Goal: Task Accomplishment & Management: Use online tool/utility

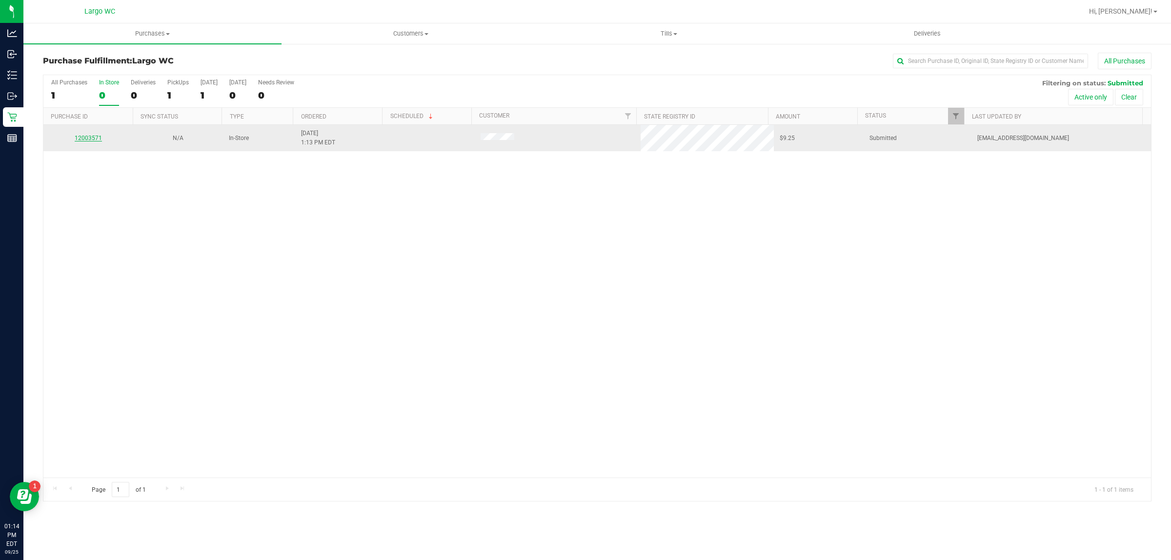
click at [93, 140] on link "12003571" at bounding box center [88, 138] width 27 height 7
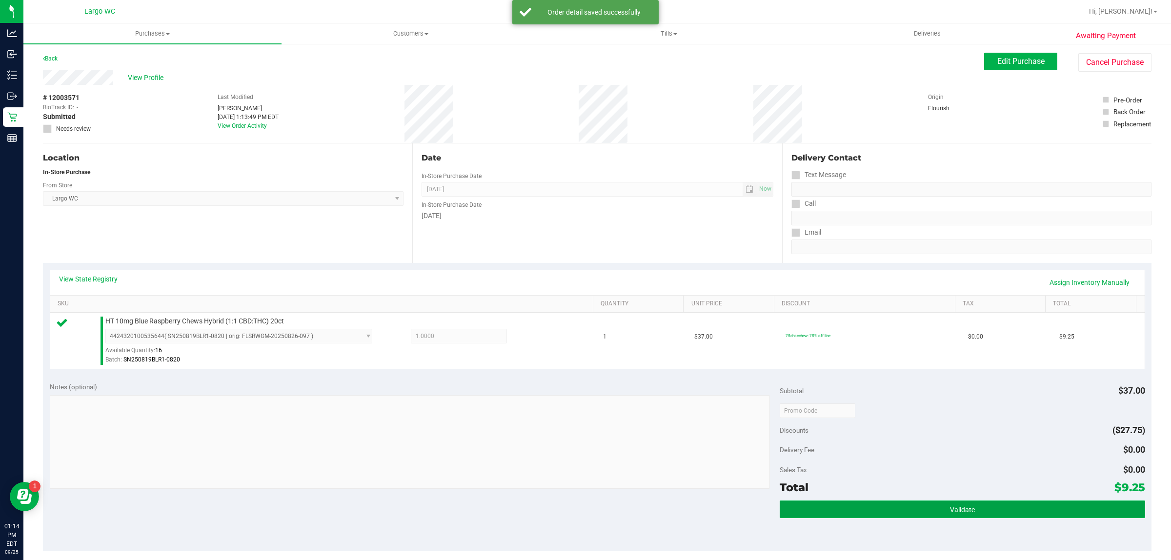
click at [921, 506] on button "Validate" at bounding box center [962, 510] width 365 height 18
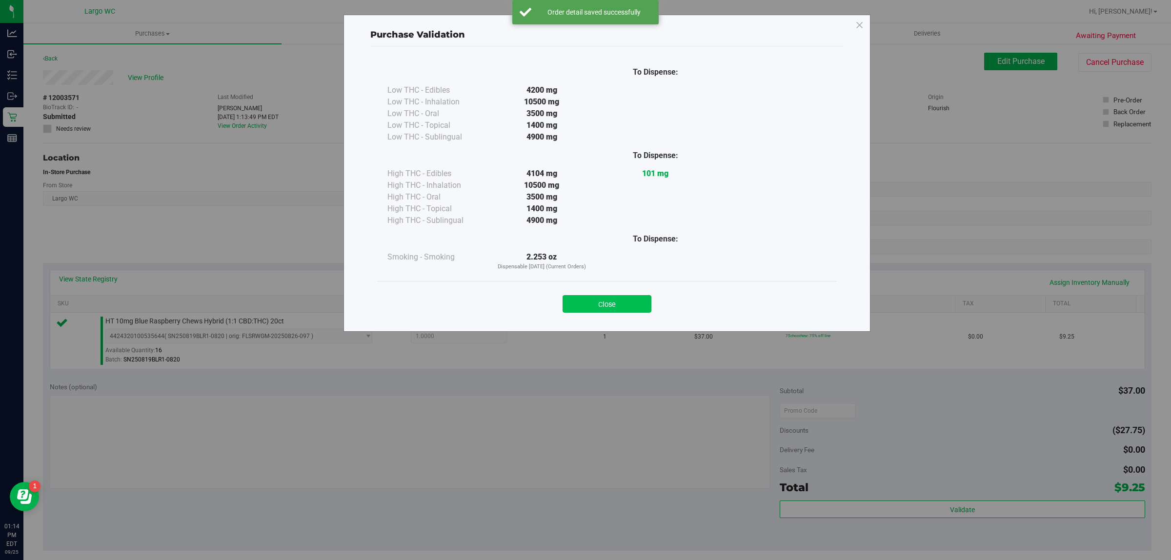
click at [610, 305] on button "Close" at bounding box center [607, 304] width 89 height 18
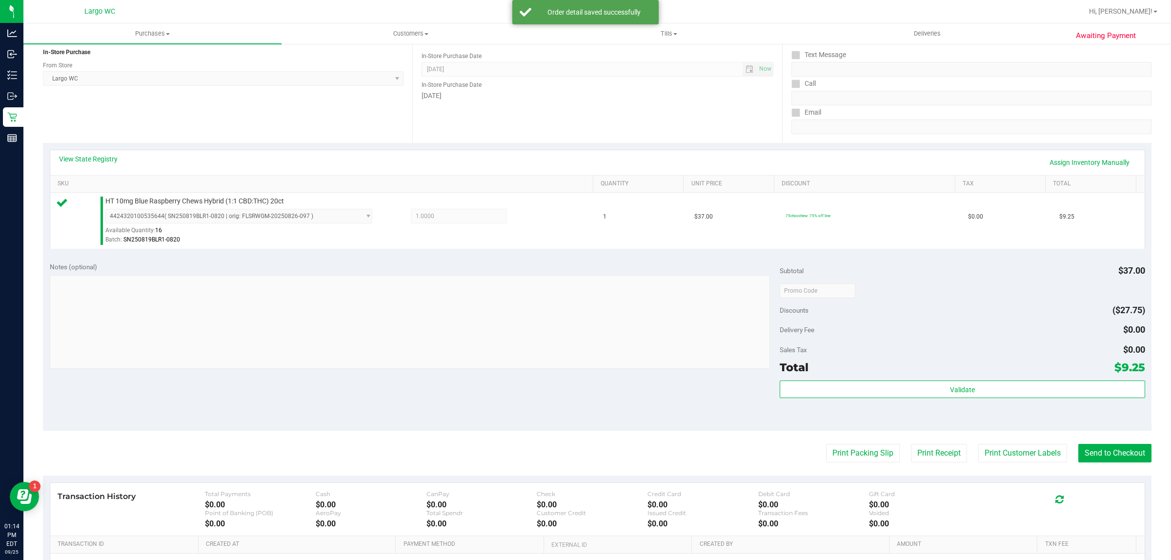
scroll to position [165, 0]
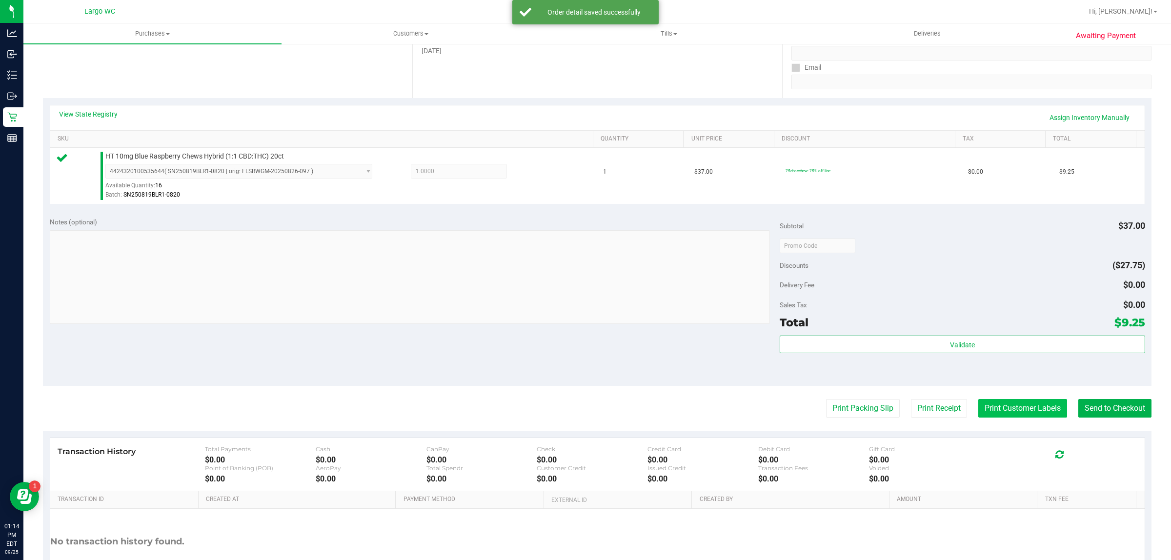
click at [1007, 417] on button "Print Customer Labels" at bounding box center [1022, 408] width 89 height 19
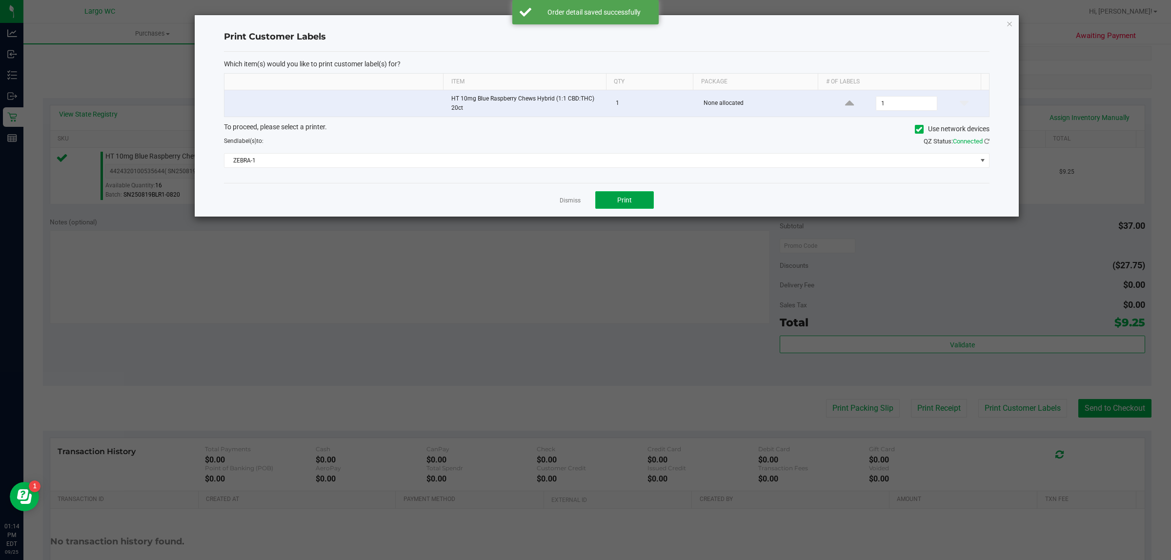
click at [630, 204] on span "Print" at bounding box center [624, 200] width 15 height 8
click at [572, 201] on link "Dismiss" at bounding box center [570, 201] width 21 height 8
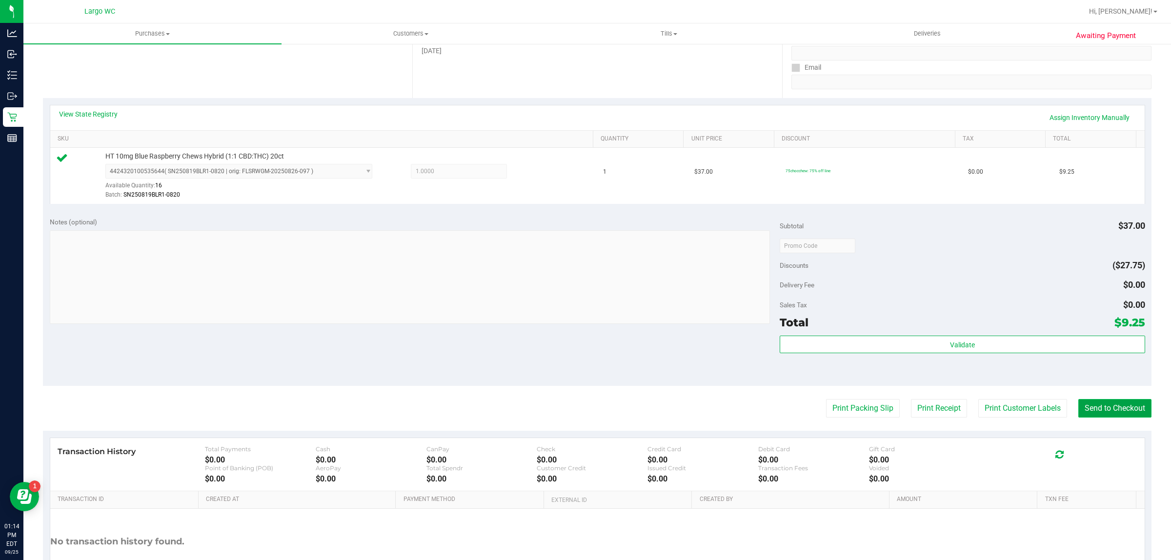
click at [1127, 408] on button "Send to Checkout" at bounding box center [1114, 408] width 73 height 19
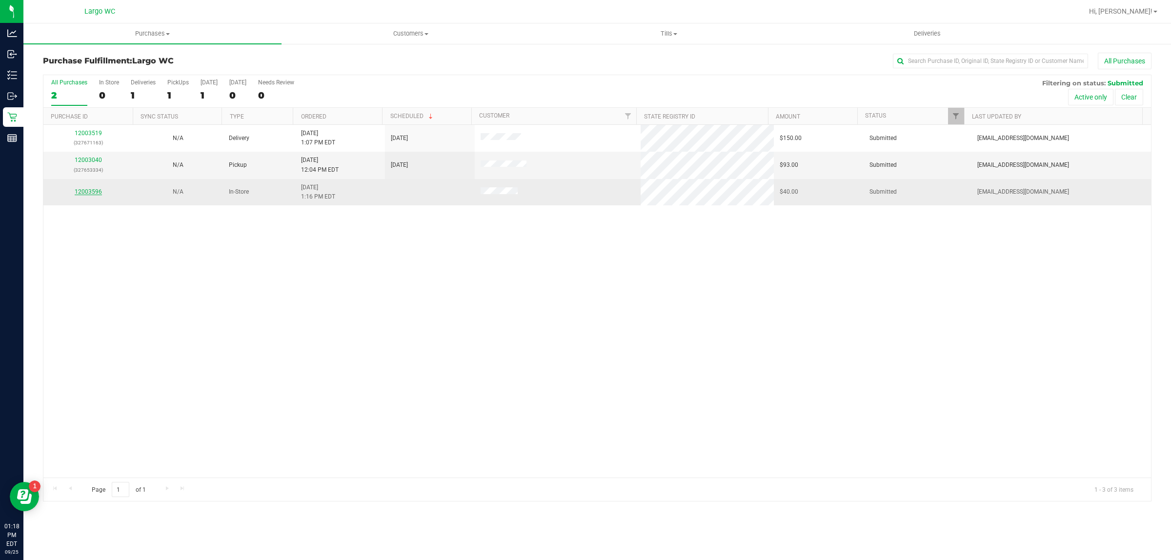
click at [89, 195] on link "12003596" at bounding box center [88, 191] width 27 height 7
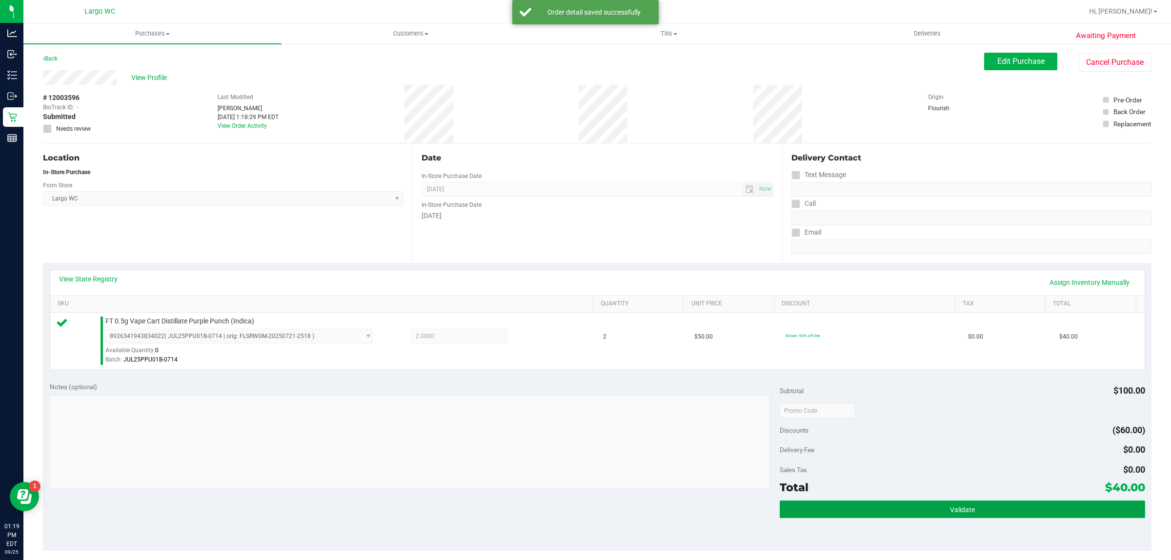
click at [938, 516] on button "Validate" at bounding box center [962, 510] width 365 height 18
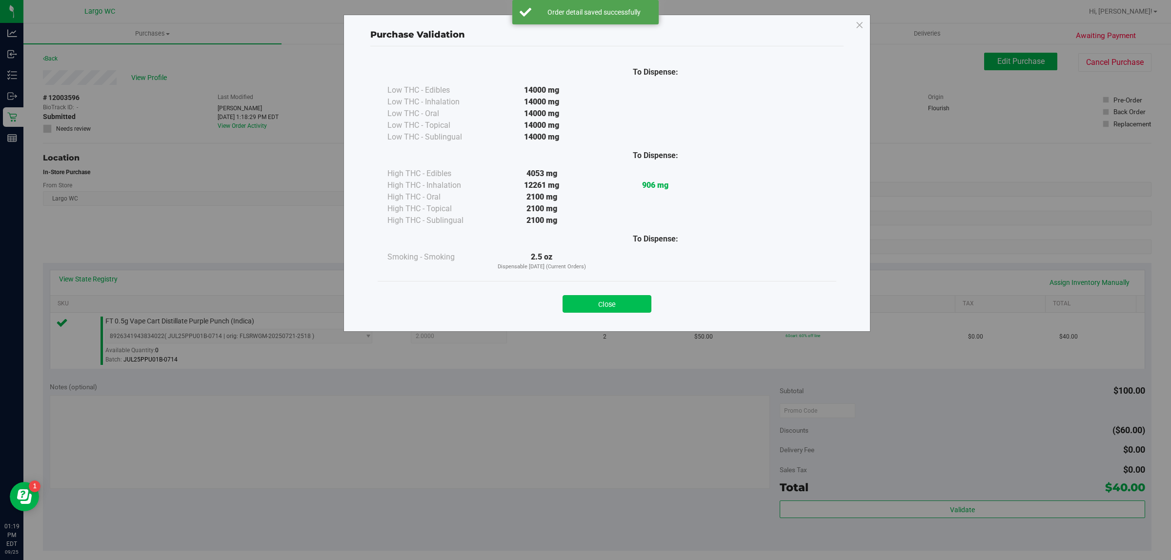
click at [618, 310] on button "Close" at bounding box center [607, 304] width 89 height 18
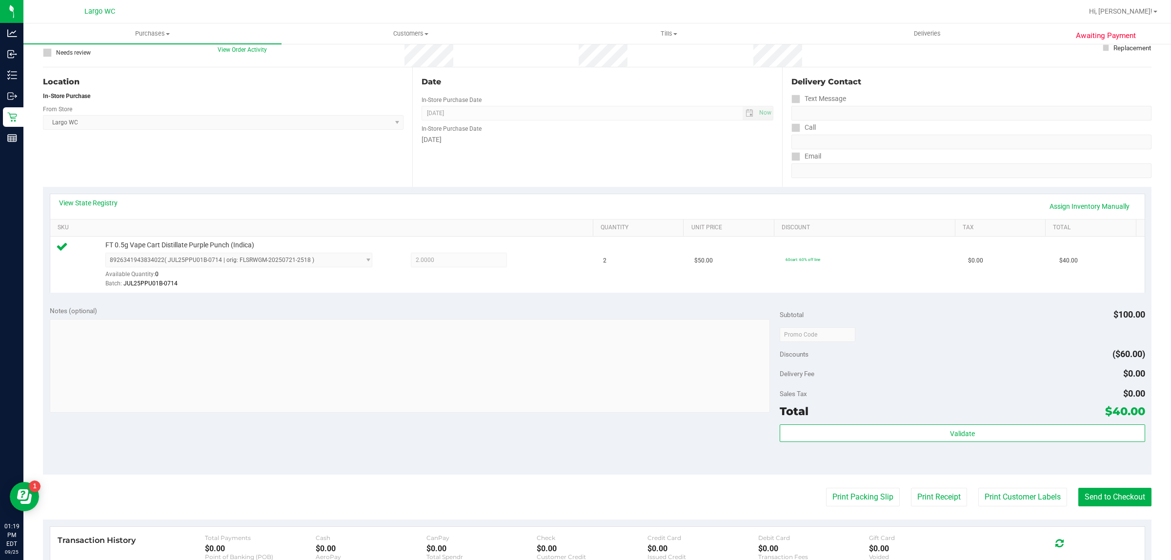
scroll to position [102, 0]
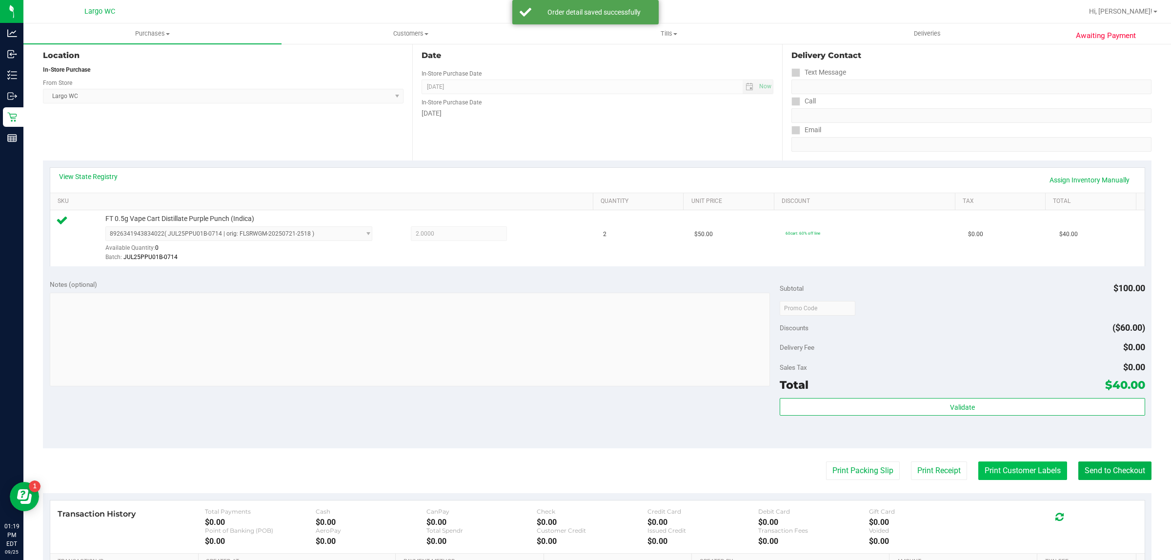
click at [1009, 472] on button "Print Customer Labels" at bounding box center [1022, 471] width 89 height 19
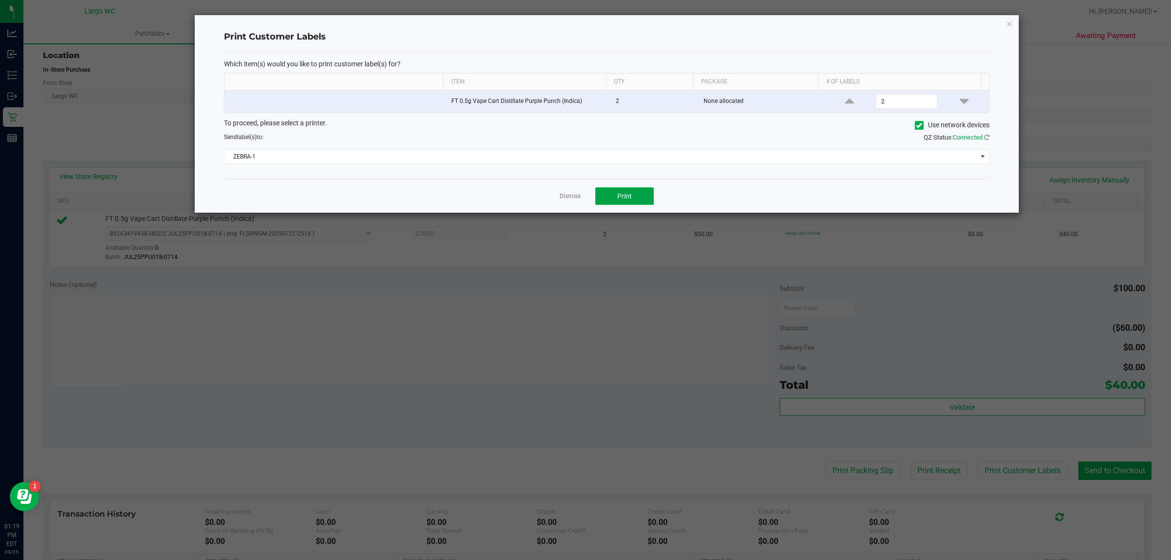
click at [638, 203] on button "Print" at bounding box center [624, 196] width 59 height 18
click at [570, 198] on link "Dismiss" at bounding box center [570, 196] width 21 height 8
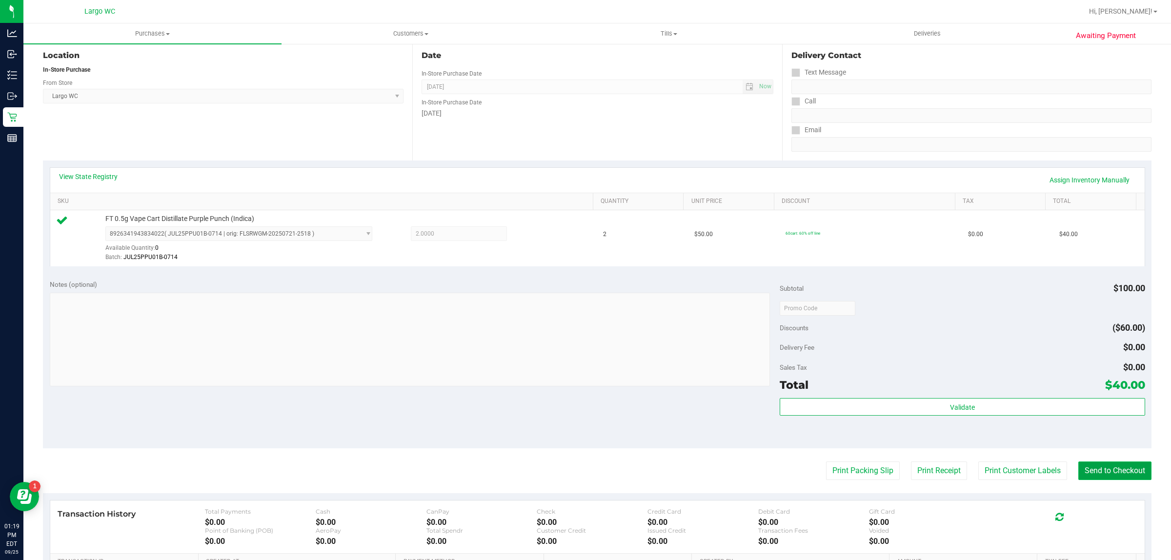
click at [1104, 463] on button "Send to Checkout" at bounding box center [1114, 471] width 73 height 19
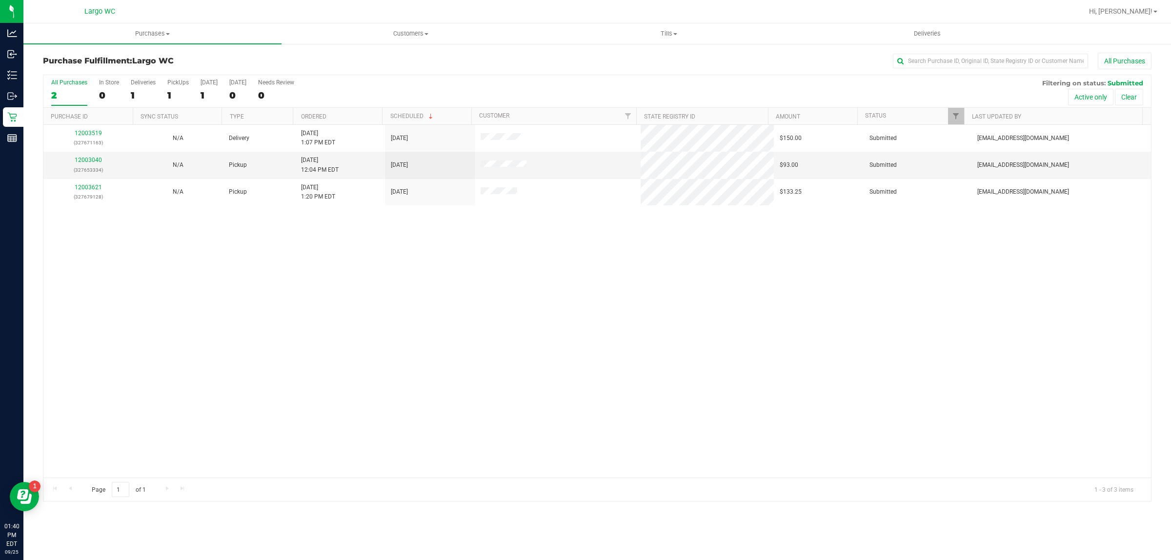
click at [83, 249] on div "12003519 (327671163) N/A Delivery [DATE] 1:07 PM EDT 10/1/2025 $150.00 Submitte…" at bounding box center [597, 301] width 1108 height 353
click at [102, 91] on div "0" at bounding box center [109, 95] width 20 height 11
click at [0, 0] on input "In Store 0" at bounding box center [0, 0] width 0 height 0
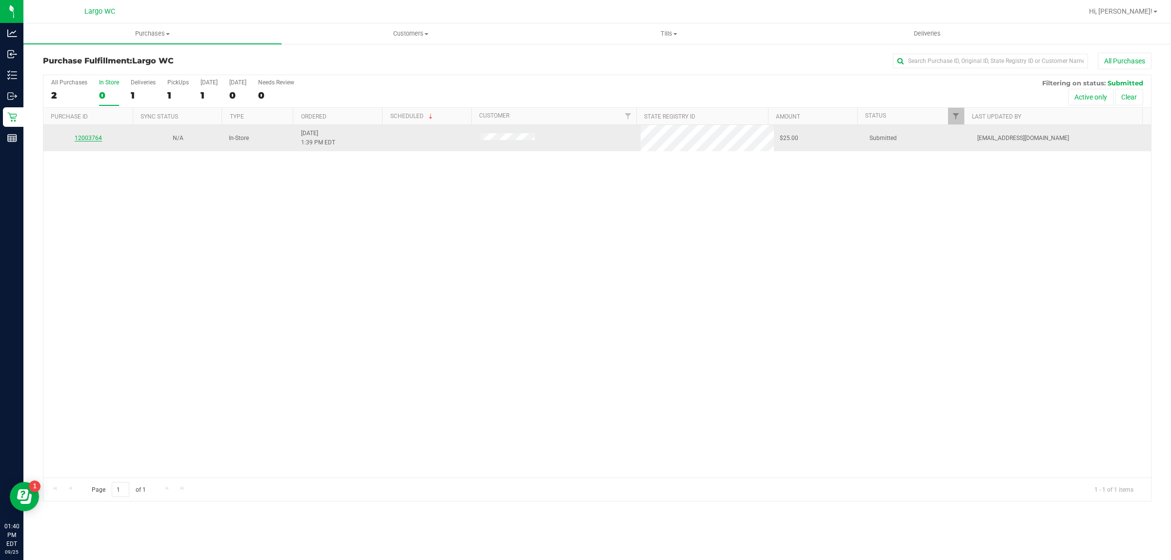
click at [79, 139] on link "12003764" at bounding box center [88, 138] width 27 height 7
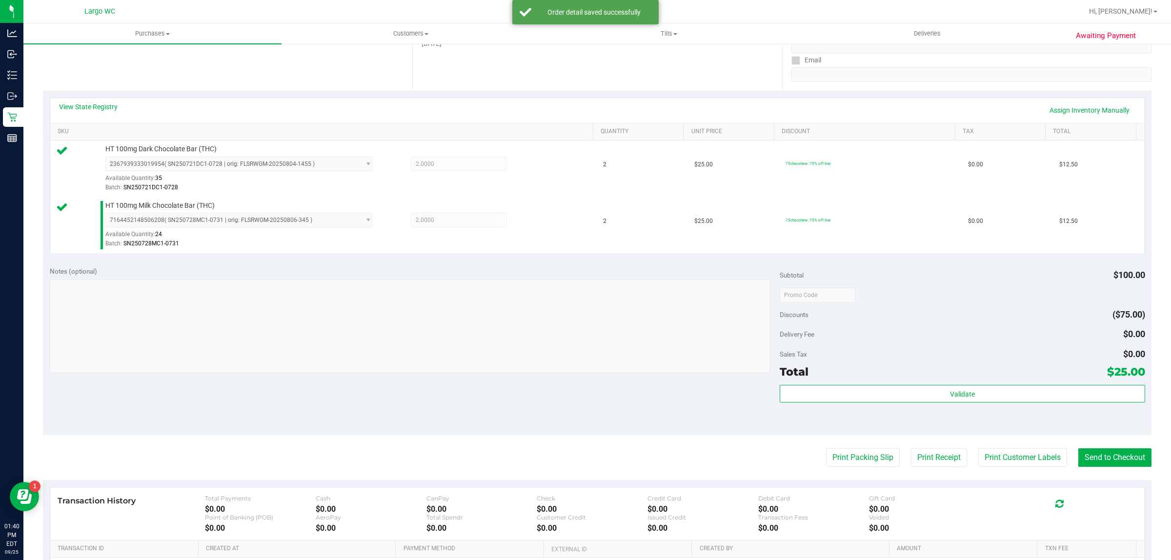
scroll to position [293, 0]
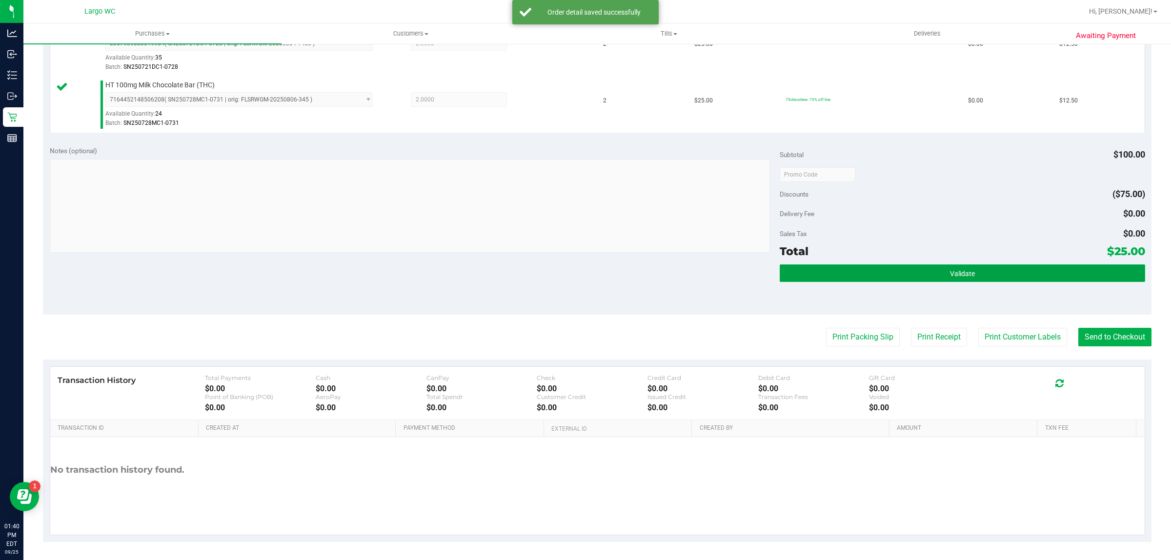
click at [966, 272] on span "Validate" at bounding box center [962, 274] width 25 height 8
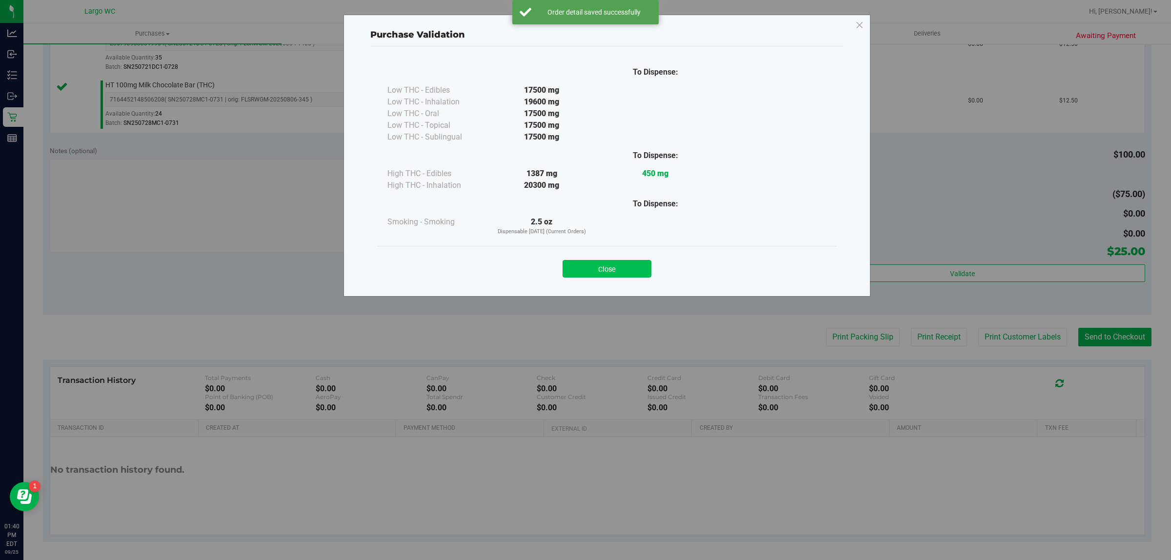
click at [605, 262] on button "Close" at bounding box center [607, 269] width 89 height 18
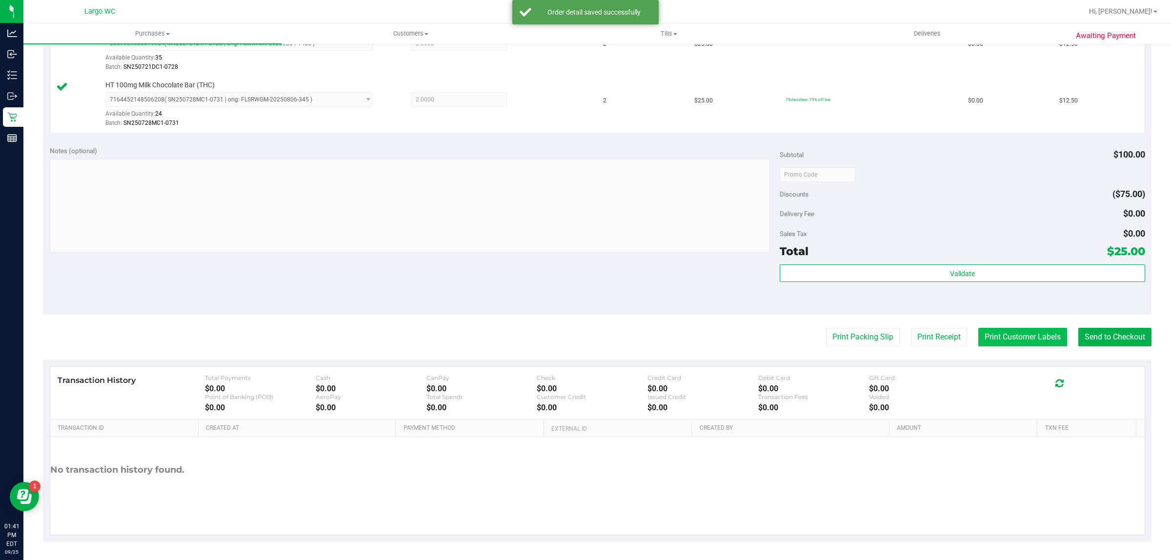
click at [991, 337] on button "Print Customer Labels" at bounding box center [1022, 337] width 89 height 19
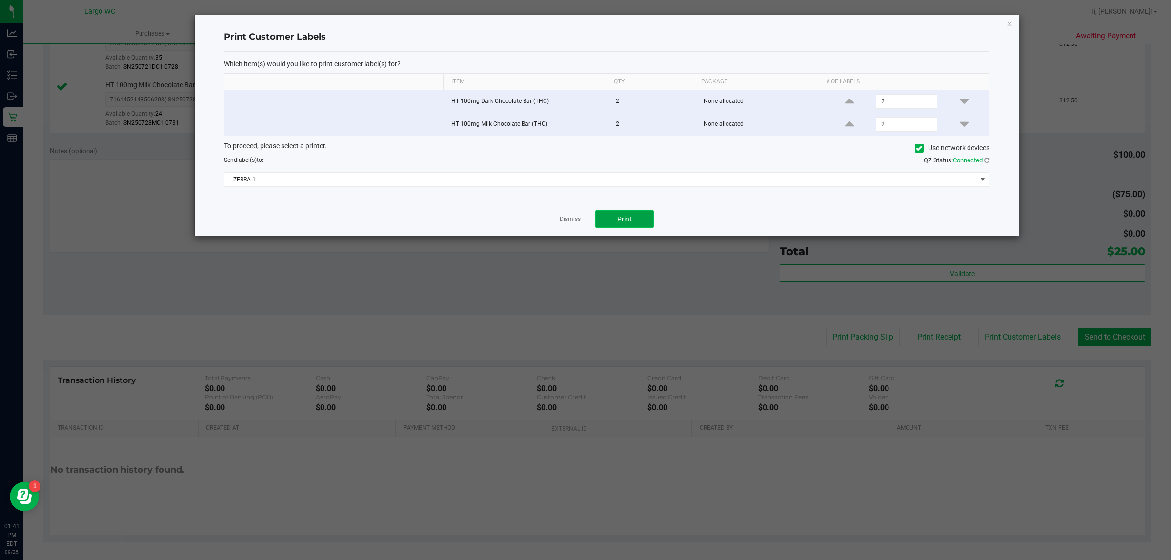
click at [636, 219] on button "Print" at bounding box center [624, 219] width 59 height 18
click at [567, 222] on link "Dismiss" at bounding box center [570, 219] width 21 height 8
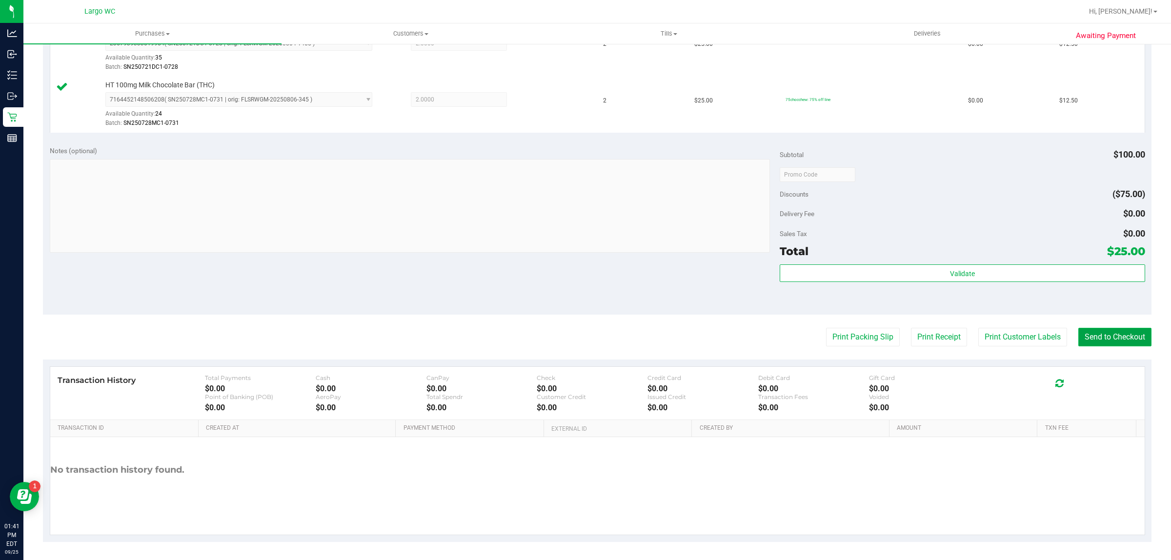
click at [1099, 339] on button "Send to Checkout" at bounding box center [1114, 337] width 73 height 19
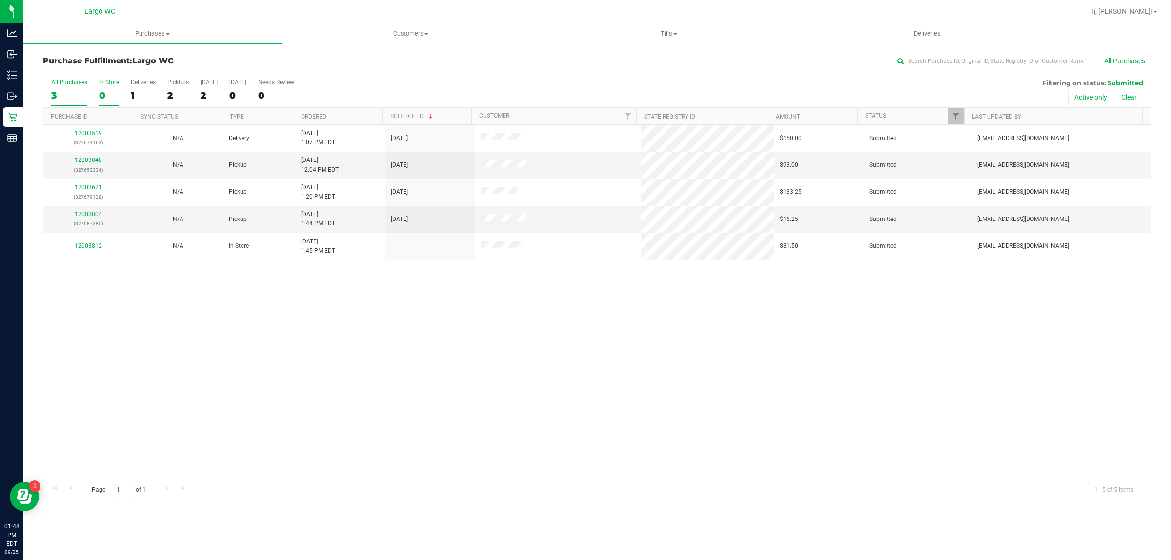
click at [102, 96] on div "0" at bounding box center [109, 95] width 20 height 11
click at [0, 0] on input "In Store 0" at bounding box center [0, 0] width 0 height 0
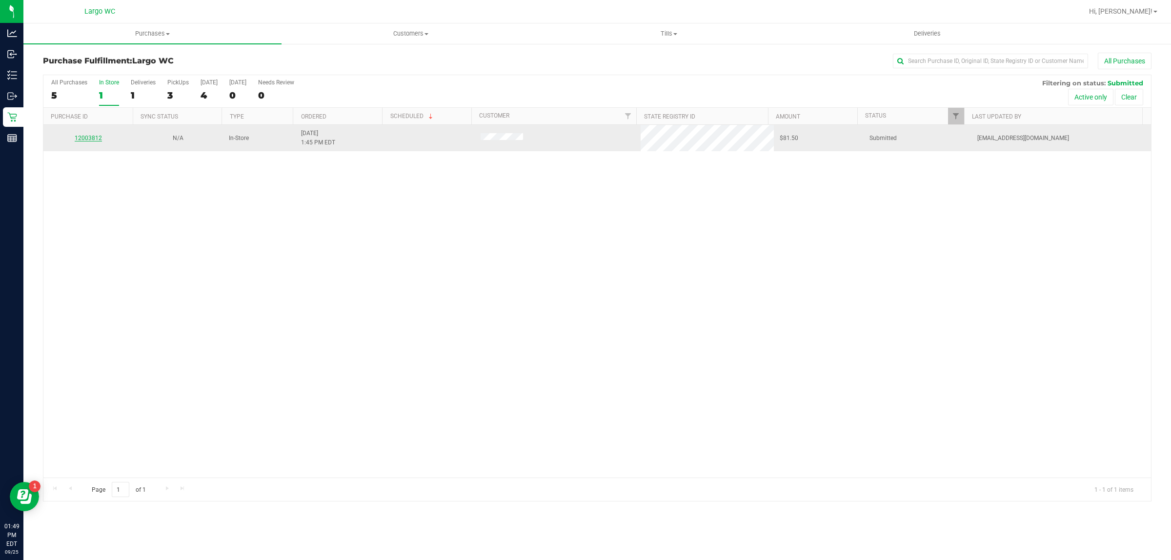
click at [99, 140] on link "12003812" at bounding box center [88, 138] width 27 height 7
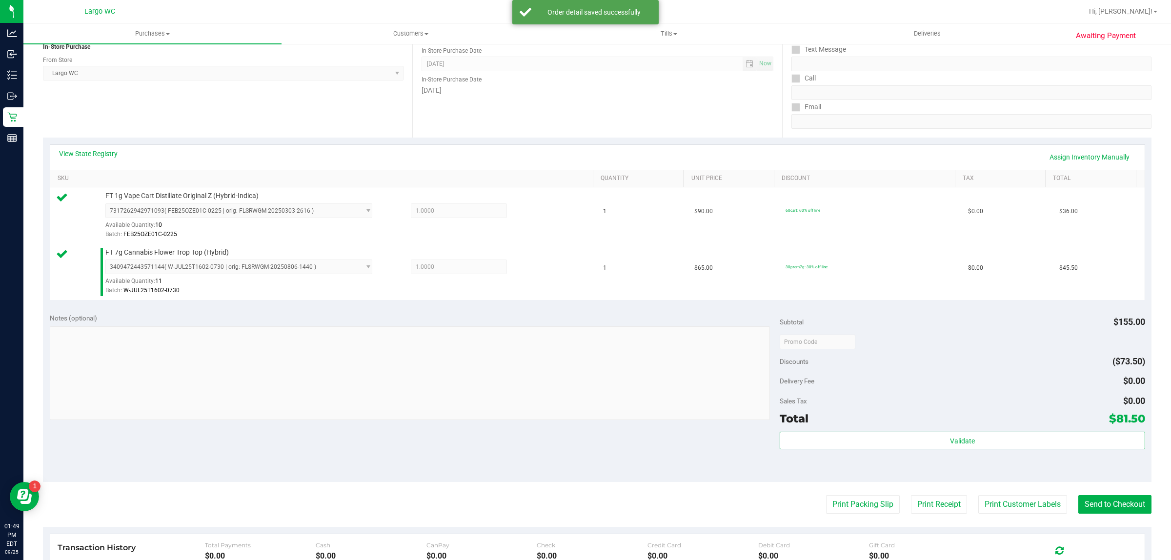
scroll to position [140, 0]
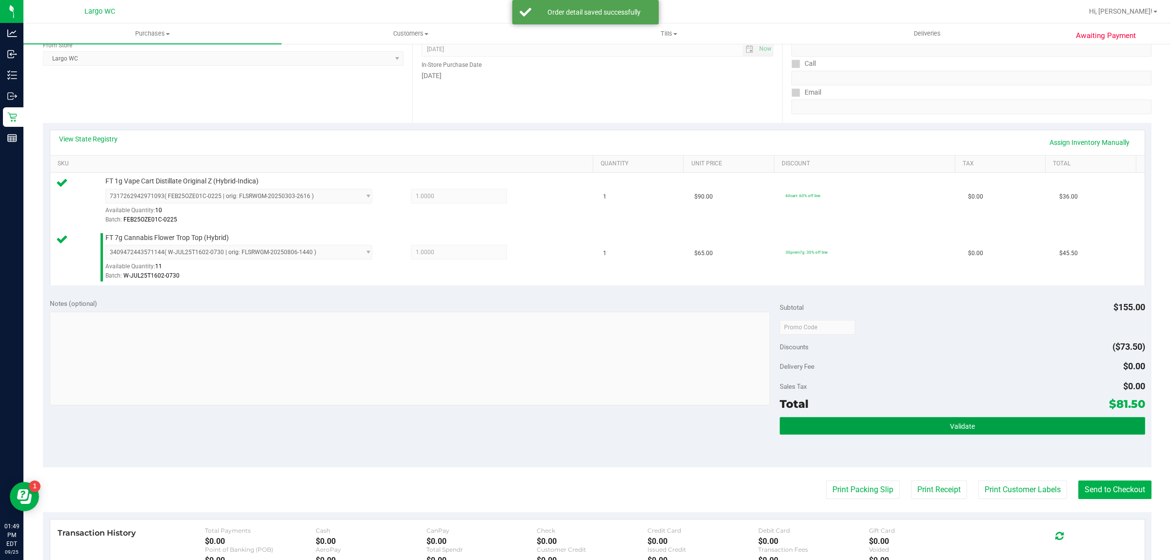
click at [1012, 432] on button "Validate" at bounding box center [962, 426] width 365 height 18
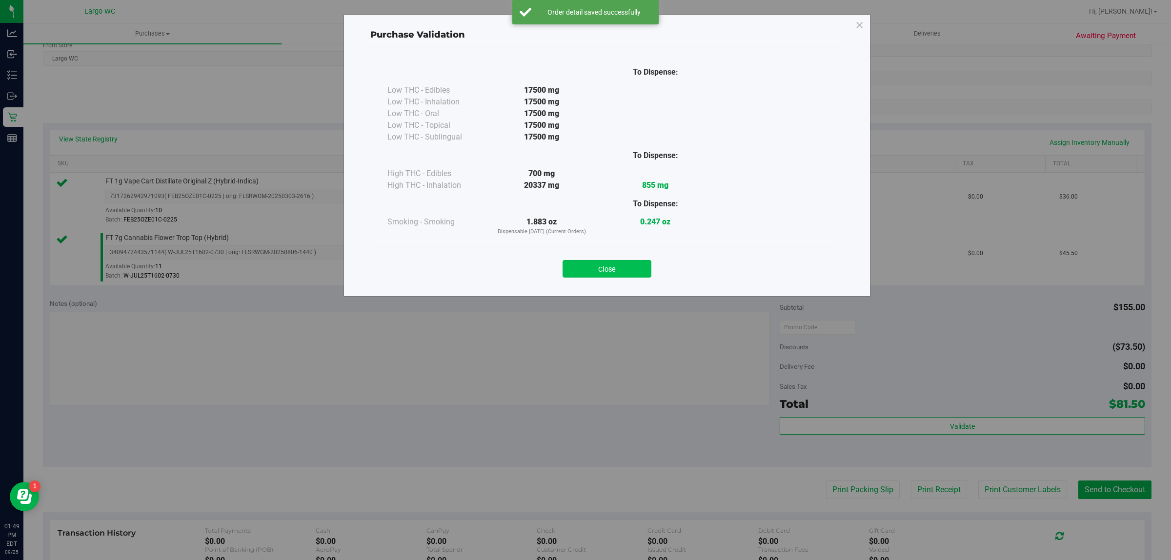
click at [627, 275] on button "Close" at bounding box center [607, 269] width 89 height 18
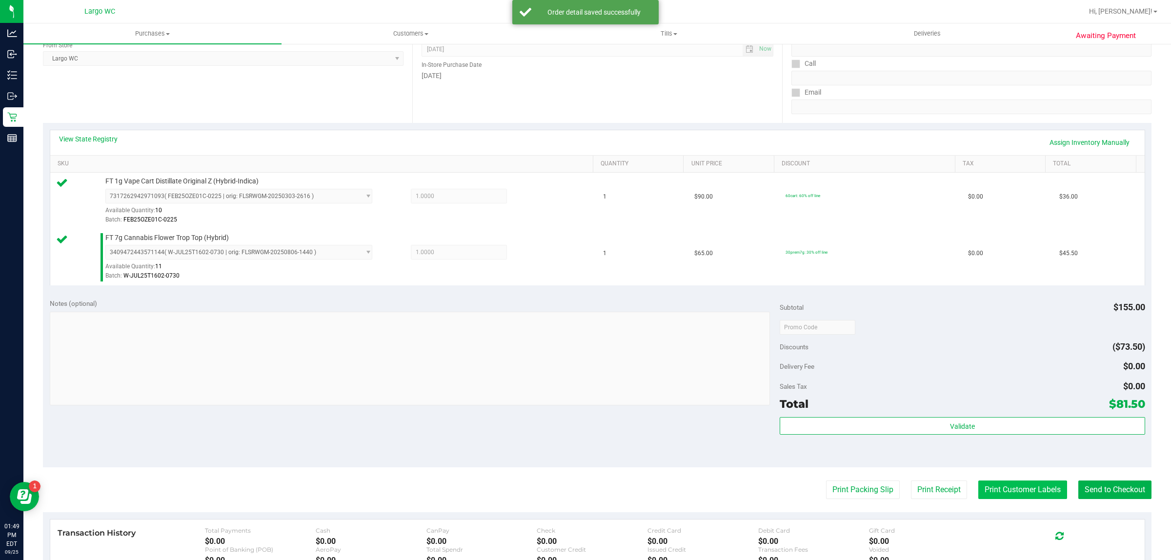
click at [1001, 491] on button "Print Customer Labels" at bounding box center [1022, 490] width 89 height 19
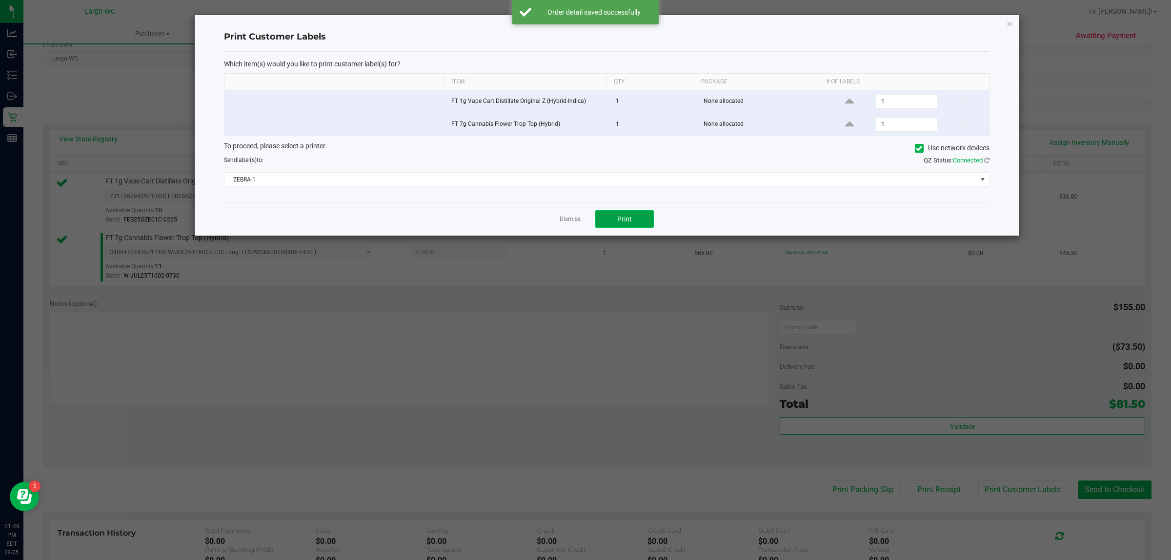
click at [644, 212] on button "Print" at bounding box center [624, 219] width 59 height 18
click at [567, 223] on link "Dismiss" at bounding box center [570, 219] width 21 height 8
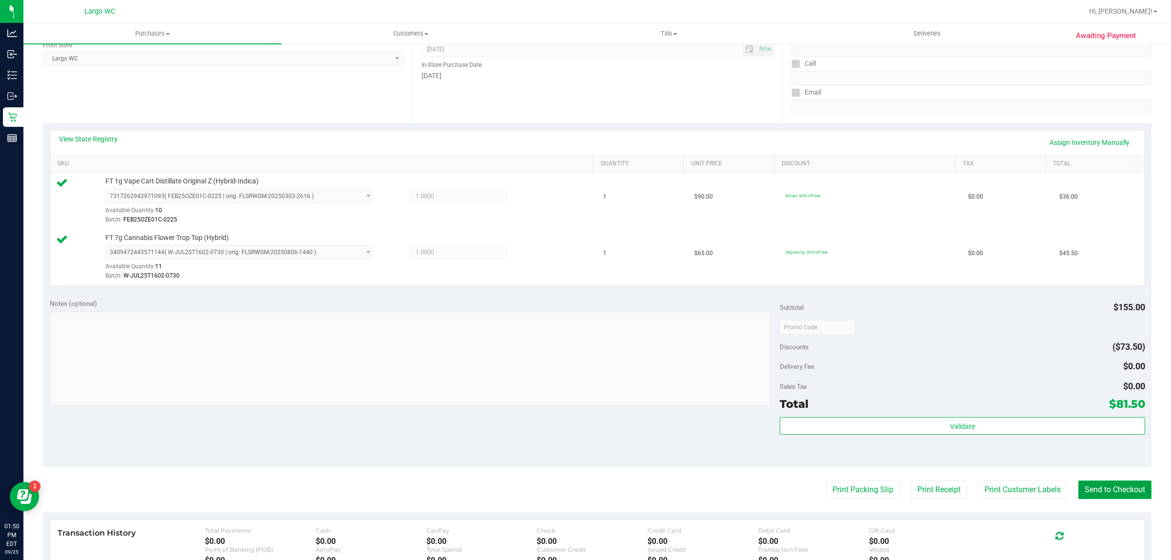
click at [1126, 481] on button "Send to Checkout" at bounding box center [1114, 490] width 73 height 19
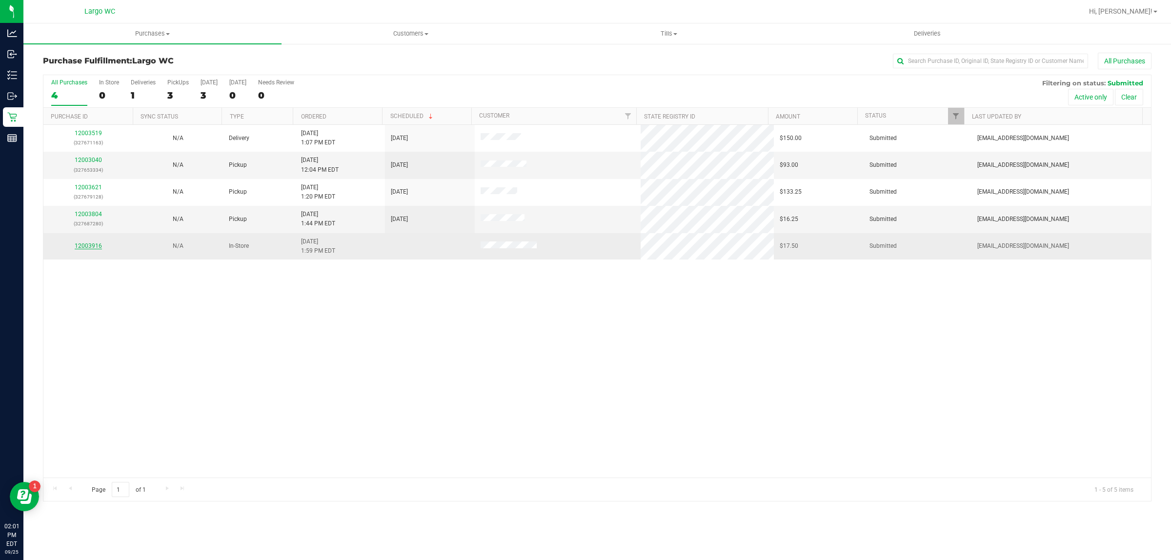
click at [89, 249] on link "12003916" at bounding box center [88, 246] width 27 height 7
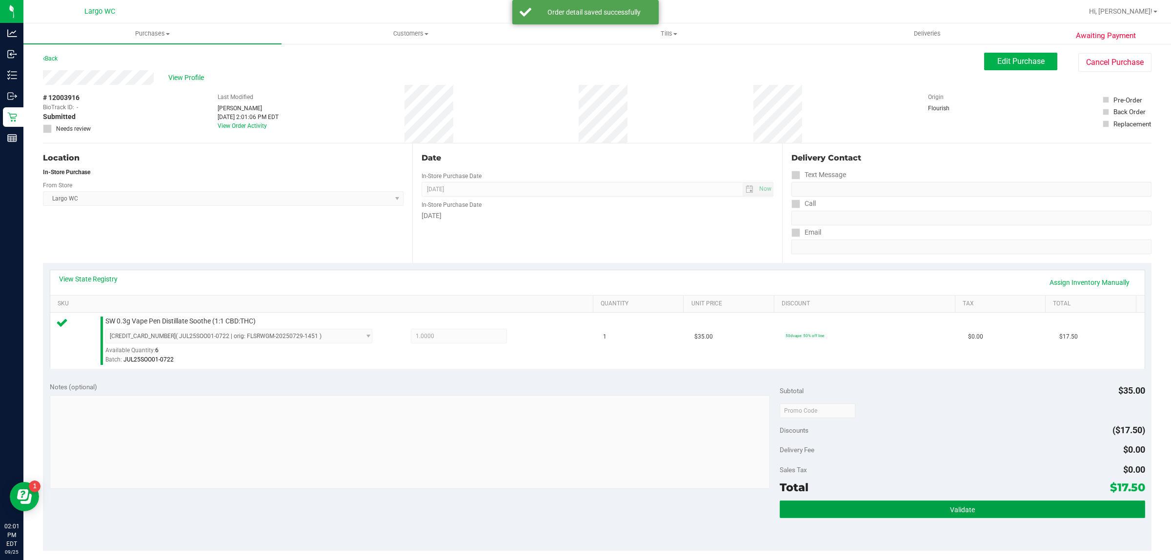
click at [896, 514] on button "Validate" at bounding box center [962, 510] width 365 height 18
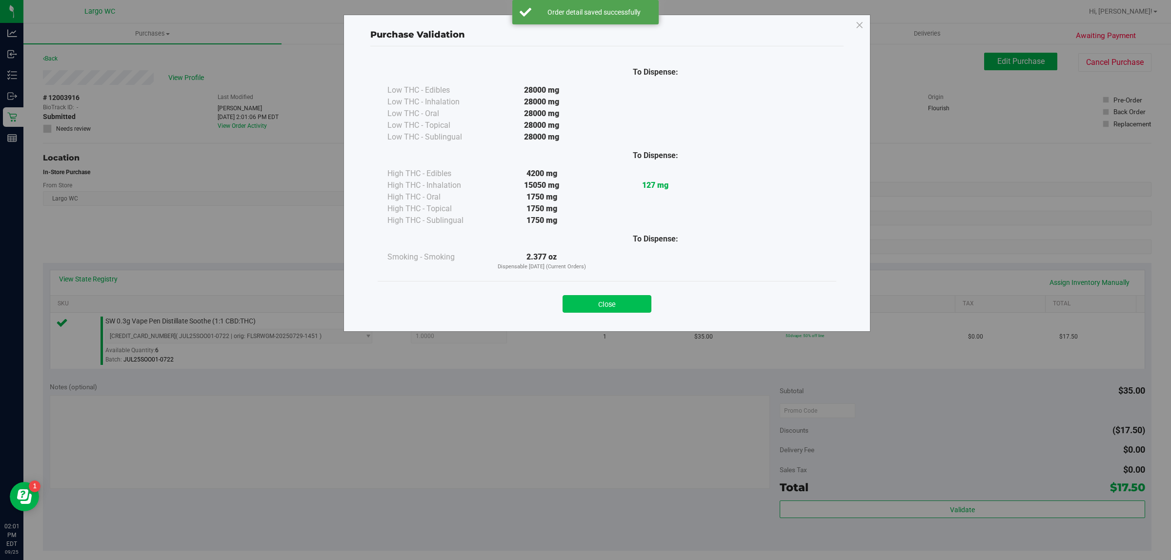
click at [608, 306] on button "Close" at bounding box center [607, 304] width 89 height 18
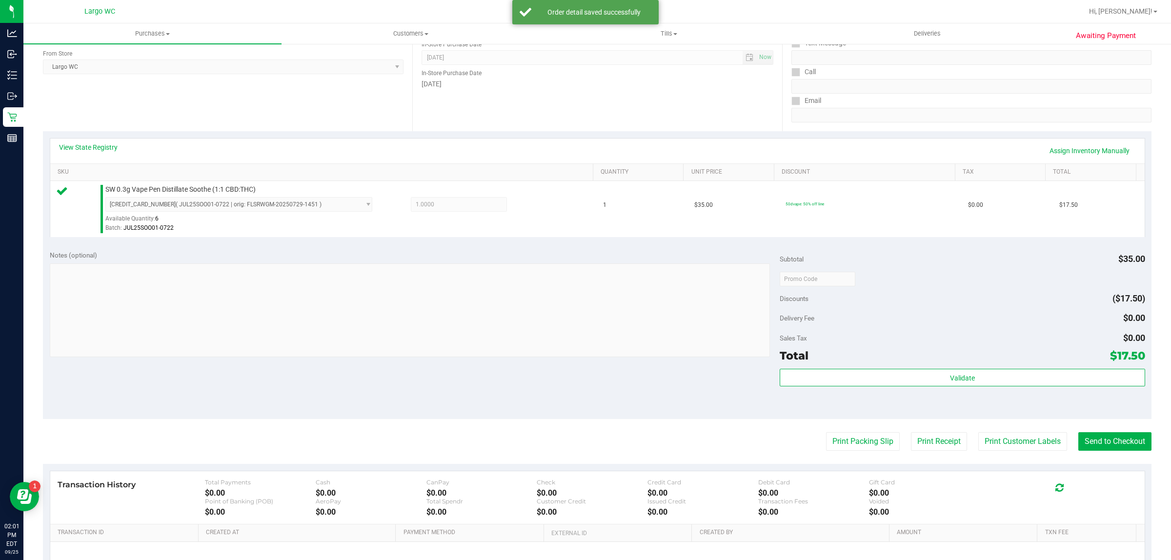
scroll to position [190, 0]
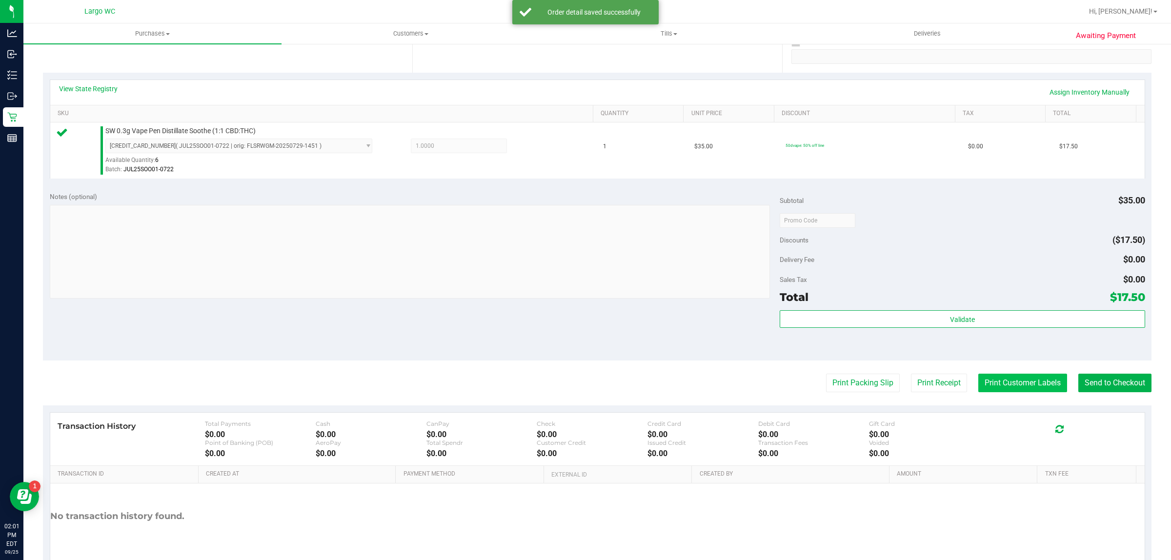
click at [1011, 384] on button "Print Customer Labels" at bounding box center [1022, 383] width 89 height 19
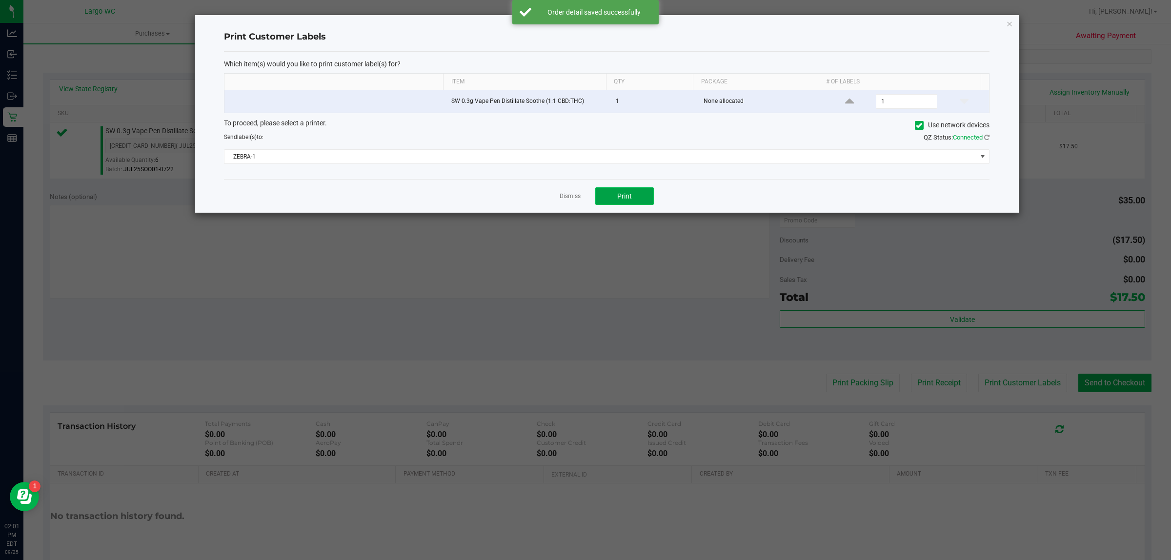
click at [621, 198] on span "Print" at bounding box center [624, 196] width 15 height 8
click at [565, 197] on link "Dismiss" at bounding box center [570, 196] width 21 height 8
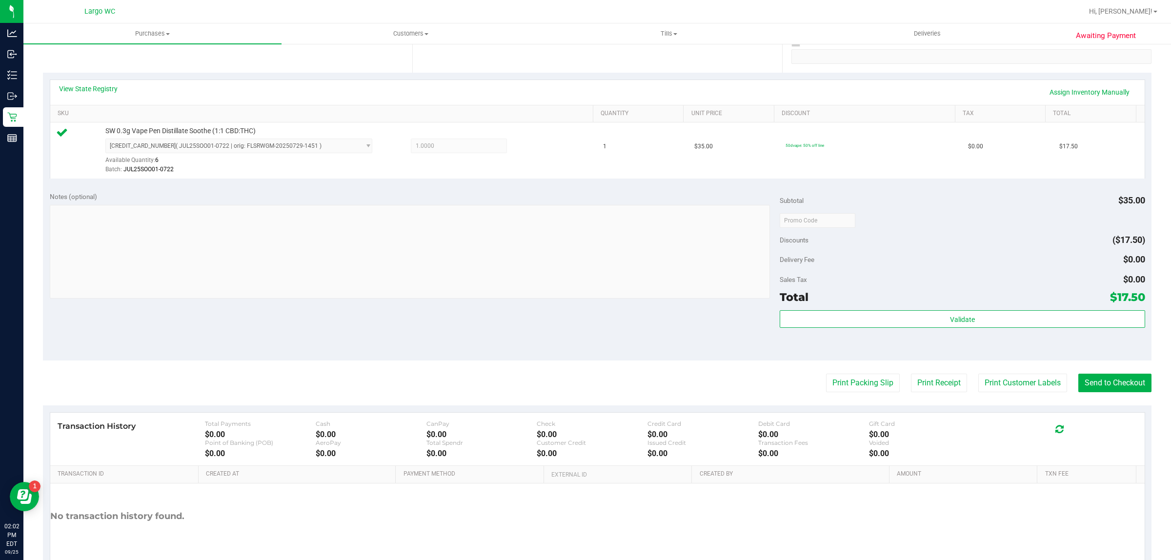
click at [1133, 424] on div "Transaction History Total Payments $0.00 Cash $0.00 CanPay $0.00 Check $0.00 Cr…" at bounding box center [597, 439] width 1094 height 53
click at [1087, 384] on button "Send to Checkout" at bounding box center [1114, 383] width 73 height 19
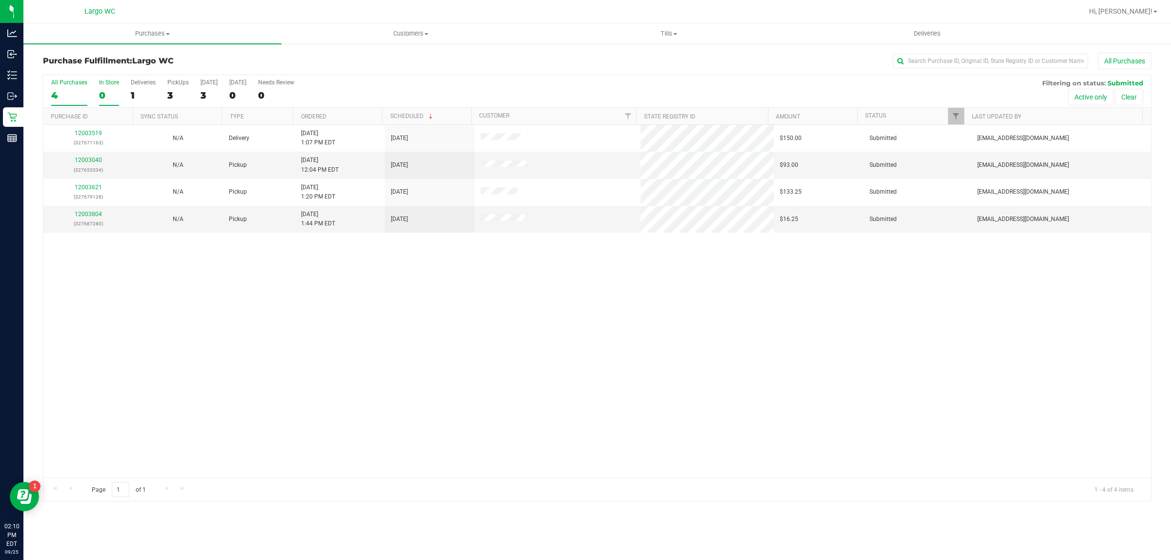
click at [103, 101] on div "0" at bounding box center [109, 95] width 20 height 11
click at [0, 0] on input "In Store 0" at bounding box center [0, 0] width 0 height 0
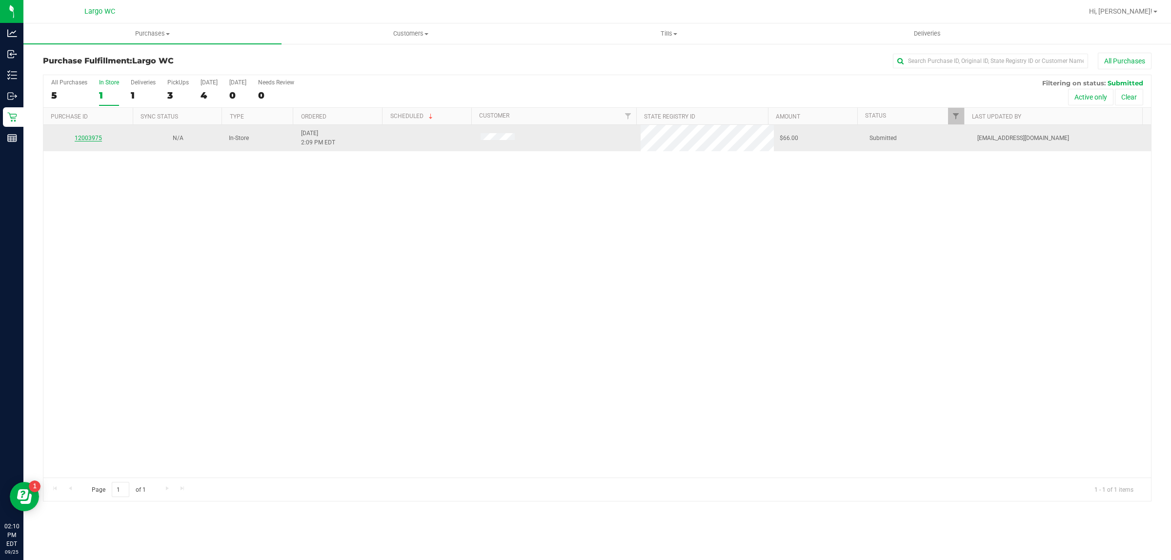
click at [88, 140] on link "12003975" at bounding box center [88, 138] width 27 height 7
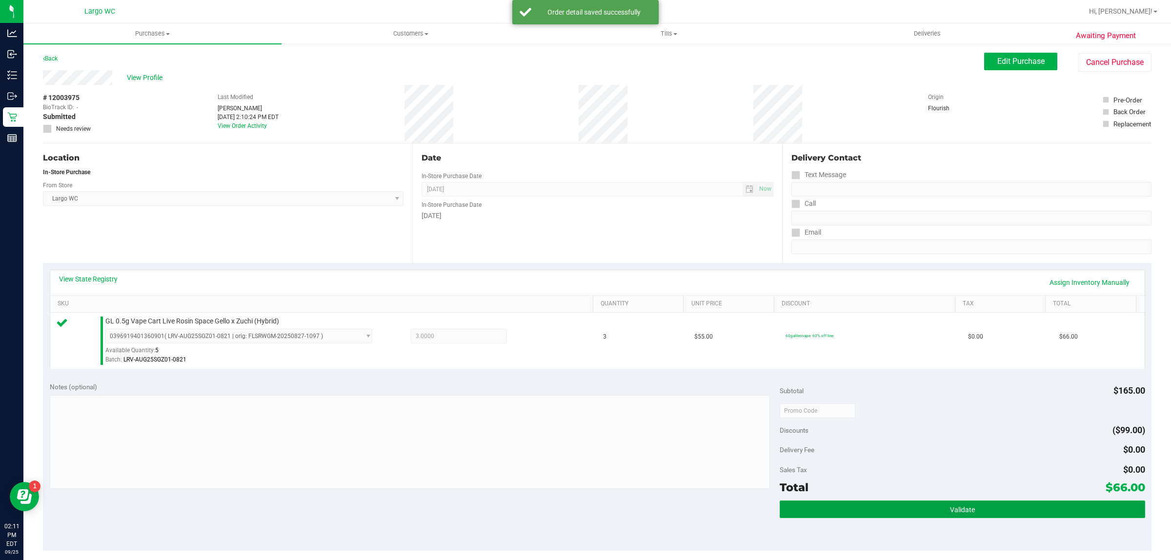
click at [811, 507] on button "Validate" at bounding box center [962, 510] width 365 height 18
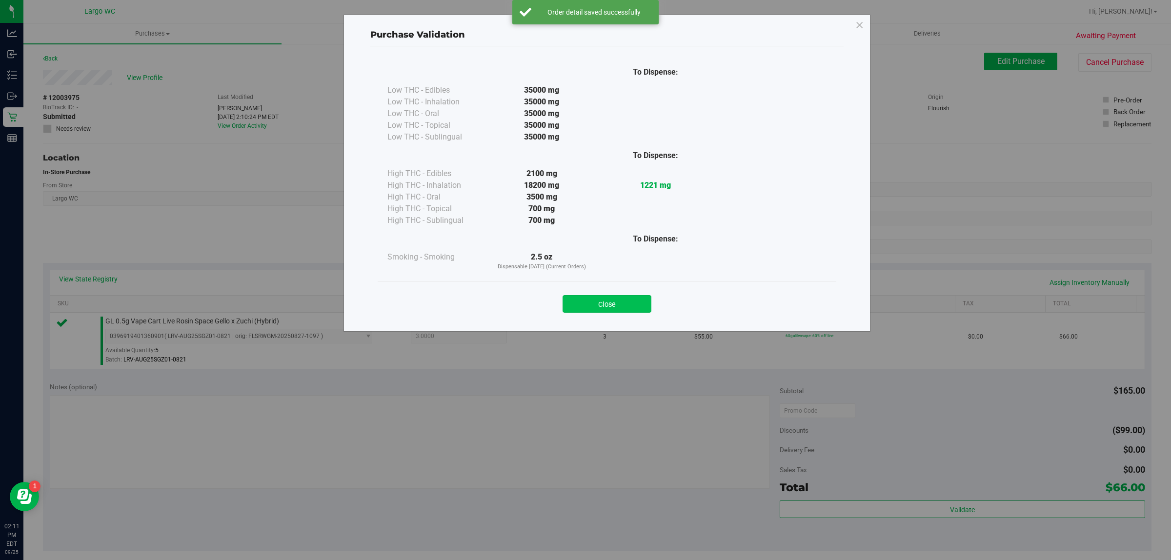
click at [598, 305] on button "Close" at bounding box center [607, 304] width 89 height 18
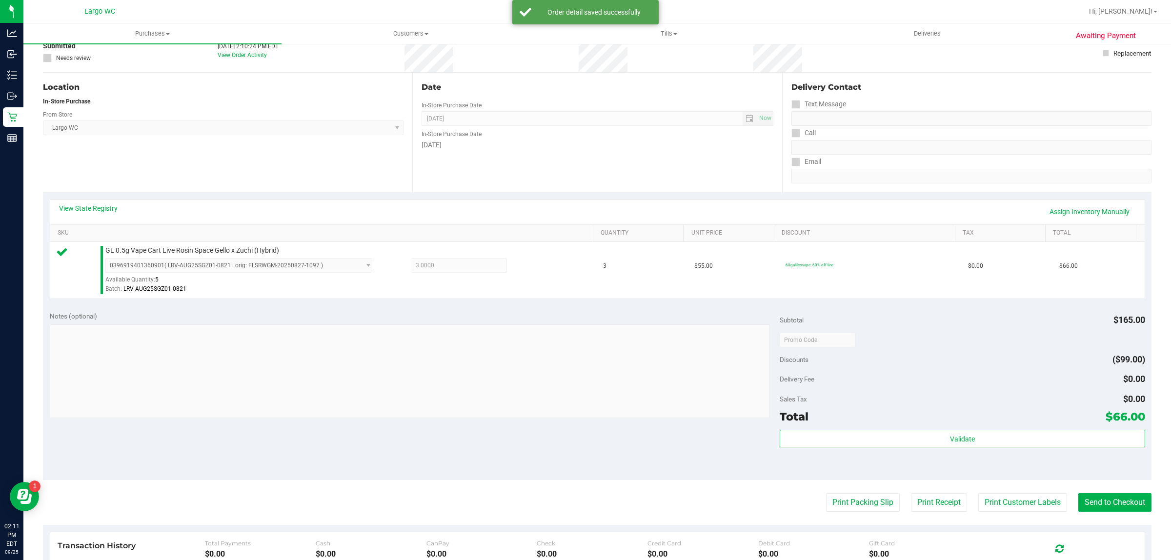
scroll to position [110, 0]
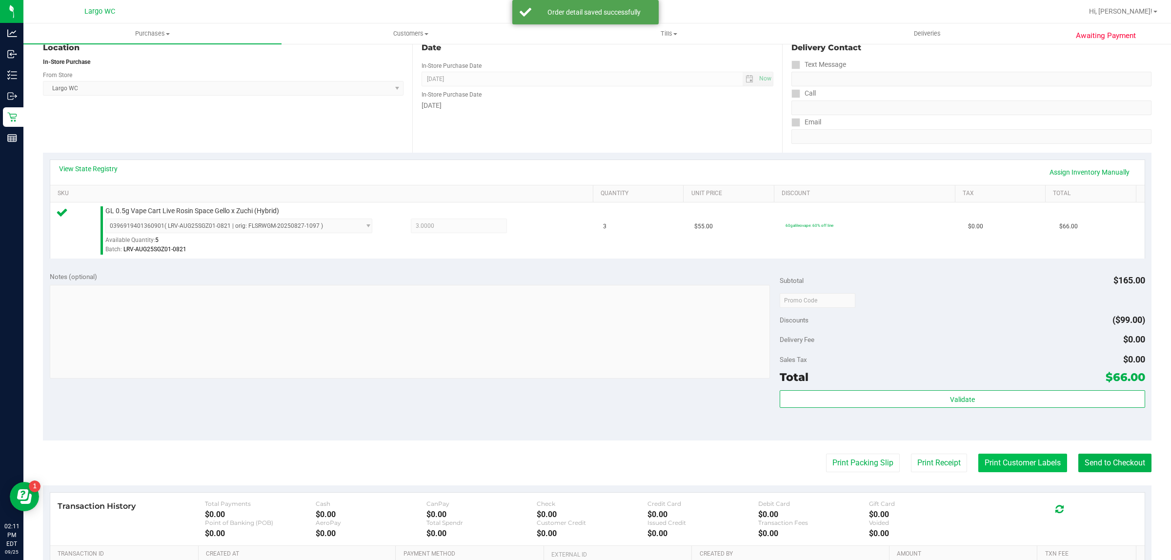
click at [1006, 469] on button "Print Customer Labels" at bounding box center [1022, 463] width 89 height 19
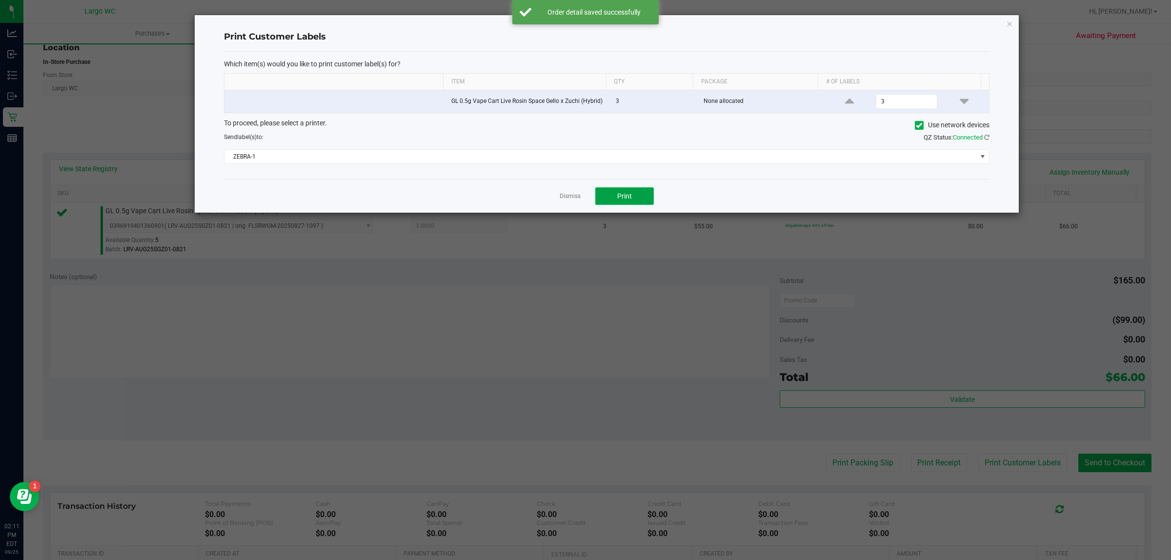
click at [642, 202] on button "Print" at bounding box center [624, 196] width 59 height 18
click at [567, 201] on link "Dismiss" at bounding box center [570, 196] width 21 height 8
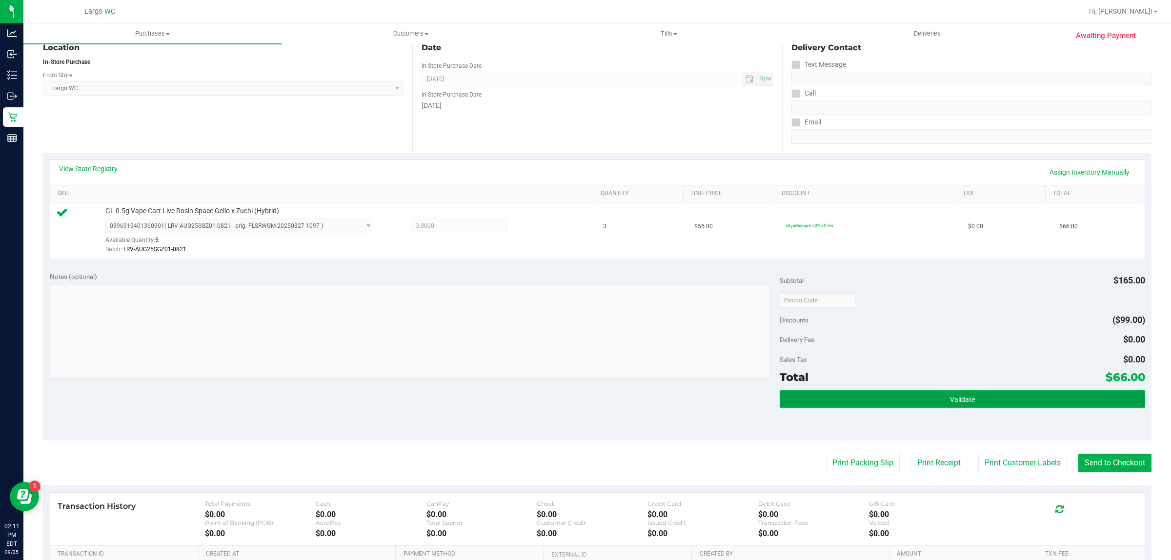
click at [866, 405] on button "Validate" at bounding box center [962, 399] width 365 height 18
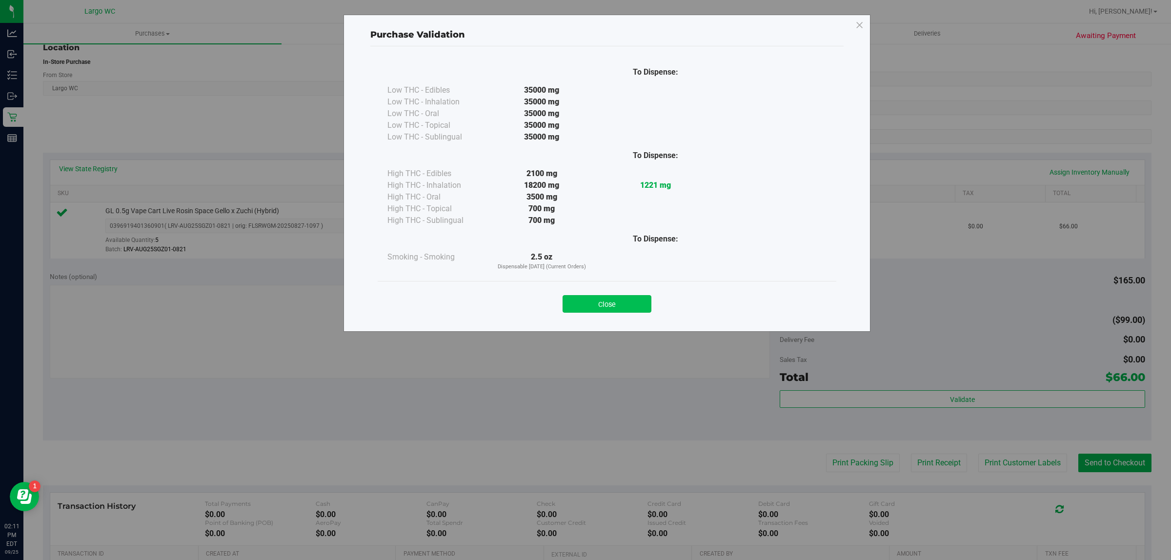
click at [618, 308] on button "Close" at bounding box center [607, 304] width 89 height 18
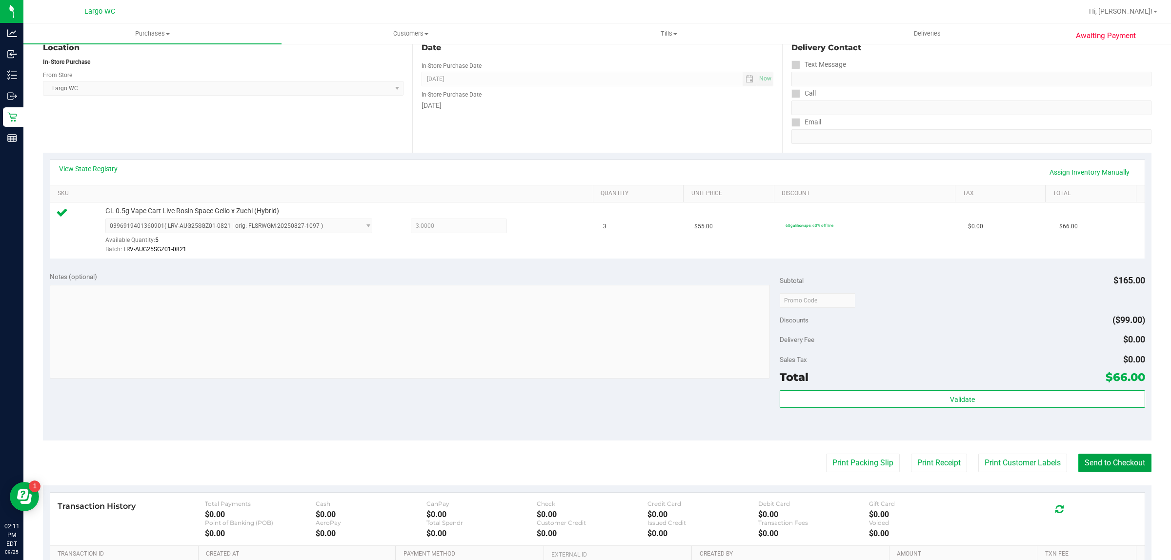
click at [1097, 470] on button "Send to Checkout" at bounding box center [1114, 463] width 73 height 19
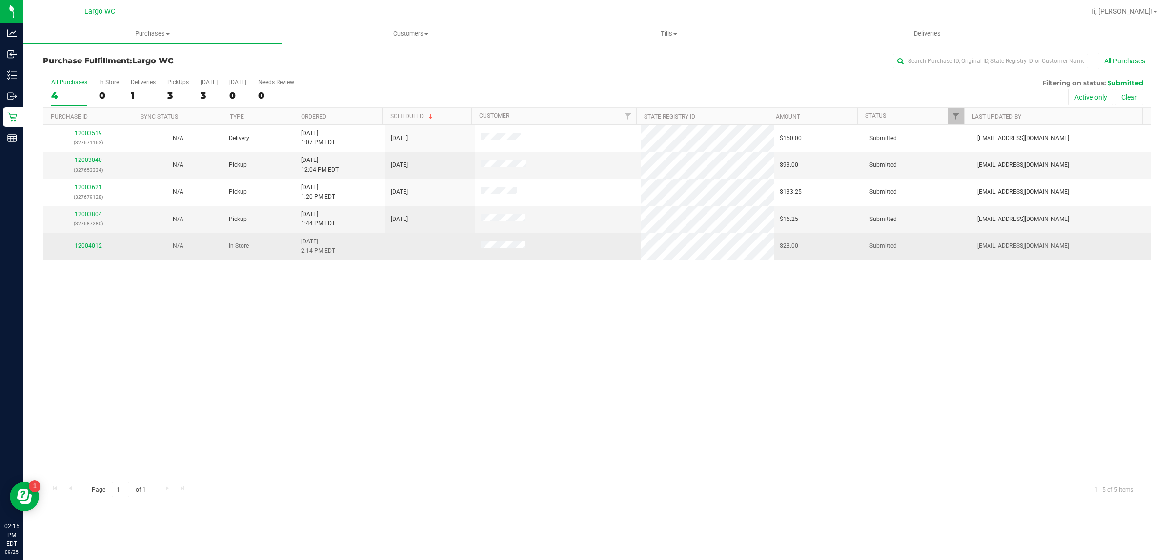
click at [94, 249] on link "12004012" at bounding box center [88, 246] width 27 height 7
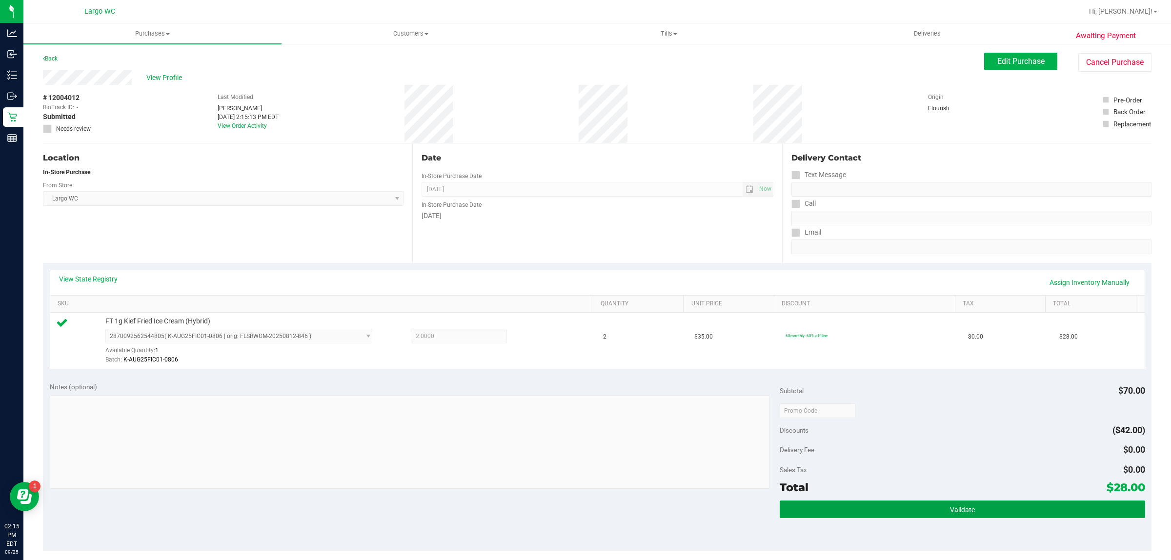
click at [915, 505] on button "Validate" at bounding box center [962, 510] width 365 height 18
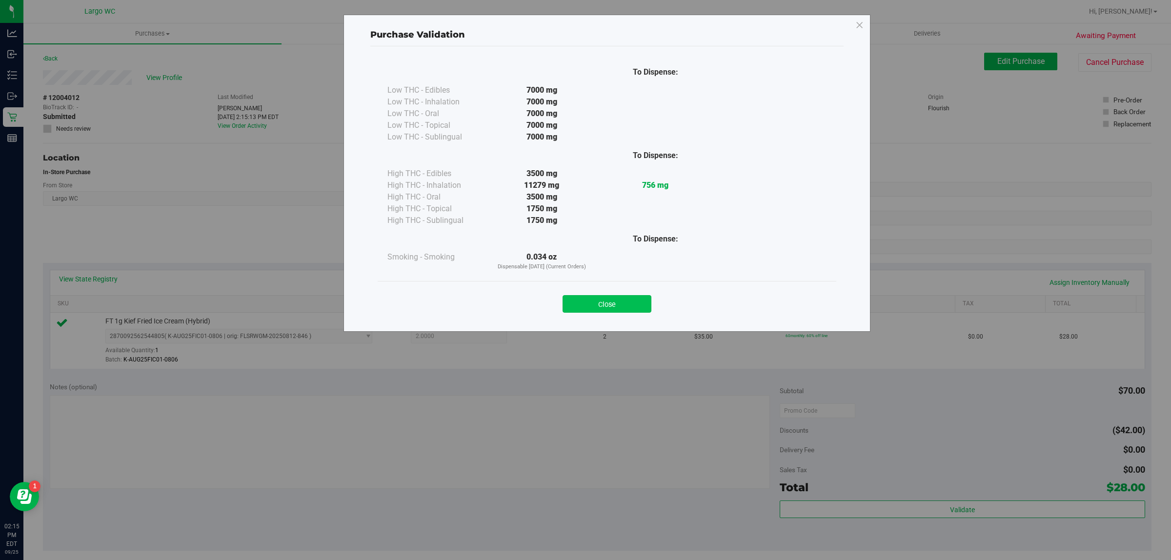
click at [591, 302] on button "Close" at bounding box center [607, 304] width 89 height 18
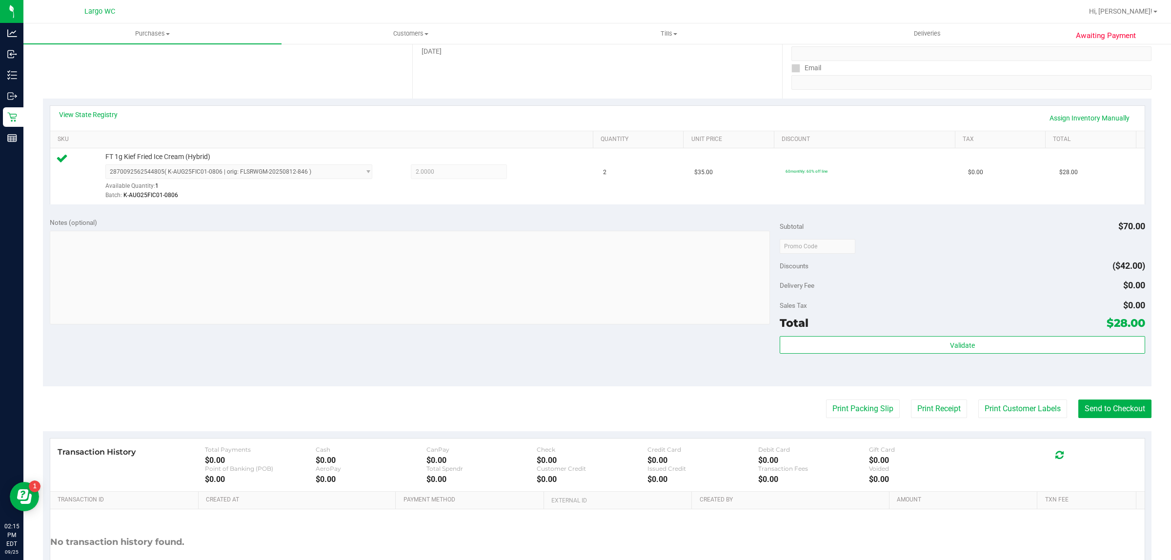
scroll to position [176, 0]
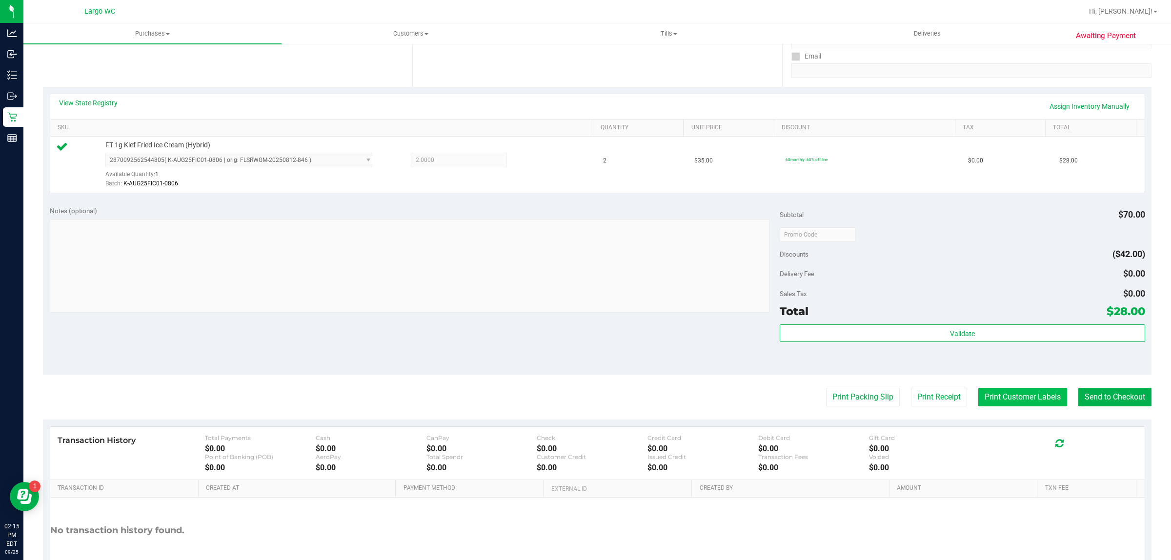
click at [1001, 405] on button "Print Customer Labels" at bounding box center [1022, 397] width 89 height 19
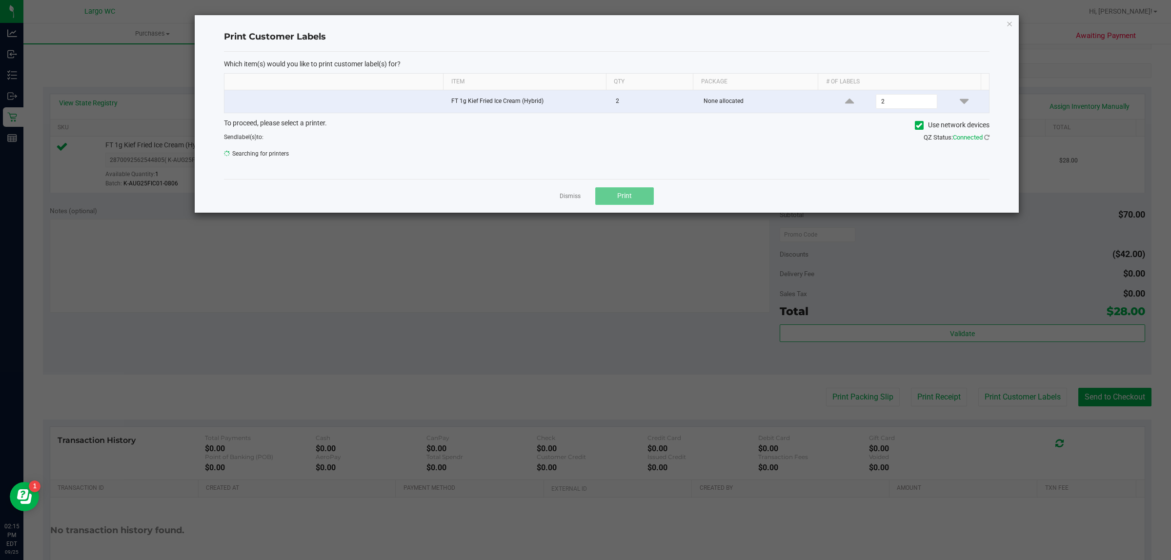
click at [640, 194] on button "Print" at bounding box center [624, 196] width 59 height 18
click at [567, 198] on link "Dismiss" at bounding box center [570, 196] width 21 height 8
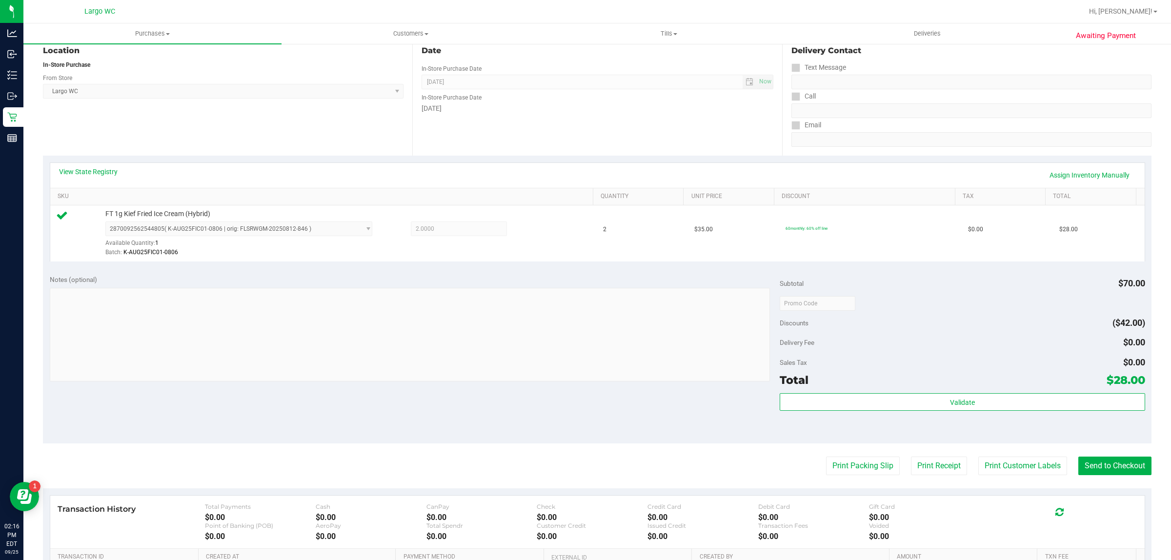
scroll to position [237, 0]
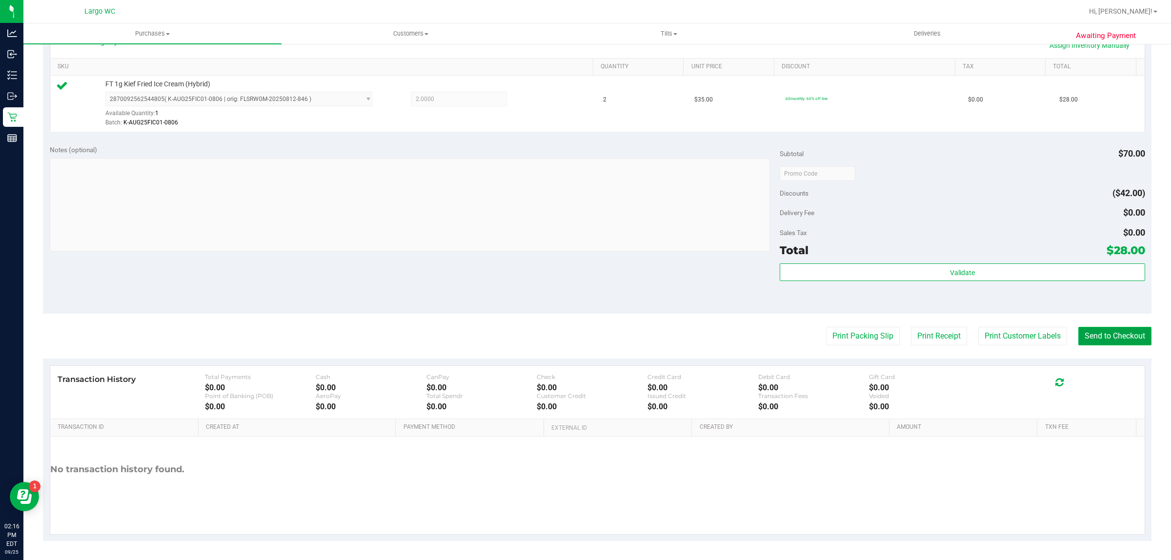
click at [1094, 333] on button "Send to Checkout" at bounding box center [1114, 336] width 73 height 19
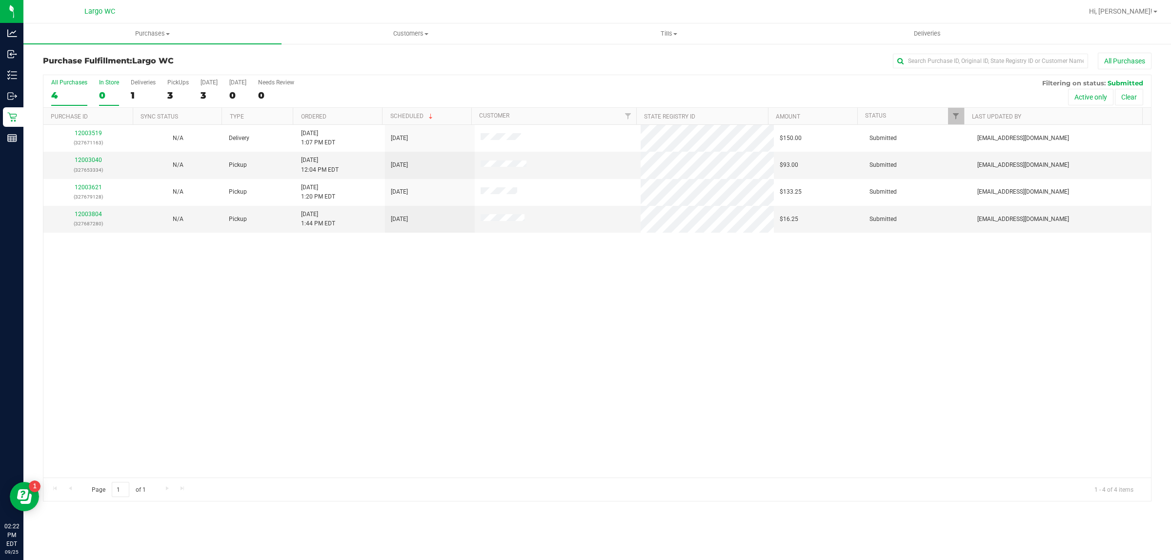
click at [110, 83] on div "In Store" at bounding box center [109, 82] width 20 height 7
click at [0, 0] on input "In Store 0" at bounding box center [0, 0] width 0 height 0
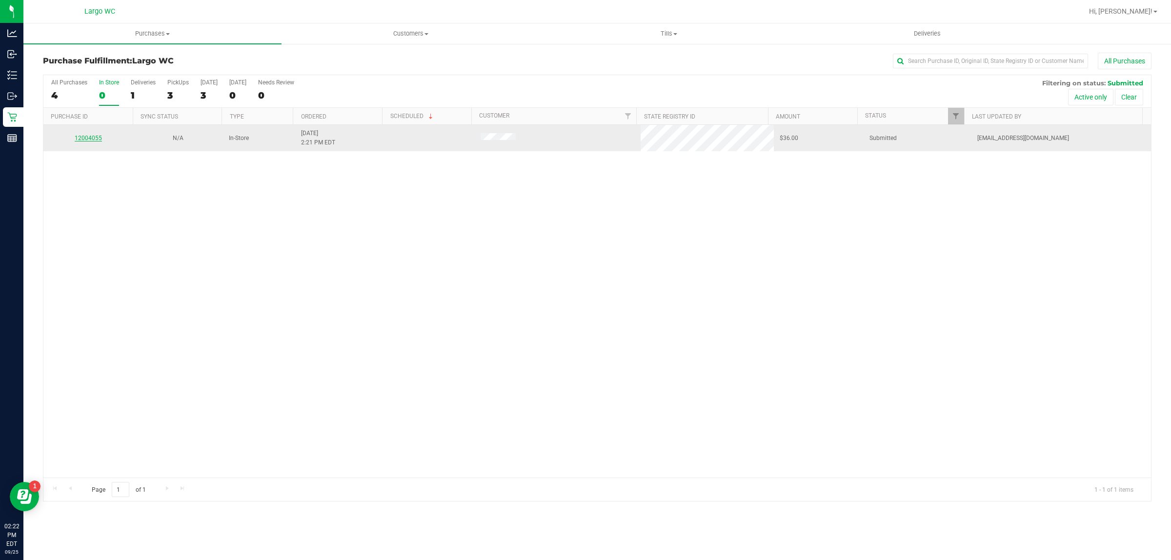
click at [92, 139] on link "12004055" at bounding box center [88, 138] width 27 height 7
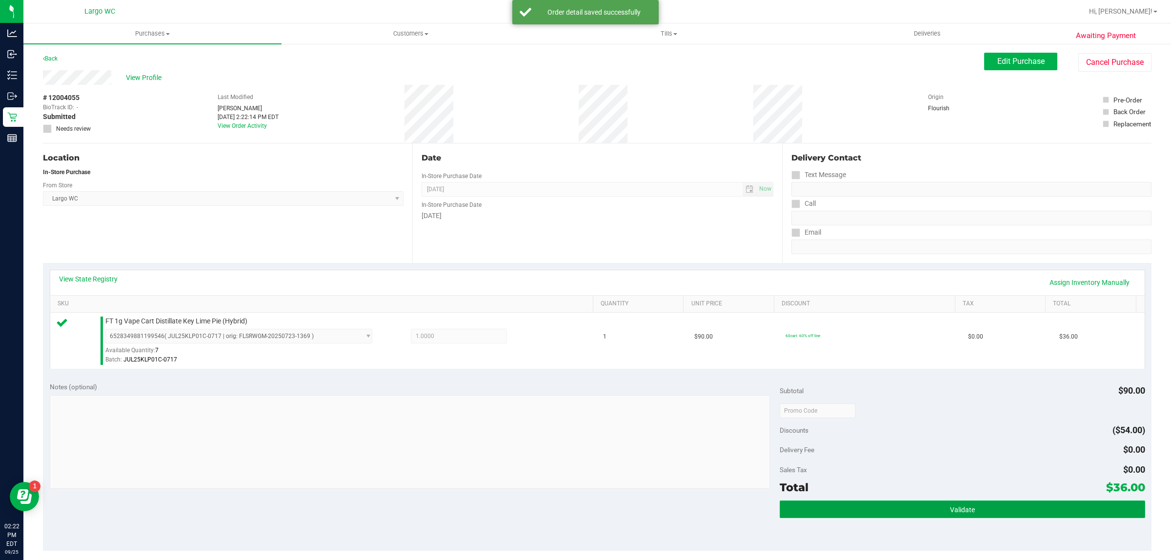
click at [925, 514] on button "Validate" at bounding box center [962, 510] width 365 height 18
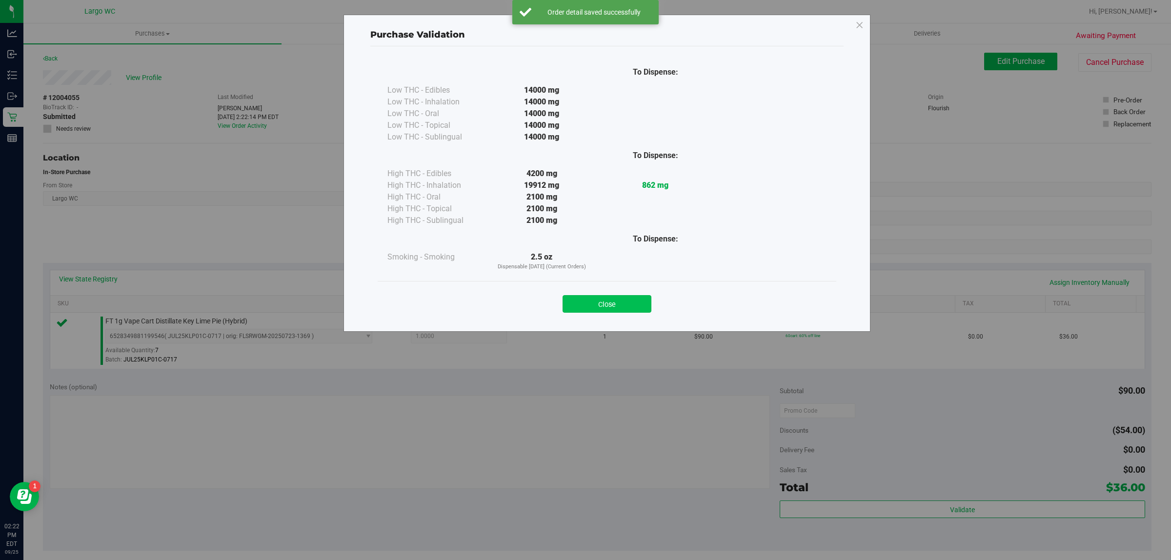
click at [606, 305] on button "Close" at bounding box center [607, 304] width 89 height 18
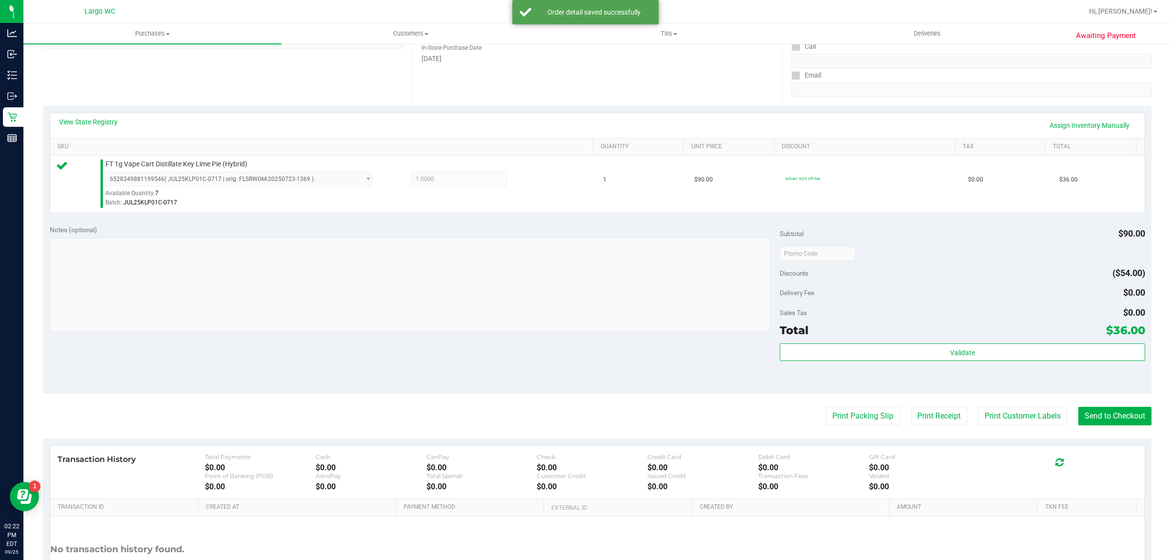
scroll to position [237, 0]
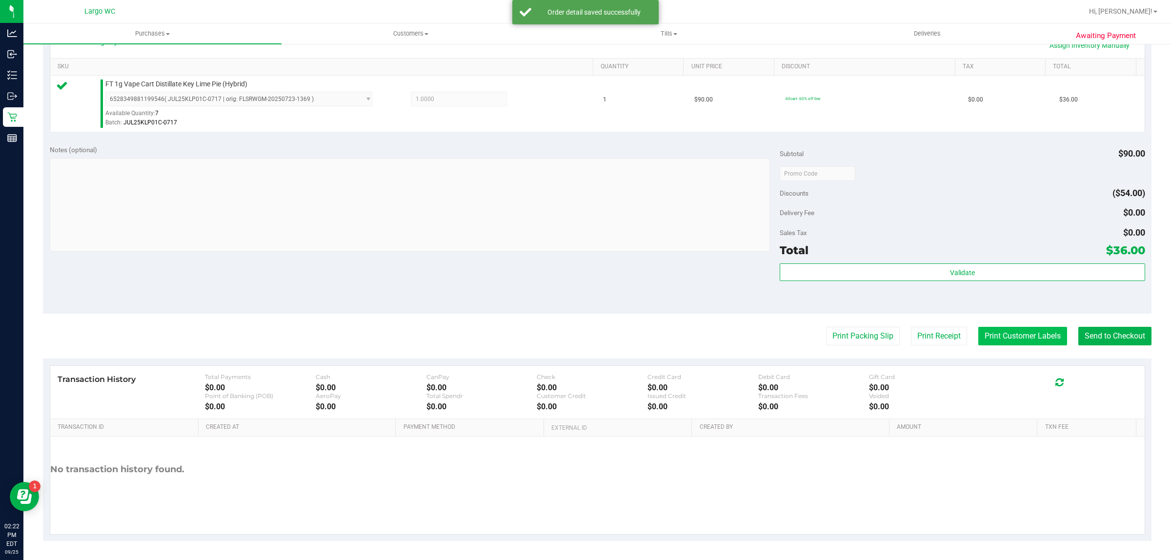
click at [998, 330] on button "Print Customer Labels" at bounding box center [1022, 336] width 89 height 19
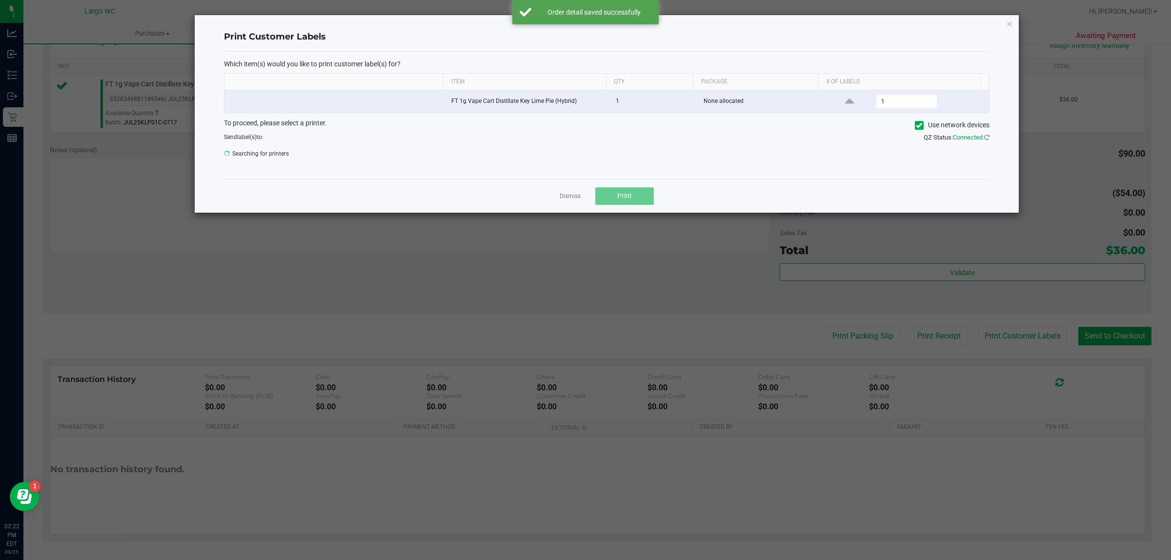
click at [645, 193] on button "Print" at bounding box center [624, 196] width 59 height 18
click at [570, 201] on link "Dismiss" at bounding box center [570, 196] width 21 height 8
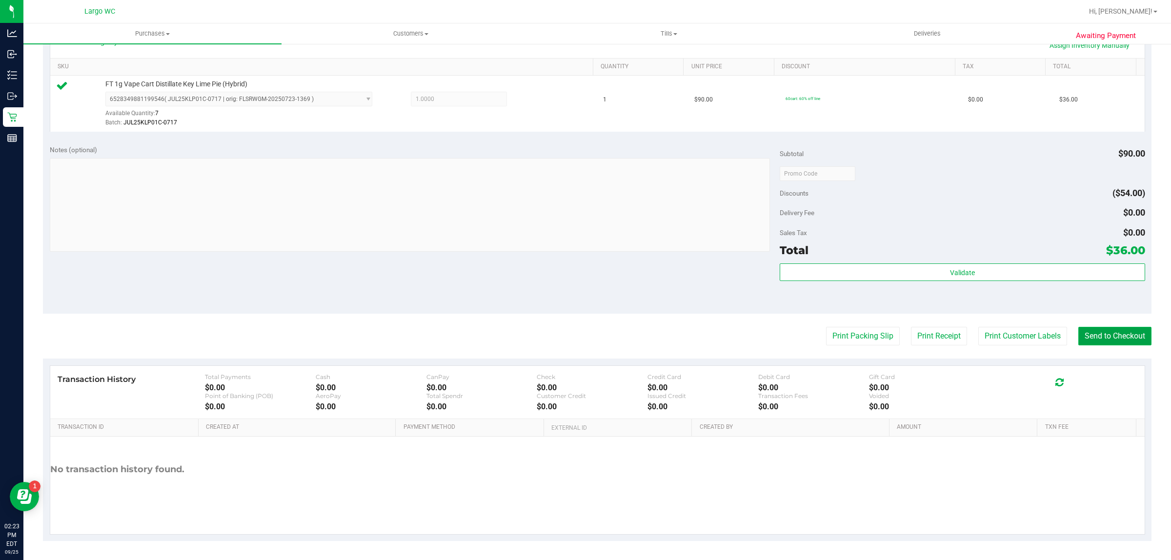
click at [1126, 338] on button "Send to Checkout" at bounding box center [1114, 336] width 73 height 19
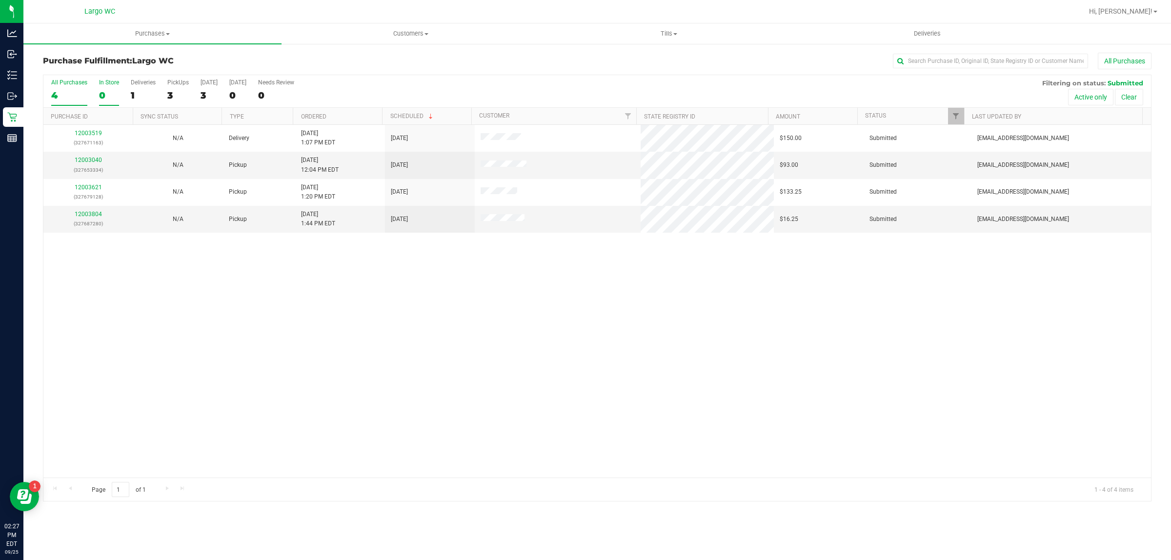
click at [116, 94] on div "0" at bounding box center [109, 95] width 20 height 11
click at [0, 0] on input "In Store 0" at bounding box center [0, 0] width 0 height 0
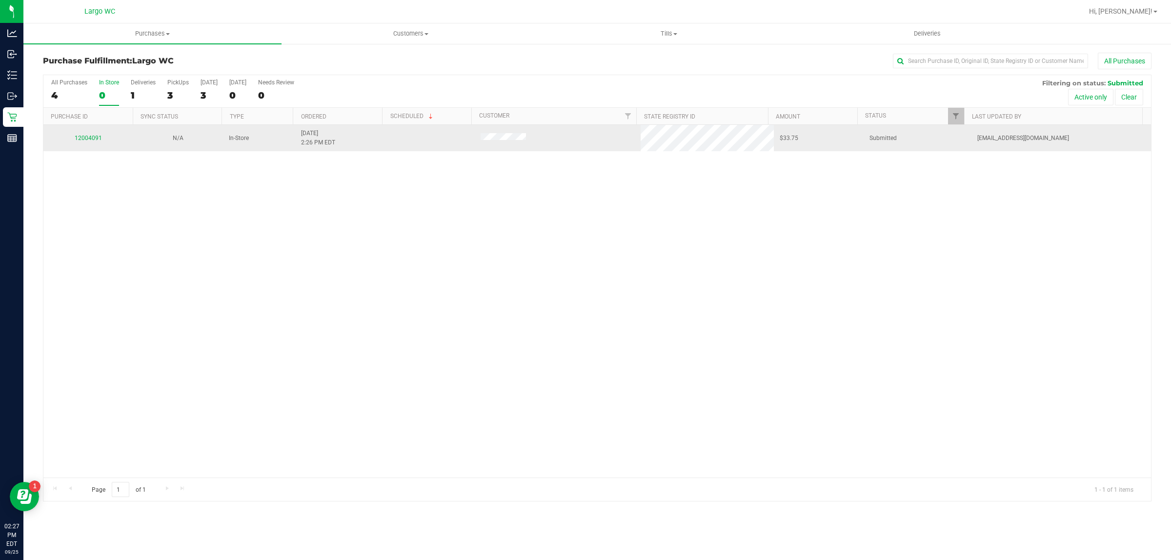
click at [94, 135] on div "12004091" at bounding box center [88, 138] width 78 height 9
click at [83, 140] on link "12004091" at bounding box center [88, 138] width 27 height 7
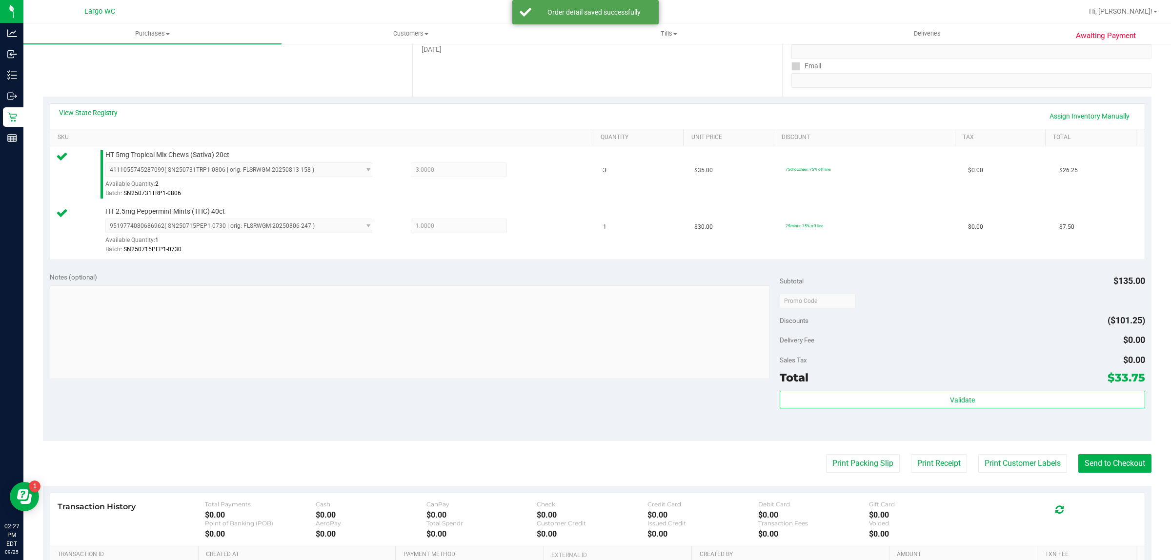
scroll to position [192, 0]
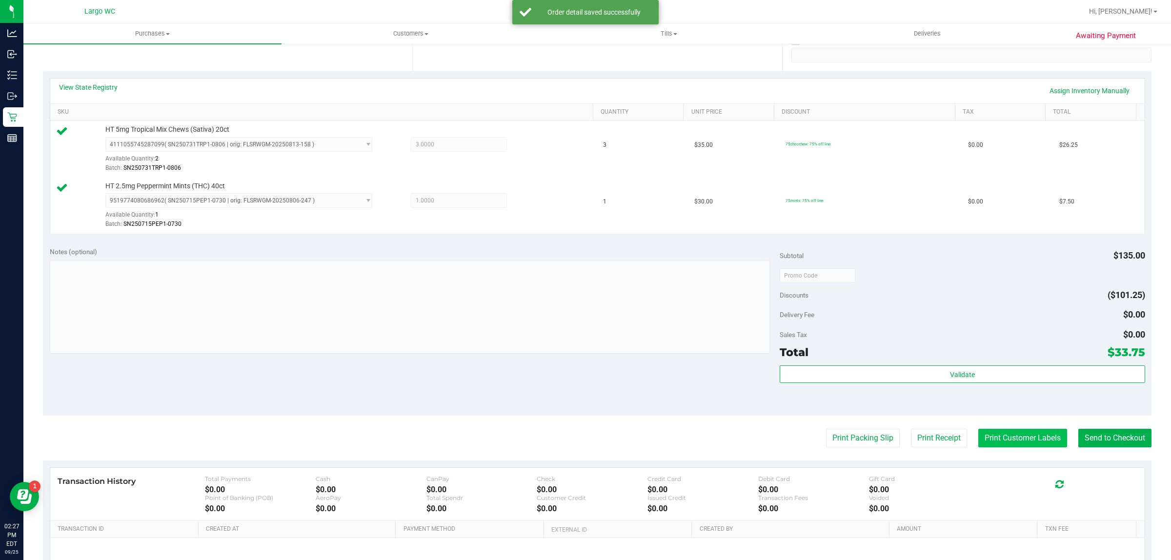
click at [992, 445] on button "Print Customer Labels" at bounding box center [1022, 438] width 89 height 19
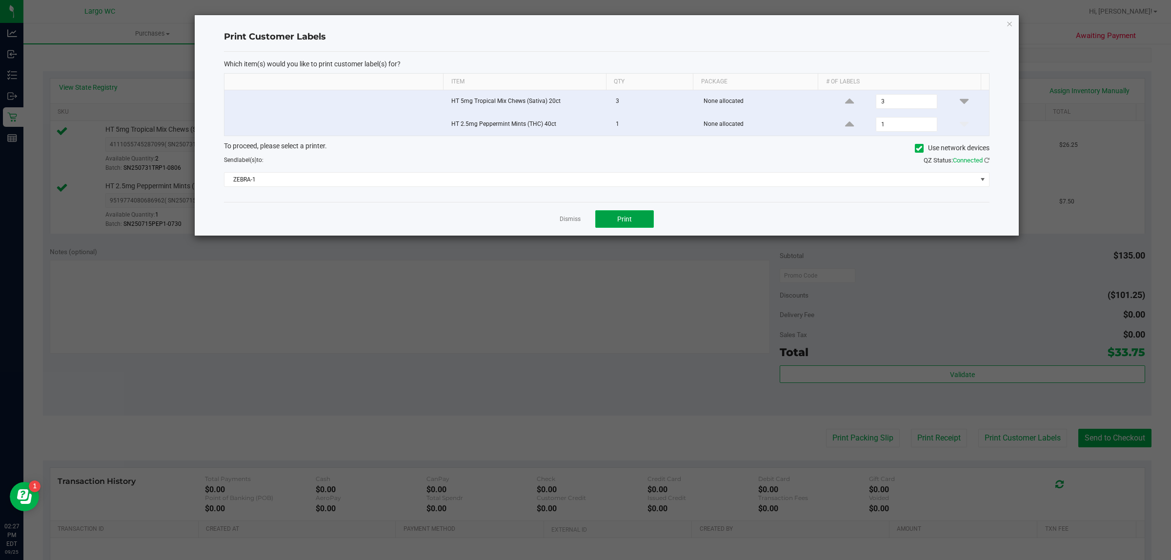
click at [639, 212] on button "Print" at bounding box center [624, 219] width 59 height 18
click at [1011, 23] on icon "button" at bounding box center [1009, 24] width 7 height 12
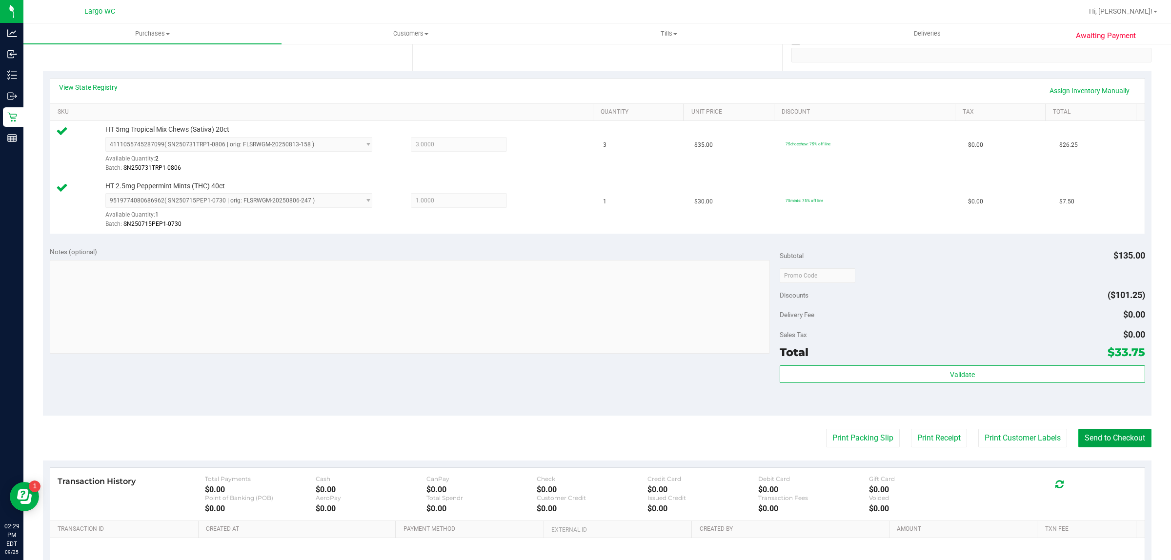
click at [1109, 439] on button "Send to Checkout" at bounding box center [1114, 438] width 73 height 19
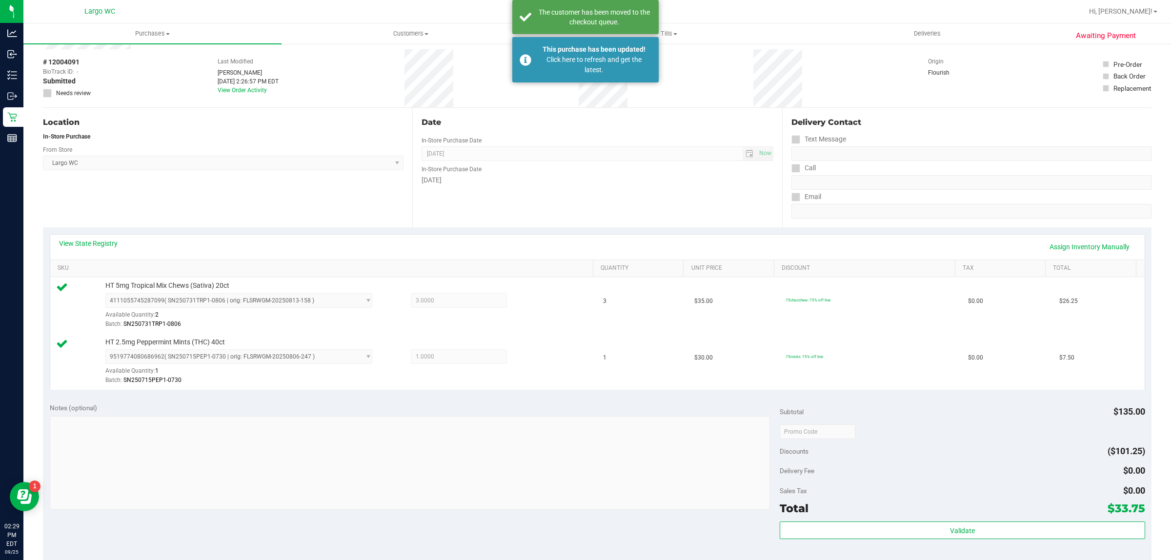
scroll to position [0, 0]
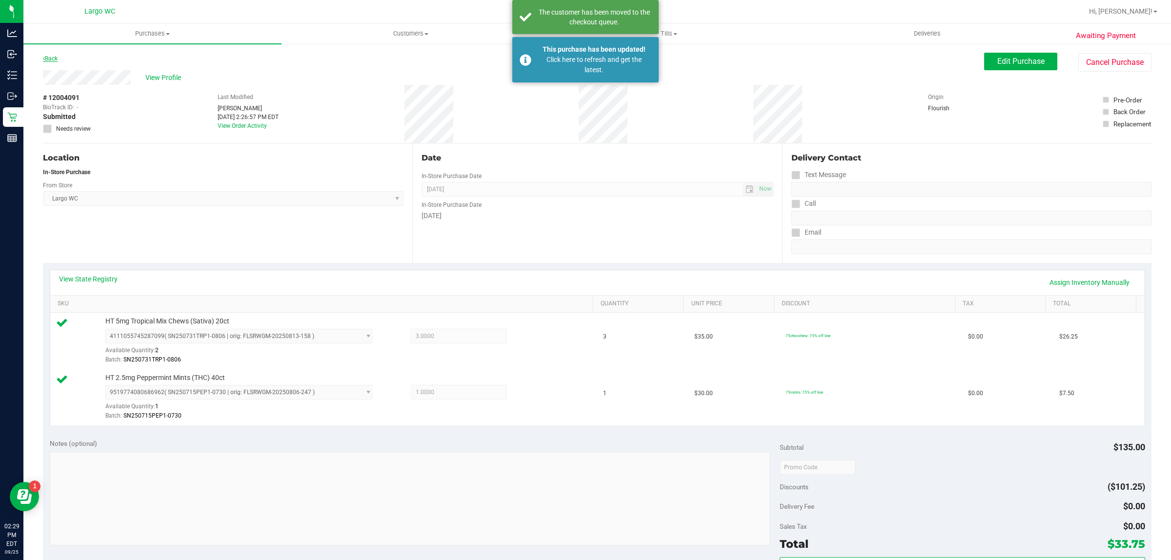
click at [53, 58] on link "Back" at bounding box center [50, 58] width 15 height 7
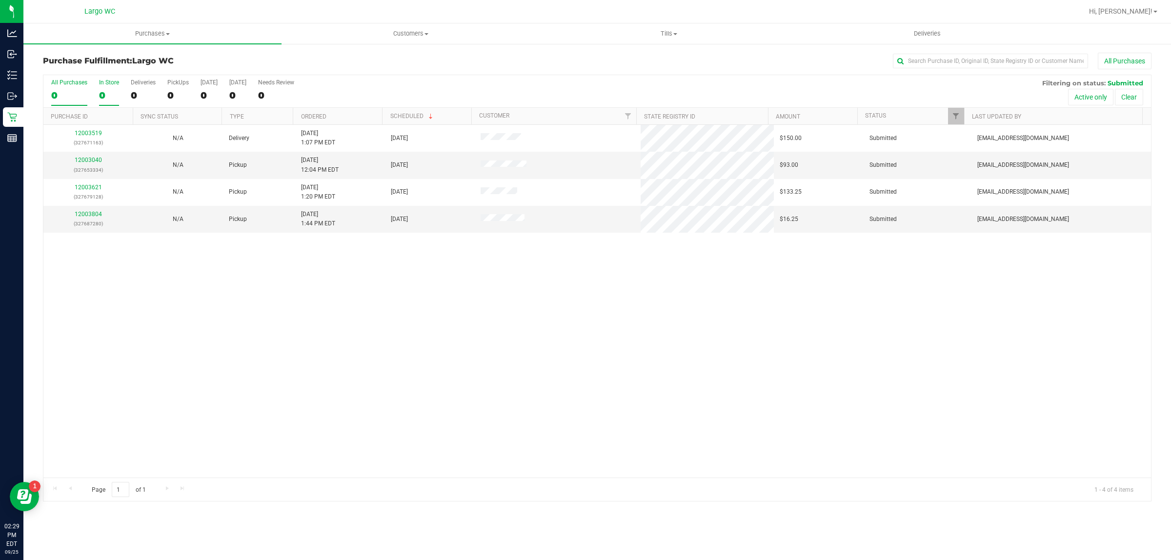
click at [101, 99] on div "0" at bounding box center [109, 95] width 20 height 11
click at [0, 0] on input "In Store 0" at bounding box center [0, 0] width 0 height 0
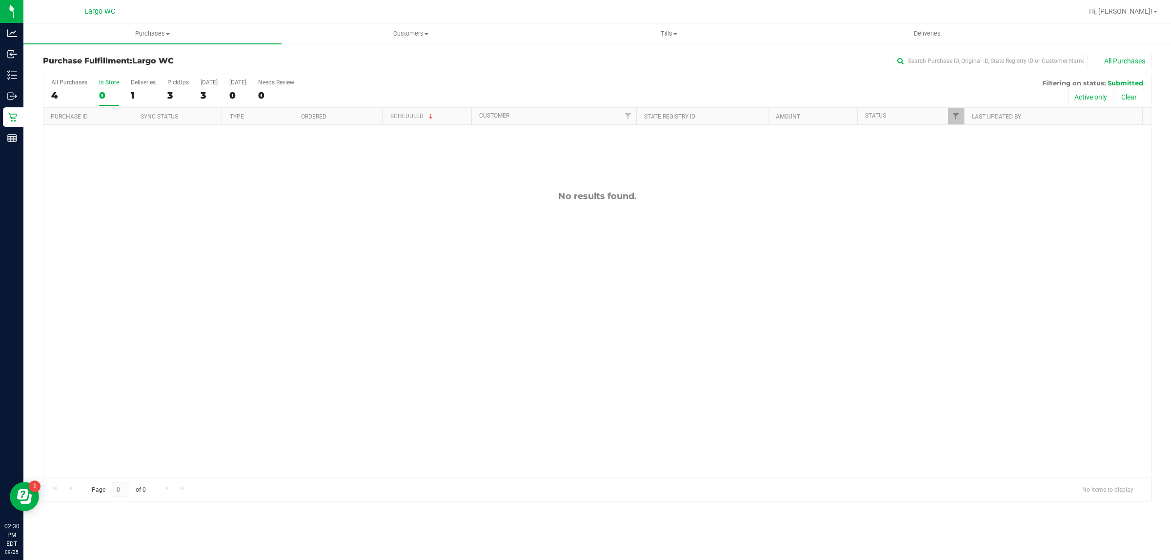
click at [108, 81] on div "In Store" at bounding box center [109, 82] width 20 height 7
click at [0, 0] on input "In Store 0" at bounding box center [0, 0] width 0 height 0
click at [54, 95] on div "4" at bounding box center [69, 95] width 36 height 11
click at [0, 0] on input "All Purchases 4" at bounding box center [0, 0] width 0 height 0
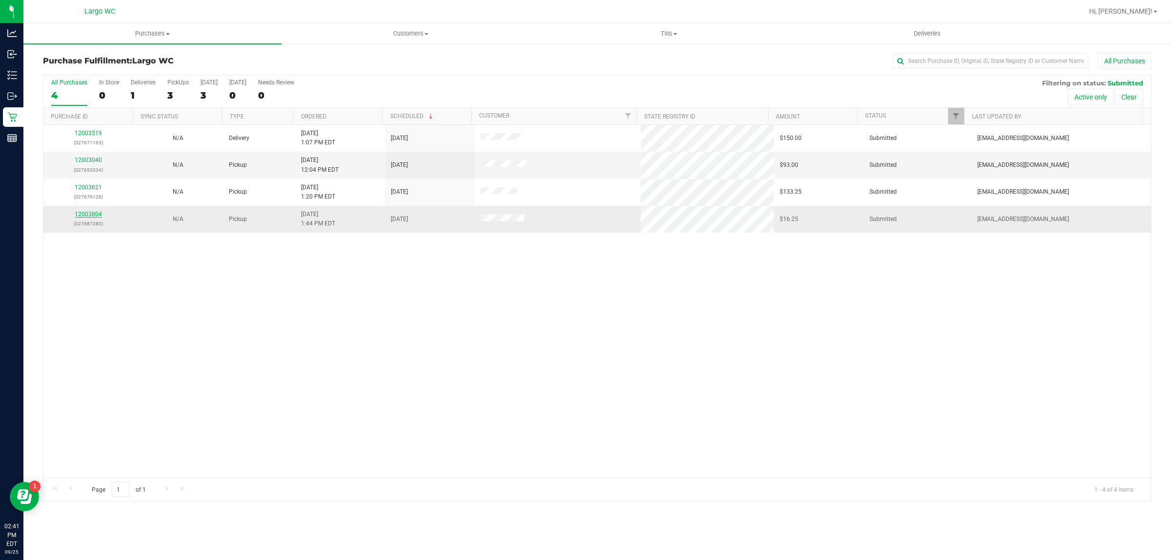
click at [77, 218] on link "12003804" at bounding box center [88, 214] width 27 height 7
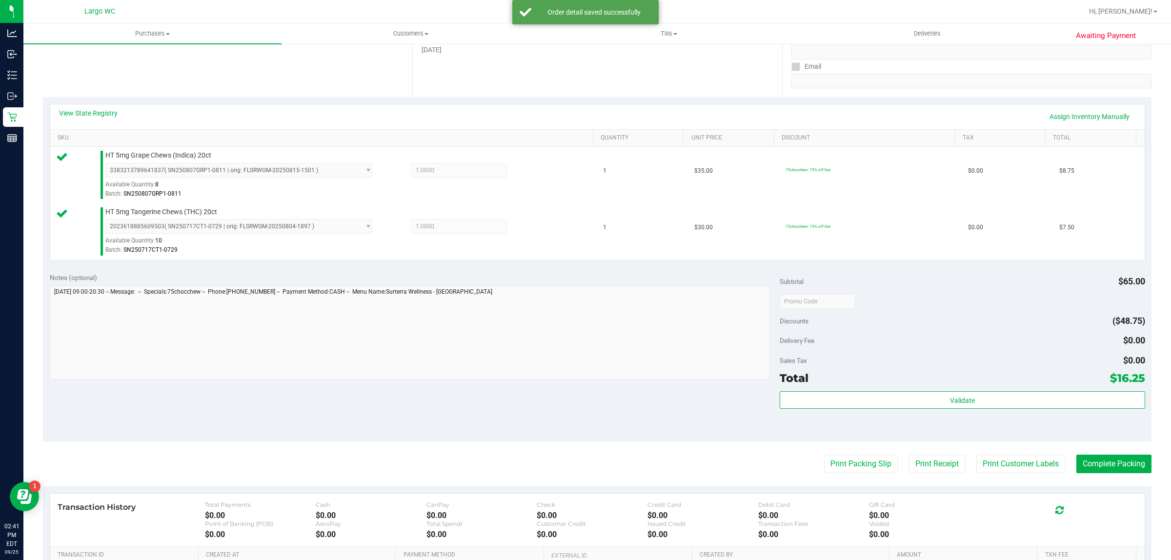
scroll to position [254, 0]
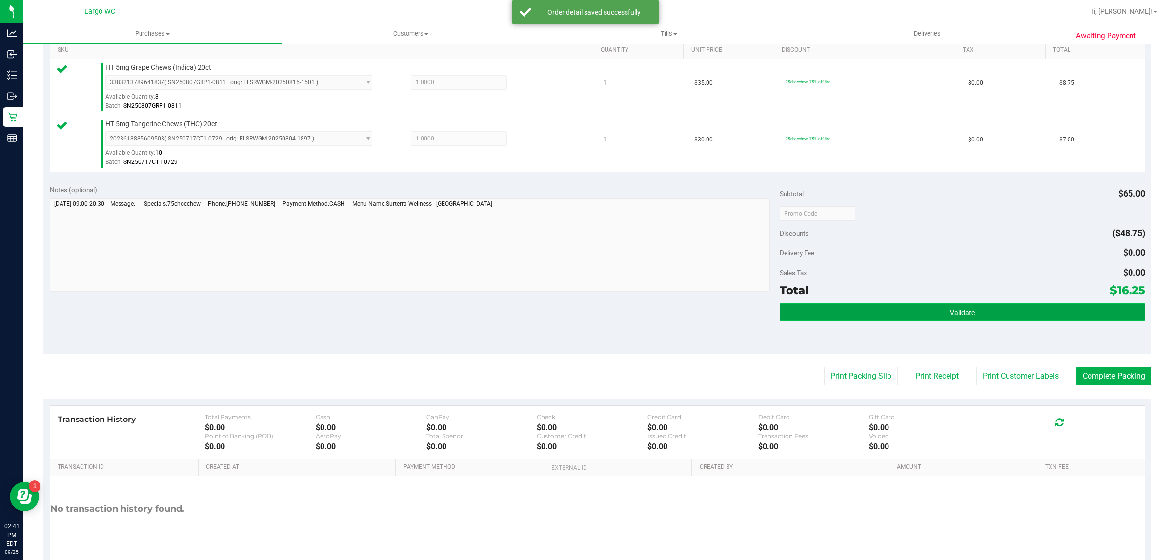
click at [907, 305] on button "Validate" at bounding box center [962, 312] width 365 height 18
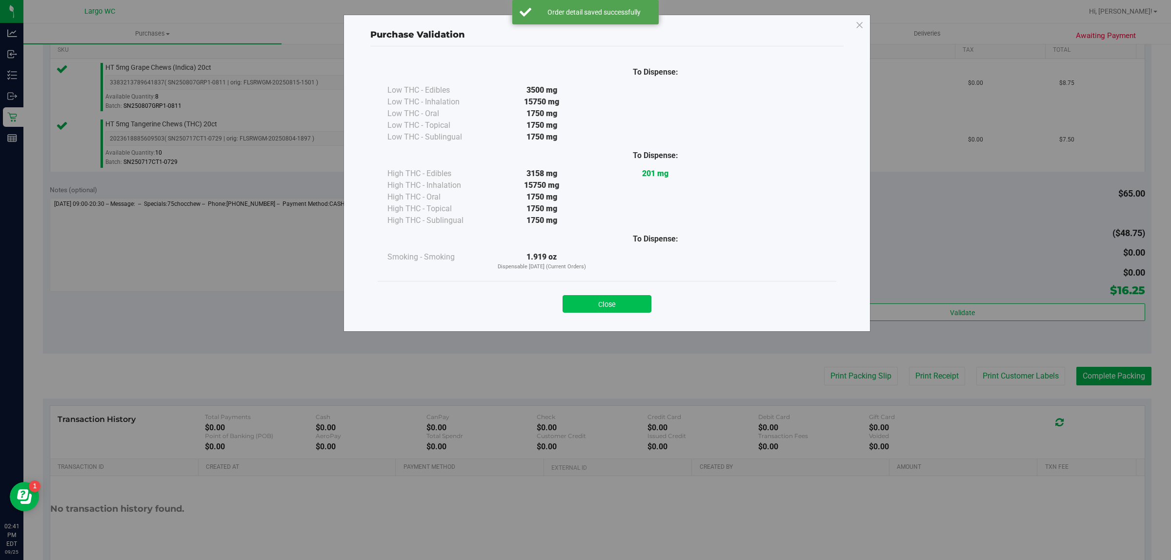
click at [603, 311] on button "Close" at bounding box center [607, 304] width 89 height 18
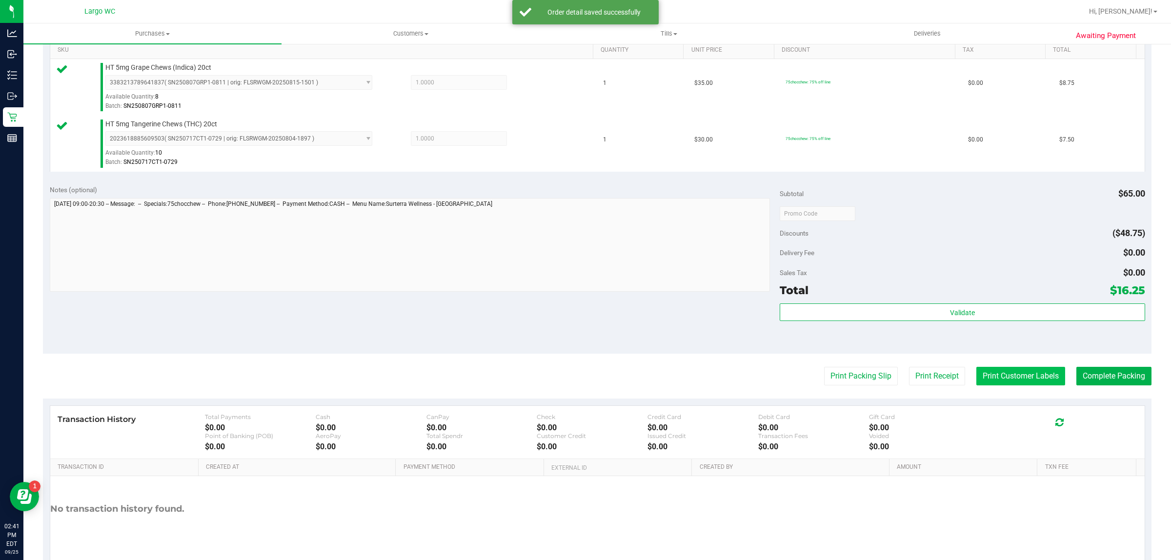
click at [979, 378] on button "Print Customer Labels" at bounding box center [1020, 376] width 89 height 19
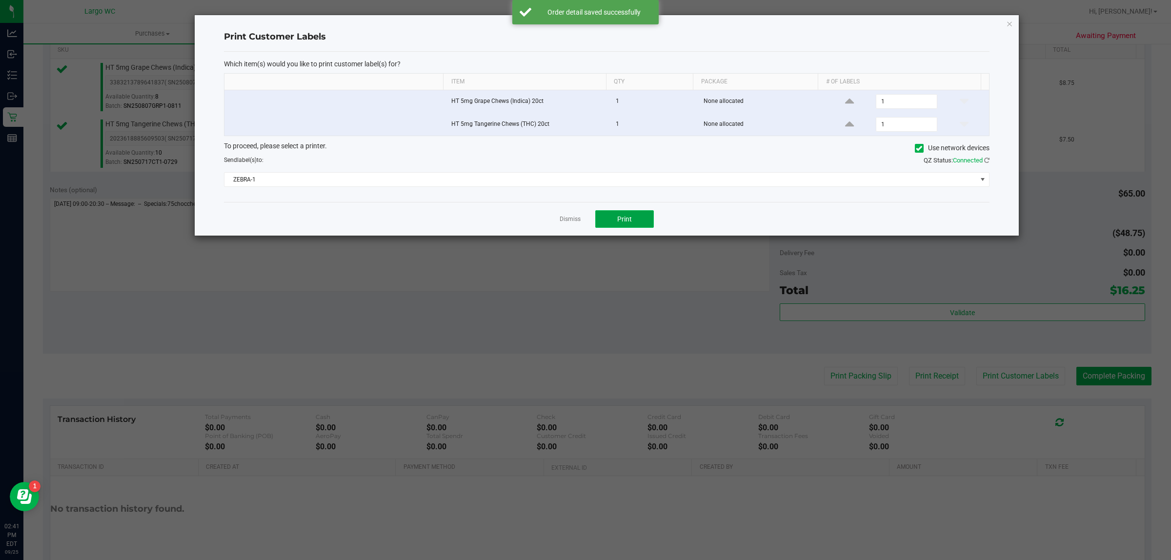
click at [604, 213] on button "Print" at bounding box center [624, 219] width 59 height 18
click at [1011, 23] on icon "button" at bounding box center [1009, 24] width 7 height 12
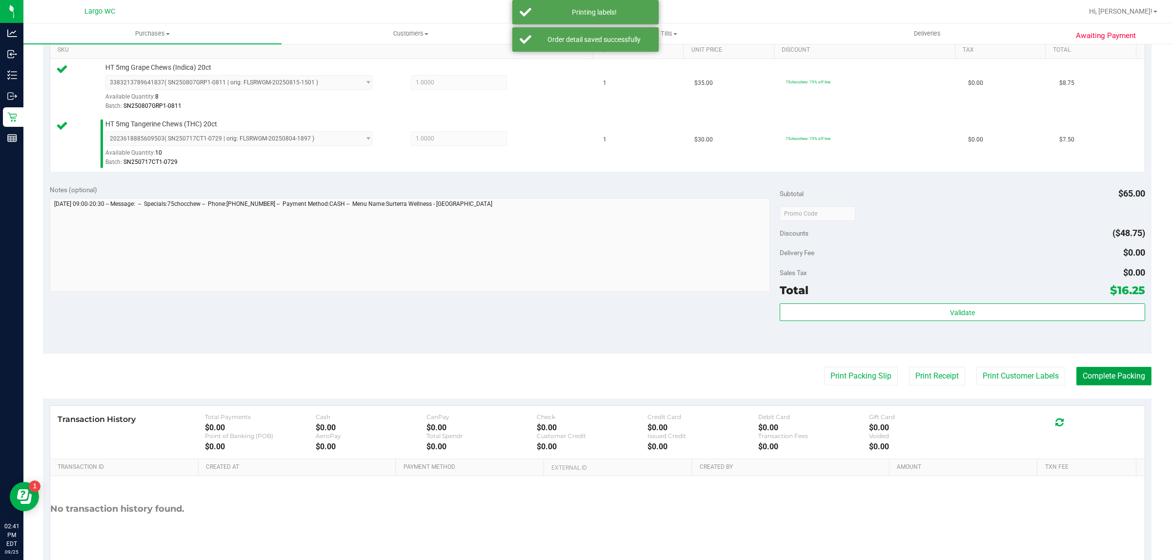
click at [1093, 376] on button "Complete Packing" at bounding box center [1113, 376] width 75 height 19
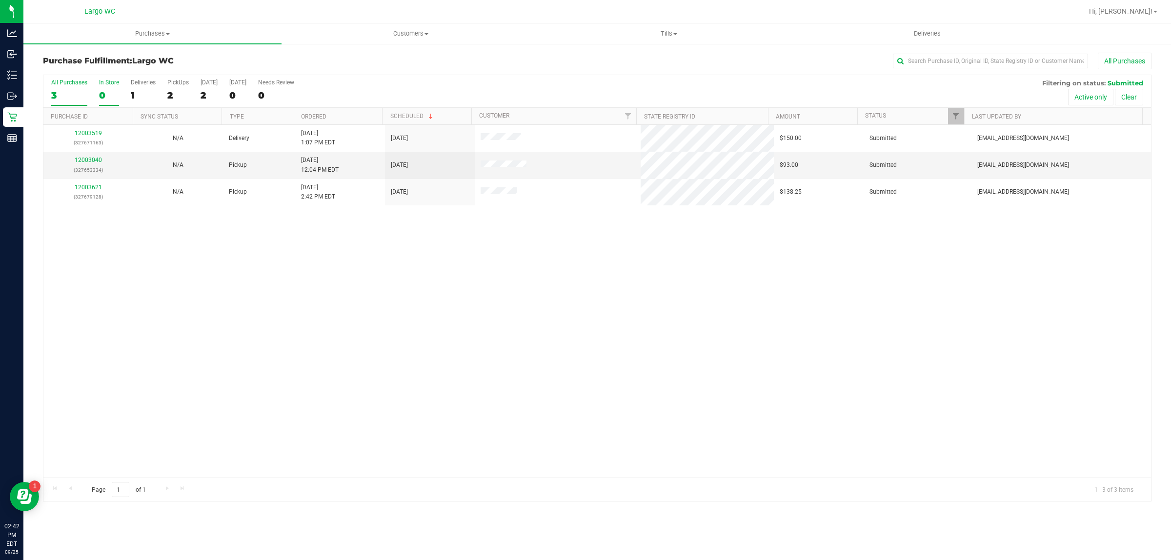
click at [103, 99] on div "0" at bounding box center [109, 95] width 20 height 11
click at [0, 0] on input "In Store 0" at bounding box center [0, 0] width 0 height 0
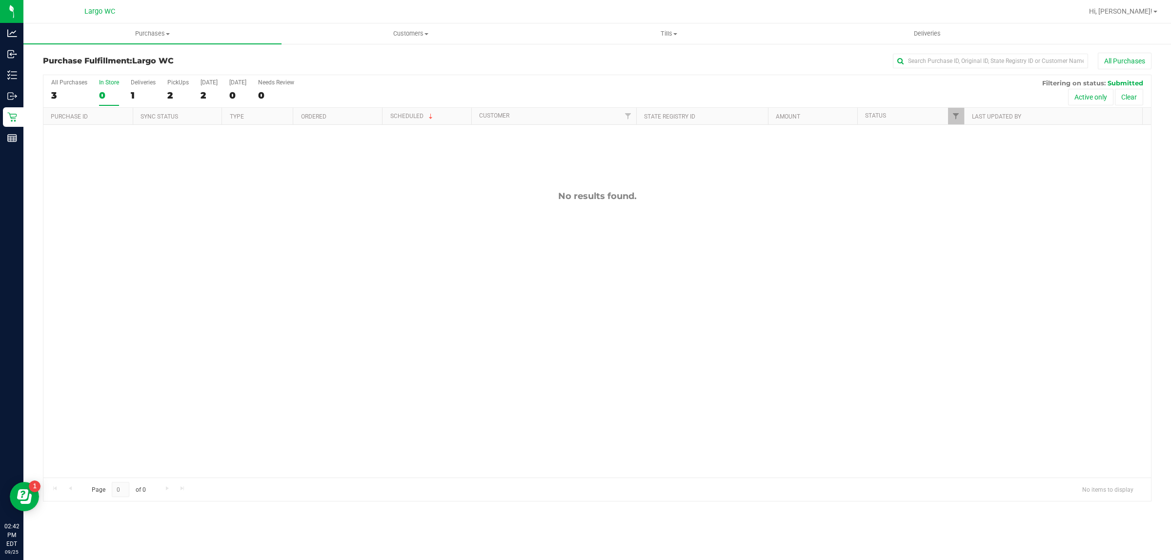
click at [71, 98] on div "3" at bounding box center [69, 95] width 36 height 11
click at [0, 0] on input "All Purchases 3" at bounding box center [0, 0] width 0 height 0
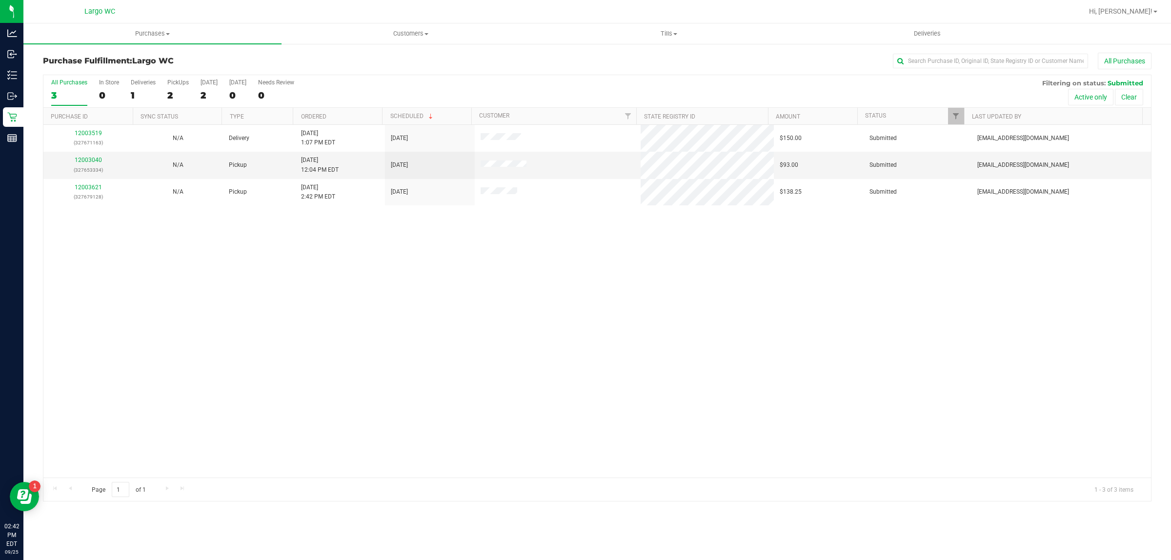
click at [98, 444] on div "12003519 (327671163) N/A Delivery 9/25/2025 1:07 PM EDT 10/1/2025 $150.00 Submi…" at bounding box center [597, 301] width 1108 height 353
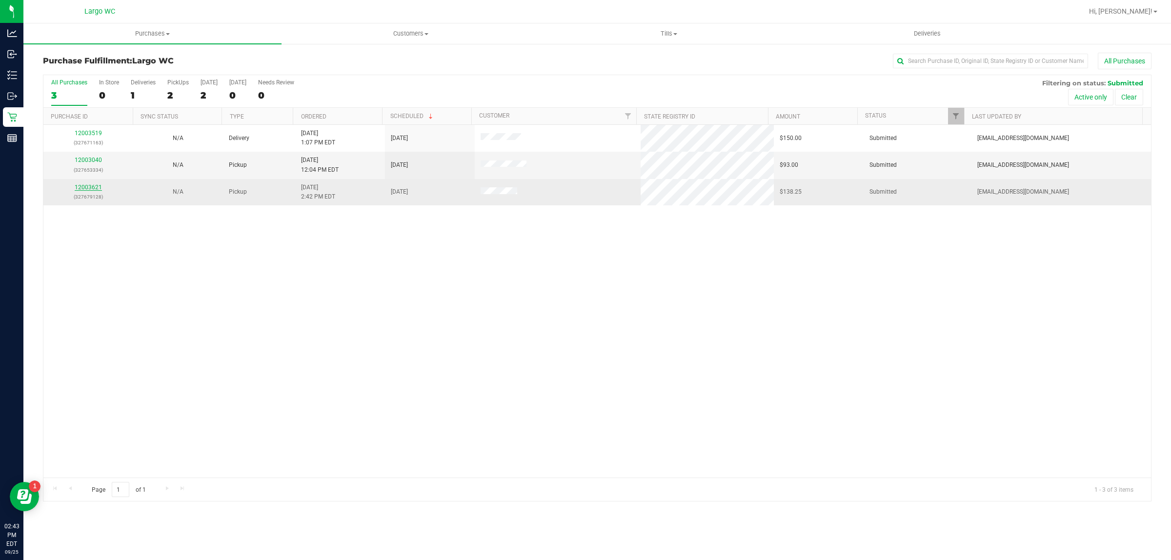
click at [83, 188] on link "12003621" at bounding box center [88, 187] width 27 height 7
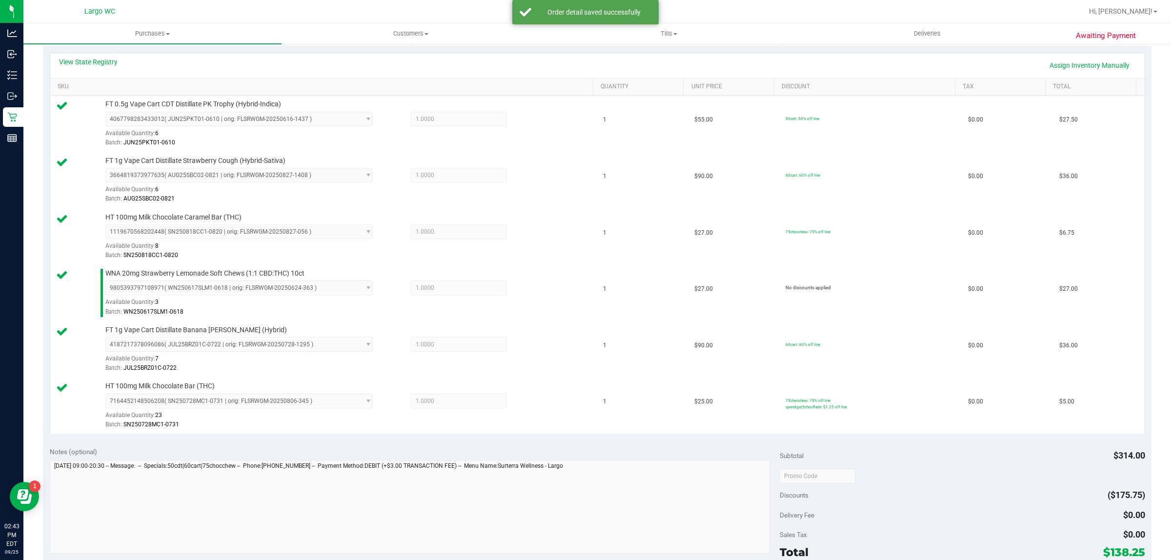
scroll to position [272, 0]
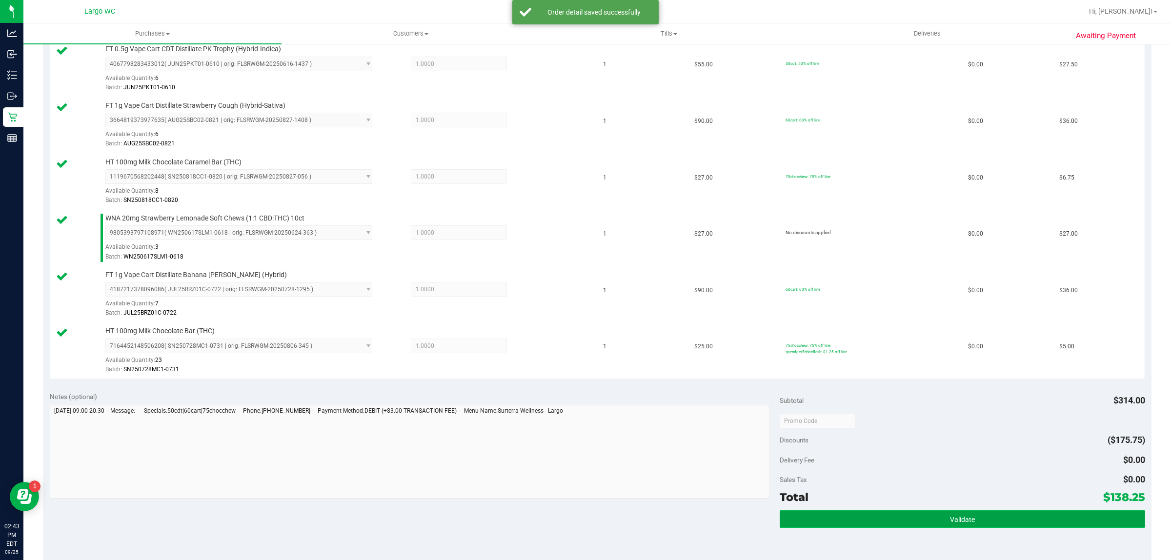
click at [917, 525] on button "Validate" at bounding box center [962, 519] width 365 height 18
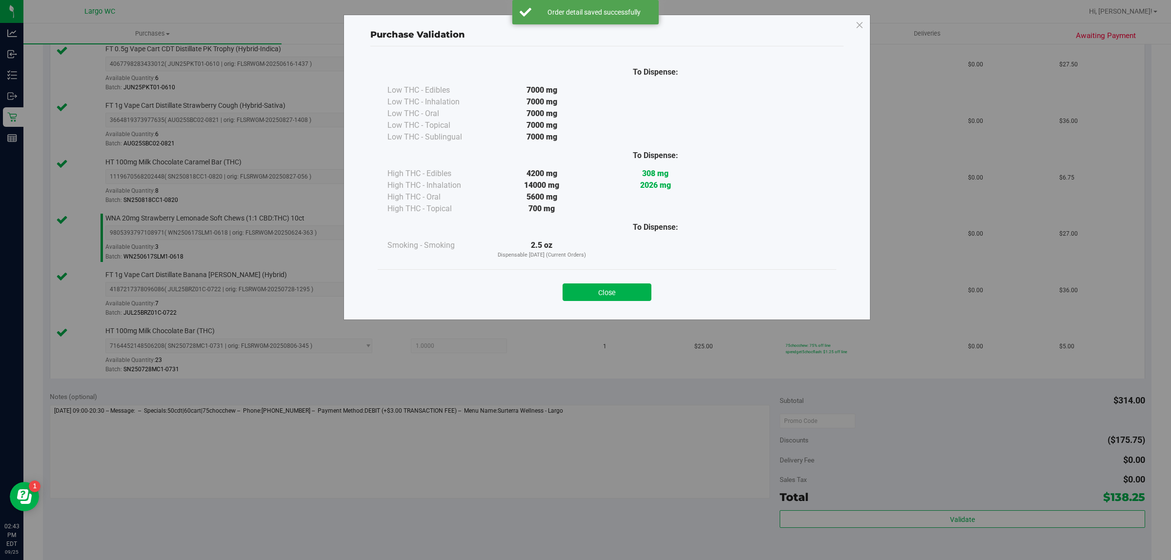
click at [620, 355] on div "Purchase Validation To Dispense: Low THC - Edibles 7000 mg" at bounding box center [589, 280] width 1178 height 560
click at [626, 293] on button "Close" at bounding box center [607, 292] width 89 height 18
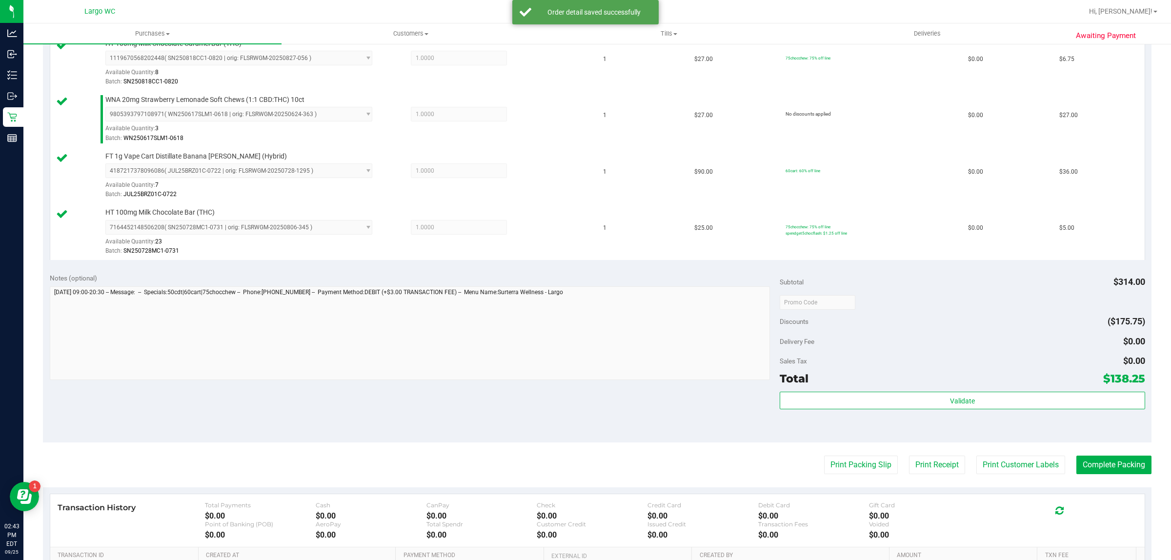
scroll to position [397, 0]
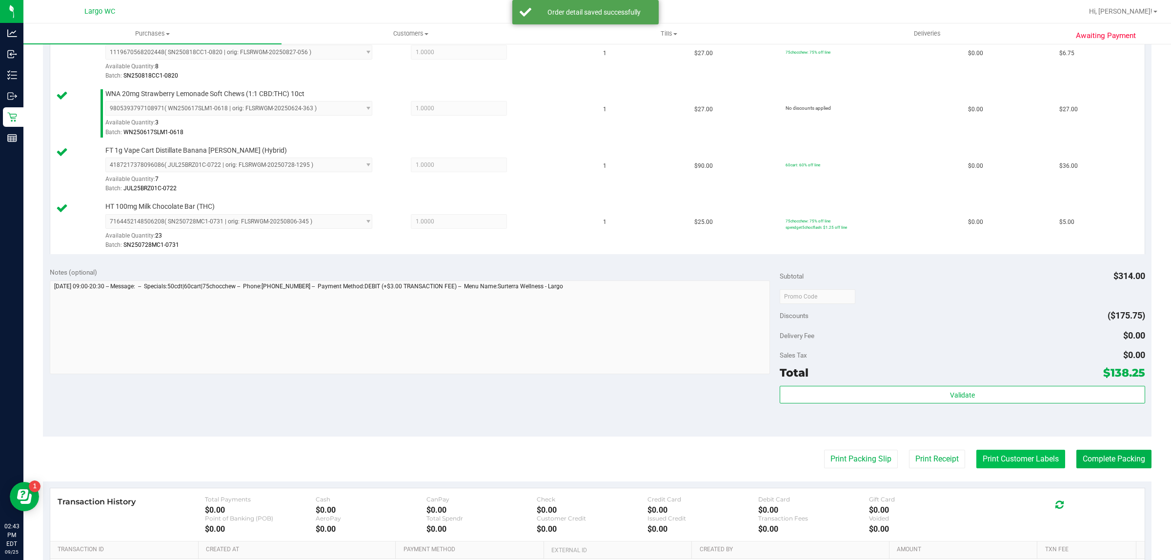
click at [1011, 462] on button "Print Customer Labels" at bounding box center [1020, 459] width 89 height 19
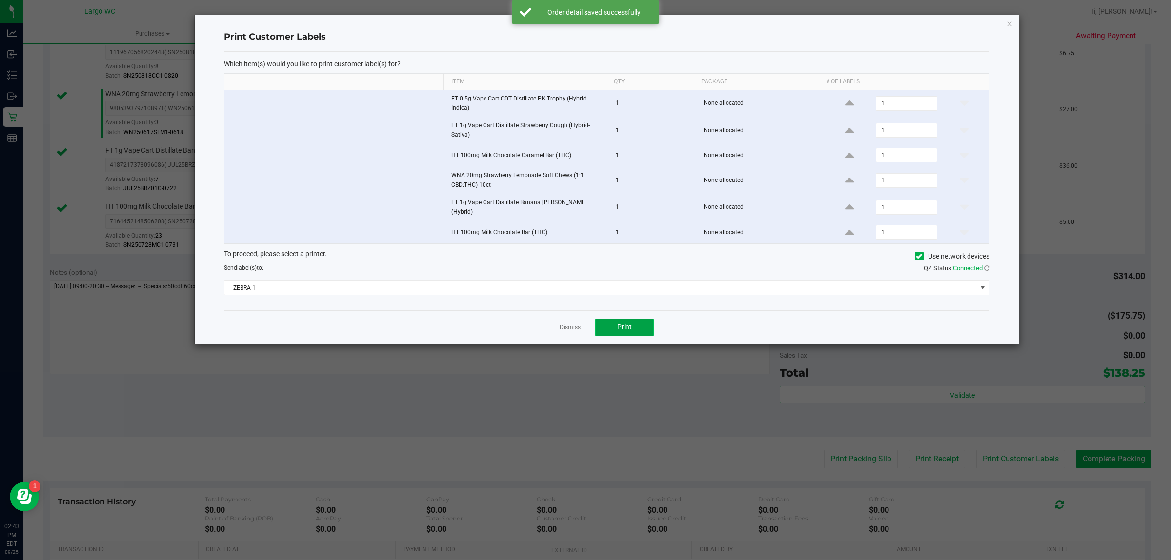
click at [639, 320] on button "Print" at bounding box center [624, 328] width 59 height 18
click at [578, 325] on link "Dismiss" at bounding box center [570, 327] width 21 height 8
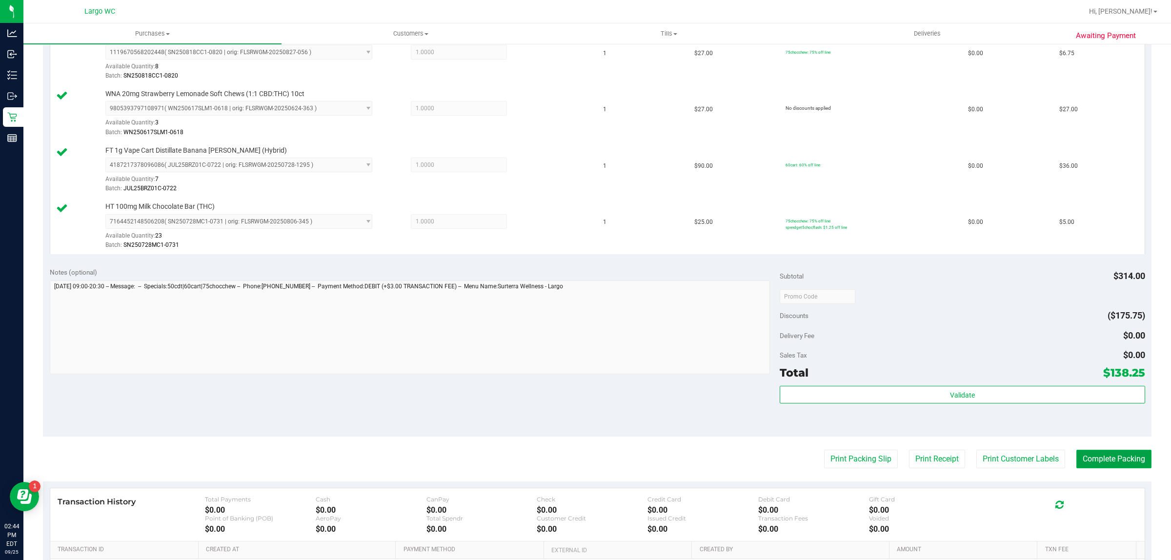
click at [1106, 452] on button "Complete Packing" at bounding box center [1113, 459] width 75 height 19
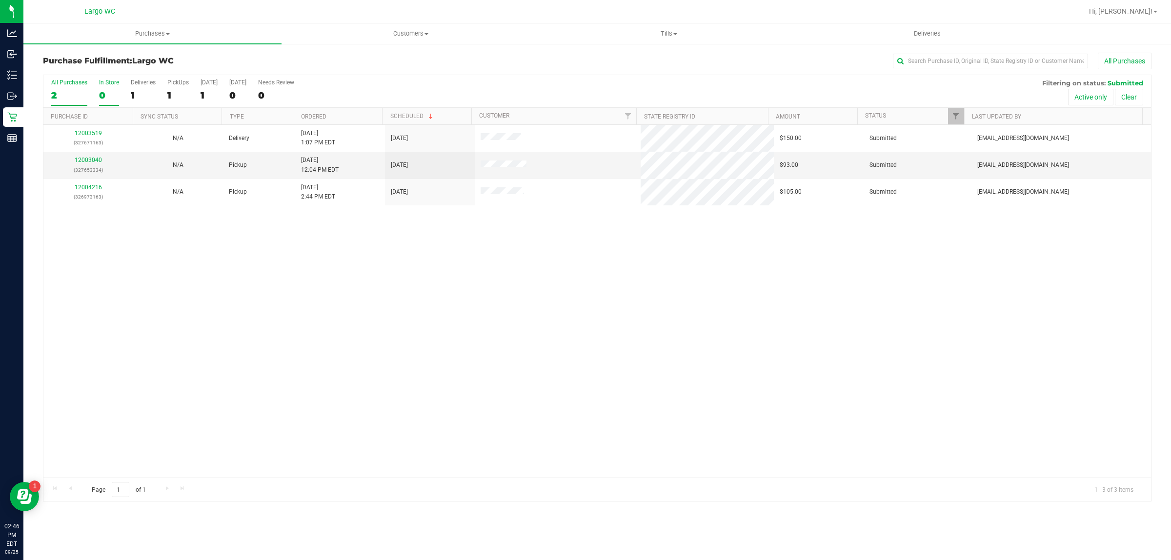
click at [105, 91] on div "0" at bounding box center [109, 95] width 20 height 11
click at [0, 0] on input "In Store 0" at bounding box center [0, 0] width 0 height 0
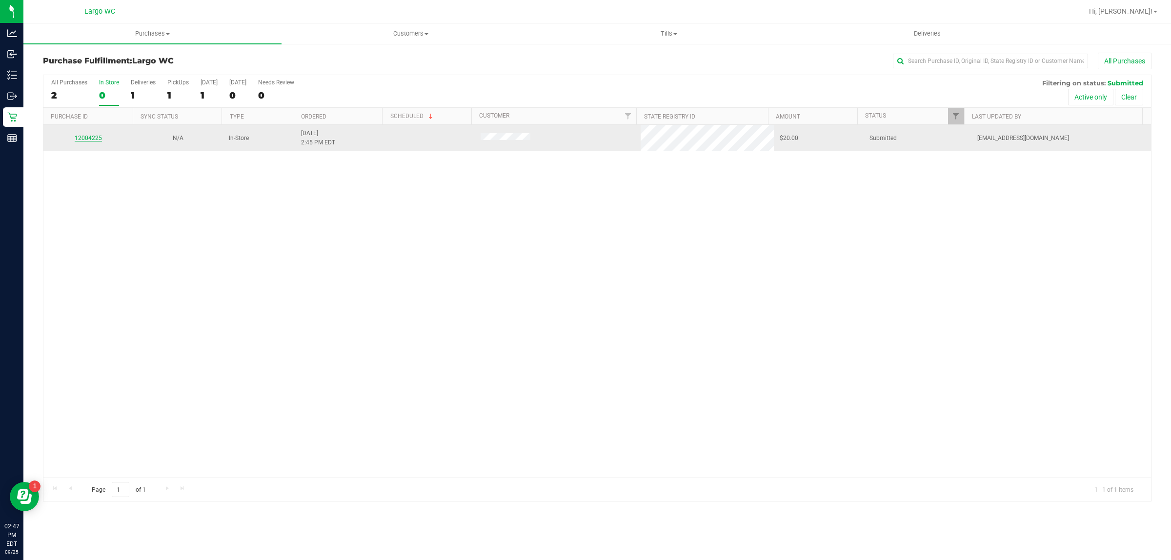
click at [90, 139] on link "12004225" at bounding box center [88, 138] width 27 height 7
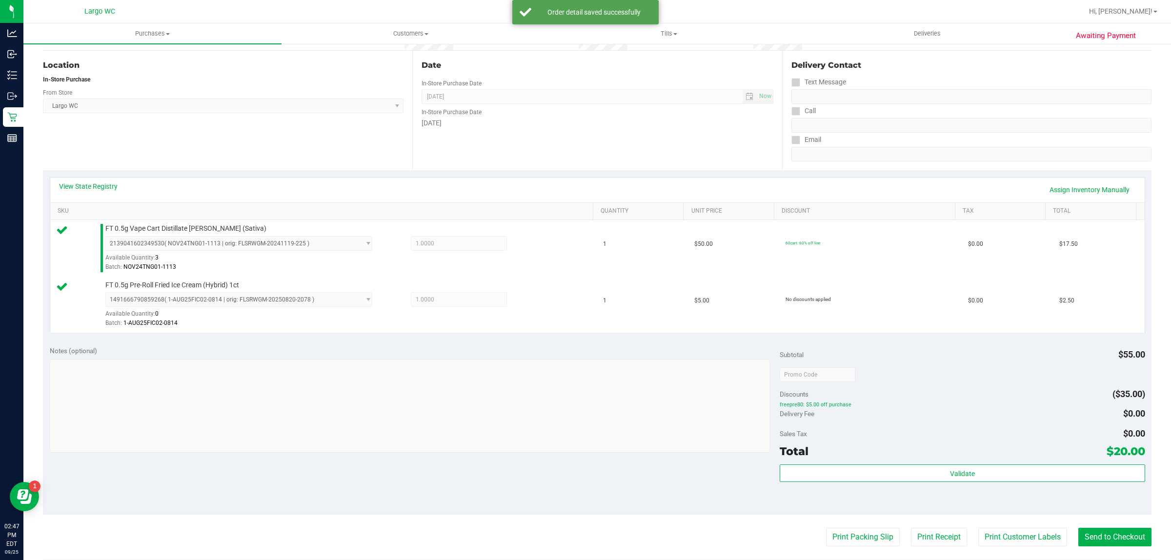
scroll to position [161, 0]
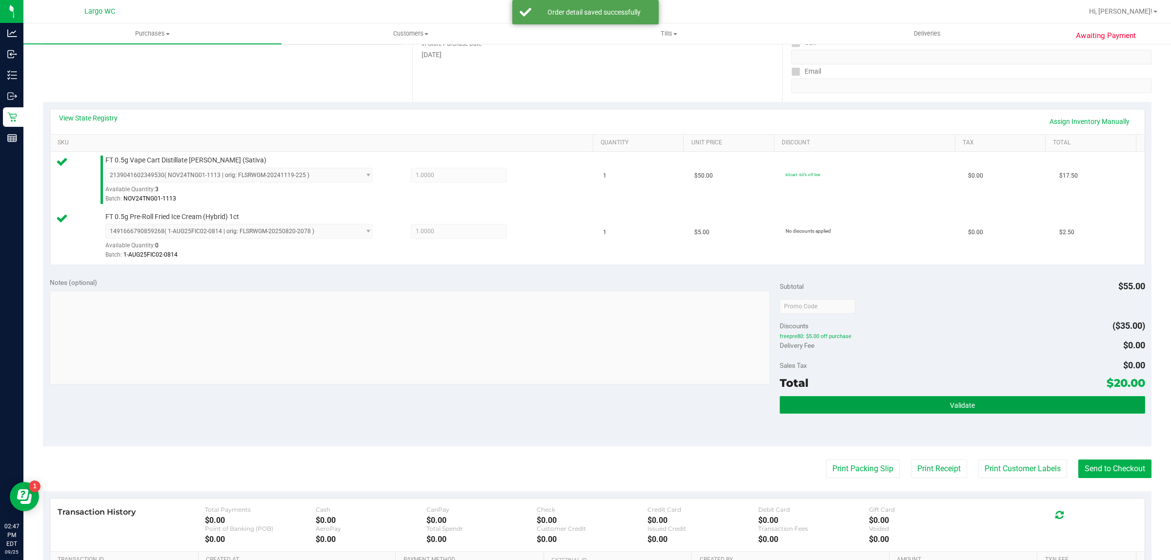
click at [954, 409] on span "Validate" at bounding box center [962, 406] width 25 height 8
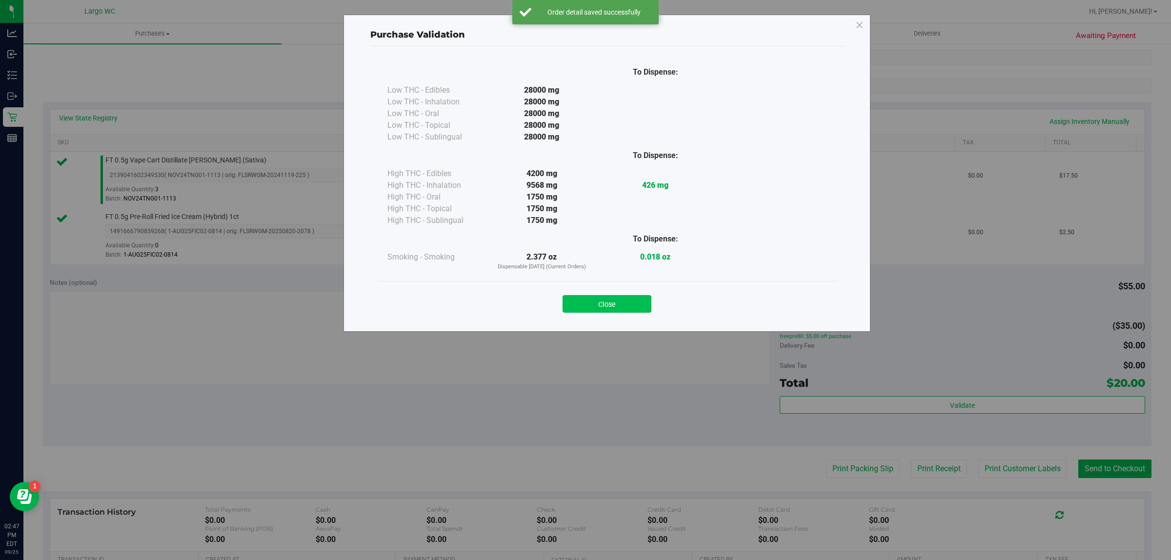
click at [610, 299] on button "Close" at bounding box center [607, 304] width 89 height 18
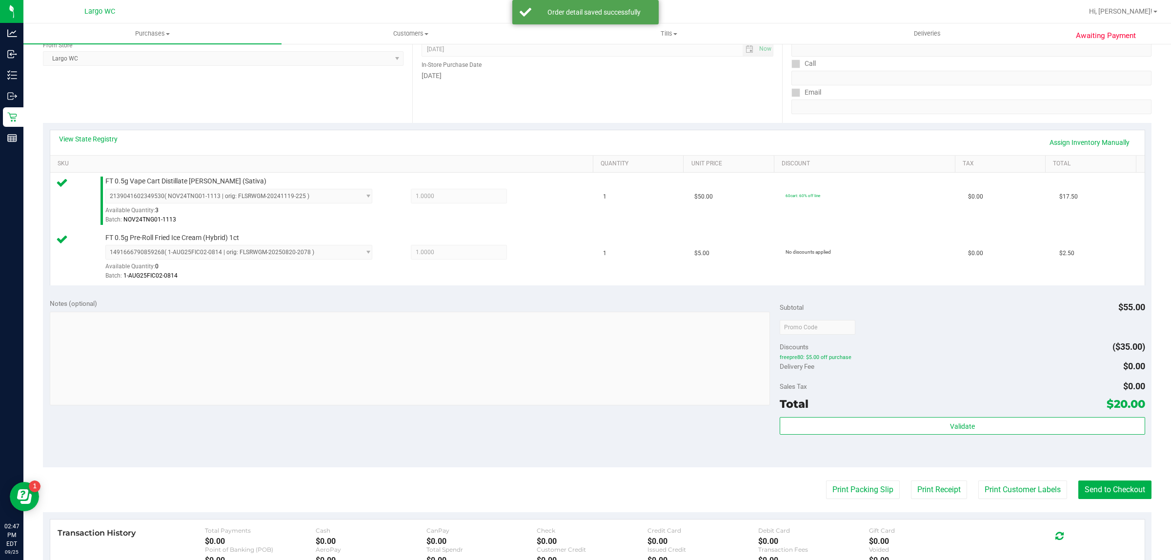
scroll to position [137, 0]
click at [999, 493] on button "Print Customer Labels" at bounding box center [1022, 493] width 89 height 19
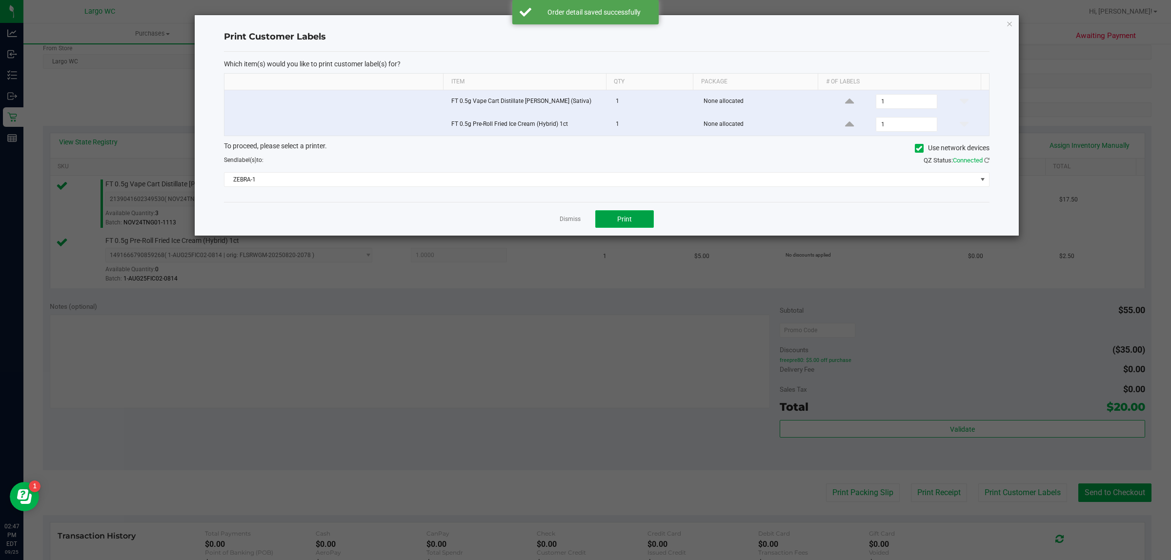
click at [629, 221] on span "Print" at bounding box center [624, 219] width 15 height 8
click at [563, 221] on link "Dismiss" at bounding box center [570, 219] width 21 height 8
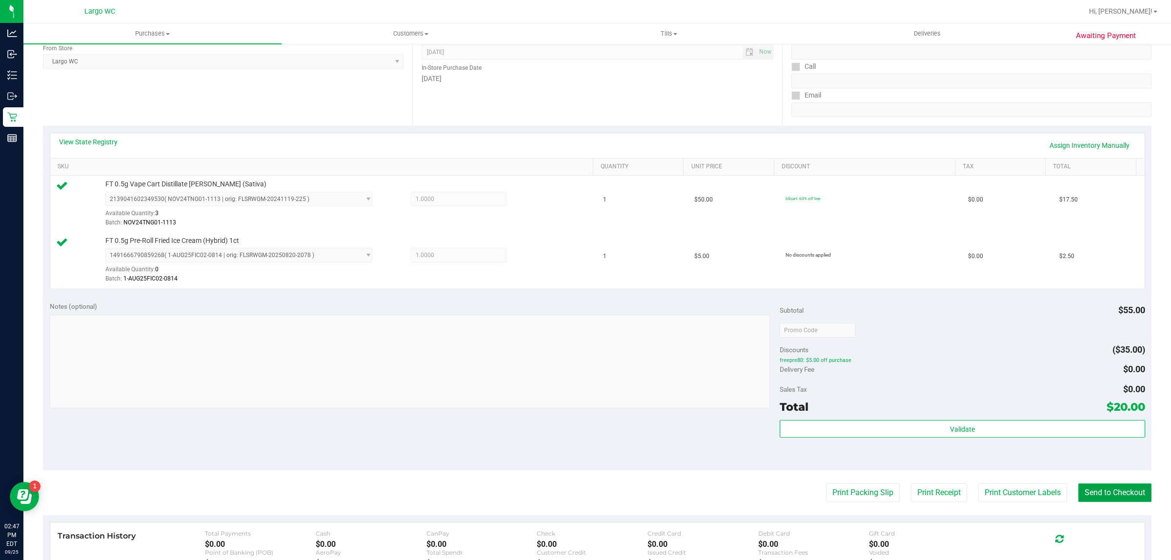
click at [1118, 495] on button "Send to Checkout" at bounding box center [1114, 493] width 73 height 19
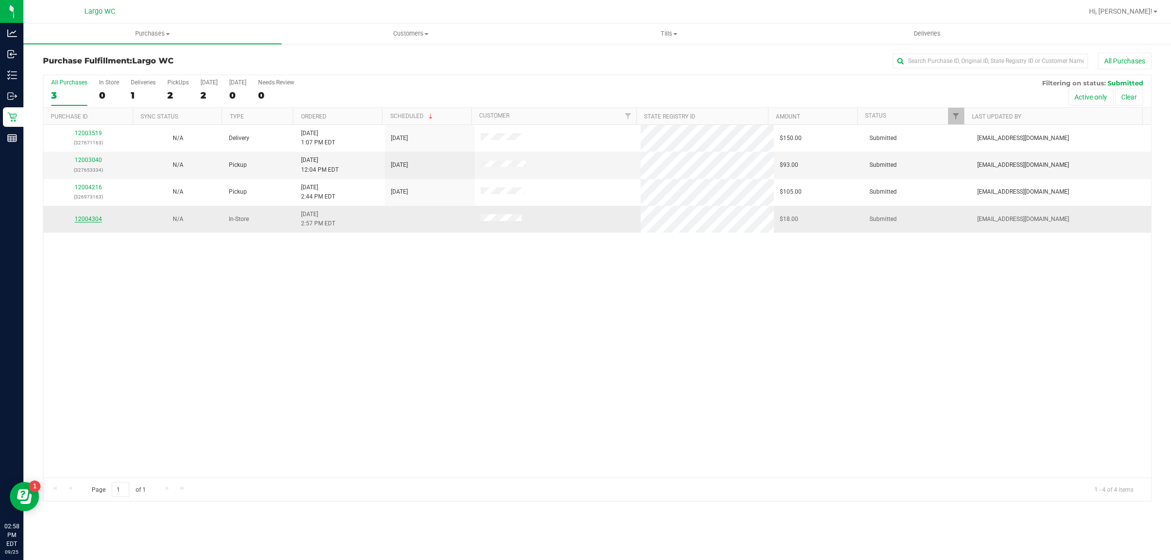
click at [87, 220] on link "12004304" at bounding box center [88, 219] width 27 height 7
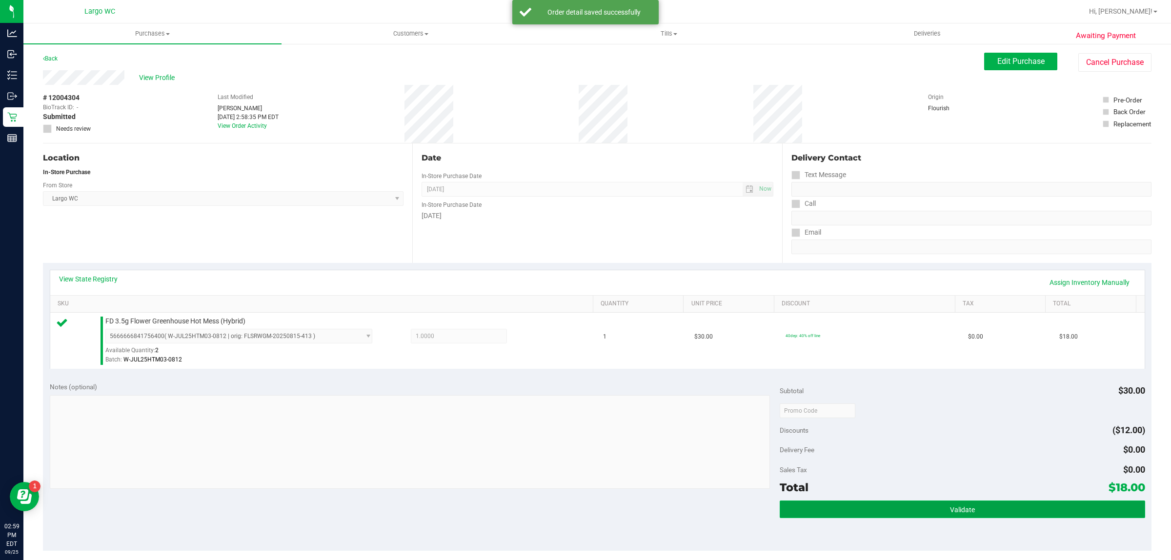
click at [935, 508] on button "Validate" at bounding box center [962, 510] width 365 height 18
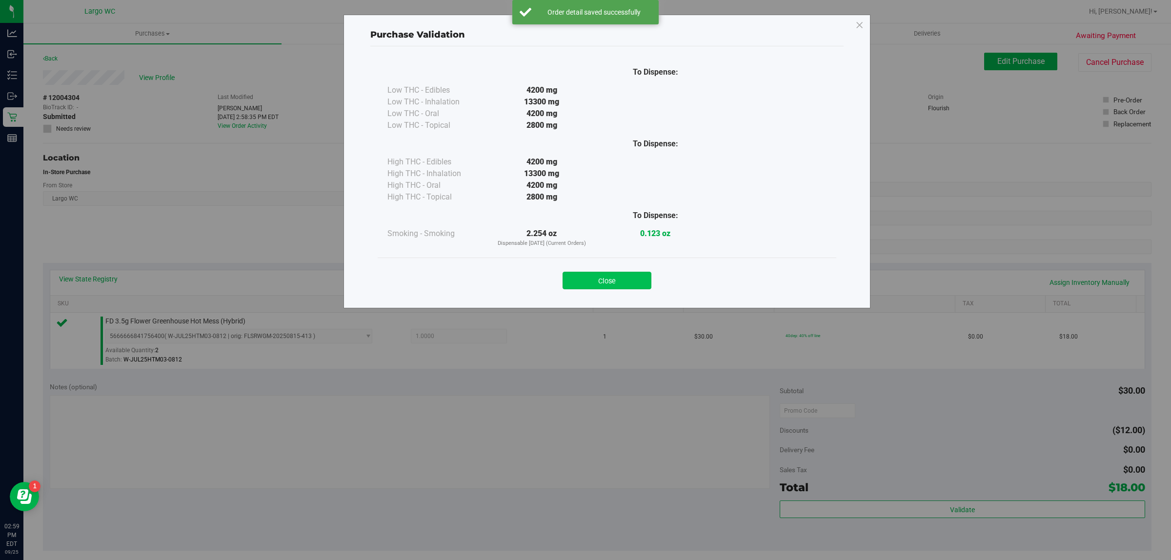
click at [646, 276] on button "Close" at bounding box center [607, 281] width 89 height 18
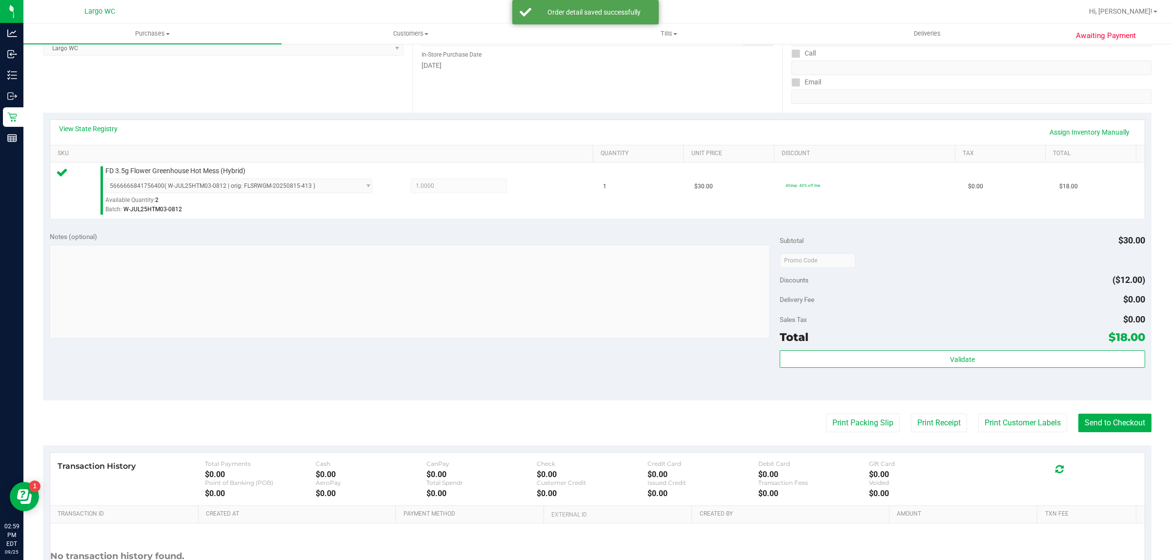
scroll to position [237, 0]
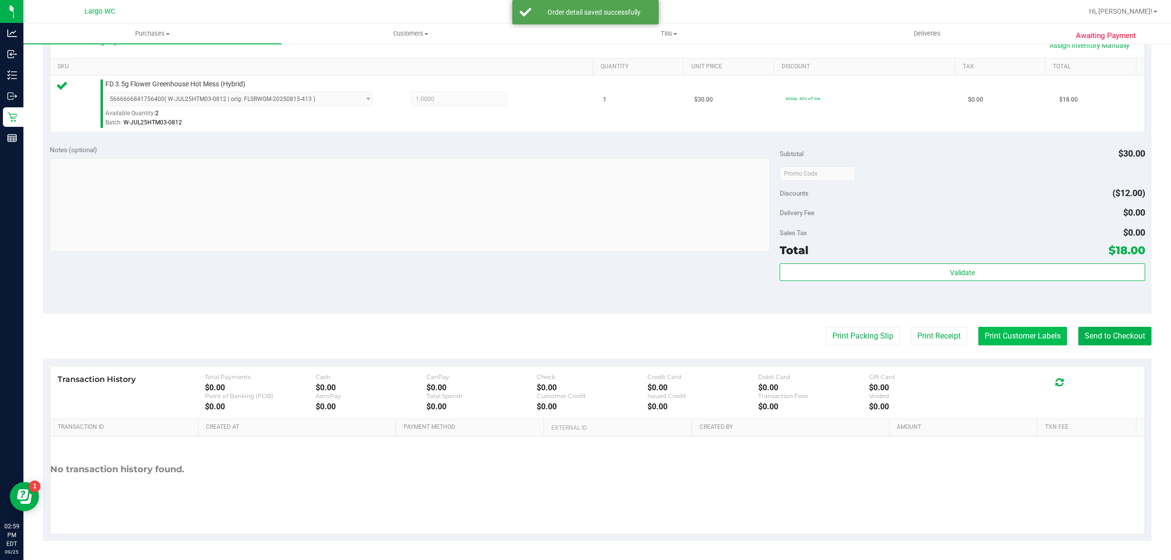
click at [999, 345] on button "Print Customer Labels" at bounding box center [1022, 336] width 89 height 19
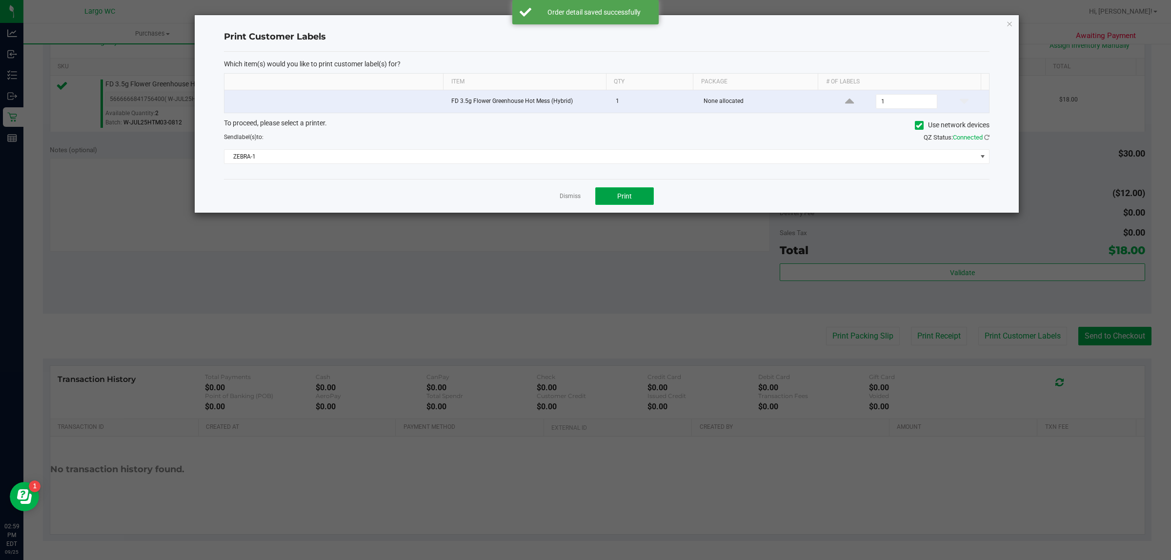
click at [652, 193] on button "Print" at bounding box center [624, 196] width 59 height 18
click at [568, 200] on link "Dismiss" at bounding box center [570, 196] width 21 height 8
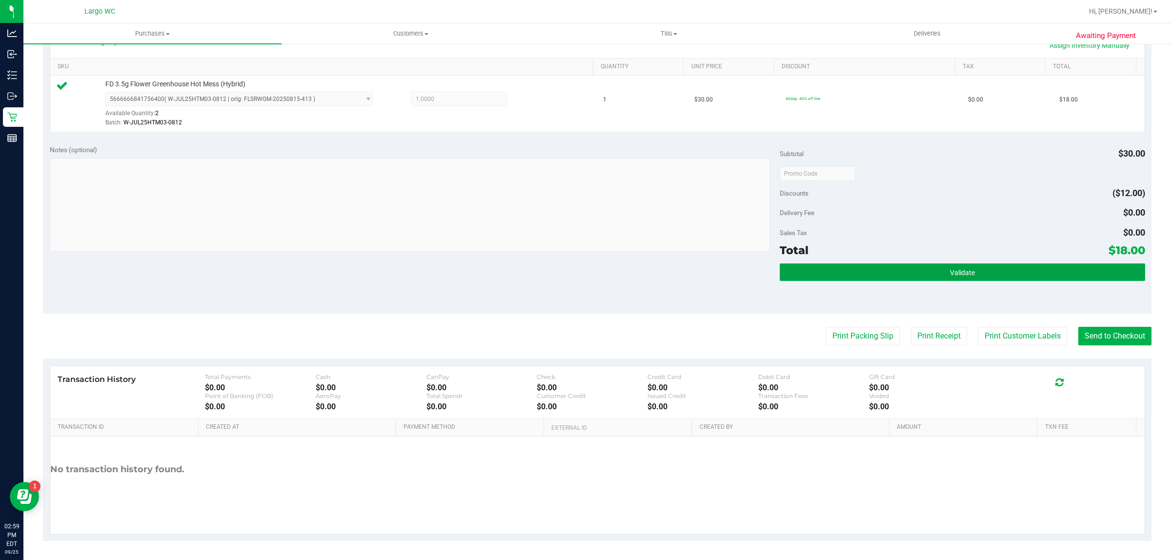
click at [894, 272] on button "Validate" at bounding box center [962, 272] width 365 height 18
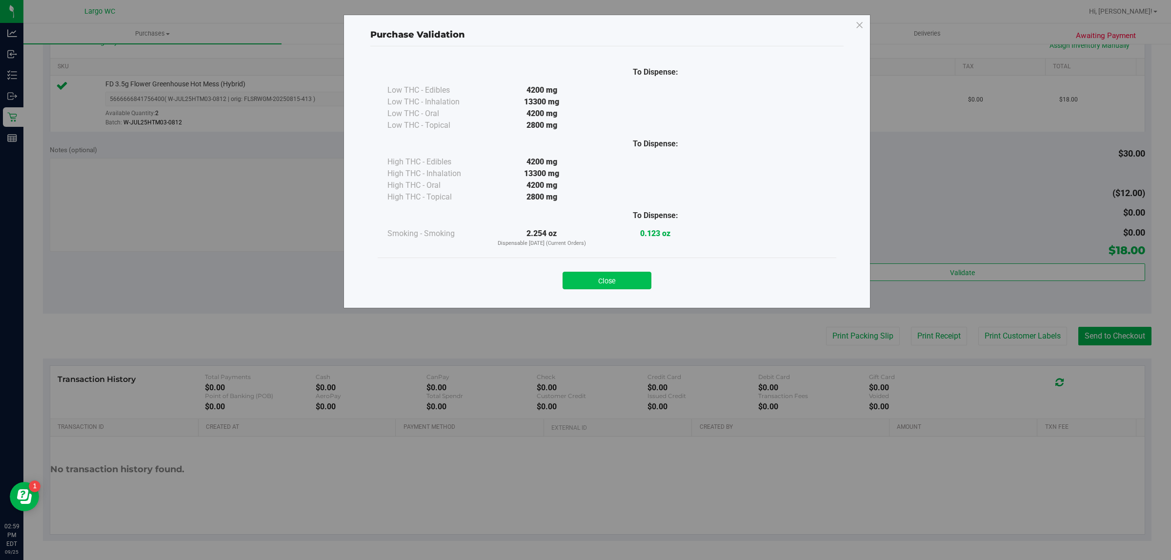
click at [614, 279] on button "Close" at bounding box center [607, 281] width 89 height 18
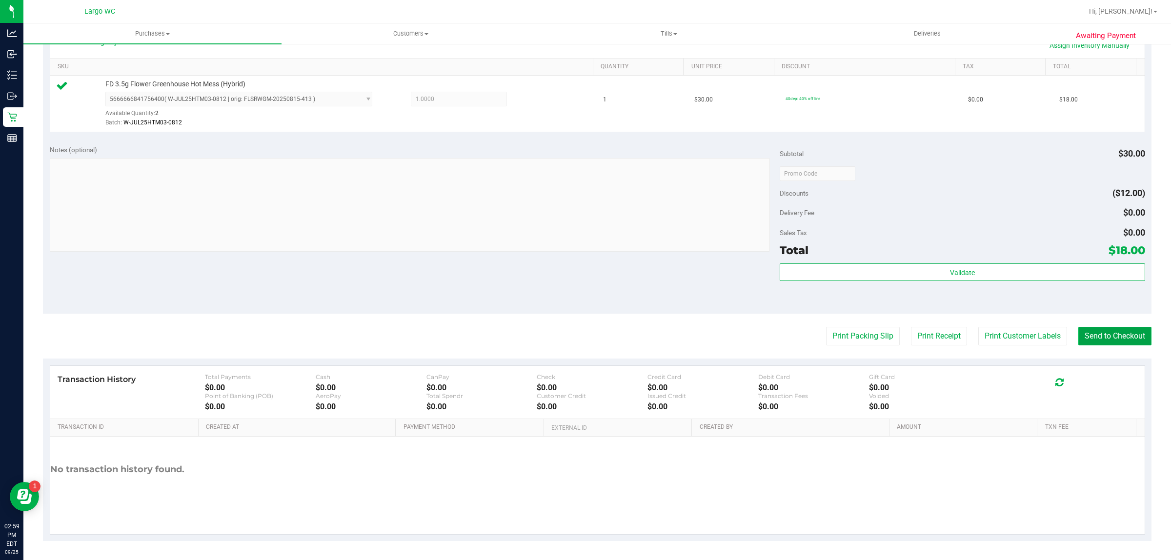
click at [1111, 337] on button "Send to Checkout" at bounding box center [1114, 336] width 73 height 19
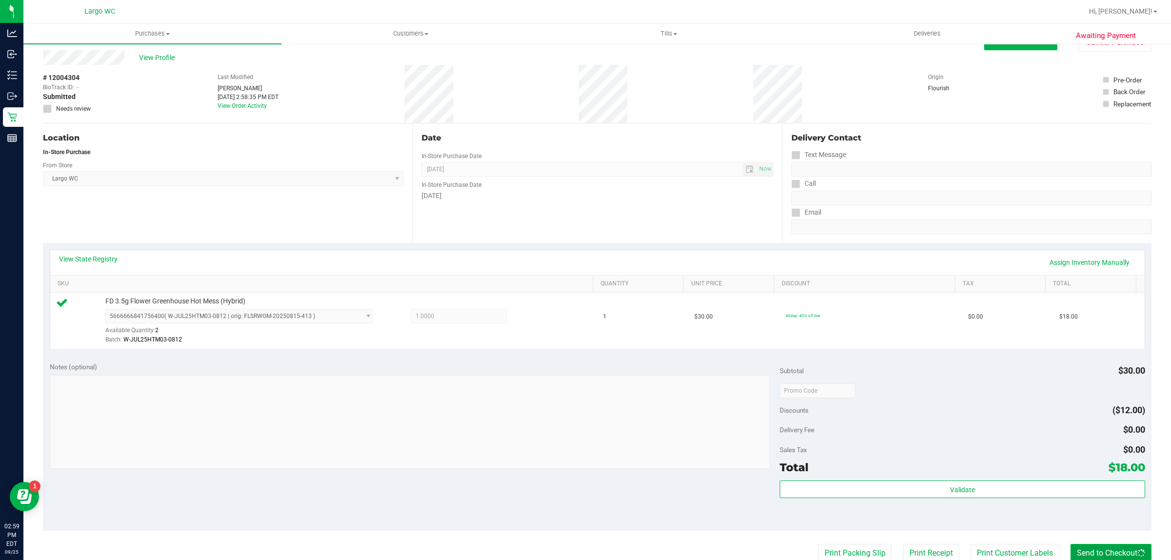
scroll to position [0, 0]
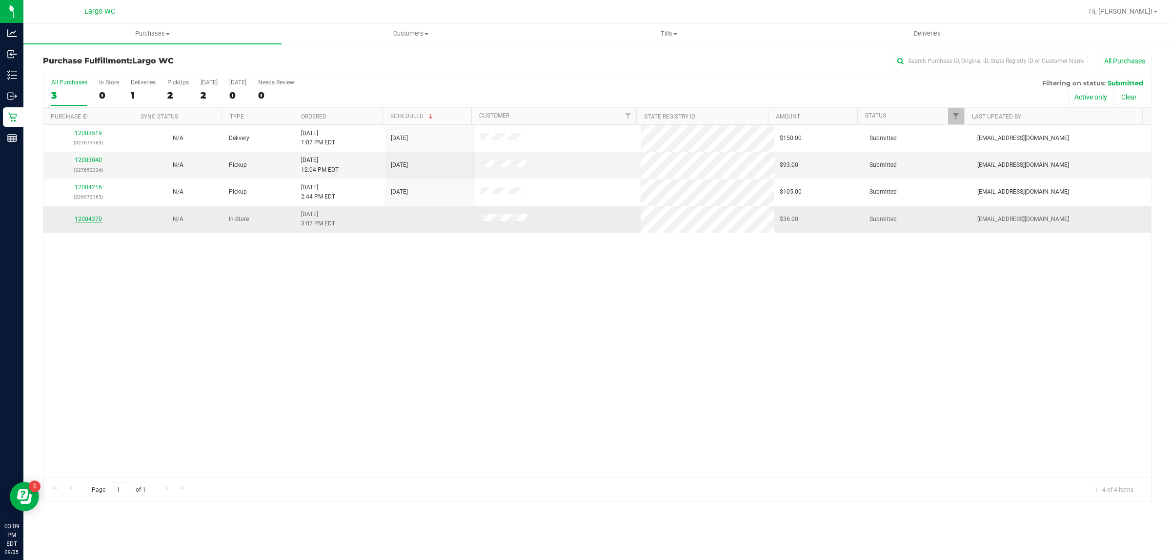
click at [75, 218] on link "12004370" at bounding box center [88, 219] width 27 height 7
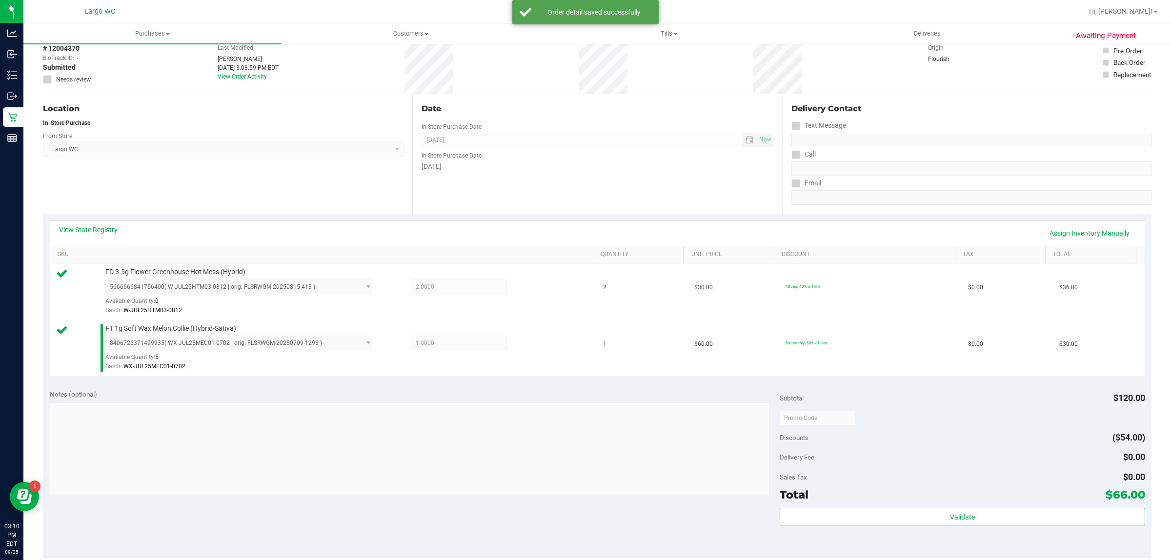
scroll to position [55, 0]
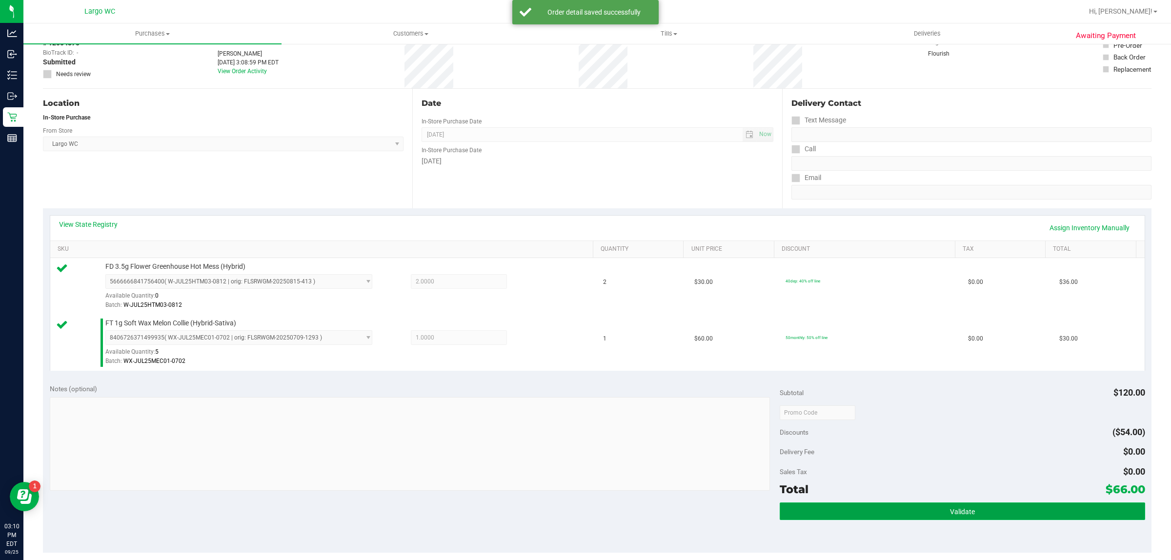
click at [965, 510] on span "Validate" at bounding box center [962, 512] width 25 height 8
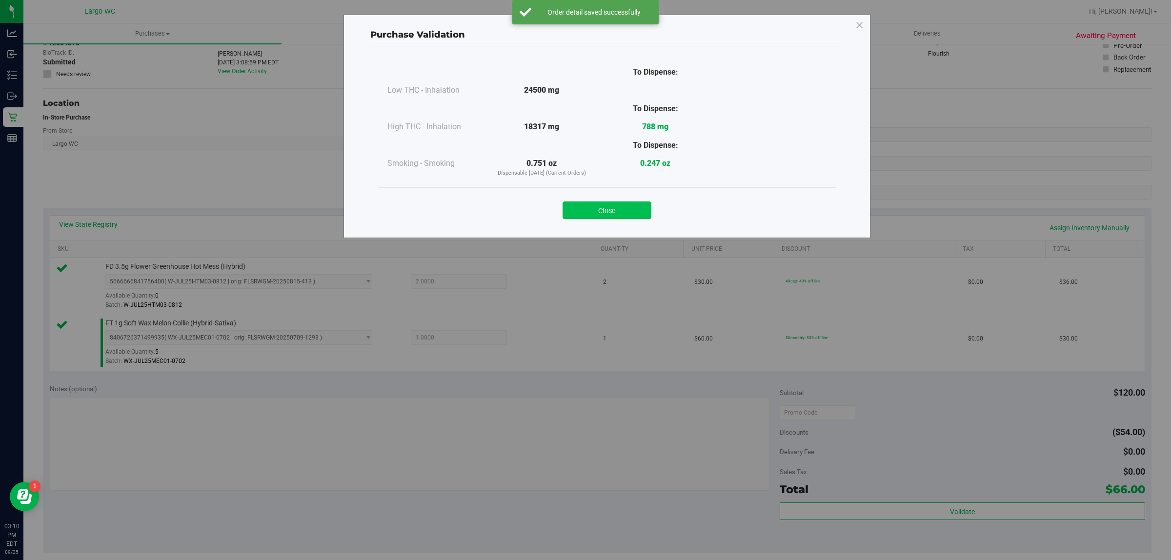
click at [602, 215] on button "Close" at bounding box center [607, 211] width 89 height 18
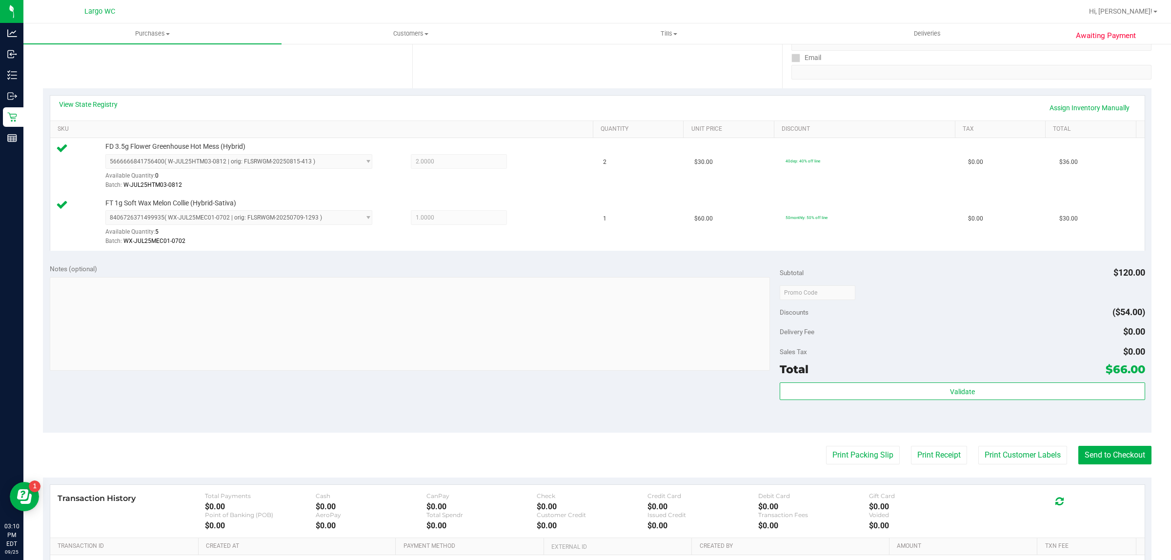
scroll to position [294, 0]
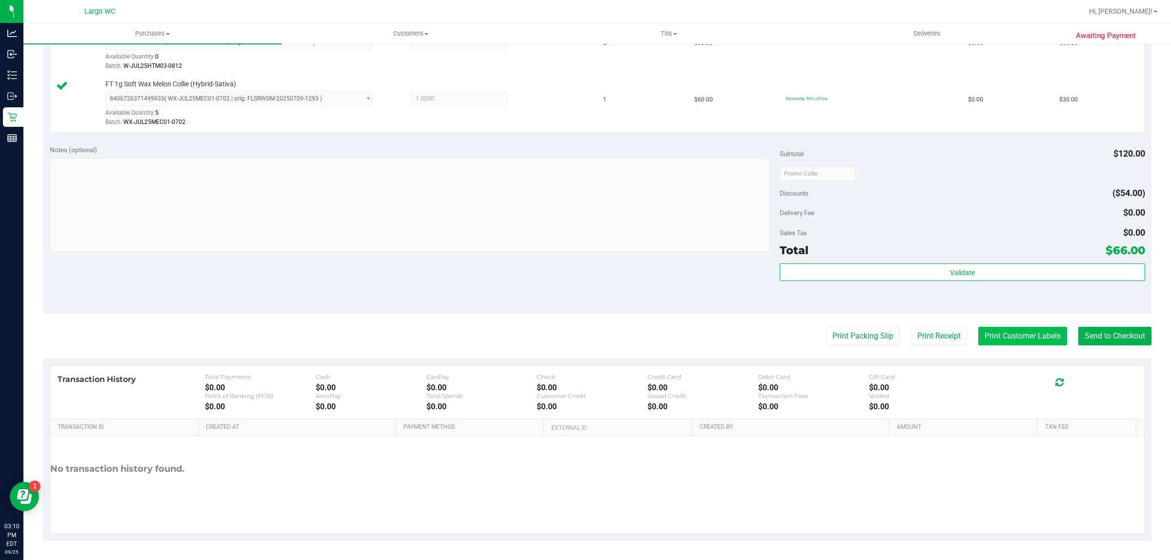
click at [1006, 344] on button "Print Customer Labels" at bounding box center [1022, 336] width 89 height 19
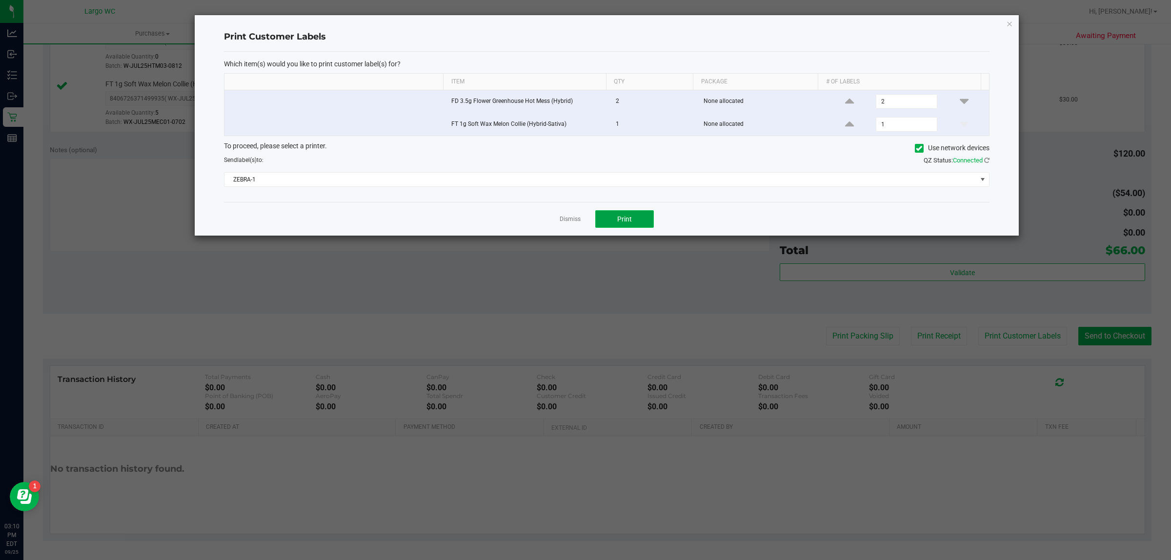
click at [625, 221] on span "Print" at bounding box center [624, 219] width 15 height 8
click at [562, 219] on link "Dismiss" at bounding box center [570, 219] width 21 height 8
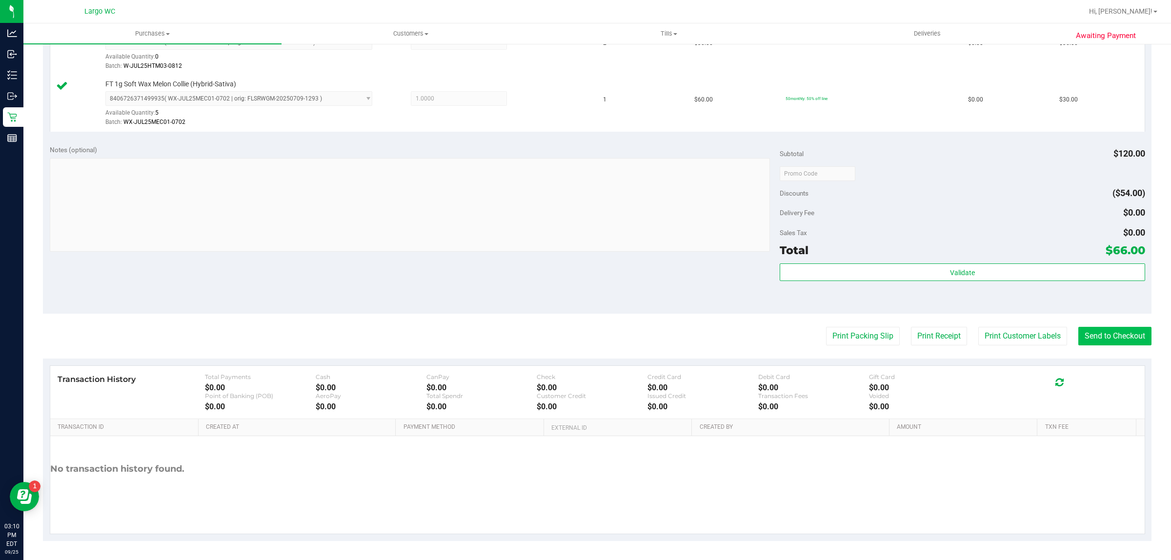
click at [1100, 334] on button "Send to Checkout" at bounding box center [1114, 336] width 73 height 19
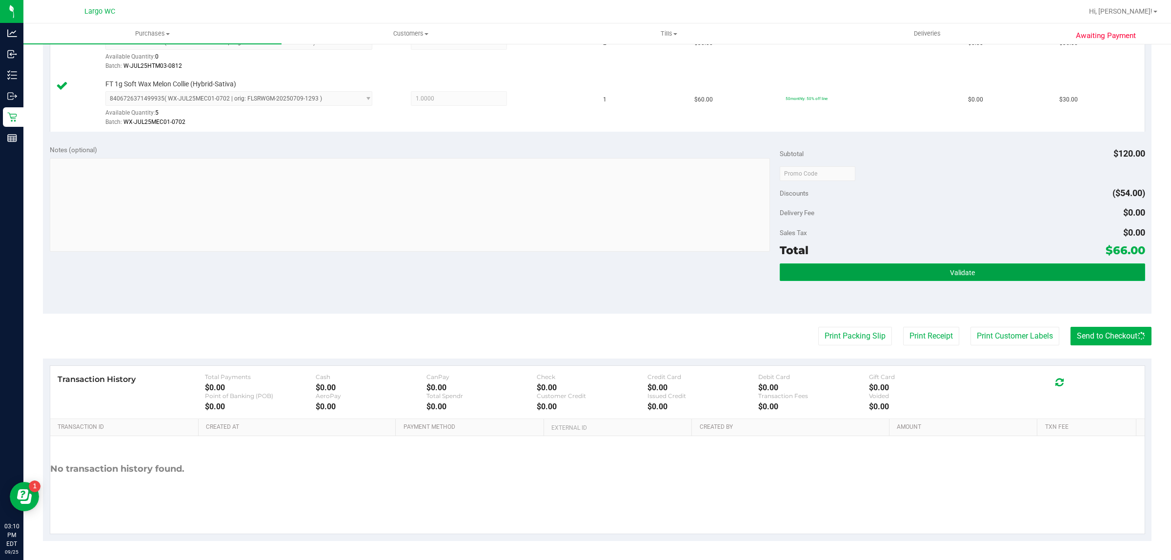
click at [840, 280] on button "Validate" at bounding box center [962, 272] width 365 height 18
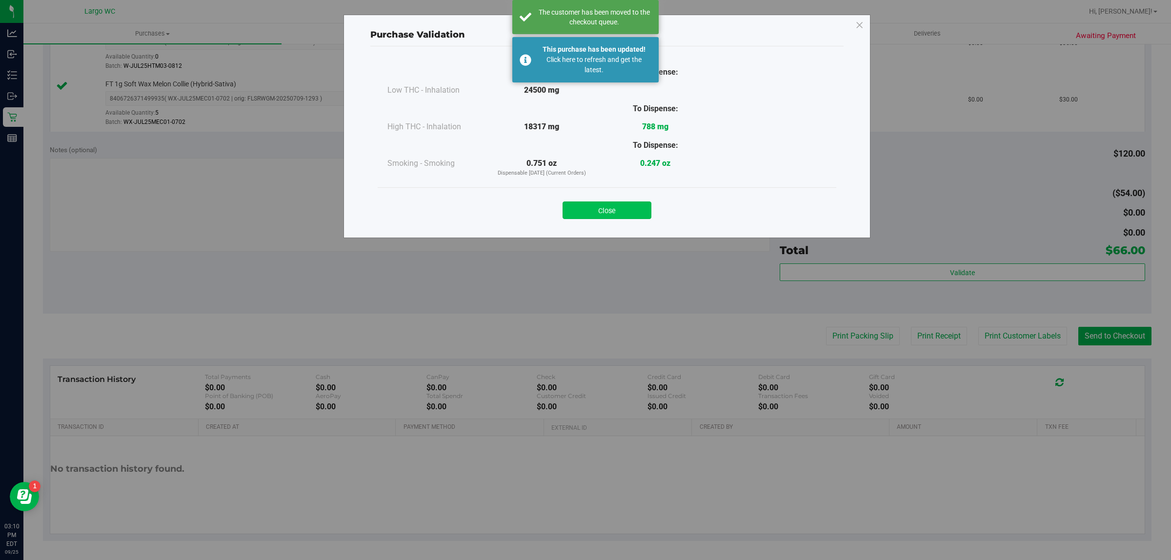
click at [604, 218] on button "Close" at bounding box center [607, 211] width 89 height 18
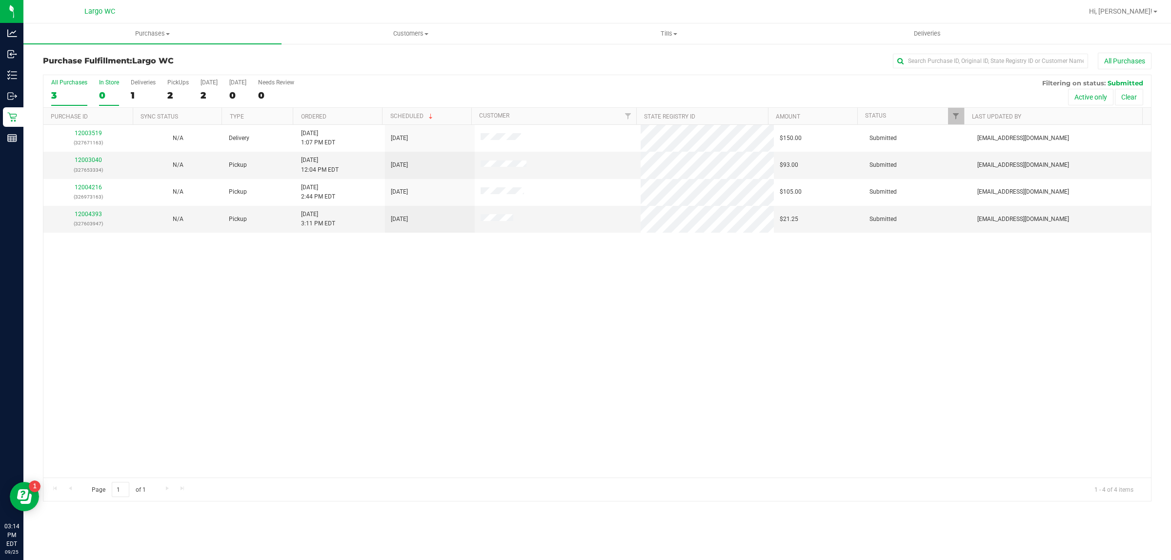
click at [108, 95] on div "0" at bounding box center [109, 95] width 20 height 11
click at [0, 0] on input "In Store 0" at bounding box center [0, 0] width 0 height 0
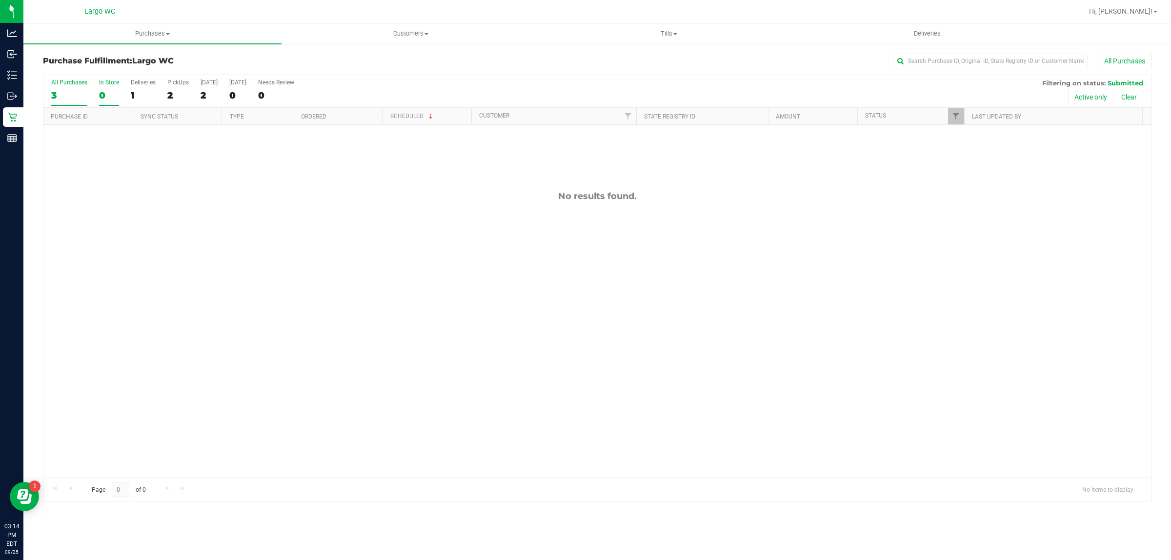
click at [64, 94] on div "3" at bounding box center [69, 95] width 36 height 11
click at [0, 0] on input "All Purchases 3" at bounding box center [0, 0] width 0 height 0
click at [105, 96] on div at bounding box center [597, 288] width 1108 height 426
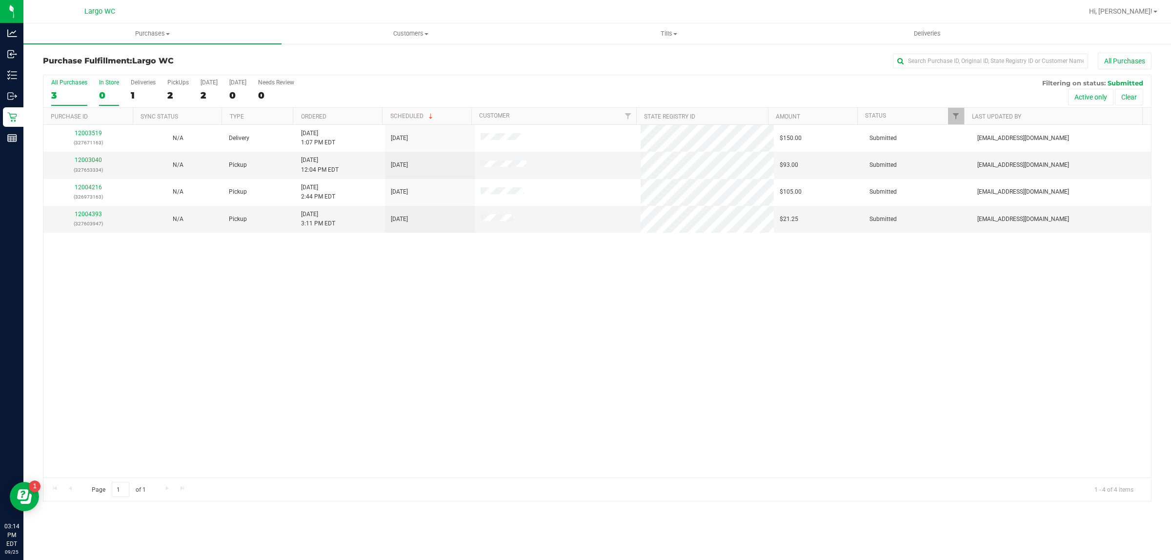
click at [110, 96] on div "0" at bounding box center [109, 95] width 20 height 11
click at [0, 0] on input "In Store 0" at bounding box center [0, 0] width 0 height 0
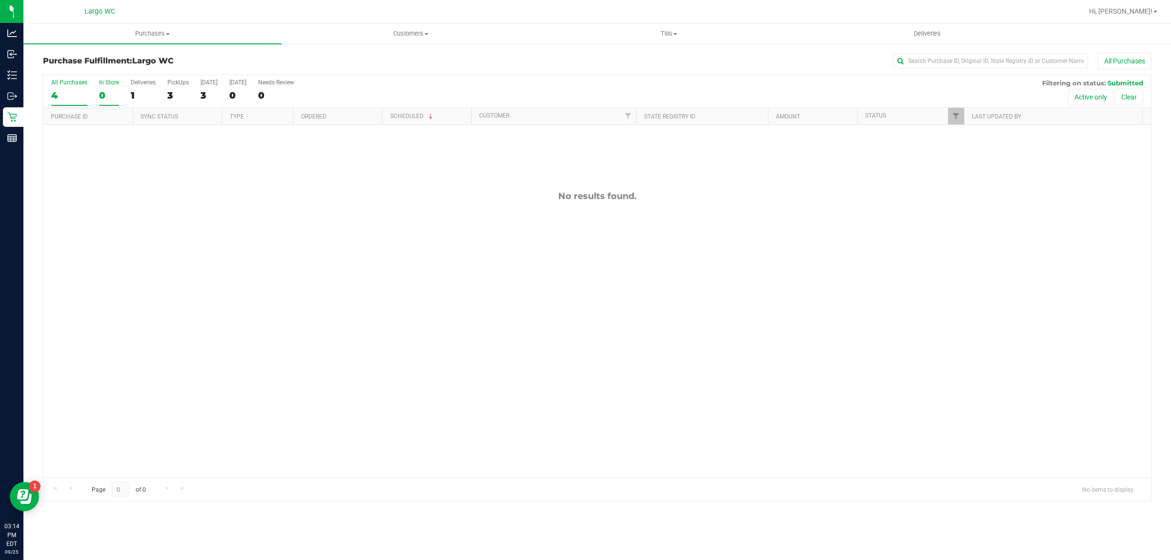
click at [73, 95] on div "4" at bounding box center [69, 95] width 36 height 11
click at [0, 0] on input "All Purchases 4" at bounding box center [0, 0] width 0 height 0
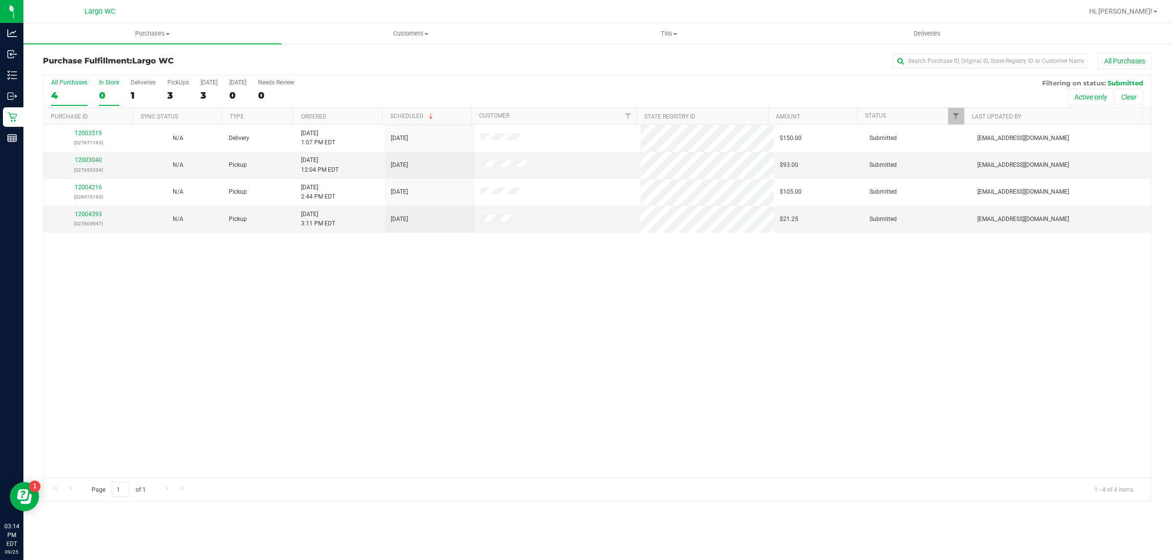
click at [105, 98] on div "0" at bounding box center [109, 95] width 20 height 11
click at [0, 0] on input "In Store 0" at bounding box center [0, 0] width 0 height 0
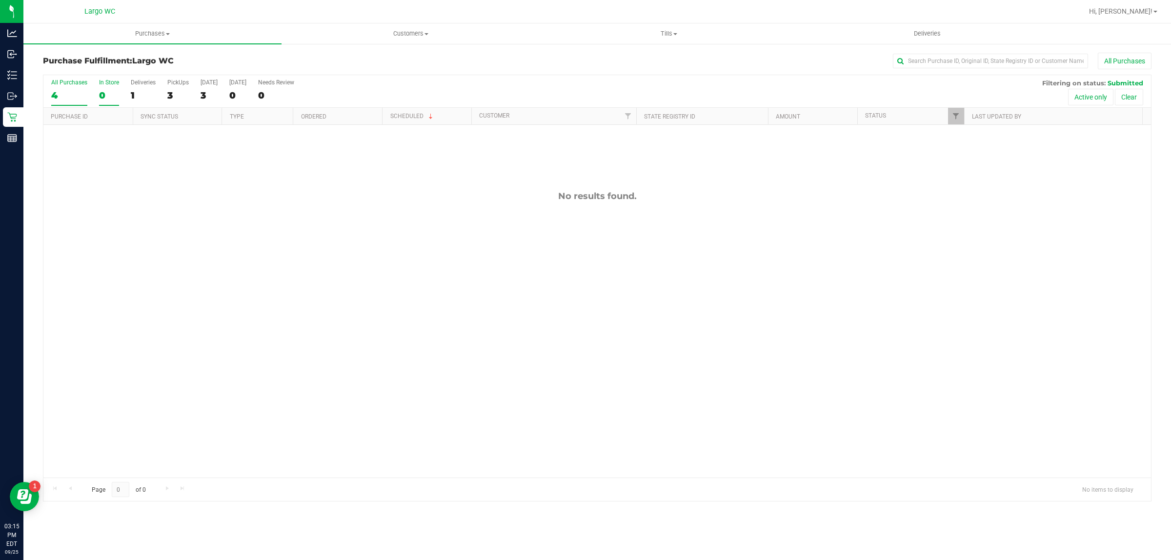
click at [53, 95] on div "4" at bounding box center [69, 95] width 36 height 11
click at [0, 0] on input "All Purchases 4" at bounding box center [0, 0] width 0 height 0
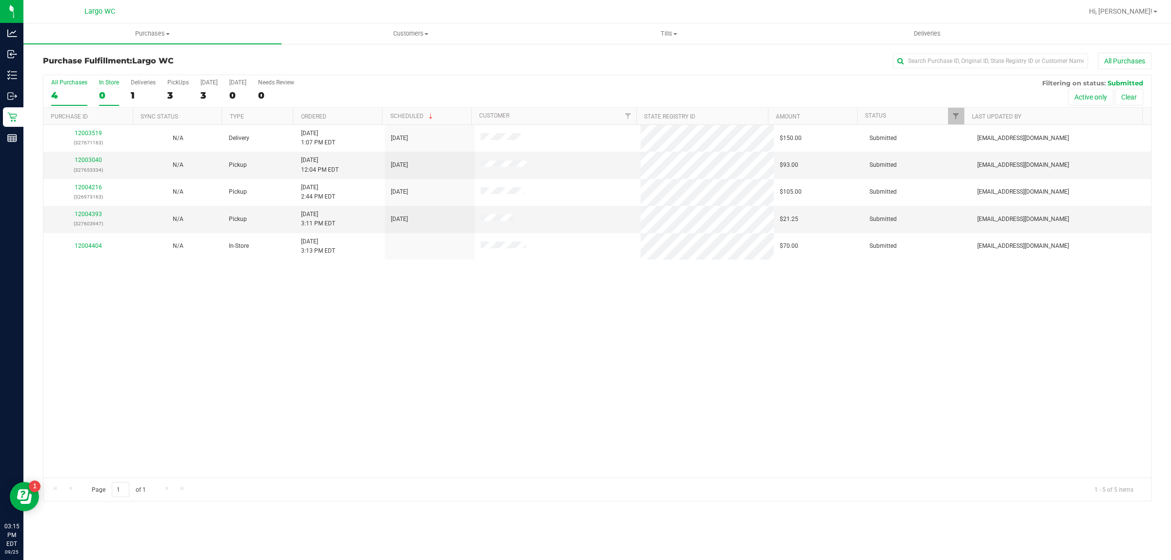
click at [101, 95] on div "0" at bounding box center [109, 95] width 20 height 11
click at [0, 0] on input "In Store 0" at bounding box center [0, 0] width 0 height 0
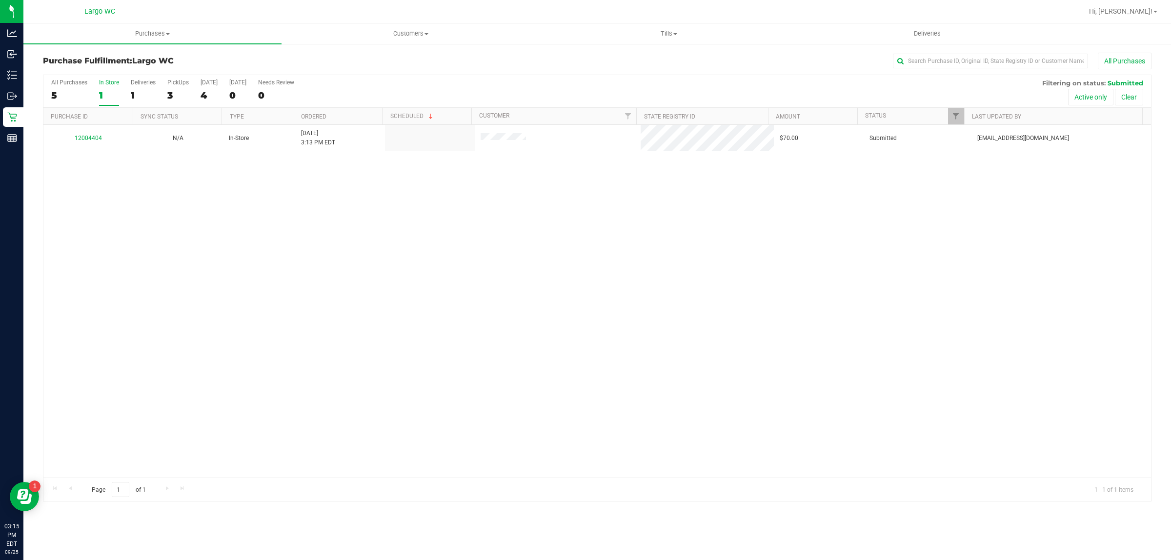
click at [86, 139] on link "12004404" at bounding box center [88, 138] width 27 height 7
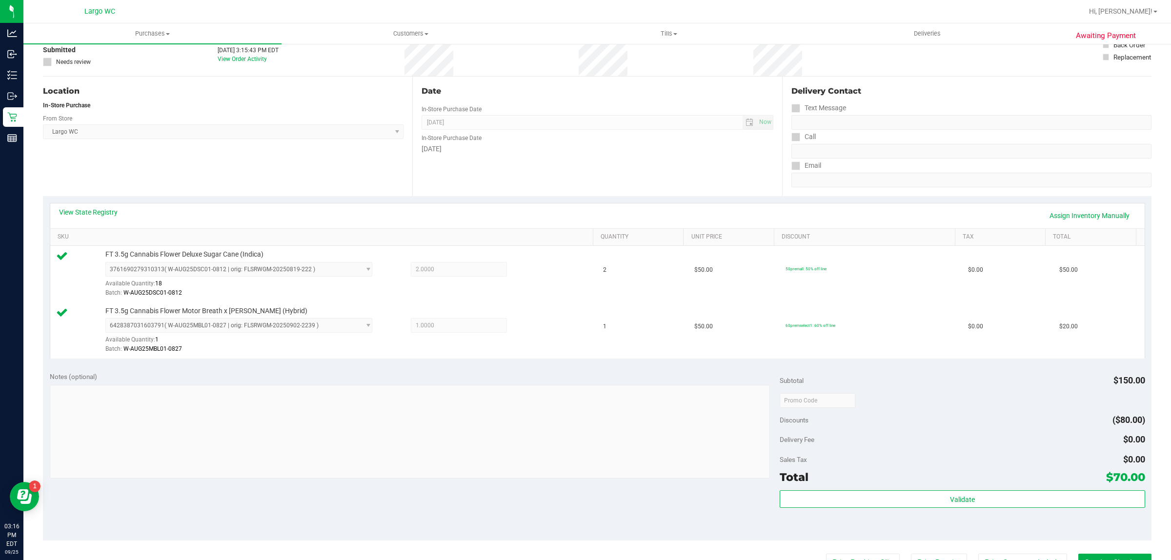
scroll to position [105, 0]
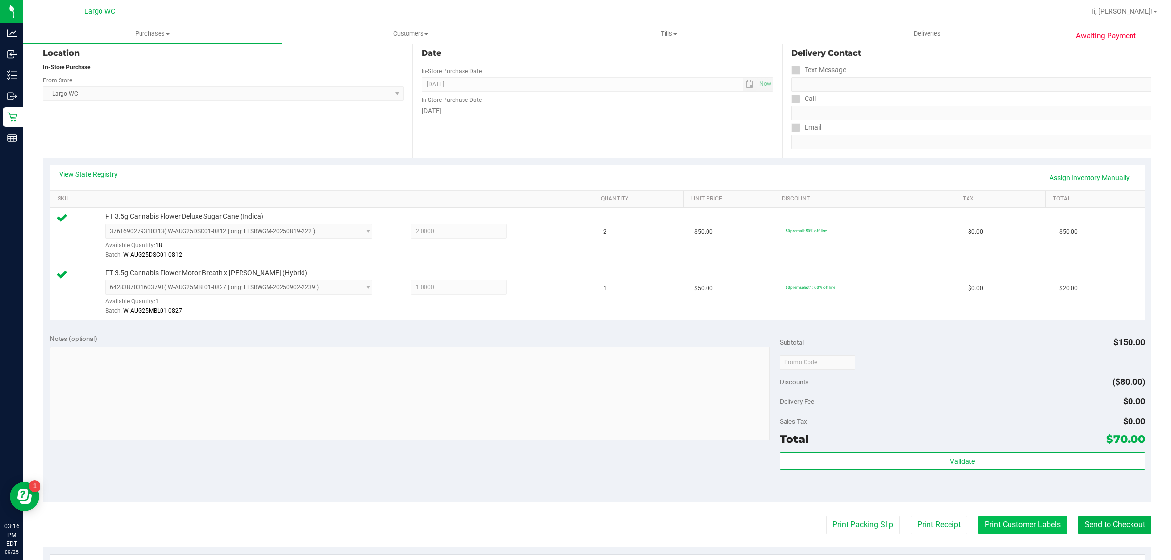
click at [1011, 533] on button "Print Customer Labels" at bounding box center [1022, 525] width 89 height 19
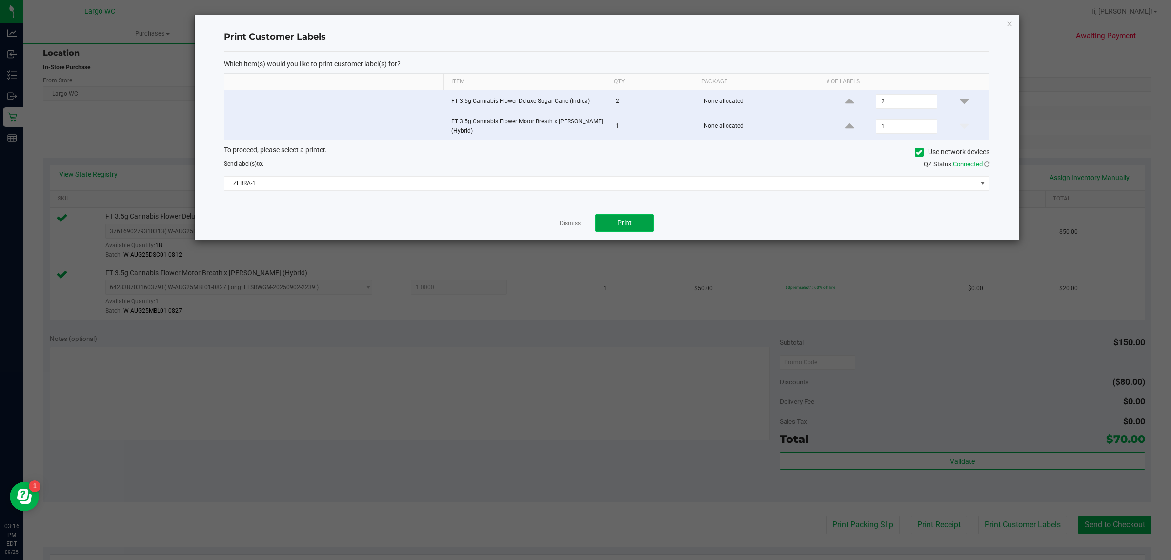
click at [601, 227] on button "Print" at bounding box center [624, 223] width 59 height 18
click at [564, 222] on link "Dismiss" at bounding box center [570, 224] width 21 height 8
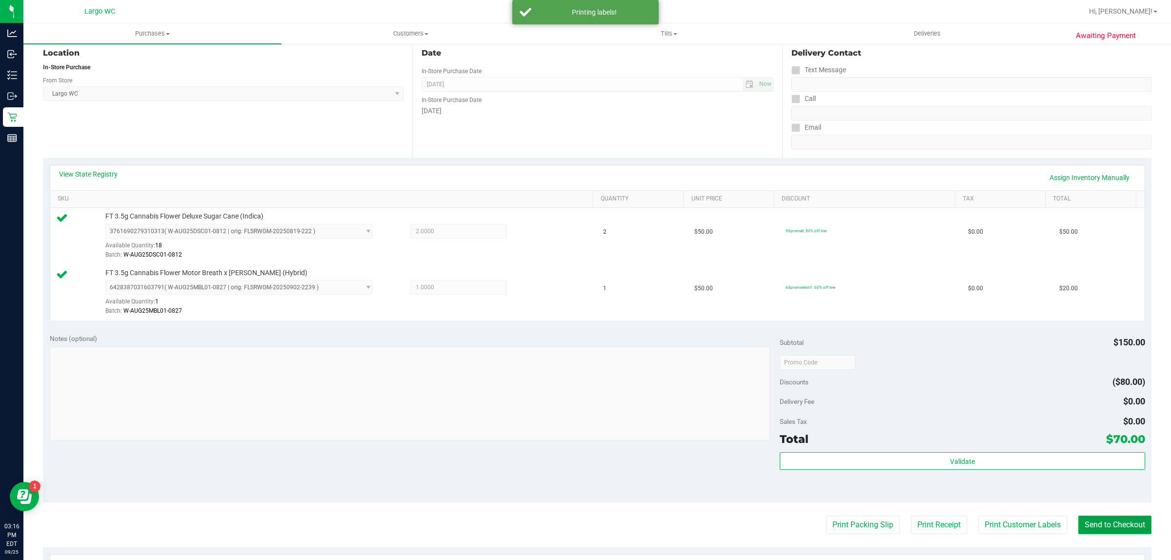
click at [1095, 526] on button "Send to Checkout" at bounding box center [1114, 525] width 73 height 19
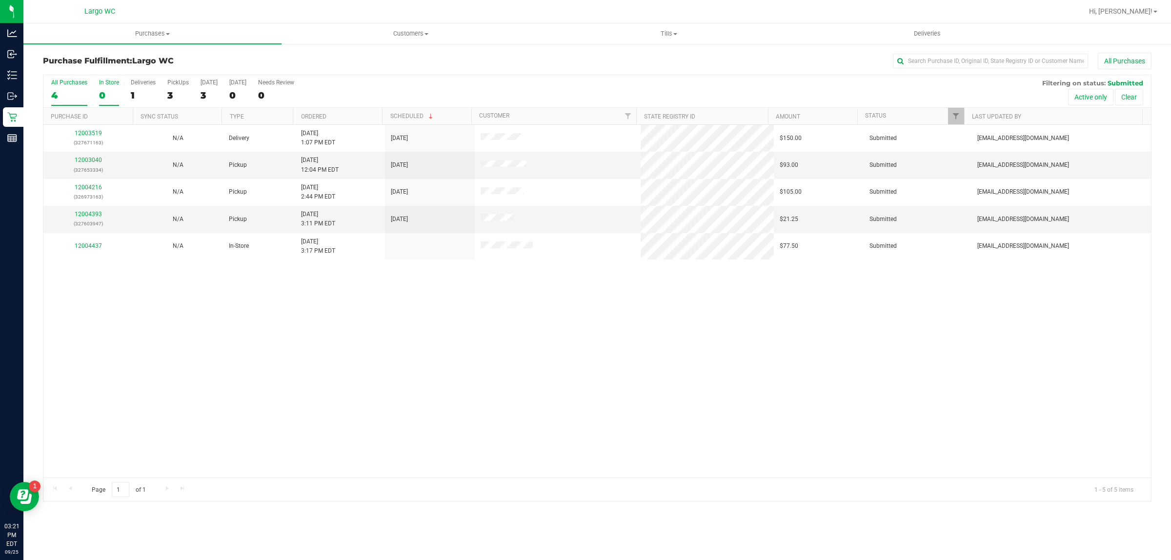
click at [112, 99] on div "0" at bounding box center [109, 95] width 20 height 11
click at [0, 0] on input "In Store 0" at bounding box center [0, 0] width 0 height 0
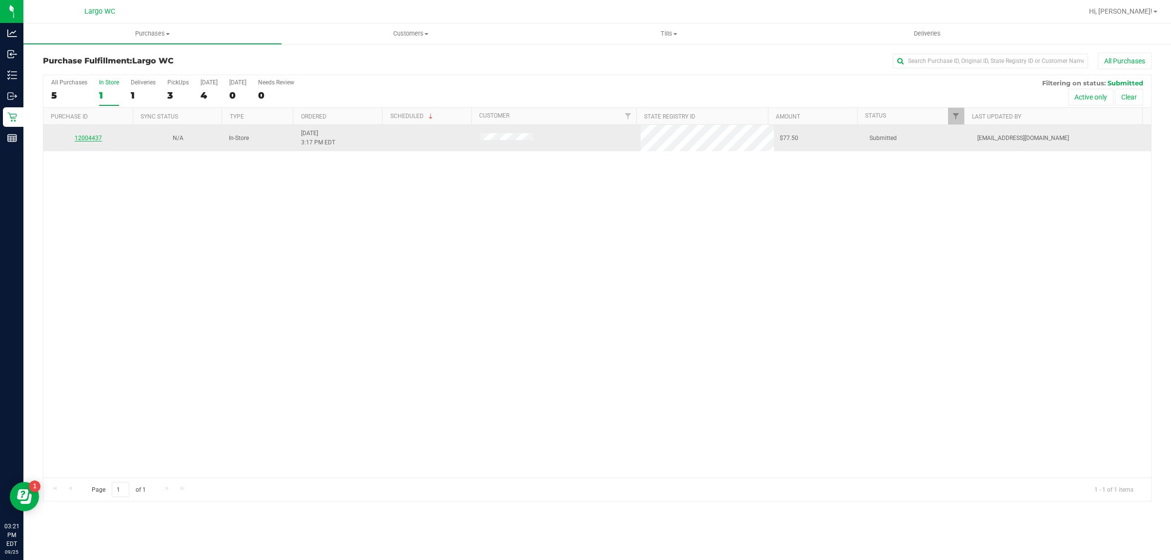
click at [94, 139] on link "12004437" at bounding box center [88, 138] width 27 height 7
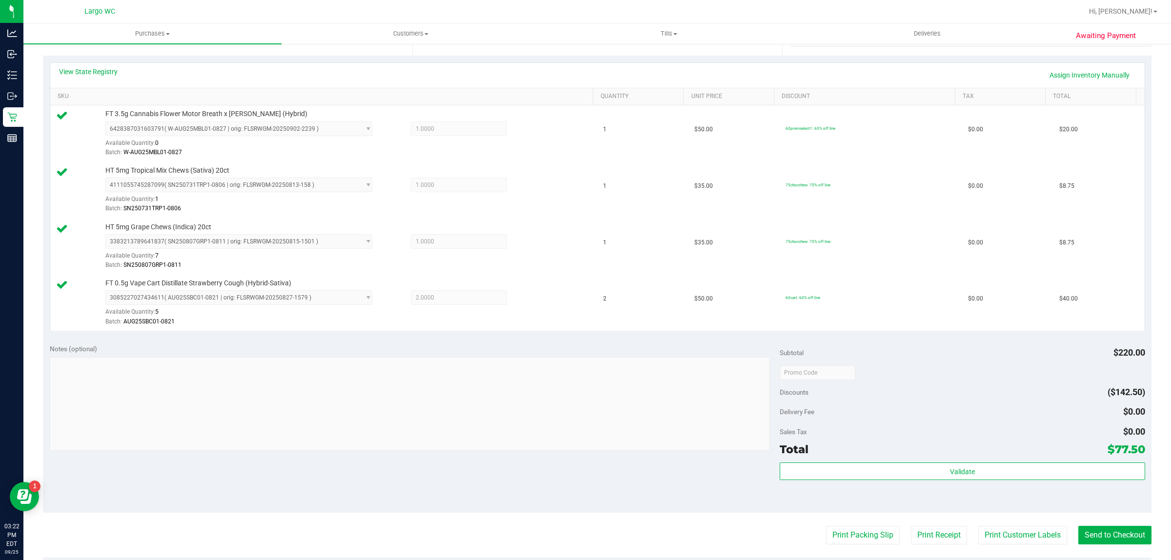
scroll to position [213, 0]
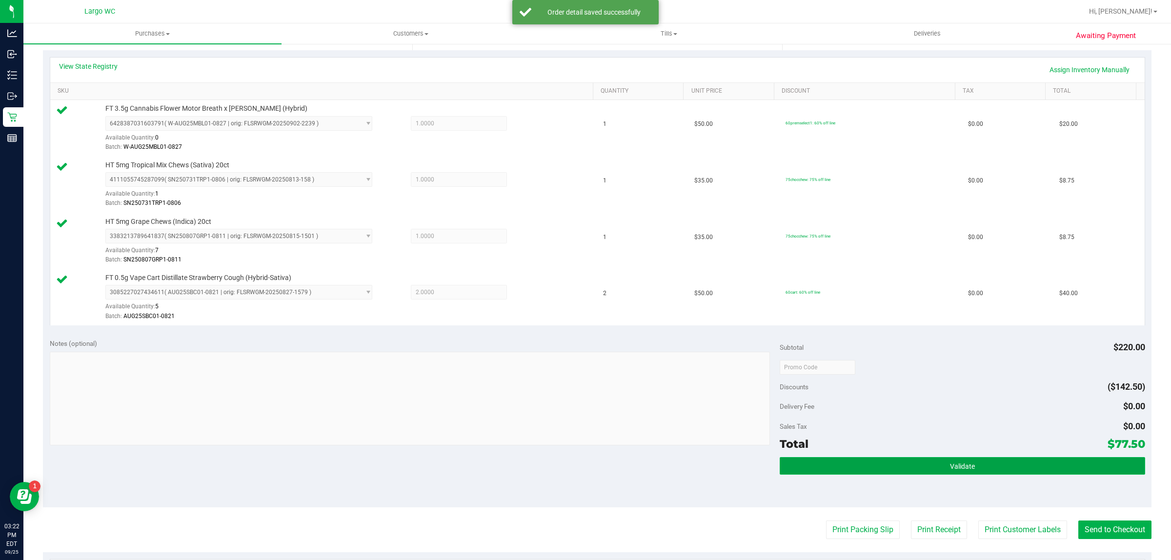
click at [956, 464] on span "Validate" at bounding box center [962, 467] width 25 height 8
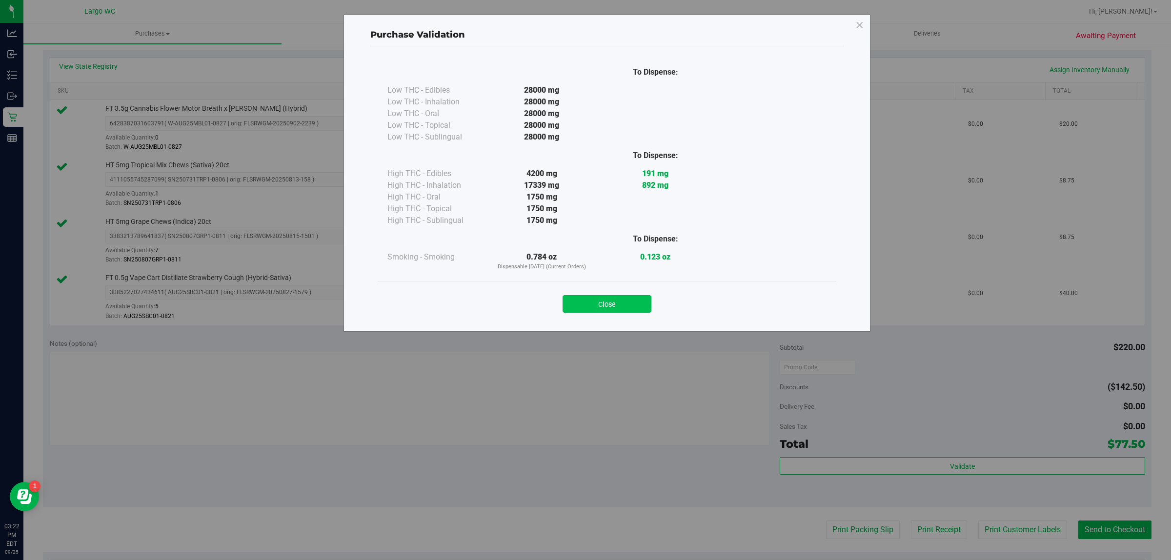
click at [603, 298] on button "Close" at bounding box center [607, 304] width 89 height 18
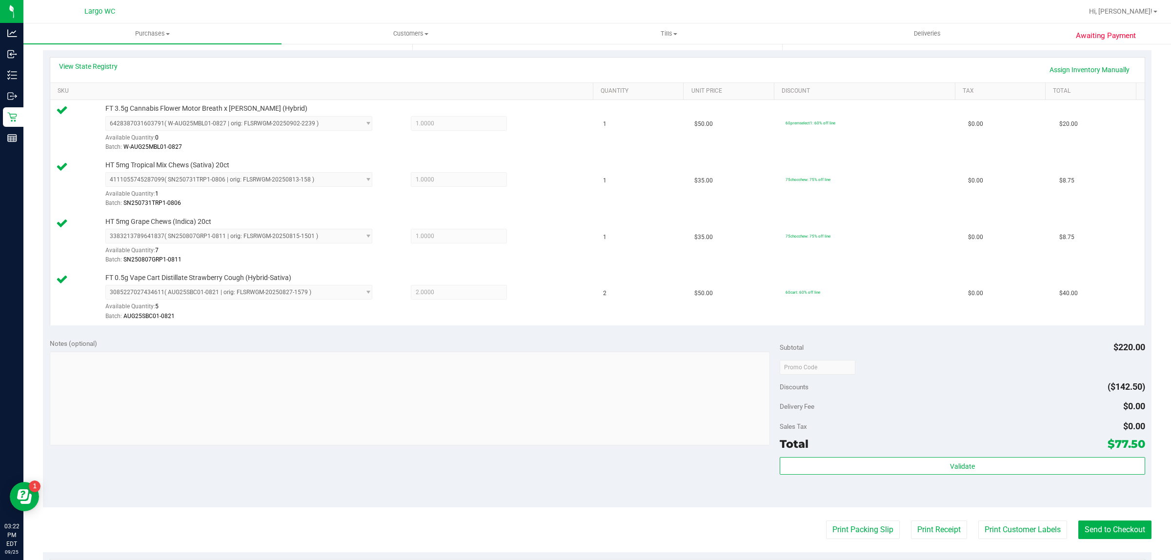
scroll to position [287, 0]
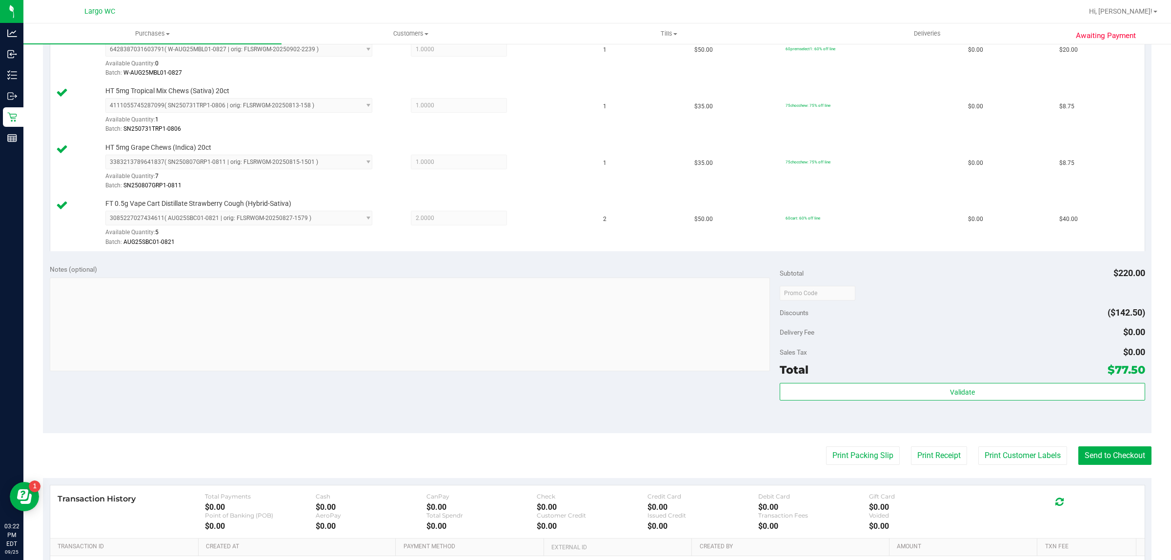
click at [840, 437] on purchase-details "Back Edit Purchase Cancel Purchase View Profile # 12004437 BioTrack ID: - Submi…" at bounding box center [597, 213] width 1109 height 895
click at [846, 457] on button "Print Packing Slip" at bounding box center [863, 455] width 74 height 19
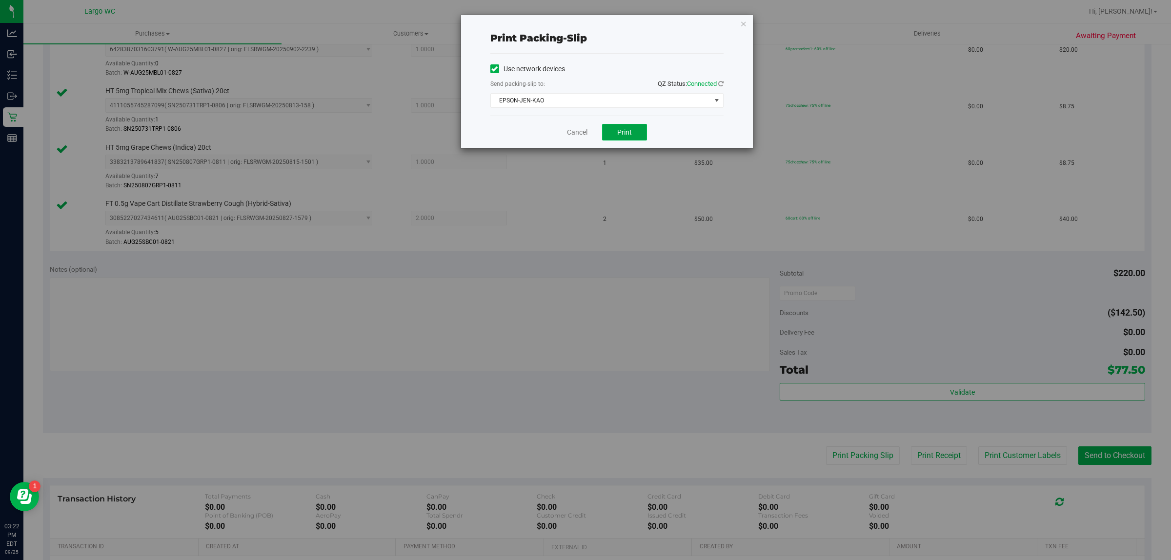
click at [632, 141] on button "Print" at bounding box center [624, 132] width 45 height 17
click at [581, 135] on link "Cancel" at bounding box center [577, 132] width 20 height 10
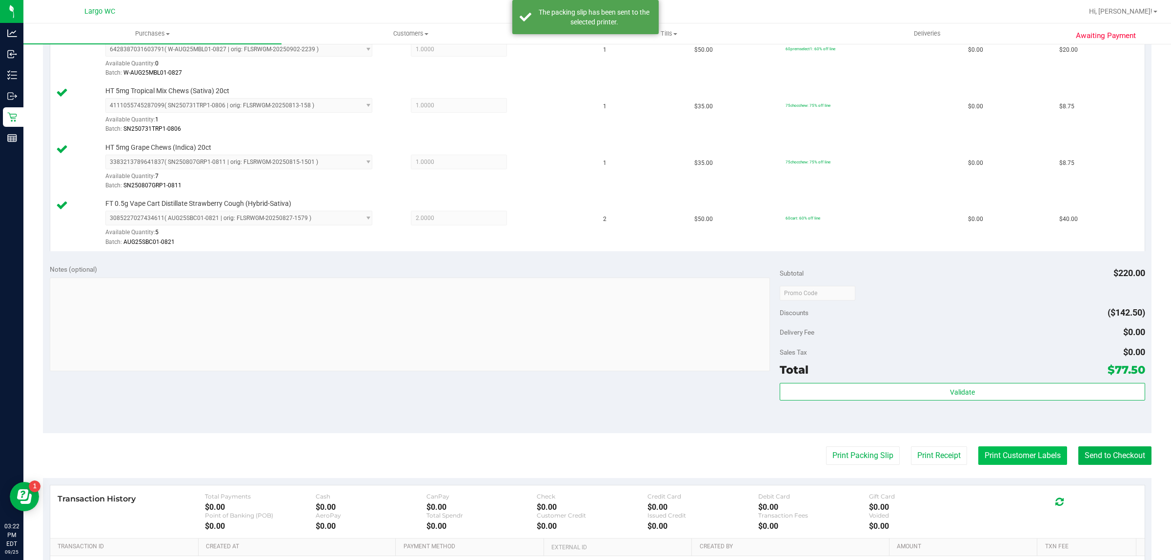
click at [1009, 465] on button "Print Customer Labels" at bounding box center [1022, 455] width 89 height 19
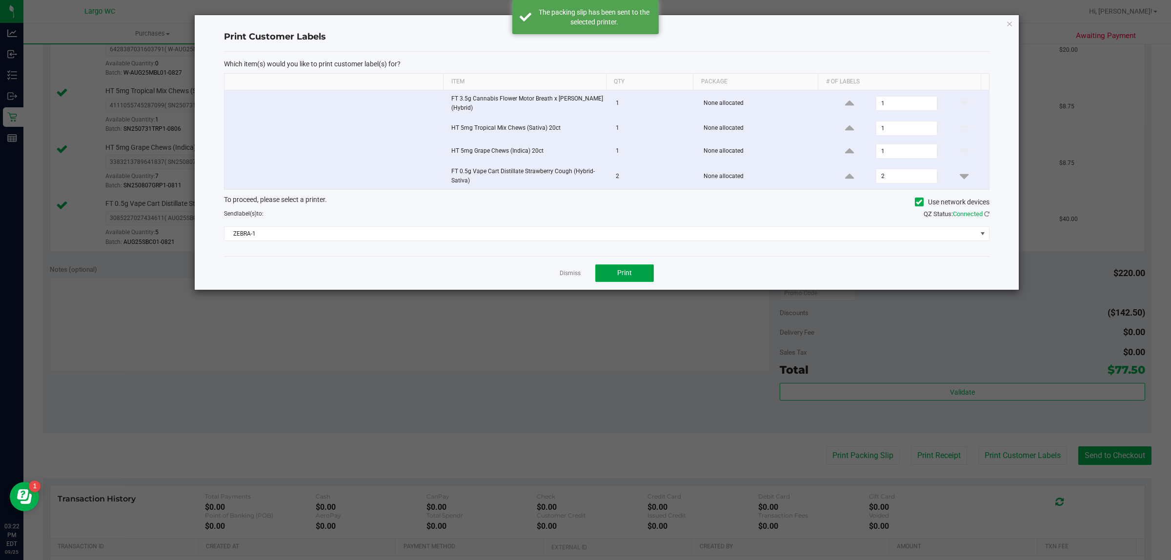
click at [641, 280] on button "Print" at bounding box center [624, 273] width 59 height 18
click at [568, 275] on link "Dismiss" at bounding box center [570, 273] width 21 height 8
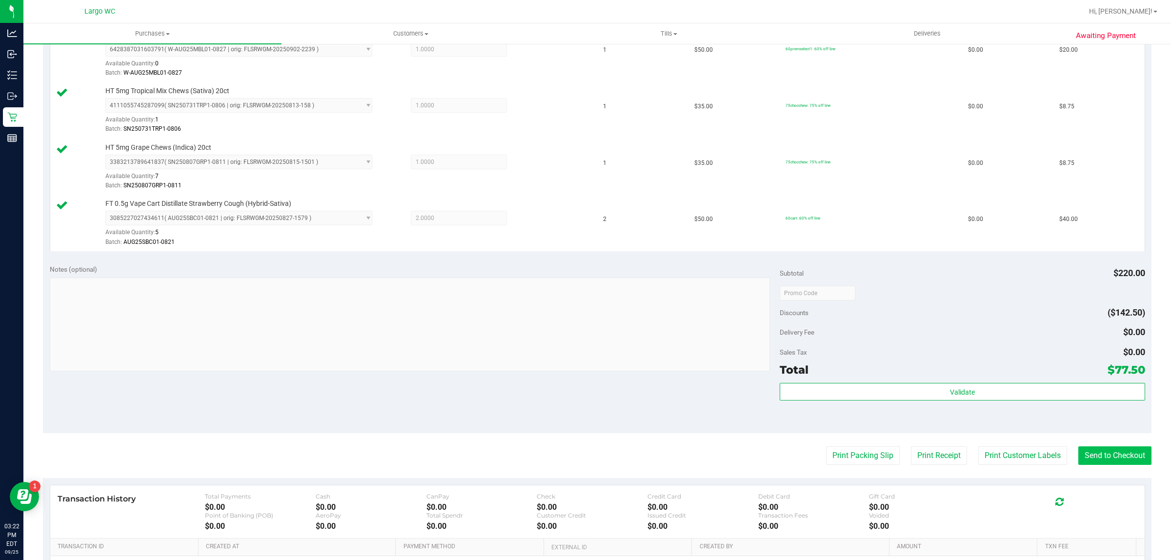
click at [1103, 457] on button "Send to Checkout" at bounding box center [1114, 455] width 73 height 19
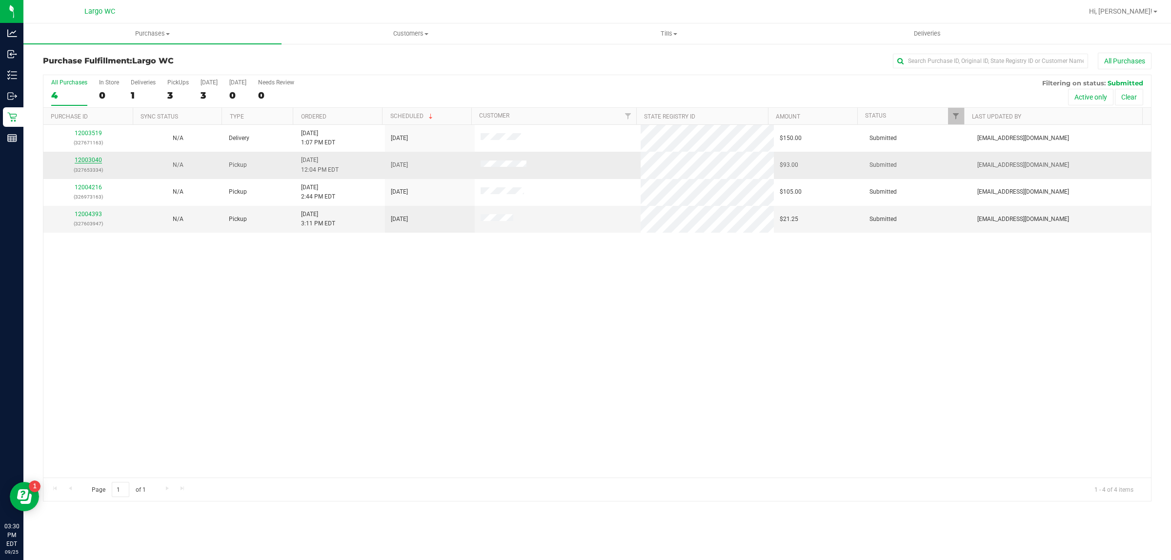
click at [89, 160] on link "12003040" at bounding box center [88, 160] width 27 height 7
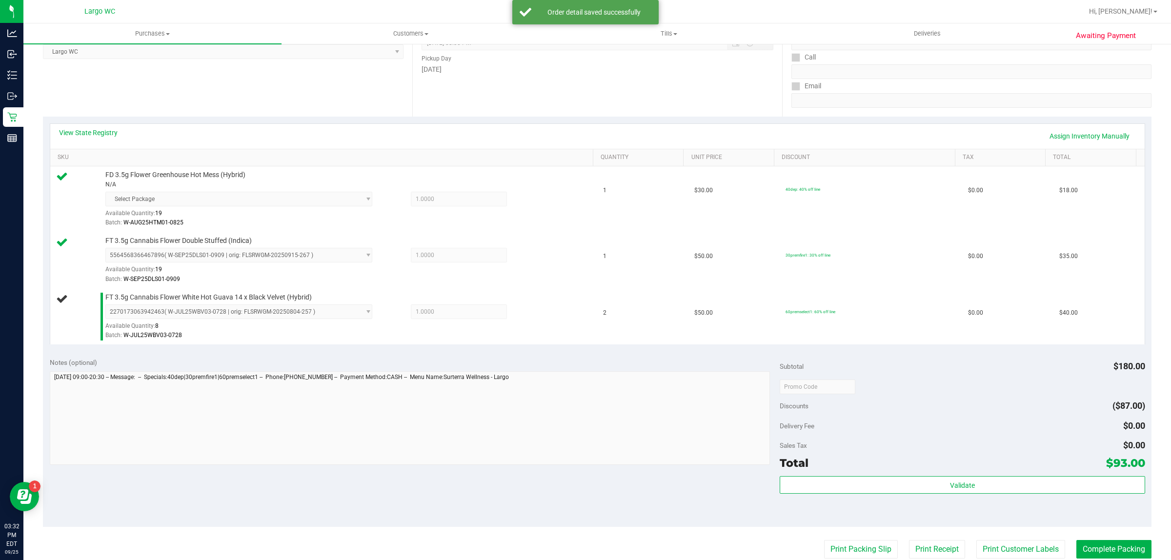
scroll to position [165, 0]
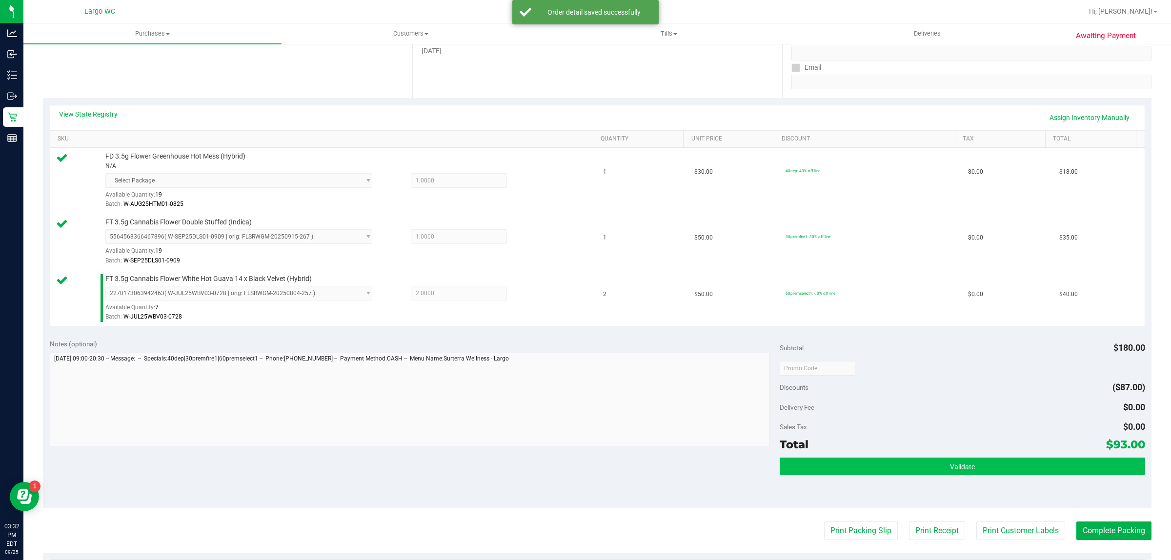
click at [979, 446] on div "Total $93.00" at bounding box center [962, 445] width 365 height 18
click at [983, 463] on button "Validate" at bounding box center [962, 467] width 365 height 18
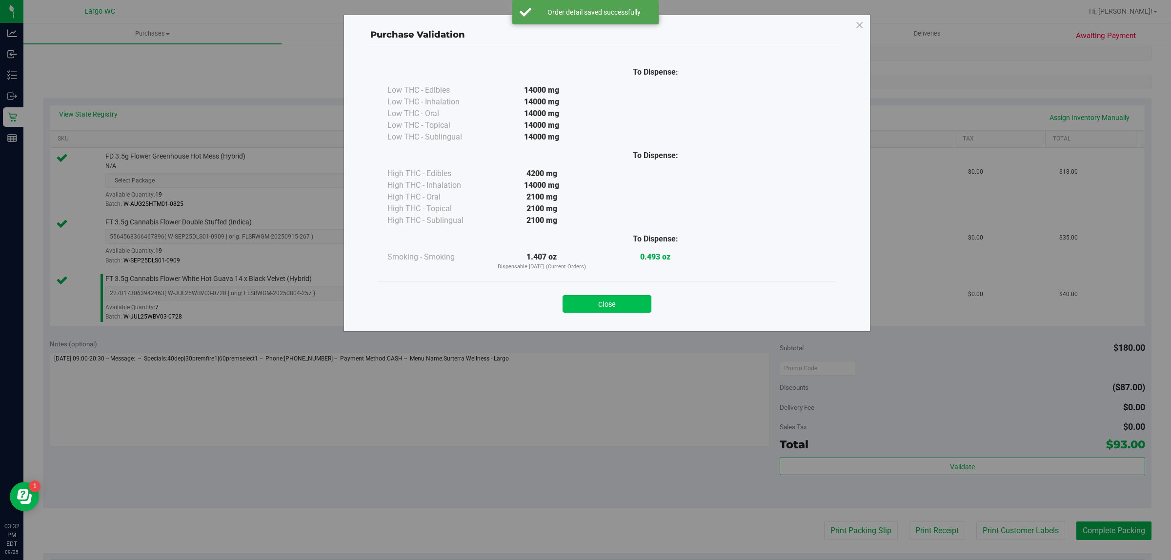
click at [606, 305] on button "Close" at bounding box center [607, 304] width 89 height 18
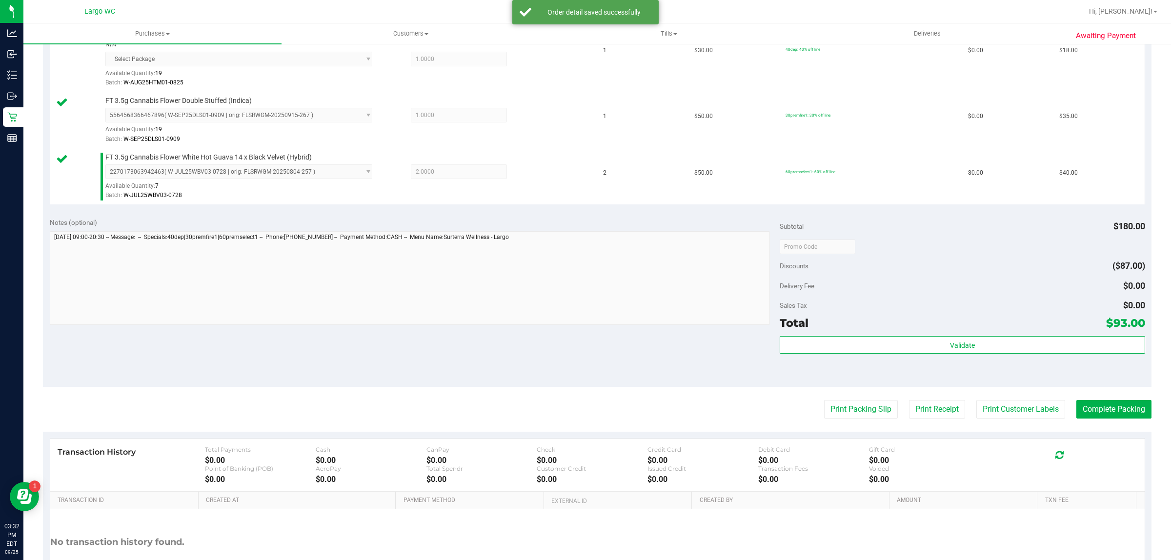
scroll to position [360, 0]
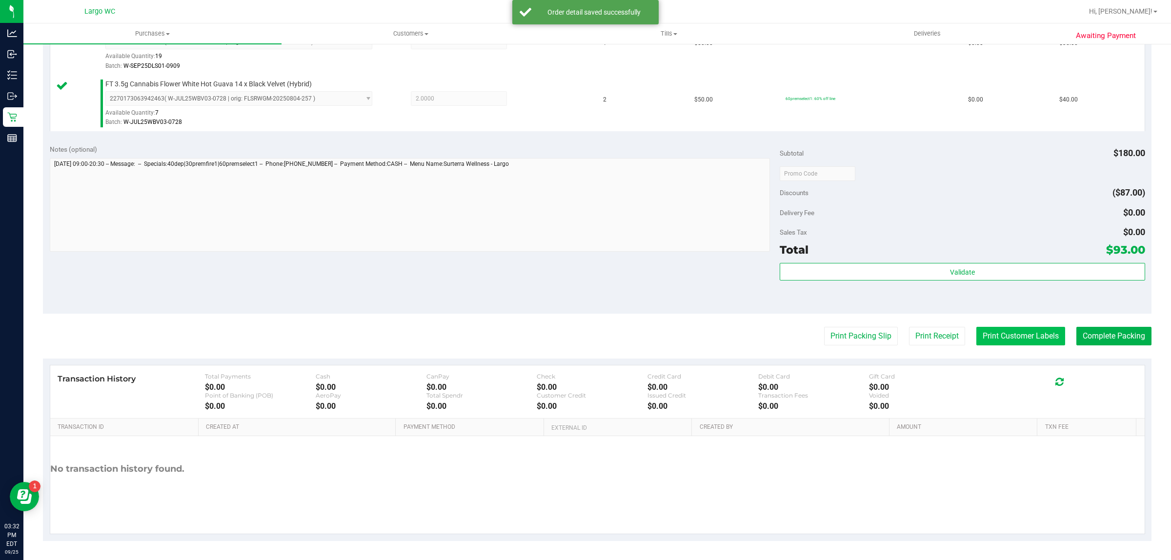
click at [1003, 328] on button "Print Customer Labels" at bounding box center [1020, 336] width 89 height 19
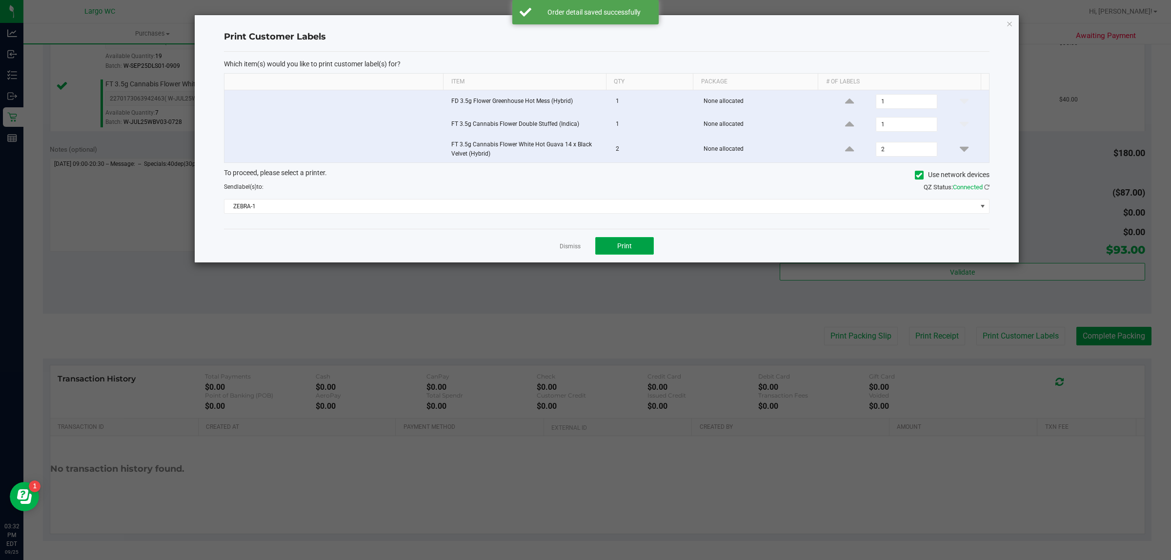
click at [610, 254] on button "Print" at bounding box center [624, 246] width 59 height 18
click at [563, 251] on link "Dismiss" at bounding box center [570, 247] width 21 height 8
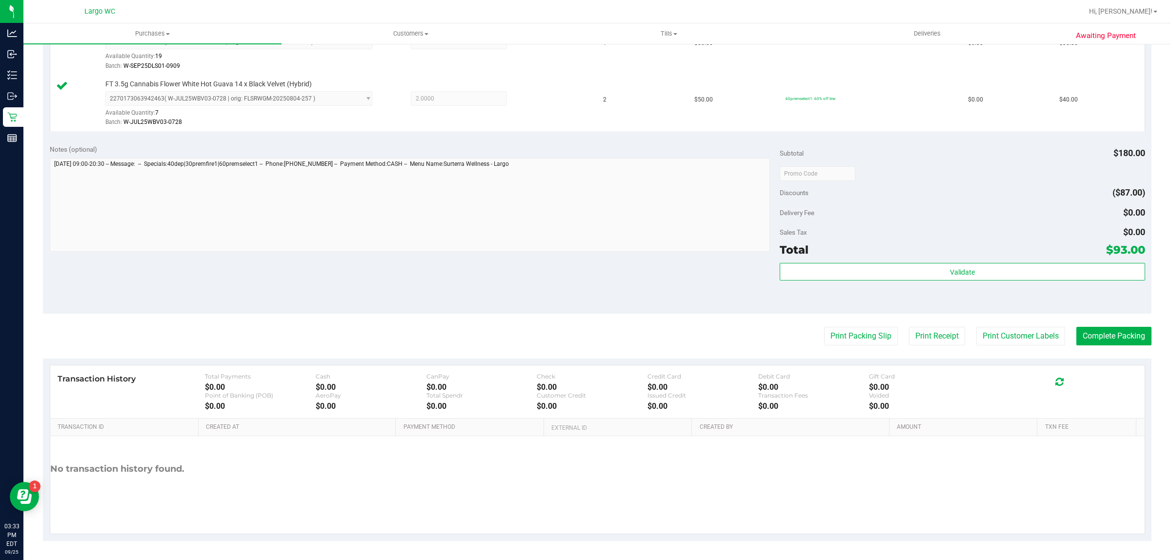
click at [1098, 369] on div "Transaction History Total Payments $0.00 Cash $0.00 CanPay $0.00 Check $0.00 Cr…" at bounding box center [597, 391] width 1094 height 53
click at [1089, 338] on button "Complete Packing" at bounding box center [1113, 336] width 75 height 19
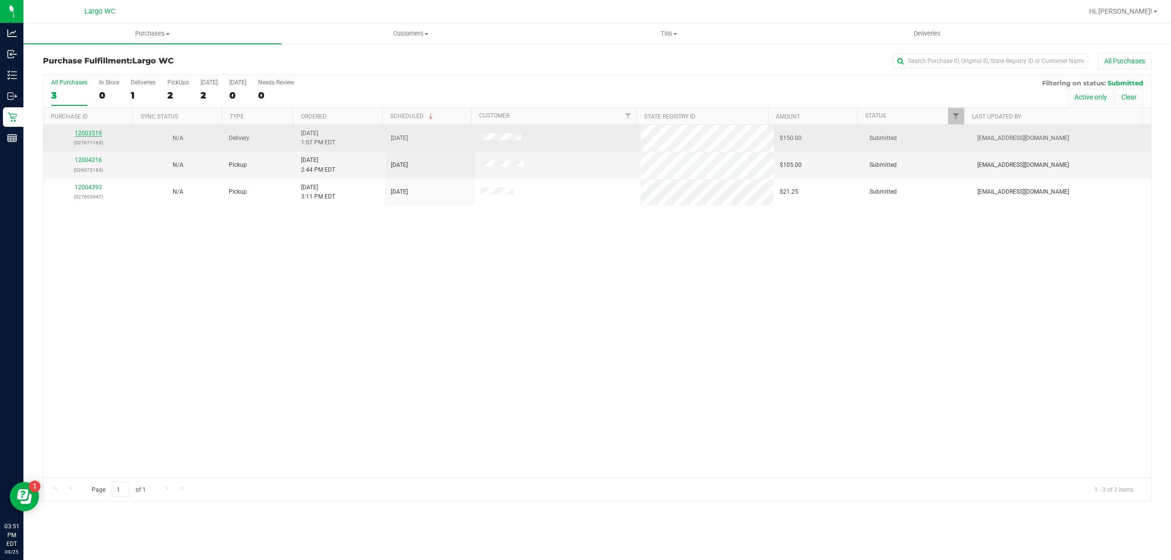
click at [87, 134] on link "12003519" at bounding box center [88, 133] width 27 height 7
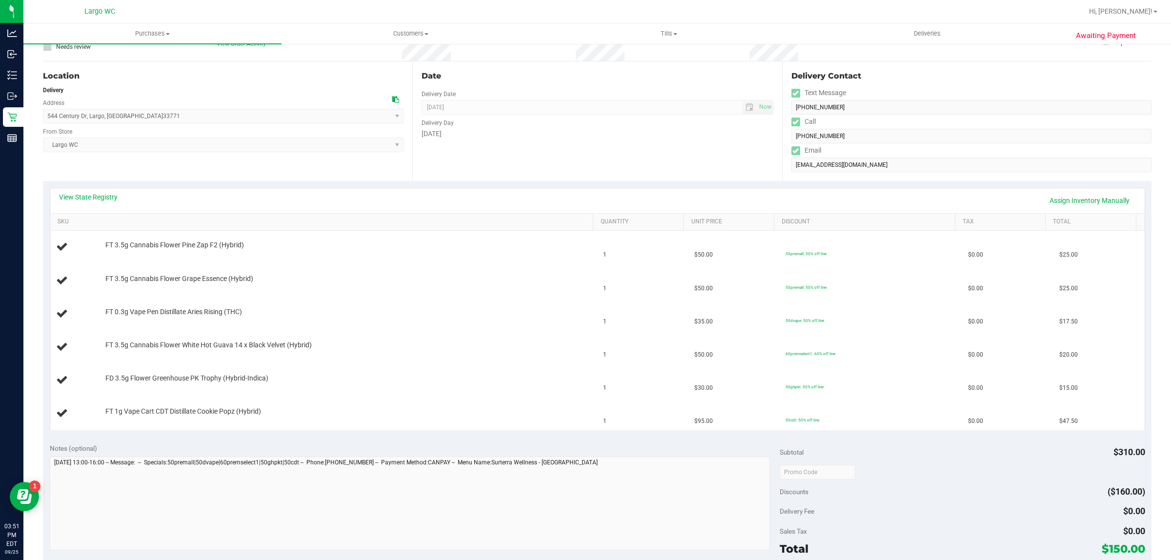
scroll to position [101, 0]
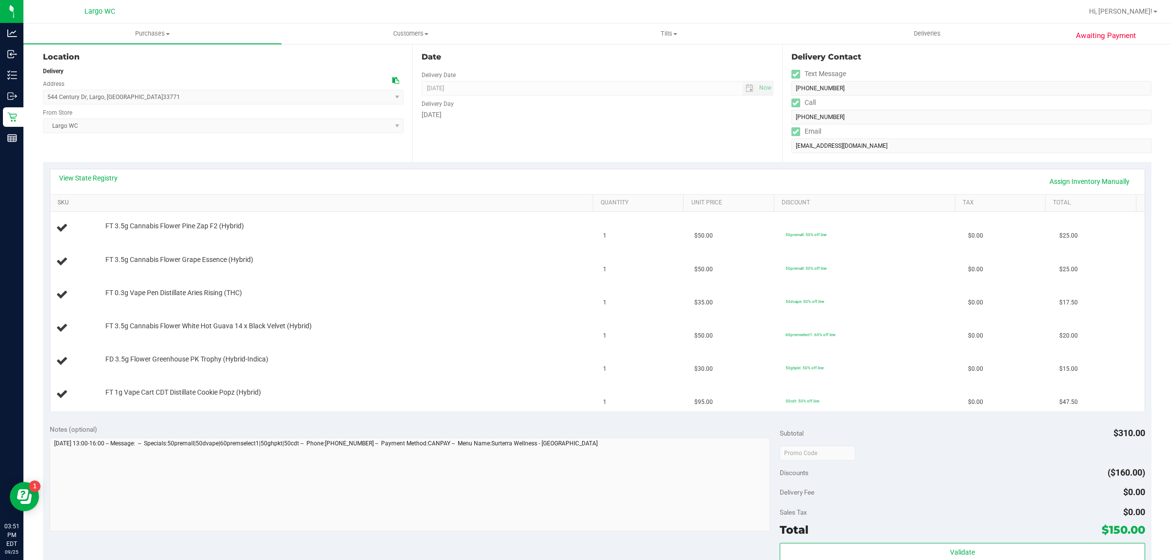
click at [494, 204] on link "SKU" at bounding box center [324, 203] width 532 height 8
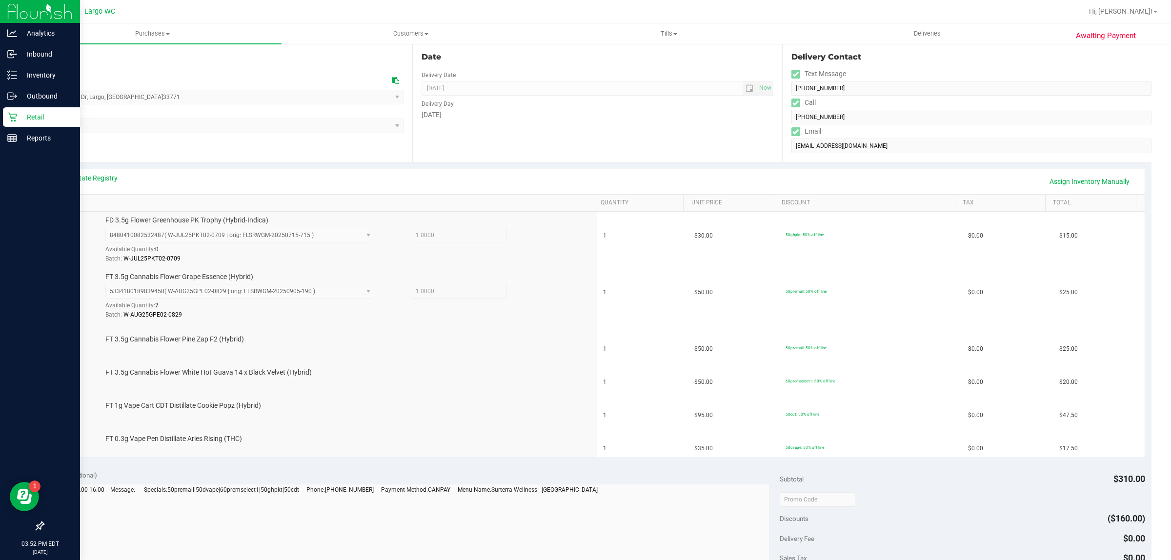
click at [14, 125] on div "Retail" at bounding box center [41, 117] width 77 height 20
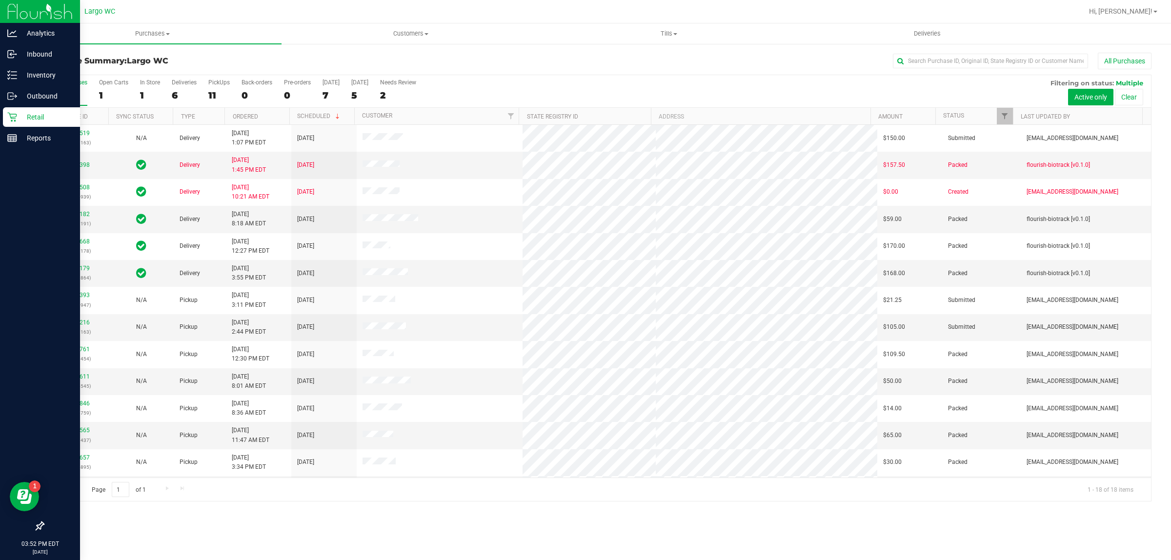
scroll to position [47, 0]
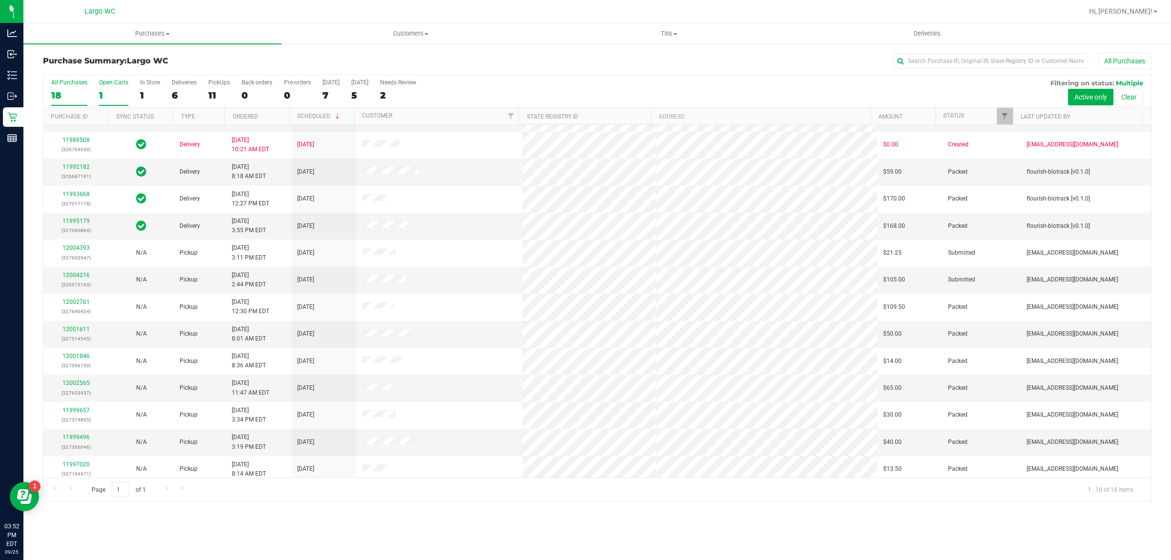
click at [100, 95] on div "1" at bounding box center [113, 95] width 29 height 11
click at [0, 0] on input "Open Carts 1" at bounding box center [0, 0] width 0 height 0
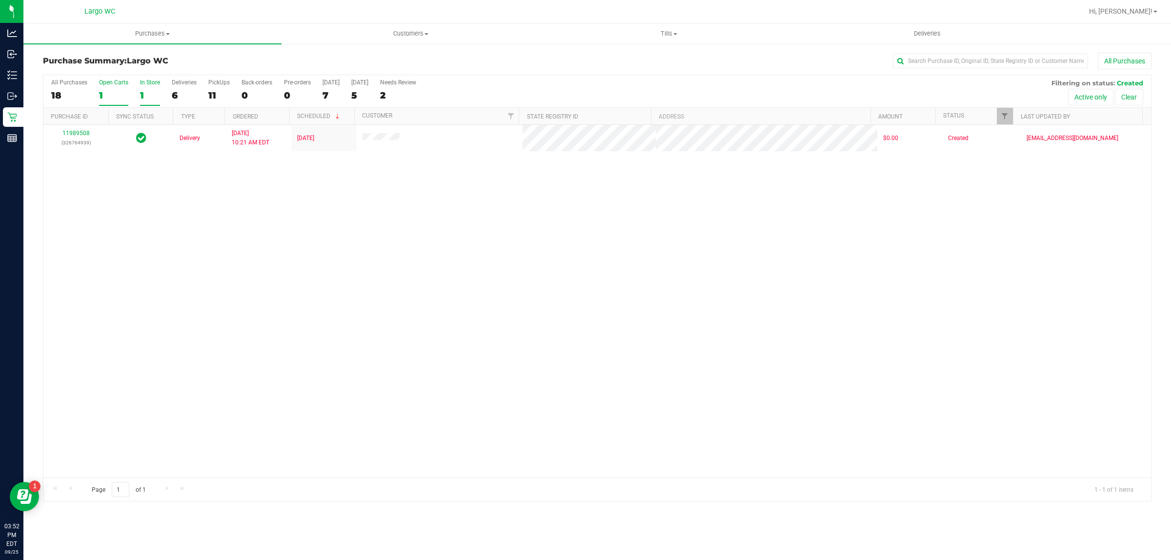
click at [149, 83] on div "In Store" at bounding box center [150, 82] width 20 height 7
click at [0, 0] on input "In Store 1" at bounding box center [0, 0] width 0 height 0
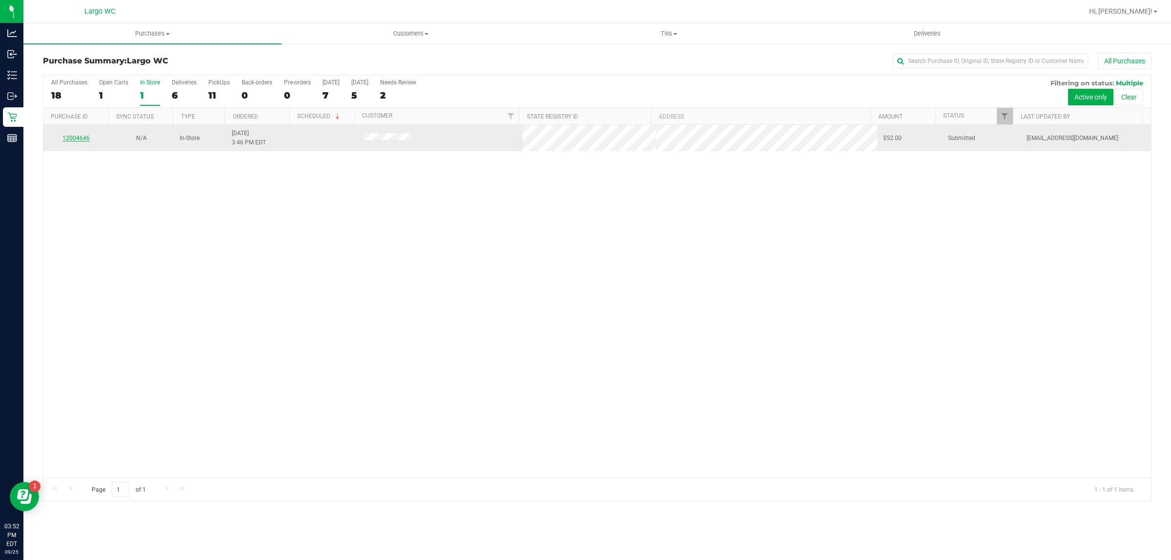
click at [77, 142] on link "12004646" at bounding box center [75, 138] width 27 height 7
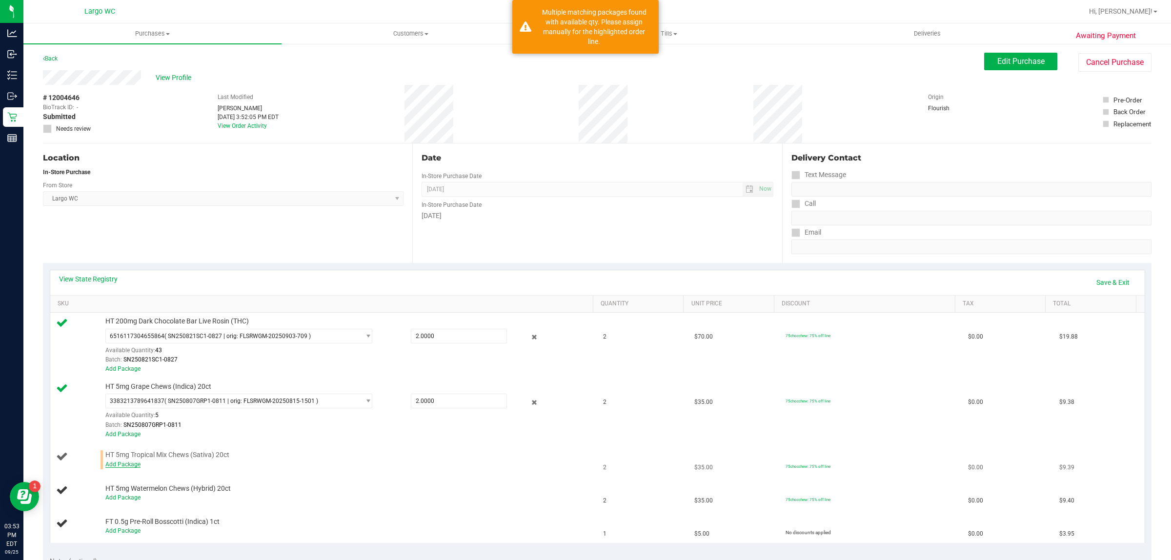
click at [119, 468] on link "Add Package" at bounding box center [122, 464] width 35 height 7
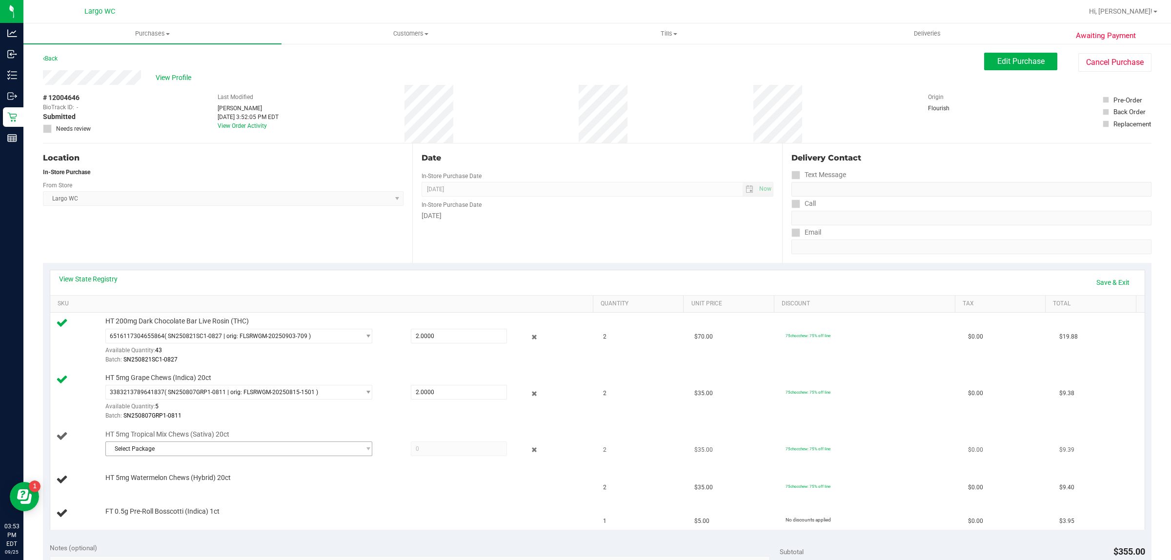
click at [137, 450] on span "Select Package" at bounding box center [233, 449] width 254 height 14
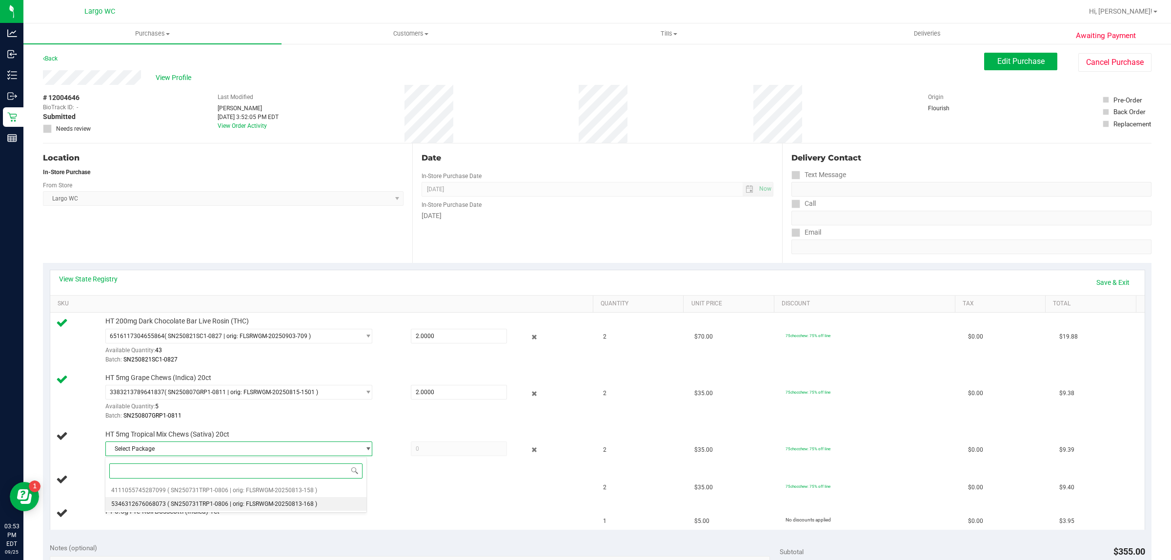
click at [133, 501] on span "5346312676068073" at bounding box center [138, 504] width 55 height 7
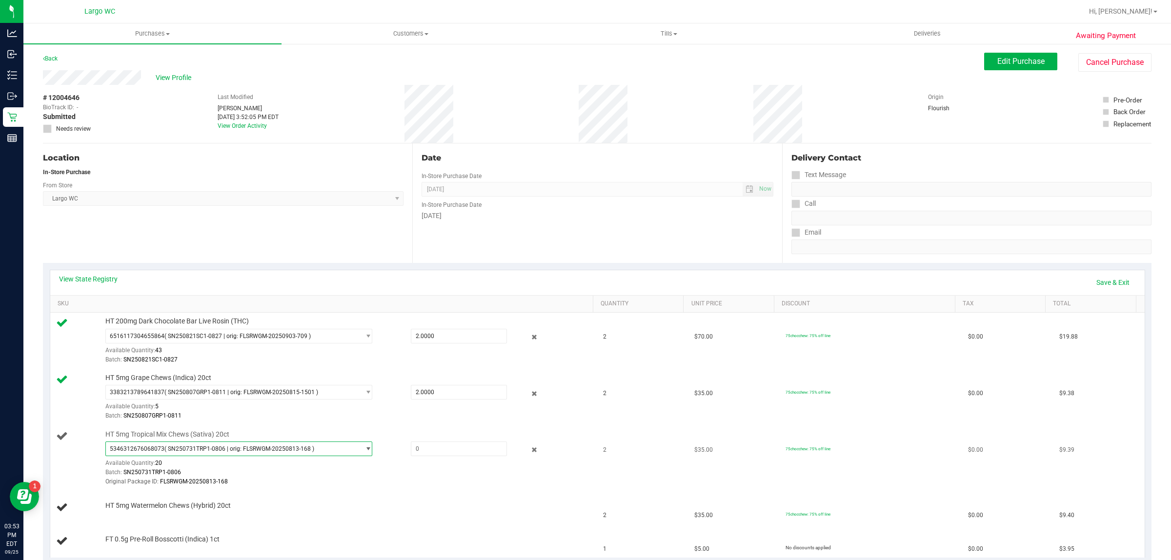
click at [132, 450] on span "5346312676068073" at bounding box center [137, 448] width 55 height 7
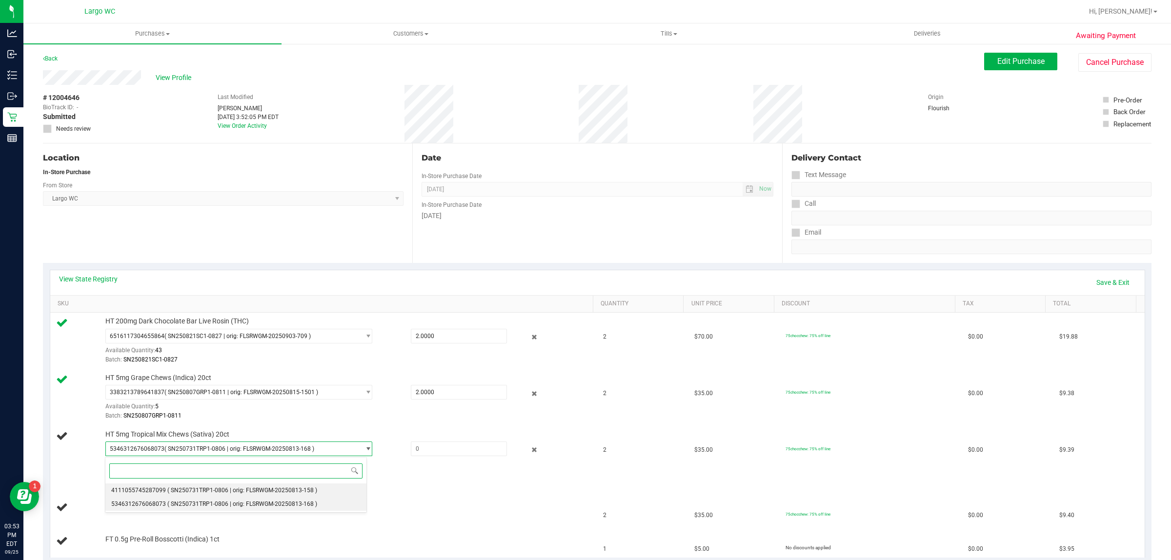
click at [128, 488] on span "4111055745287099" at bounding box center [138, 490] width 55 height 7
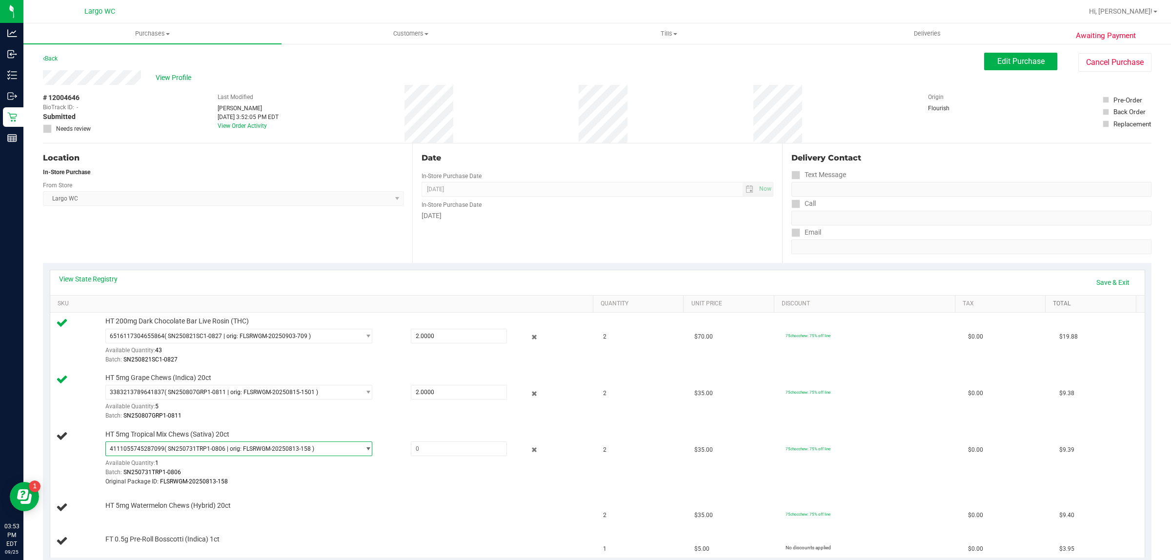
click at [1101, 303] on link "Total" at bounding box center [1092, 304] width 79 height 8
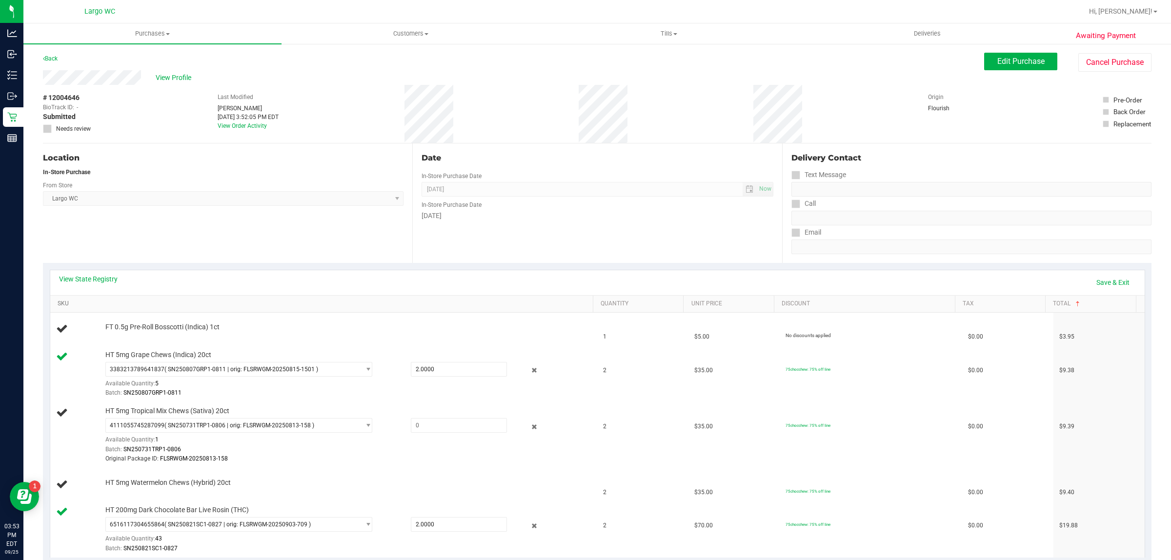
click at [209, 301] on link "SKU" at bounding box center [324, 304] width 532 height 8
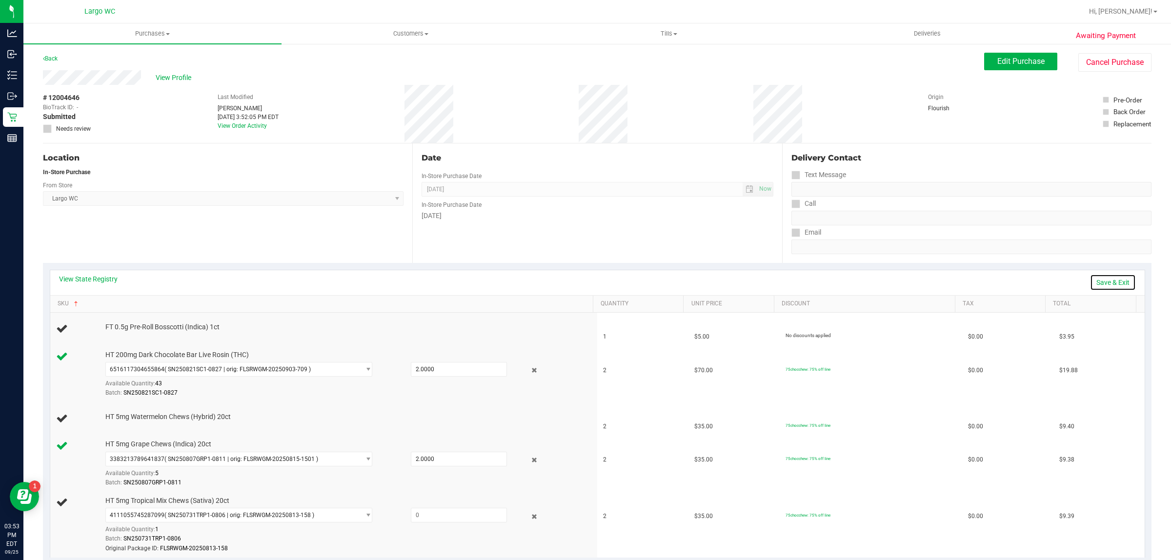
click at [1100, 284] on link "Save & Exit" at bounding box center [1113, 282] width 46 height 17
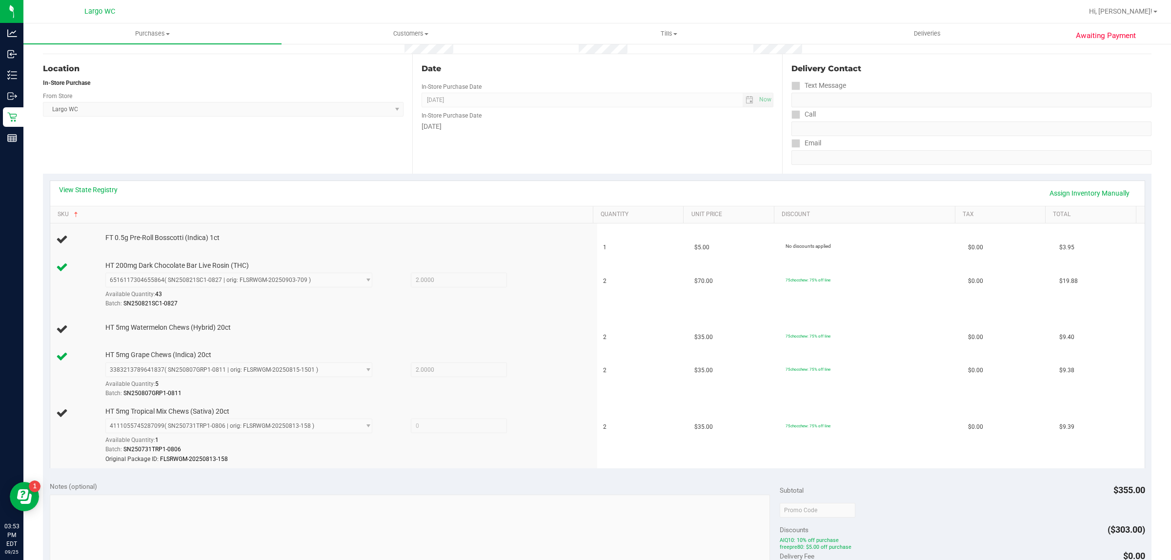
scroll to position [97, 0]
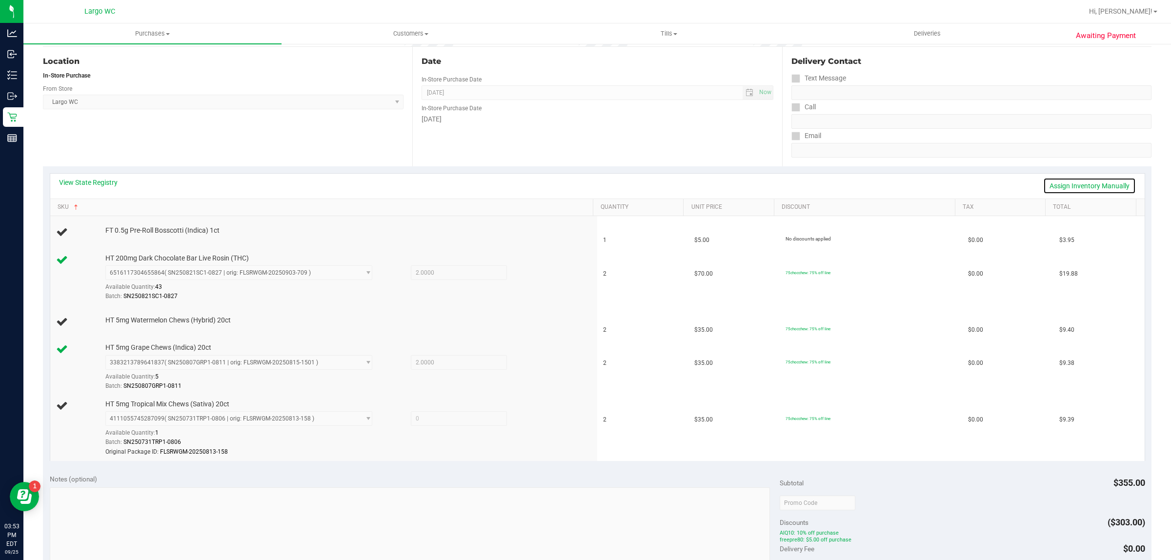
click at [1059, 186] on link "Assign Inventory Manually" at bounding box center [1089, 186] width 93 height 17
click at [413, 420] on input "text" at bounding box center [459, 419] width 96 height 14
type input "1"
click at [394, 457] on div at bounding box center [346, 457] width 482 height 0
type input "1.00"
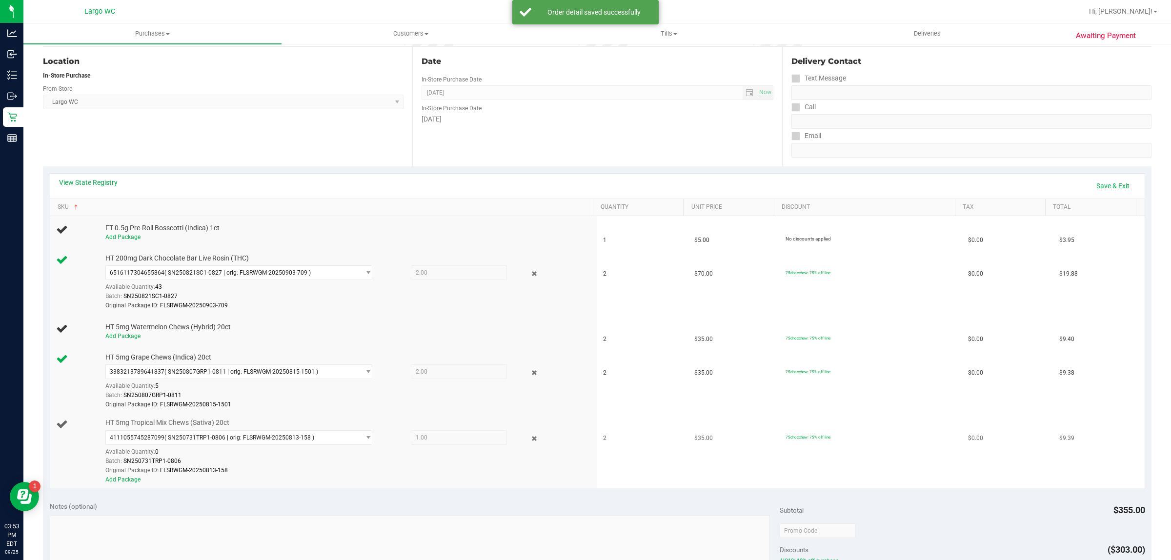
click at [121, 457] on div "Batch: SN250731TRP1-0806" at bounding box center [346, 461] width 482 height 9
click at [116, 482] on link "Add Package" at bounding box center [122, 479] width 35 height 7
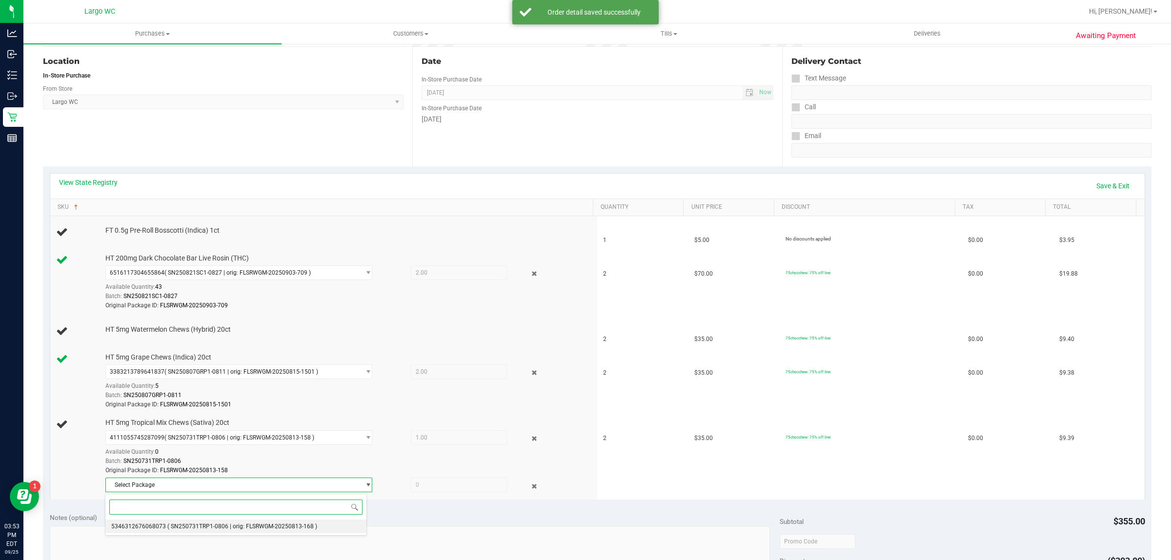
click at [150, 529] on span "5346312676068073" at bounding box center [138, 526] width 55 height 7
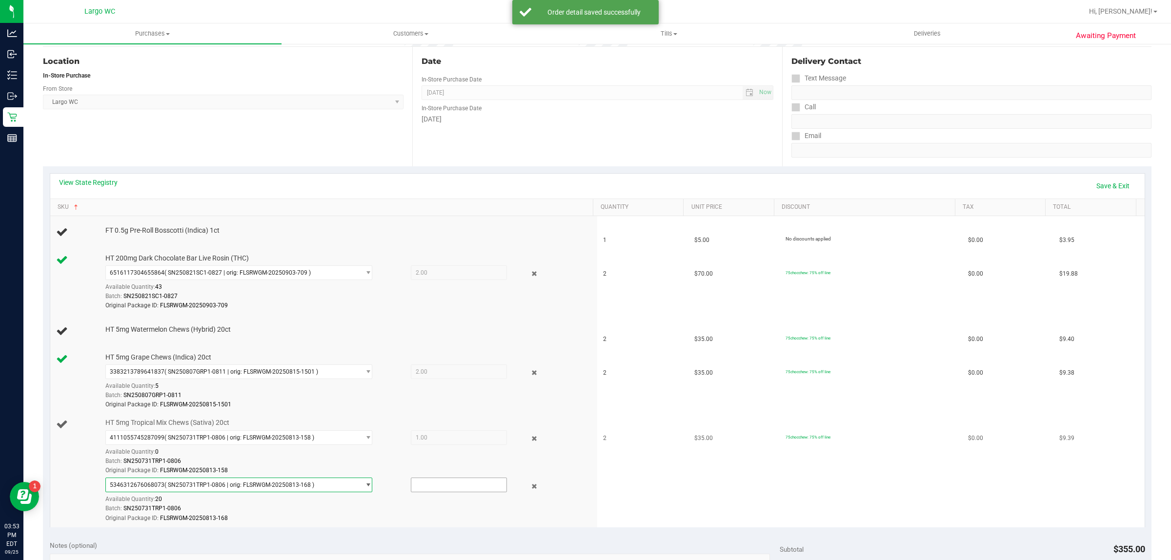
click at [432, 486] on input "text" at bounding box center [459, 485] width 96 height 14
type input "1"
click at [512, 524] on div at bounding box center [346, 523] width 482 height 0
type input "1.0000"
click at [1084, 205] on link "Total" at bounding box center [1092, 207] width 79 height 8
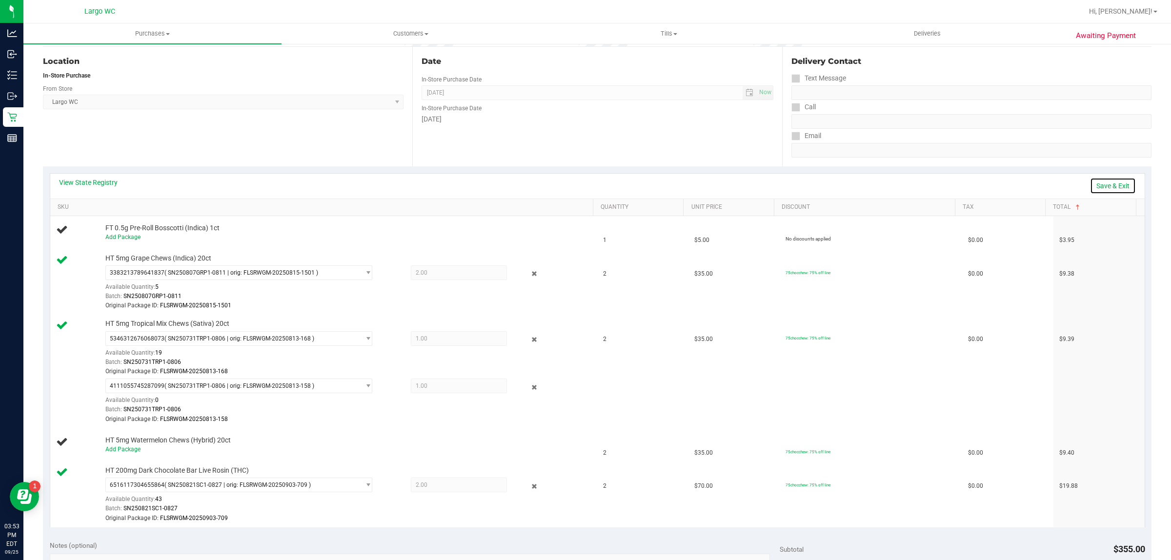
click at [1098, 187] on link "Save & Exit" at bounding box center [1113, 186] width 46 height 17
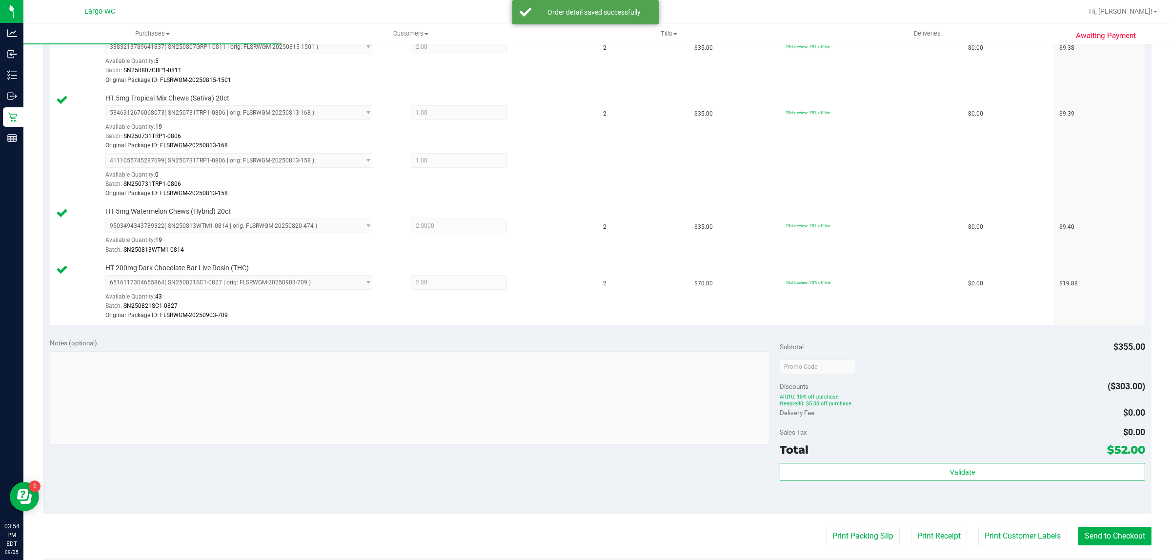
scroll to position [346, 0]
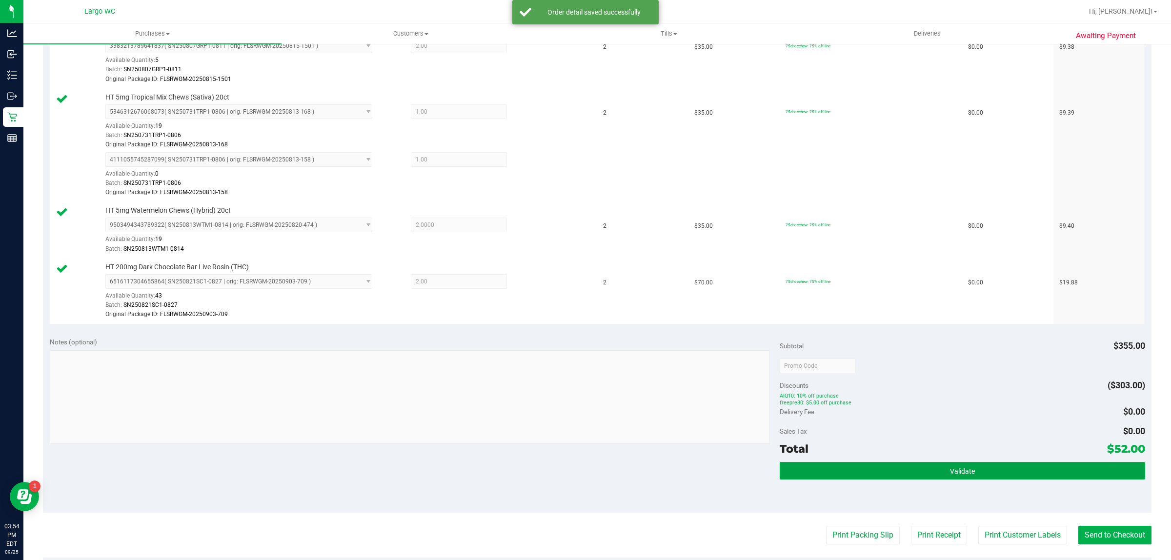
click at [1021, 473] on button "Validate" at bounding box center [962, 471] width 365 height 18
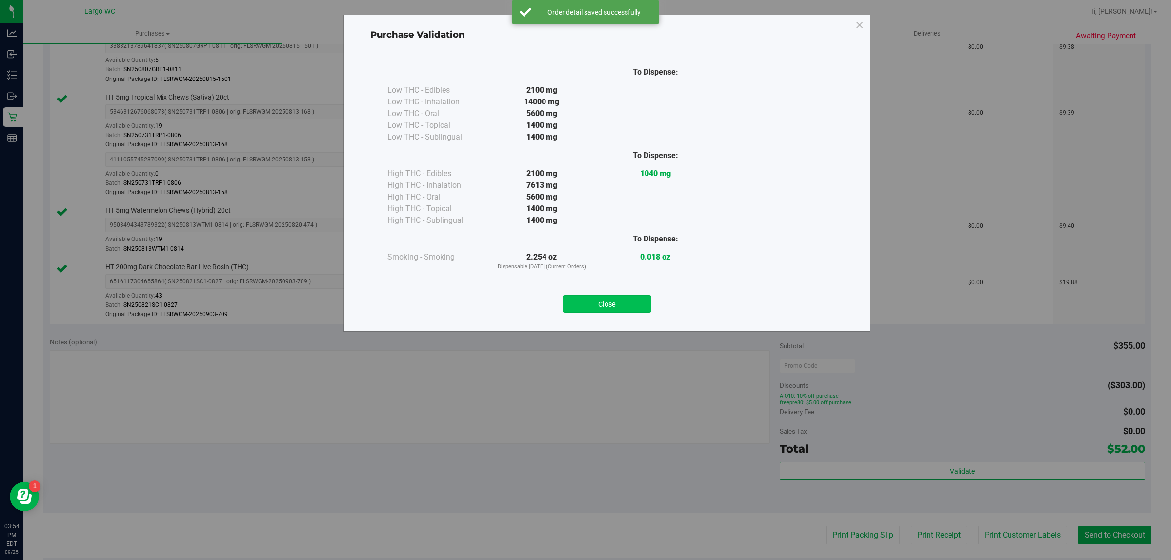
click at [619, 298] on button "Close" at bounding box center [607, 304] width 89 height 18
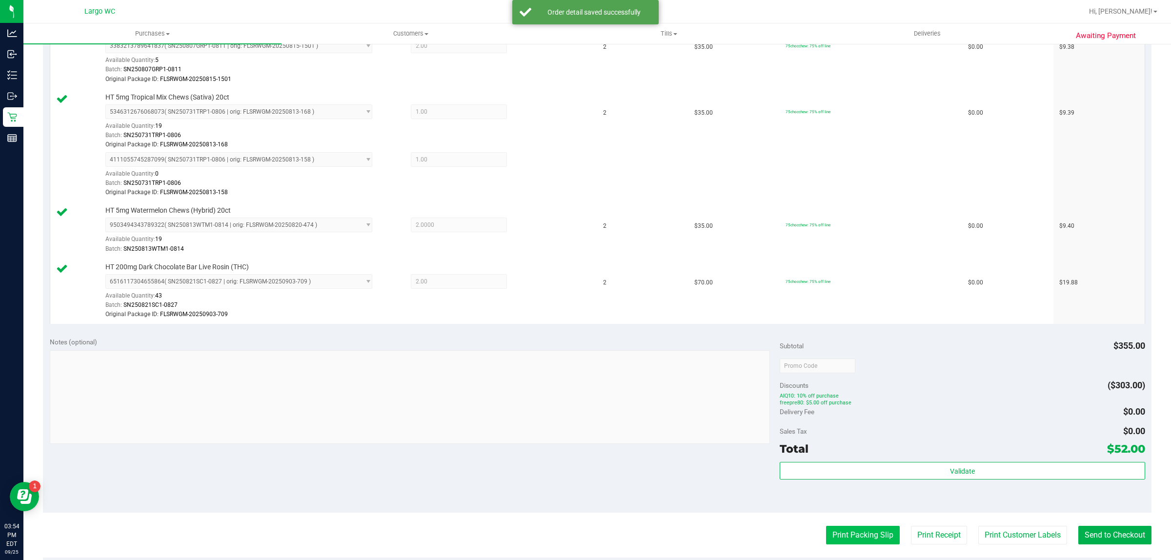
click at [841, 533] on button "Print Packing Slip" at bounding box center [863, 535] width 74 height 19
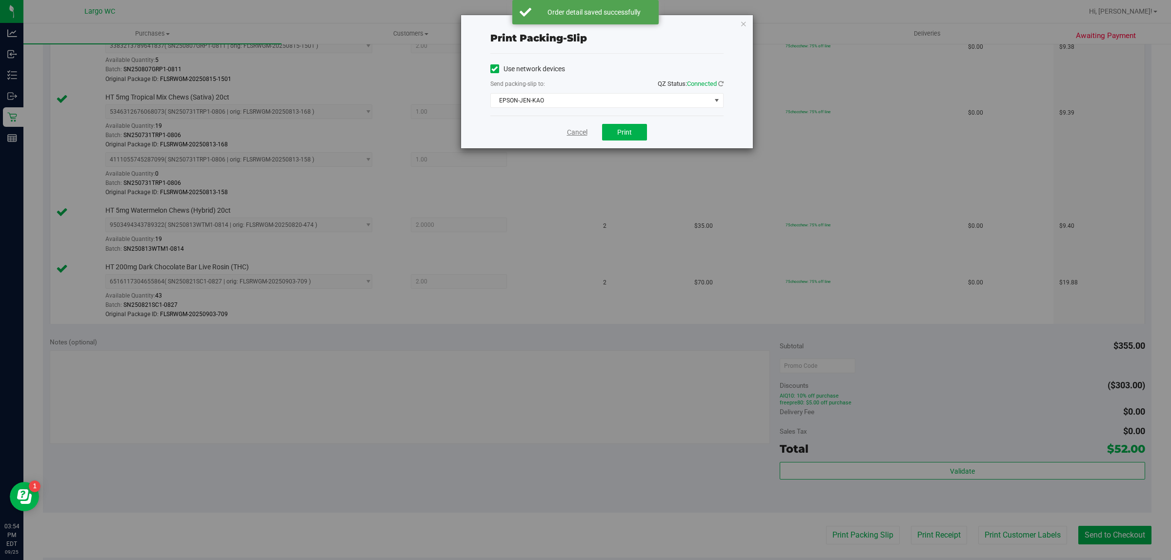
click at [579, 131] on link "Cancel" at bounding box center [577, 132] width 20 height 10
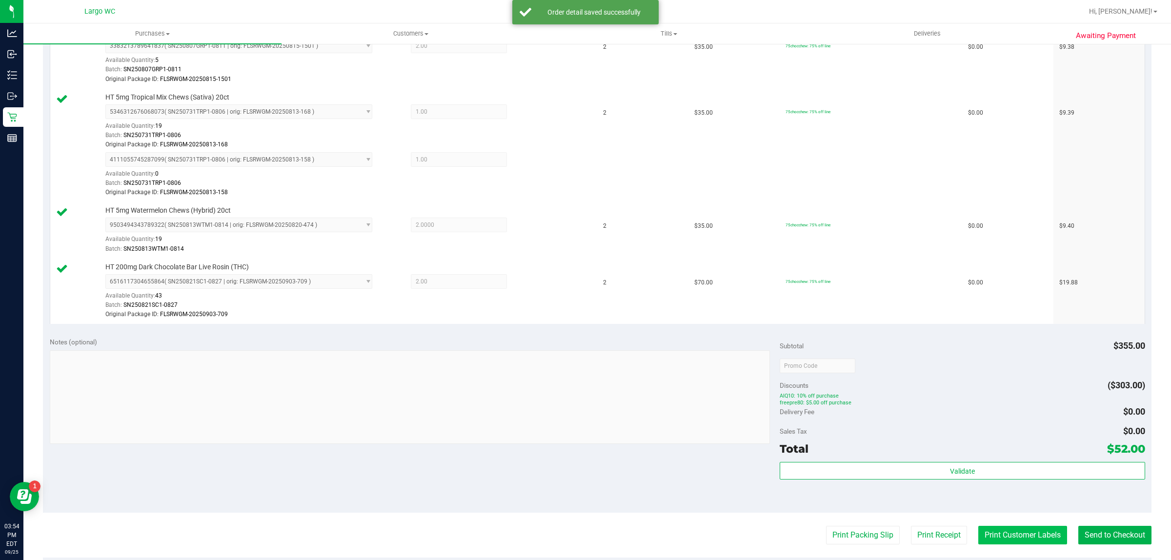
click at [1026, 543] on button "Print Customer Labels" at bounding box center [1022, 535] width 89 height 19
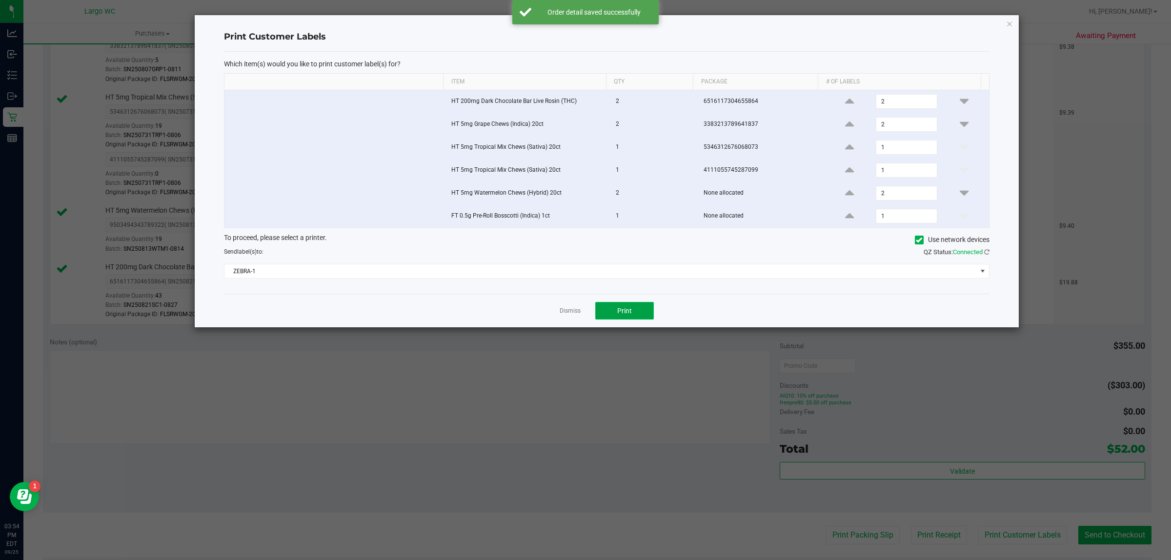
click at [628, 307] on button "Print" at bounding box center [624, 311] width 59 height 18
click at [1006, 28] on icon "button" at bounding box center [1009, 24] width 7 height 12
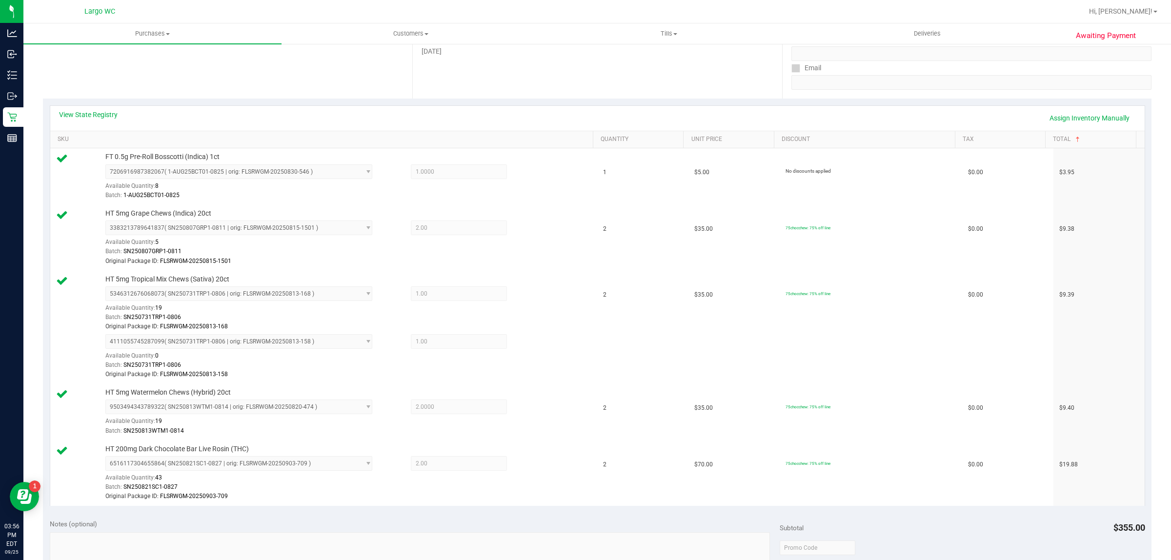
scroll to position [0, 0]
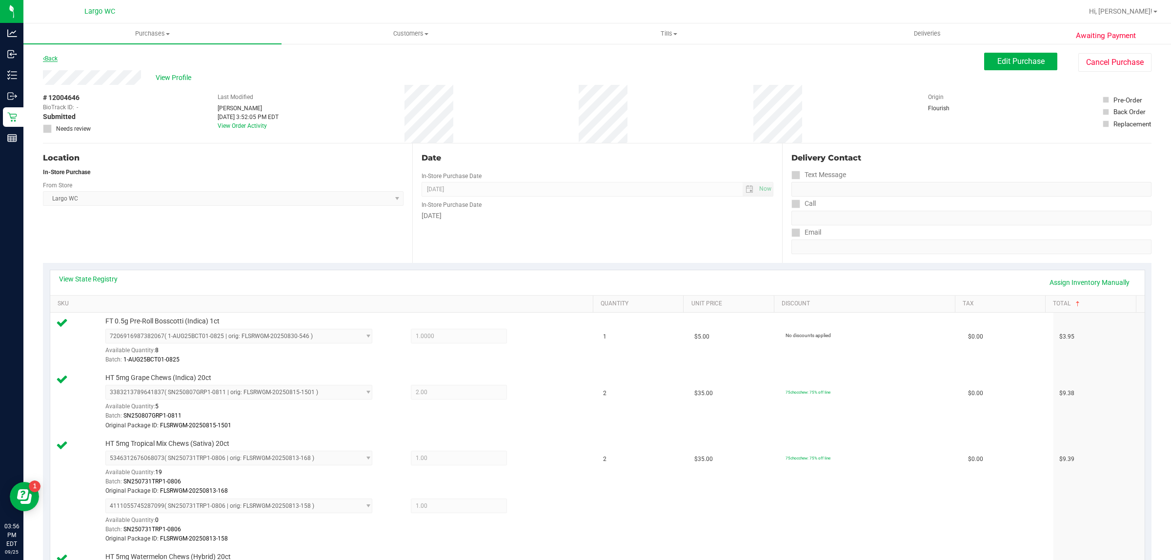
click at [52, 60] on link "Back" at bounding box center [50, 58] width 15 height 7
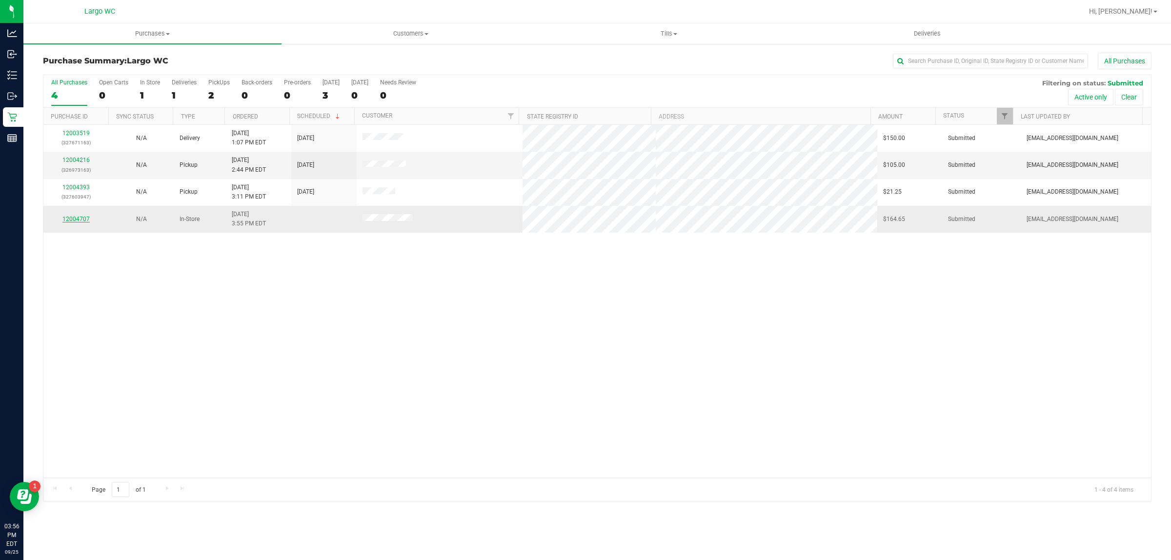
click at [84, 221] on link "12004707" at bounding box center [75, 219] width 27 height 7
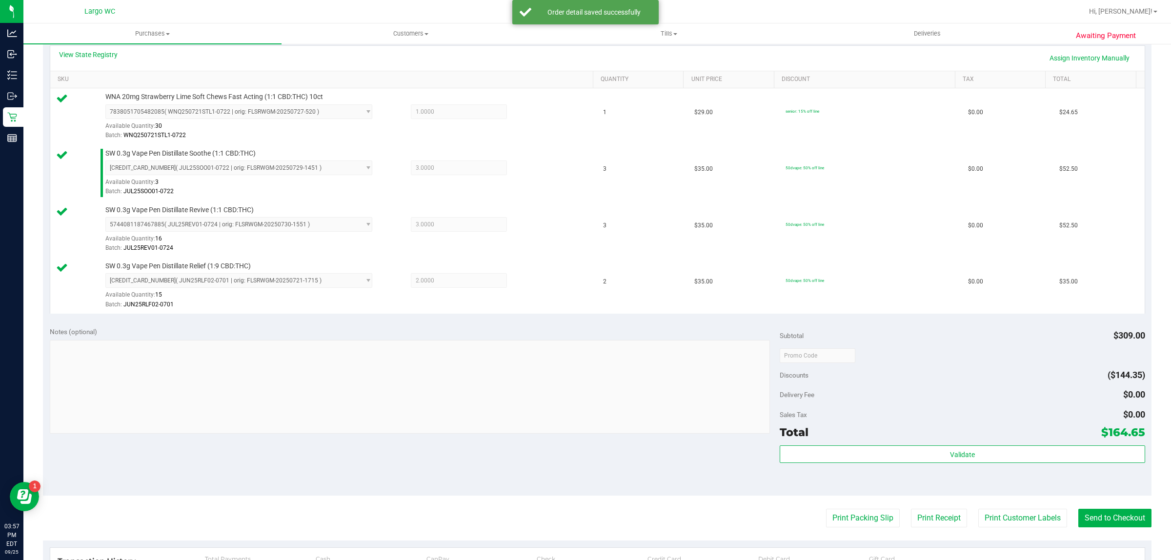
scroll to position [290, 0]
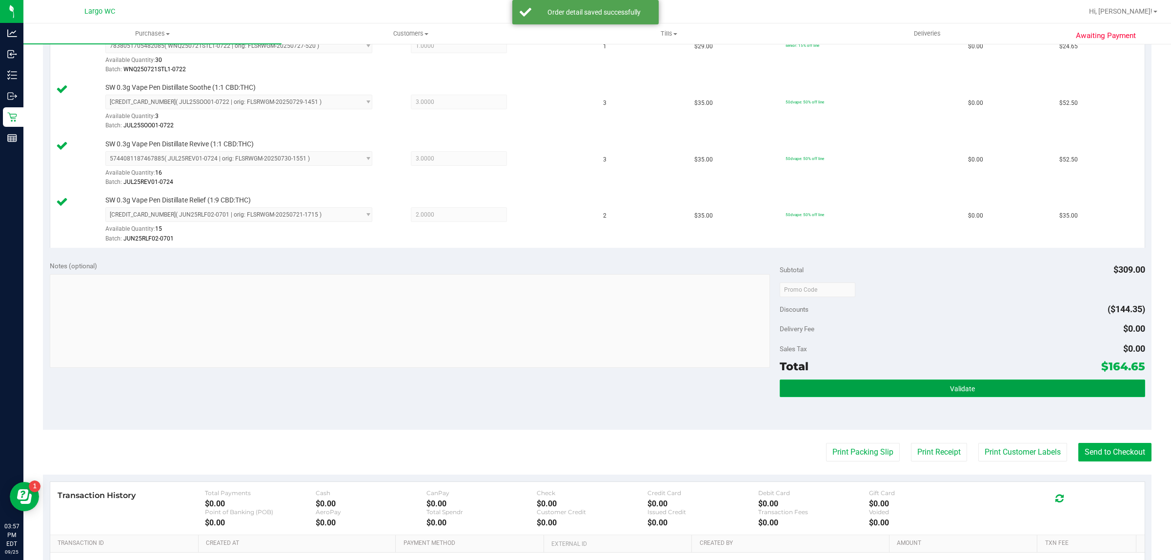
click at [896, 393] on button "Validate" at bounding box center [962, 389] width 365 height 18
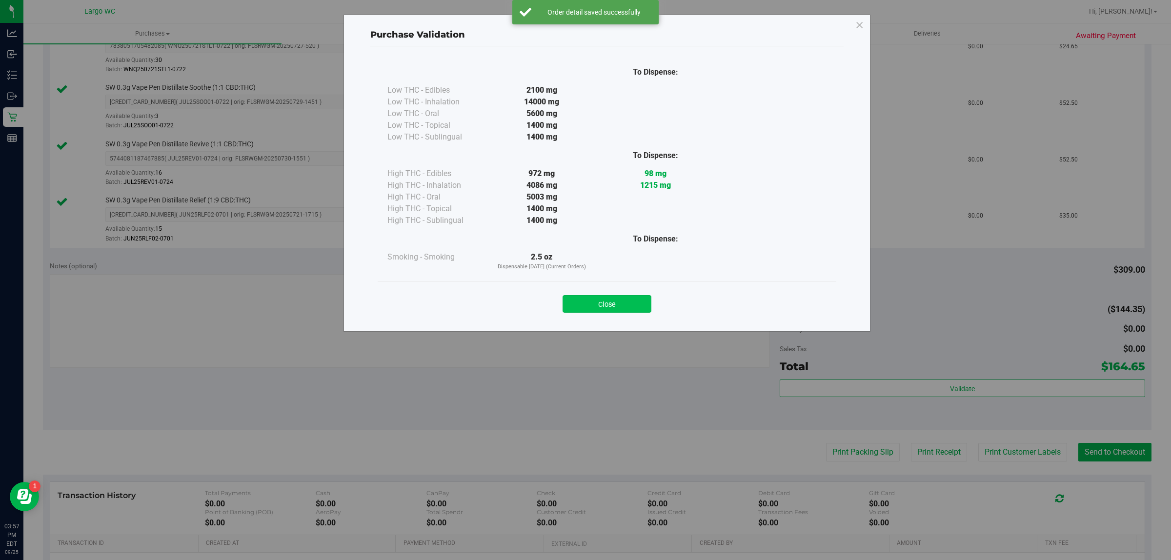
click at [613, 308] on button "Close" at bounding box center [607, 304] width 89 height 18
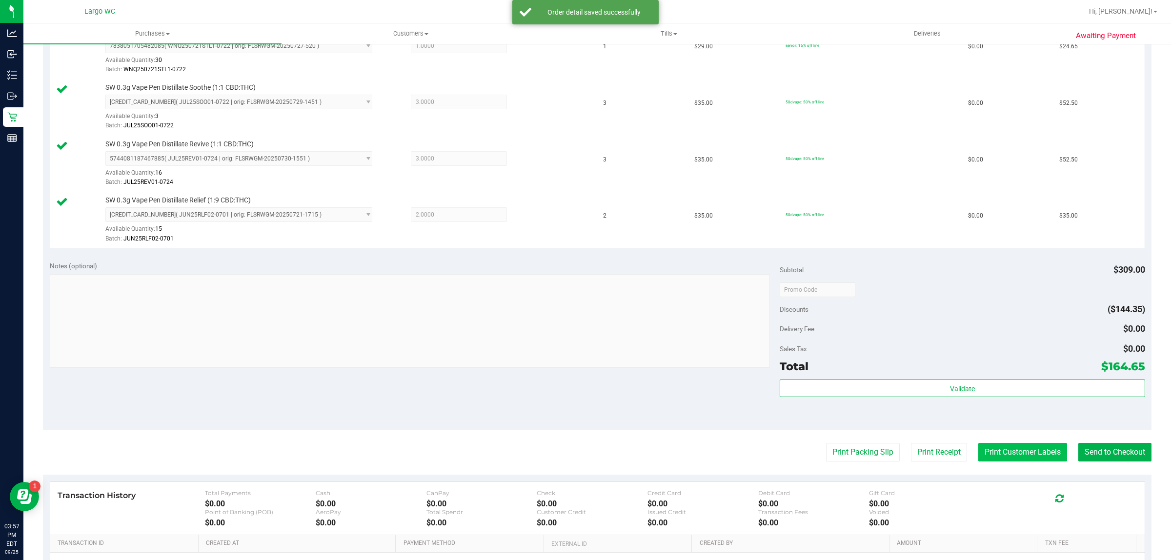
click at [1011, 450] on button "Print Customer Labels" at bounding box center [1022, 452] width 89 height 19
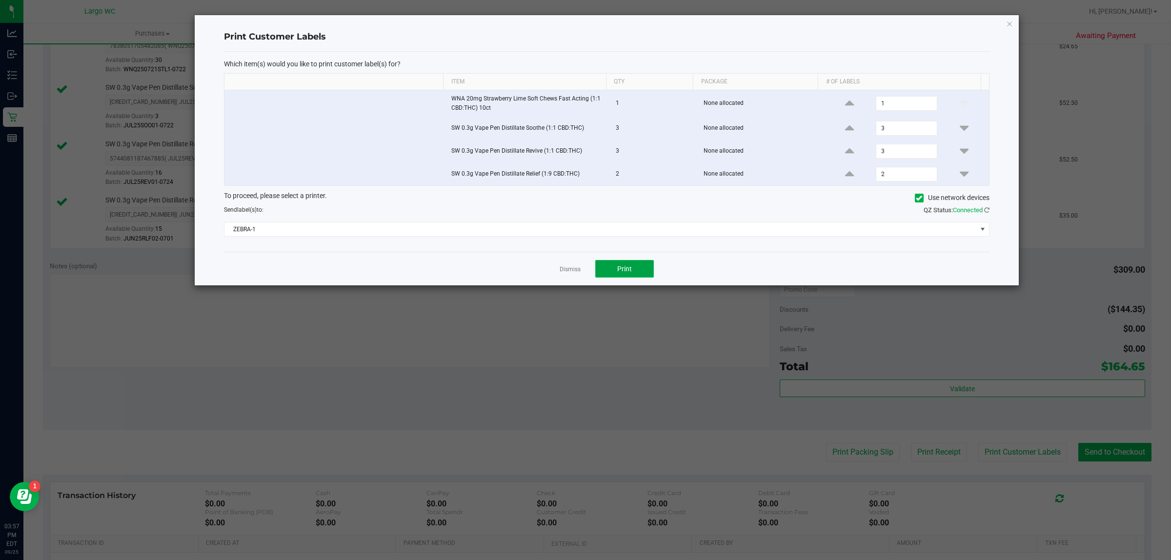
click at [650, 272] on button "Print" at bounding box center [624, 269] width 59 height 18
click at [1008, 23] on icon "button" at bounding box center [1009, 24] width 7 height 12
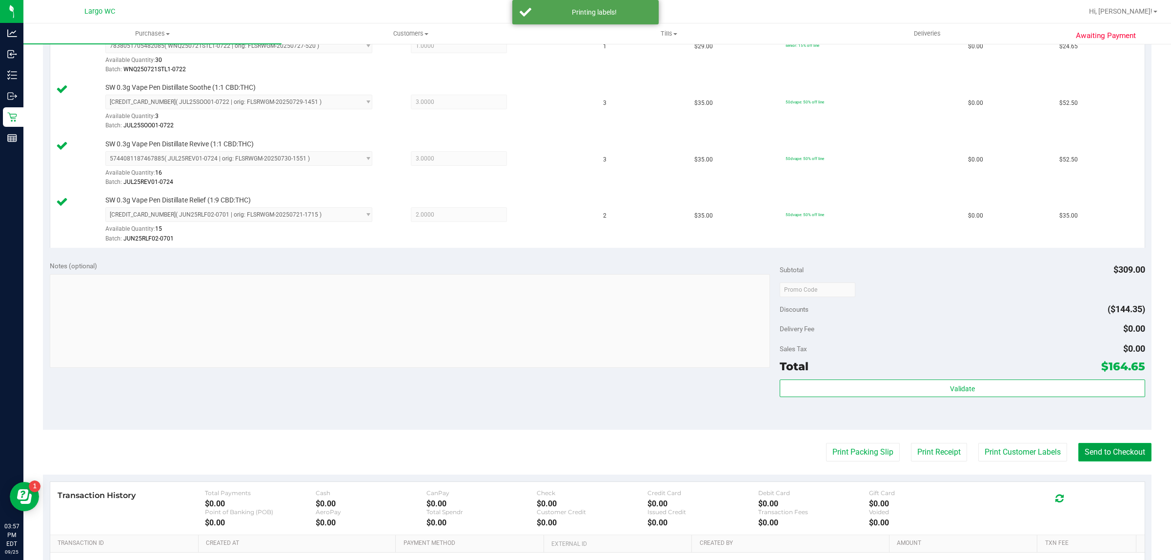
click at [1099, 452] on button "Send to Checkout" at bounding box center [1114, 452] width 73 height 19
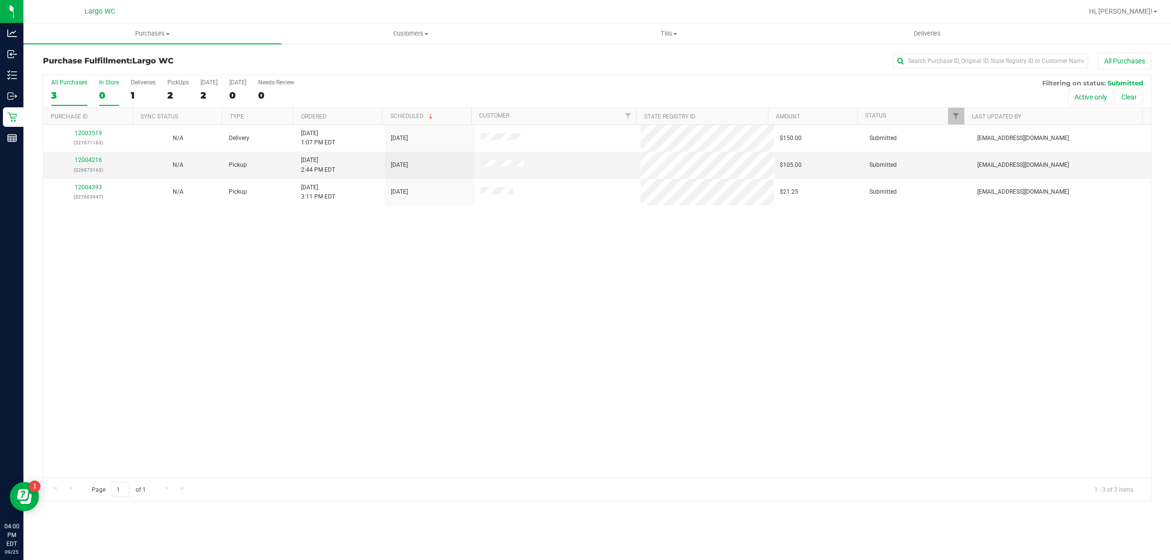
click at [111, 90] on div "0" at bounding box center [109, 95] width 20 height 11
click at [0, 0] on input "In Store 0" at bounding box center [0, 0] width 0 height 0
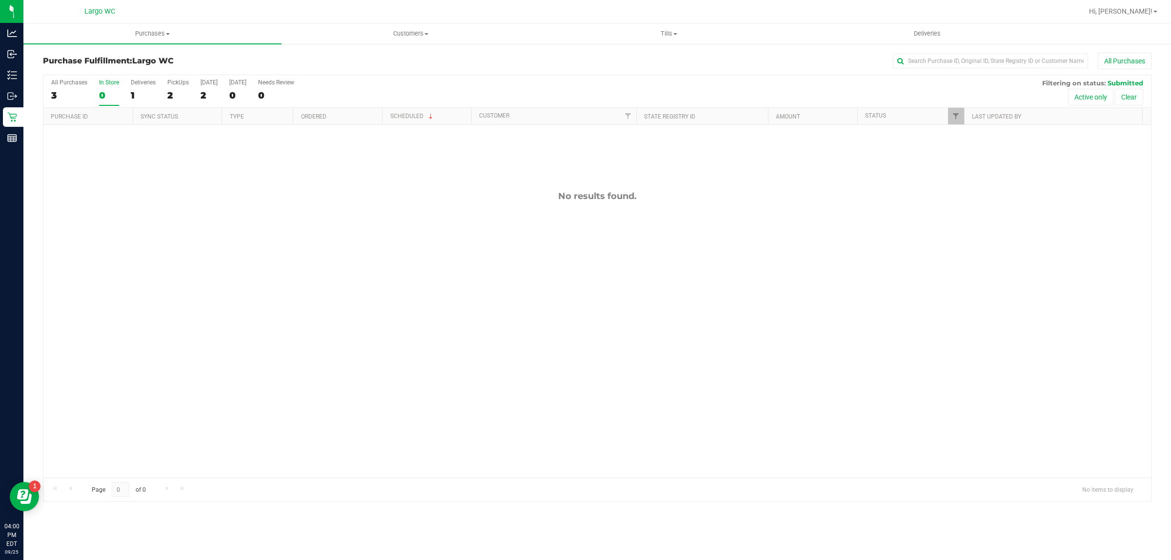
click at [96, 93] on div "All Purchases 3 In Store 0 Deliveries 1 PickUps 2 Today 2 Tomorrow 0 Needs Revi…" at bounding box center [597, 91] width 1108 height 33
click at [145, 38] on uib-tab-heading "Purchases Summary of purchases Fulfillment All purchases" at bounding box center [152, 33] width 258 height 20
click at [102, 55] on span "Summary of purchases" at bounding box center [73, 59] width 100 height 8
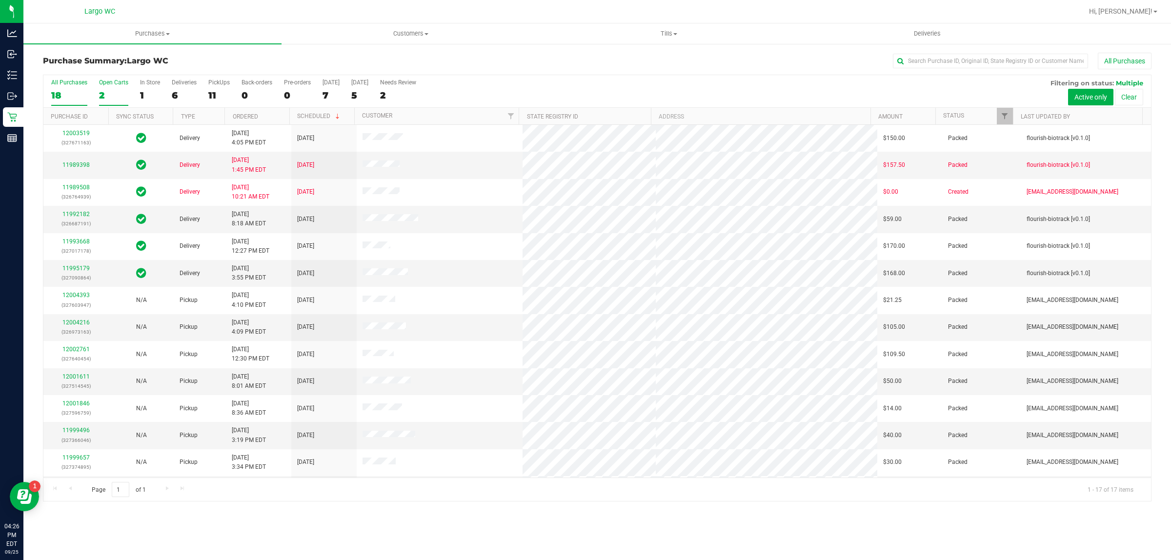
click at [108, 89] on label "Open Carts 2" at bounding box center [113, 92] width 29 height 27
click at [0, 0] on input "Open Carts 2" at bounding box center [0, 0] width 0 height 0
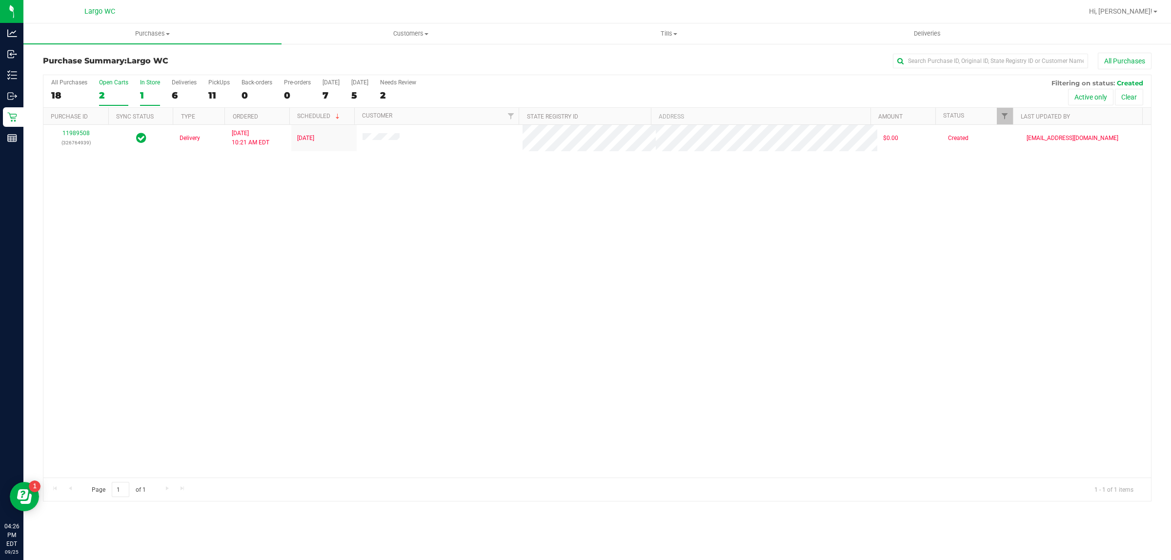
click at [151, 90] on div "1" at bounding box center [150, 95] width 20 height 11
click at [0, 0] on input "In Store 1" at bounding box center [0, 0] width 0 height 0
click at [84, 144] on div at bounding box center [597, 288] width 1108 height 426
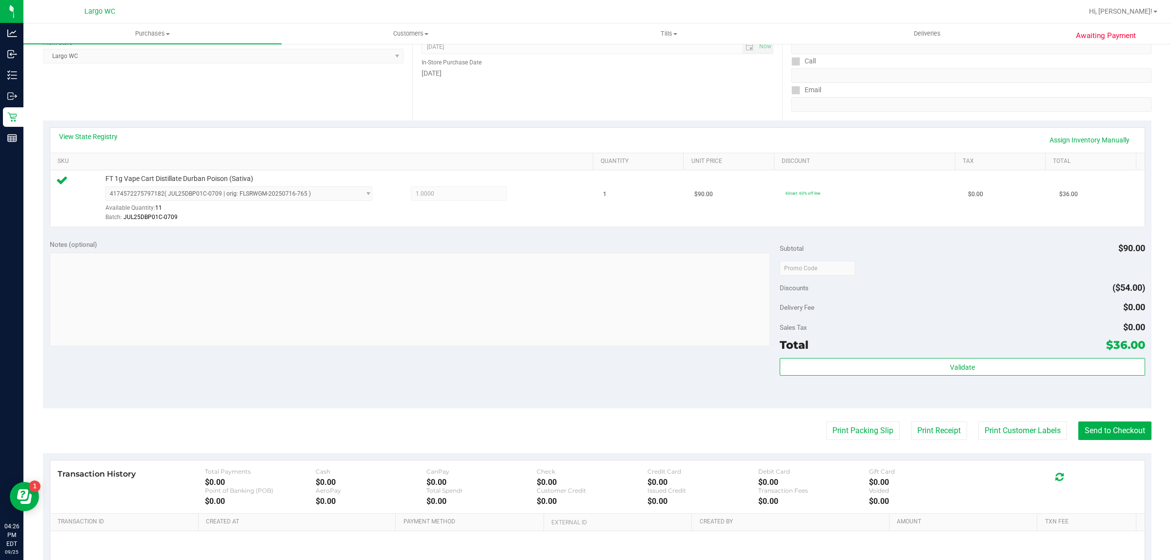
scroll to position [145, 0]
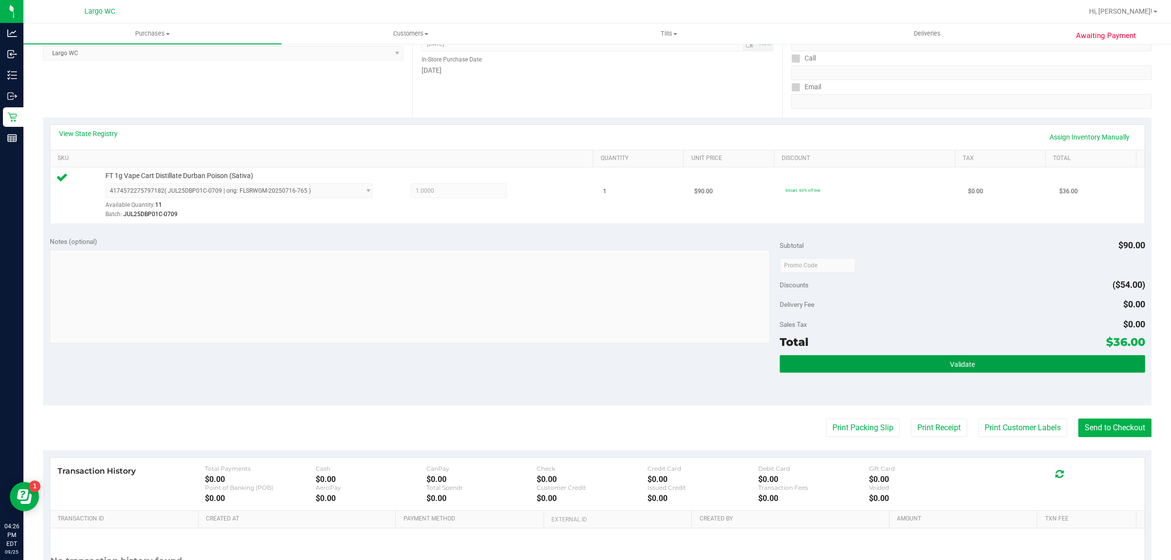
click at [932, 355] on button "Validate" at bounding box center [962, 364] width 365 height 18
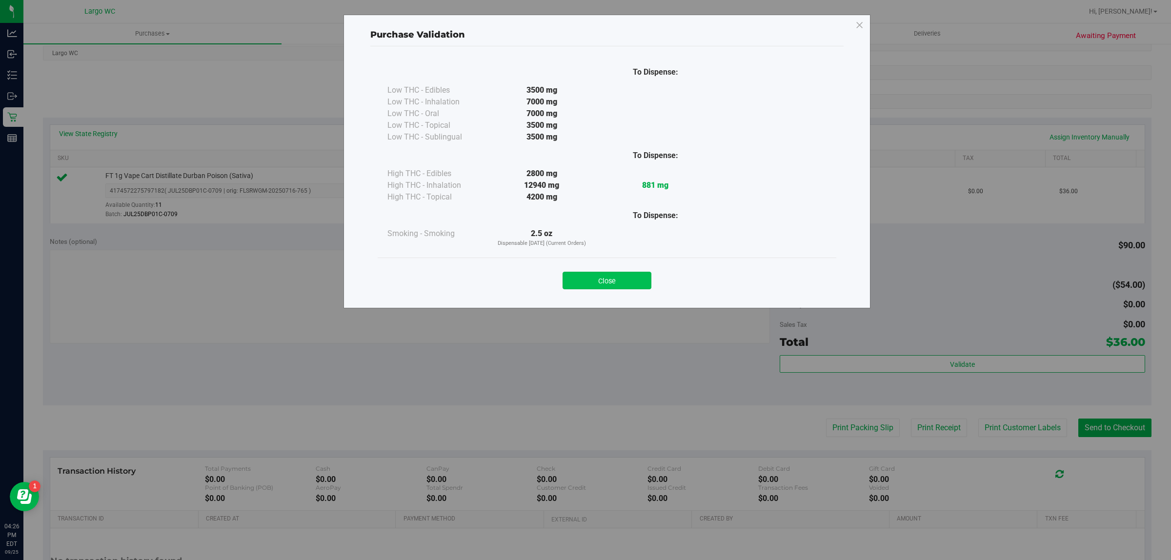
click at [645, 276] on button "Close" at bounding box center [607, 281] width 89 height 18
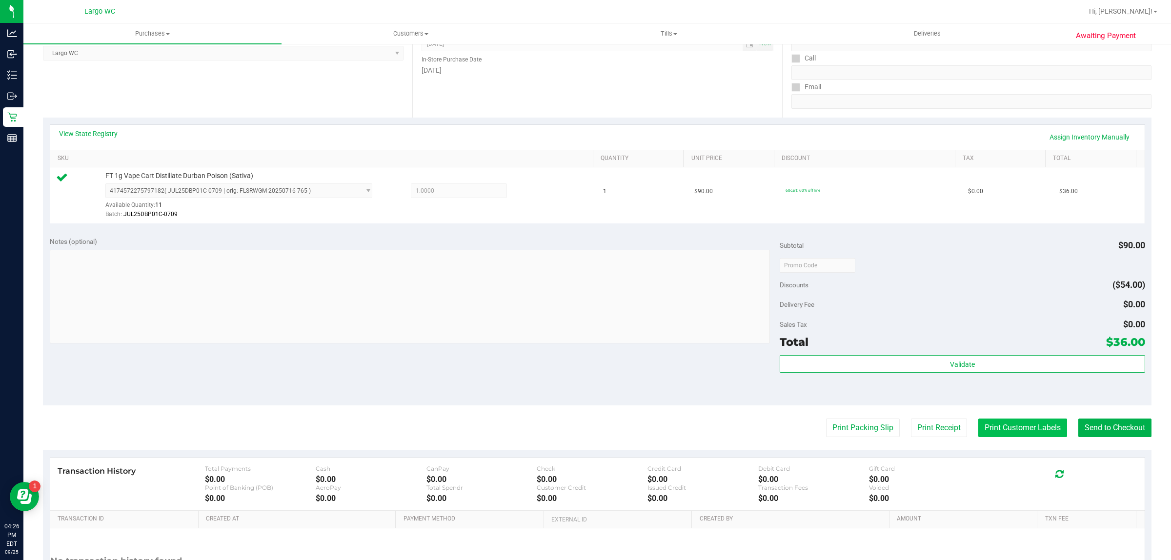
click at [1023, 420] on button "Print Customer Labels" at bounding box center [1022, 428] width 89 height 19
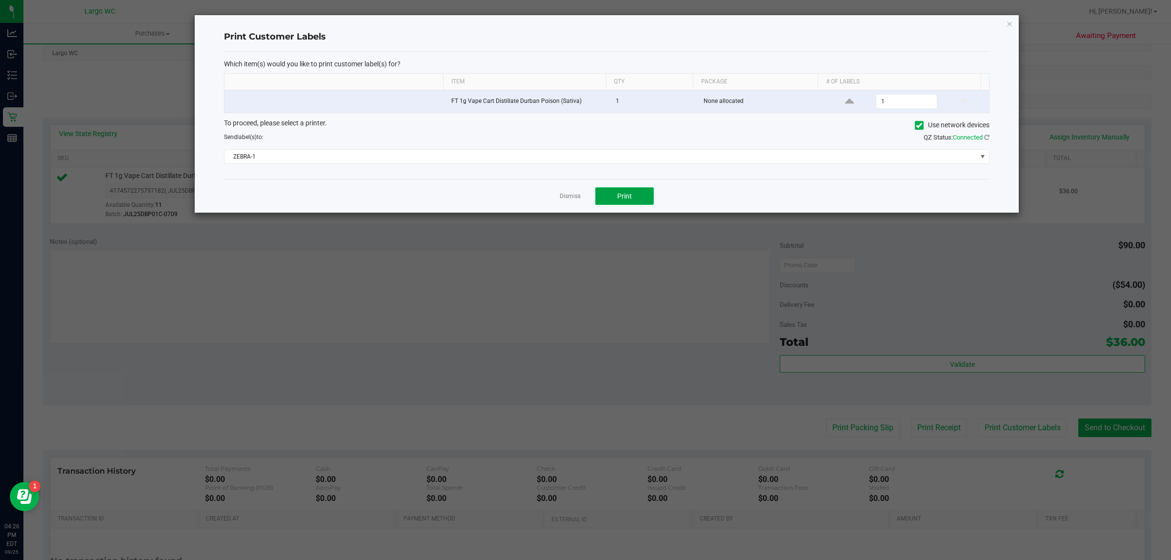
click at [639, 199] on button "Print" at bounding box center [624, 196] width 59 height 18
click at [1006, 24] on icon "button" at bounding box center [1009, 24] width 7 height 12
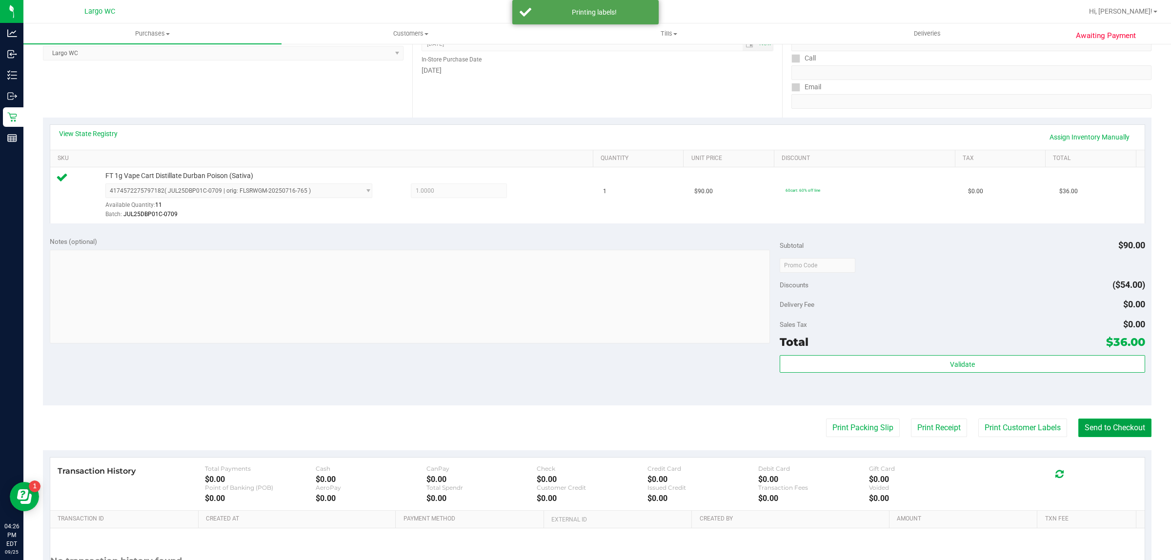
click at [1100, 432] on button "Send to Checkout" at bounding box center [1114, 428] width 73 height 19
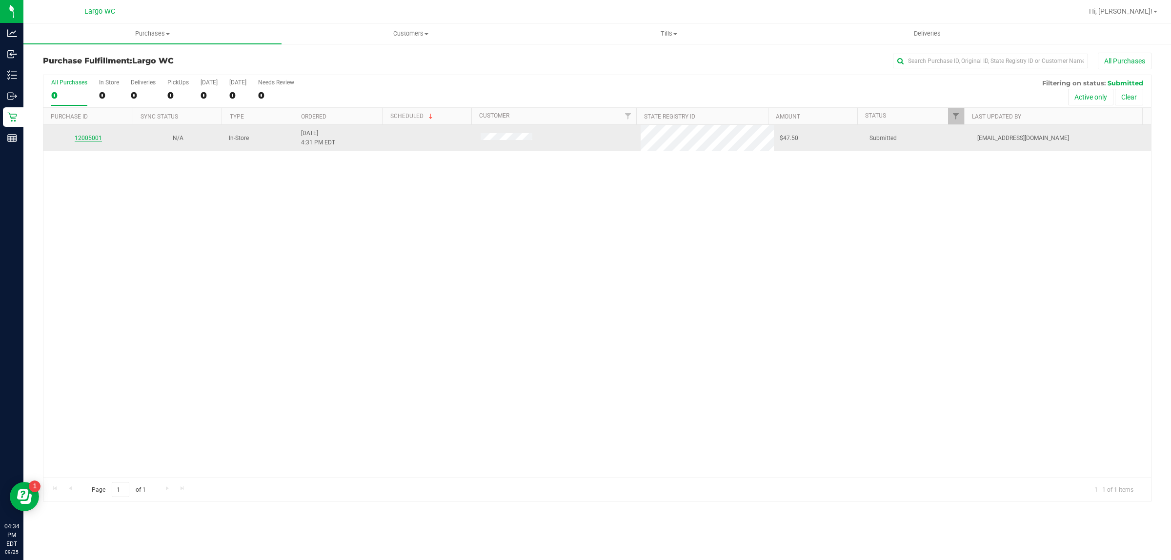
click at [78, 139] on link "12005001" at bounding box center [88, 138] width 27 height 7
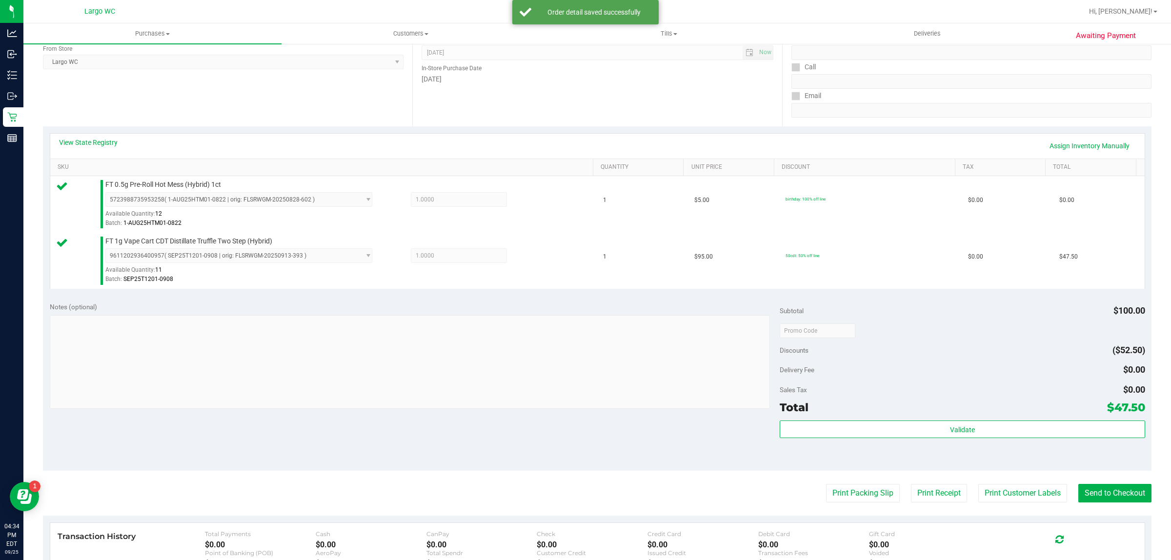
scroll to position [201, 0]
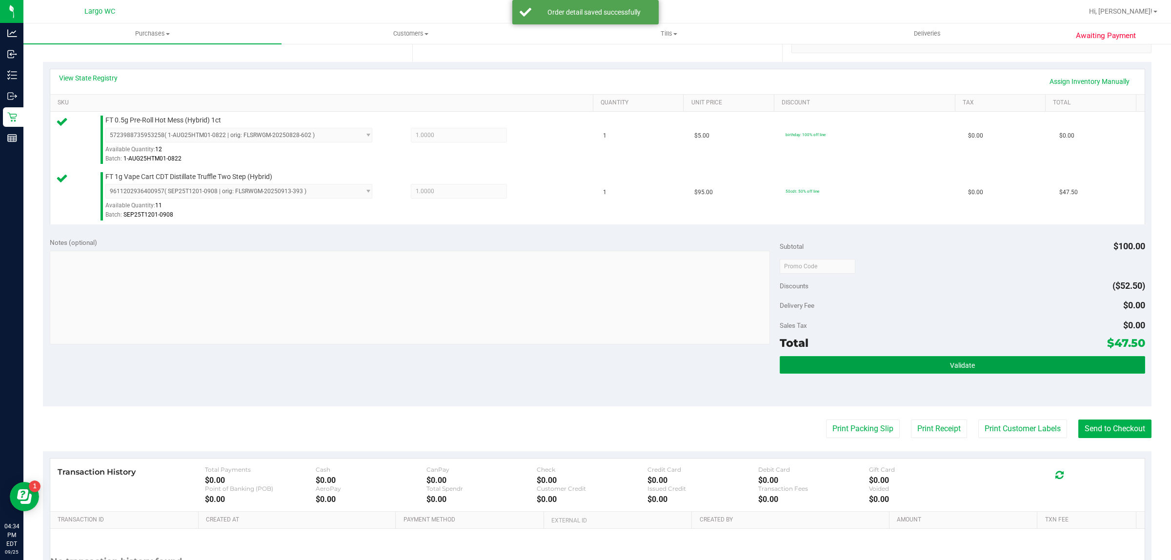
click at [794, 360] on button "Validate" at bounding box center [962, 365] width 365 height 18
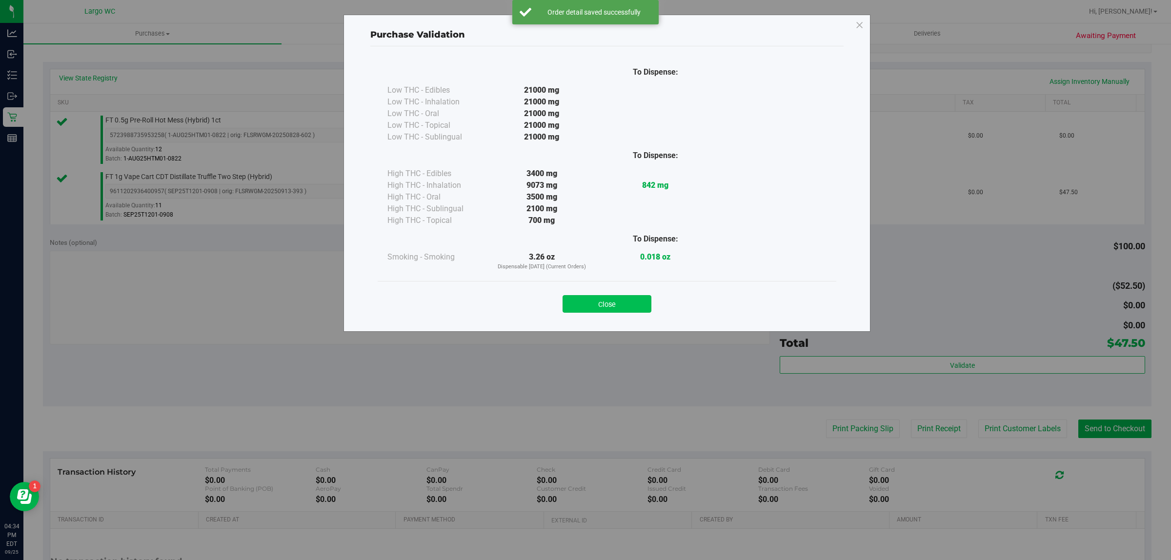
click at [603, 303] on button "Close" at bounding box center [607, 304] width 89 height 18
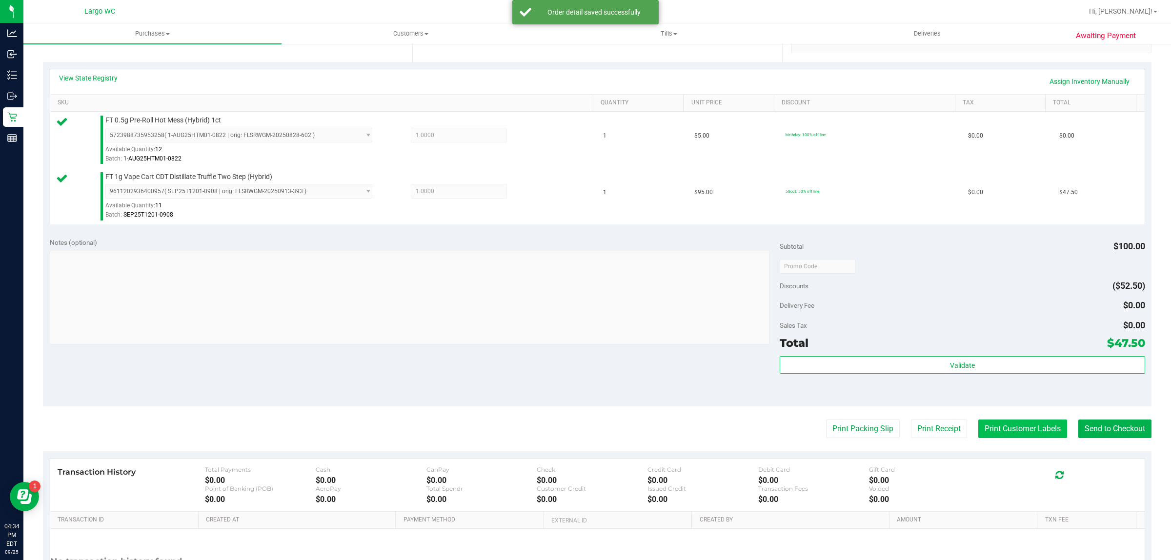
click at [1001, 430] on button "Print Customer Labels" at bounding box center [1022, 429] width 89 height 19
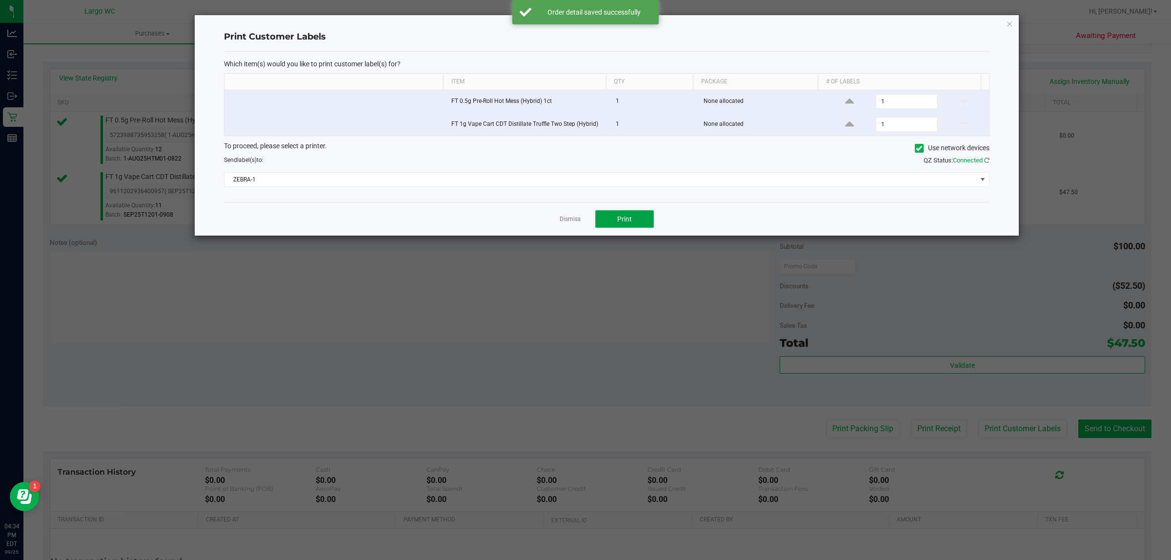
click at [616, 215] on button "Print" at bounding box center [624, 219] width 59 height 18
click at [1009, 27] on icon "button" at bounding box center [1009, 24] width 7 height 12
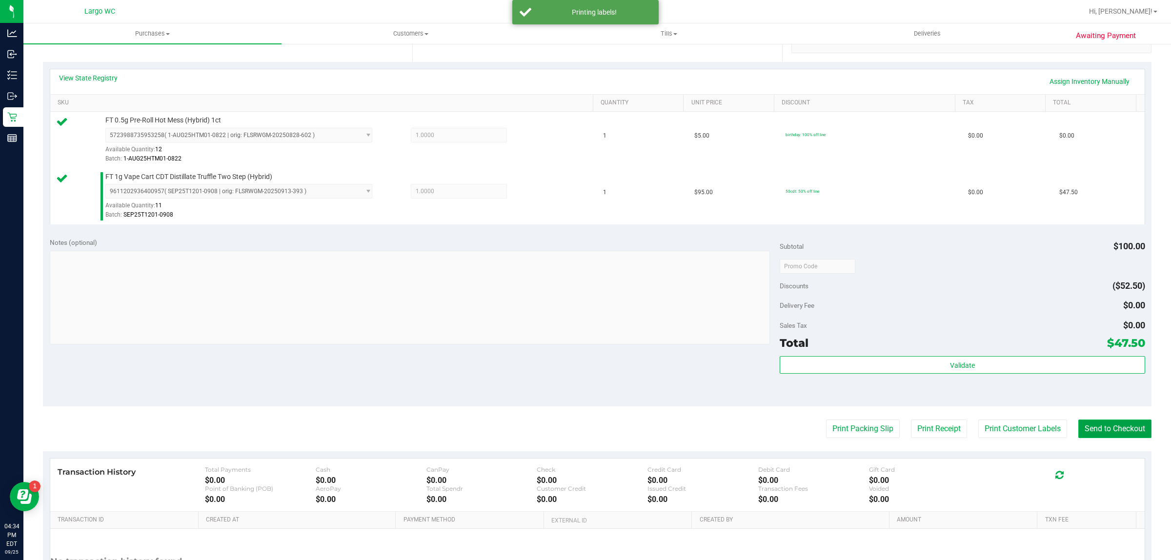
click at [1101, 429] on button "Send to Checkout" at bounding box center [1114, 429] width 73 height 19
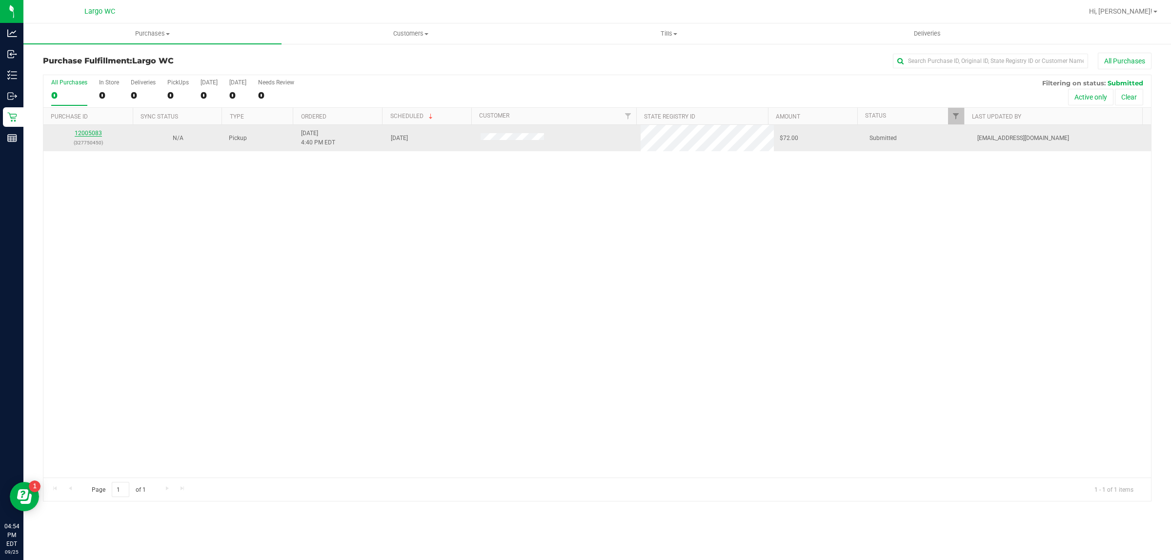
click at [100, 133] on link "12005083" at bounding box center [88, 133] width 27 height 7
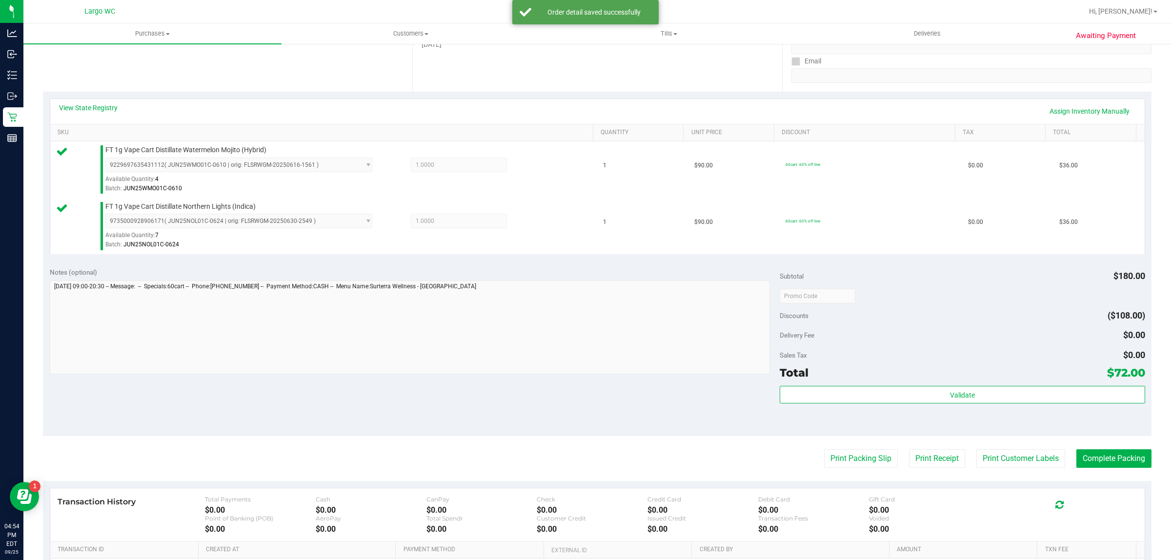
scroll to position [291, 0]
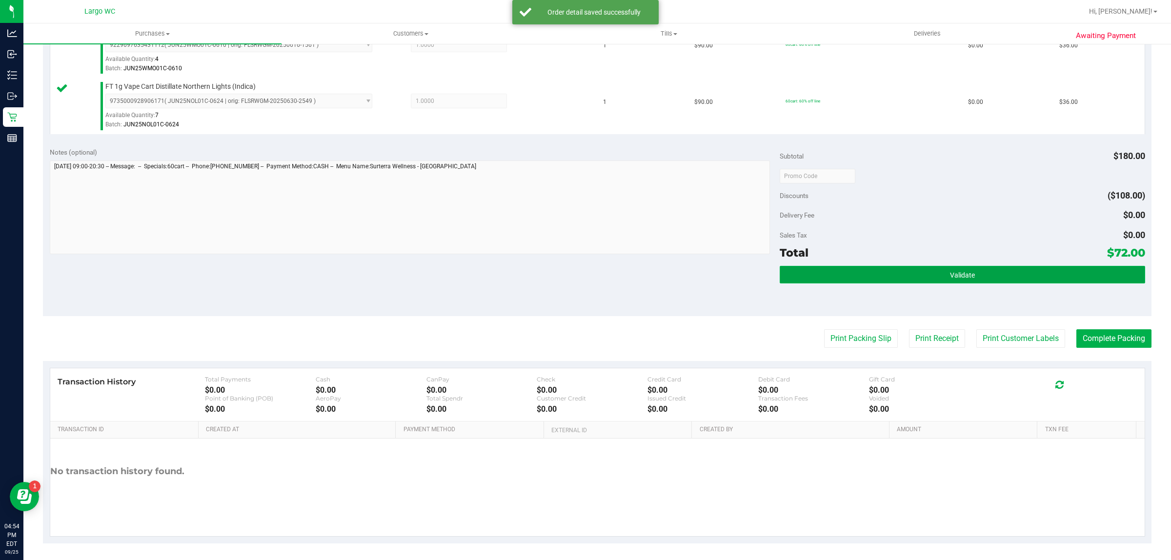
click at [890, 282] on button "Validate" at bounding box center [962, 275] width 365 height 18
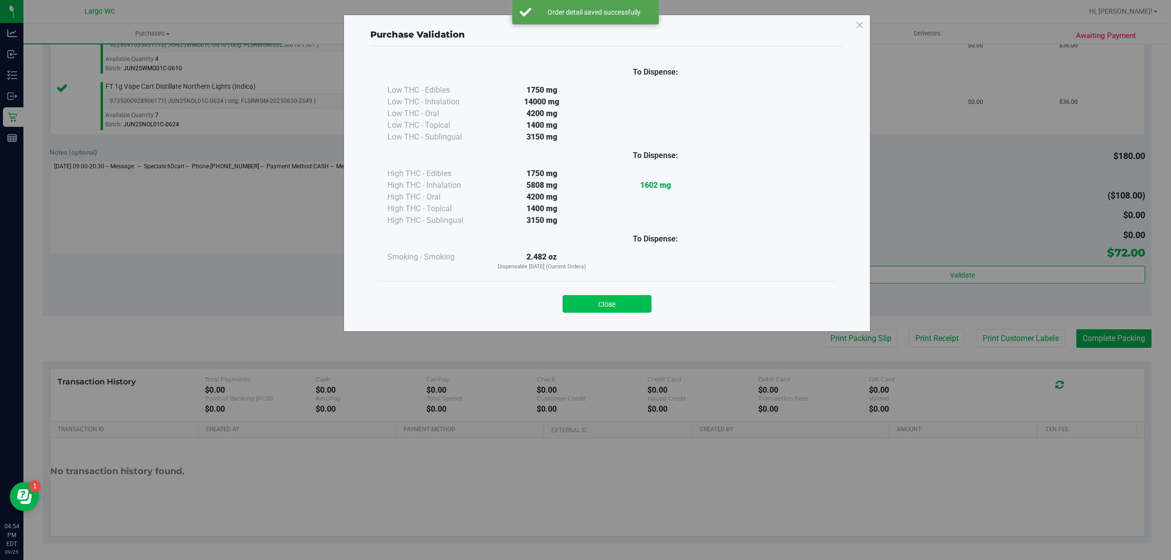
click at [621, 305] on button "Close" at bounding box center [607, 304] width 89 height 18
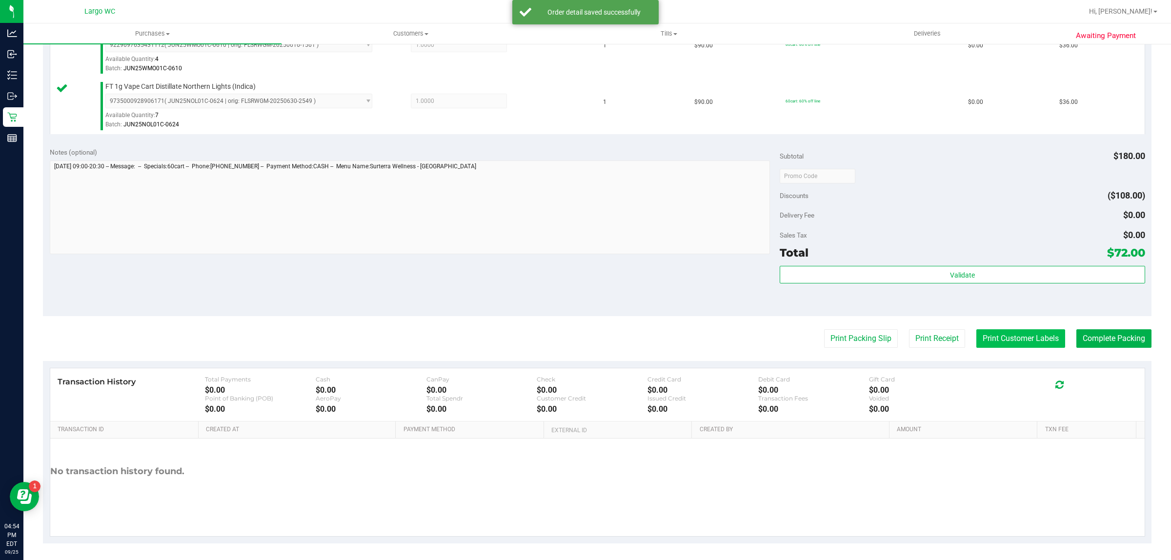
click at [1004, 339] on button "Print Customer Labels" at bounding box center [1020, 338] width 89 height 19
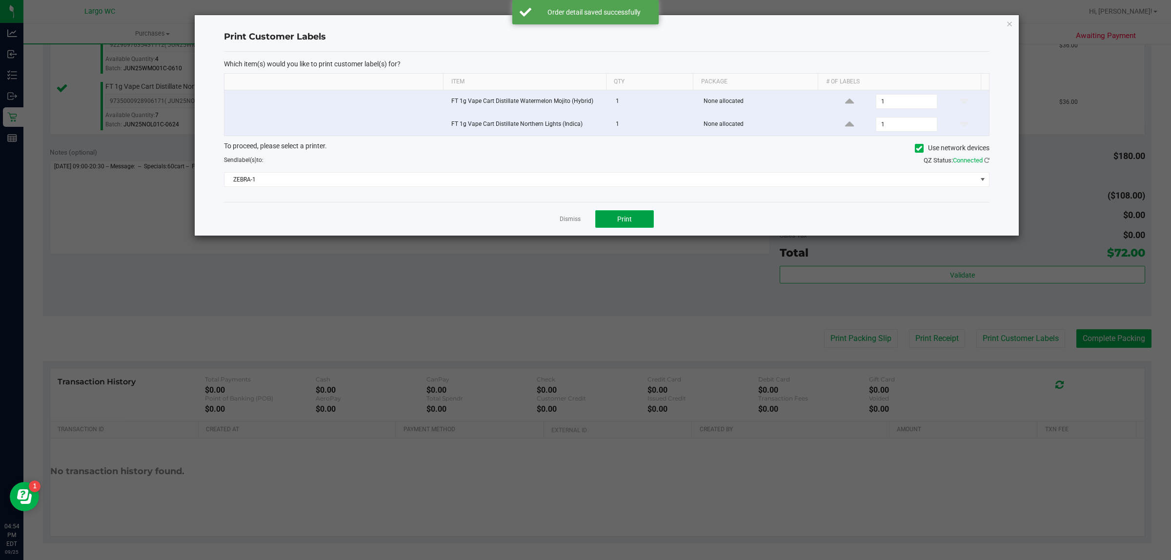
click at [628, 221] on span "Print" at bounding box center [624, 219] width 15 height 8
click at [1009, 23] on icon "button" at bounding box center [1009, 24] width 7 height 12
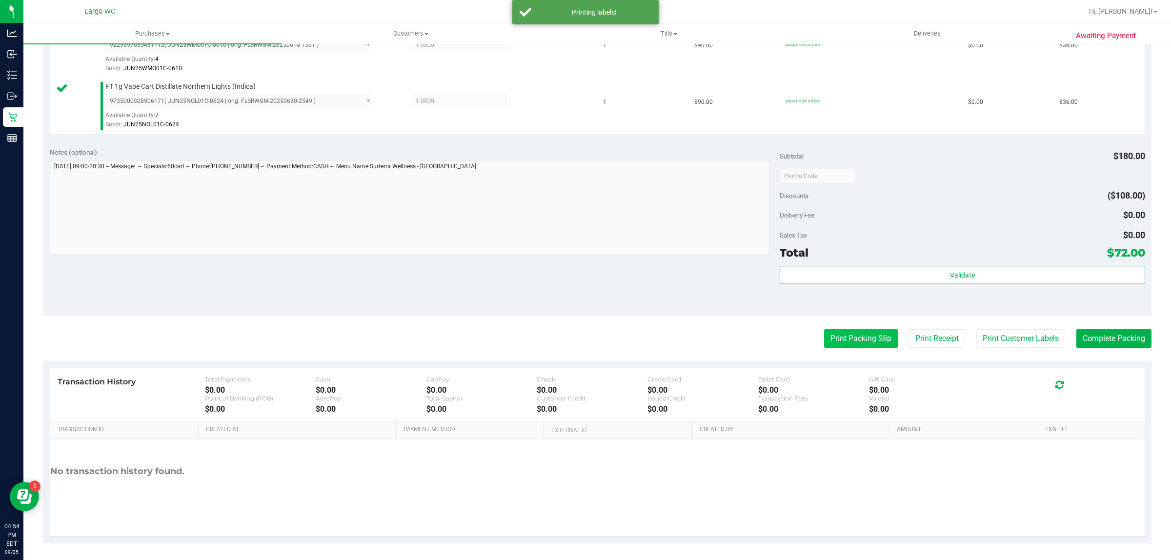
click at [840, 344] on button "Print Packing Slip" at bounding box center [861, 338] width 74 height 19
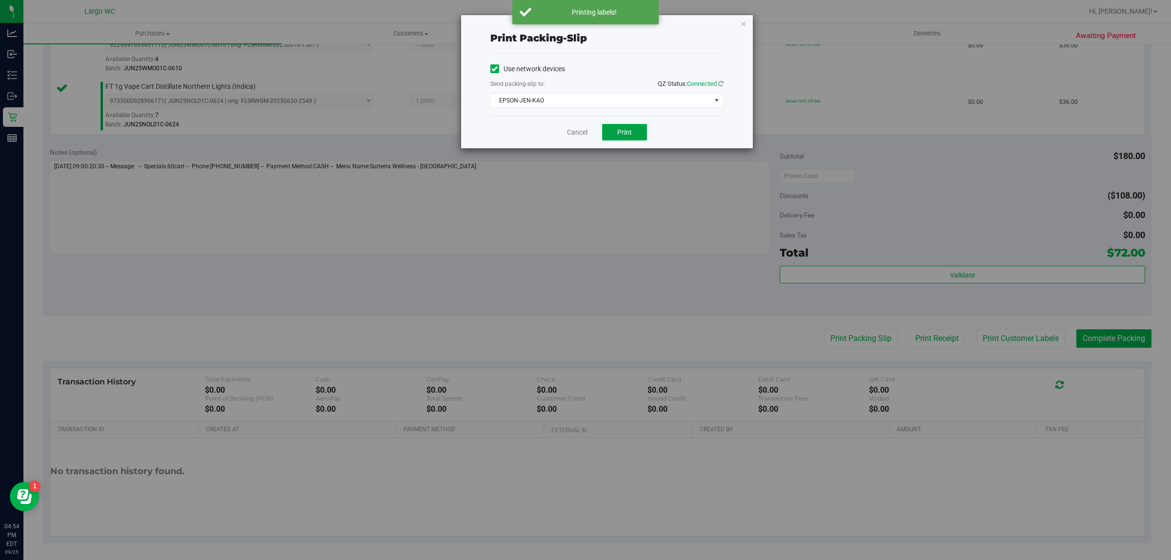
click at [632, 137] on button "Print" at bounding box center [624, 132] width 45 height 17
click at [743, 23] on icon "button" at bounding box center [743, 24] width 7 height 12
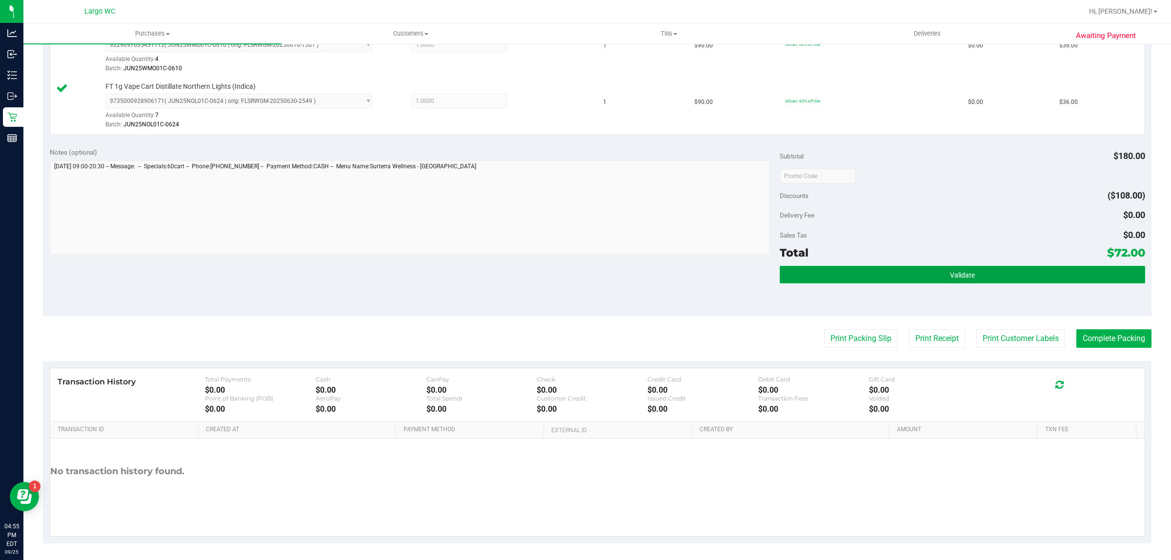
click at [1000, 277] on button "Validate" at bounding box center [962, 275] width 365 height 18
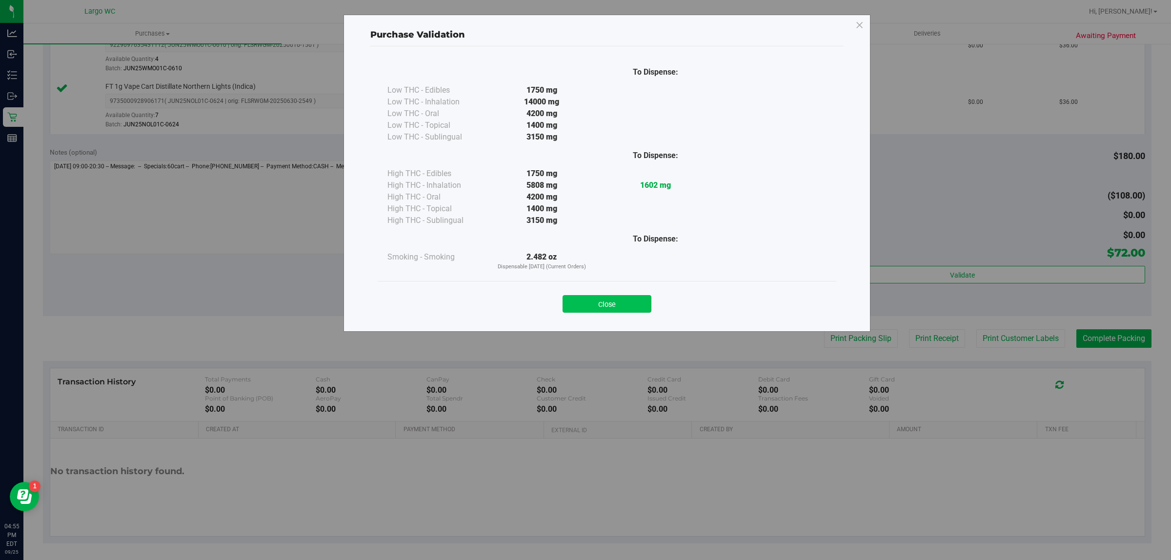
click at [616, 303] on button "Close" at bounding box center [607, 304] width 89 height 18
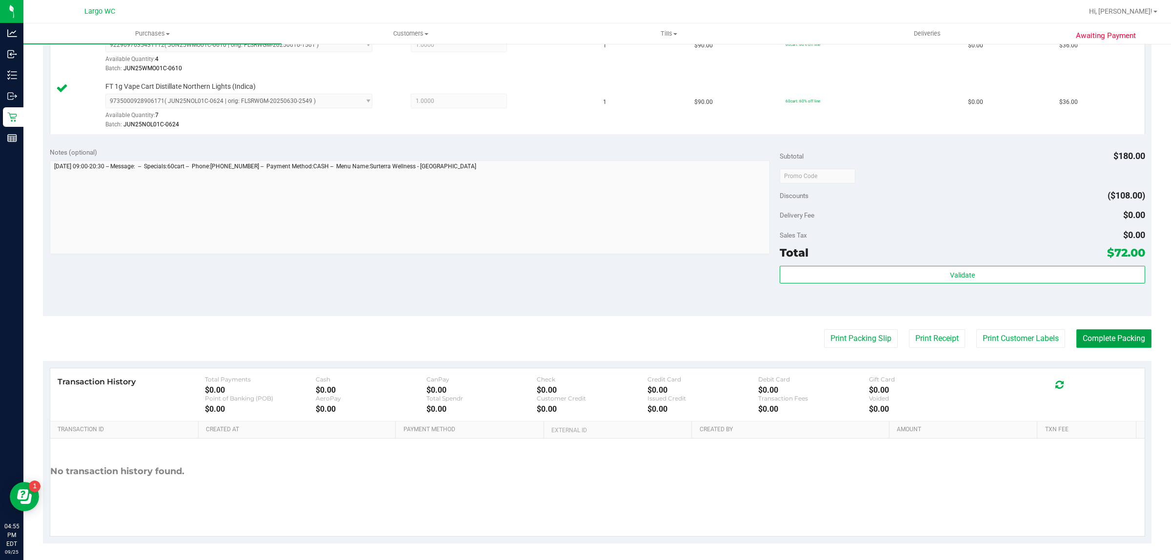
click at [1104, 339] on button "Complete Packing" at bounding box center [1113, 338] width 75 height 19
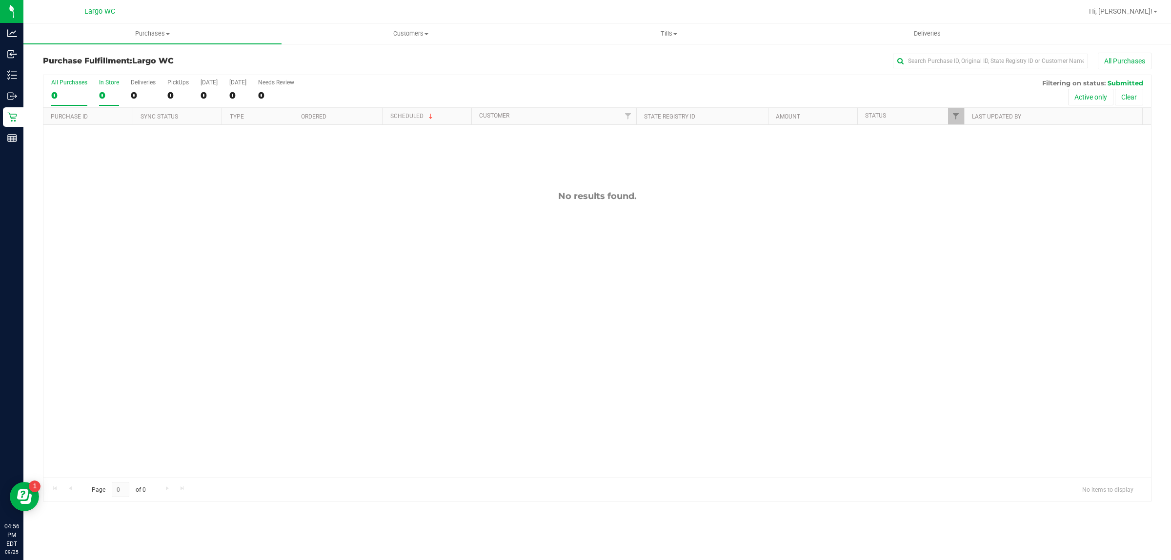
click at [105, 83] on div "In Store" at bounding box center [109, 82] width 20 height 7
click at [0, 0] on input "In Store 0" at bounding box center [0, 0] width 0 height 0
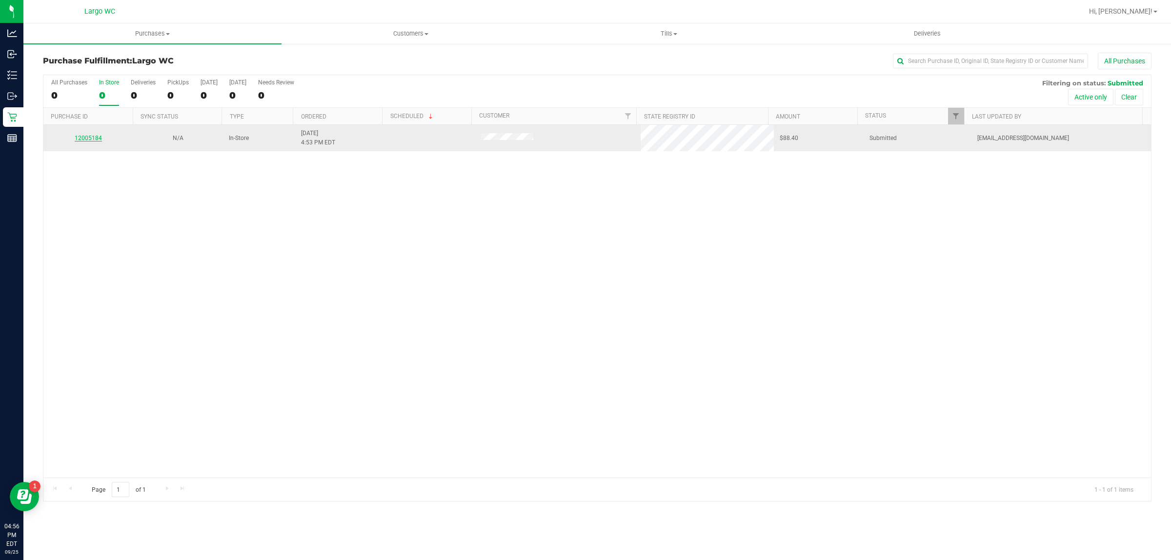
click at [79, 139] on link "12005184" at bounding box center [88, 138] width 27 height 7
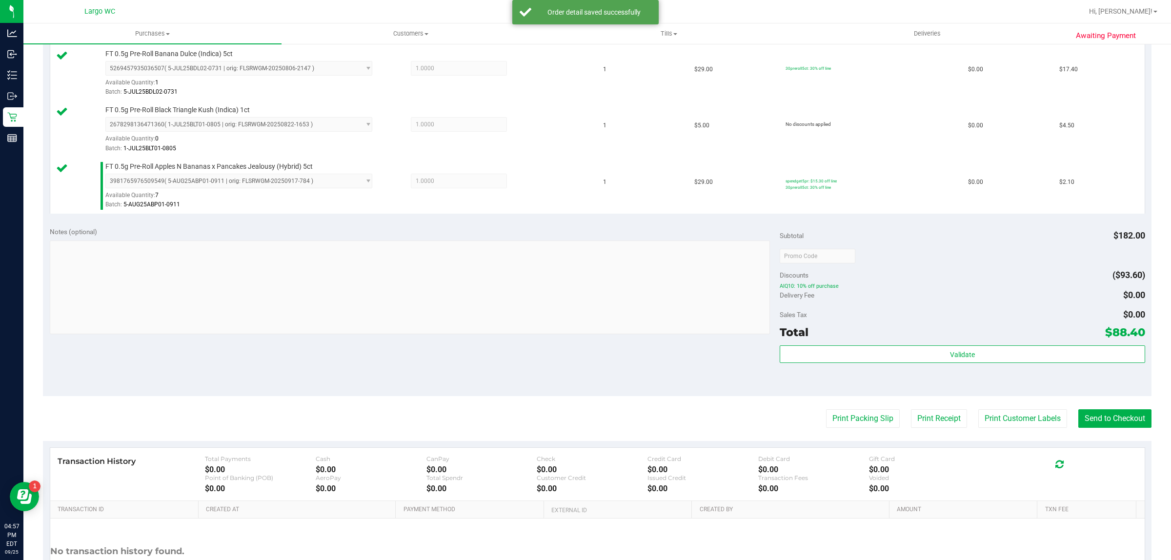
scroll to position [457, 0]
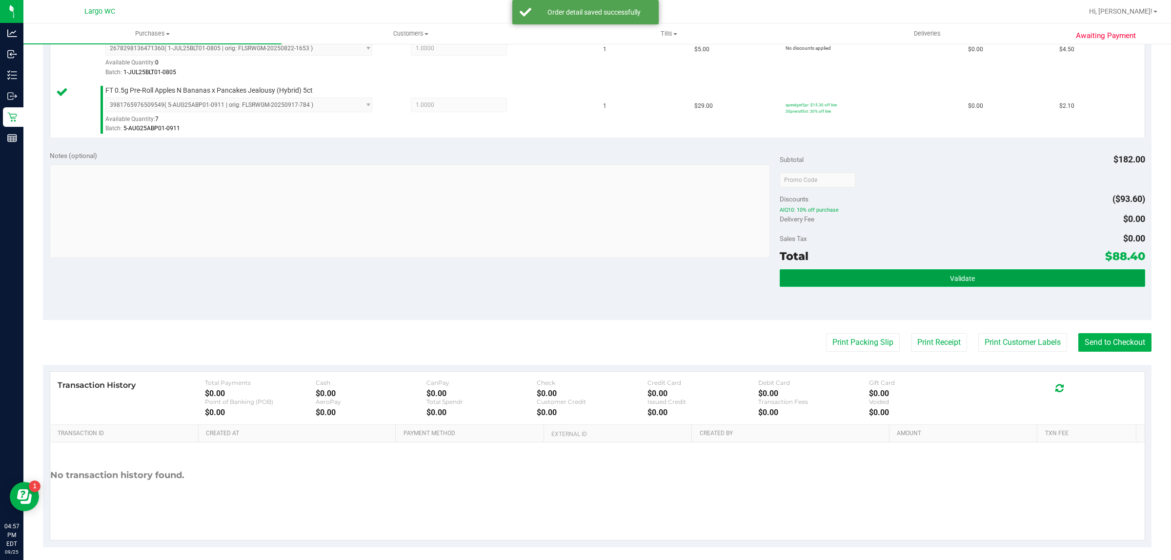
click at [832, 284] on button "Validate" at bounding box center [962, 278] width 365 height 18
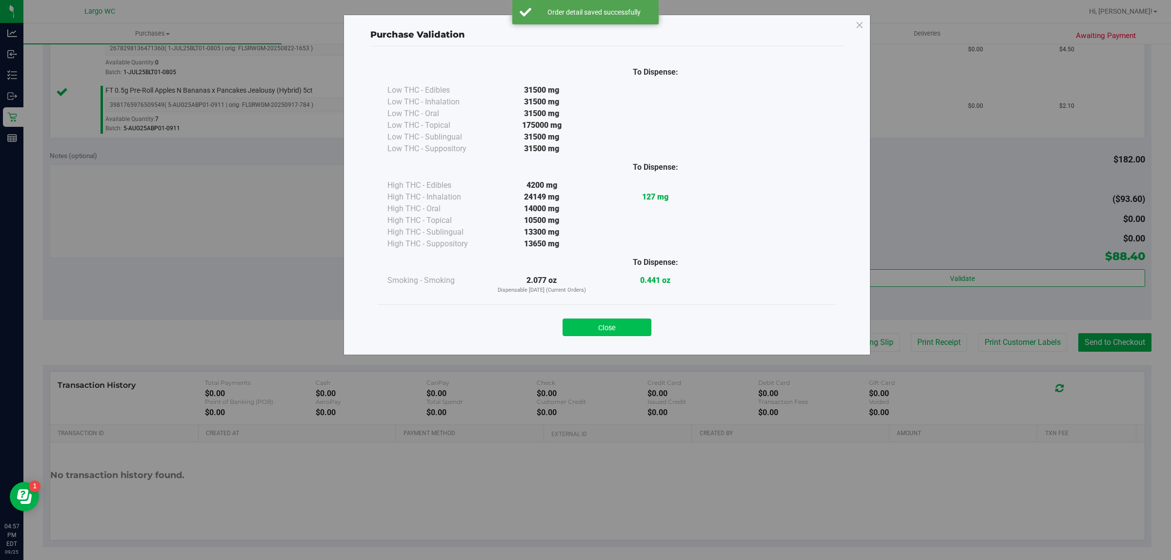
click at [610, 326] on button "Close" at bounding box center [607, 328] width 89 height 18
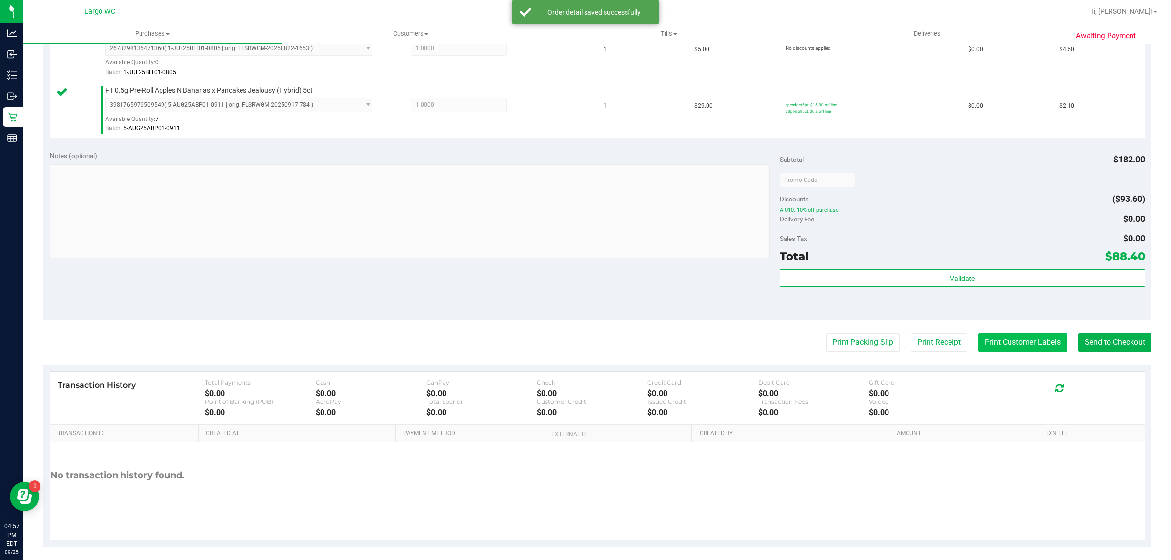
click at [1006, 336] on button "Print Customer Labels" at bounding box center [1022, 342] width 89 height 19
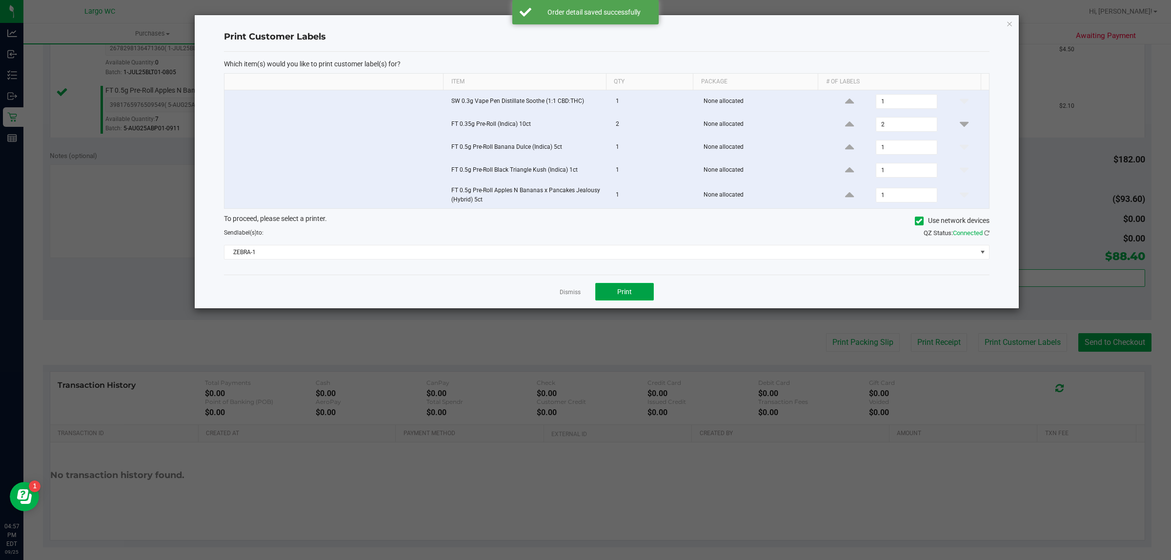
click at [639, 296] on button "Print" at bounding box center [624, 292] width 59 height 18
click at [1010, 23] on icon "button" at bounding box center [1009, 24] width 7 height 12
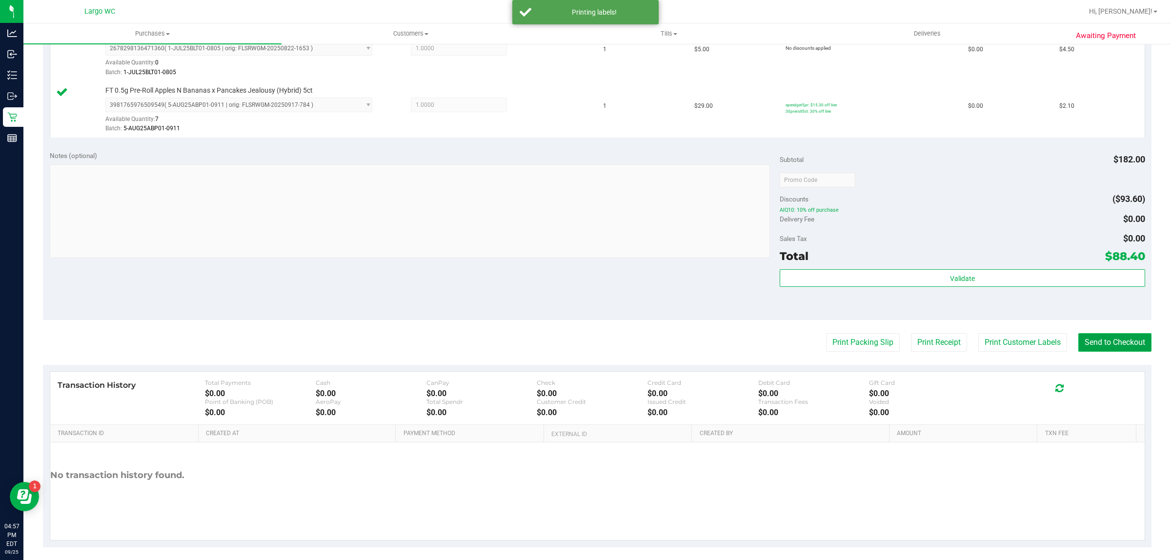
click at [1115, 337] on button "Send to Checkout" at bounding box center [1114, 342] width 73 height 19
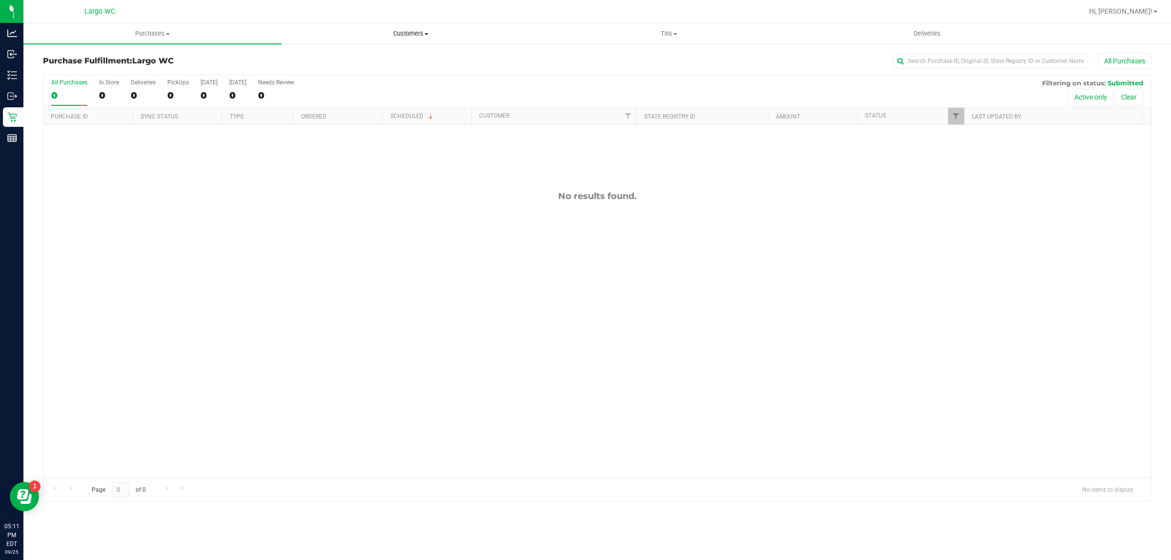
click at [404, 34] on span "Customers" at bounding box center [410, 33] width 257 height 9
click at [339, 58] on span "All customers" at bounding box center [317, 59] width 70 height 8
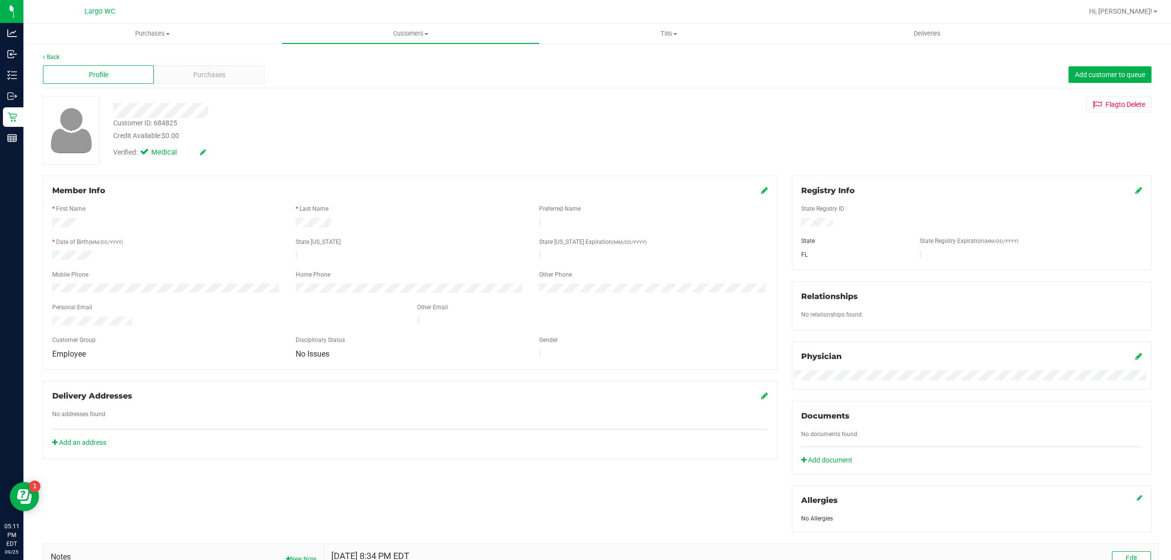
click at [234, 82] on div "Purchases" at bounding box center [209, 74] width 111 height 19
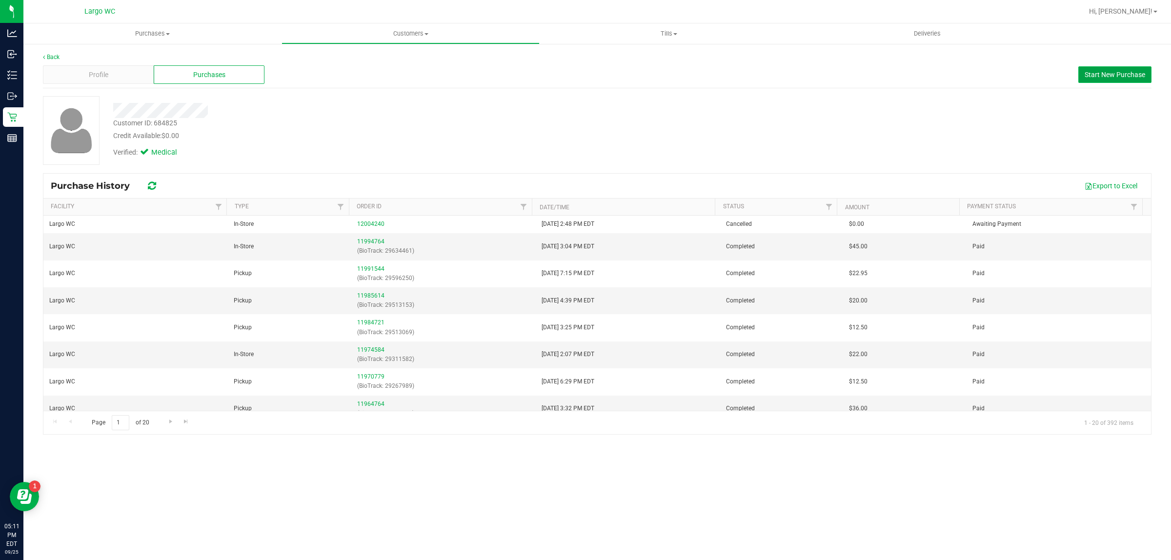
click at [1093, 74] on span "Start New Purchase" at bounding box center [1115, 75] width 61 height 8
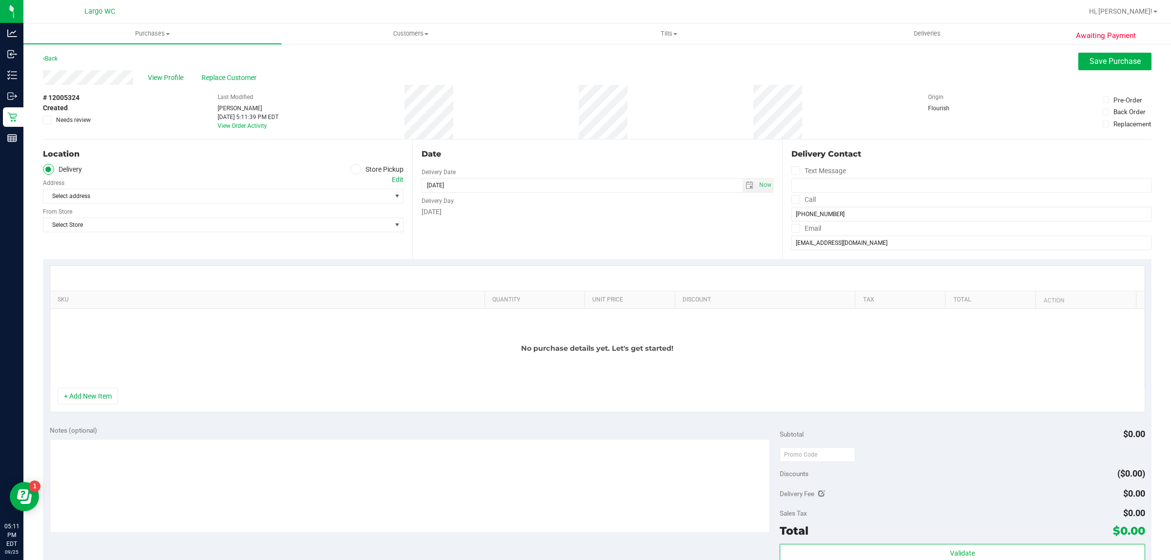
click at [350, 166] on span at bounding box center [355, 169] width 11 height 11
click at [0, 0] on input "Store Pickup" at bounding box center [0, 0] width 0 height 0
click at [325, 190] on span "Select Store" at bounding box center [216, 196] width 347 height 14
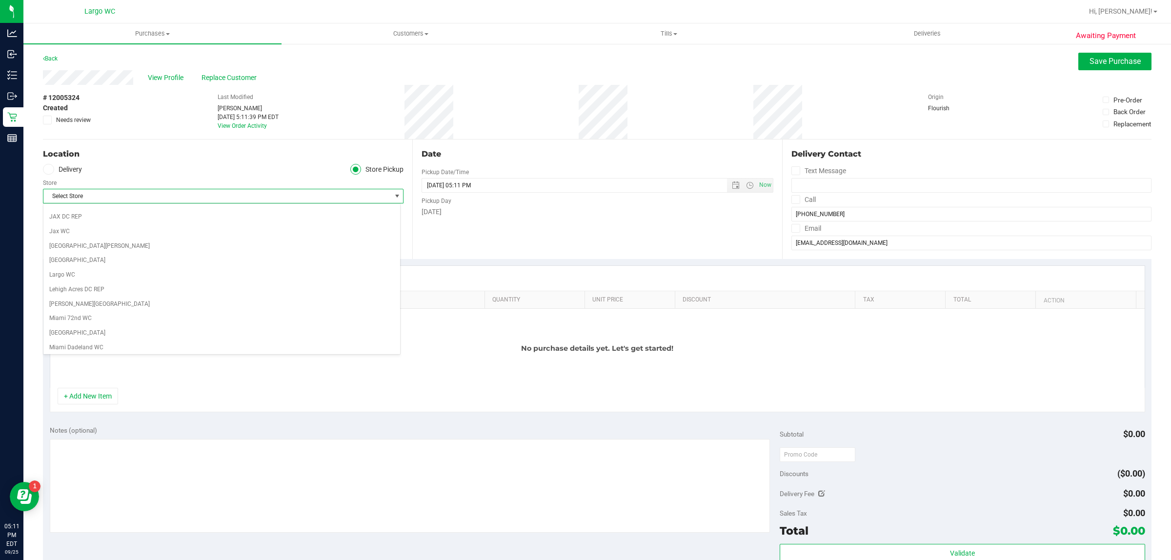
scroll to position [237, 0]
click at [87, 284] on li "Lehigh Acres DC REP" at bounding box center [221, 280] width 357 height 15
click at [300, 199] on span "Lehigh Acres DC REP" at bounding box center [216, 196] width 347 height 14
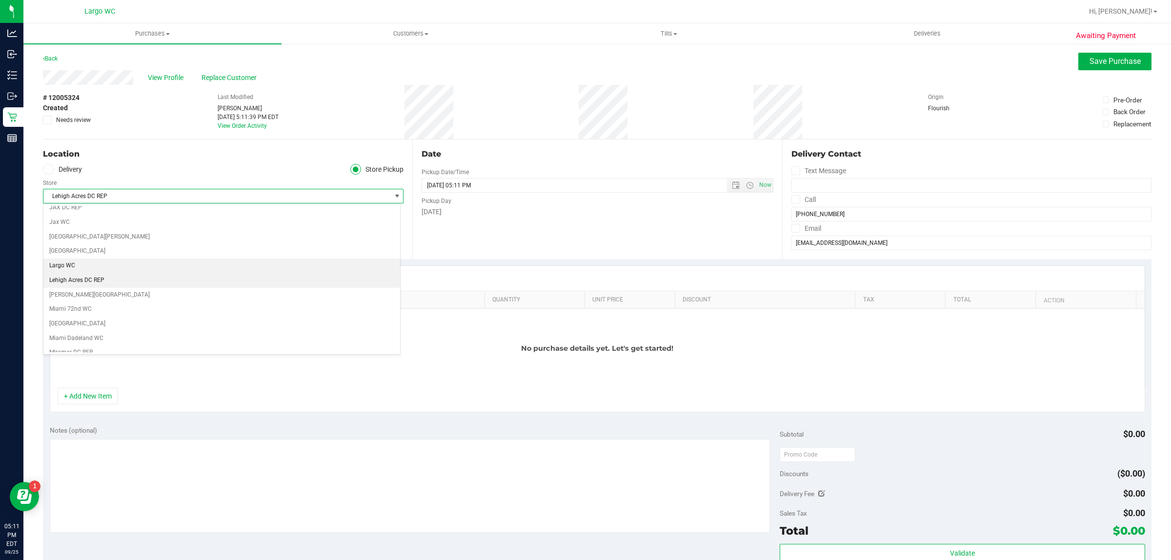
click at [115, 273] on li "Largo WC" at bounding box center [221, 266] width 357 height 15
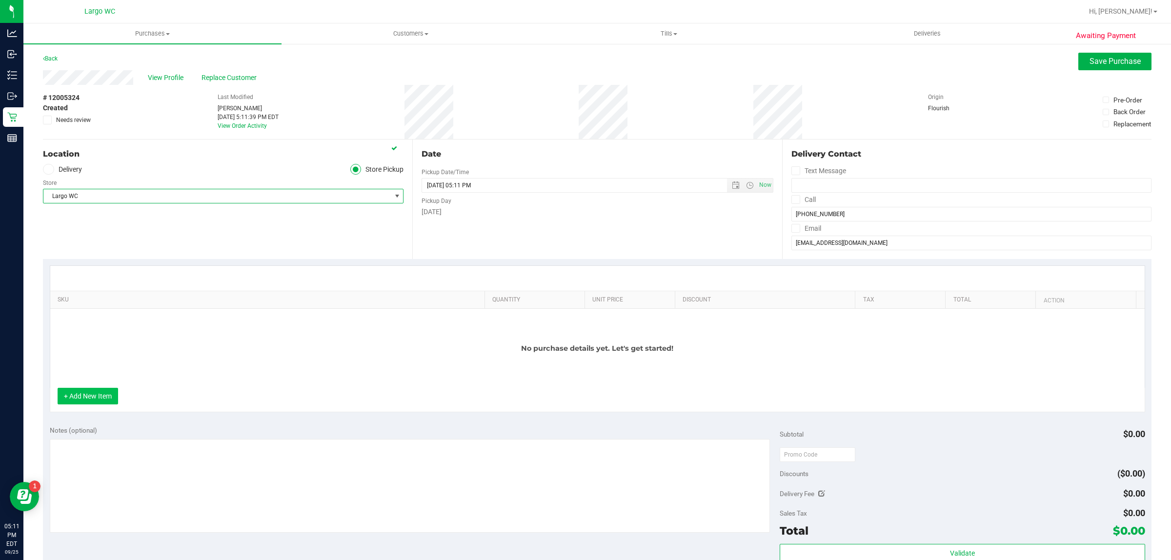
click at [98, 404] on button "+ Add New Item" at bounding box center [88, 396] width 61 height 17
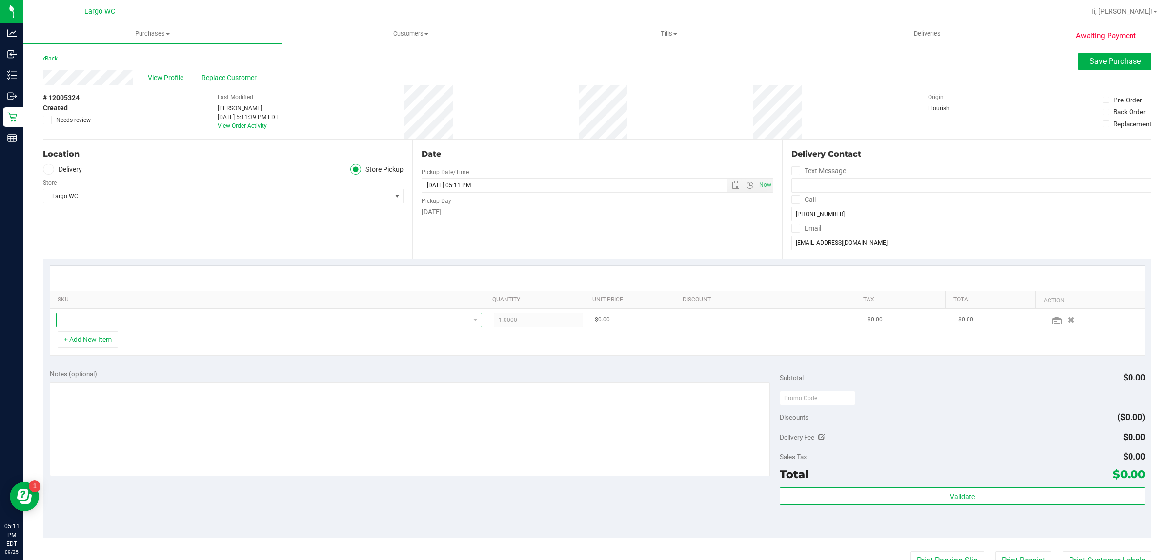
click at [165, 318] on span "NO DATA FOUND" at bounding box center [263, 320] width 413 height 14
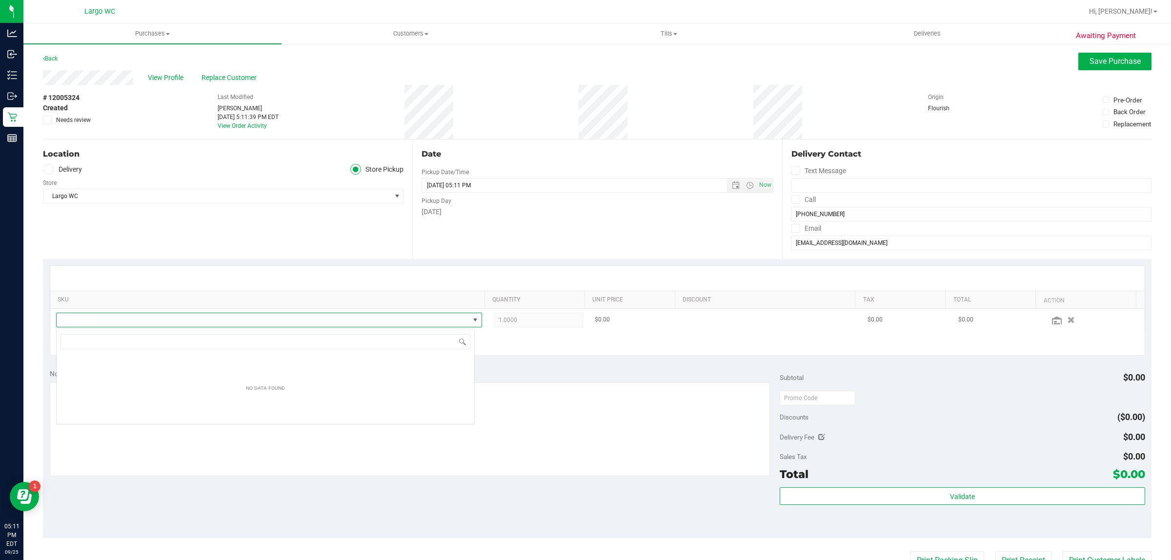
scroll to position [15, 419]
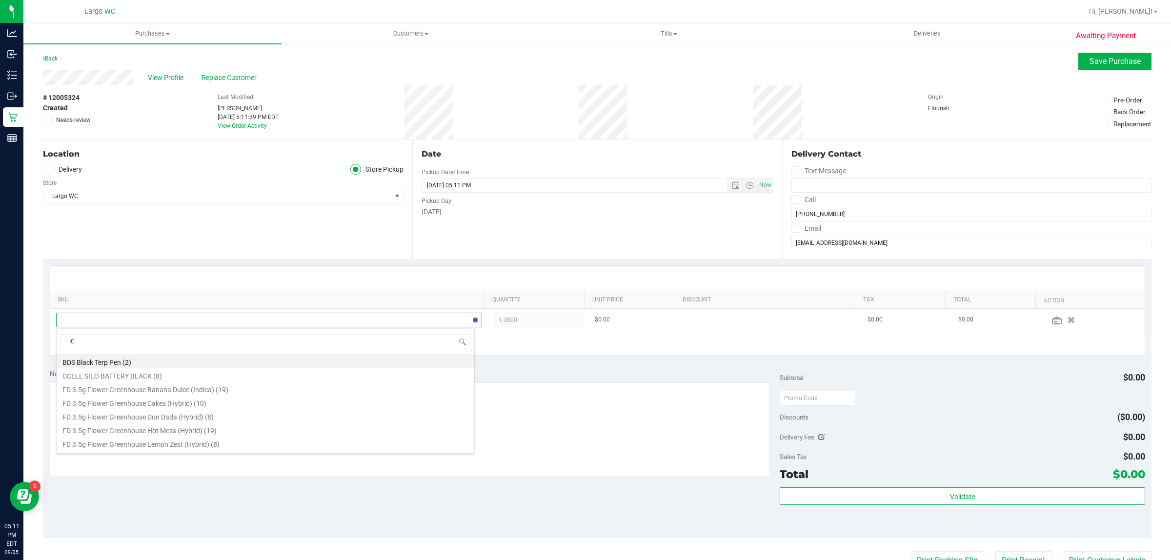
type input "ICE"
click at [161, 359] on li "FT 1g Crumble Ice Cold (Hybrid) (7)" at bounding box center [266, 361] width 418 height 14
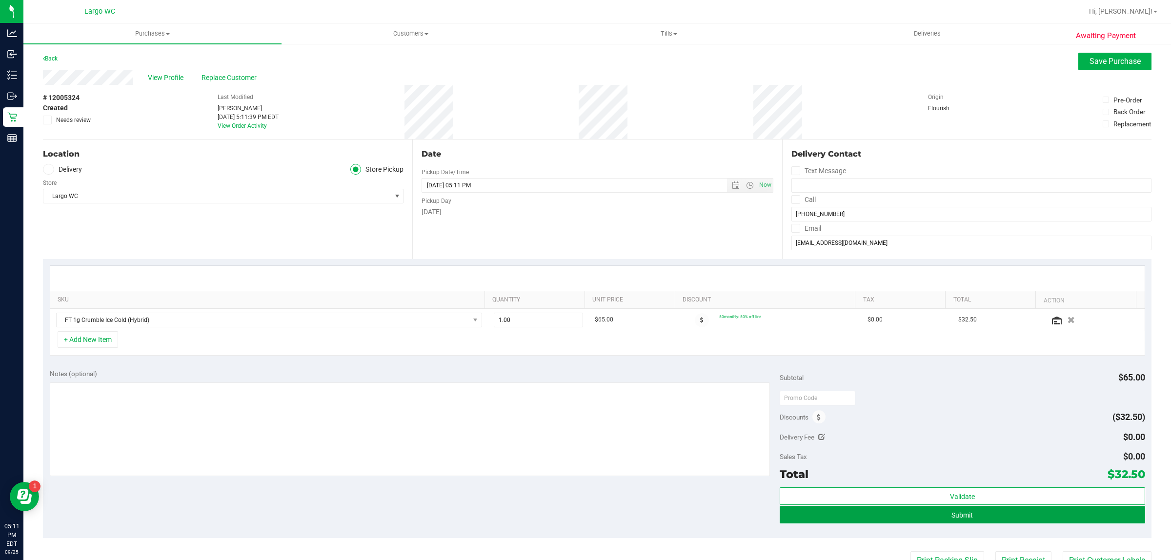
click at [965, 524] on button "Submit" at bounding box center [962, 515] width 365 height 18
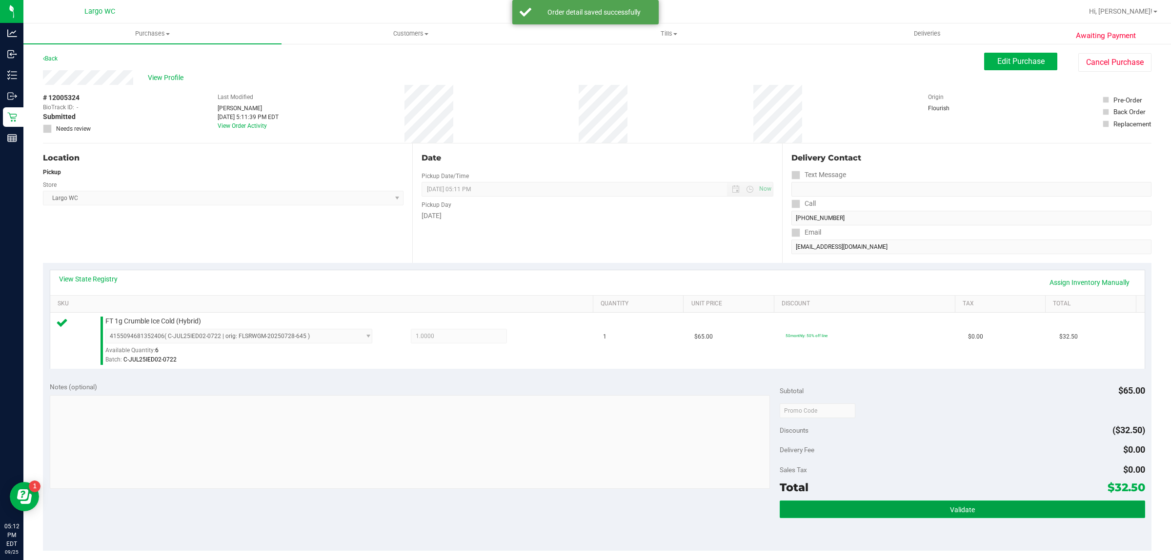
click at [945, 505] on button "Validate" at bounding box center [962, 510] width 365 height 18
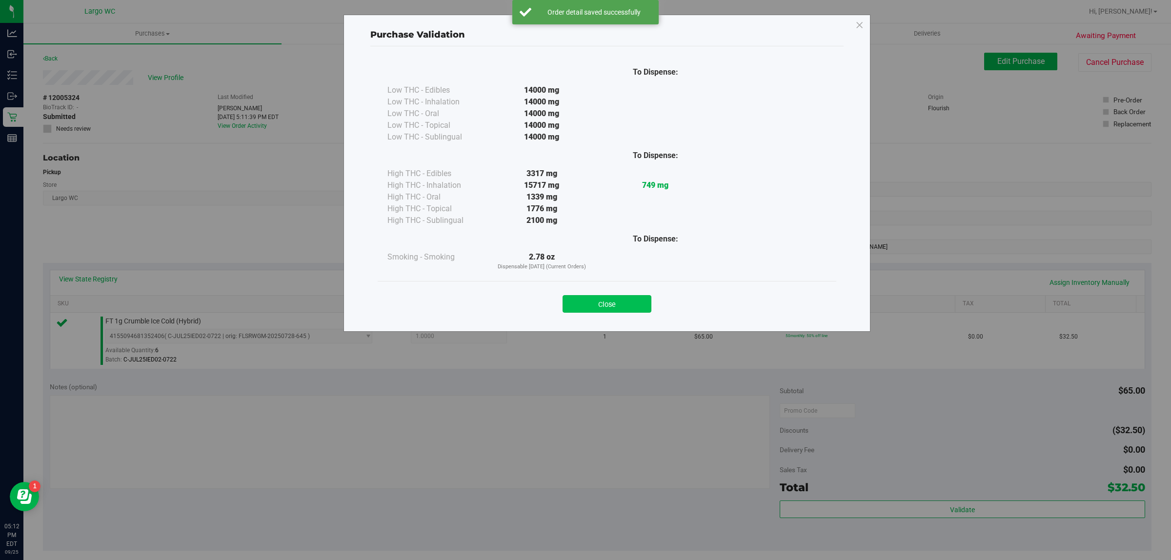
click at [626, 297] on button "Close" at bounding box center [607, 304] width 89 height 18
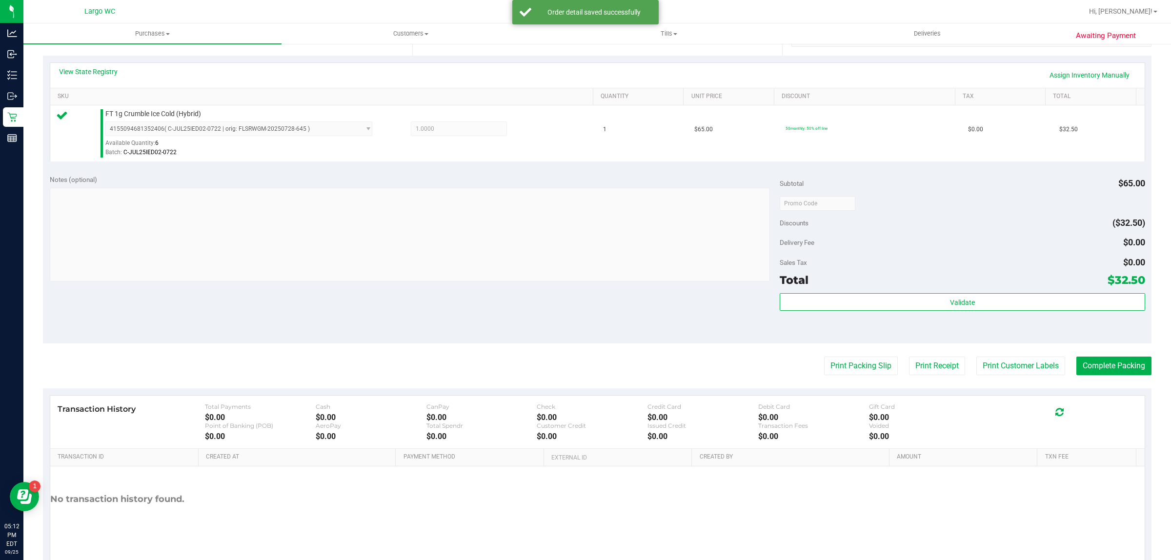
scroll to position [211, 0]
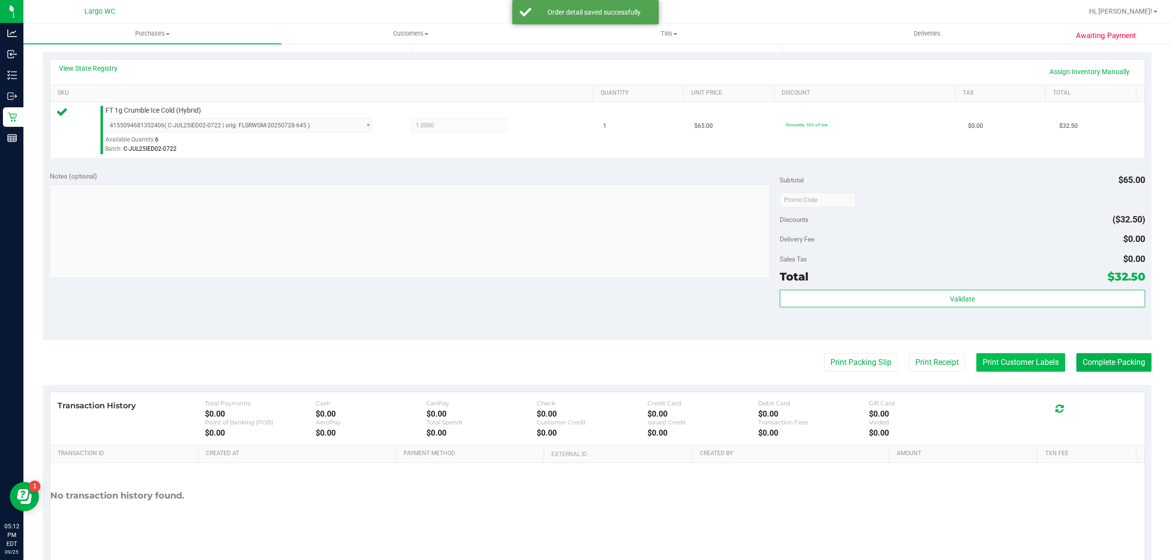
click at [1006, 359] on button "Print Customer Labels" at bounding box center [1020, 362] width 89 height 19
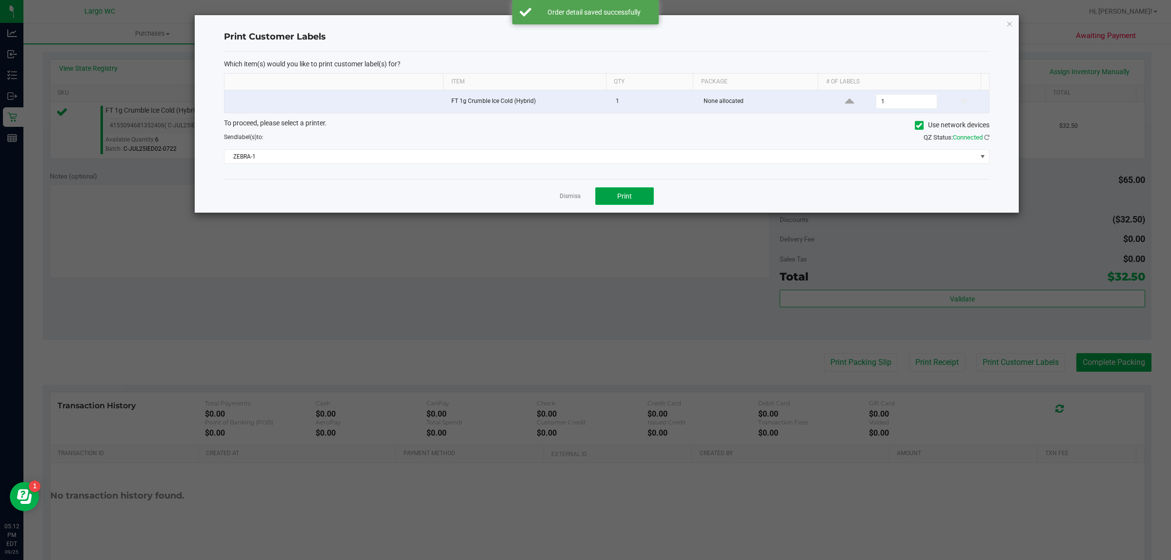
click at [637, 201] on button "Print" at bounding box center [624, 196] width 59 height 18
click at [1009, 23] on div at bounding box center [607, 114] width 824 height 198
click at [1009, 23] on icon "button" at bounding box center [1009, 24] width 7 height 12
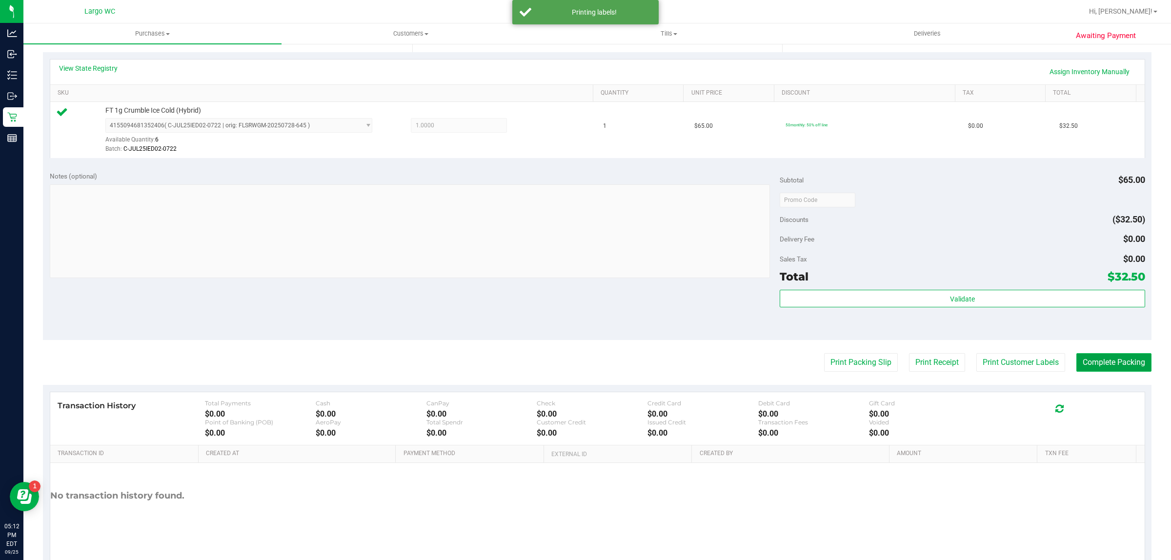
click at [1121, 367] on button "Complete Packing" at bounding box center [1113, 362] width 75 height 19
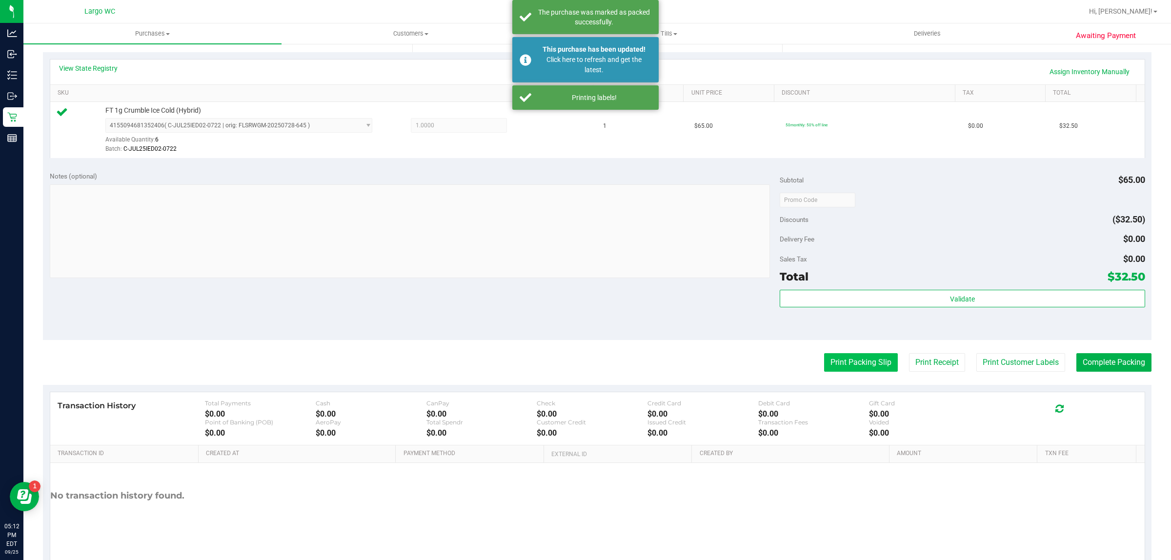
click at [852, 358] on button "Print Packing Slip" at bounding box center [861, 362] width 74 height 19
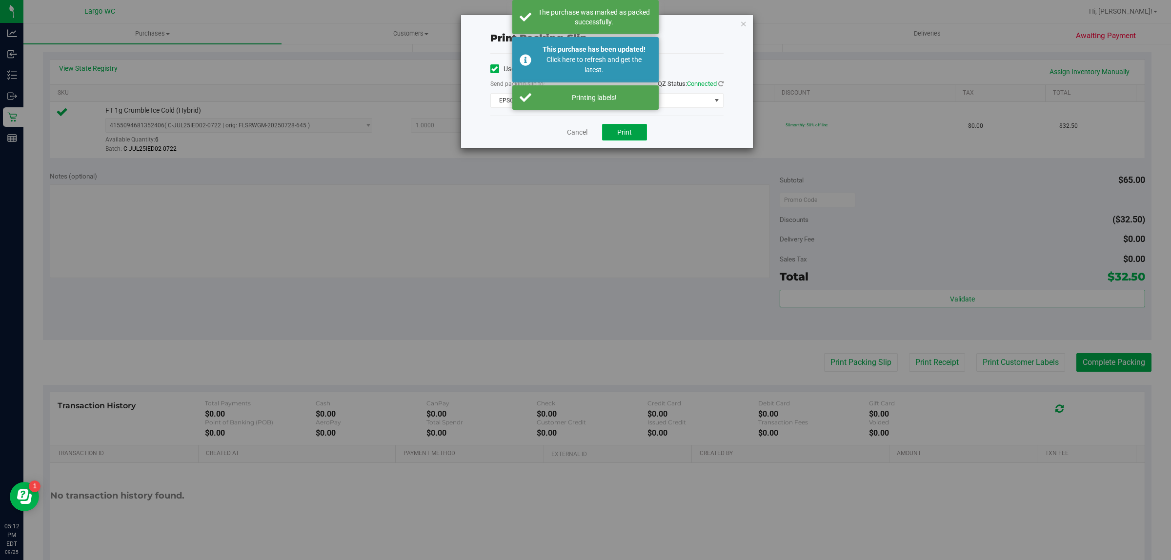
click at [631, 129] on span "Print" at bounding box center [624, 132] width 15 height 8
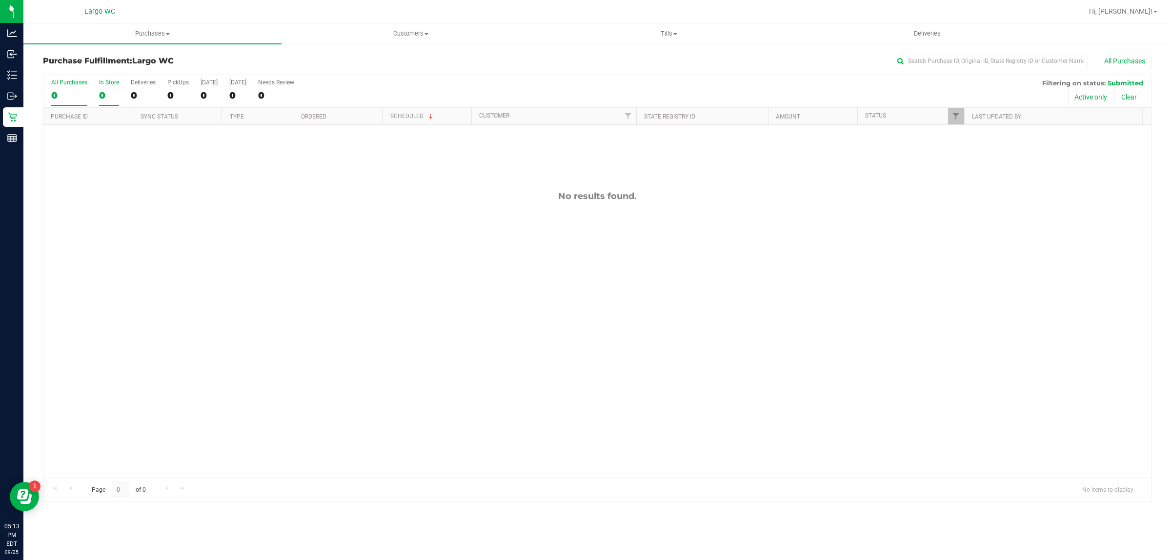
click at [118, 99] on div "0" at bounding box center [109, 95] width 20 height 11
click at [0, 0] on input "In Store 0" at bounding box center [0, 0] width 0 height 0
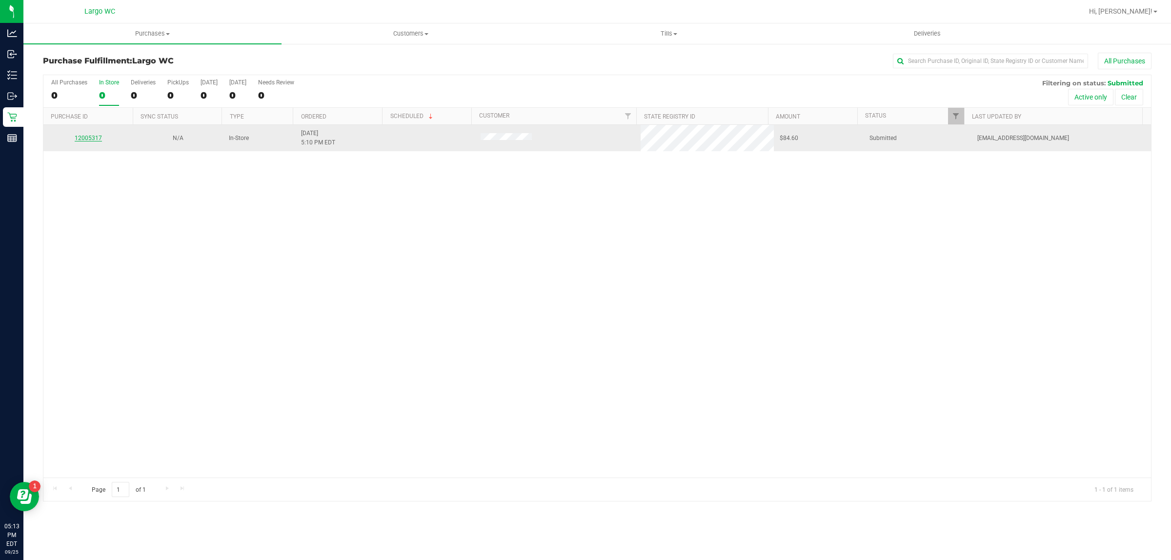
click at [93, 138] on link "12005317" at bounding box center [88, 138] width 27 height 7
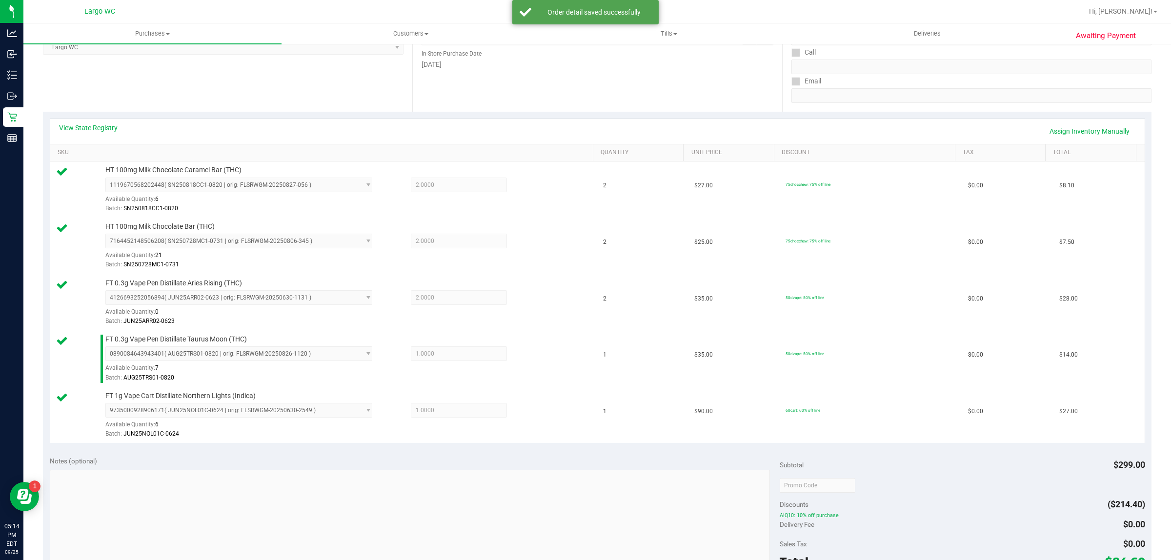
scroll to position [196, 0]
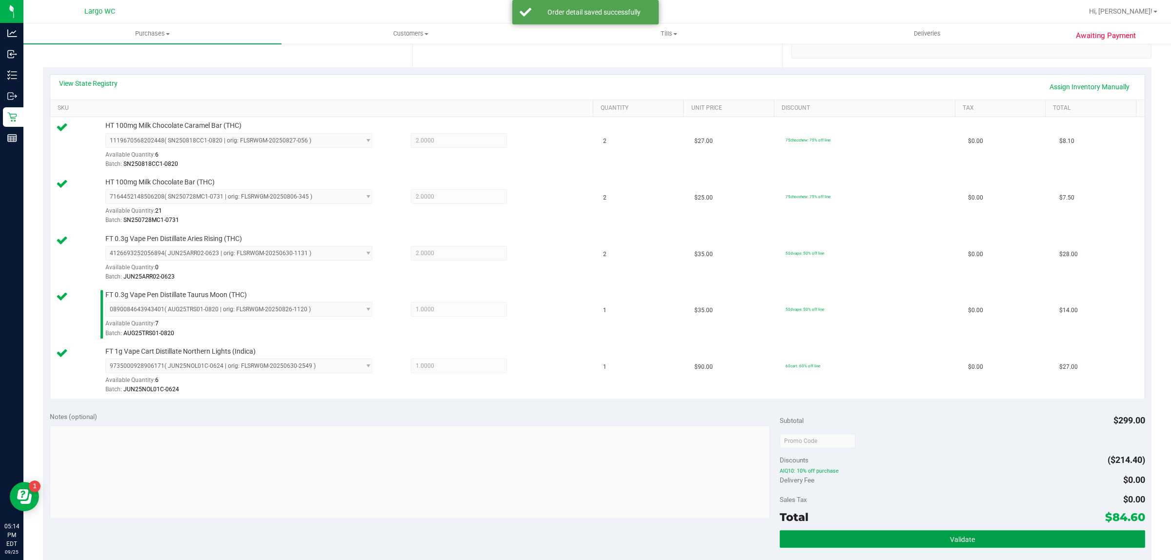
click at [855, 533] on button "Validate" at bounding box center [962, 539] width 365 height 18
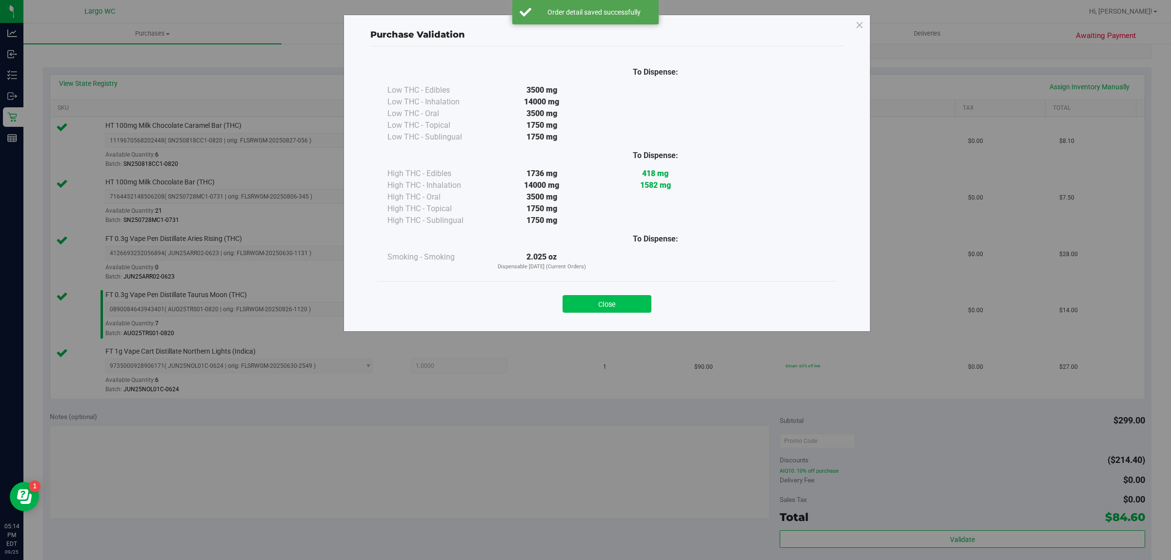
click at [601, 310] on button "Close" at bounding box center [607, 304] width 89 height 18
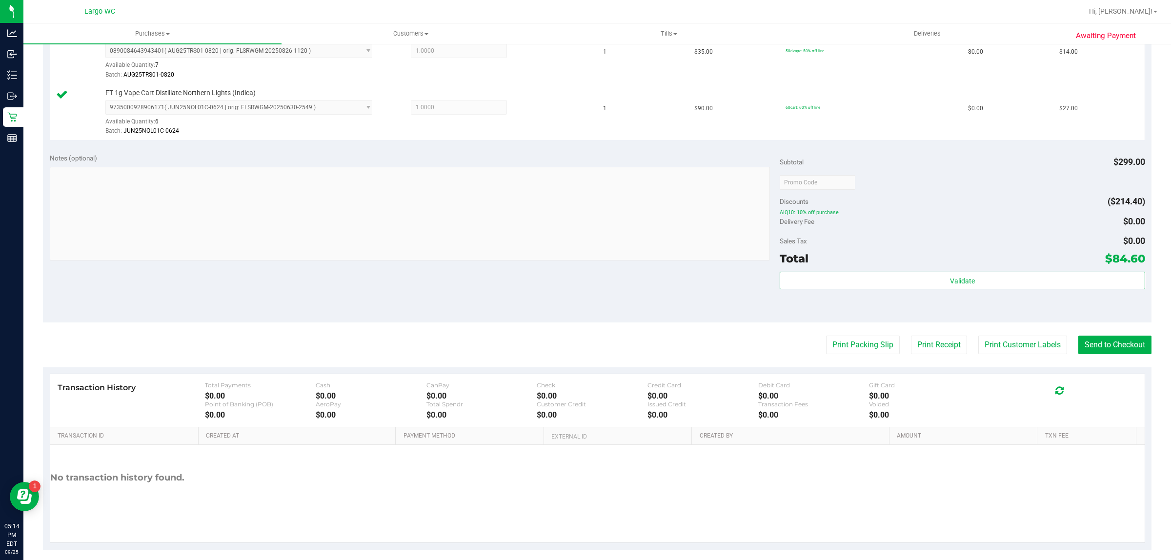
scroll to position [455, 0]
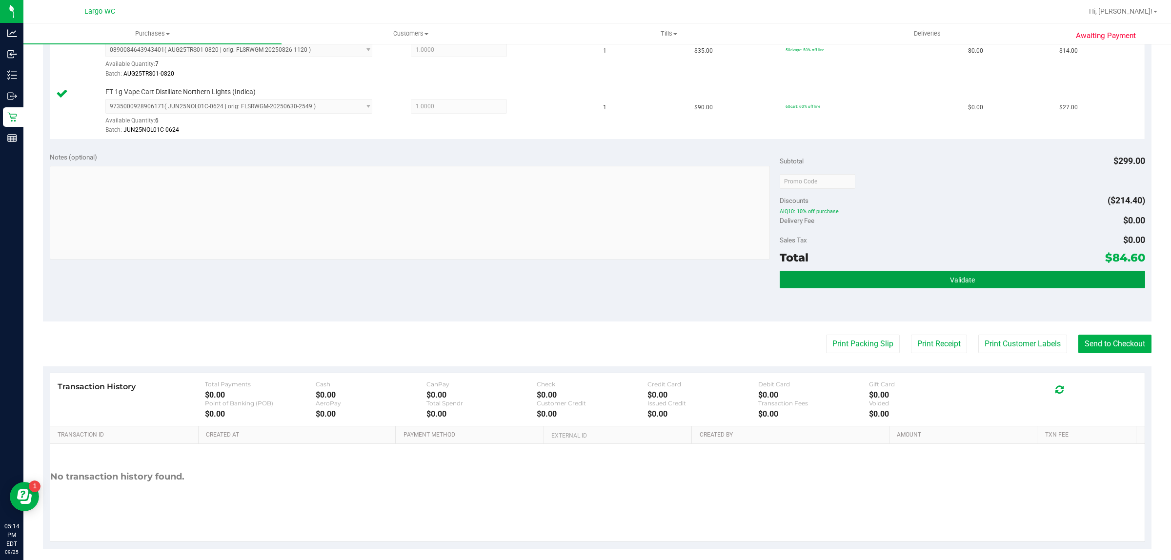
click at [827, 272] on button "Validate" at bounding box center [962, 280] width 365 height 18
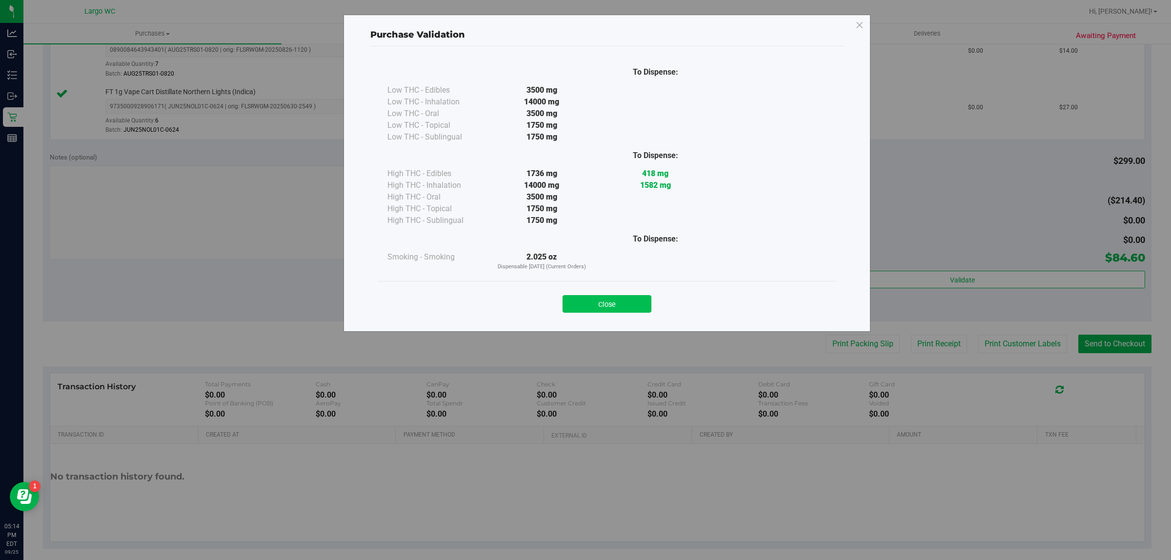
click at [607, 308] on button "Close" at bounding box center [607, 304] width 89 height 18
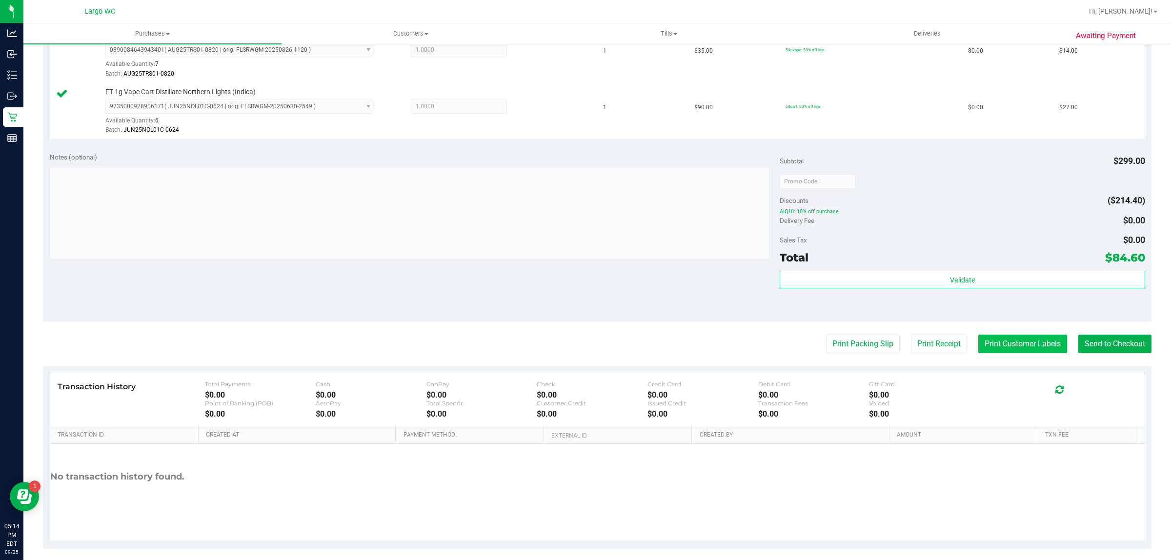
click at [991, 341] on button "Print Customer Labels" at bounding box center [1022, 344] width 89 height 19
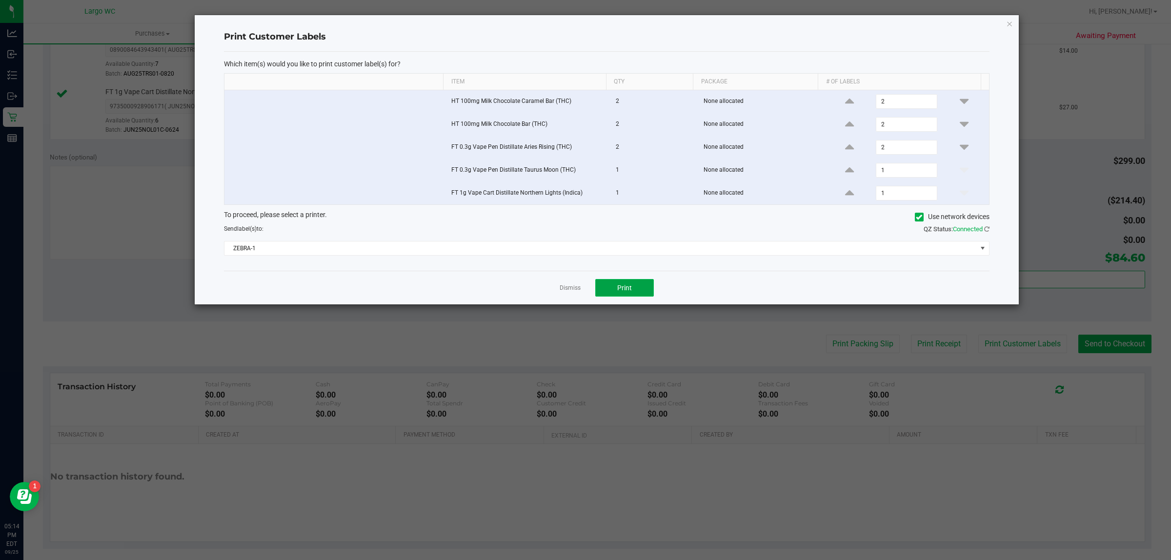
click at [637, 286] on button "Print" at bounding box center [624, 288] width 59 height 18
click at [1009, 24] on icon "button" at bounding box center [1009, 24] width 7 height 12
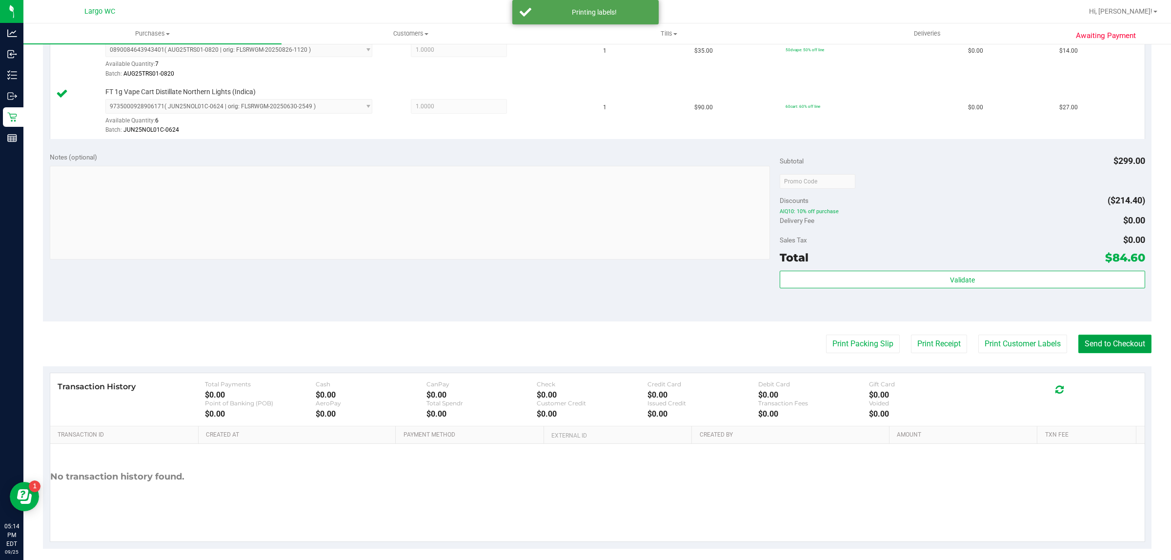
click at [1099, 350] on button "Send to Checkout" at bounding box center [1114, 344] width 73 height 19
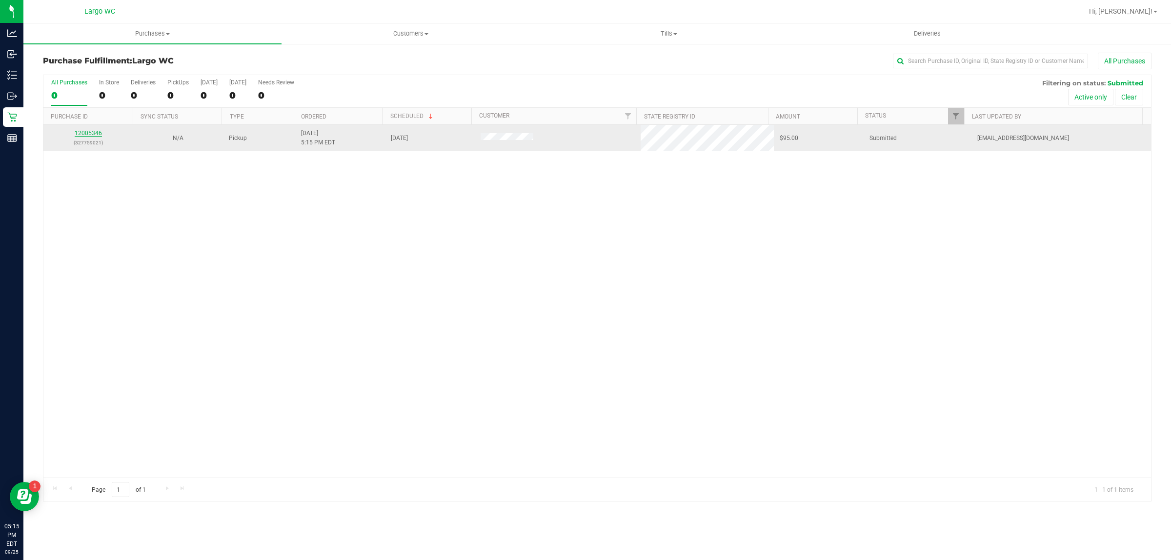
click at [82, 135] on link "12005346" at bounding box center [88, 133] width 27 height 7
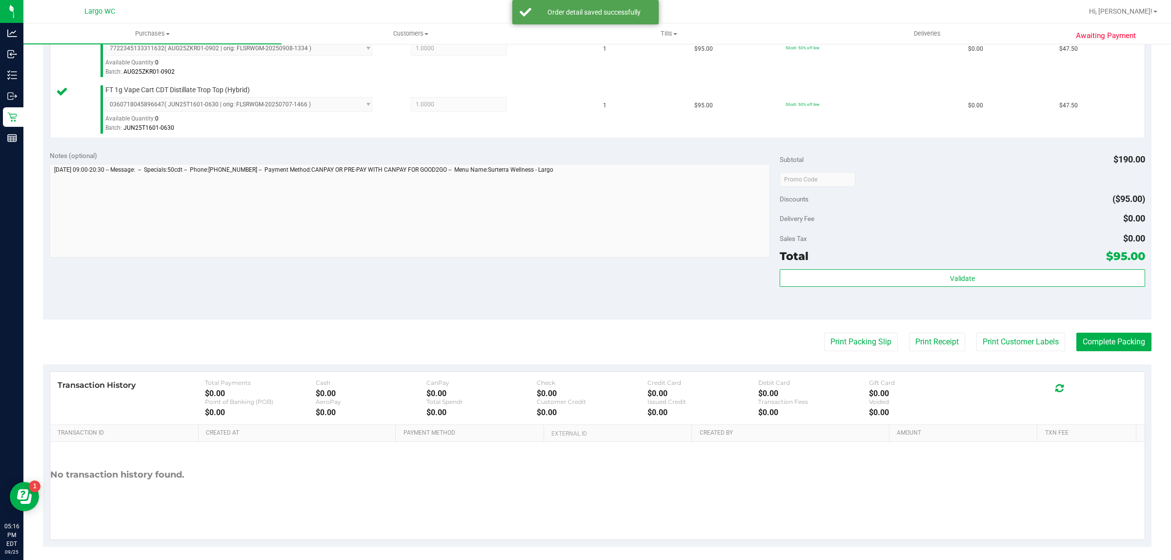
scroll to position [294, 0]
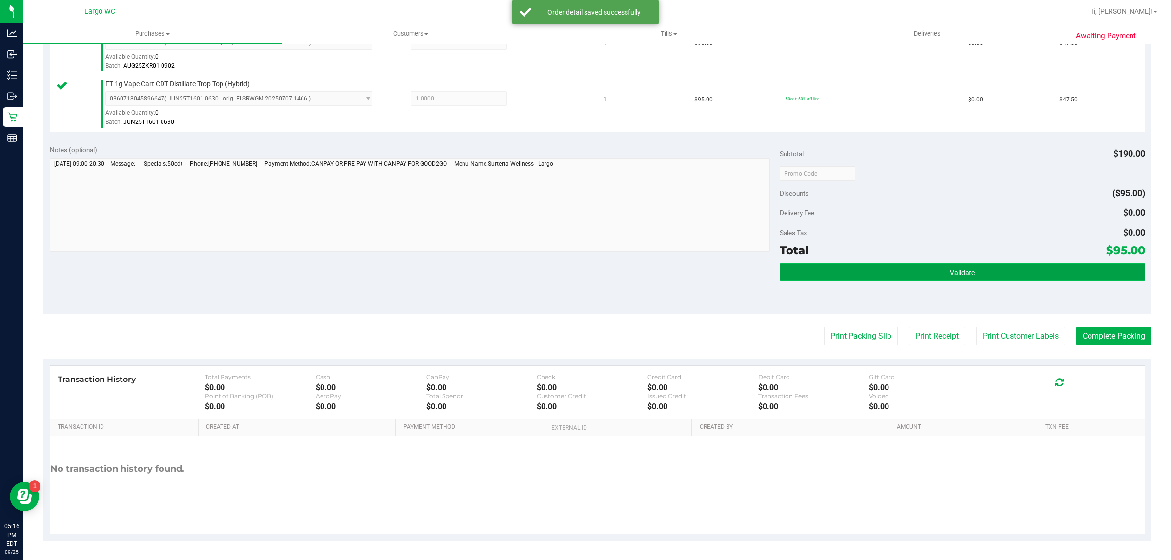
click at [950, 271] on span "Validate" at bounding box center [962, 273] width 25 height 8
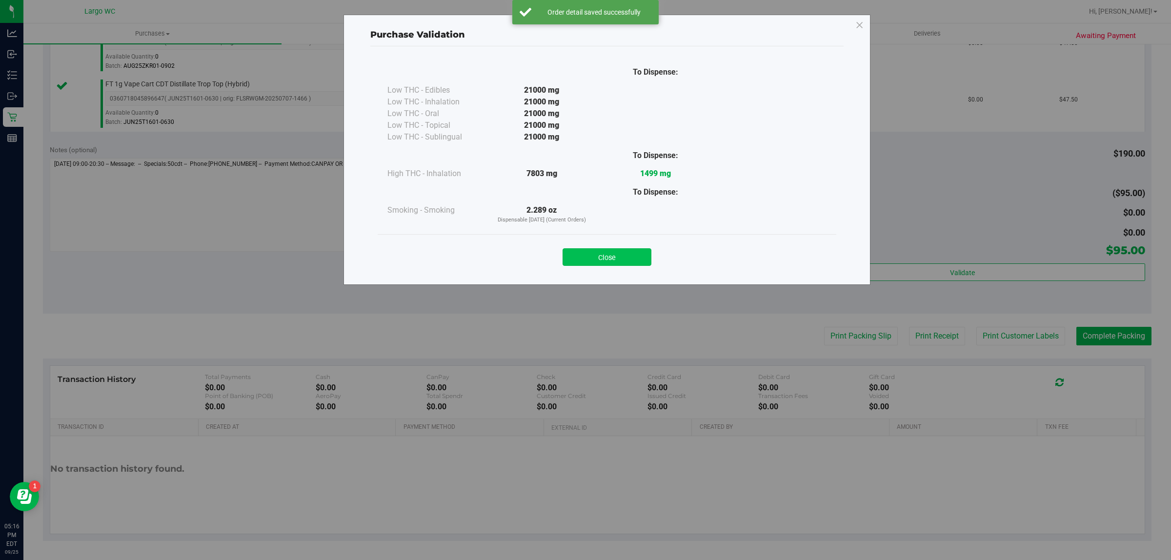
click at [612, 263] on button "Close" at bounding box center [607, 257] width 89 height 18
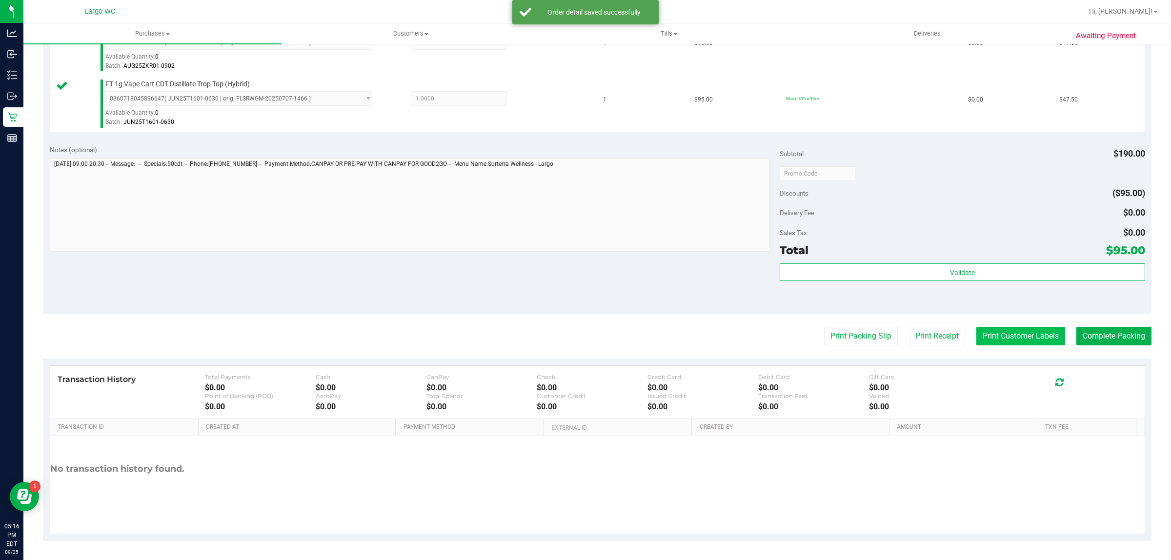
click at [1011, 340] on button "Print Customer Labels" at bounding box center [1020, 336] width 89 height 19
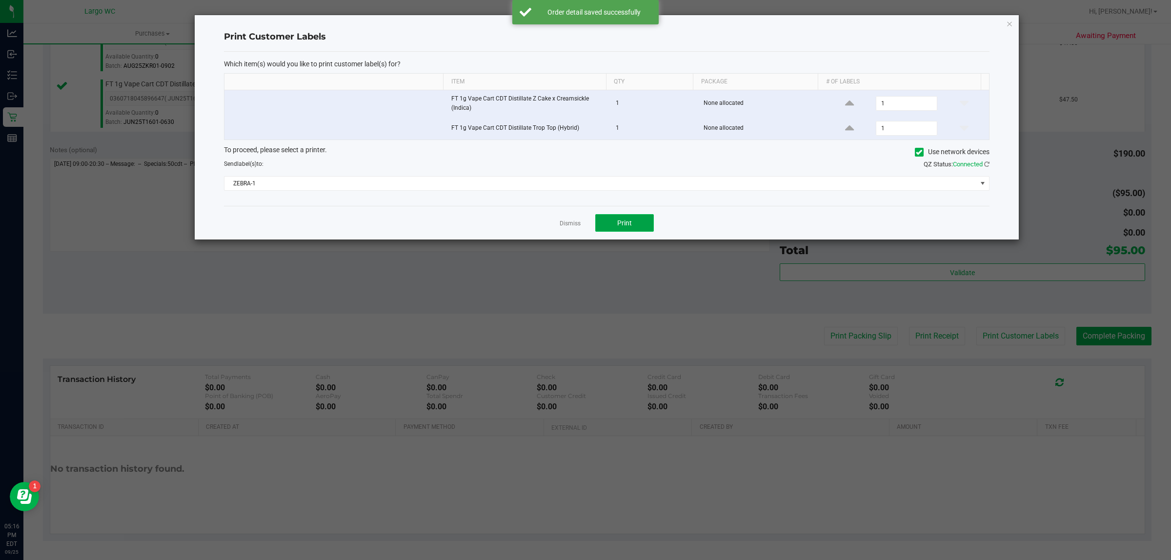
click at [642, 228] on button "Print" at bounding box center [624, 223] width 59 height 18
click at [1009, 23] on icon "button" at bounding box center [1009, 24] width 7 height 12
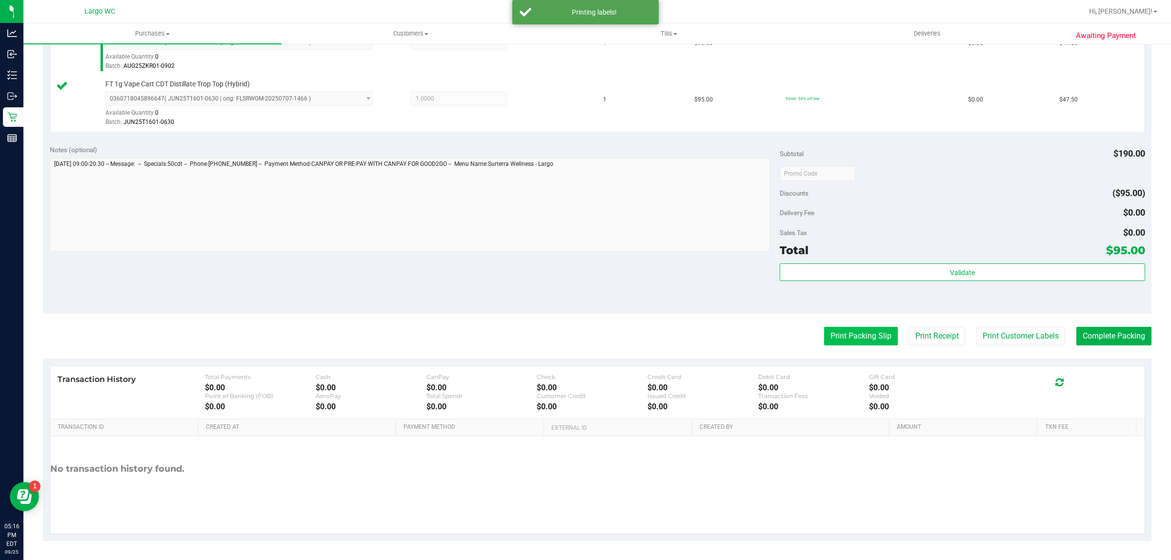
click at [845, 340] on button "Print Packing Slip" at bounding box center [861, 336] width 74 height 19
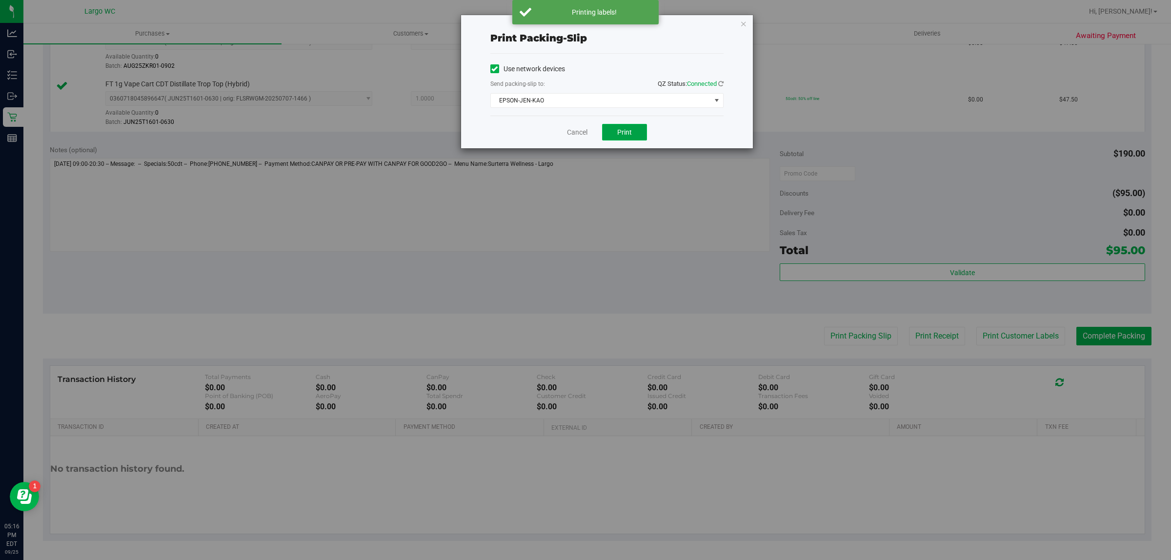
click at [642, 136] on button "Print" at bounding box center [624, 132] width 45 height 17
click at [740, 19] on icon "button" at bounding box center [743, 24] width 7 height 12
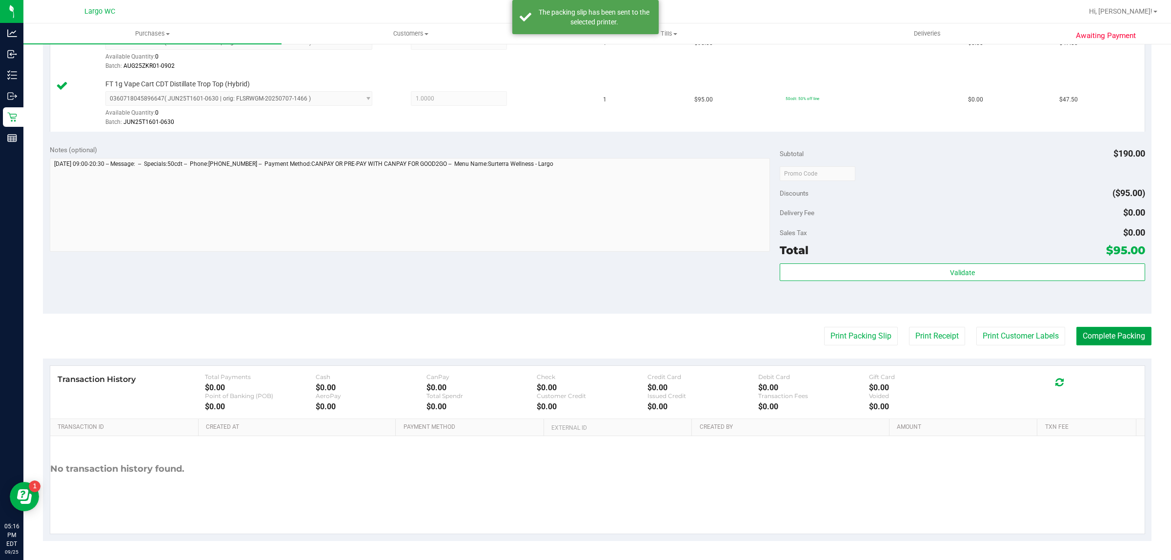
click at [1124, 344] on button "Complete Packing" at bounding box center [1113, 336] width 75 height 19
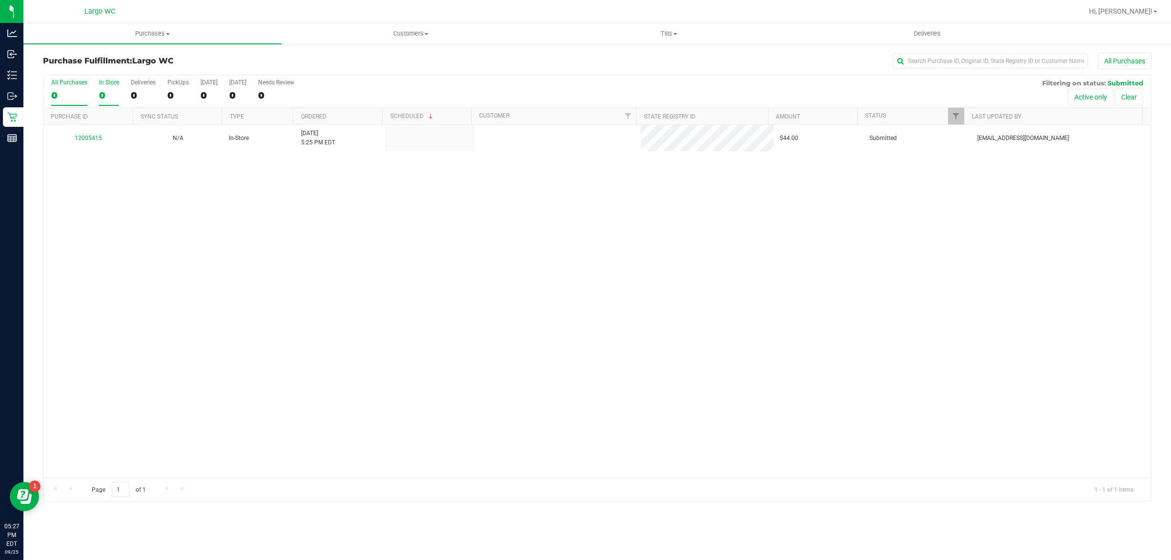
click at [107, 90] on div "0" at bounding box center [109, 95] width 20 height 11
click at [0, 0] on input "In Store 0" at bounding box center [0, 0] width 0 height 0
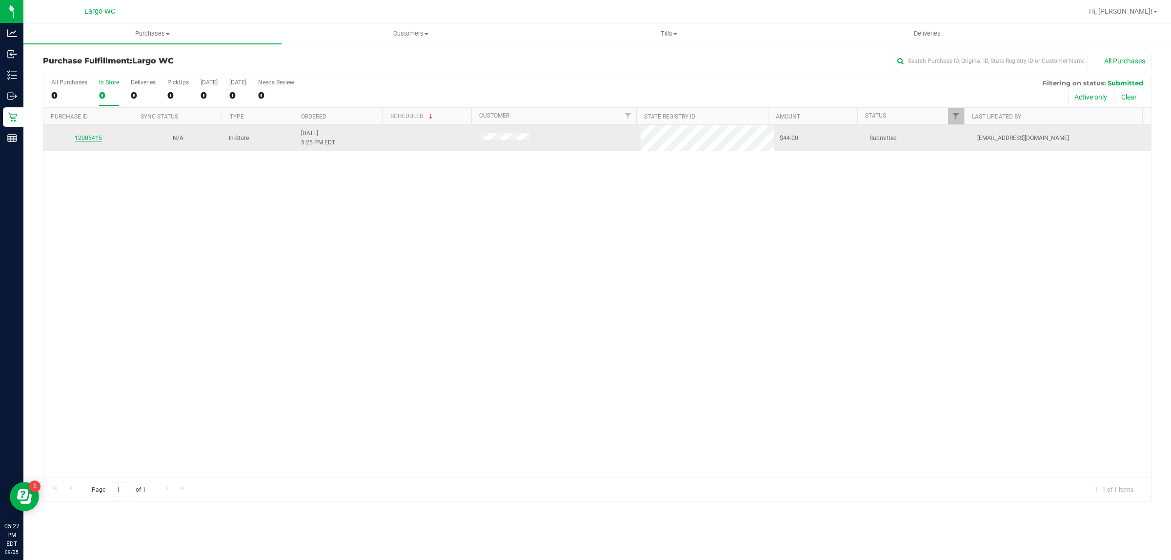
click at [75, 139] on link "12005415" at bounding box center [88, 138] width 27 height 7
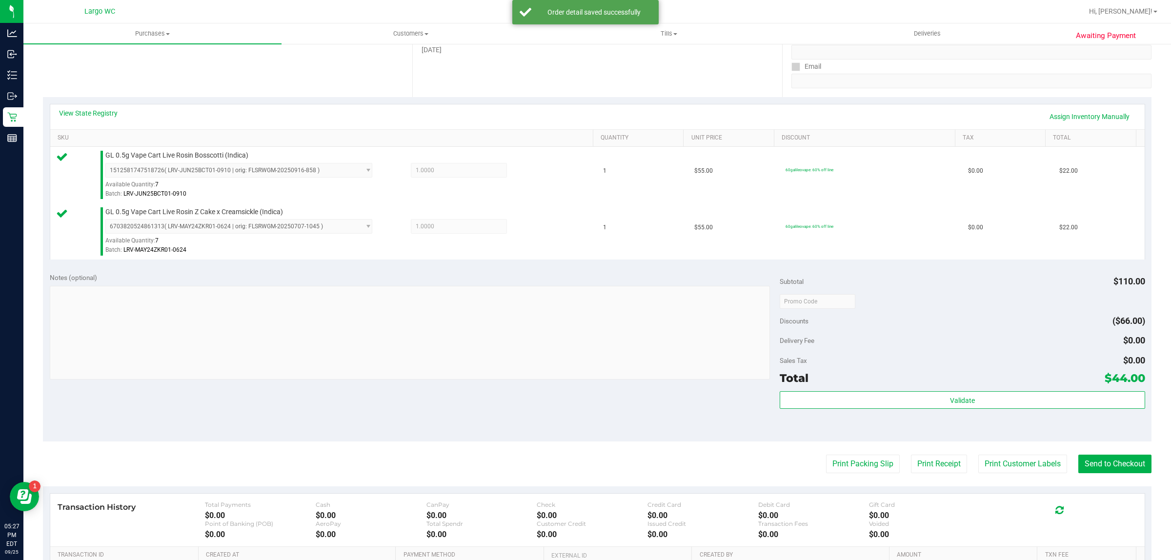
scroll to position [177, 0]
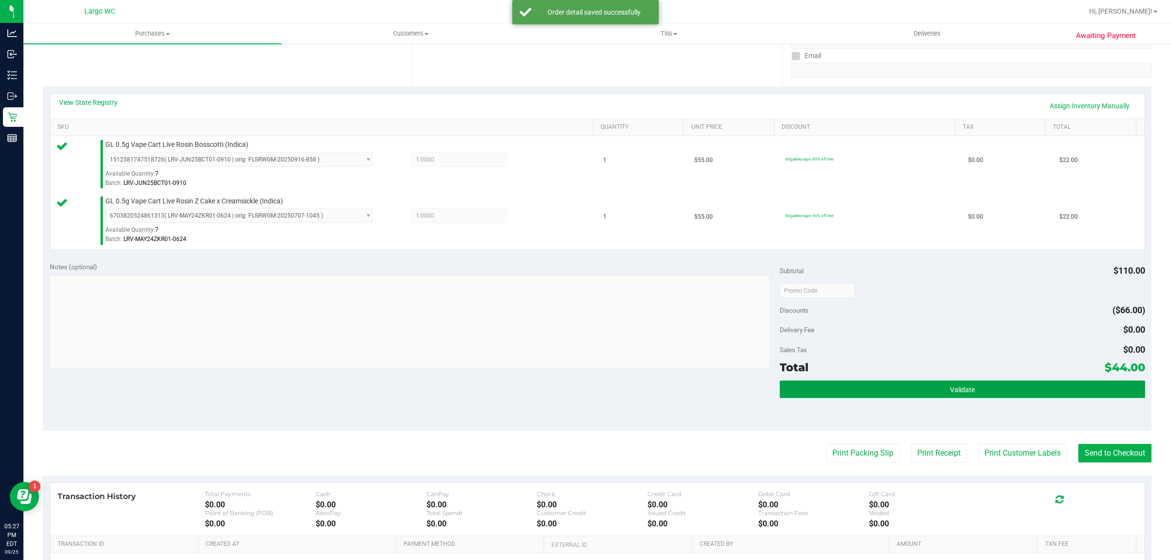
click at [832, 384] on button "Validate" at bounding box center [962, 390] width 365 height 18
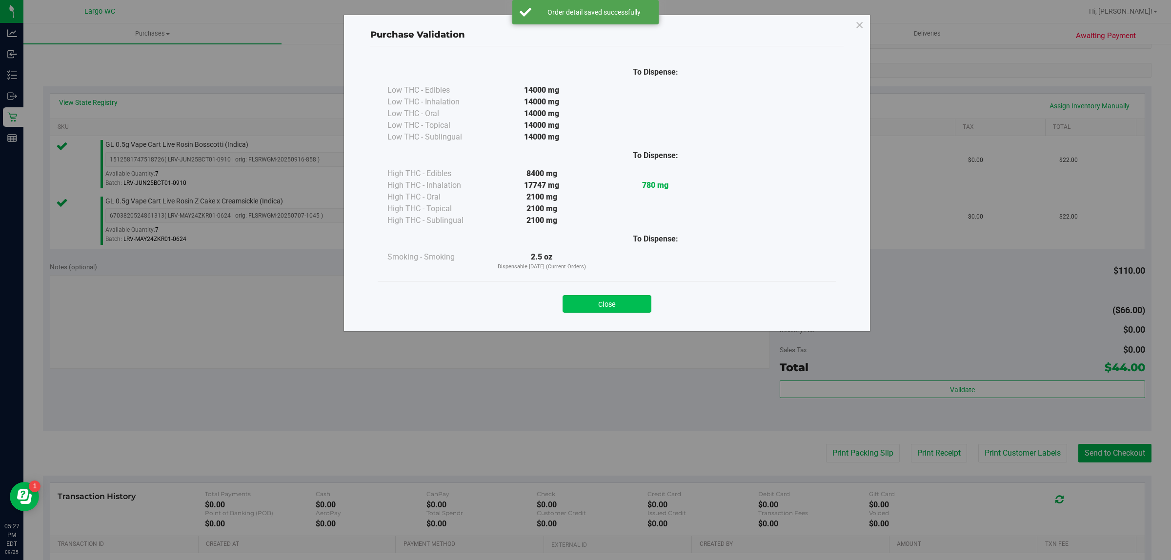
click at [622, 296] on button "Close" at bounding box center [607, 304] width 89 height 18
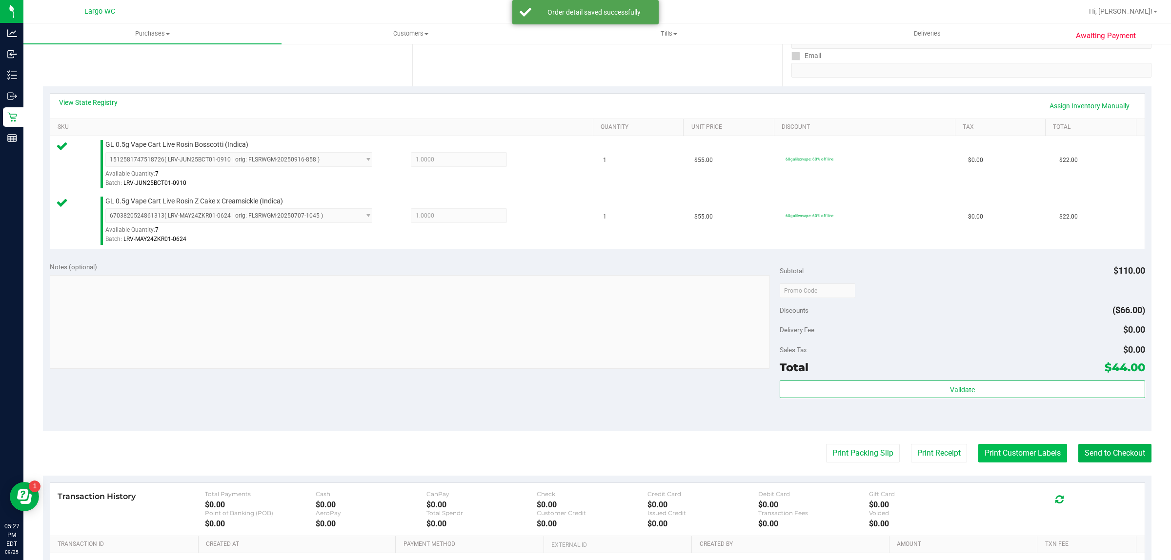
click at [1015, 445] on button "Print Customer Labels" at bounding box center [1022, 453] width 89 height 19
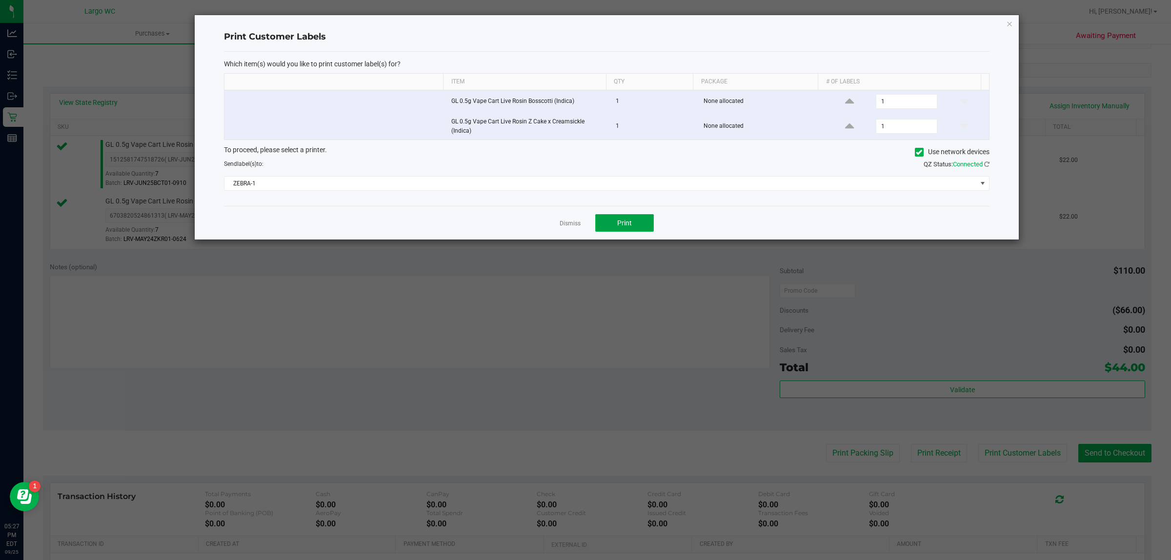
click at [629, 222] on span "Print" at bounding box center [624, 223] width 15 height 8
click at [1009, 20] on icon "button" at bounding box center [1009, 24] width 7 height 12
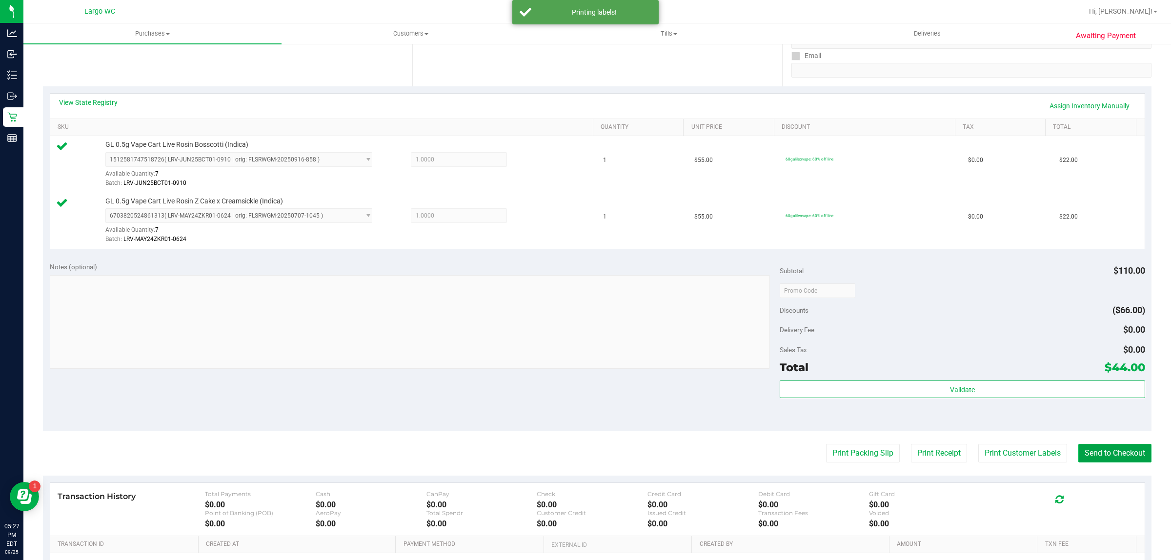
click at [1096, 449] on button "Send to Checkout" at bounding box center [1114, 453] width 73 height 19
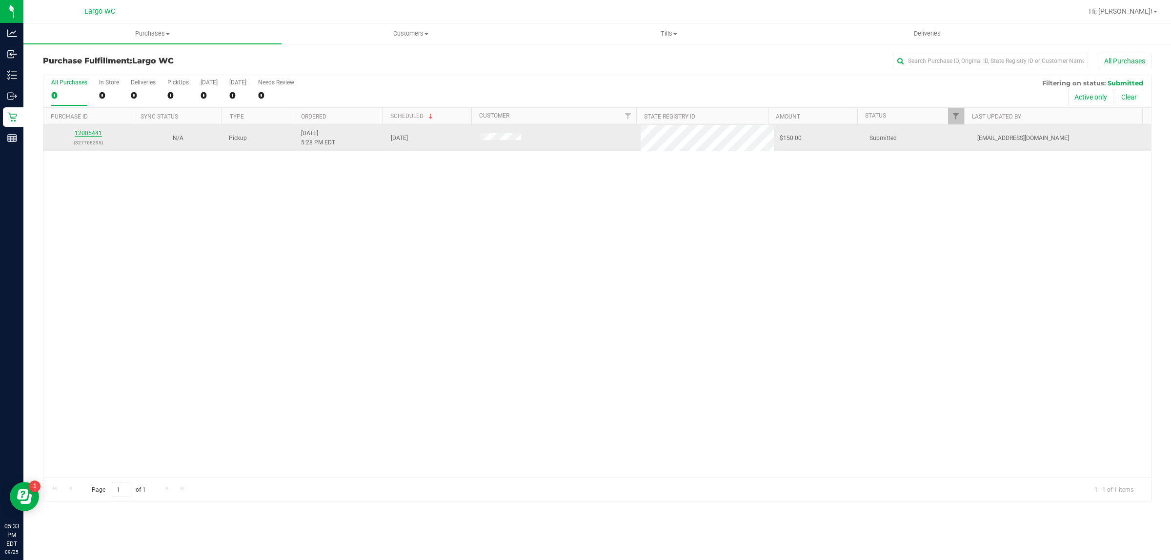
click at [82, 134] on link "12005441" at bounding box center [88, 133] width 27 height 7
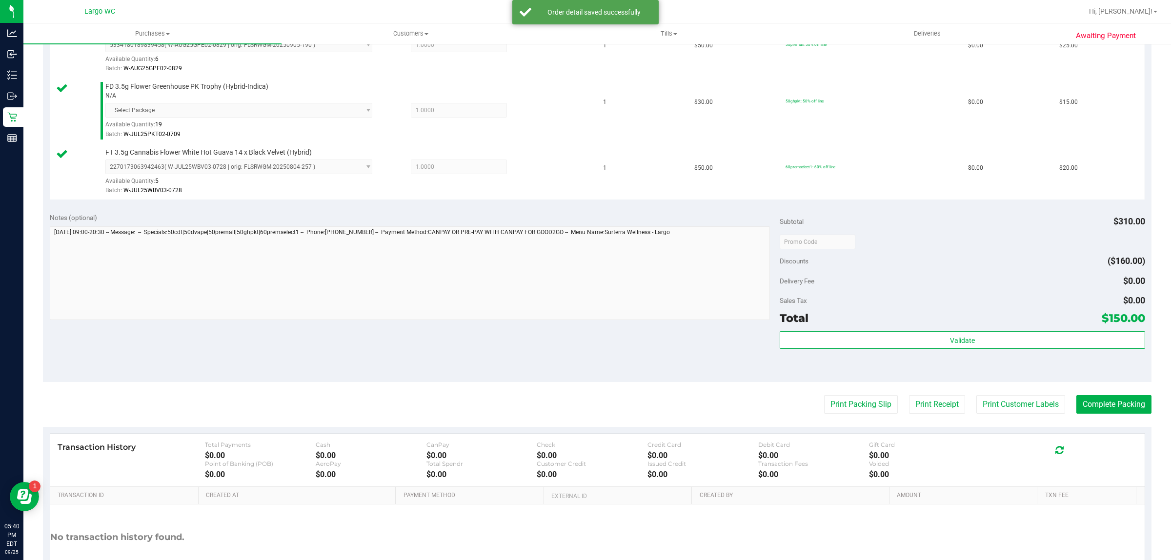
scroll to position [514, 0]
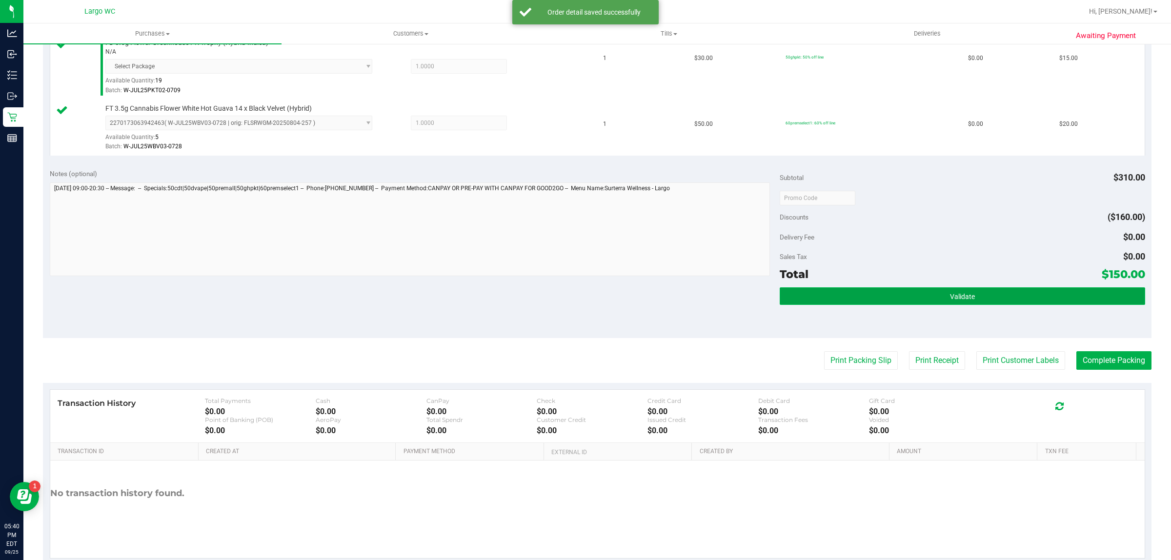
click at [845, 305] on button "Validate" at bounding box center [962, 296] width 365 height 18
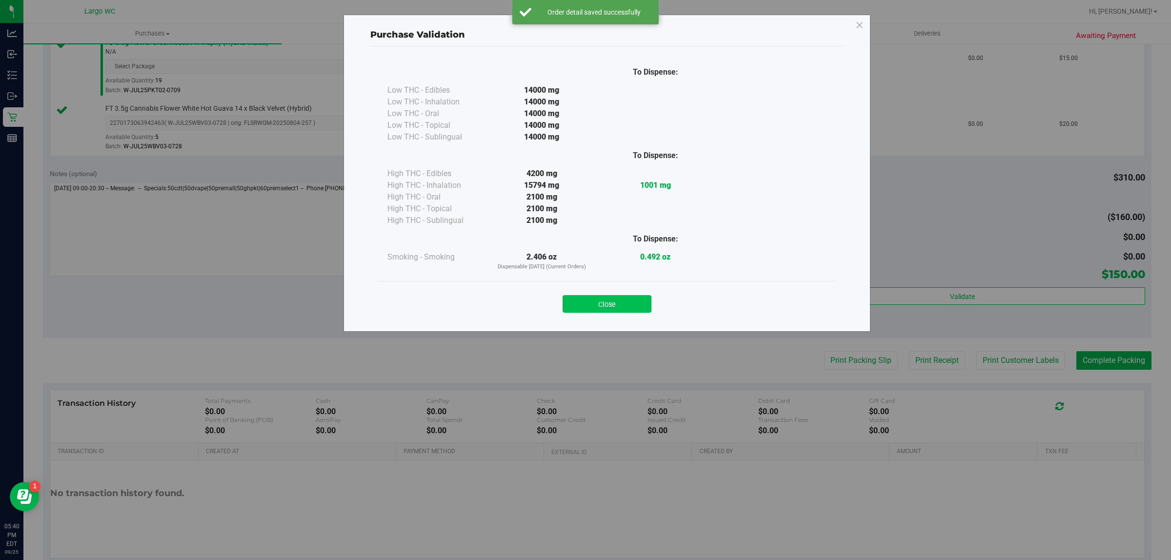
click at [633, 302] on button "Close" at bounding box center [607, 304] width 89 height 18
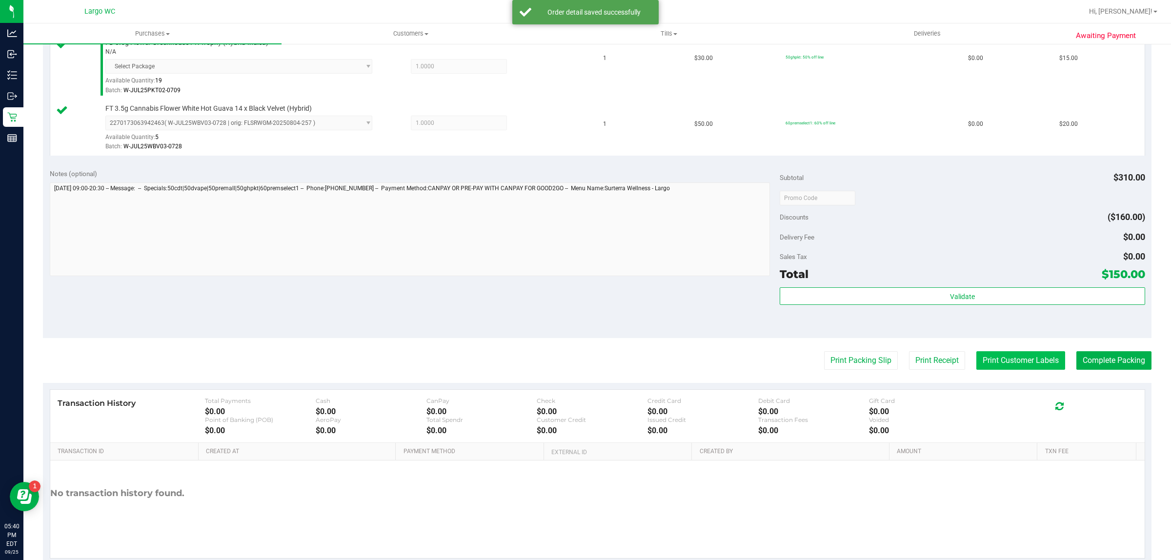
click at [999, 358] on button "Print Customer Labels" at bounding box center [1020, 360] width 89 height 19
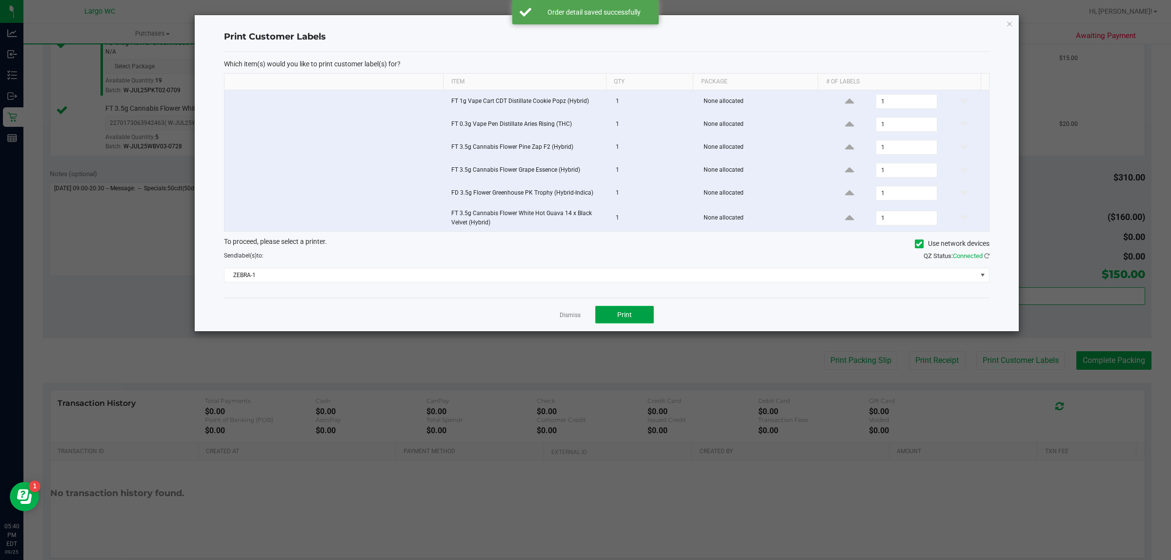
click at [627, 314] on span "Print" at bounding box center [624, 315] width 15 height 8
click at [1010, 22] on icon "button" at bounding box center [1009, 24] width 7 height 12
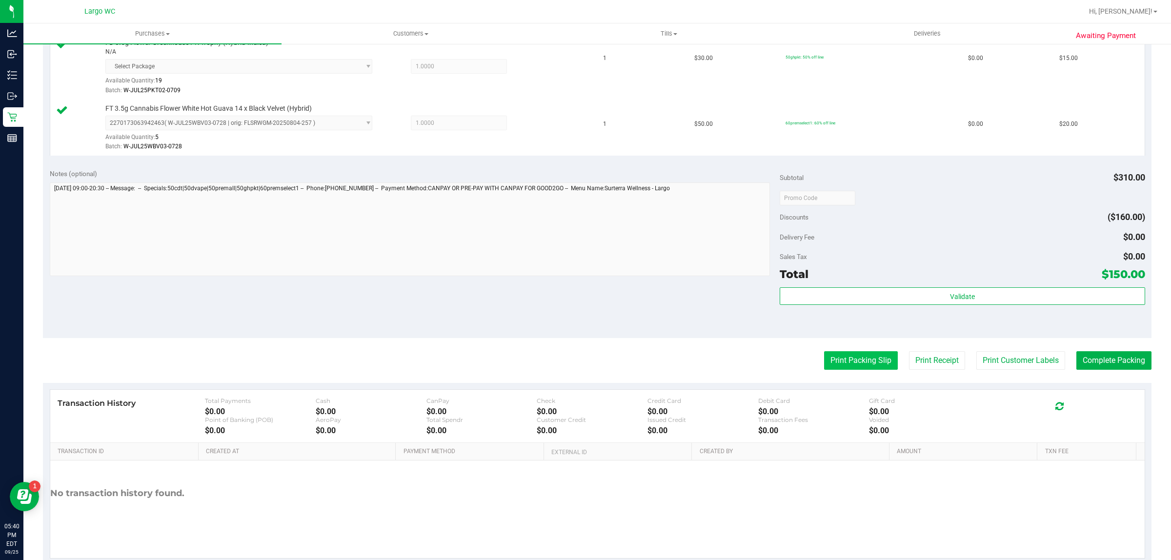
click at [849, 364] on button "Print Packing Slip" at bounding box center [861, 360] width 74 height 19
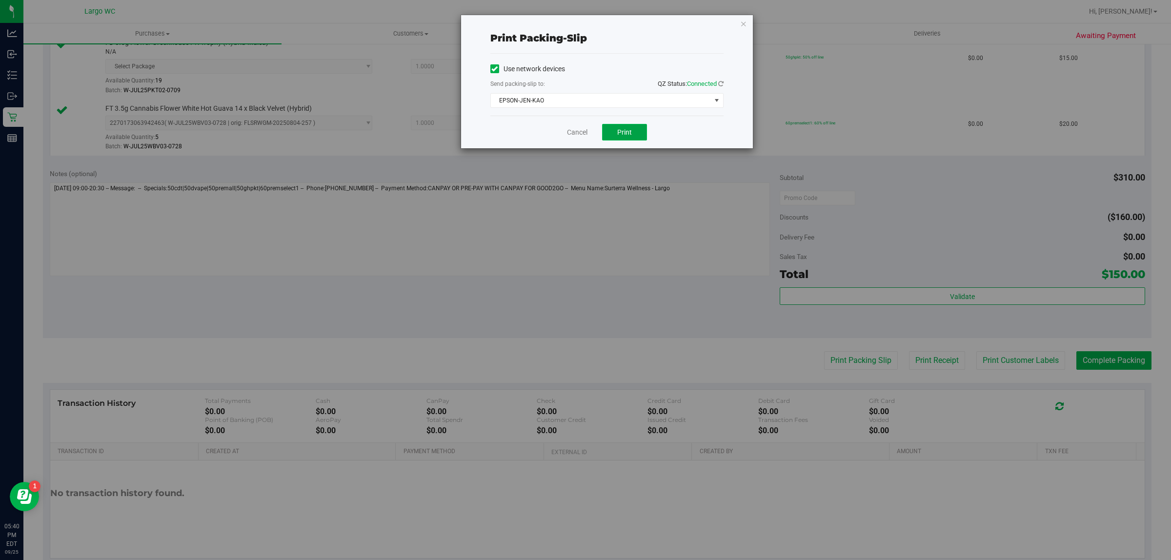
click at [634, 128] on button "Print" at bounding box center [624, 132] width 45 height 17
click at [765, 16] on div "Print packing-slip Use network devices Send packing-slip to: QZ Status: Connect…" at bounding box center [589, 280] width 1178 height 560
click at [743, 27] on icon "button" at bounding box center [743, 24] width 7 height 12
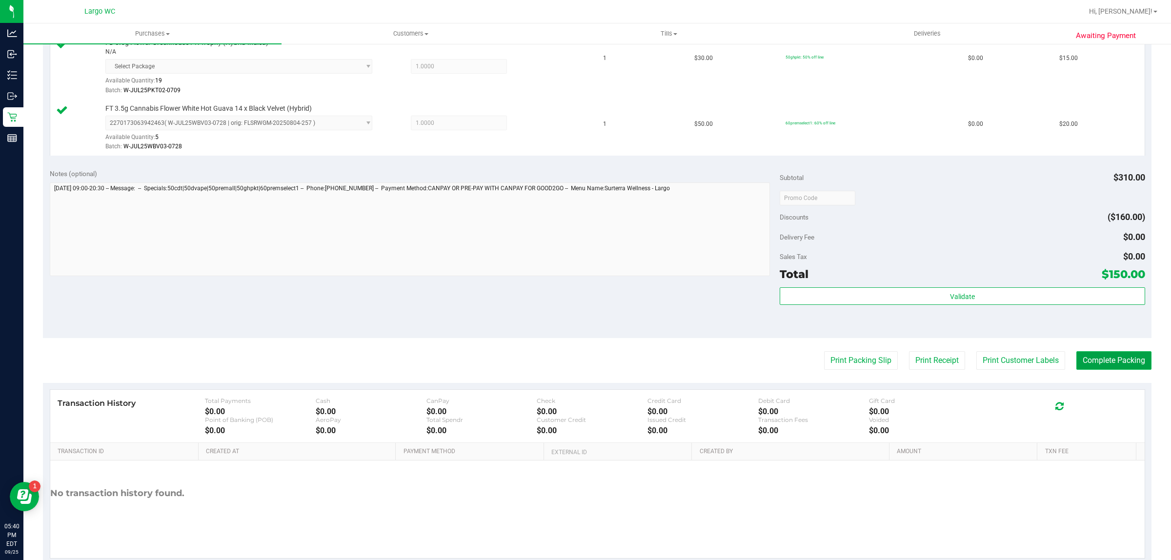
click at [1096, 364] on button "Complete Packing" at bounding box center [1113, 360] width 75 height 19
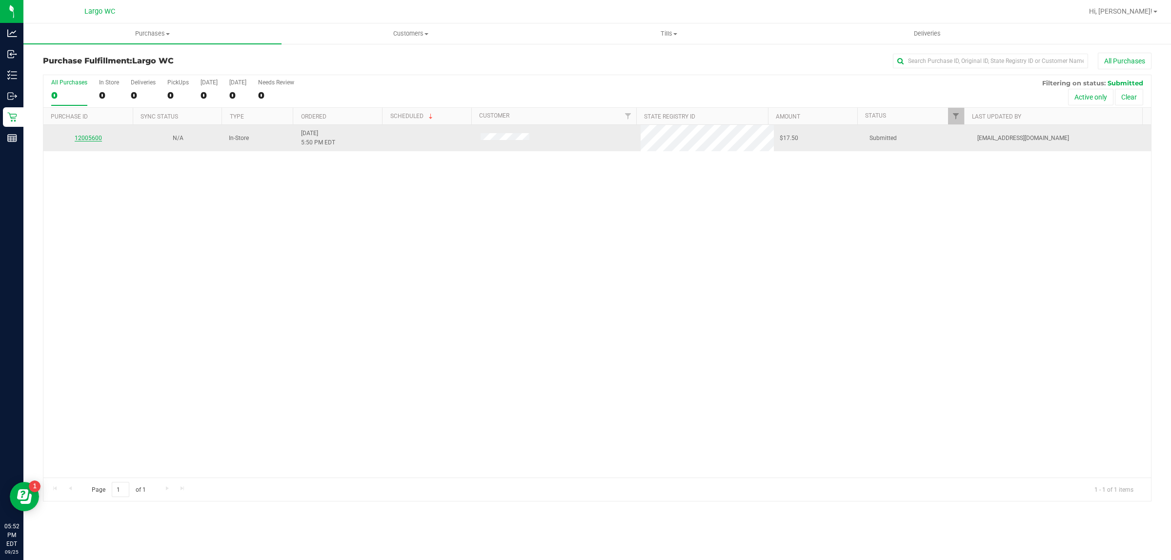
click at [86, 138] on link "12005600" at bounding box center [88, 138] width 27 height 7
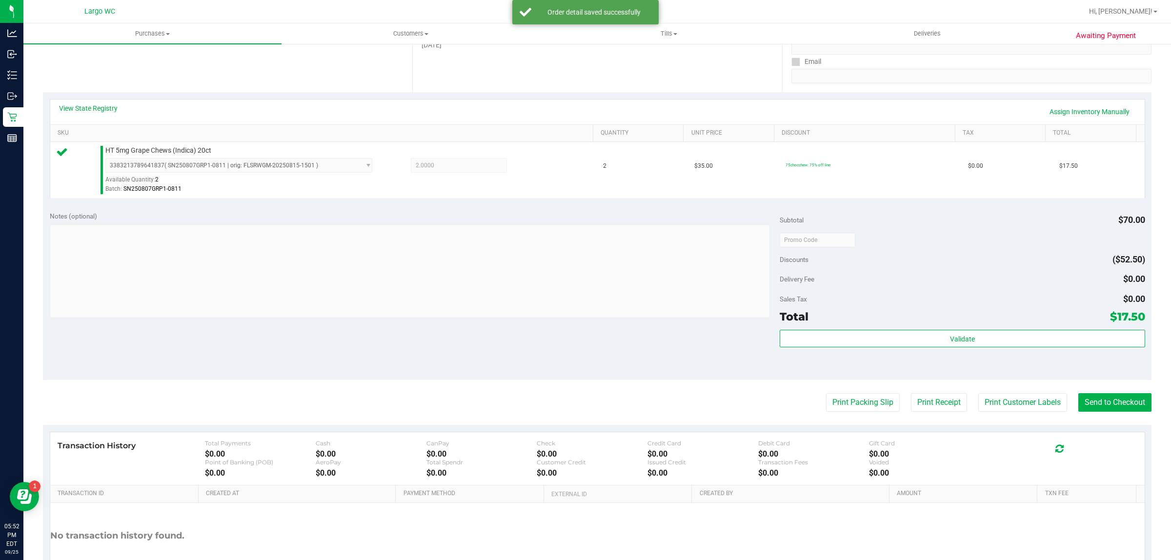
scroll to position [188, 0]
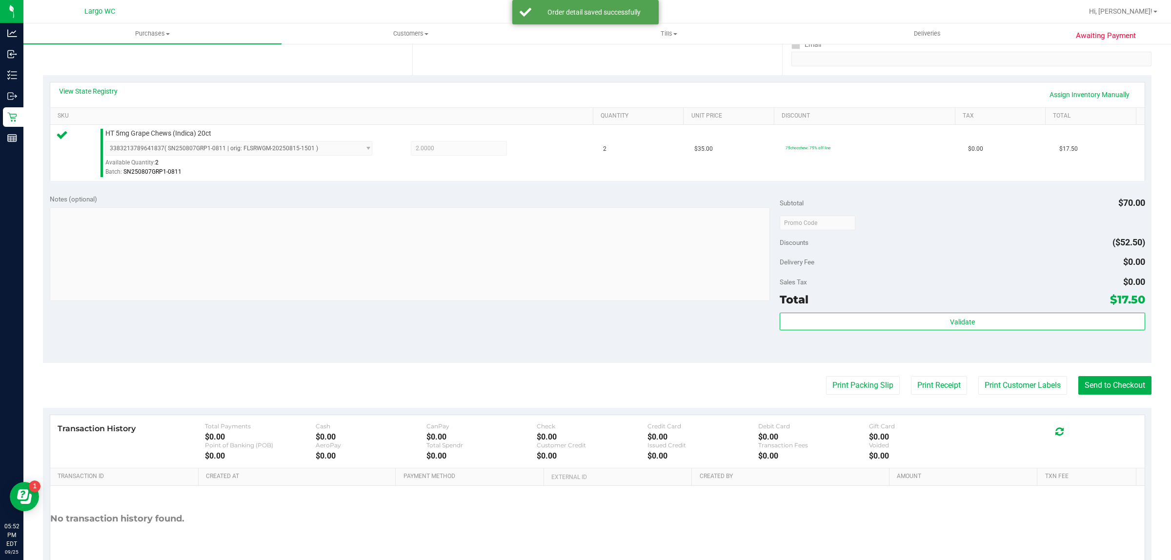
click at [793, 342] on div "Validate" at bounding box center [962, 335] width 365 height 44
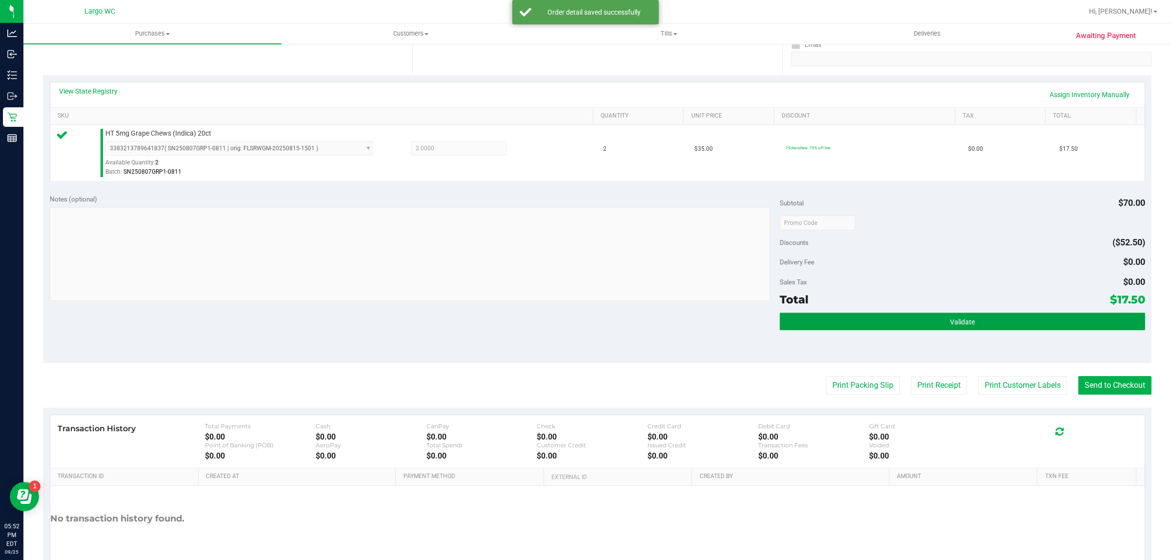
click at [814, 317] on button "Validate" at bounding box center [962, 322] width 365 height 18
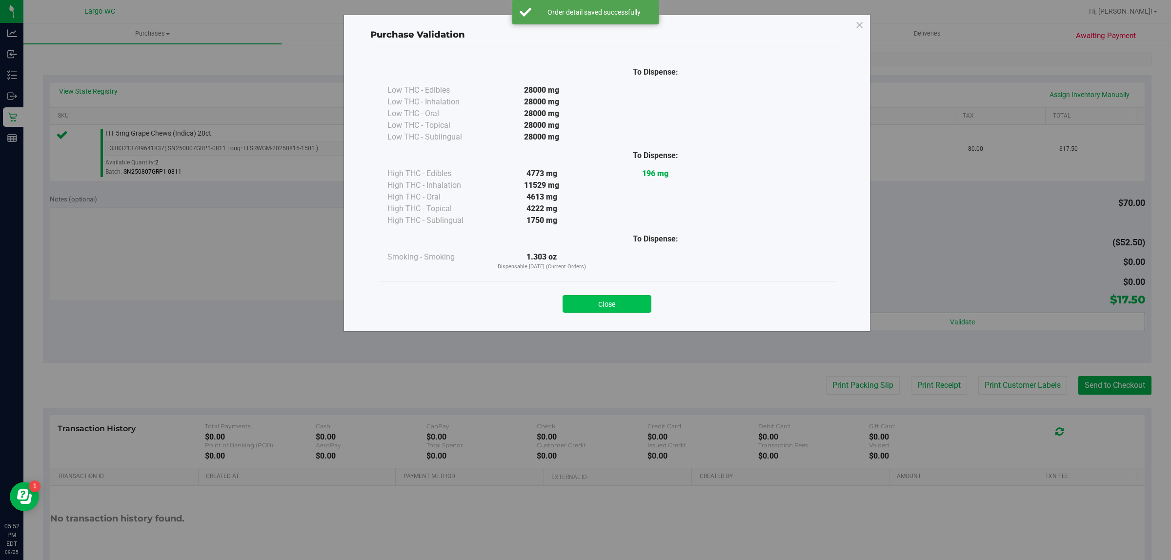
click at [606, 299] on button "Close" at bounding box center [607, 304] width 89 height 18
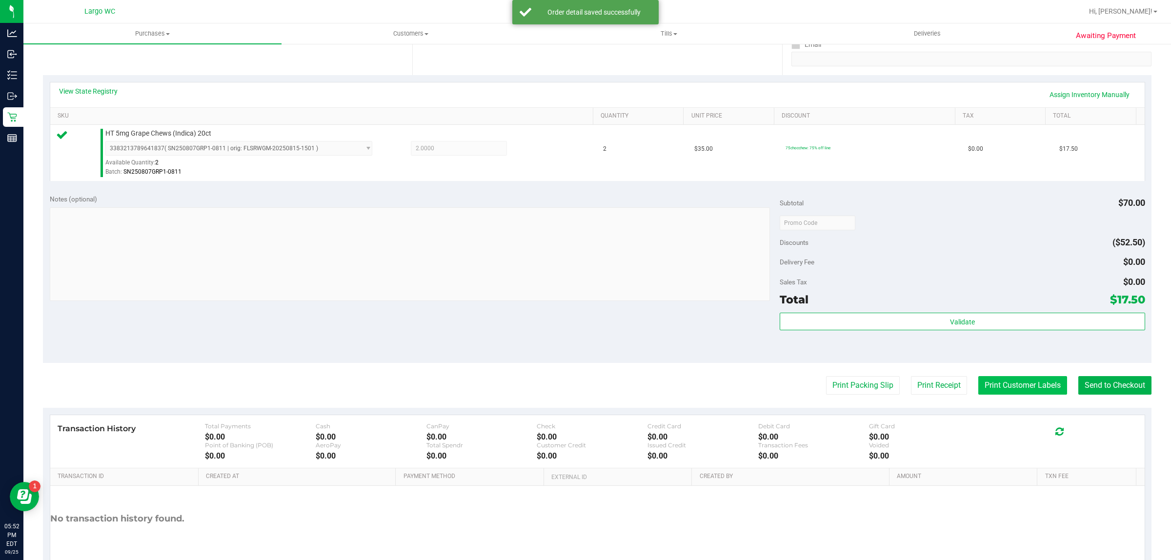
click at [999, 384] on button "Print Customer Labels" at bounding box center [1022, 385] width 89 height 19
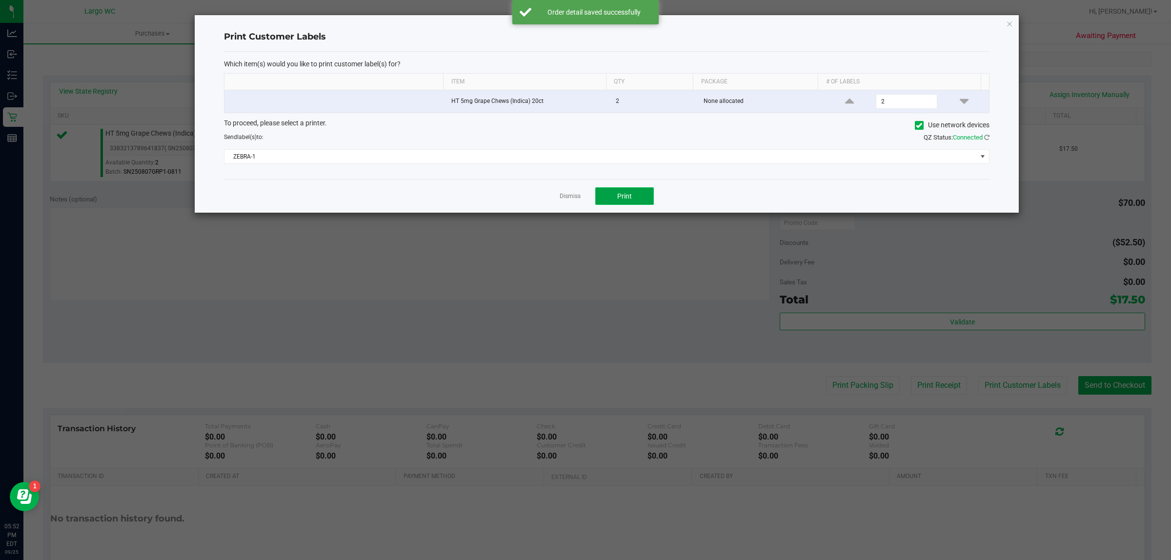
click at [616, 190] on button "Print" at bounding box center [624, 196] width 59 height 18
click at [1006, 23] on icon "button" at bounding box center [1009, 24] width 7 height 12
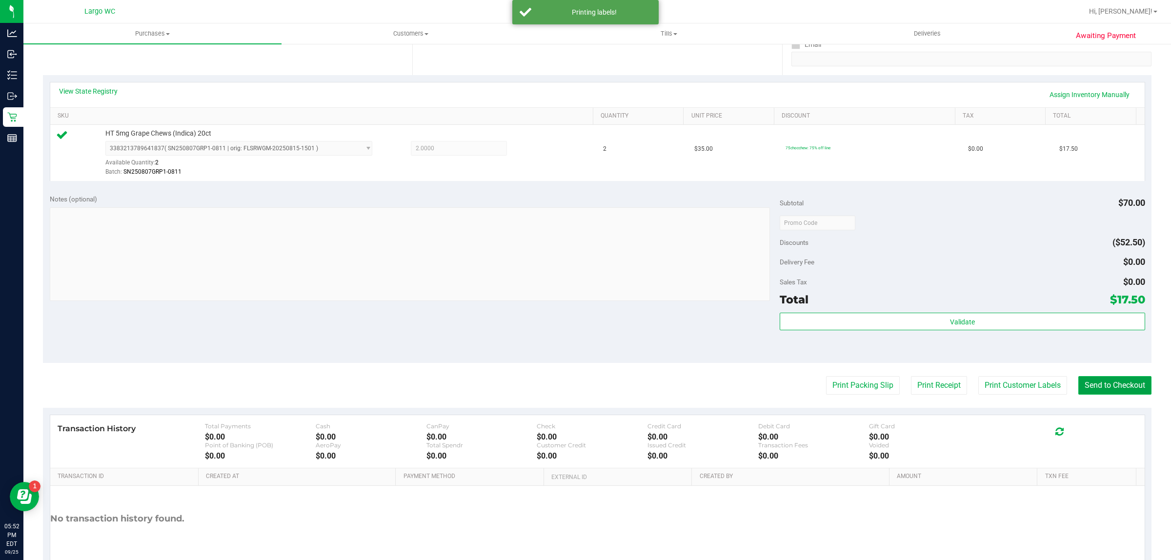
click at [1092, 390] on button "Send to Checkout" at bounding box center [1114, 385] width 73 height 19
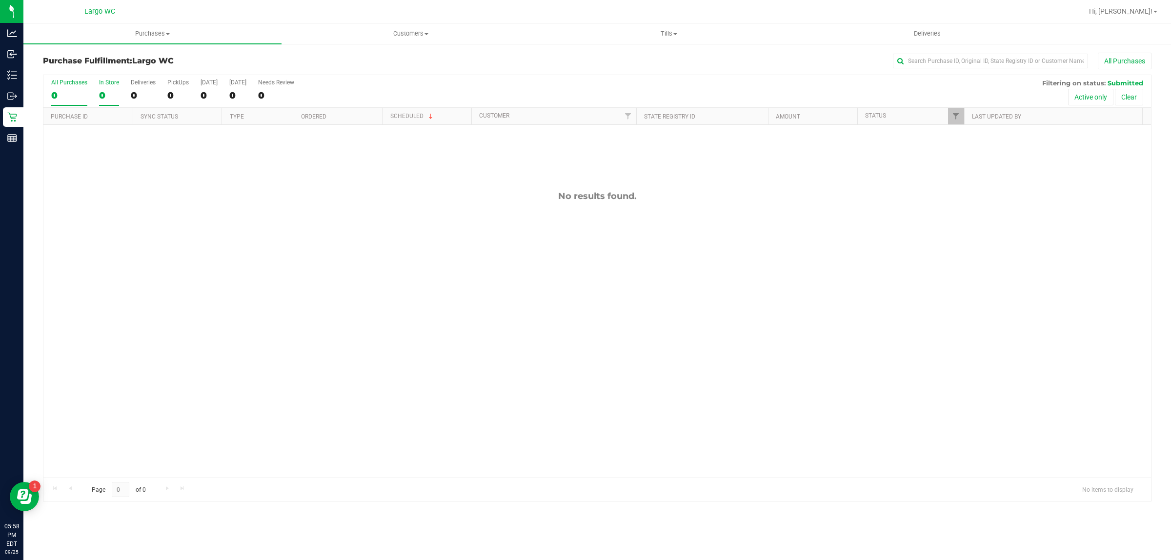
click at [101, 97] on div "0" at bounding box center [109, 95] width 20 height 11
click at [0, 0] on input "In Store 0" at bounding box center [0, 0] width 0 height 0
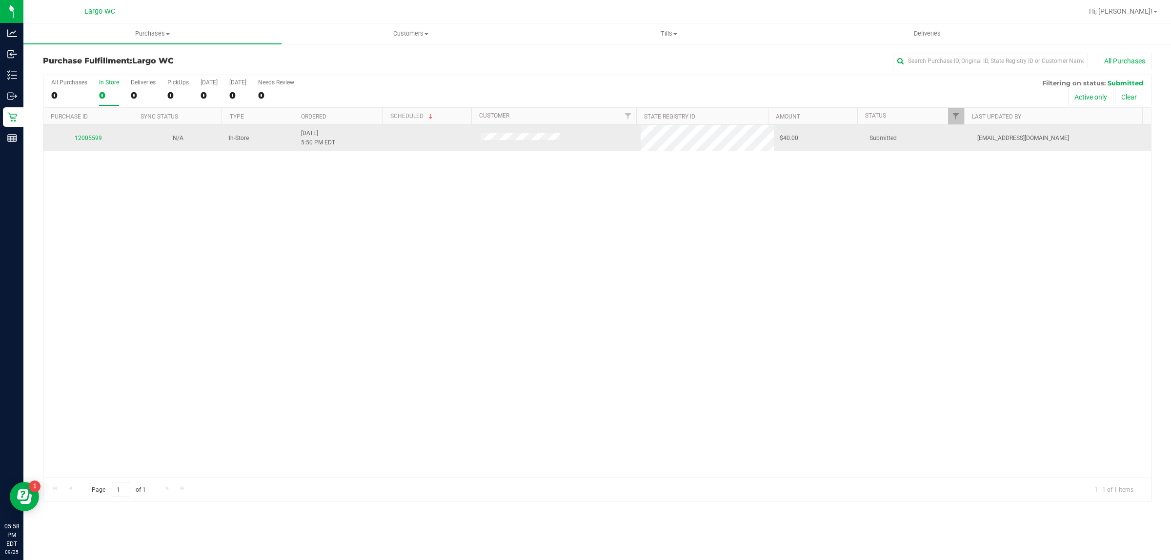
click at [74, 135] on div "12005599" at bounding box center [88, 138] width 78 height 9
click at [83, 139] on link "12005599" at bounding box center [88, 138] width 27 height 7
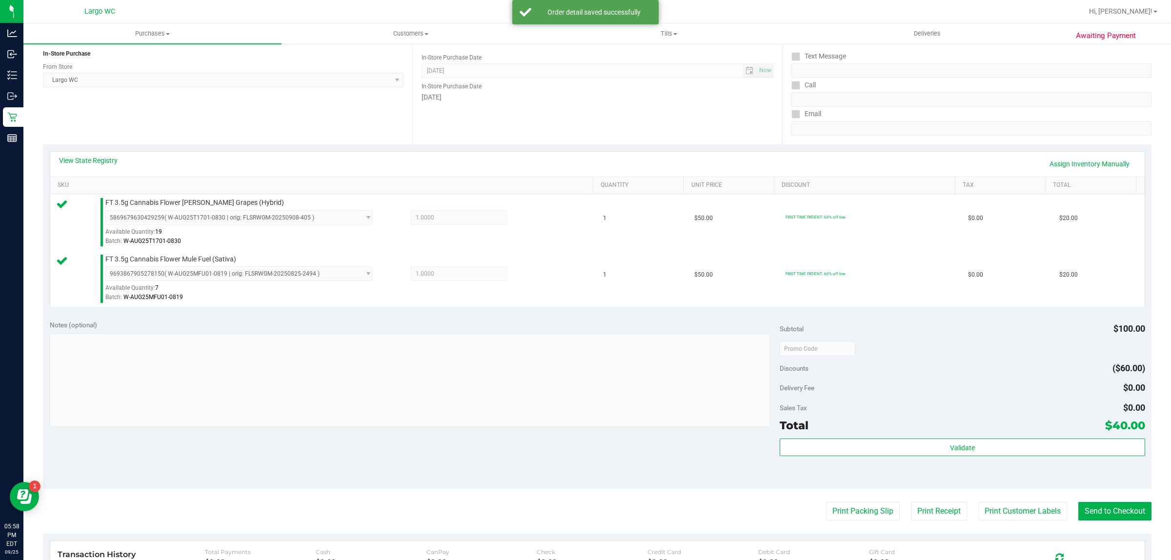
scroll to position [289, 0]
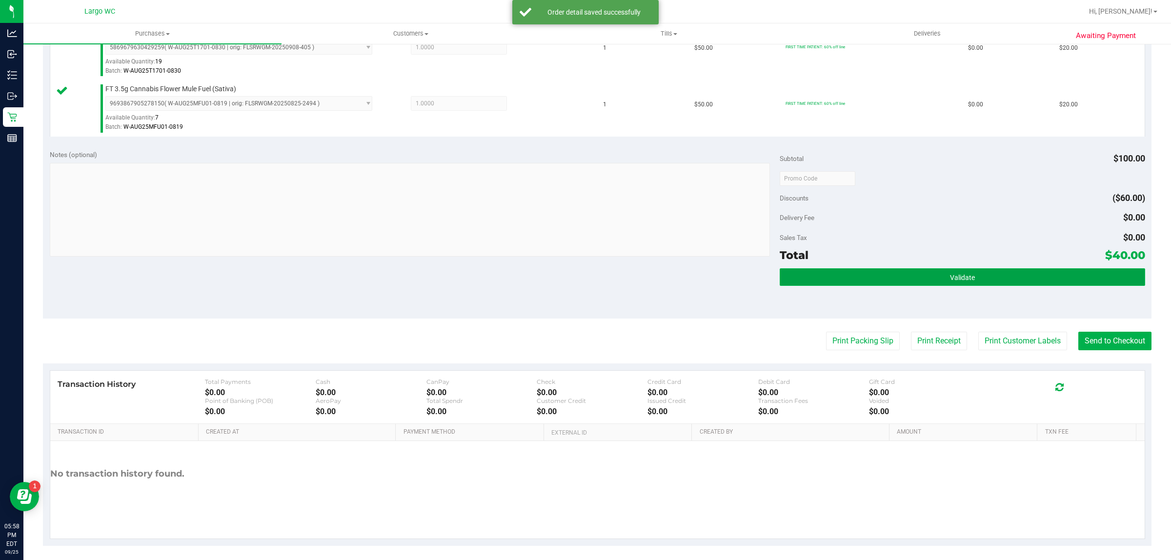
click at [903, 276] on button "Validate" at bounding box center [962, 277] width 365 height 18
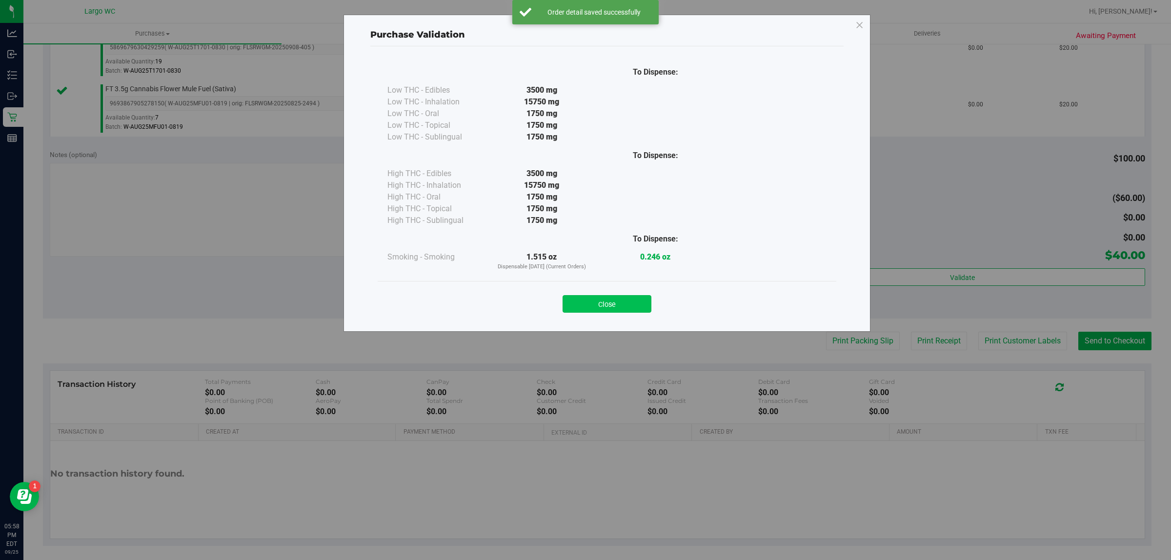
click at [622, 306] on button "Close" at bounding box center [607, 304] width 89 height 18
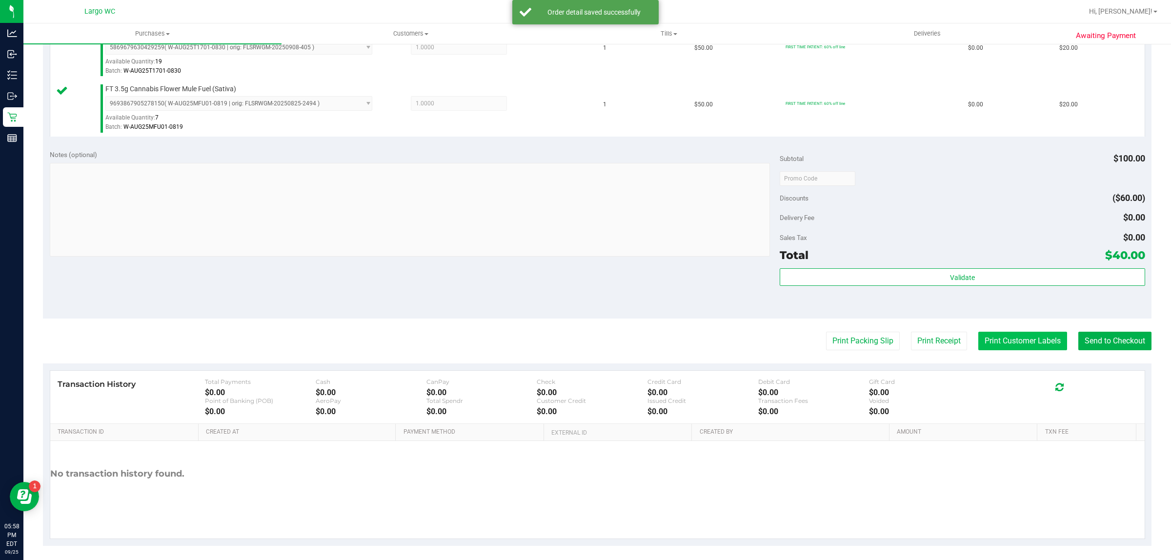
click at [1009, 342] on button "Print Customer Labels" at bounding box center [1022, 341] width 89 height 19
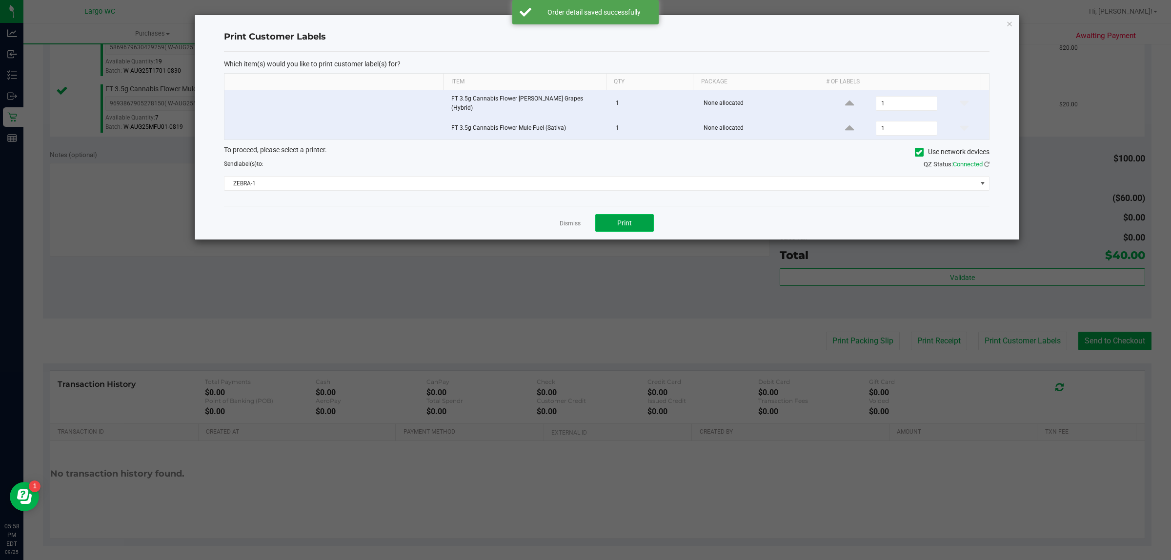
click at [620, 219] on span "Print" at bounding box center [624, 223] width 15 height 8
click at [1009, 20] on icon "button" at bounding box center [1009, 24] width 7 height 12
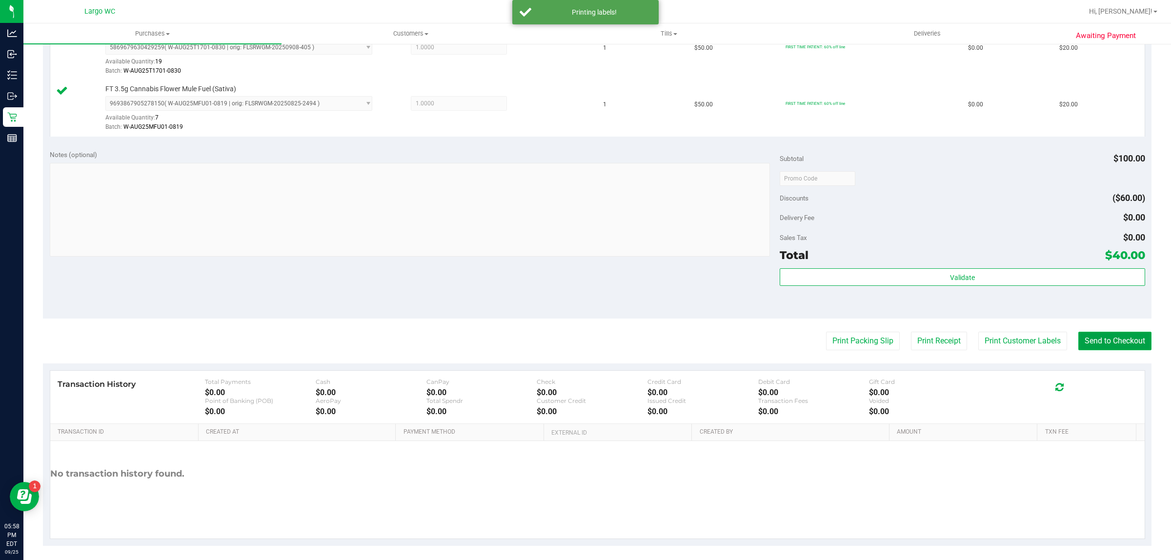
click at [1101, 343] on button "Send to Checkout" at bounding box center [1114, 341] width 73 height 19
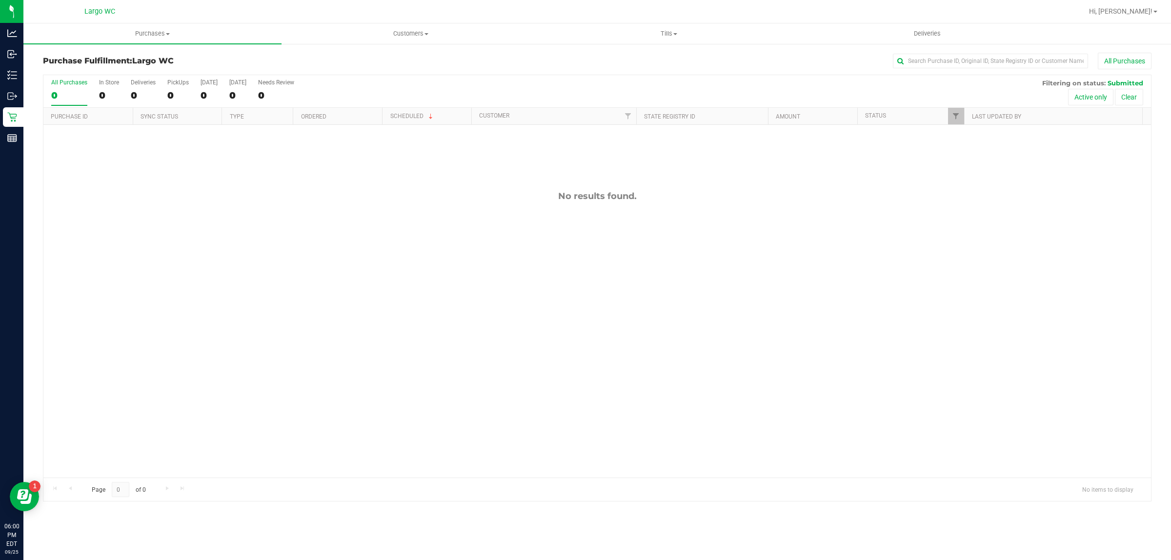
click at [1057, 407] on div "No results found." at bounding box center [597, 334] width 1108 height 419
click at [302, 556] on div "Purchases Summary of purchases Fulfillment All purchases Customers All customer…" at bounding box center [597, 291] width 1148 height 537
click at [71, 386] on div "No results found." at bounding box center [597, 334] width 1108 height 419
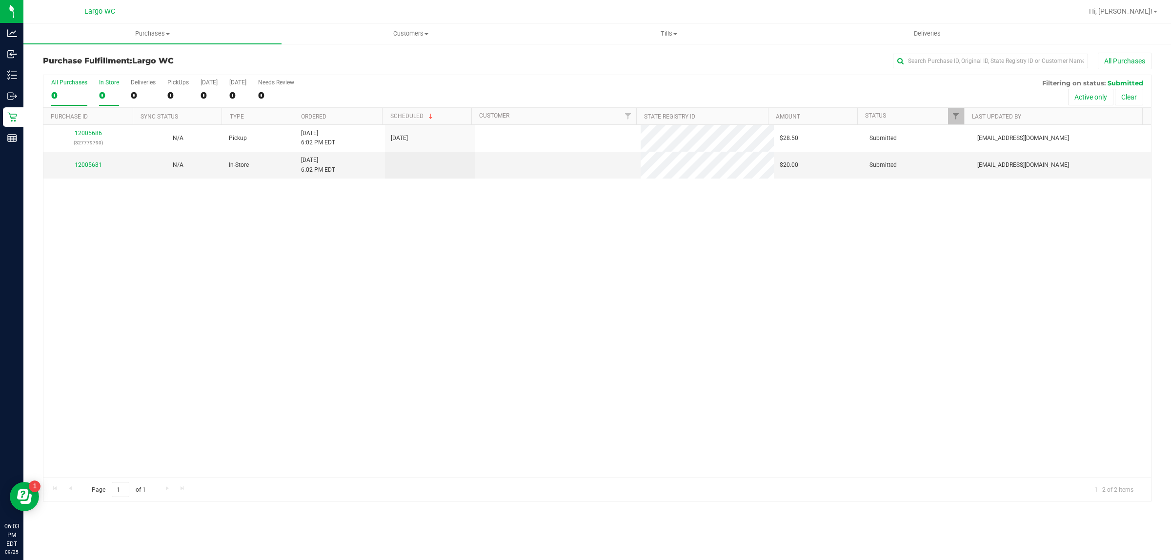
click at [101, 95] on div "0" at bounding box center [109, 95] width 20 height 11
click at [0, 0] on input "In Store 0" at bounding box center [0, 0] width 0 height 0
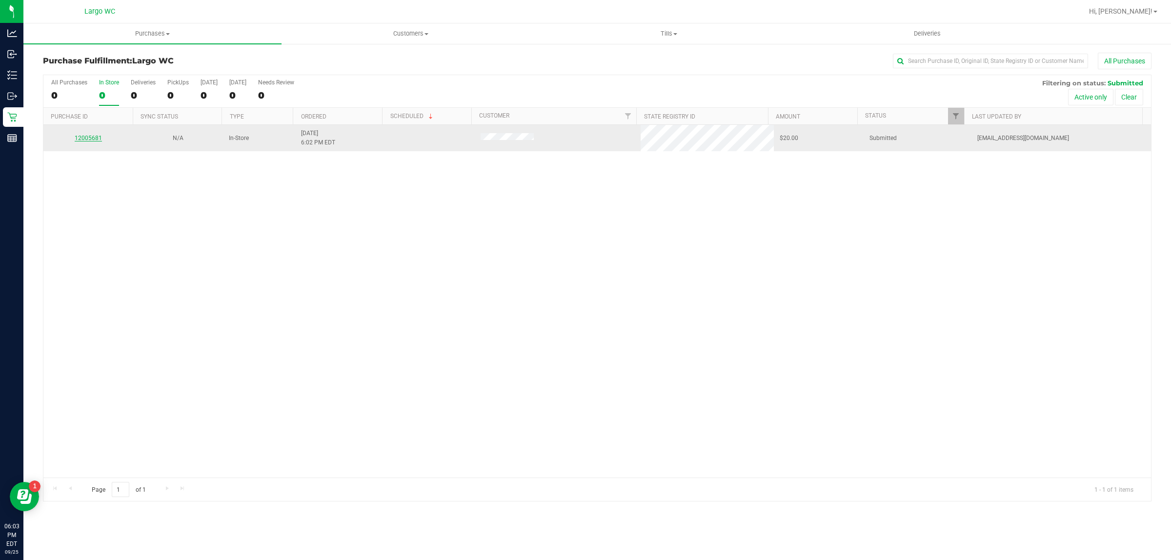
click at [86, 139] on link "12005681" at bounding box center [88, 138] width 27 height 7
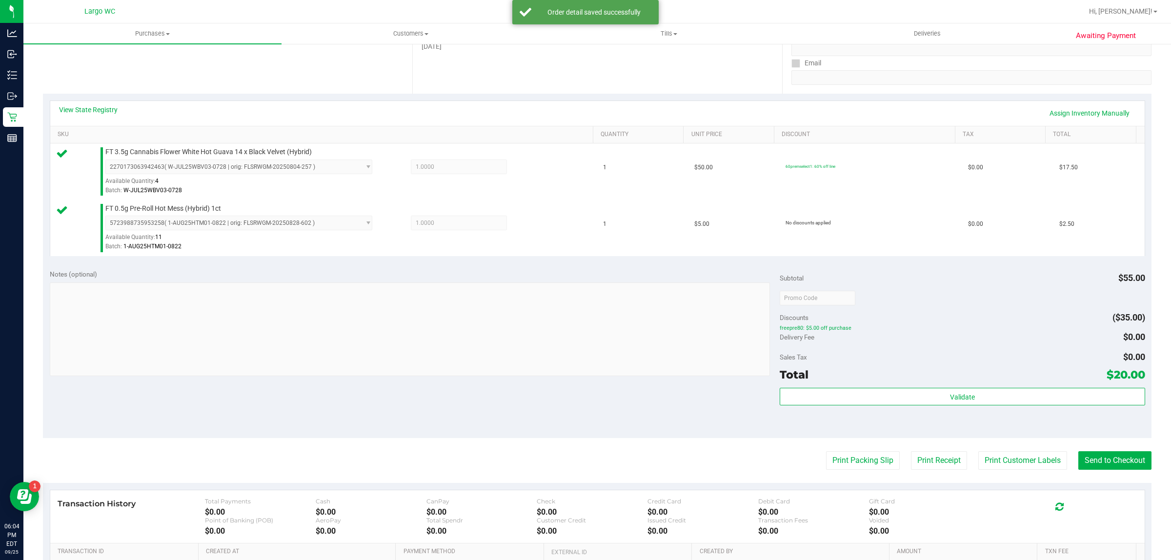
scroll to position [259, 0]
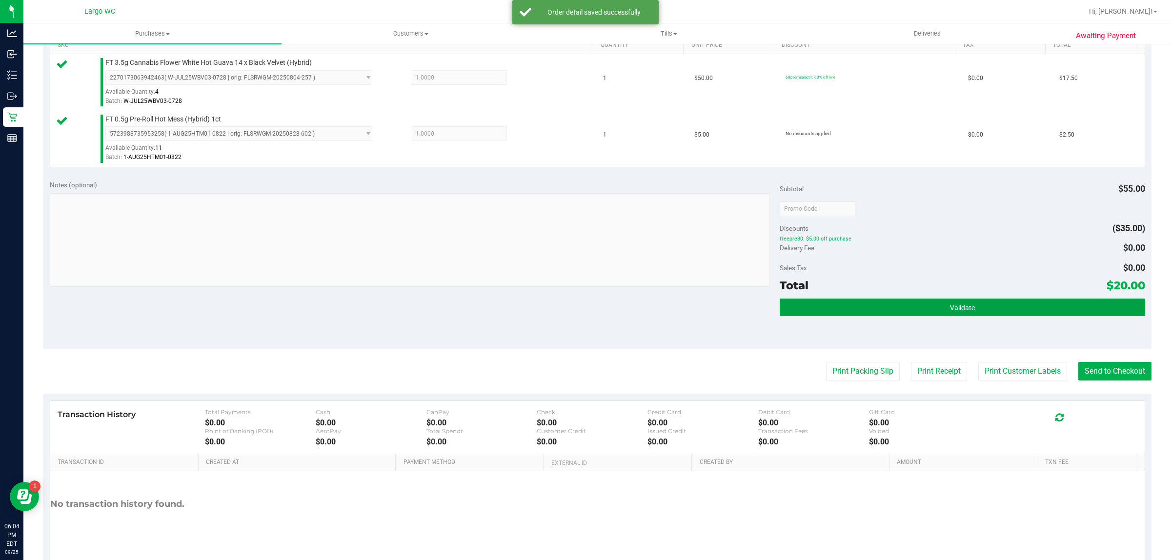
click at [783, 302] on button "Validate" at bounding box center [962, 308] width 365 height 18
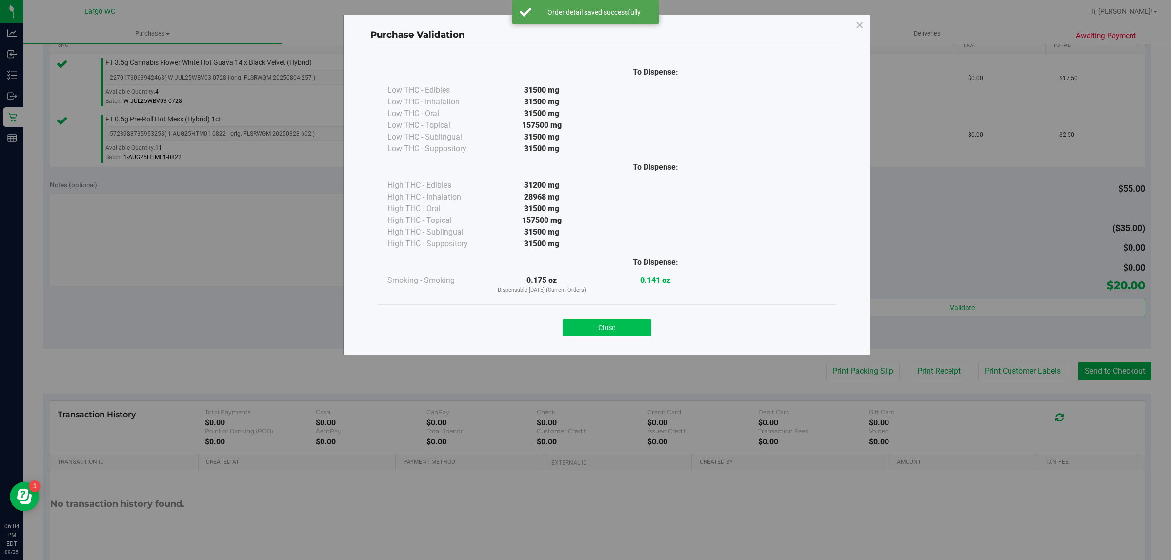
click at [618, 324] on button "Close" at bounding box center [607, 328] width 89 height 18
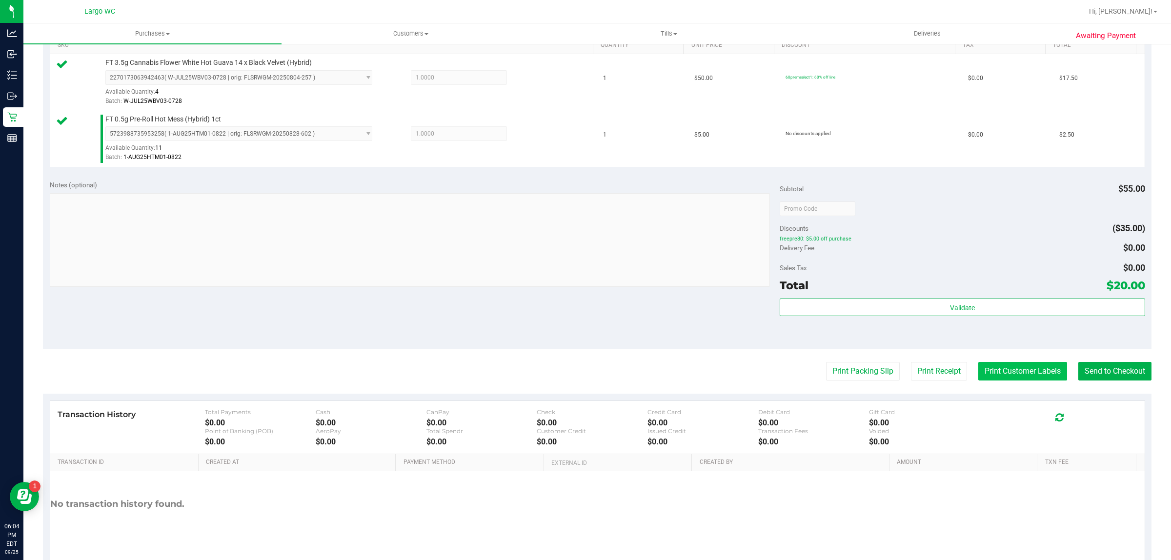
click at [979, 364] on button "Print Customer Labels" at bounding box center [1022, 371] width 89 height 19
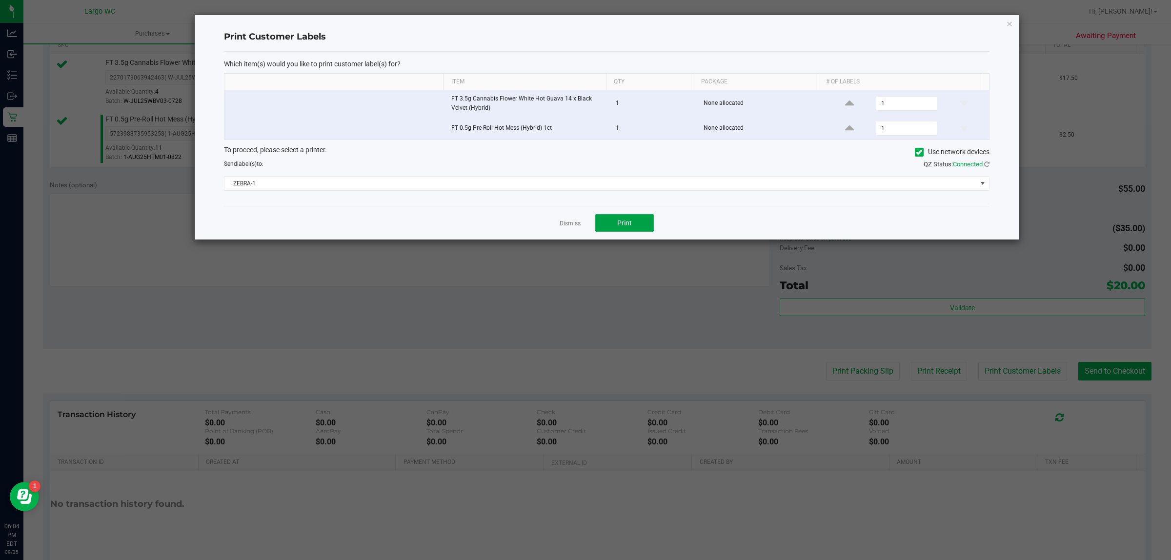
click at [618, 216] on button "Print" at bounding box center [624, 223] width 59 height 18
click at [1006, 23] on icon "button" at bounding box center [1009, 24] width 7 height 12
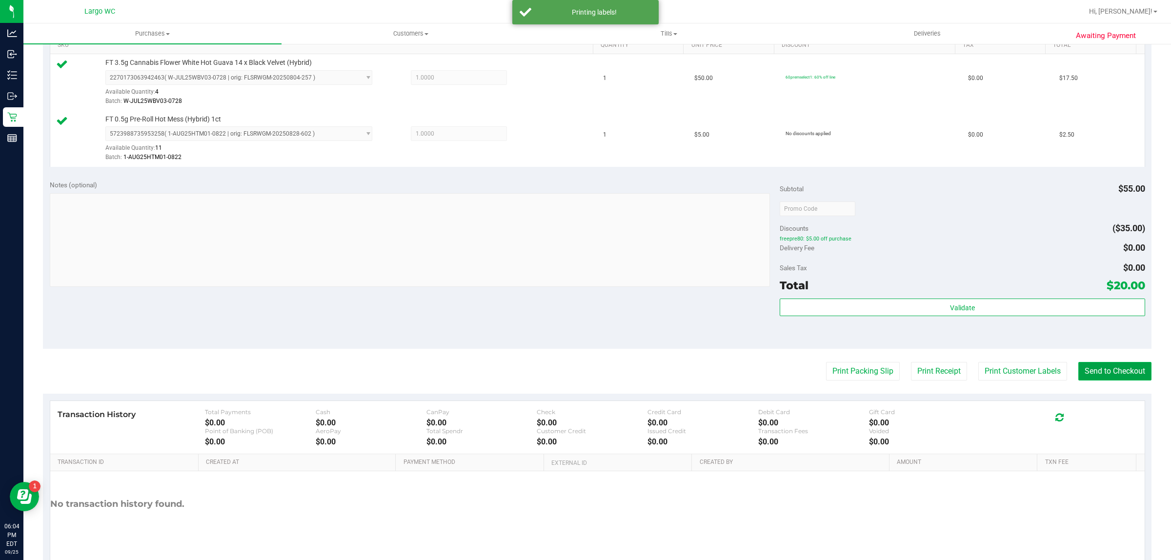
click at [1087, 380] on button "Send to Checkout" at bounding box center [1114, 371] width 73 height 19
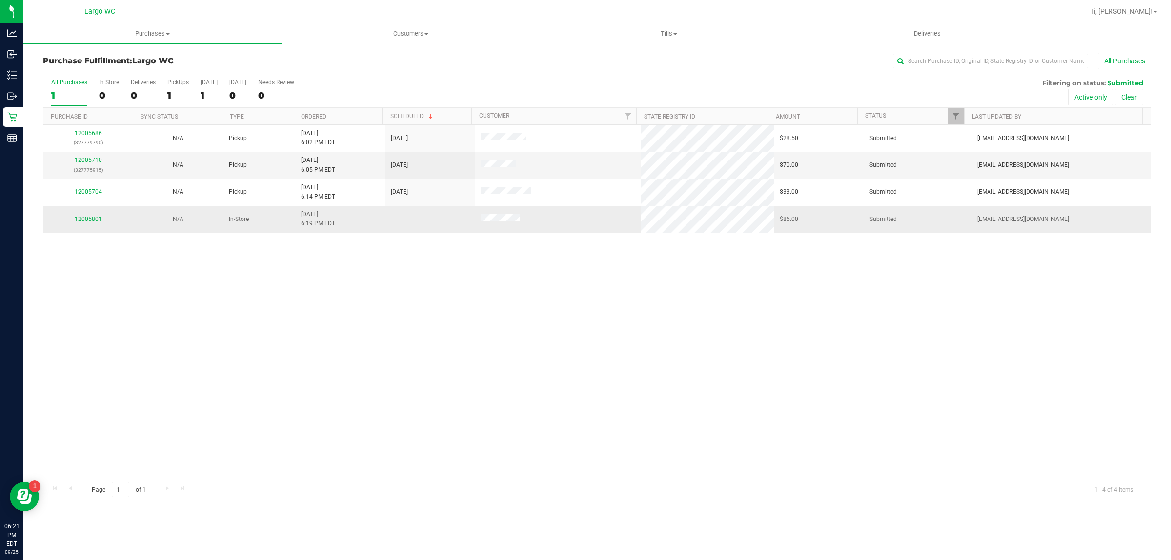
click at [90, 220] on link "12005801" at bounding box center [88, 219] width 27 height 7
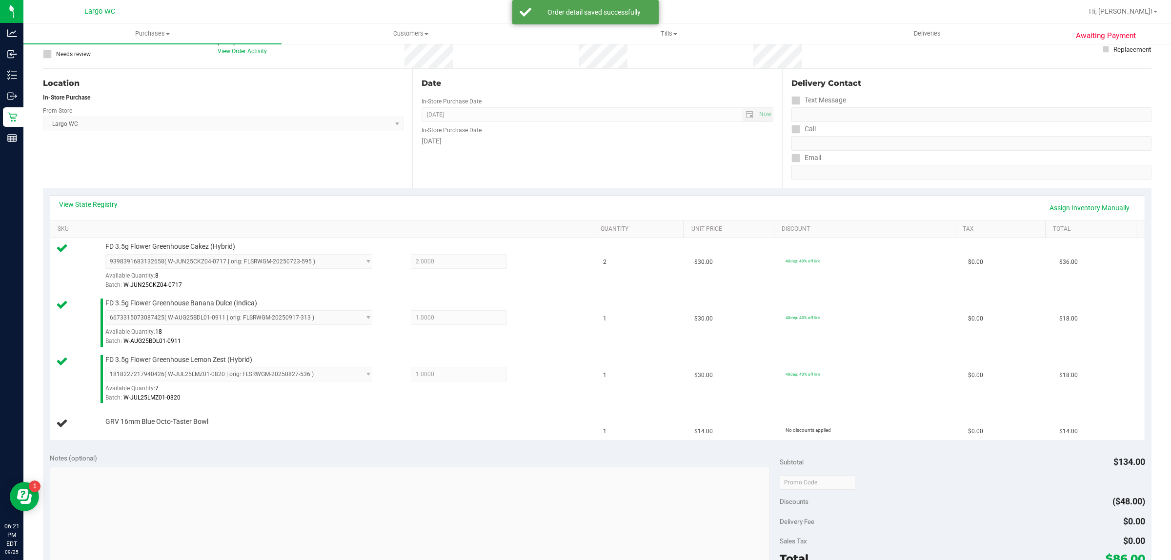
scroll to position [74, 0]
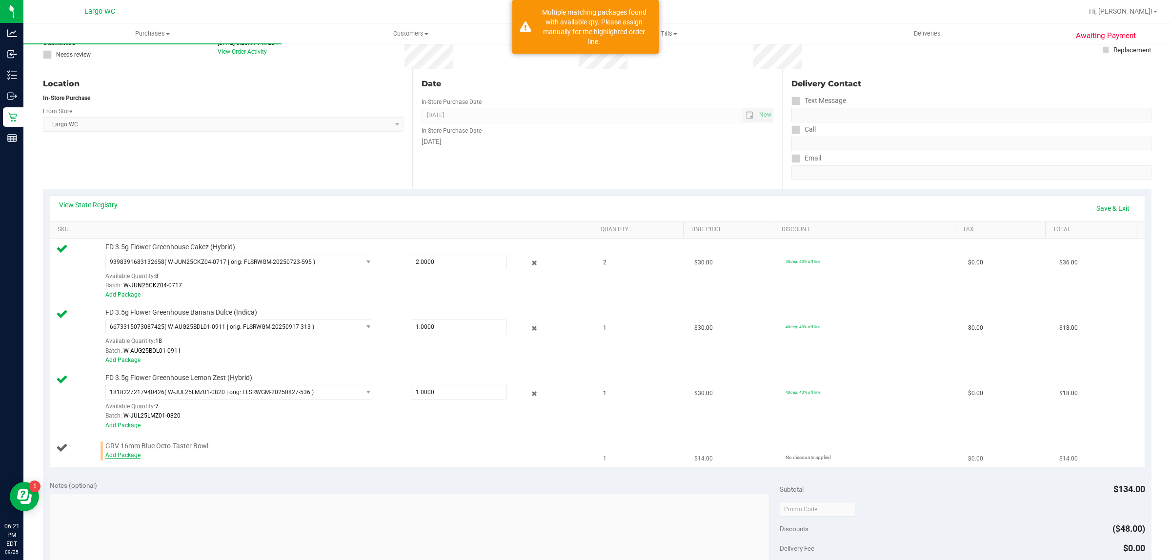
click at [127, 458] on link "Add Package" at bounding box center [122, 455] width 35 height 7
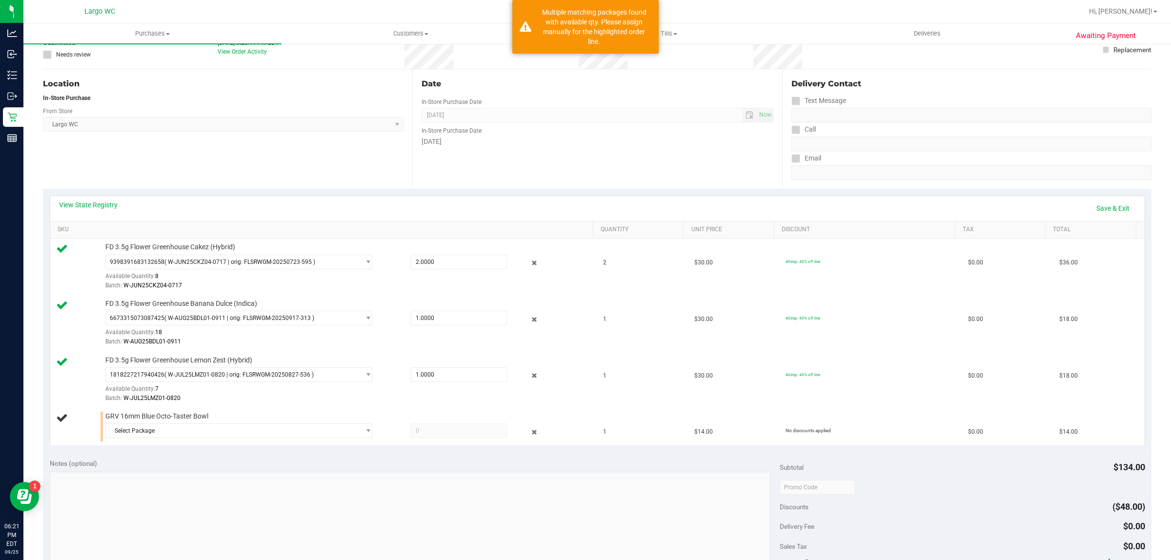
click at [169, 457] on div "Notes (optional) Subtotal $134.00 Discounts ($48.00) Delivery Fee $0.00 Sales T…" at bounding box center [597, 540] width 1109 height 176
click at [243, 435] on span "Select Package" at bounding box center [233, 431] width 254 height 14
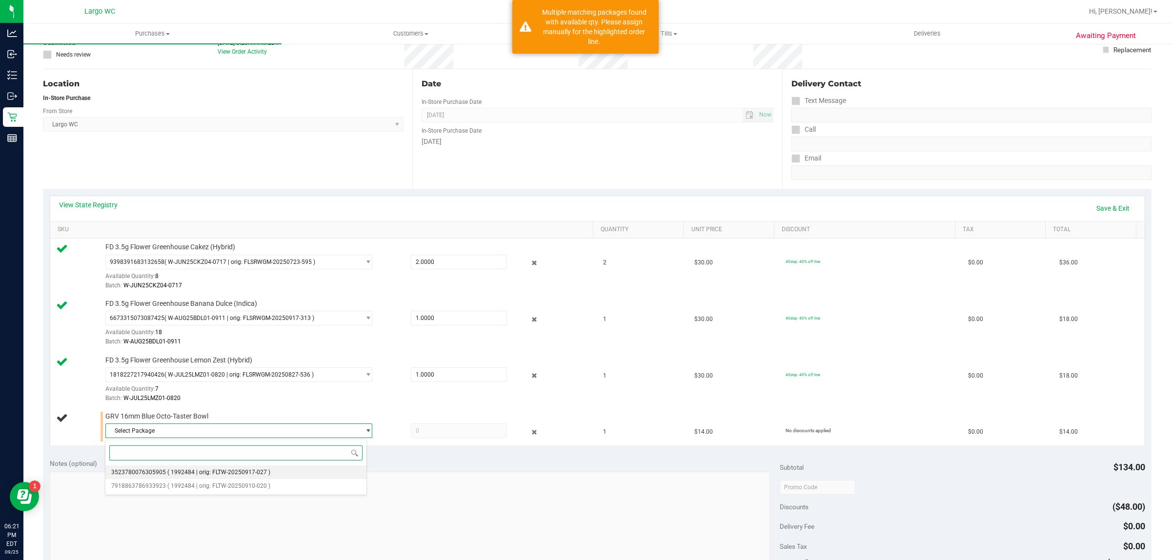
click at [236, 472] on span "( 1992484 | orig: FLTW-20250917-027 )" at bounding box center [218, 472] width 103 height 7
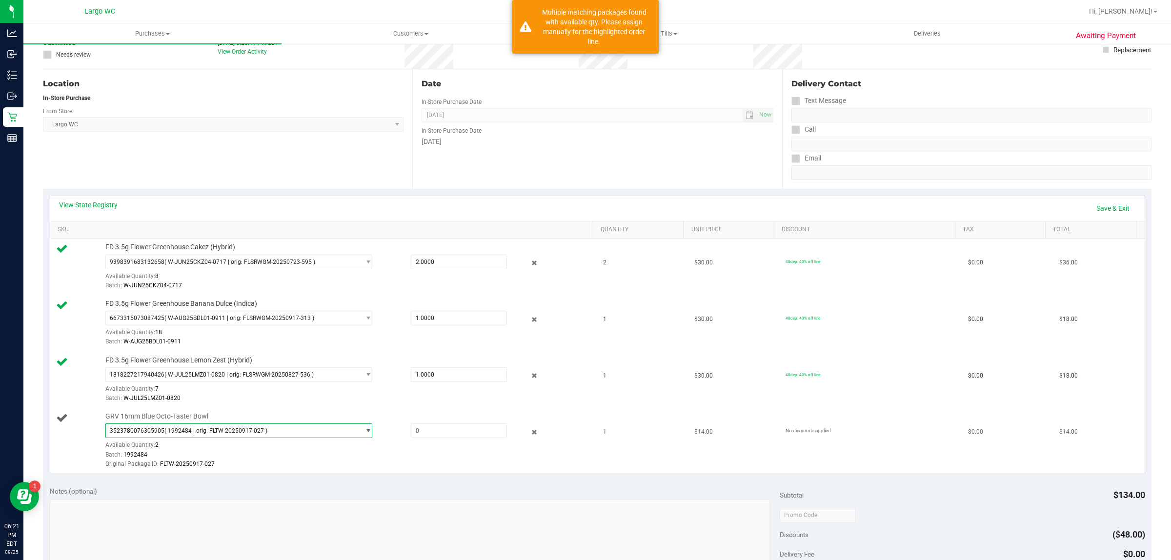
click at [321, 427] on span "3523780076305905 ( 1992484 | orig: FLTW-20250917-027 )" at bounding box center [233, 431] width 254 height 14
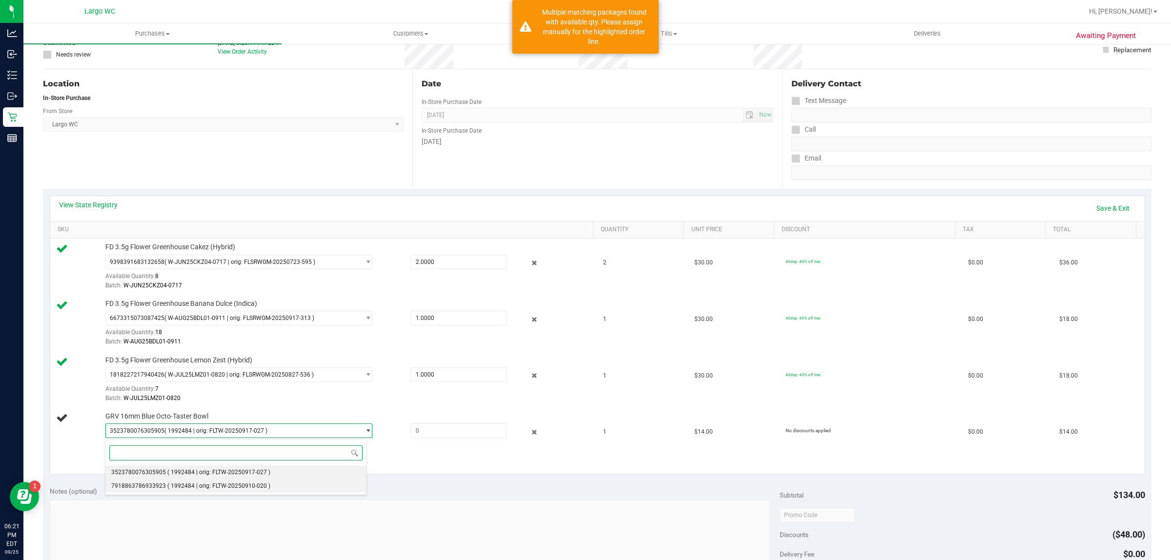
click at [240, 484] on span "( 1992484 | orig: FLTW-20250910-020 )" at bounding box center [218, 486] width 103 height 7
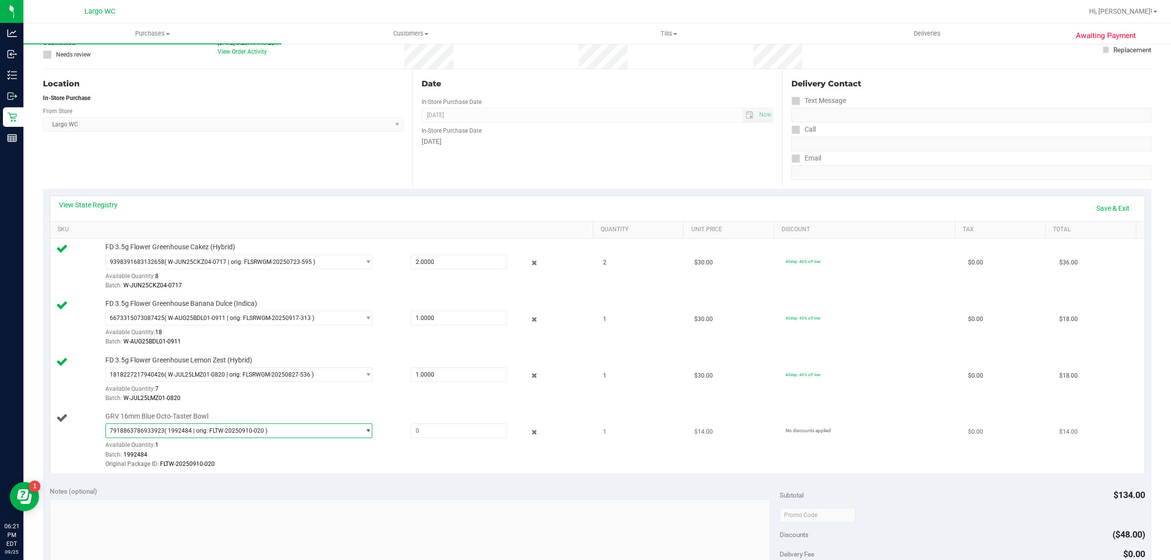
click at [305, 431] on span "7918863786933923 ( 1992484 | orig: FLTW-20250910-020 )" at bounding box center [233, 431] width 254 height 14
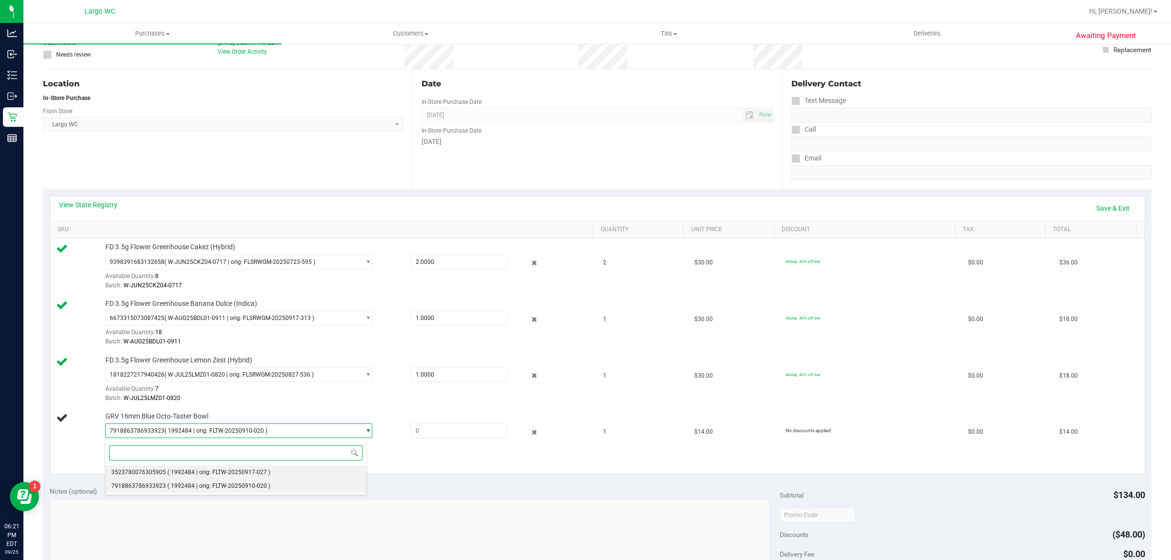
click at [260, 474] on span "( 1992484 | orig: FLTW-20250917-027 )" at bounding box center [218, 472] width 103 height 7
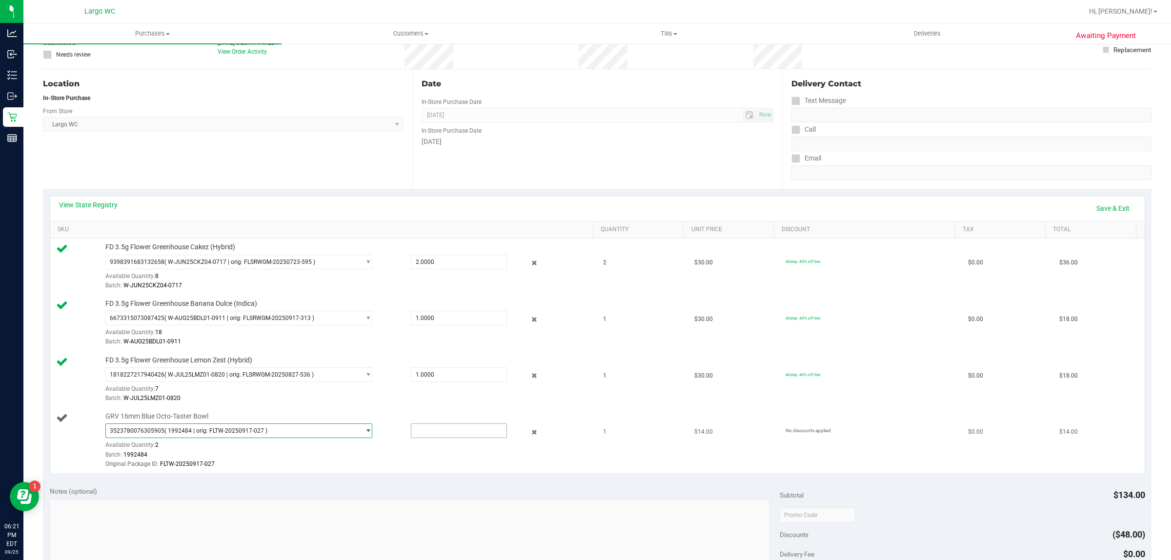
click at [449, 432] on input "text" at bounding box center [459, 431] width 96 height 14
type input "1"
click at [510, 466] on div "Original Package ID: FLTW-20250917-027" at bounding box center [346, 464] width 482 height 9
type input "1.0000"
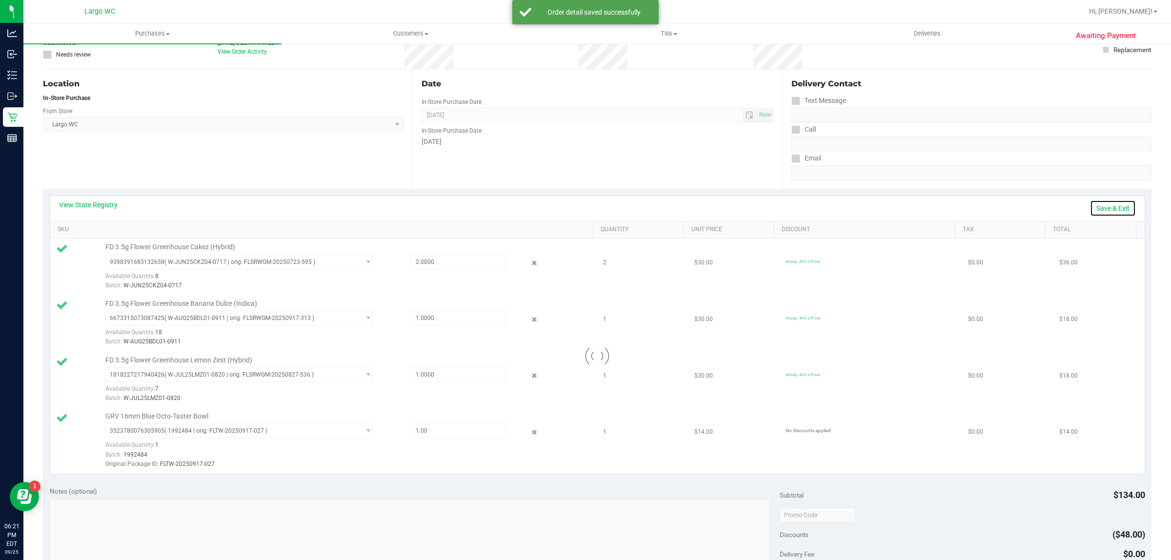
click at [1104, 208] on link "Save & Exit" at bounding box center [1113, 208] width 46 height 17
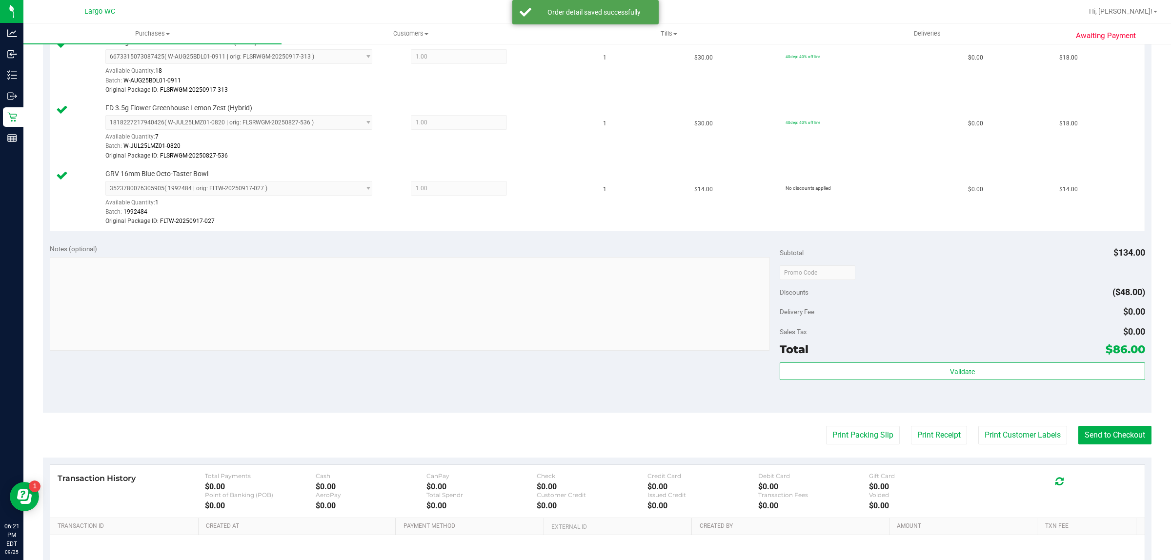
scroll to position [343, 0]
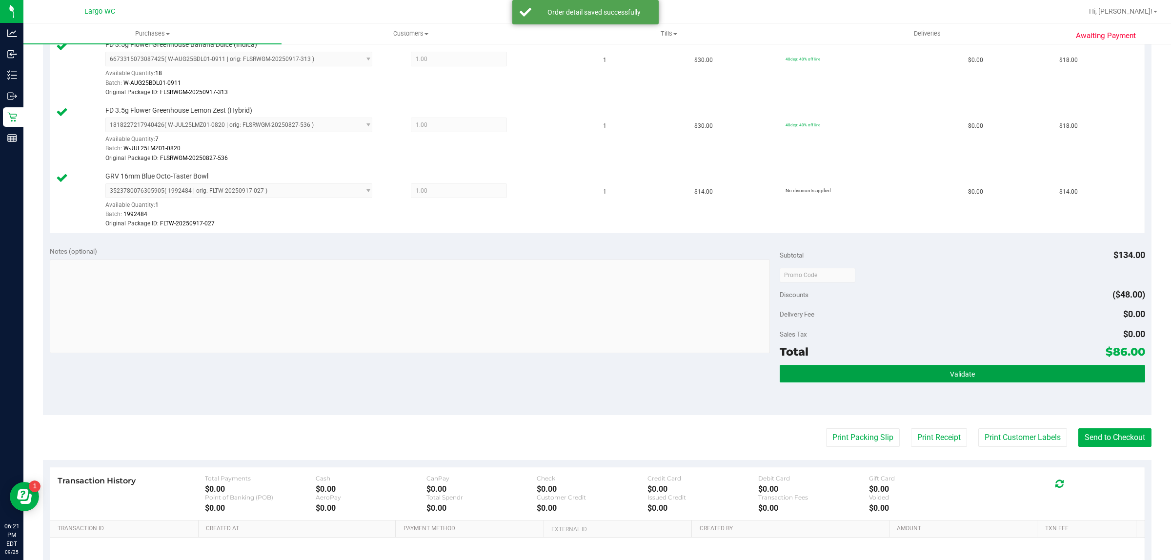
click at [938, 379] on button "Validate" at bounding box center [962, 374] width 365 height 18
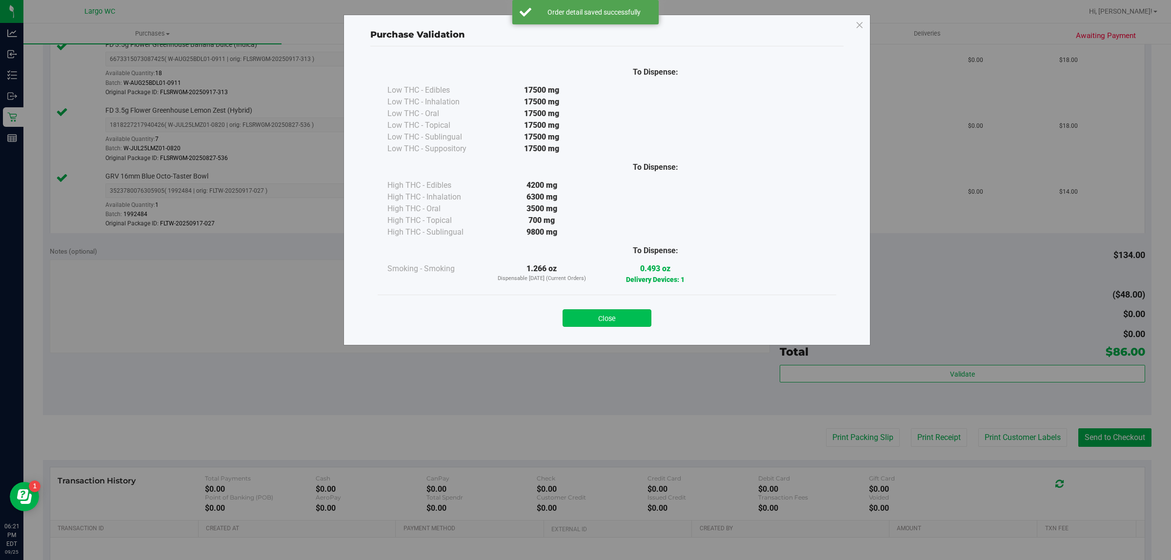
click at [617, 318] on button "Close" at bounding box center [607, 318] width 89 height 18
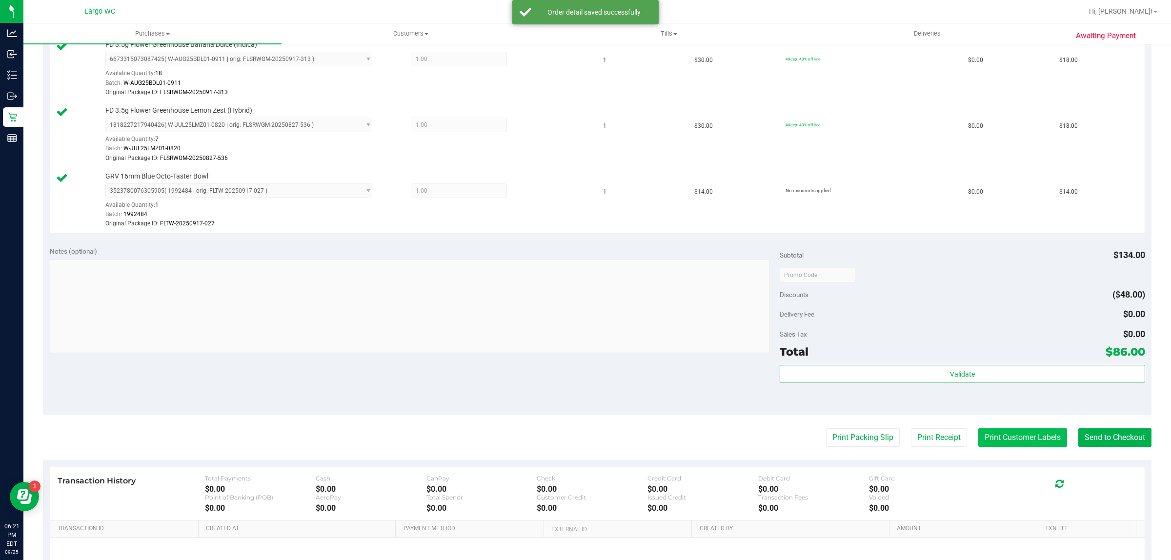
click at [1015, 436] on button "Print Customer Labels" at bounding box center [1022, 437] width 89 height 19
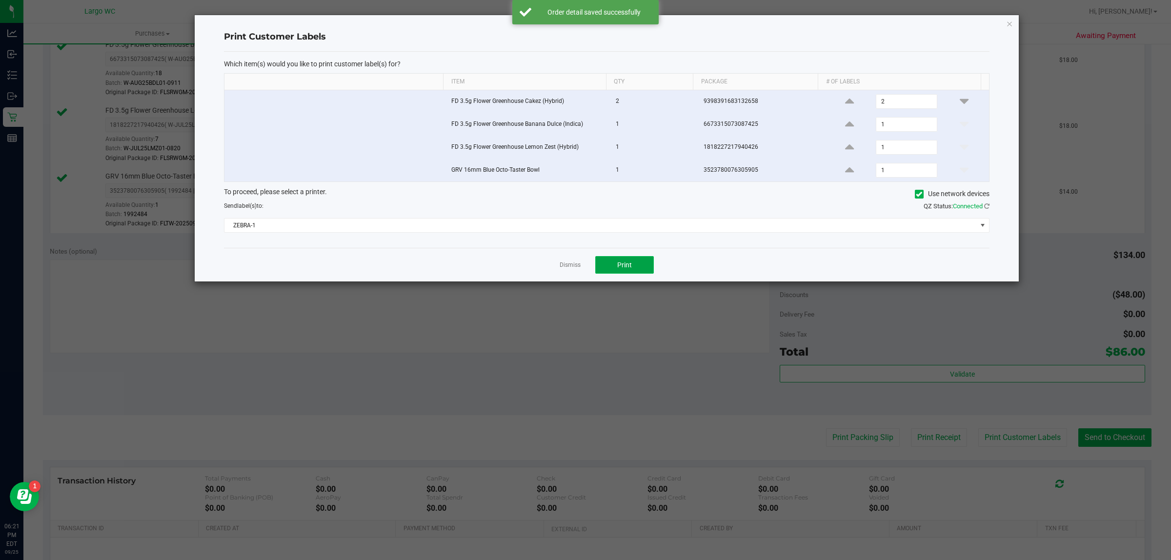
click at [638, 265] on button "Print" at bounding box center [624, 265] width 59 height 18
click at [1009, 23] on icon "button" at bounding box center [1009, 24] width 7 height 12
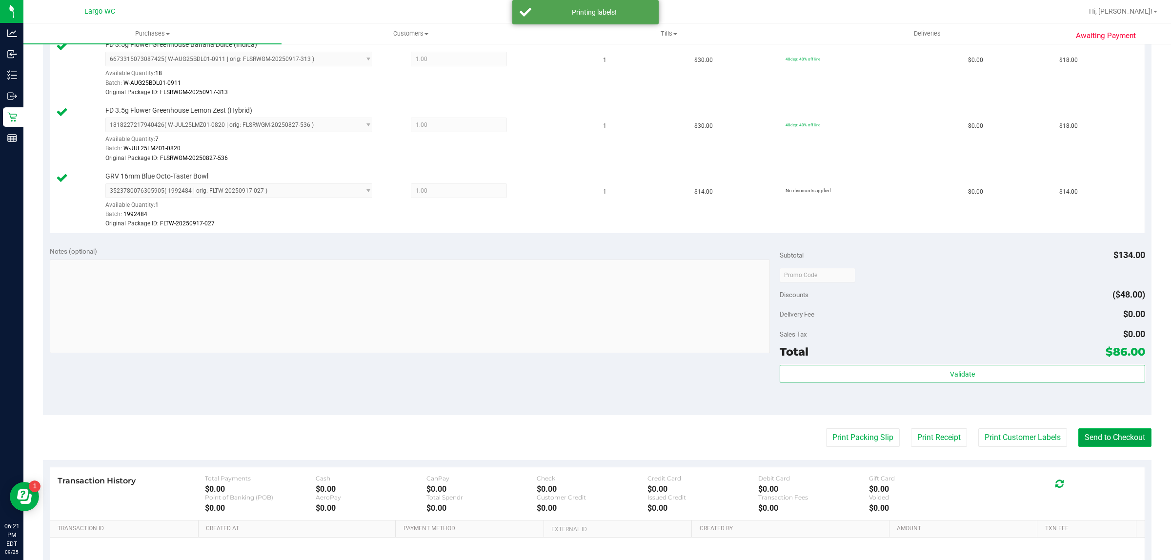
click at [1107, 440] on button "Send to Checkout" at bounding box center [1114, 437] width 73 height 19
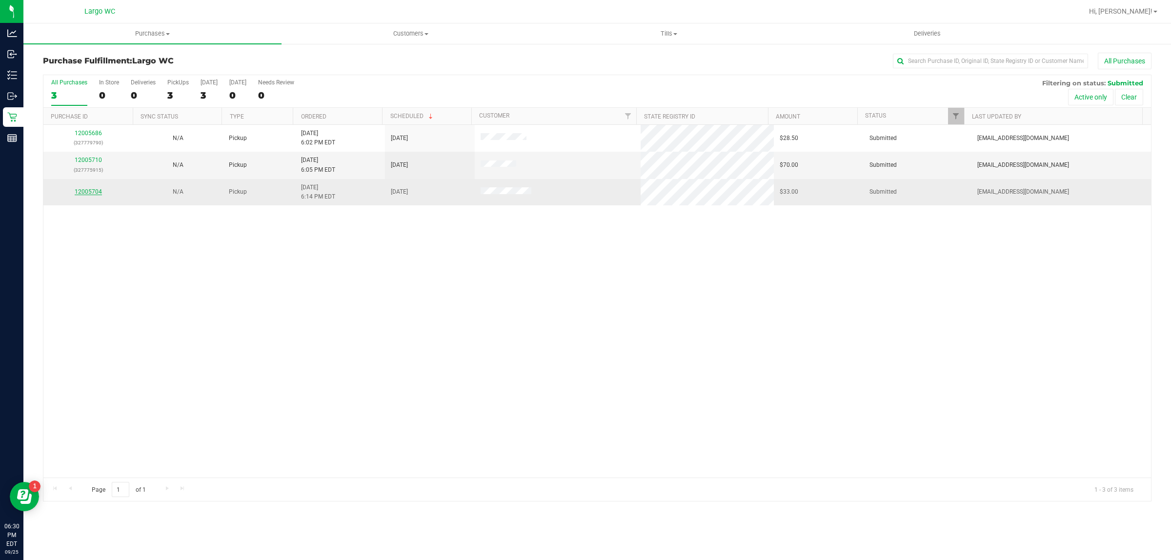
click at [87, 195] on link "12005704" at bounding box center [88, 191] width 27 height 7
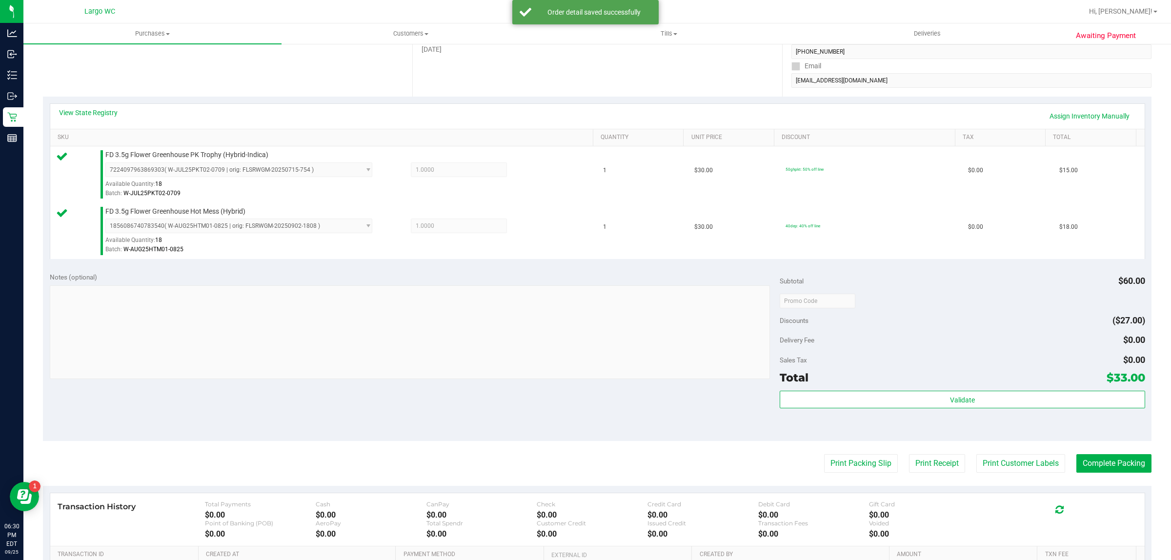
scroll to position [248, 0]
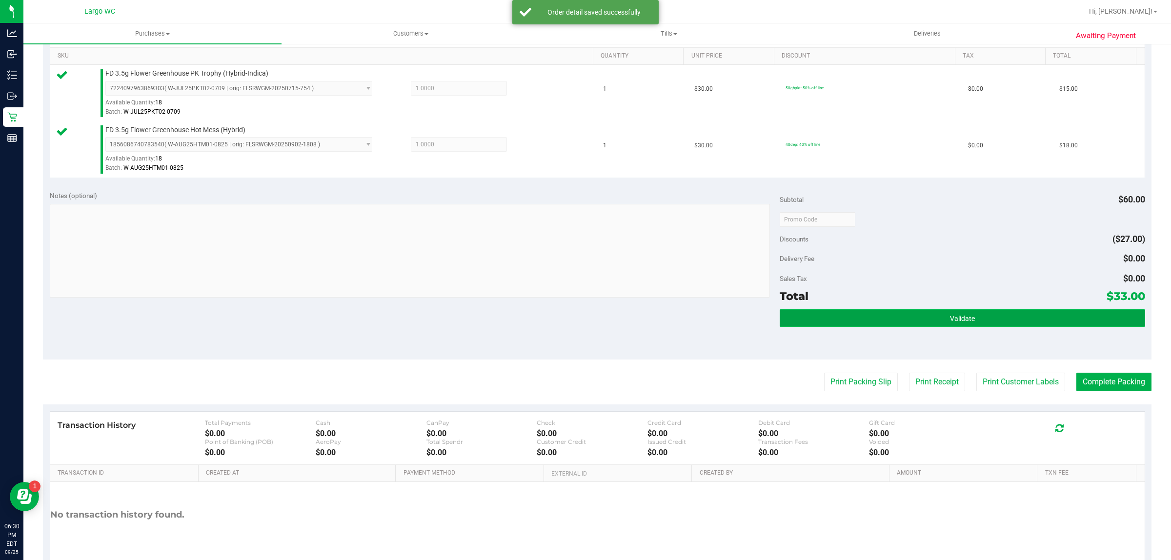
click at [934, 314] on button "Validate" at bounding box center [962, 318] width 365 height 18
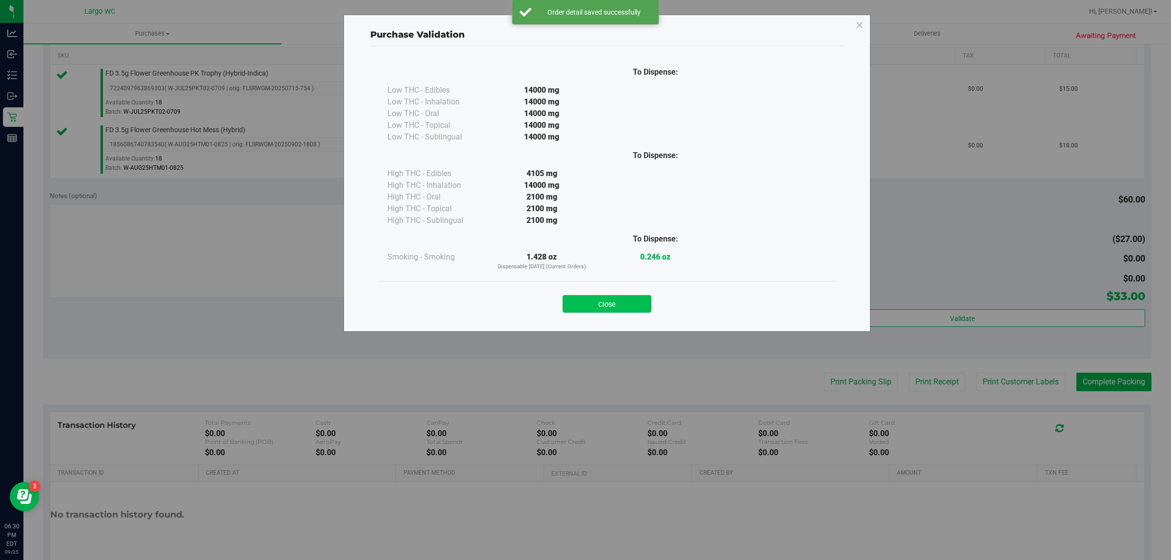
click at [610, 297] on button "Close" at bounding box center [607, 304] width 89 height 18
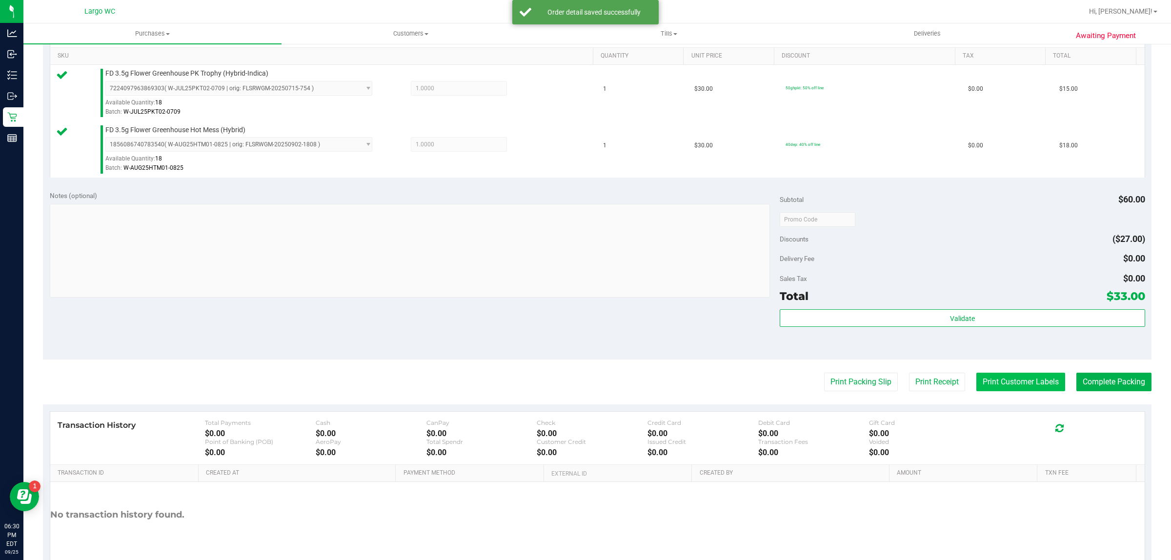
click at [1022, 382] on button "Print Customer Labels" at bounding box center [1020, 382] width 89 height 19
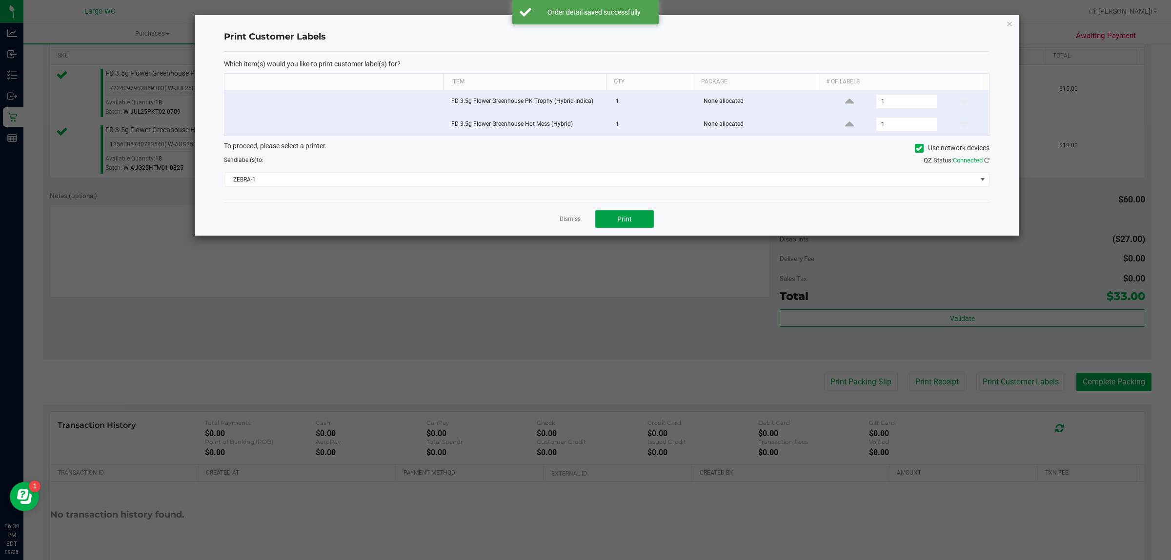
click at [629, 216] on span "Print" at bounding box center [624, 219] width 15 height 8
click at [1010, 25] on icon "button" at bounding box center [1009, 24] width 7 height 12
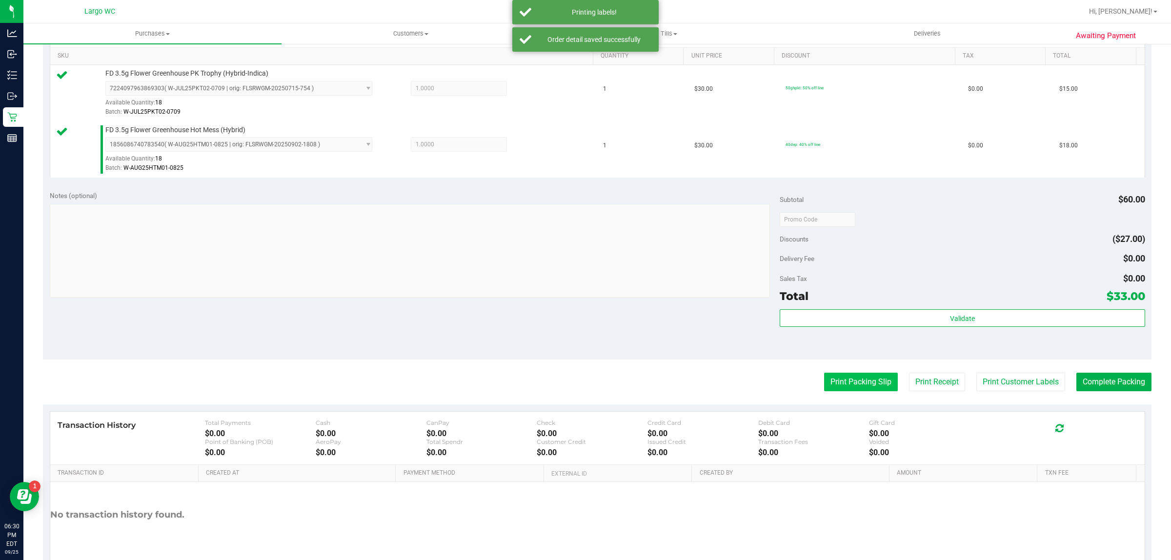
click at [829, 384] on button "Print Packing Slip" at bounding box center [861, 382] width 74 height 19
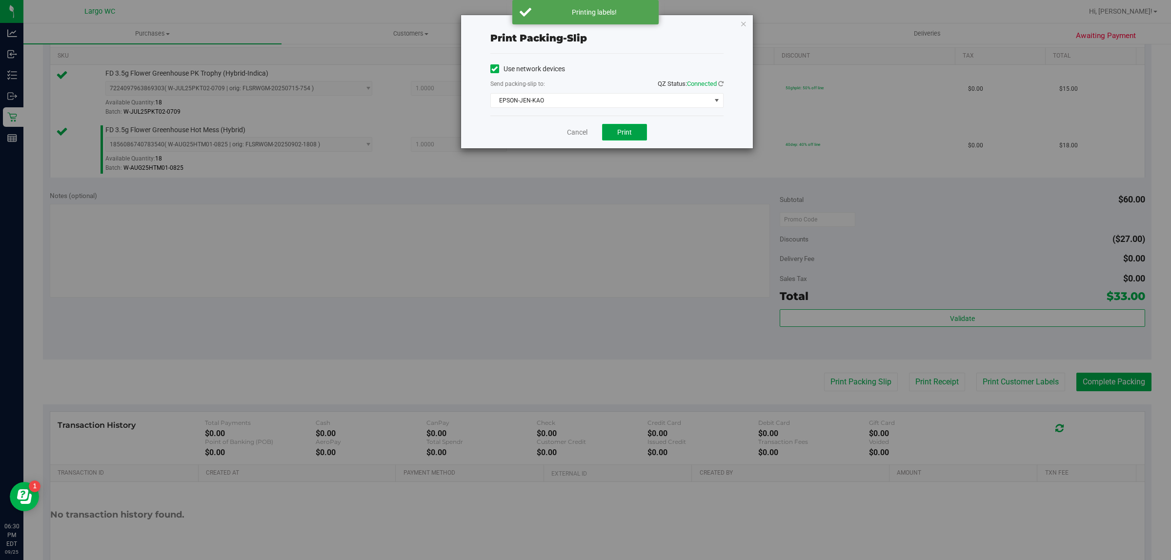
click at [632, 137] on button "Print" at bounding box center [624, 132] width 45 height 17
click at [745, 21] on icon "button" at bounding box center [743, 24] width 7 height 12
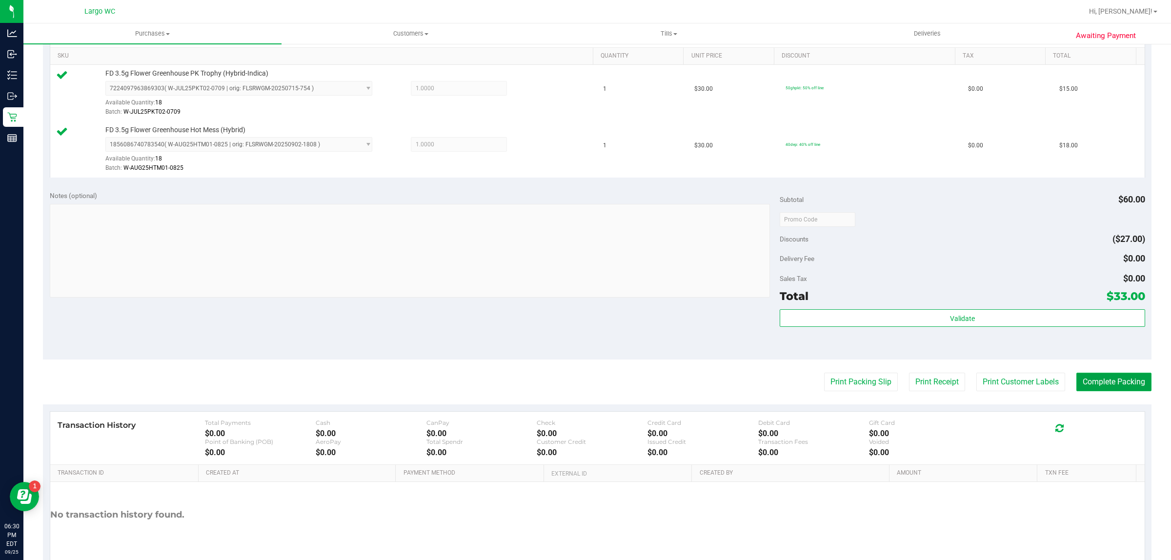
click at [1111, 384] on button "Complete Packing" at bounding box center [1113, 382] width 75 height 19
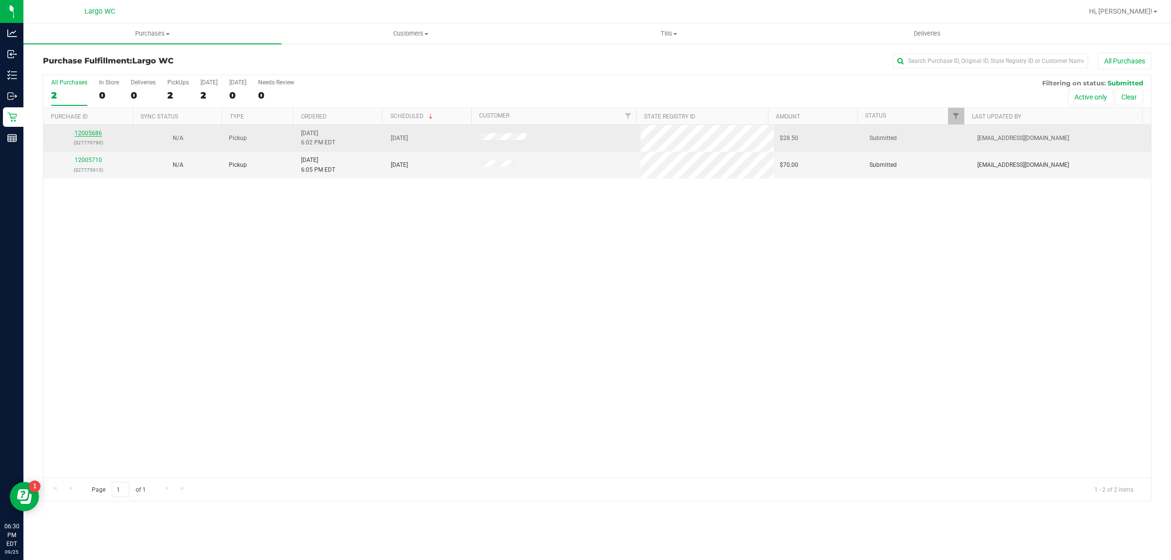
click at [91, 135] on link "12005686" at bounding box center [88, 133] width 27 height 7
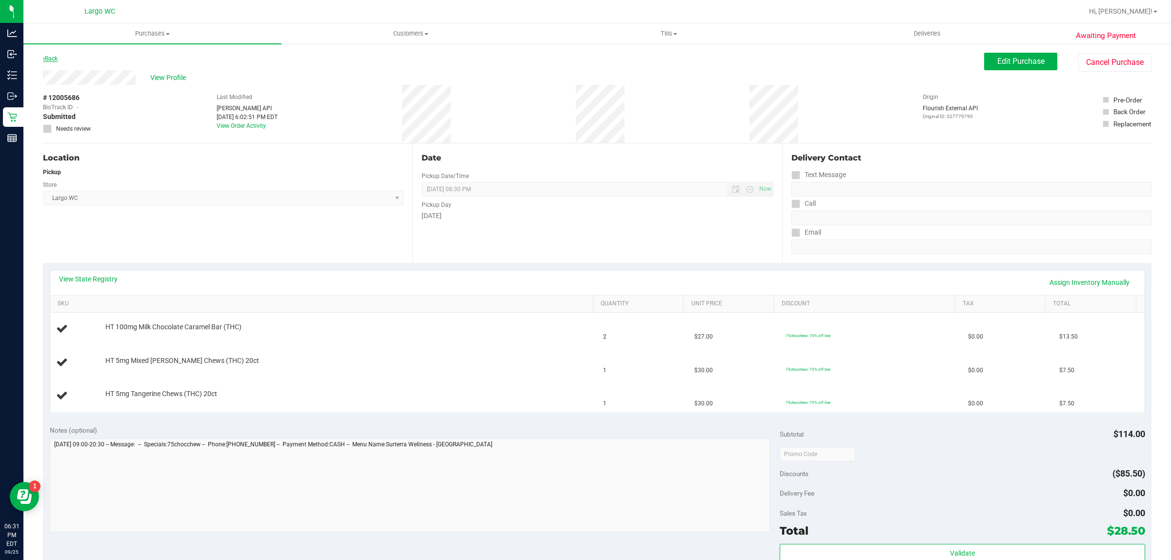
click at [53, 60] on link "Back" at bounding box center [50, 58] width 15 height 7
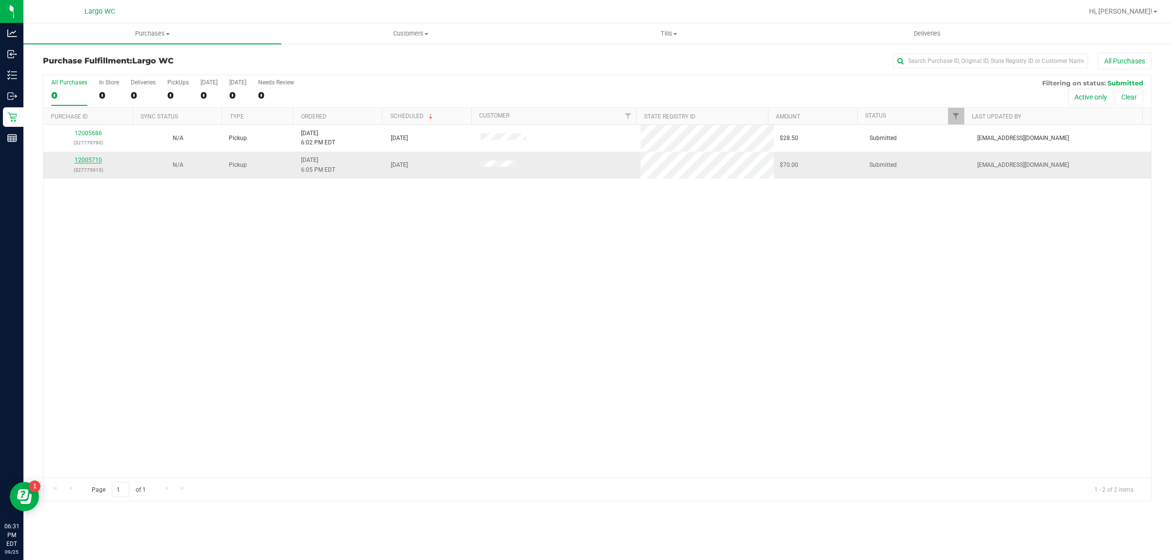
click at [81, 162] on link "12005710" at bounding box center [88, 160] width 27 height 7
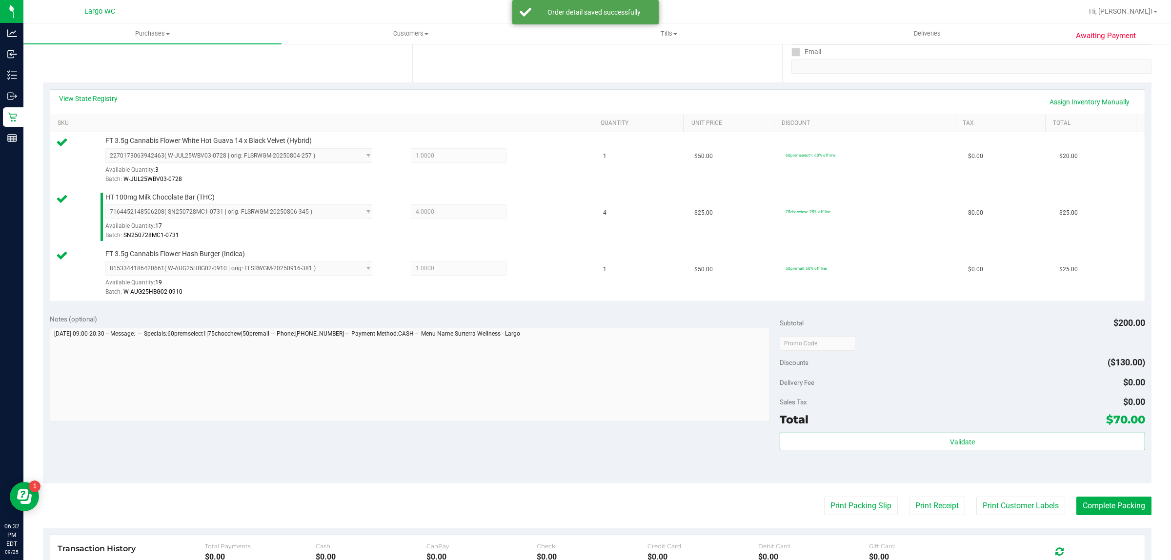
scroll to position [193, 0]
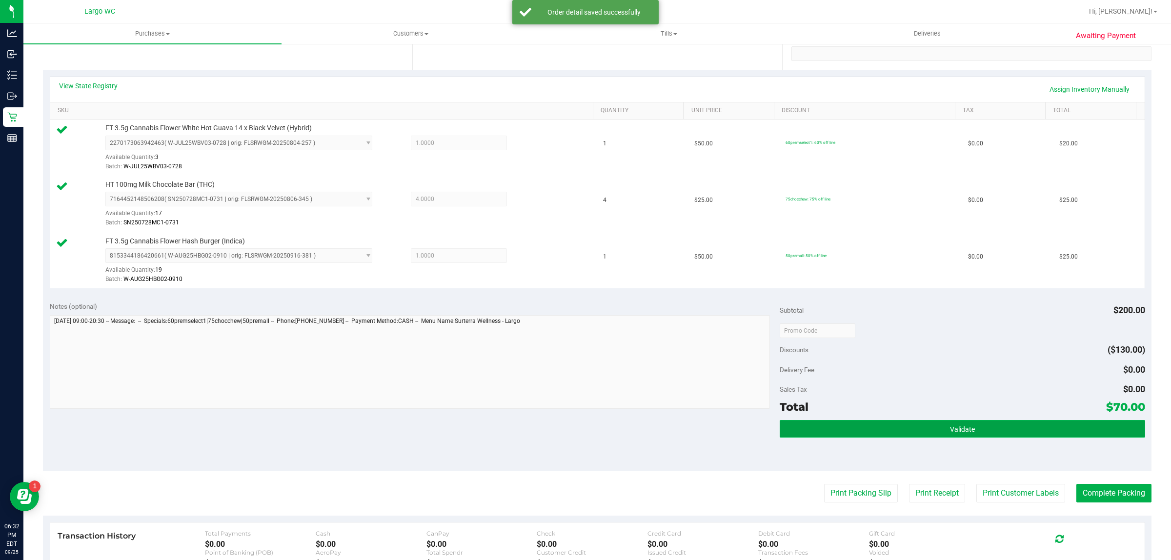
click at [864, 421] on button "Validate" at bounding box center [962, 429] width 365 height 18
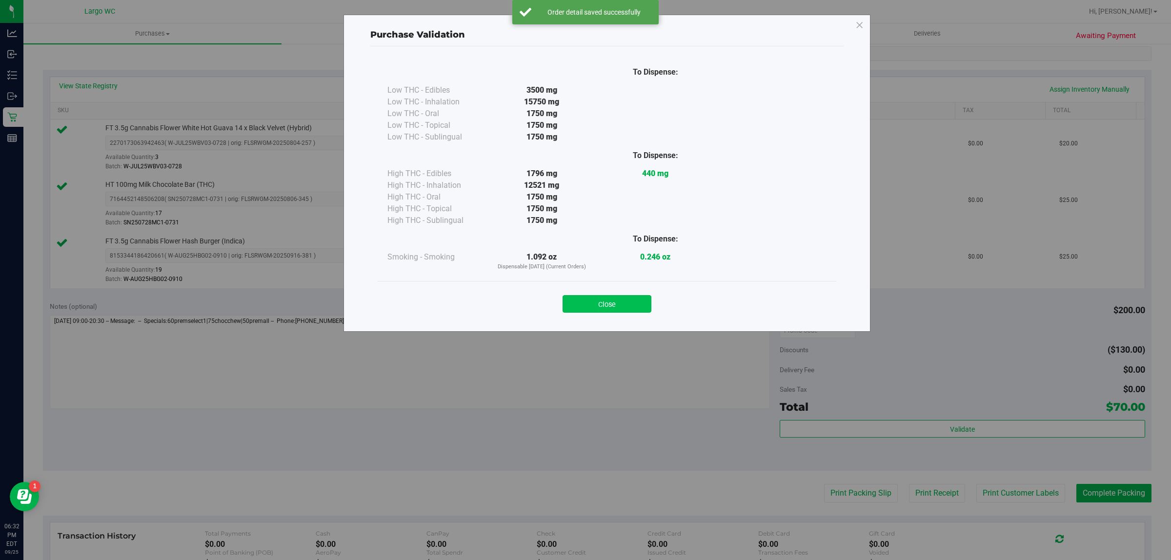
click at [604, 307] on button "Close" at bounding box center [607, 304] width 89 height 18
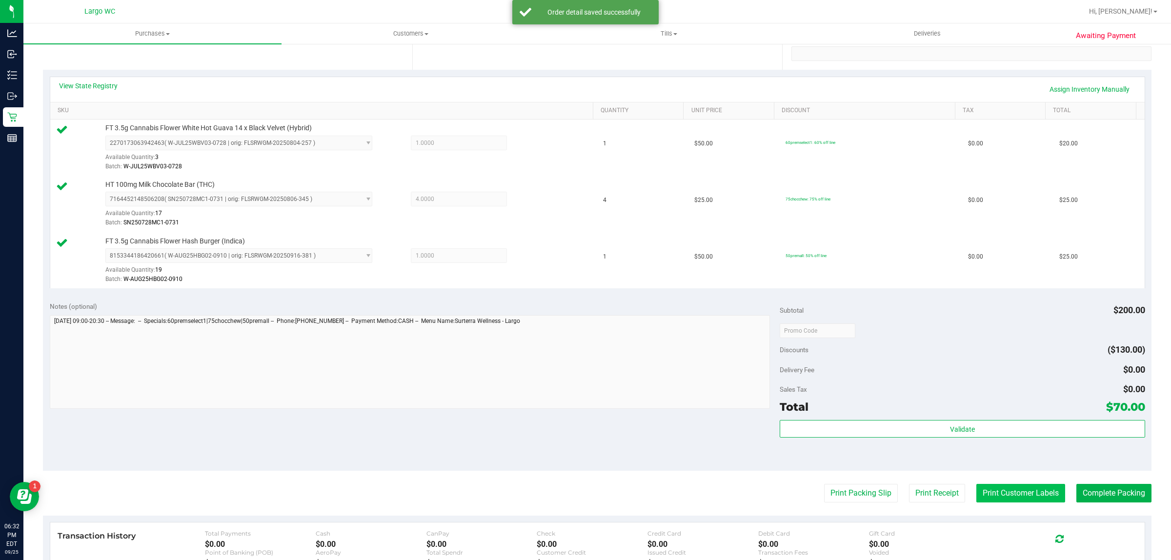
click at [998, 491] on button "Print Customer Labels" at bounding box center [1020, 493] width 89 height 19
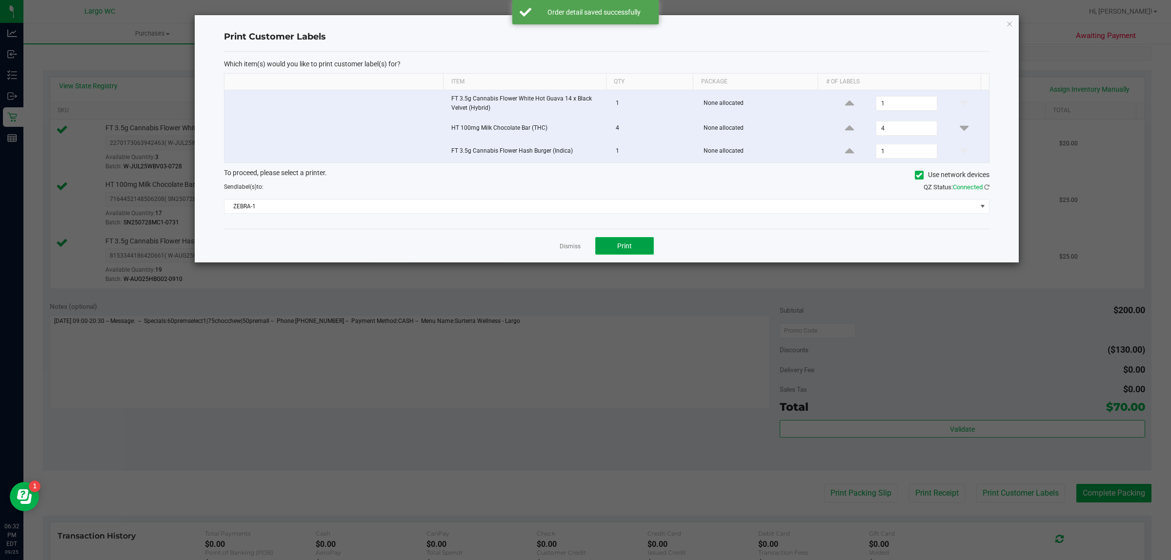
click at [644, 254] on button "Print" at bounding box center [624, 246] width 59 height 18
click at [1010, 23] on icon "button" at bounding box center [1009, 24] width 7 height 12
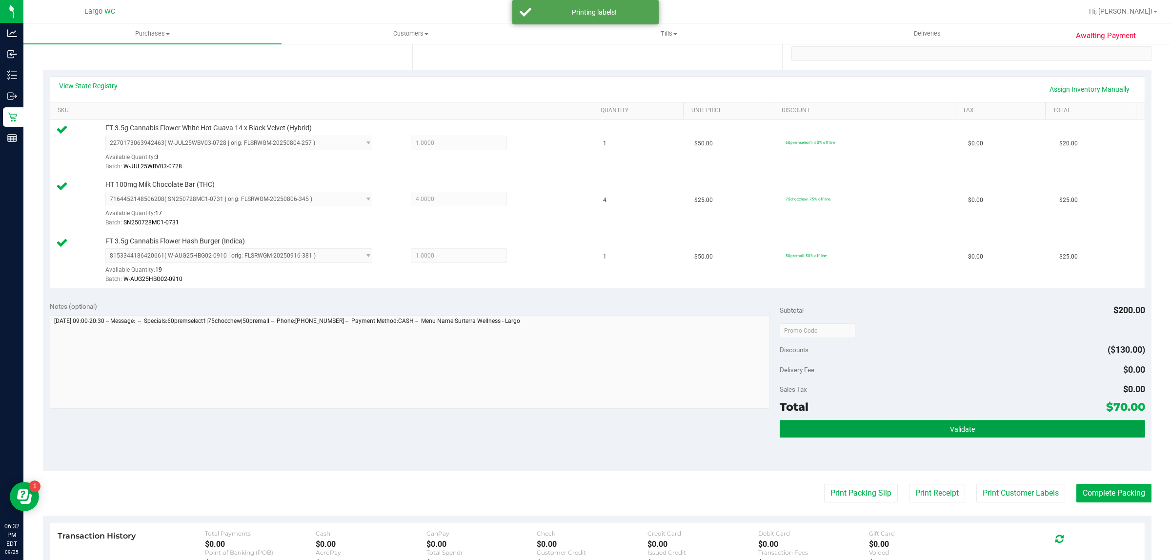
click at [1087, 433] on button "Validate" at bounding box center [962, 429] width 365 height 18
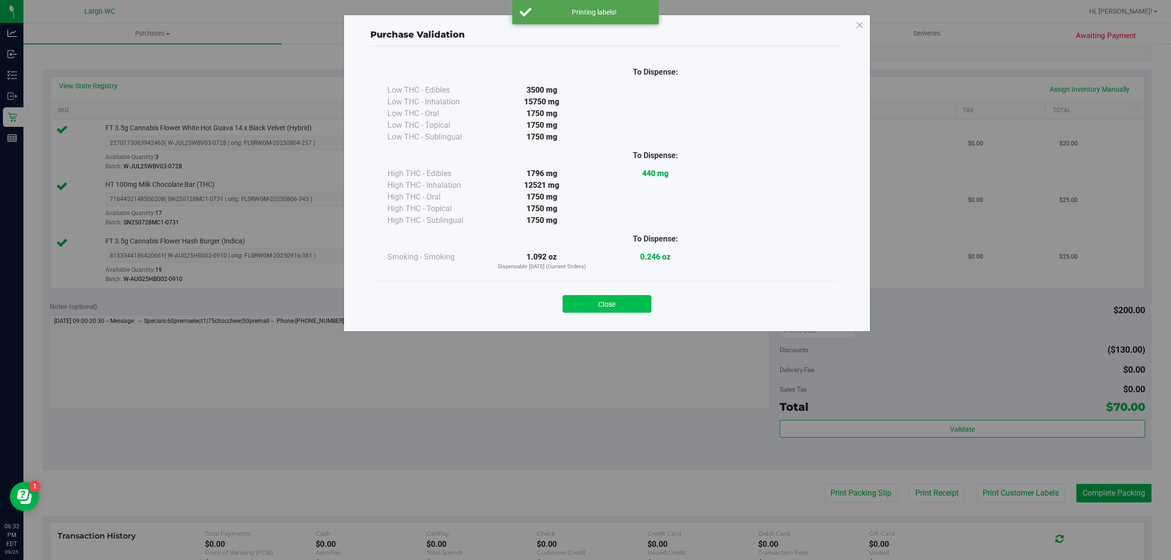
click at [626, 308] on button "Close" at bounding box center [607, 304] width 89 height 18
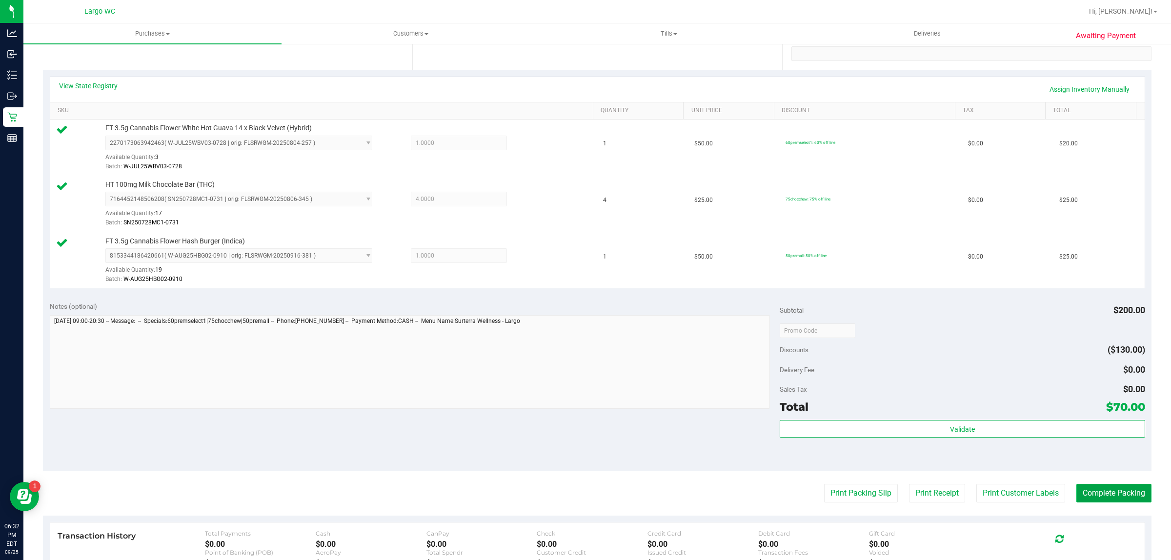
click at [1097, 498] on button "Complete Packing" at bounding box center [1113, 493] width 75 height 19
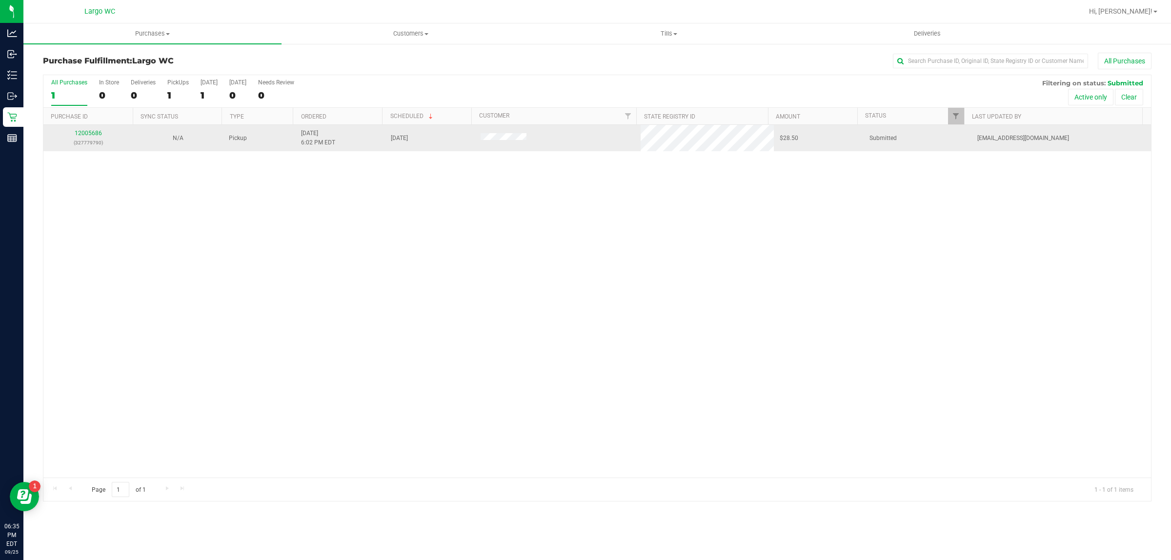
click at [96, 147] on p "(327779790)" at bounding box center [88, 142] width 78 height 9
click at [91, 135] on link "12005686" at bounding box center [88, 133] width 27 height 7
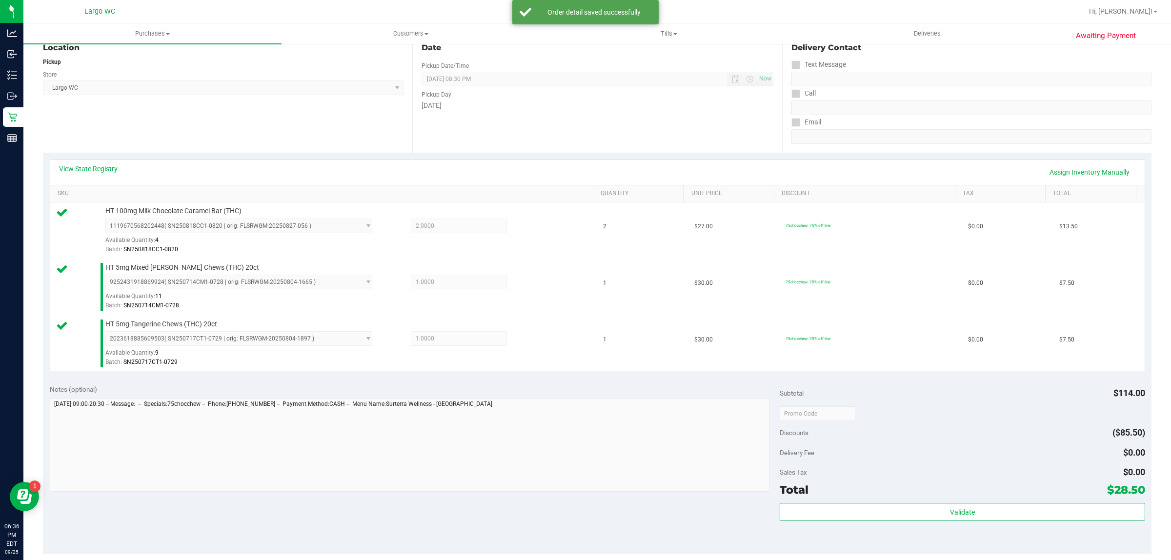
scroll to position [273, 0]
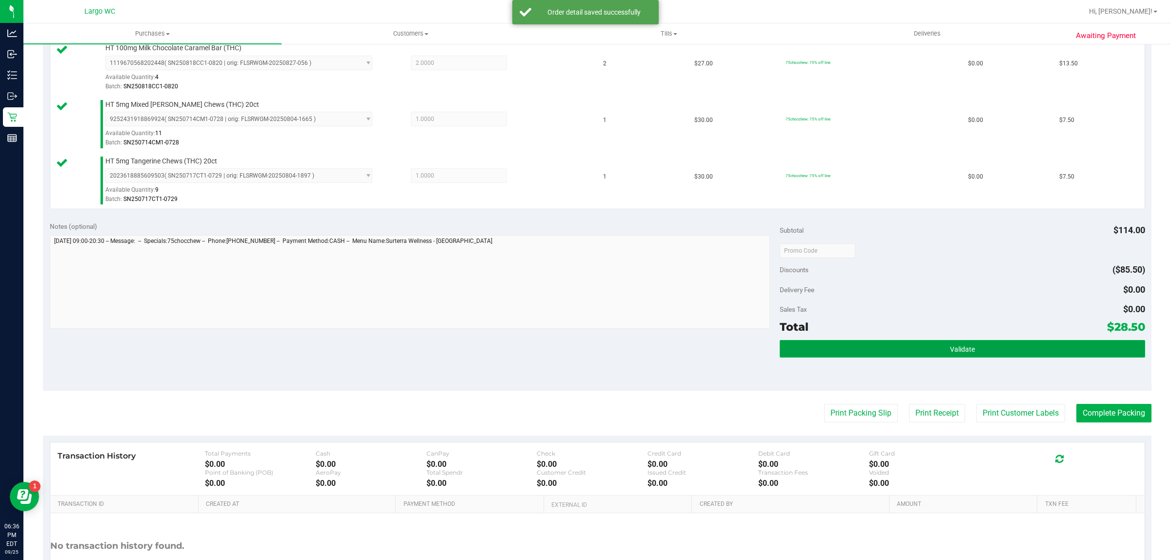
click at [909, 355] on button "Validate" at bounding box center [962, 349] width 365 height 18
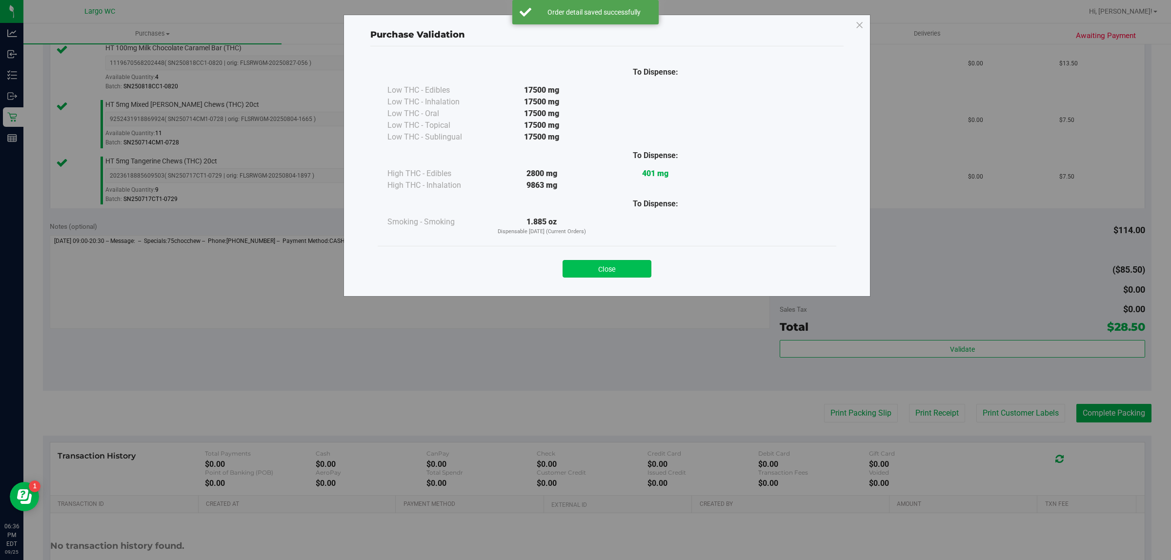
click at [621, 272] on button "Close" at bounding box center [607, 269] width 89 height 18
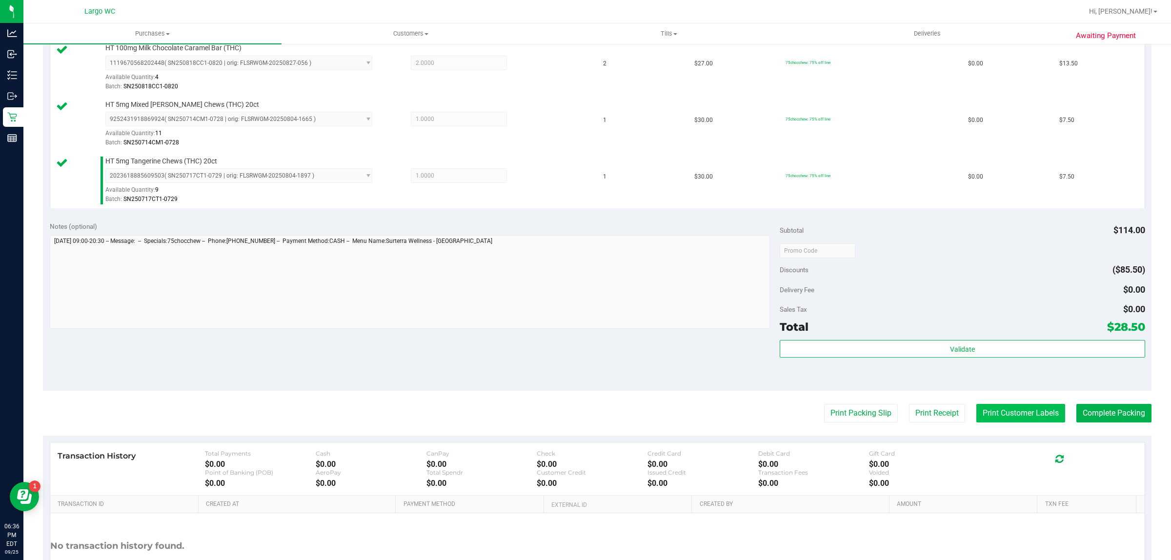
click at [1022, 423] on button "Print Customer Labels" at bounding box center [1020, 413] width 89 height 19
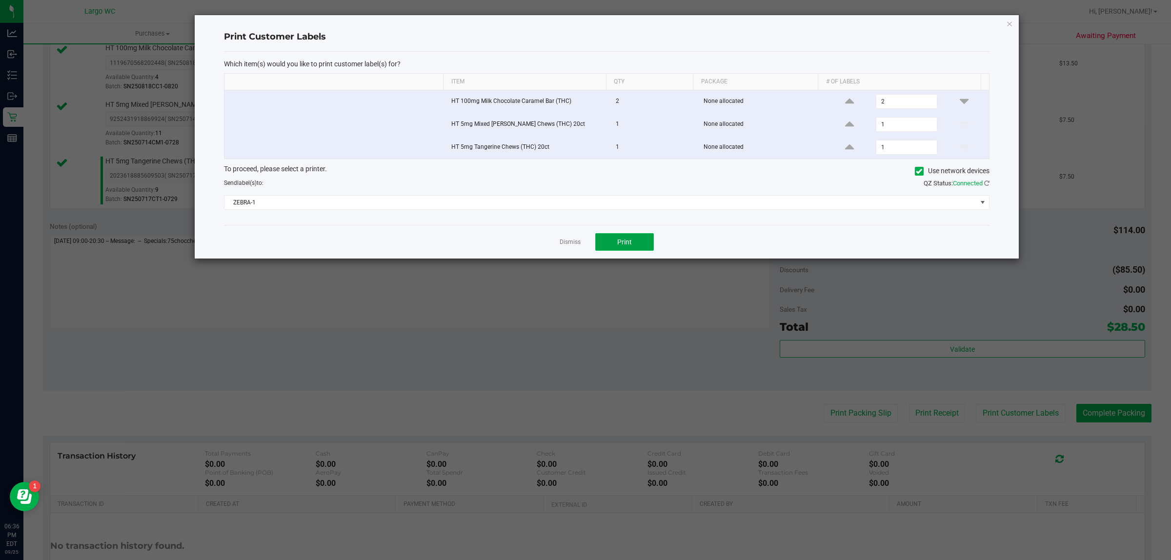
click at [643, 241] on button "Print" at bounding box center [624, 242] width 59 height 18
click at [1011, 26] on icon "button" at bounding box center [1009, 24] width 7 height 12
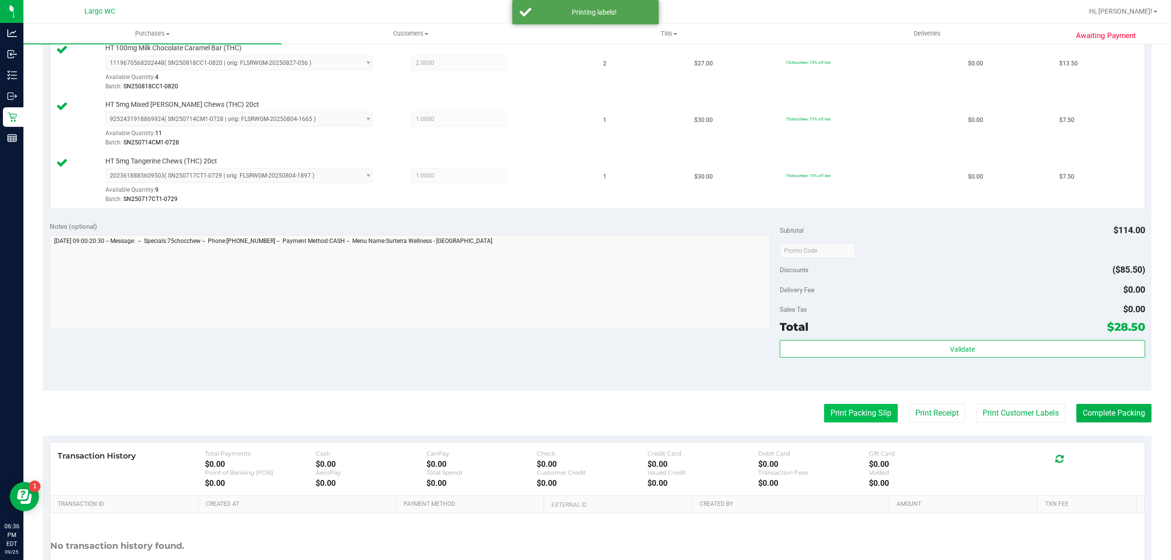
click at [850, 408] on button "Print Packing Slip" at bounding box center [861, 413] width 74 height 19
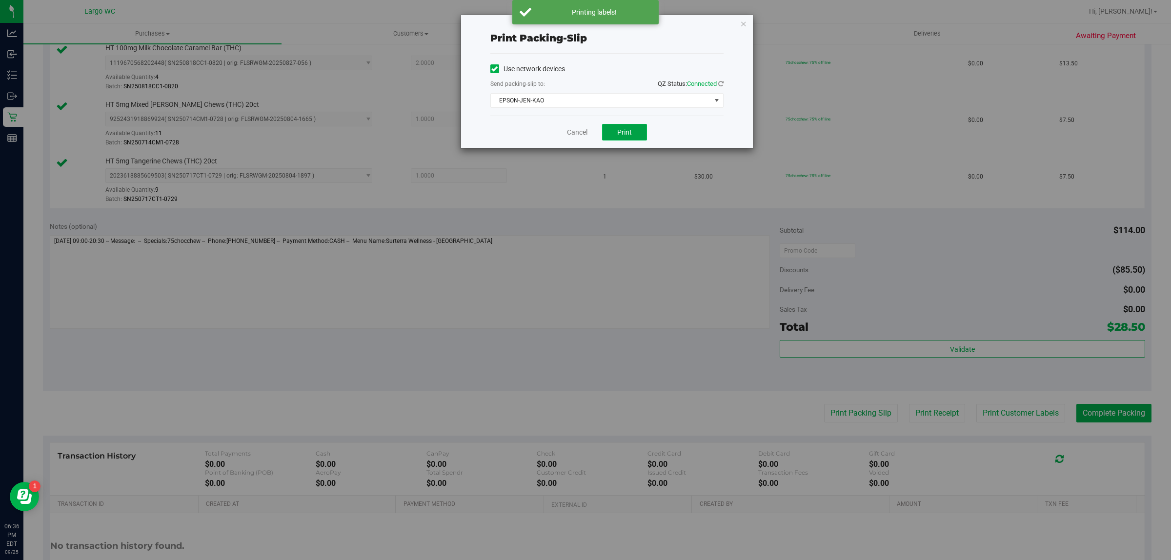
click at [627, 132] on span "Print" at bounding box center [624, 132] width 15 height 8
click at [740, 18] on icon "button" at bounding box center [743, 24] width 7 height 12
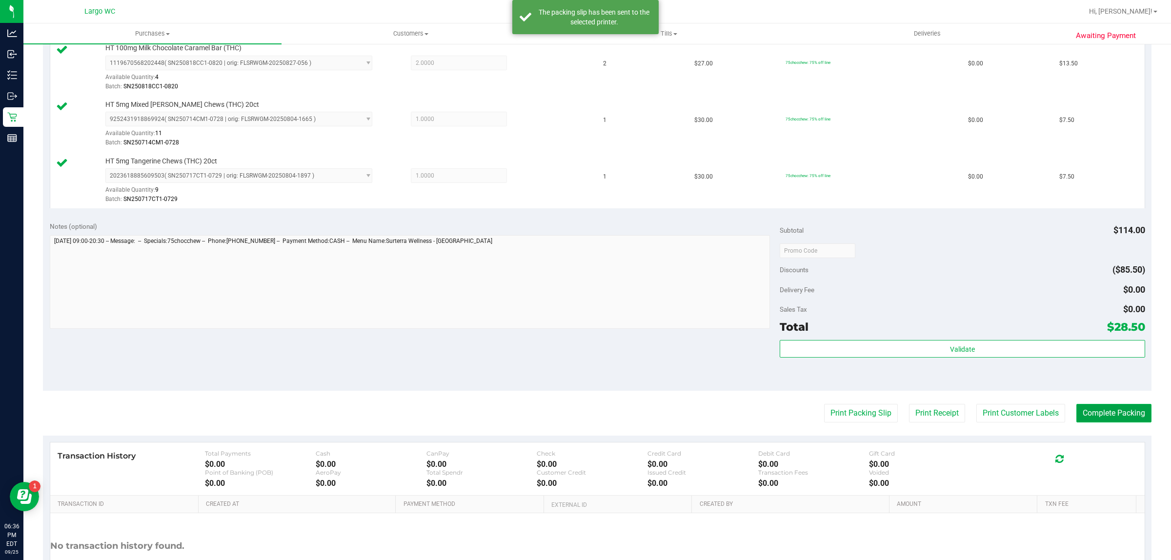
click at [1101, 420] on button "Complete Packing" at bounding box center [1113, 413] width 75 height 19
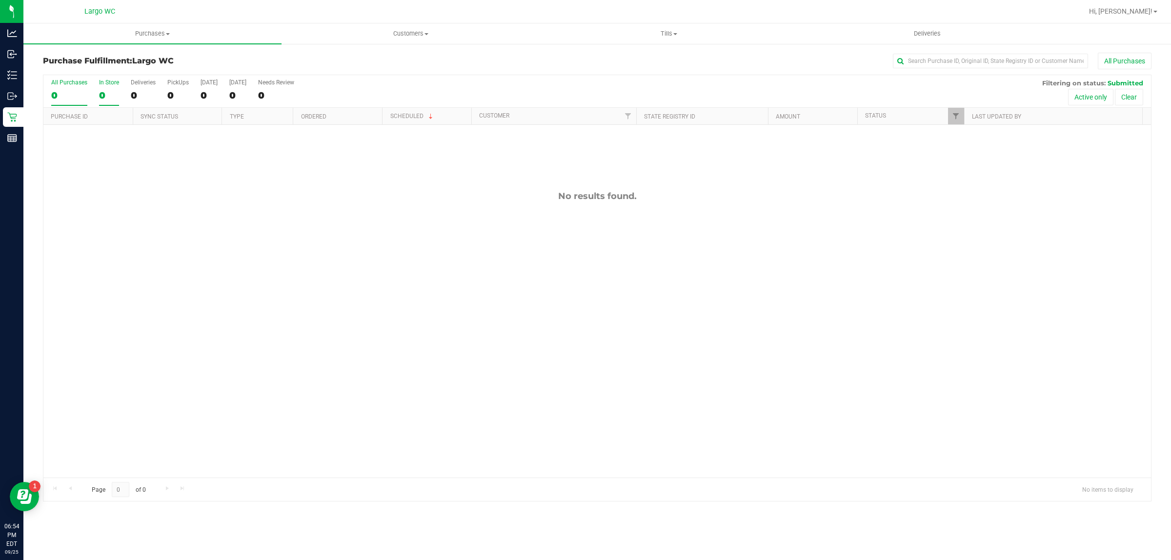
click at [103, 80] on div "In Store" at bounding box center [109, 82] width 20 height 7
click at [0, 0] on input "In Store 0" at bounding box center [0, 0] width 0 height 0
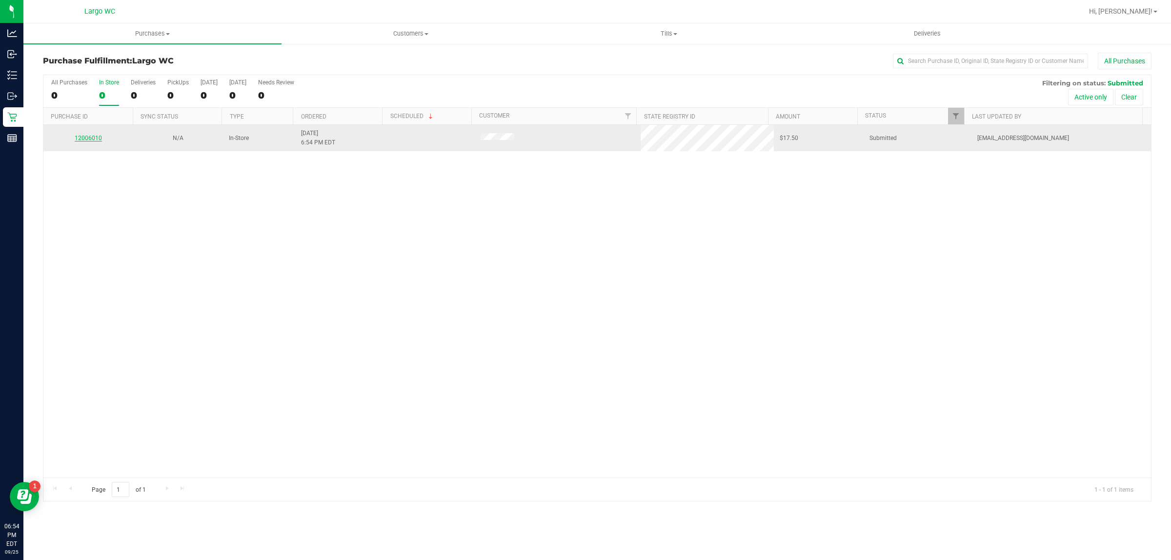
click at [87, 139] on link "12006010" at bounding box center [88, 138] width 27 height 7
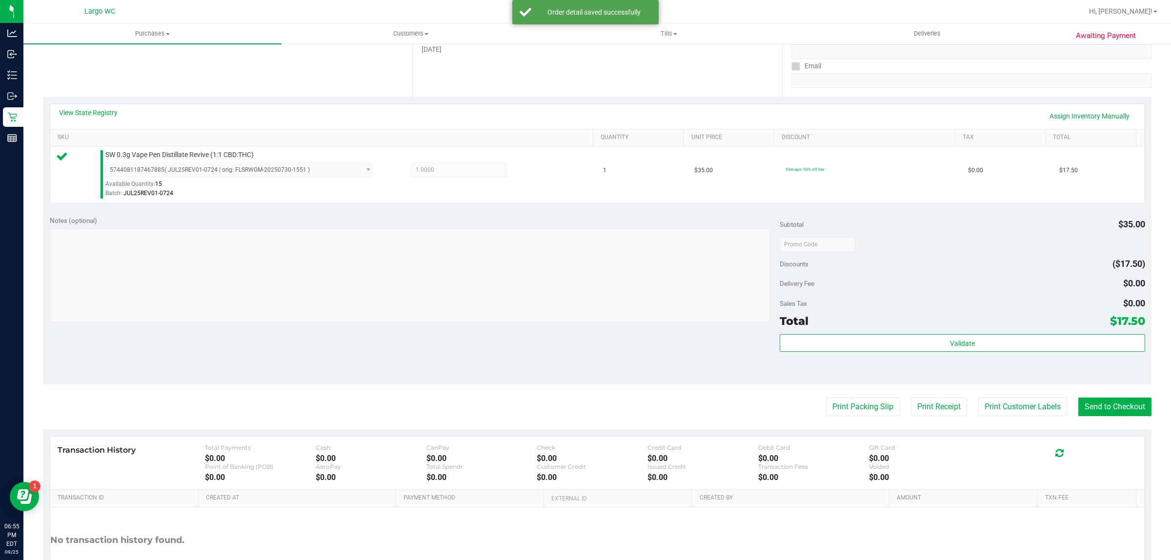
scroll to position [225, 0]
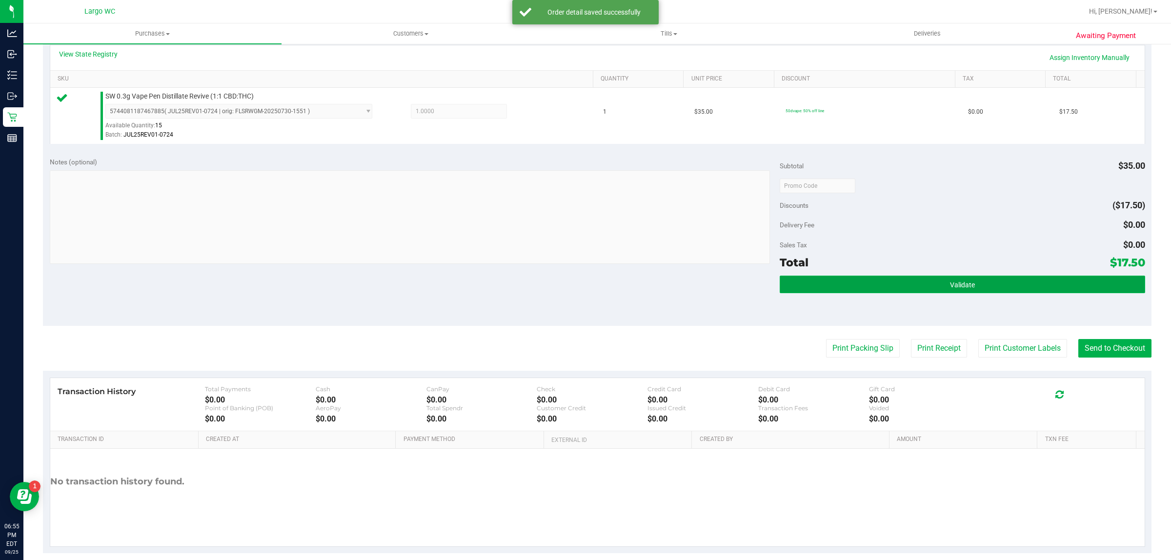
click at [831, 291] on button "Validate" at bounding box center [962, 285] width 365 height 18
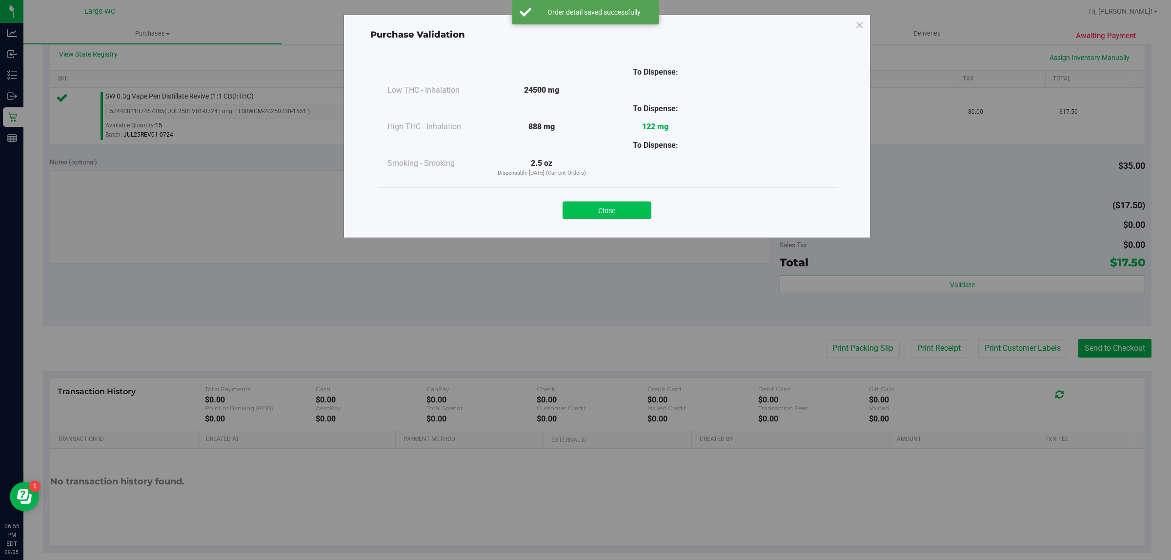
click at [606, 211] on button "Close" at bounding box center [607, 211] width 89 height 18
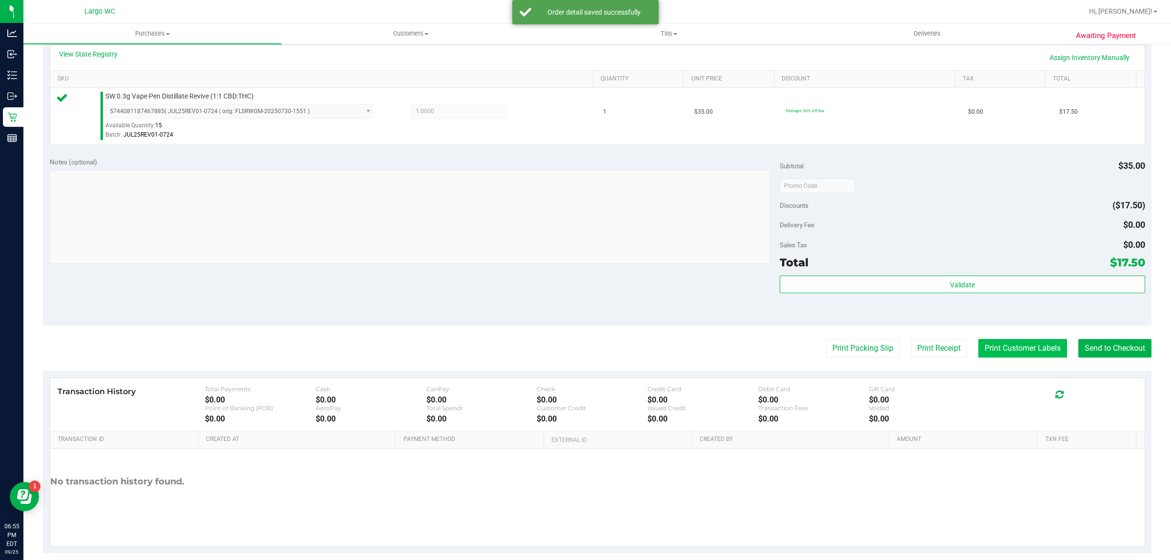
click at [988, 349] on button "Print Customer Labels" at bounding box center [1022, 348] width 89 height 19
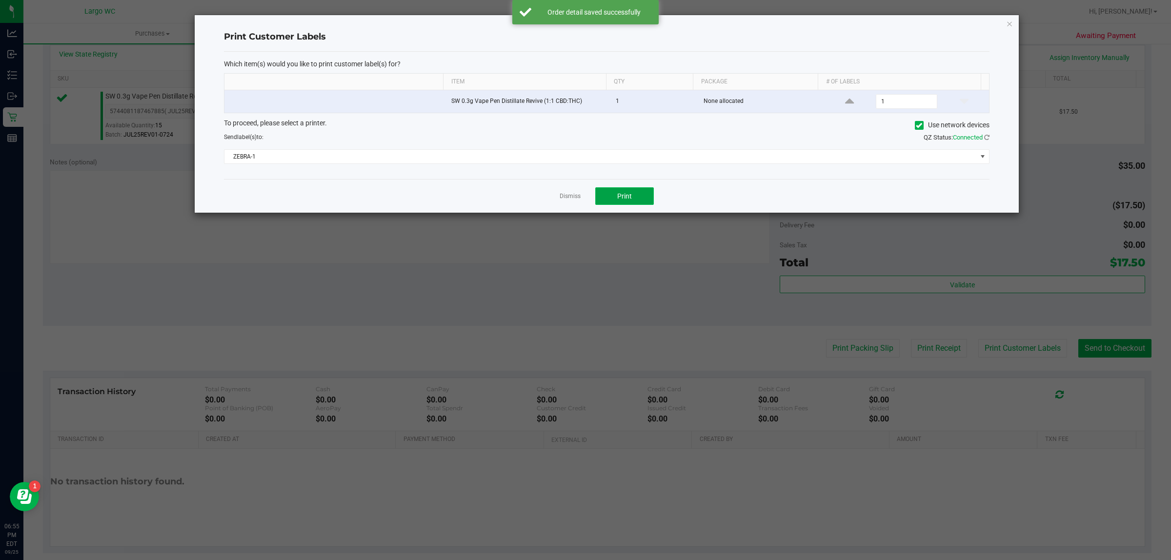
click at [636, 194] on button "Print" at bounding box center [624, 196] width 59 height 18
click at [996, 21] on div "Print Customer Labels Which item(s) would you like to print customer label(s) f…" at bounding box center [607, 114] width 824 height 198
click at [1007, 27] on icon "button" at bounding box center [1009, 24] width 7 height 12
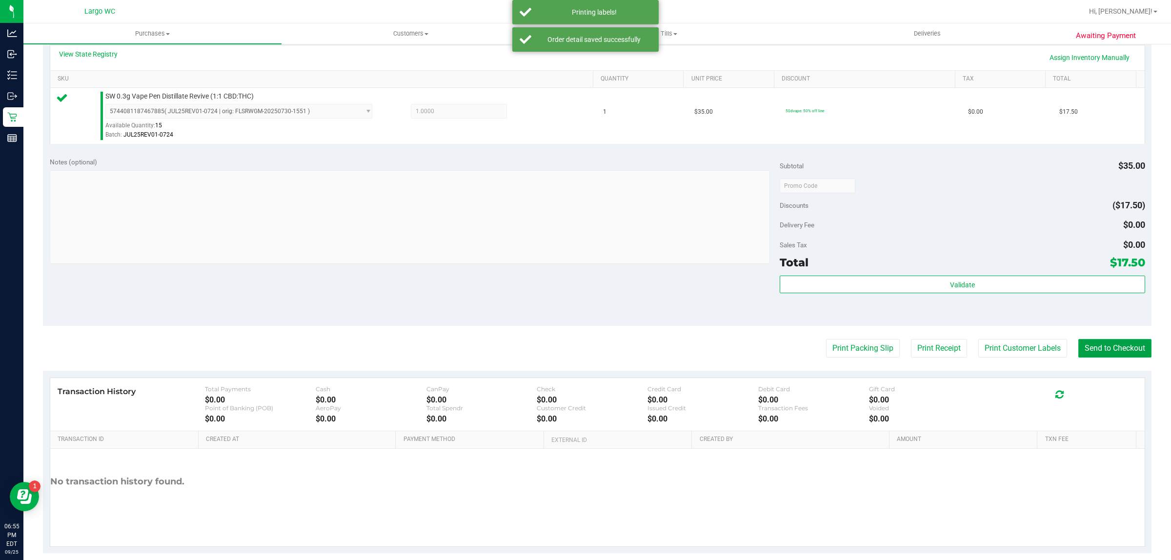
click at [1102, 342] on button "Send to Checkout" at bounding box center [1114, 348] width 73 height 19
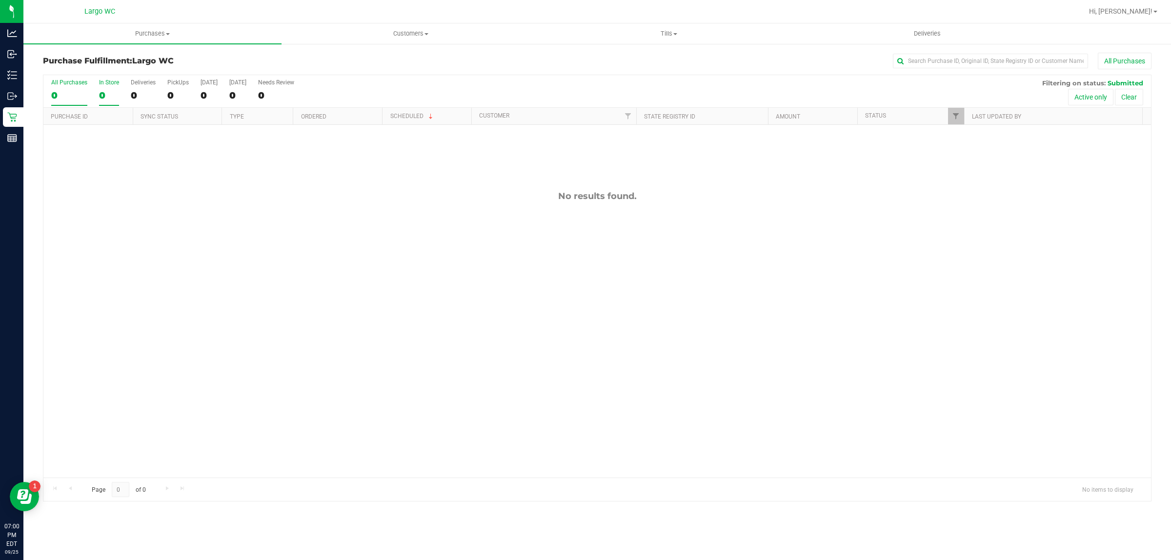
click at [116, 81] on div "In Store" at bounding box center [109, 82] width 20 height 7
click at [0, 0] on input "In Store 0" at bounding box center [0, 0] width 0 height 0
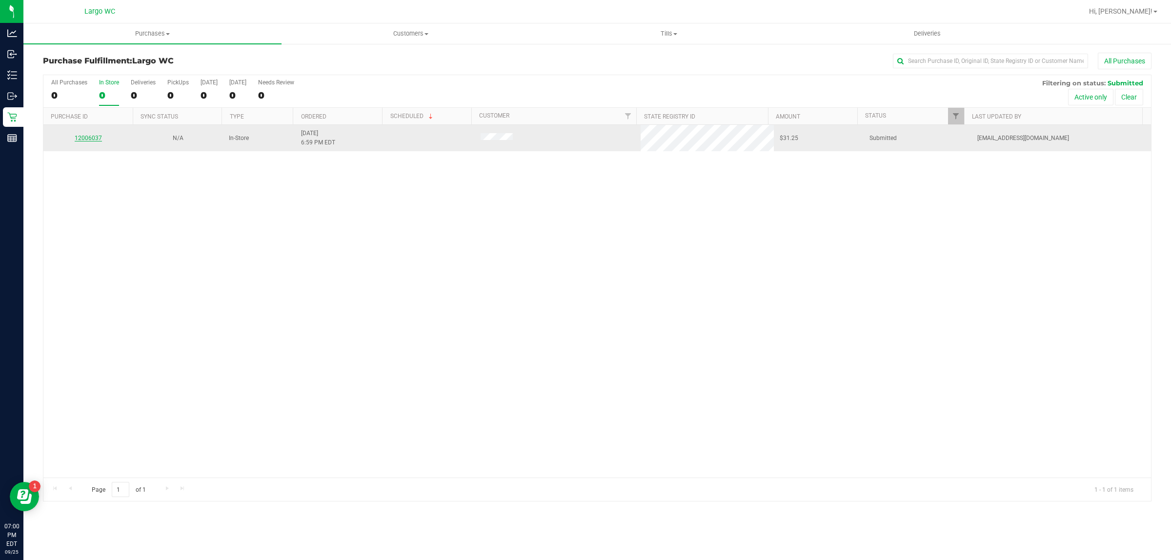
click at [91, 140] on link "12006037" at bounding box center [88, 138] width 27 height 7
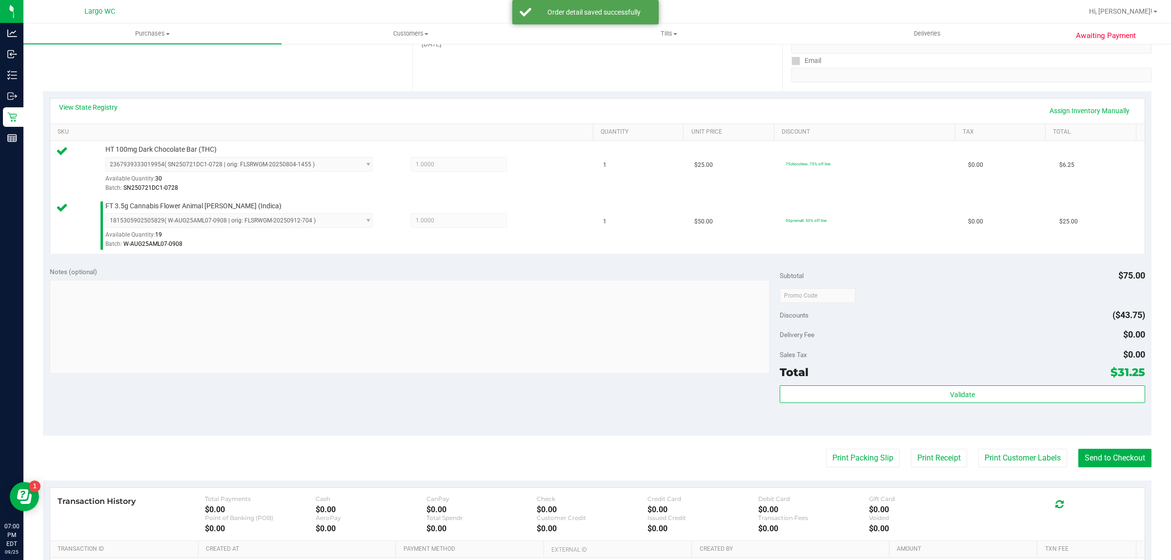
scroll to position [263, 0]
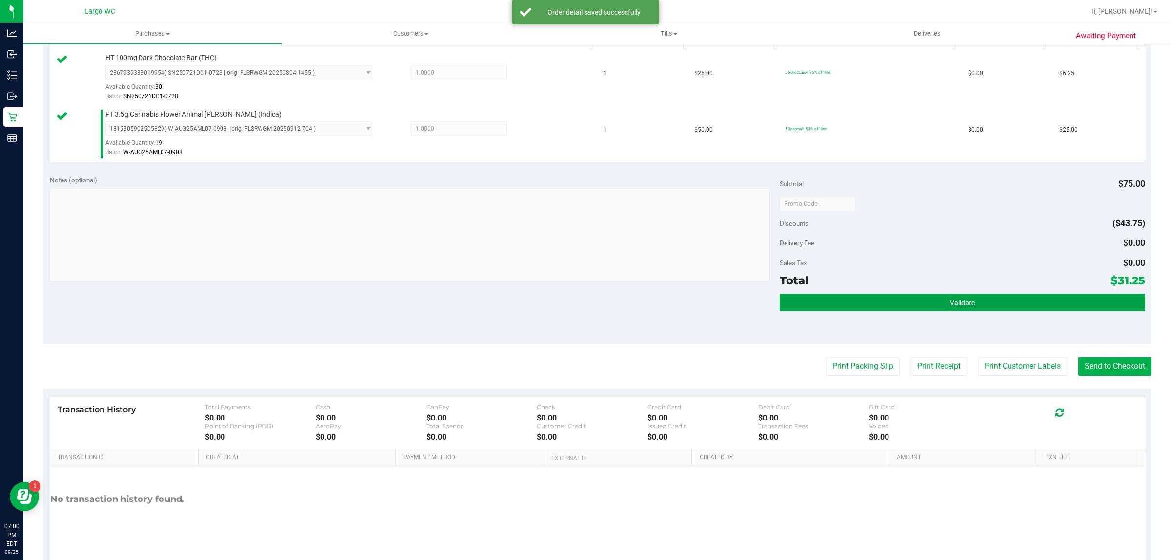
click at [862, 296] on button "Validate" at bounding box center [962, 303] width 365 height 18
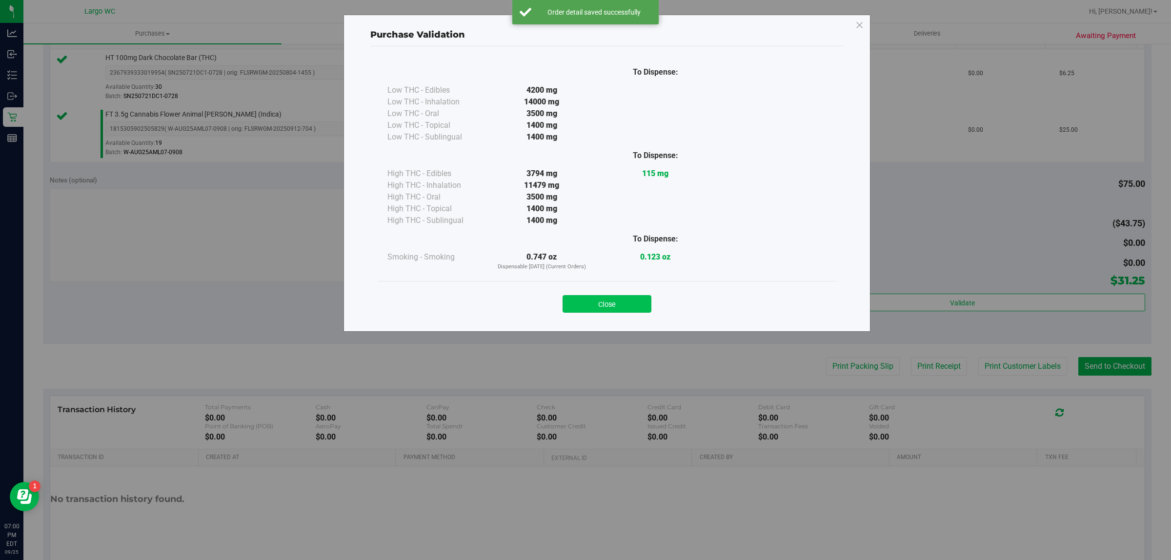
click at [608, 306] on button "Close" at bounding box center [607, 304] width 89 height 18
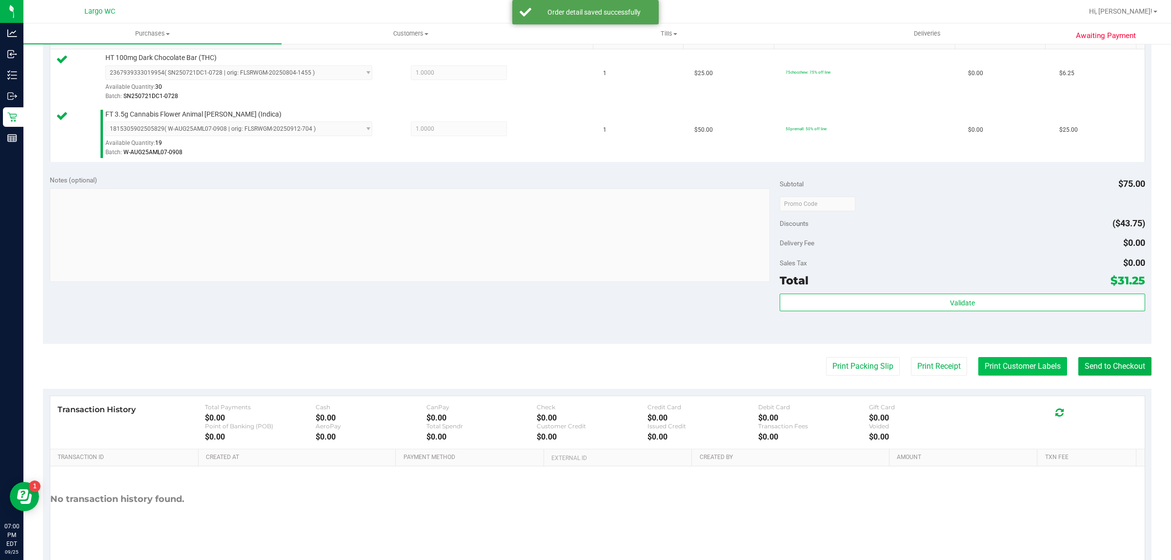
click at [997, 367] on button "Print Customer Labels" at bounding box center [1022, 366] width 89 height 19
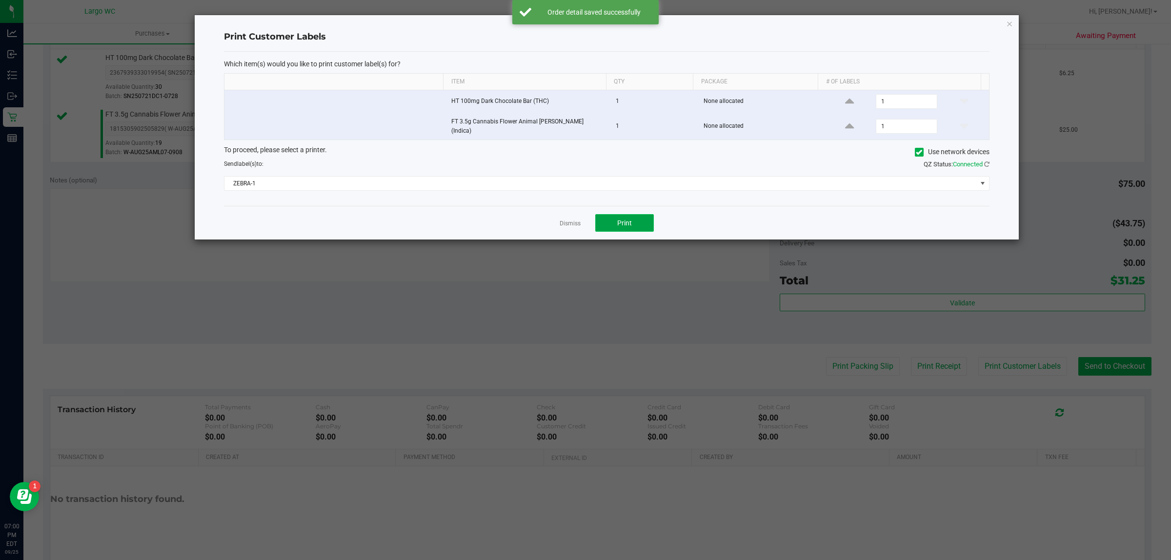
click at [626, 219] on span "Print" at bounding box center [624, 223] width 15 height 8
click at [1009, 23] on icon "button" at bounding box center [1009, 24] width 7 height 12
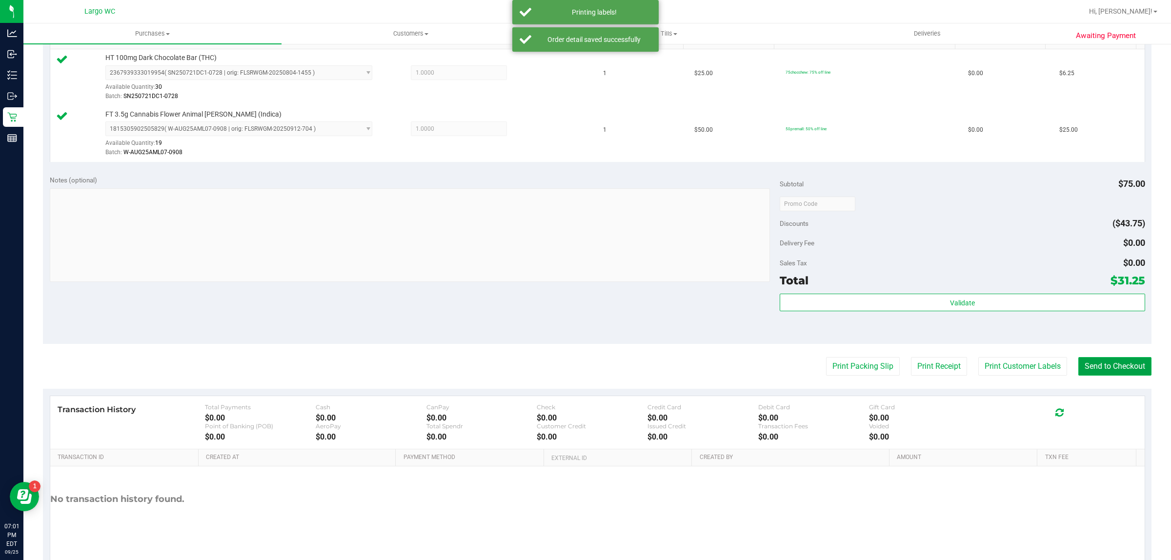
click at [1091, 359] on button "Send to Checkout" at bounding box center [1114, 366] width 73 height 19
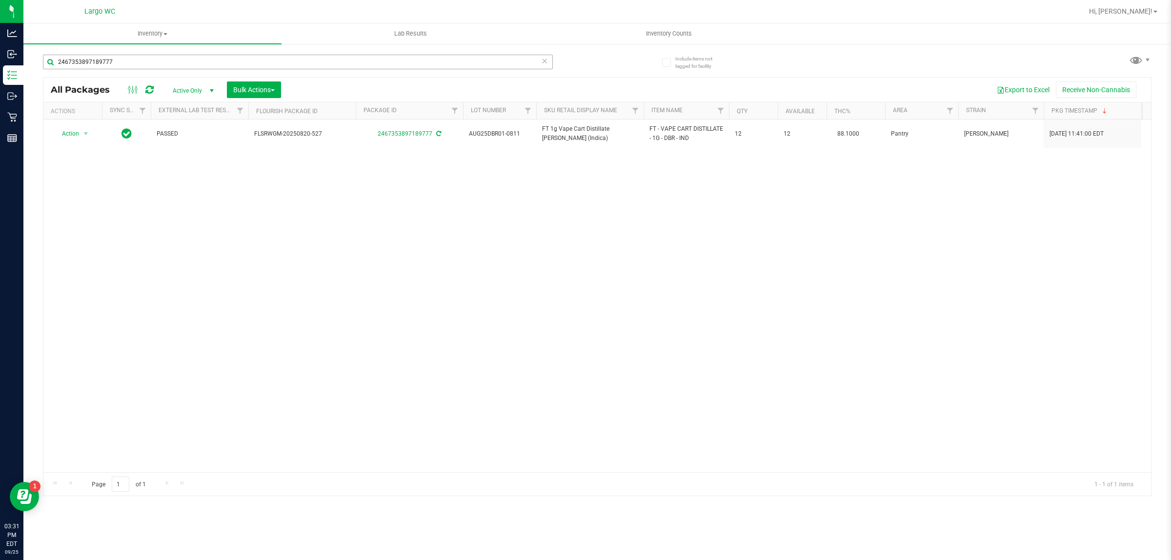
click at [176, 57] on input "2467353897189777" at bounding box center [298, 62] width 510 height 15
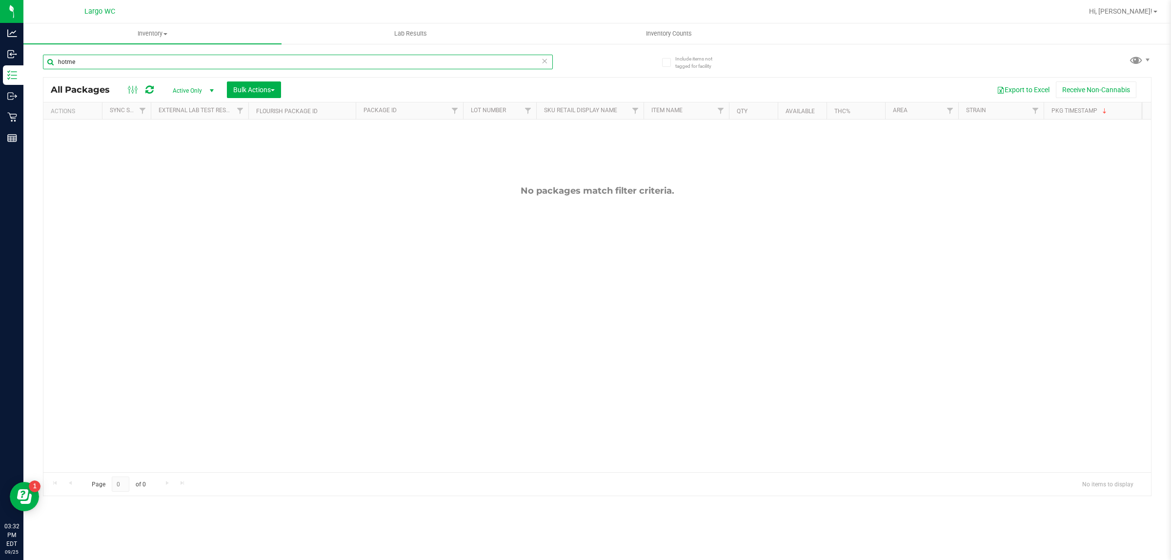
click at [127, 58] on input "hotme" at bounding box center [298, 62] width 510 height 15
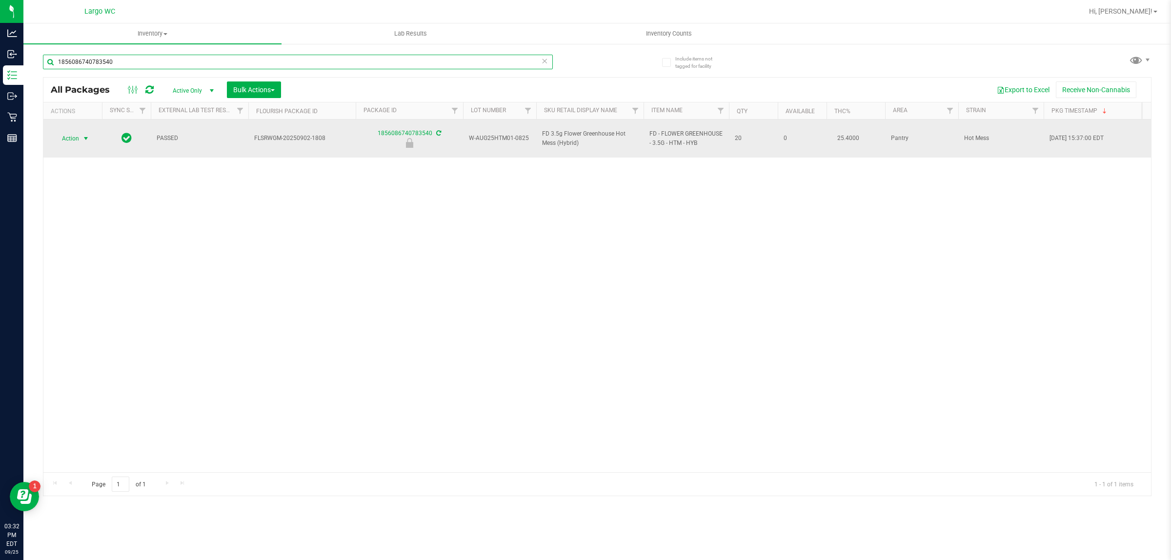
type input "1856086740783540"
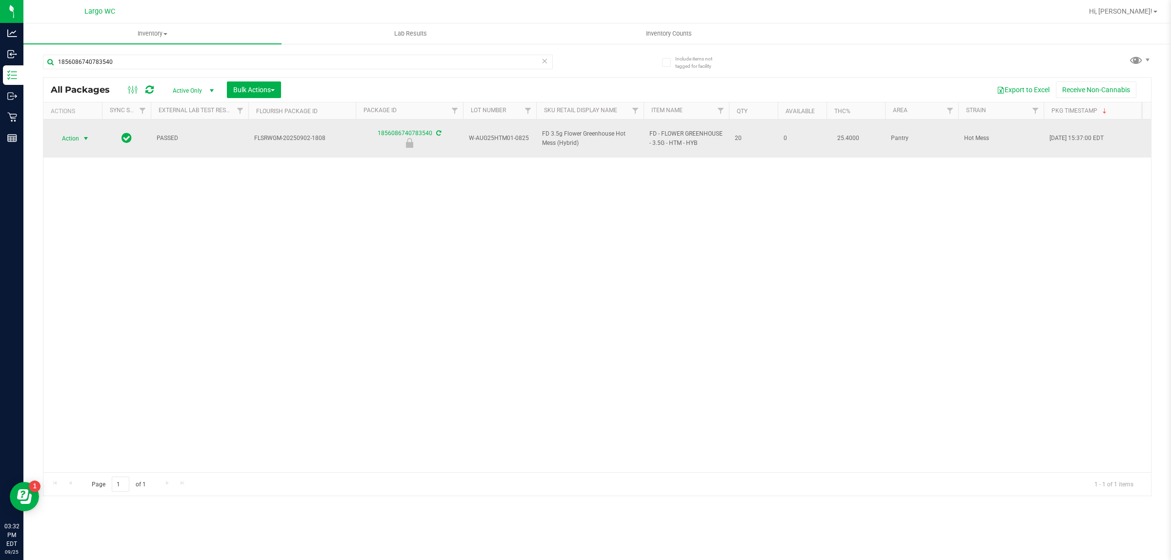
click at [63, 134] on span "Action" at bounding box center [66, 139] width 26 height 14
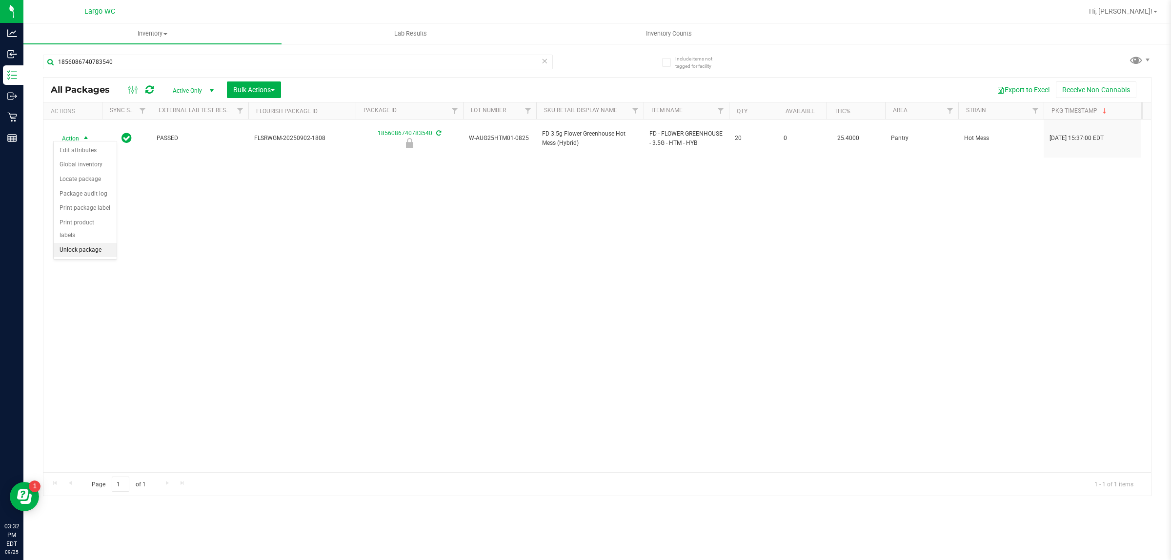
click at [86, 245] on li "Unlock package" at bounding box center [85, 250] width 63 height 15
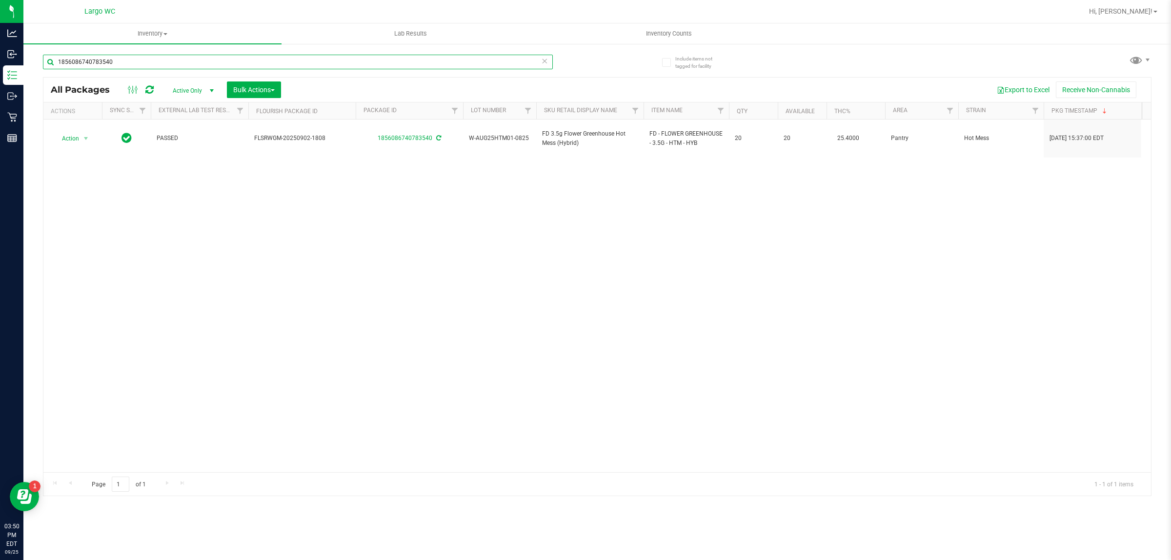
click at [178, 62] on input "1856086740783540" at bounding box center [298, 62] width 510 height 15
click at [177, 63] on input "1856086740783540" at bounding box center [298, 62] width 510 height 15
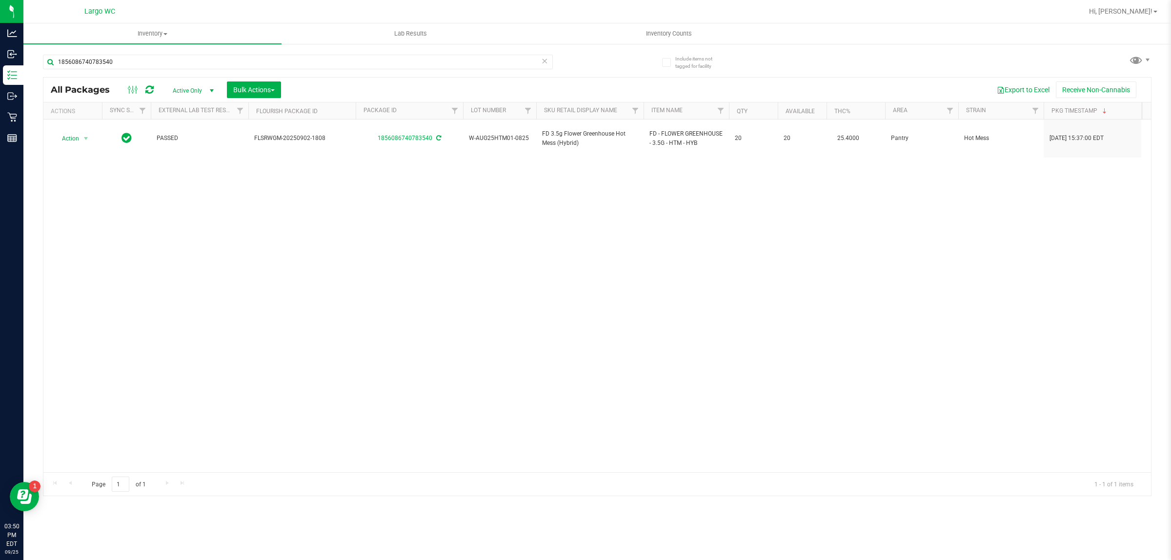
click at [183, 80] on div "All Packages Active Only Active Only Lab Samples Locked All External Internal B…" at bounding box center [597, 90] width 1108 height 24
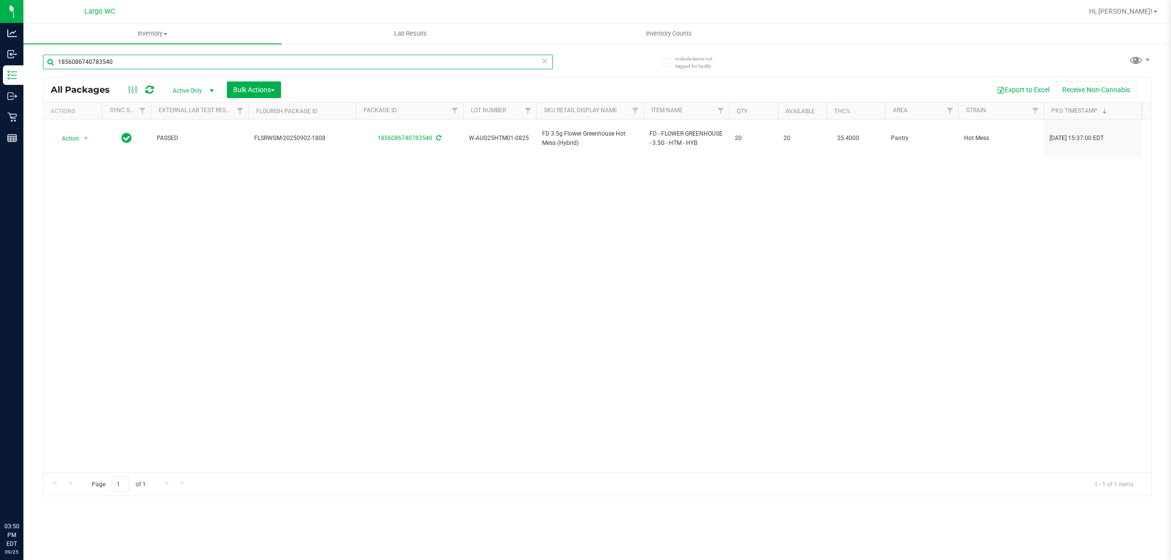
click at [133, 61] on input "1856086740783540" at bounding box center [298, 62] width 510 height 15
click at [141, 61] on input "1856086740783540" at bounding box center [298, 62] width 510 height 15
click at [144, 62] on input "1856086740783540" at bounding box center [298, 62] width 510 height 15
click at [153, 61] on input "1856086740783540" at bounding box center [298, 62] width 510 height 15
click at [159, 64] on input "1856086740783540" at bounding box center [298, 62] width 510 height 15
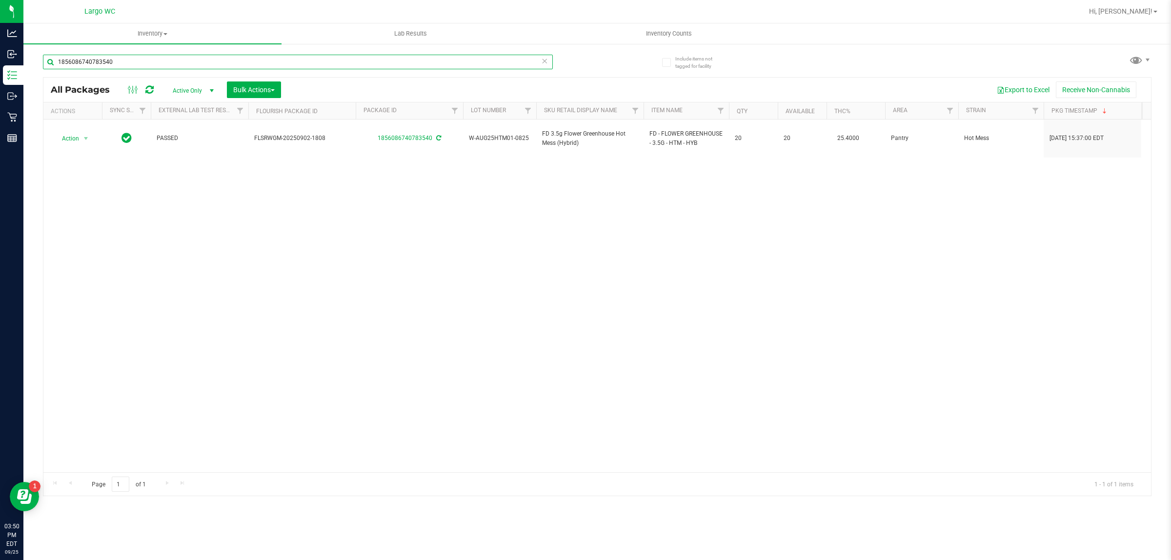
click at [249, 62] on input "1856086740783540" at bounding box center [298, 62] width 510 height 15
click at [257, 61] on input "1856086740783540" at bounding box center [298, 62] width 510 height 15
click at [318, 61] on input "1856086740783540" at bounding box center [298, 62] width 510 height 15
click at [321, 62] on input "1856086740783540" at bounding box center [298, 62] width 510 height 15
click at [323, 62] on input "1856086740783540" at bounding box center [298, 62] width 510 height 15
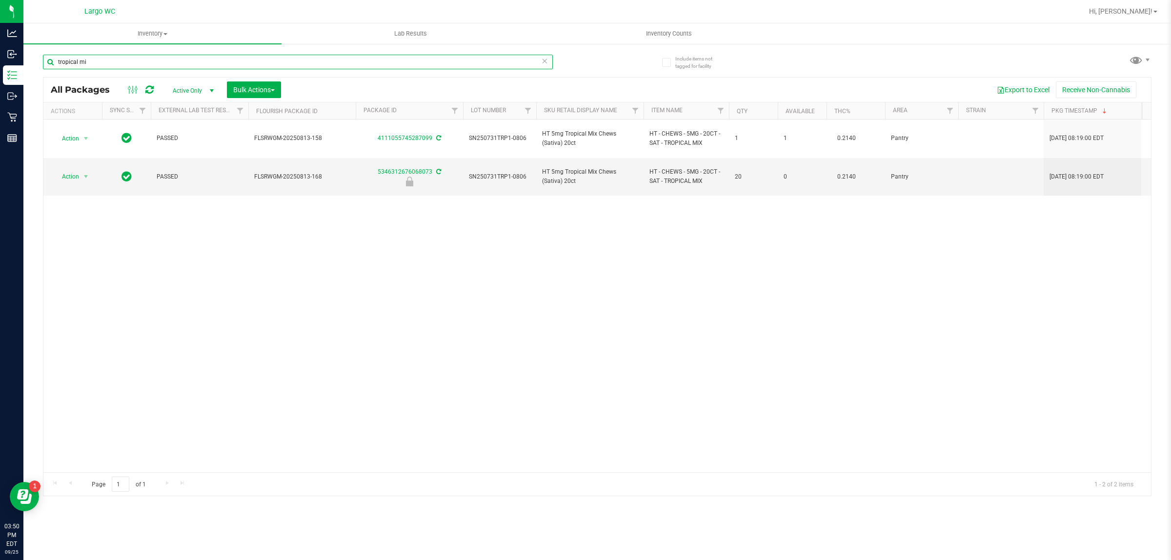
click at [398, 61] on input "tropical mi" at bounding box center [298, 62] width 510 height 15
click at [394, 61] on input "tropical mi" at bounding box center [298, 62] width 510 height 15
click at [401, 61] on input "tropical mi" at bounding box center [298, 62] width 510 height 15
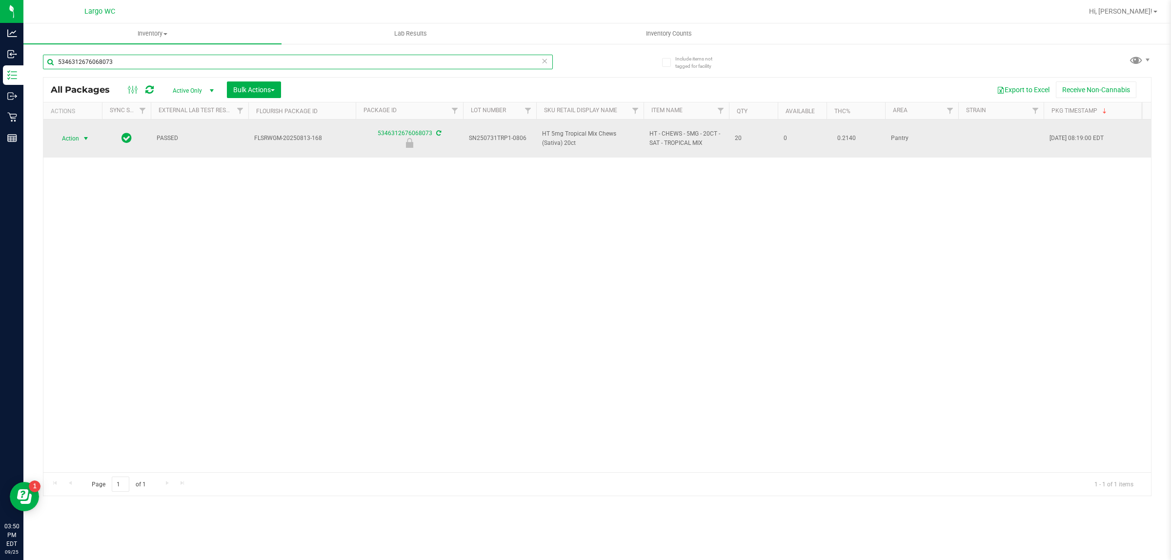
type input "5346312676068073"
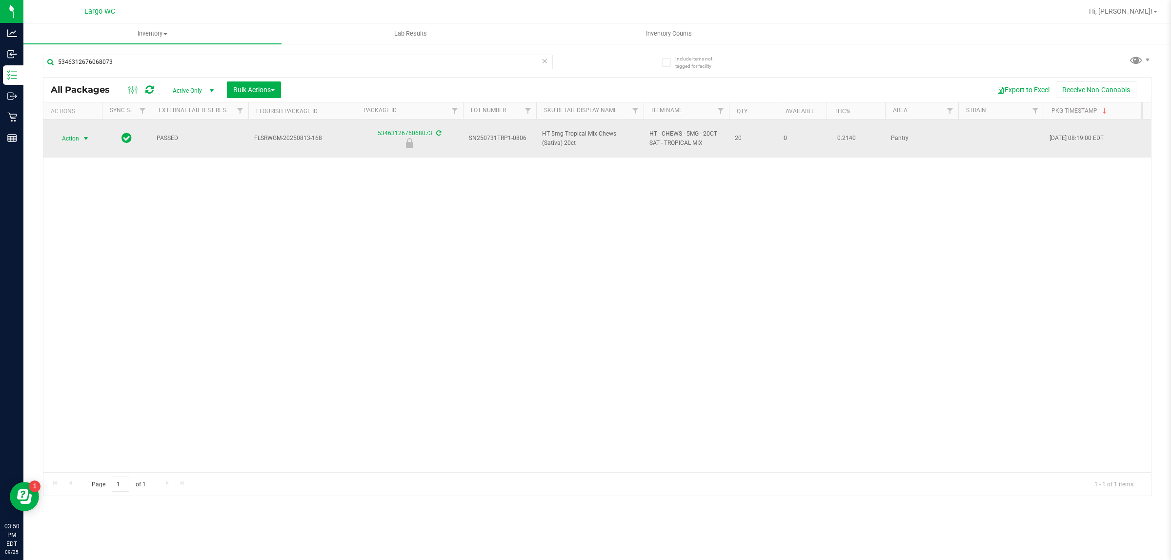
click at [84, 139] on span "select" at bounding box center [86, 139] width 8 height 8
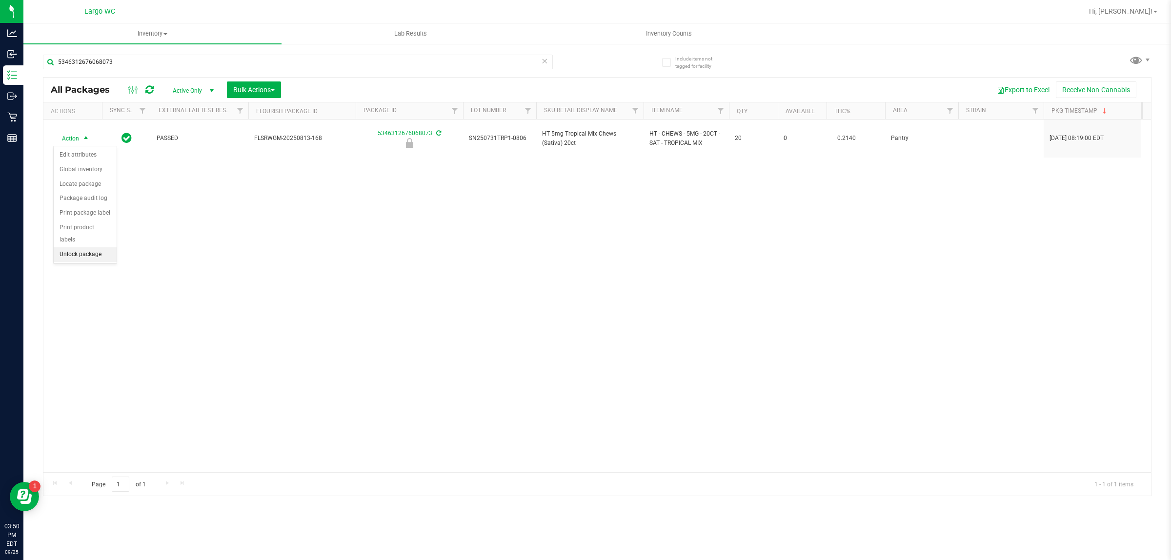
click at [89, 247] on li "Unlock package" at bounding box center [85, 254] width 63 height 15
click at [101, 362] on div "Action Action Adjust qty Create package Edit attributes Global inventory Locate…" at bounding box center [597, 296] width 1108 height 353
click at [62, 358] on div "Action Action Adjust qty Create package Edit attributes Global inventory Locate…" at bounding box center [597, 296] width 1108 height 353
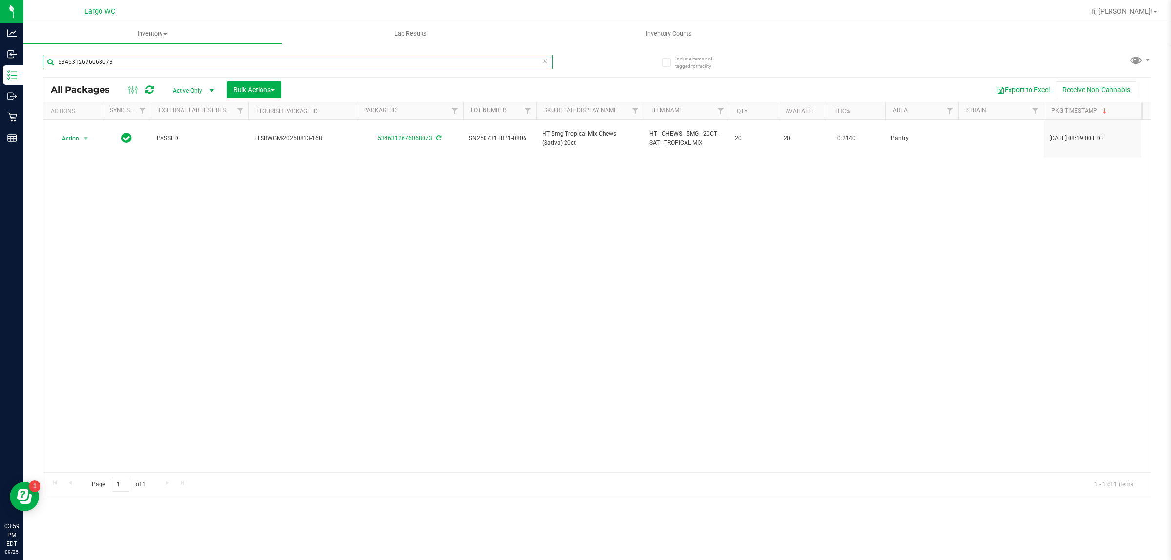
click at [185, 61] on input "5346312676068073" at bounding box center [298, 62] width 510 height 15
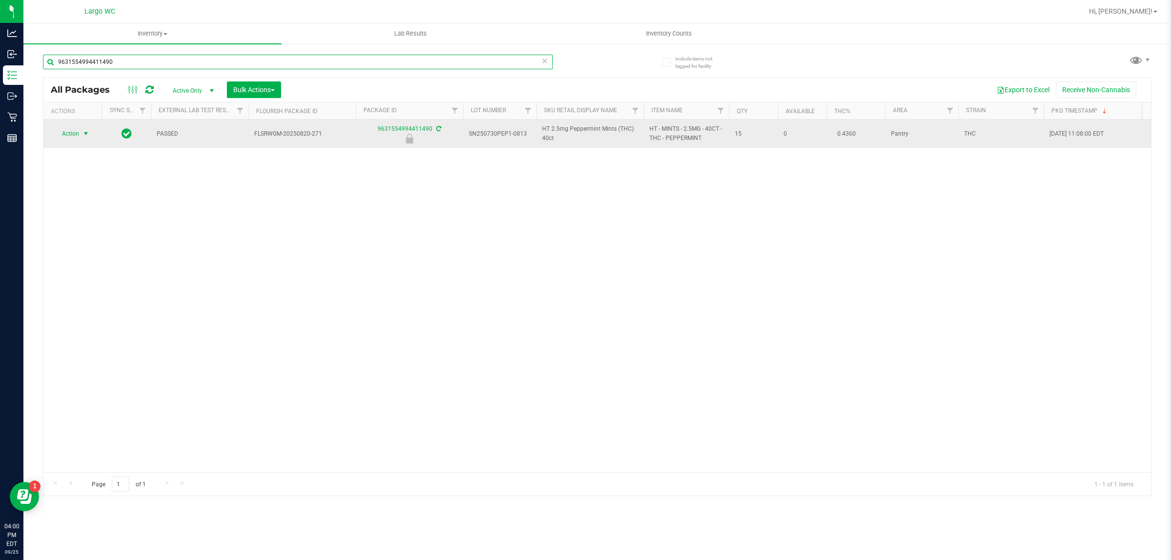
type input "9631554994411490"
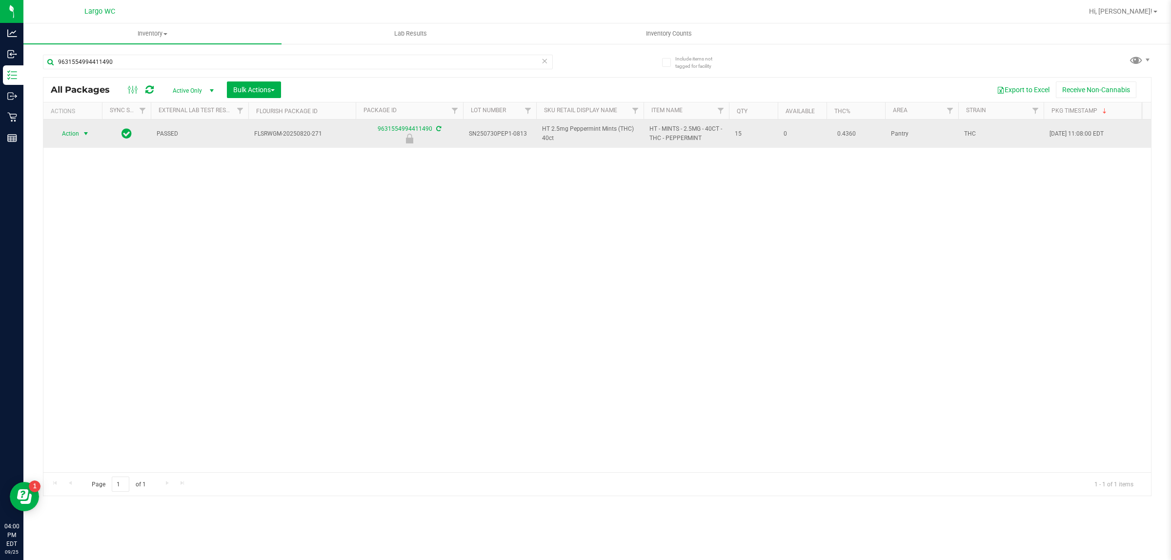
click at [76, 138] on span "Action" at bounding box center [66, 134] width 26 height 14
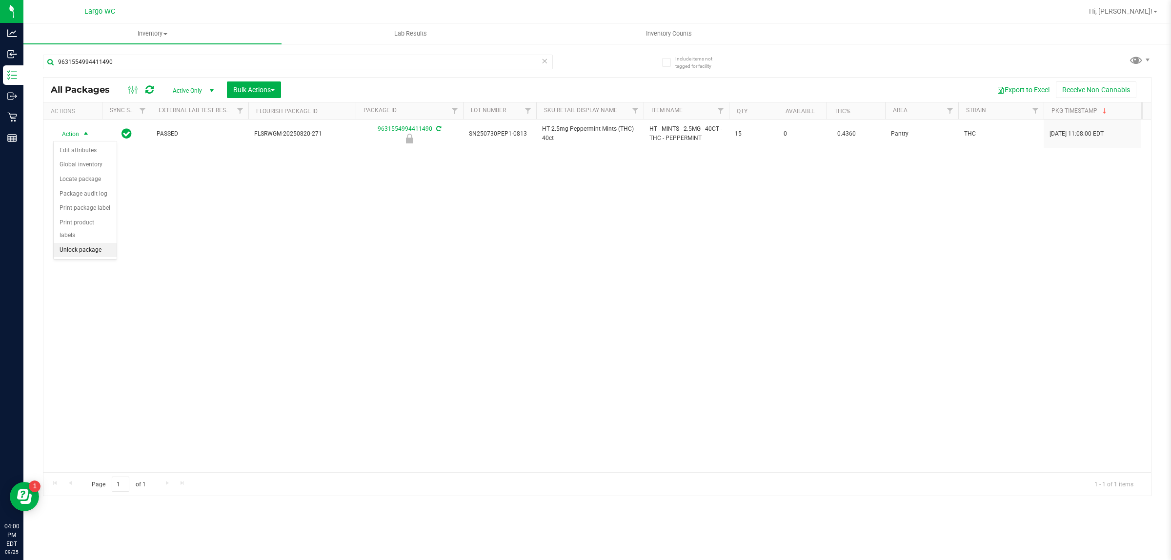
click at [71, 243] on li "Unlock package" at bounding box center [85, 250] width 63 height 15
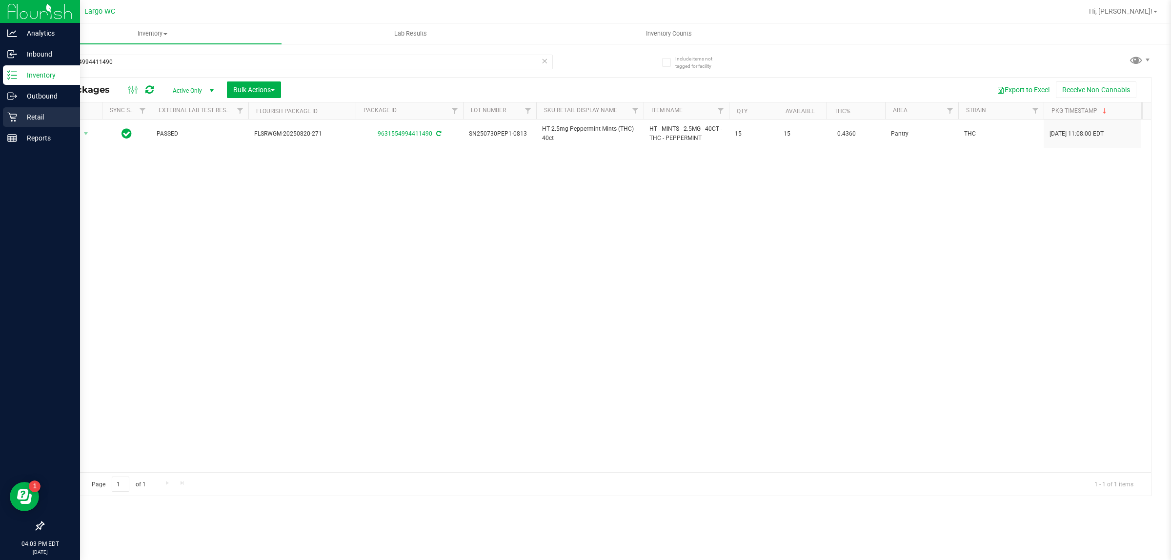
click at [3, 127] on link "Retail" at bounding box center [40, 117] width 80 height 21
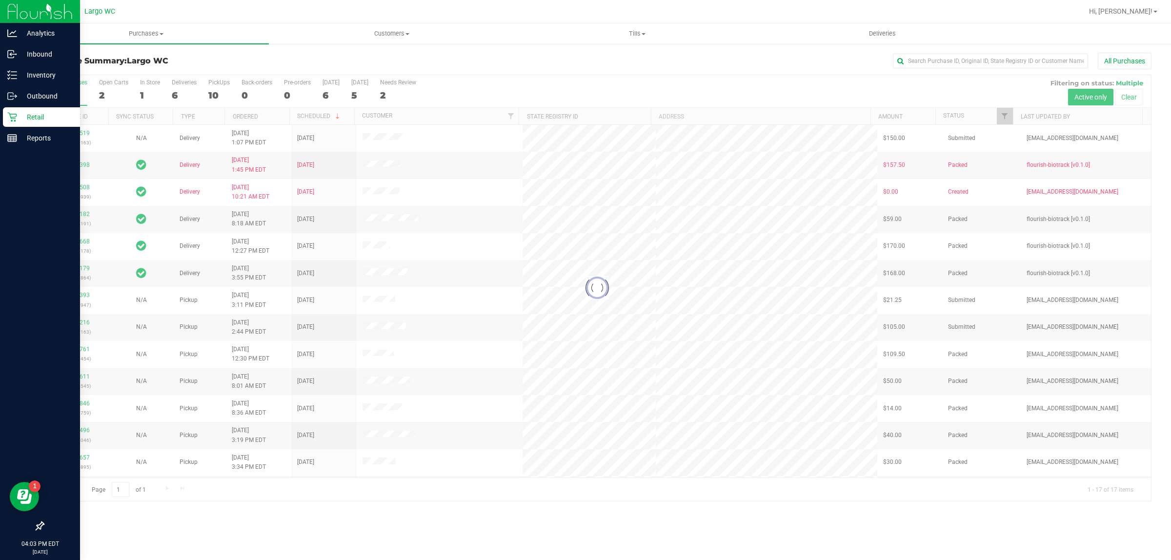
click at [269, 270] on div at bounding box center [597, 288] width 1108 height 426
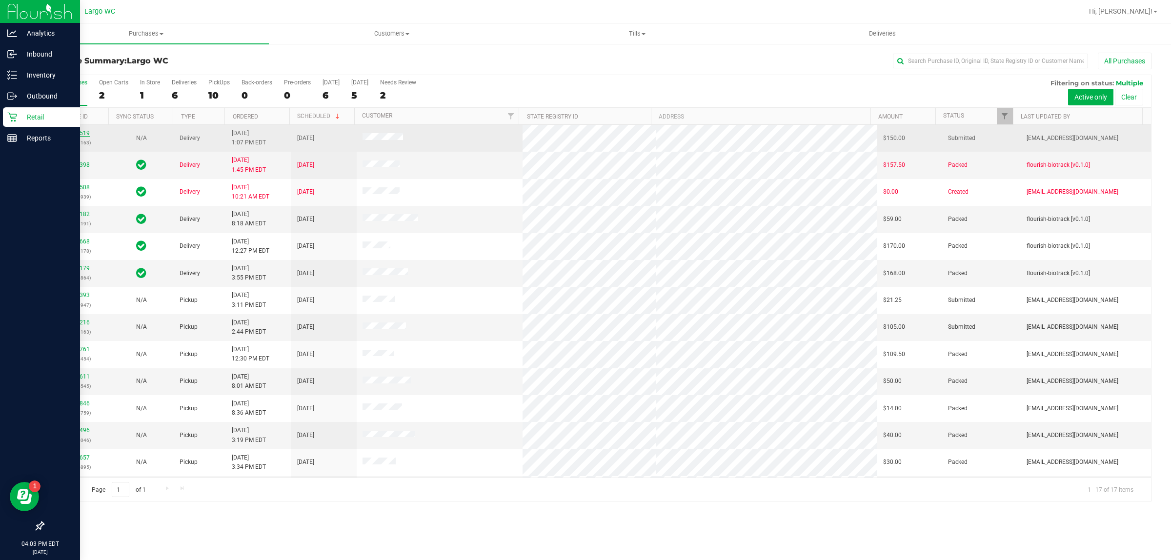
click at [80, 136] on link "12003519" at bounding box center [75, 133] width 27 height 7
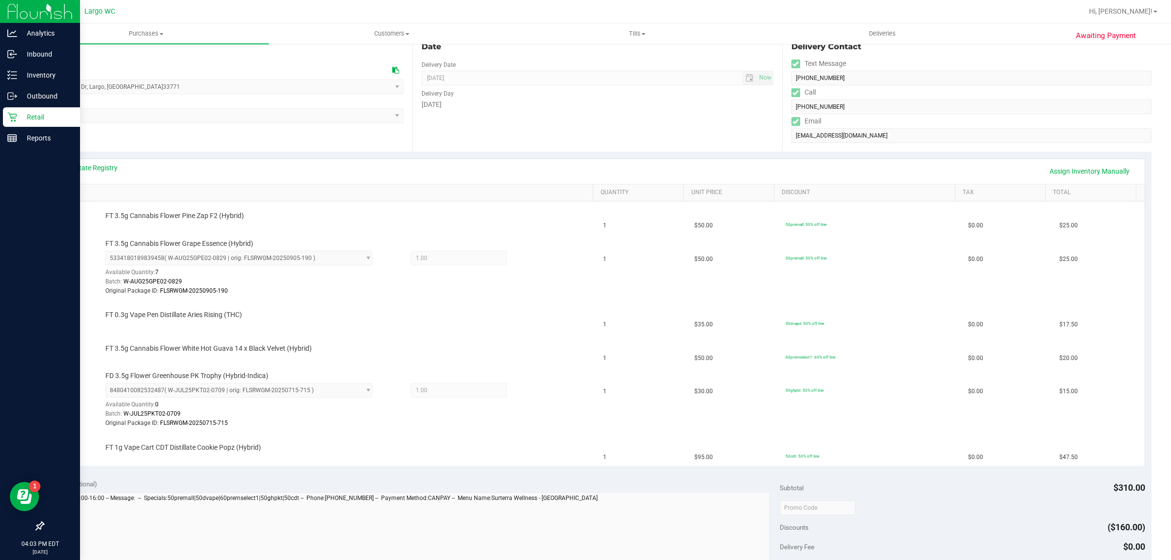
scroll to position [123, 0]
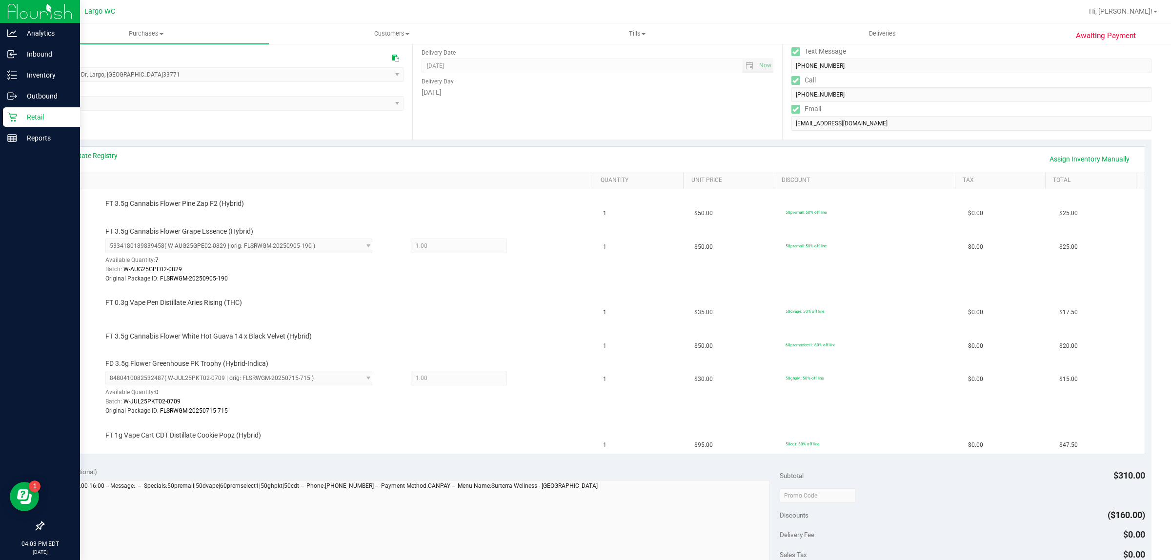
click at [92, 181] on link "SKU" at bounding box center [324, 181] width 532 height 8
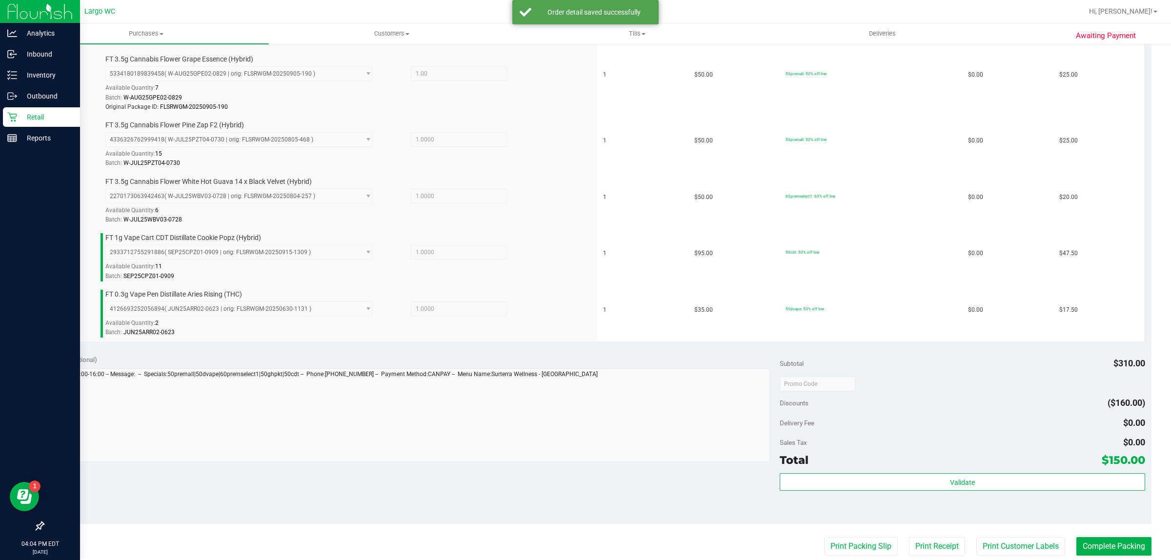
scroll to position [333, 0]
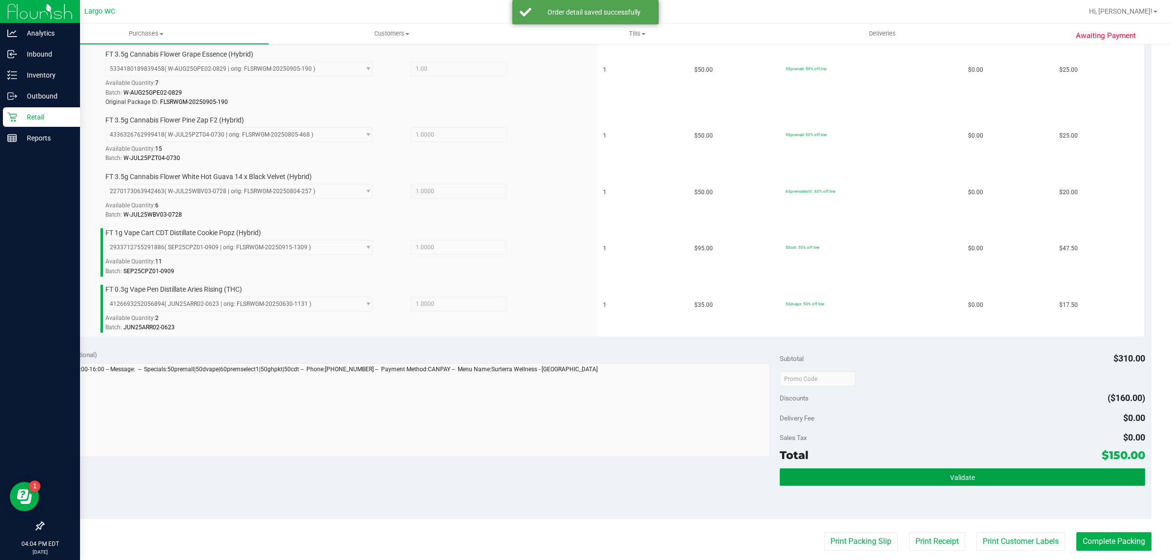
click at [945, 486] on button "Validate" at bounding box center [962, 477] width 365 height 18
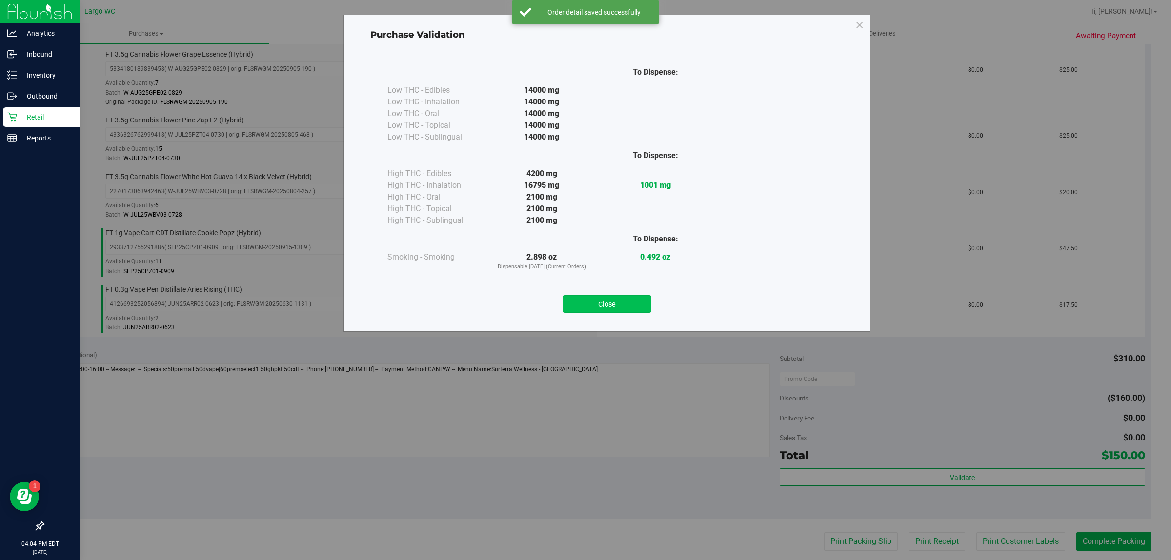
click at [617, 299] on button "Close" at bounding box center [607, 304] width 89 height 18
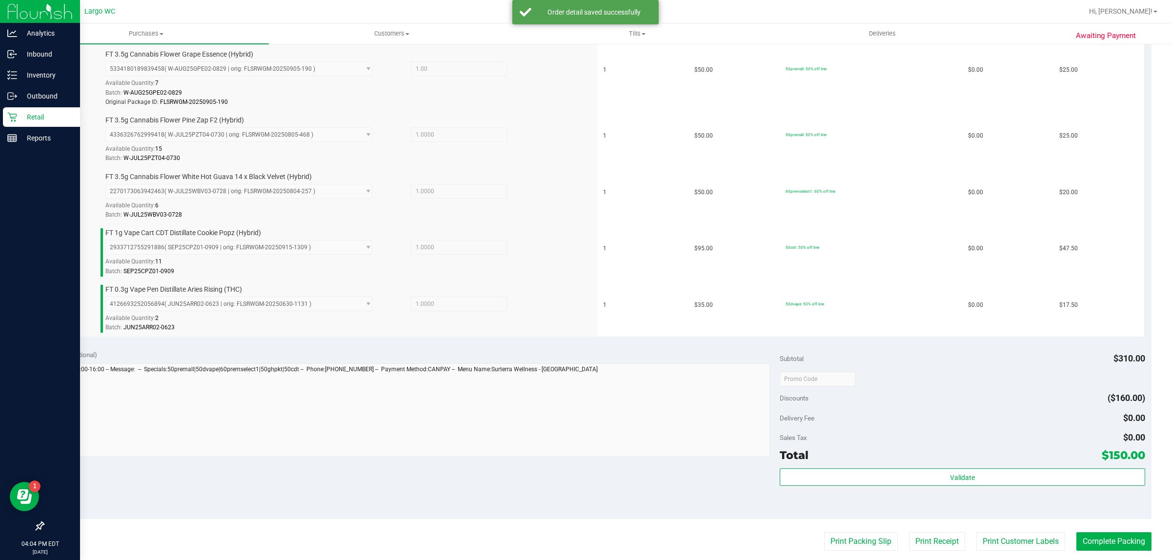
scroll to position [410, 0]
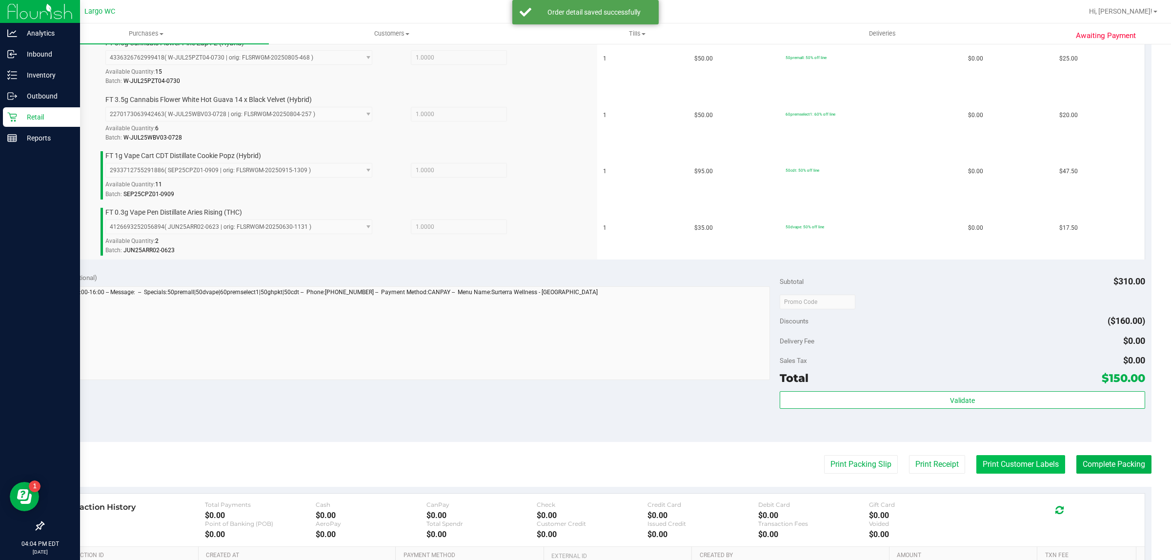
click at [1018, 467] on button "Print Customer Labels" at bounding box center [1020, 464] width 89 height 19
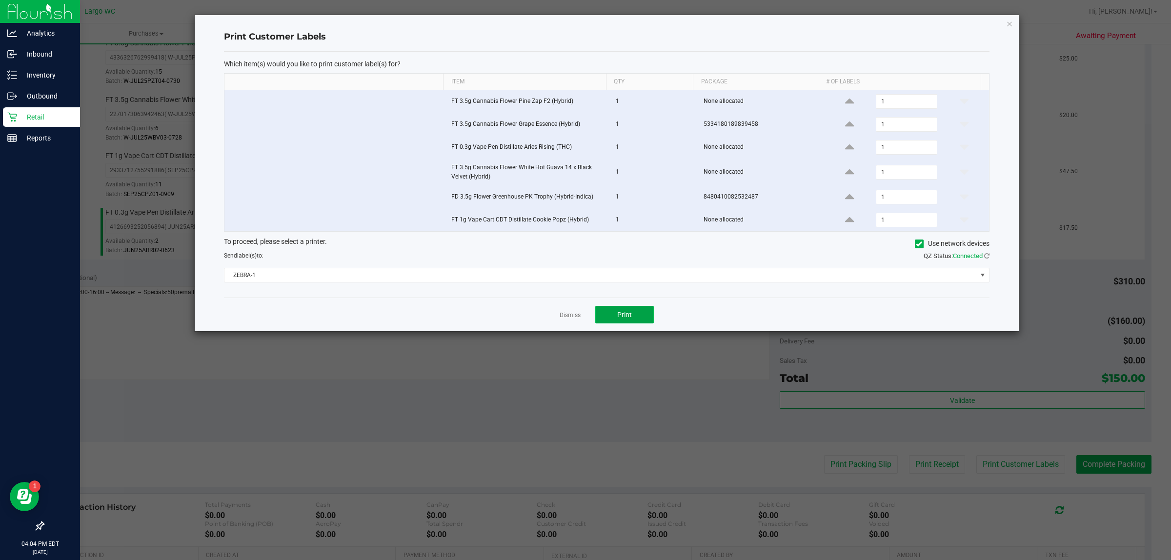
click at [615, 323] on button "Print" at bounding box center [624, 315] width 59 height 18
click at [571, 313] on link "Dismiss" at bounding box center [570, 315] width 21 height 8
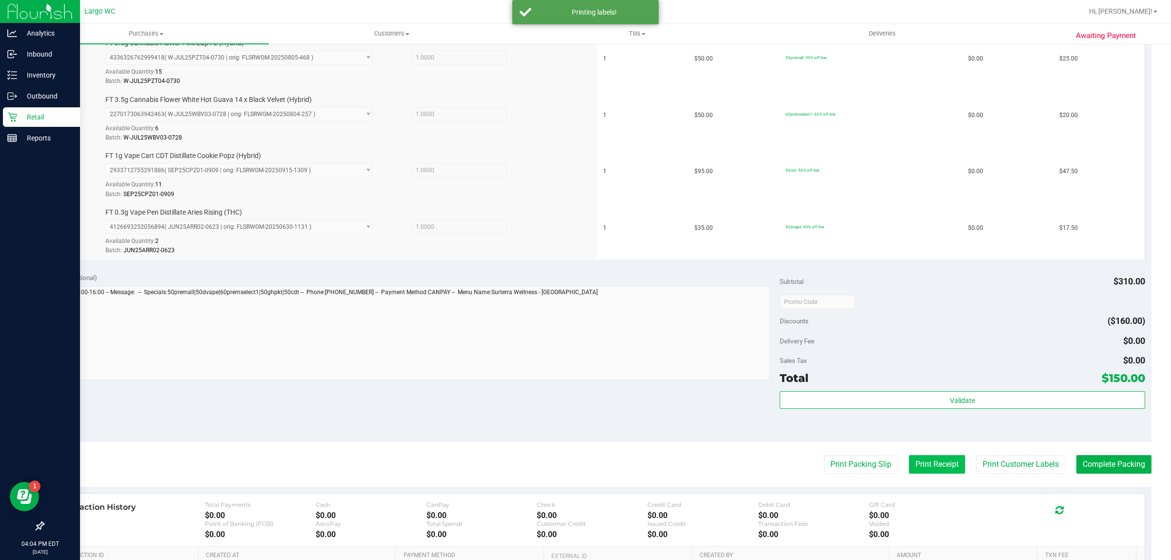
click at [930, 467] on button "Print Receipt" at bounding box center [937, 464] width 56 height 19
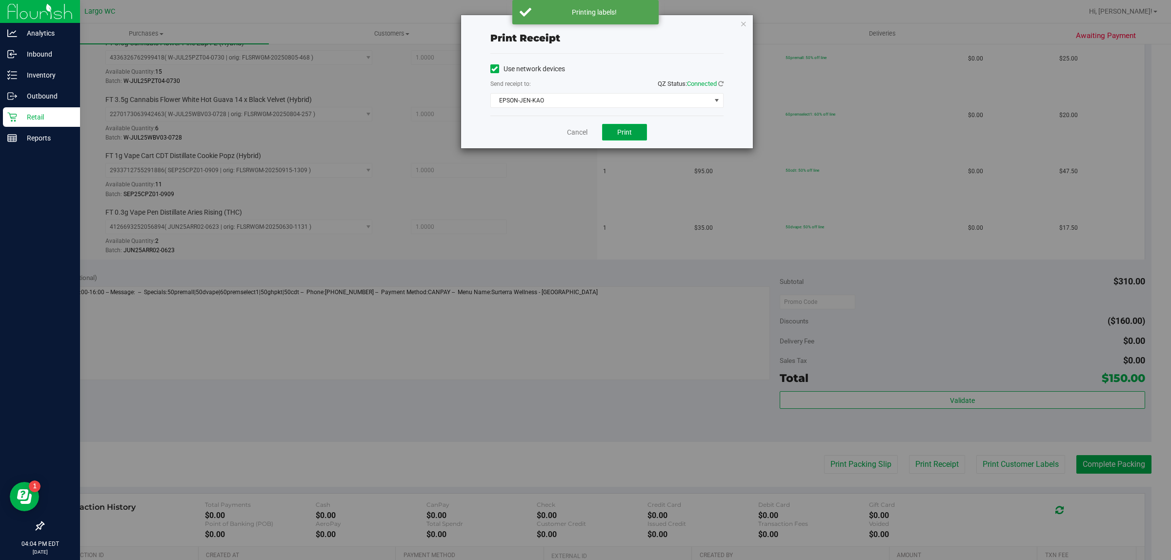
click at [627, 138] on button "Print" at bounding box center [624, 132] width 45 height 17
click at [578, 131] on link "Cancel" at bounding box center [577, 132] width 20 height 10
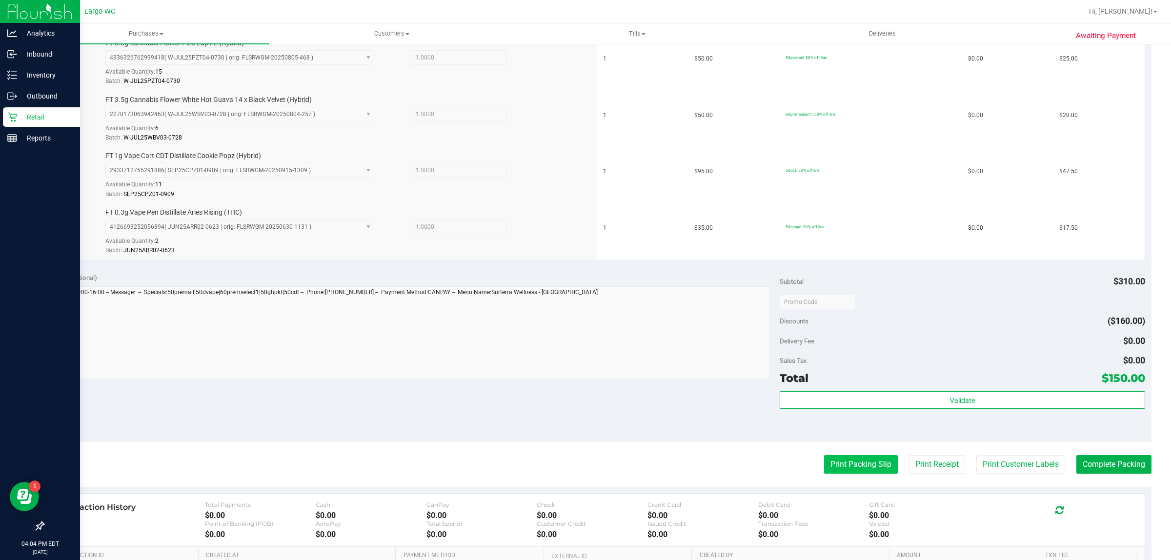
click at [852, 463] on button "Print Packing Slip" at bounding box center [861, 464] width 74 height 19
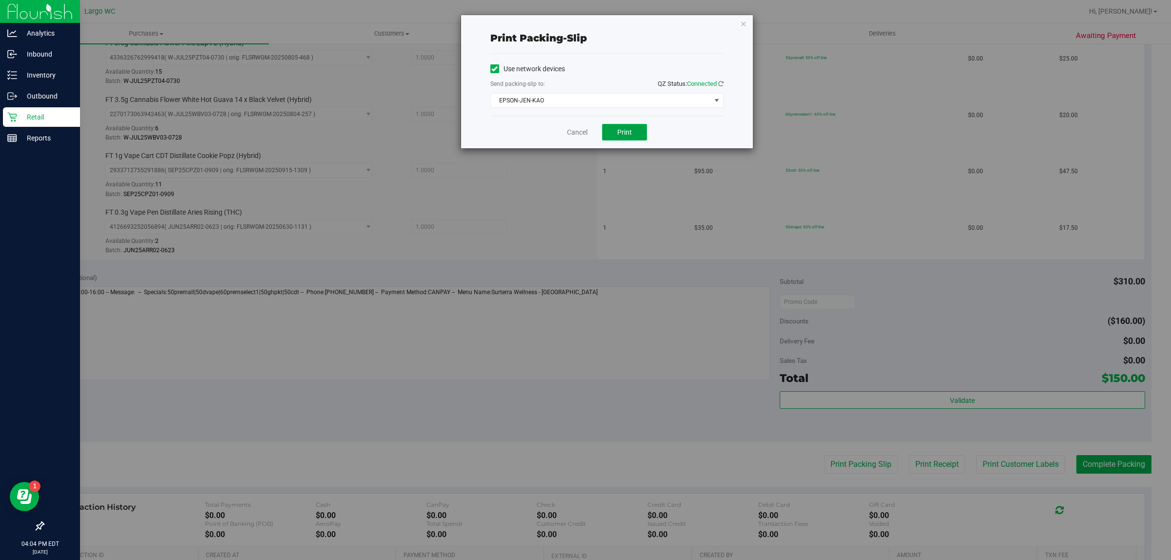
click at [622, 124] on button "Print" at bounding box center [624, 132] width 45 height 17
click at [618, 136] on span "Print" at bounding box center [624, 132] width 15 height 8
click at [901, 386] on div "Print packing-slip Use network devices Send packing-slip to: QZ Status: Connect…" at bounding box center [589, 280] width 1178 height 560
click at [577, 134] on link "Cancel" at bounding box center [577, 132] width 20 height 10
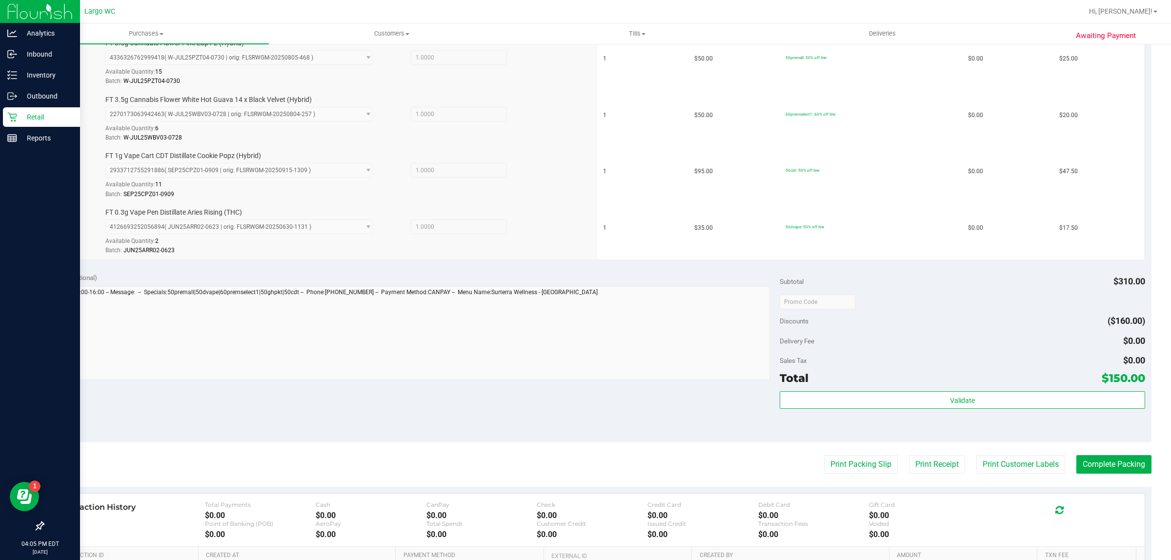
click at [862, 383] on div "Total $150.00" at bounding box center [962, 378] width 365 height 18
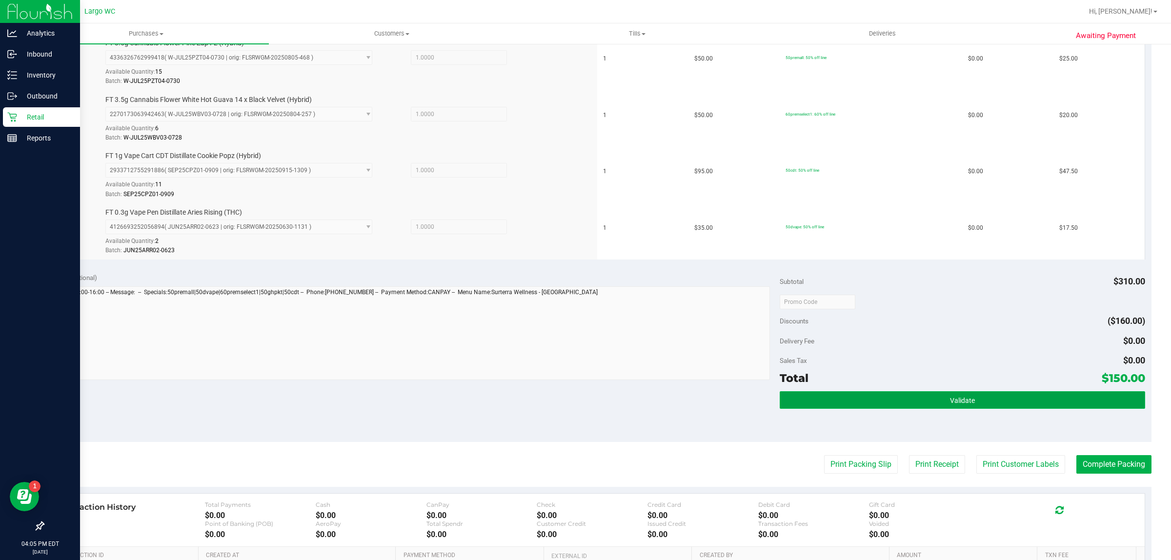
click at [855, 406] on button "Validate" at bounding box center [962, 400] width 365 height 18
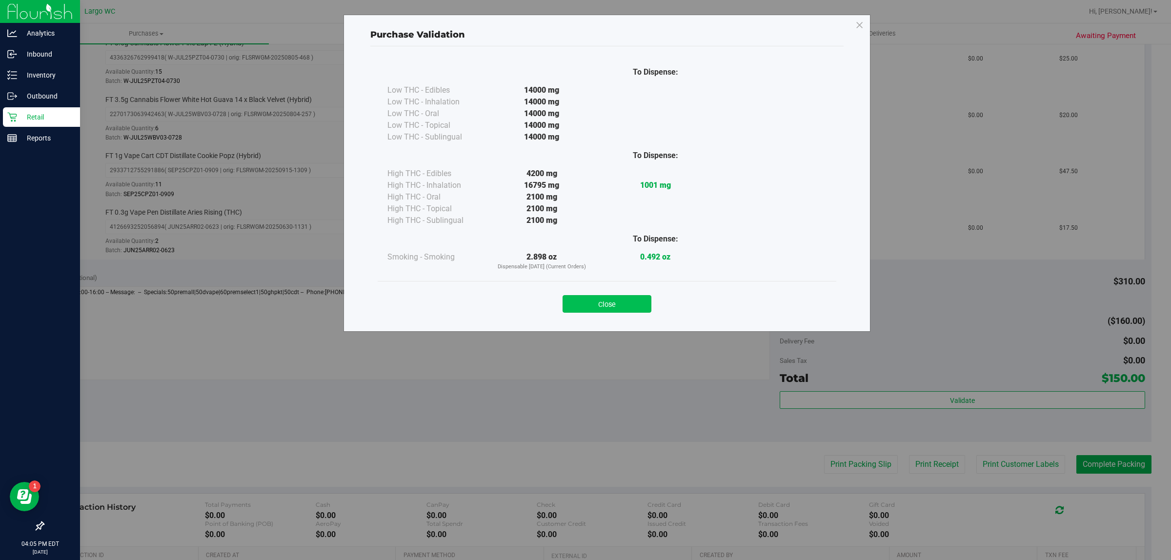
click at [601, 300] on button "Close" at bounding box center [607, 304] width 89 height 18
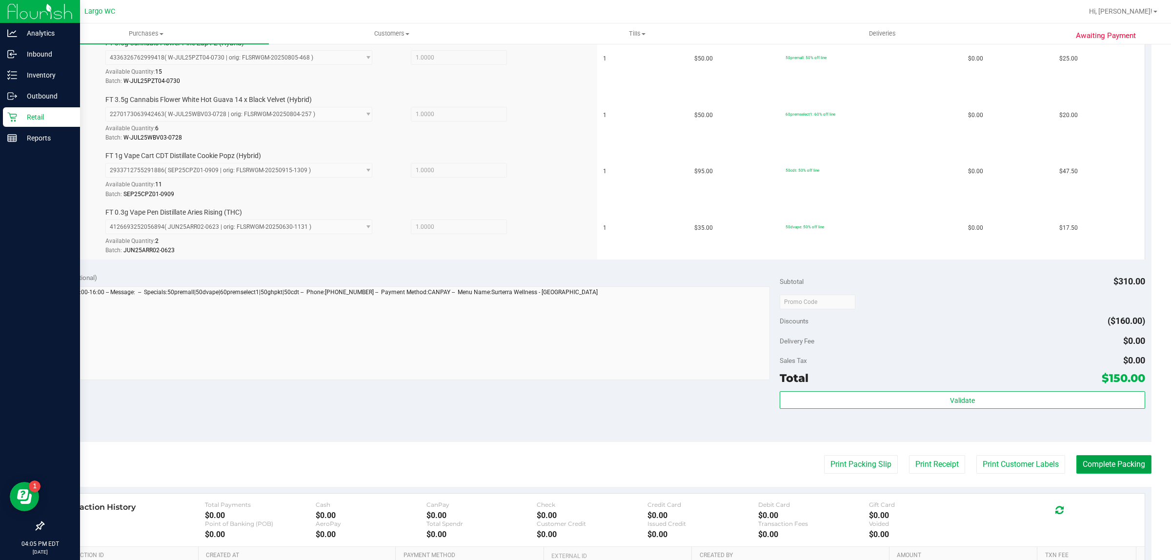
click at [1096, 467] on button "Complete Packing" at bounding box center [1113, 464] width 75 height 19
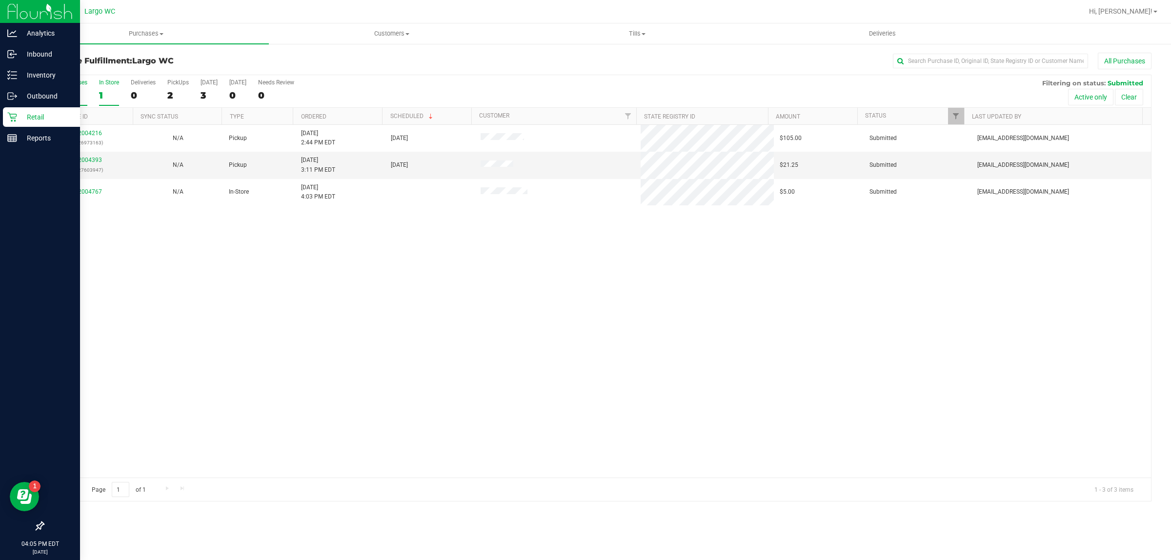
click at [100, 96] on div "1" at bounding box center [109, 95] width 20 height 11
click at [0, 0] on input "In Store 1" at bounding box center [0, 0] width 0 height 0
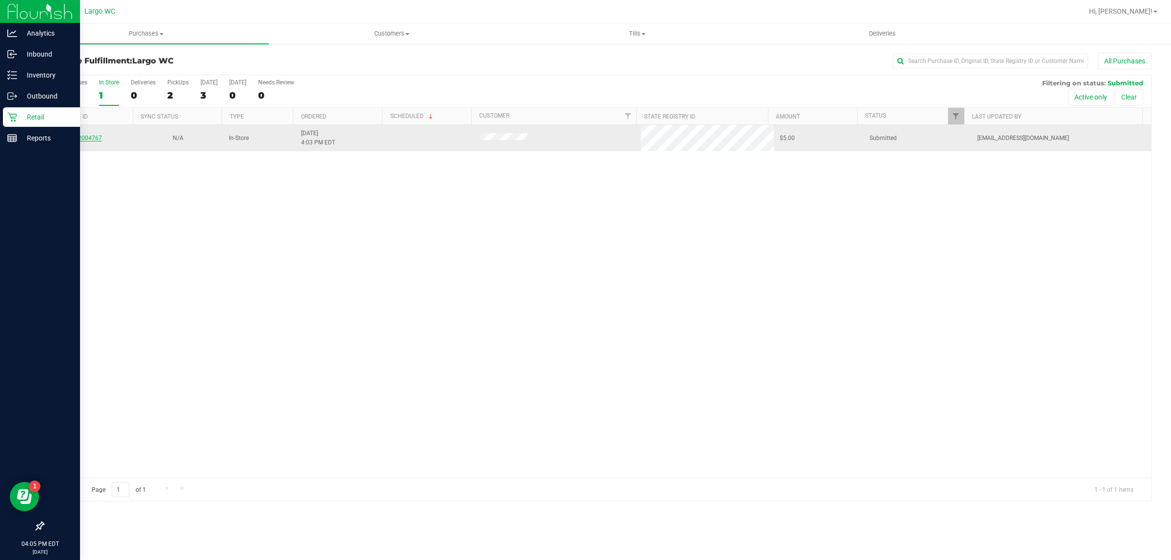
click at [96, 139] on link "12004767" at bounding box center [88, 138] width 27 height 7
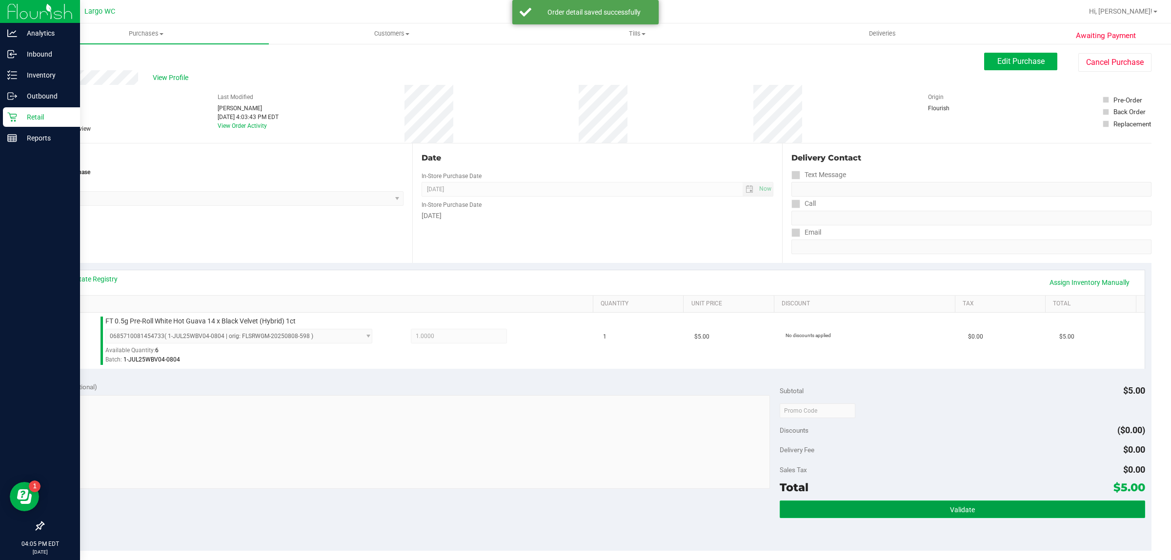
click at [908, 510] on button "Validate" at bounding box center [962, 510] width 365 height 18
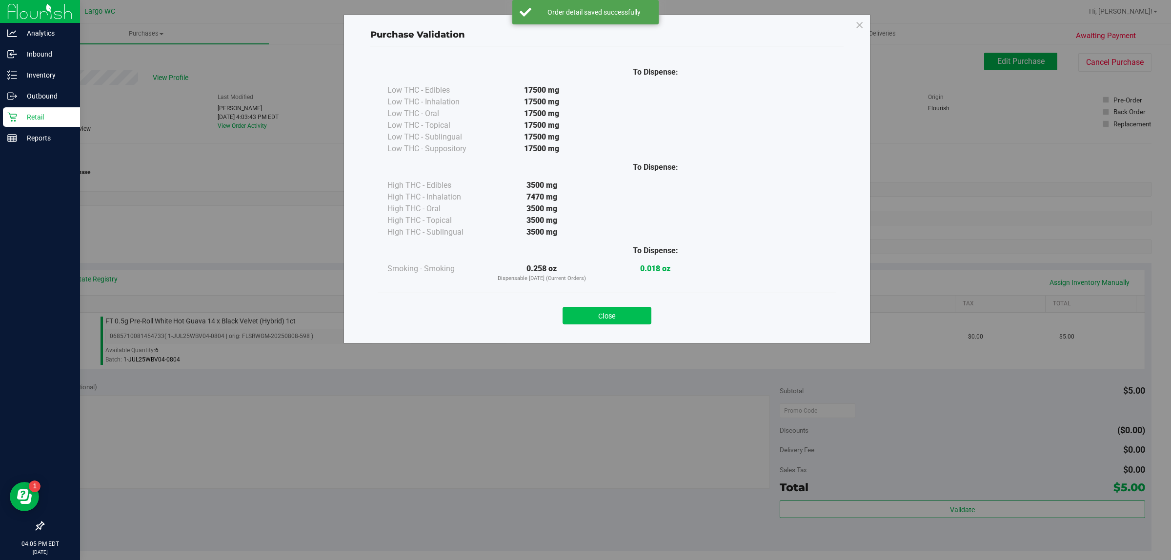
click at [604, 307] on button "Close" at bounding box center [607, 316] width 89 height 18
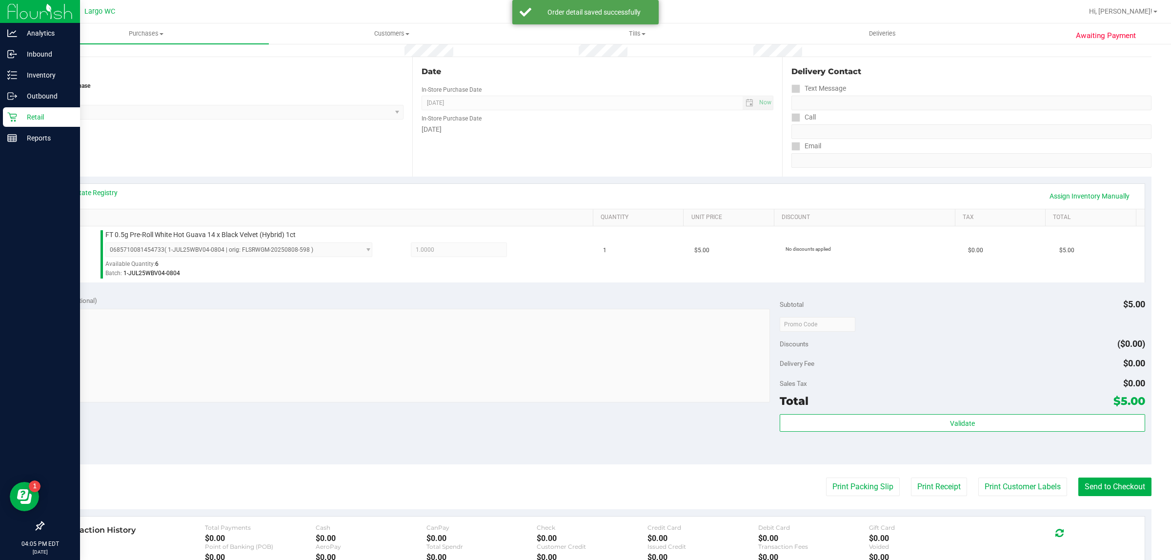
scroll to position [87, 0]
click at [998, 491] on button "Print Customer Labels" at bounding box center [1022, 486] width 89 height 19
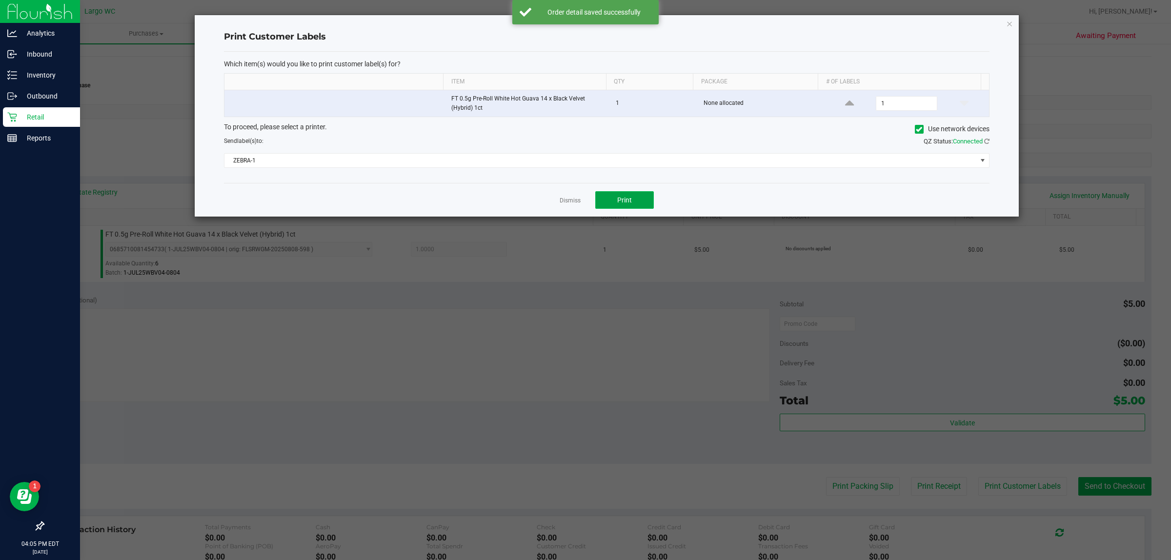
click at [640, 203] on button "Print" at bounding box center [624, 200] width 59 height 18
click at [565, 201] on link "Dismiss" at bounding box center [570, 201] width 21 height 8
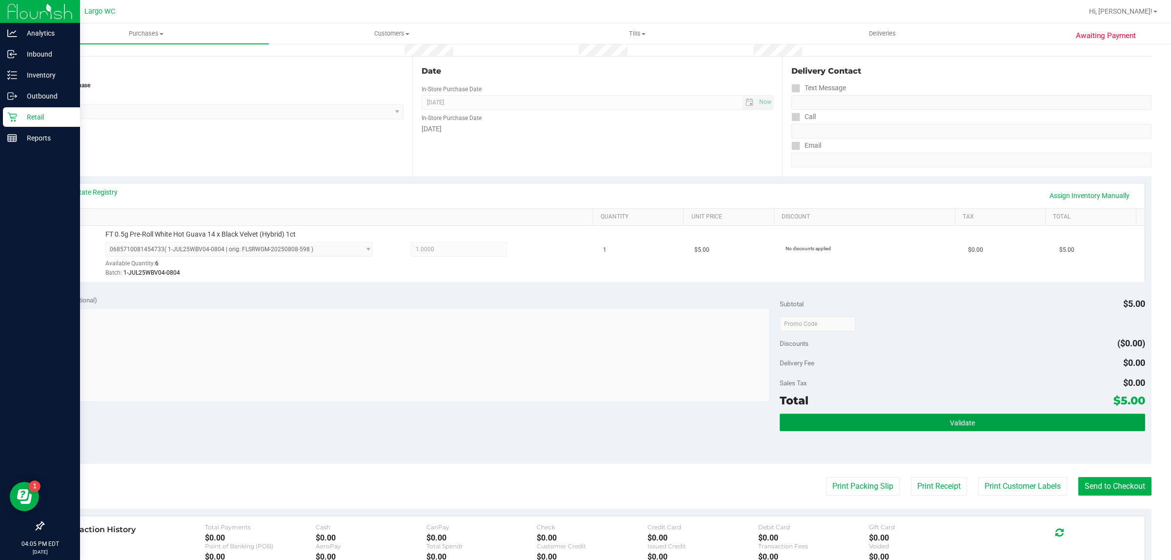
click at [899, 417] on button "Validate" at bounding box center [962, 423] width 365 height 18
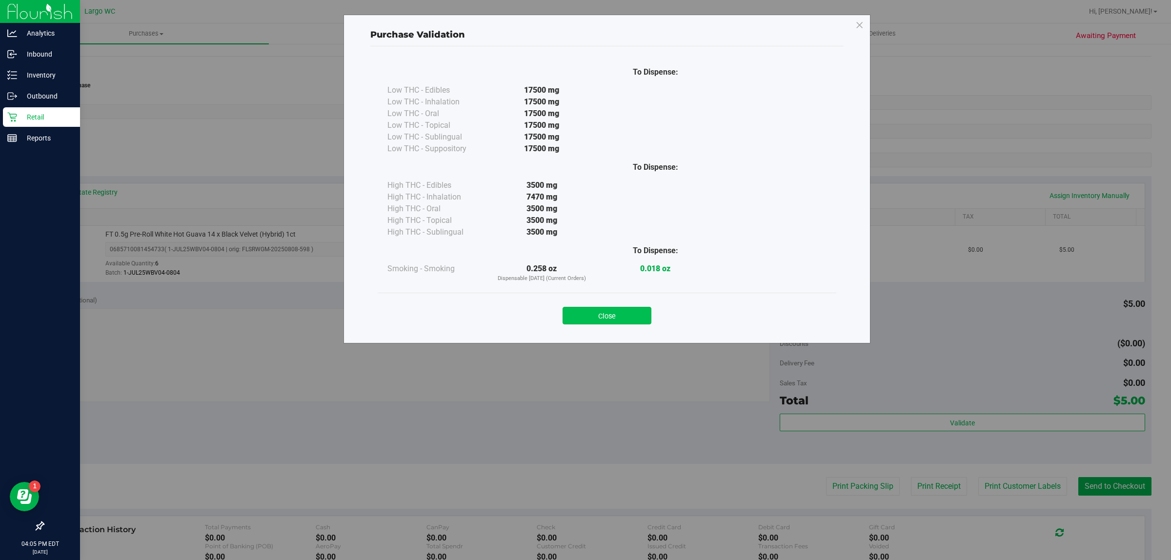
click at [625, 321] on button "Close" at bounding box center [607, 316] width 89 height 18
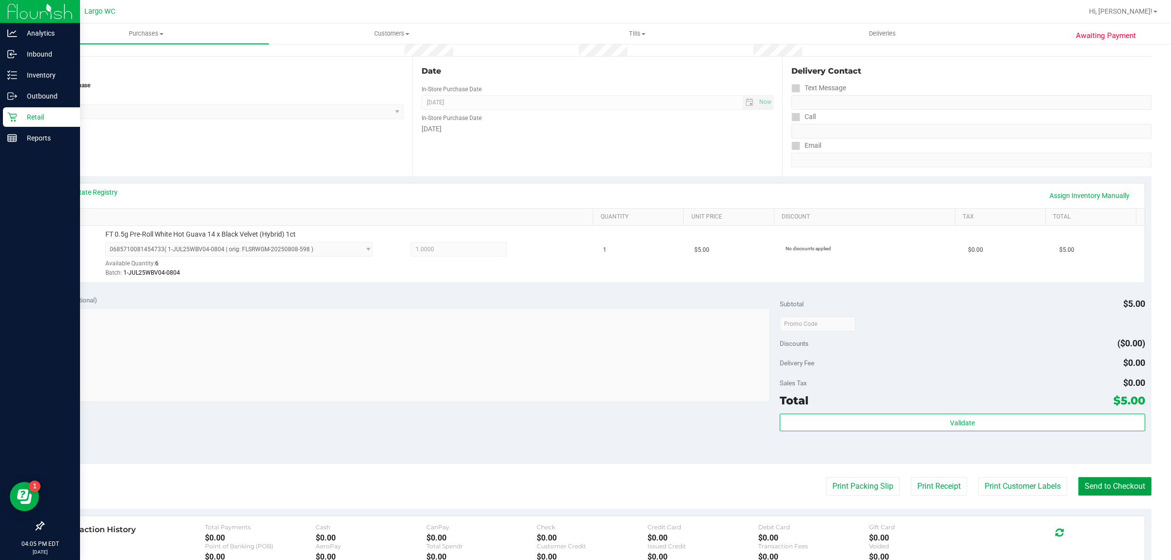
click at [1126, 484] on button "Send to Checkout" at bounding box center [1114, 486] width 73 height 19
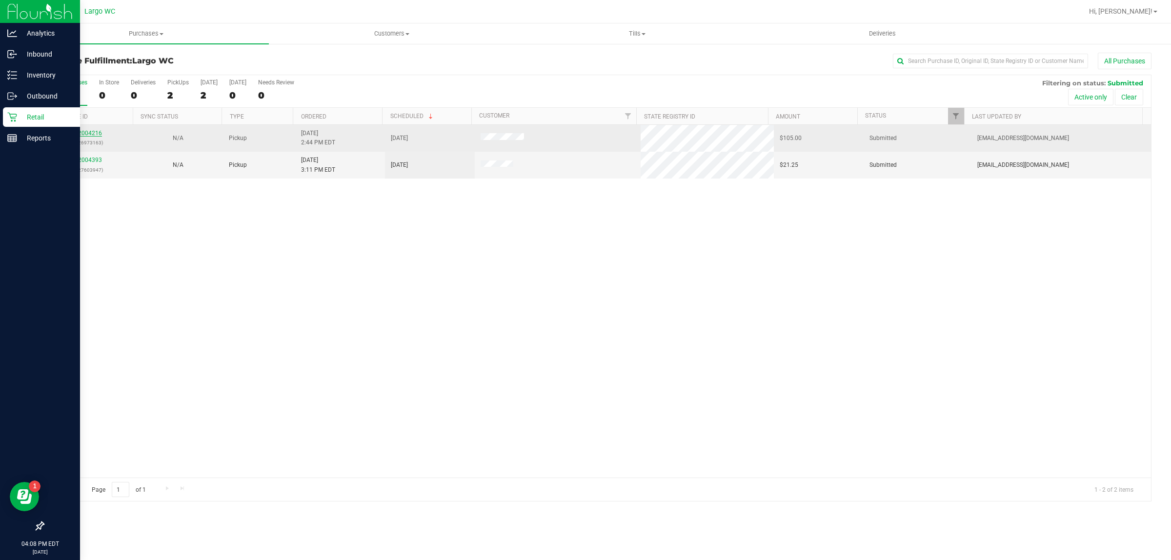
click at [90, 134] on link "12004216" at bounding box center [88, 133] width 27 height 7
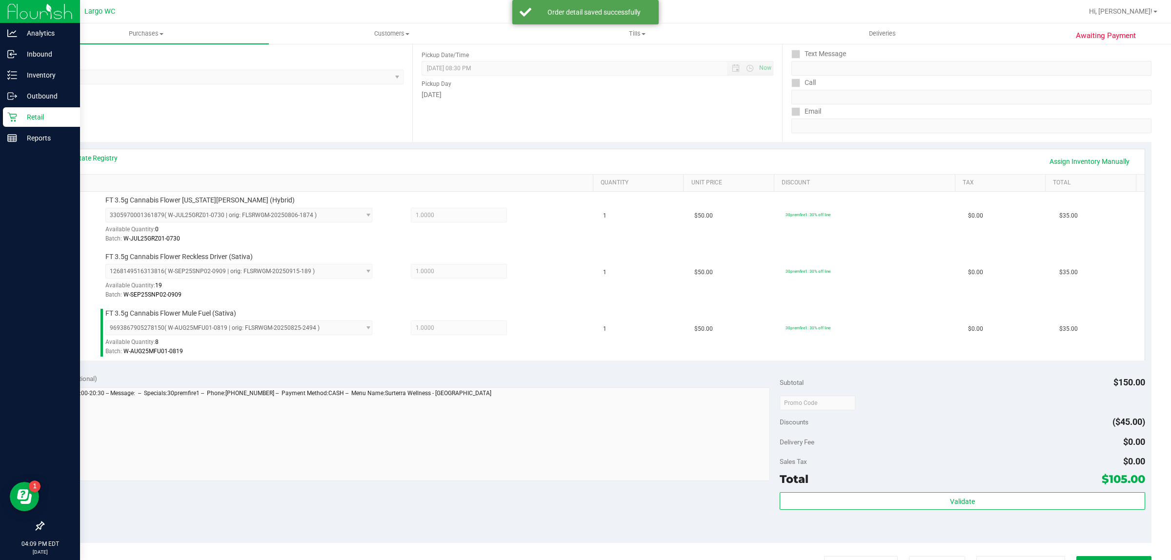
scroll to position [123, 0]
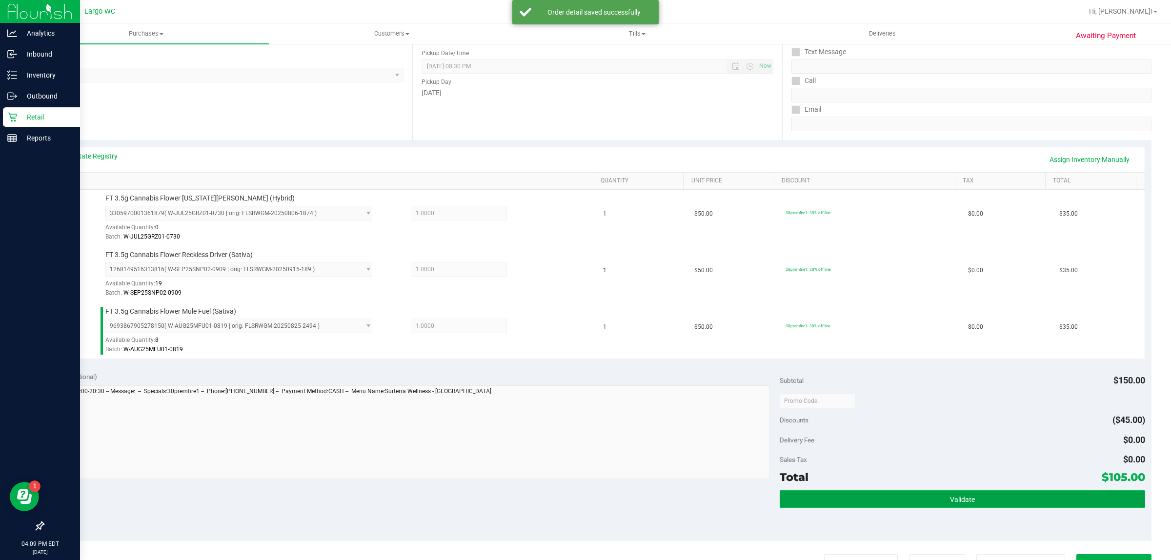
click at [924, 495] on button "Validate" at bounding box center [962, 499] width 365 height 18
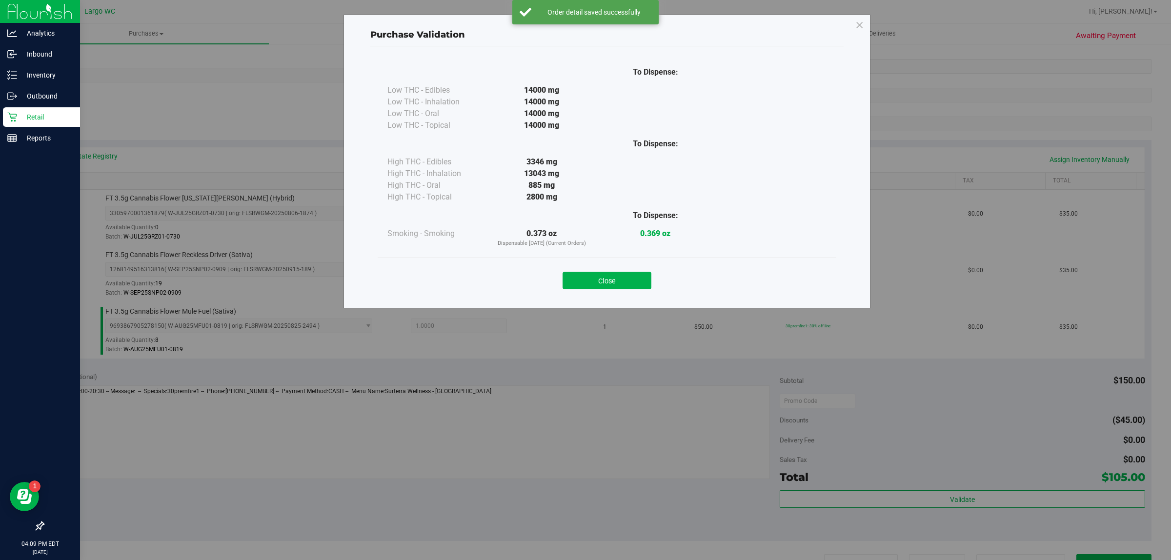
click at [618, 301] on div "Purchase Validation To Dispense: Low THC - Edibles 14000 mg" at bounding box center [607, 162] width 527 height 294
click at [640, 283] on button "Close" at bounding box center [607, 281] width 89 height 18
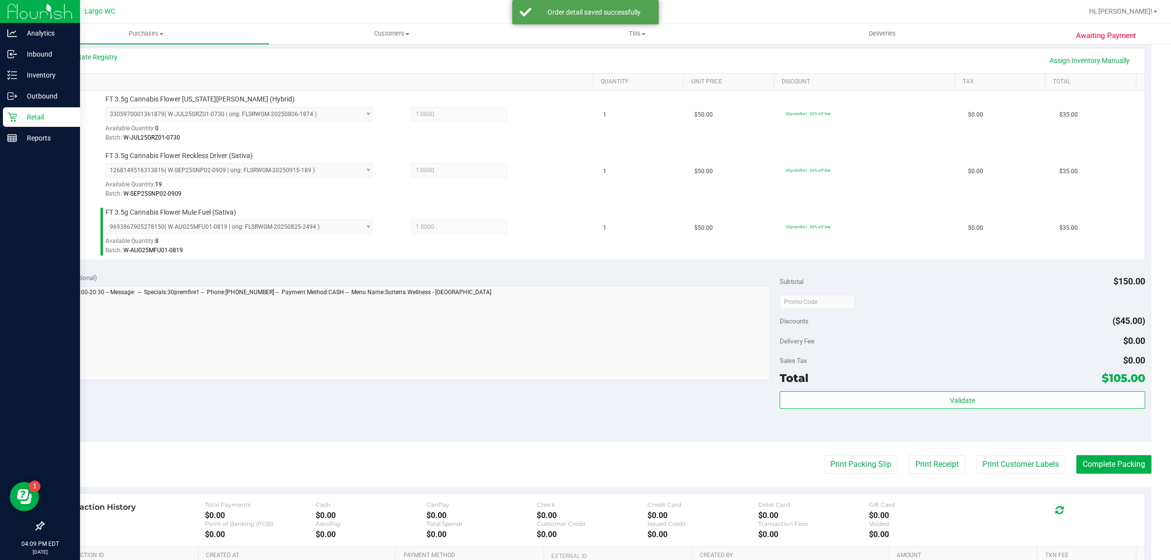
scroll to position [224, 0]
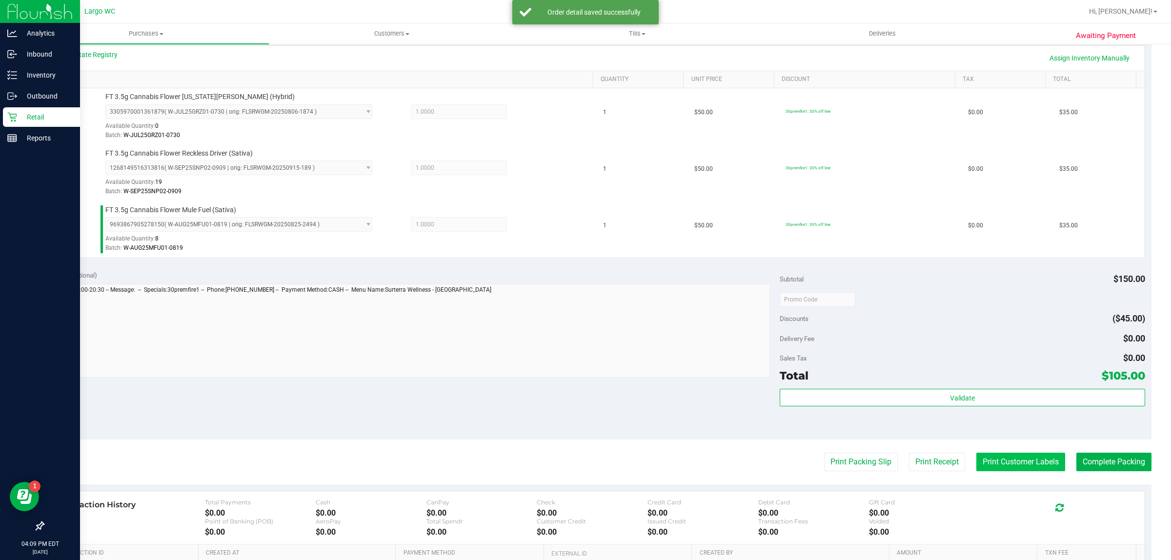
click at [994, 466] on button "Print Customer Labels" at bounding box center [1020, 462] width 89 height 19
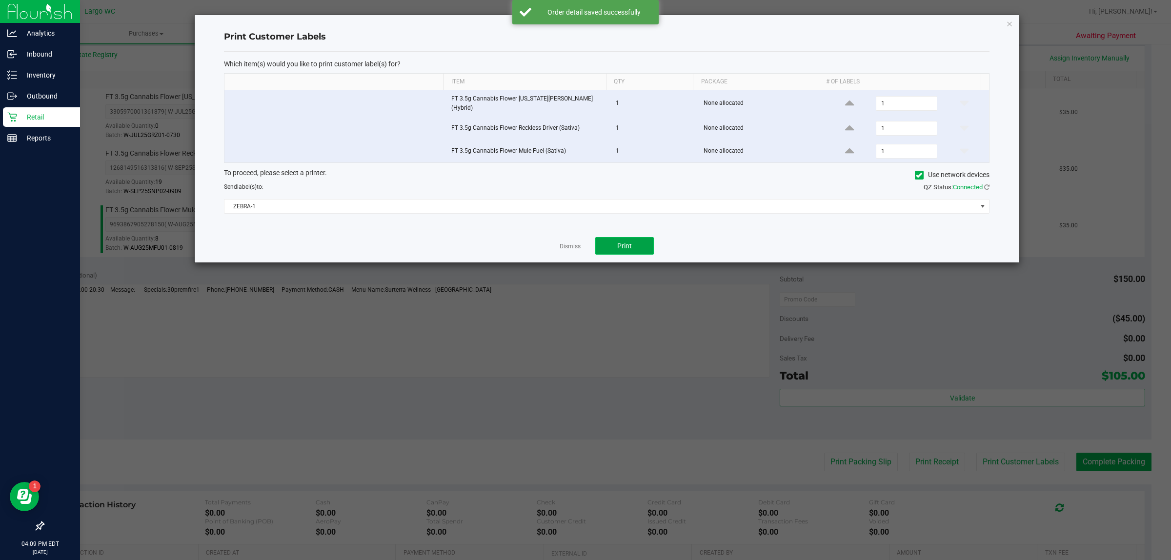
click at [627, 238] on button "Print" at bounding box center [624, 246] width 59 height 18
click at [571, 244] on link "Dismiss" at bounding box center [570, 247] width 21 height 8
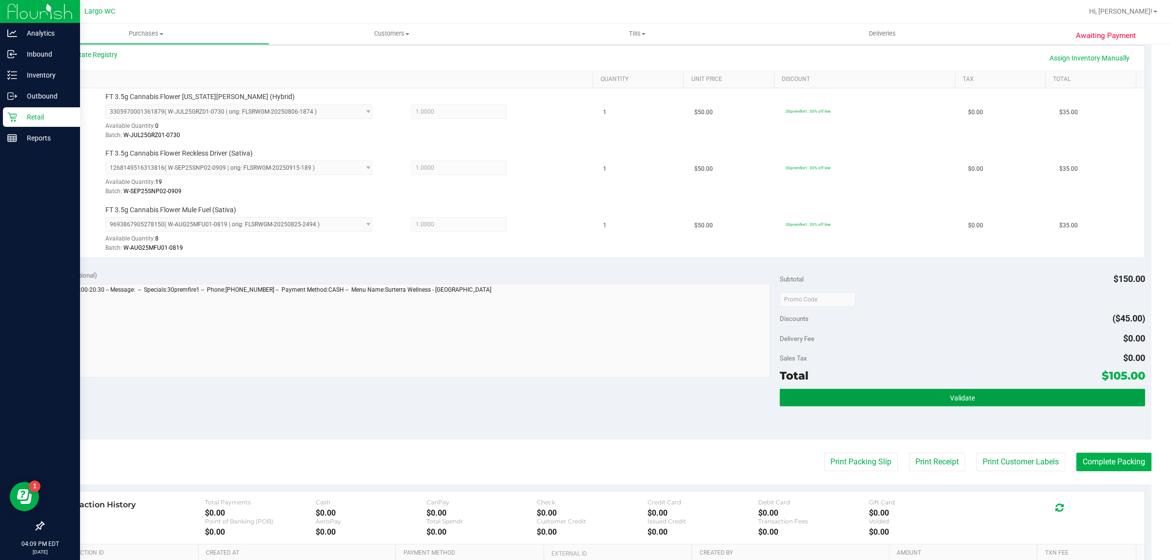
click at [878, 406] on button "Validate" at bounding box center [962, 398] width 365 height 18
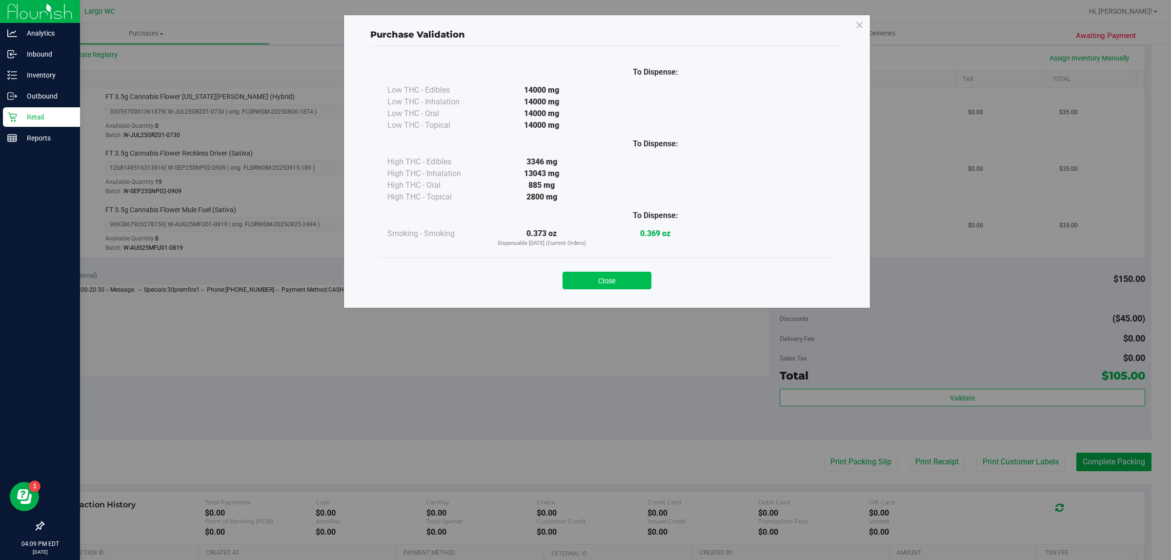
click at [613, 286] on button "Close" at bounding box center [607, 281] width 89 height 18
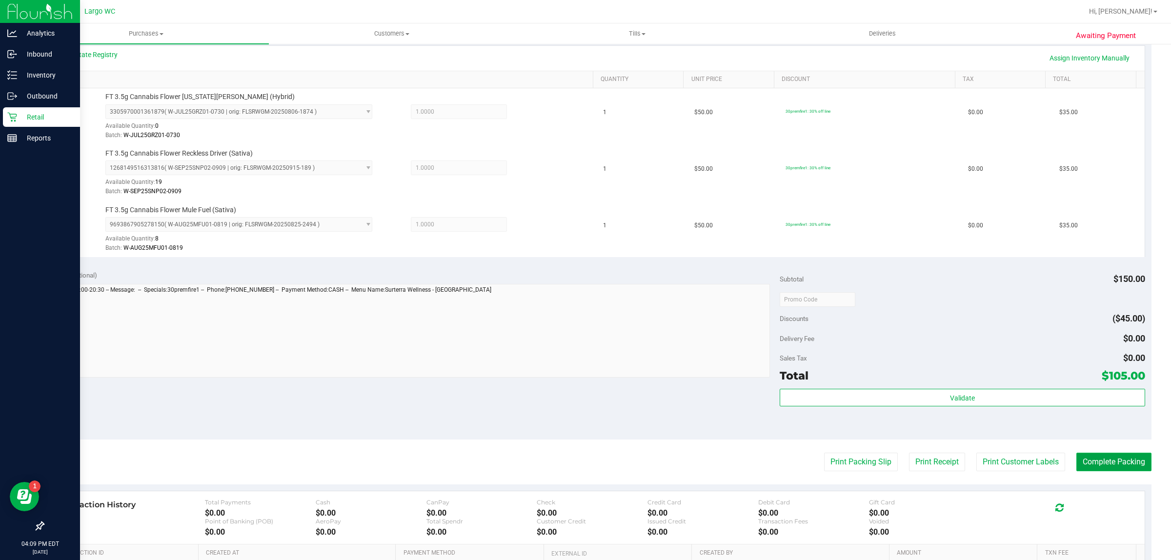
click at [1108, 463] on button "Complete Packing" at bounding box center [1113, 462] width 75 height 19
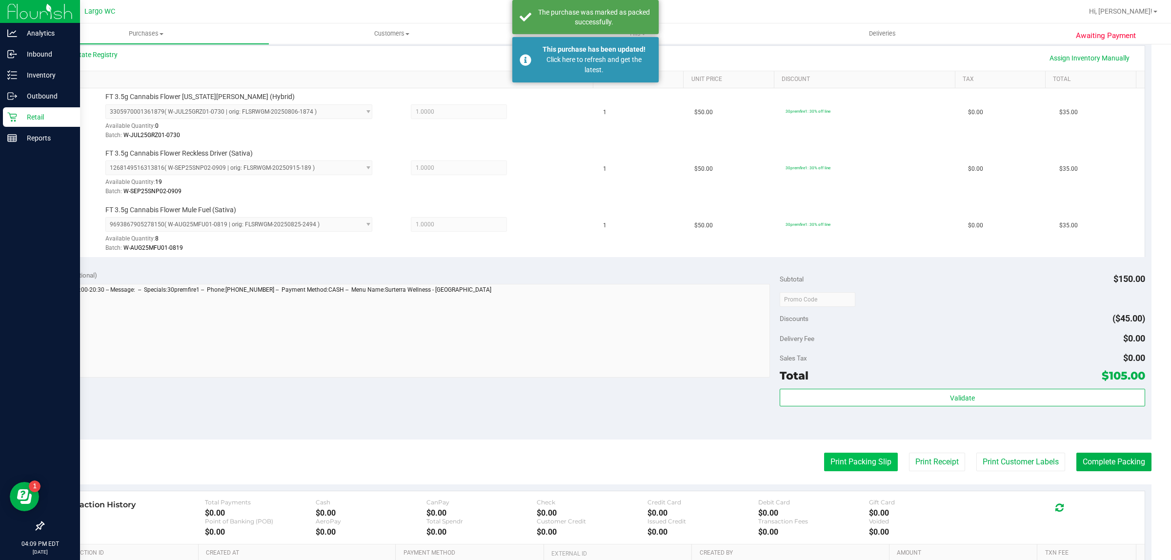
click at [855, 462] on button "Print Packing Slip" at bounding box center [861, 462] width 74 height 19
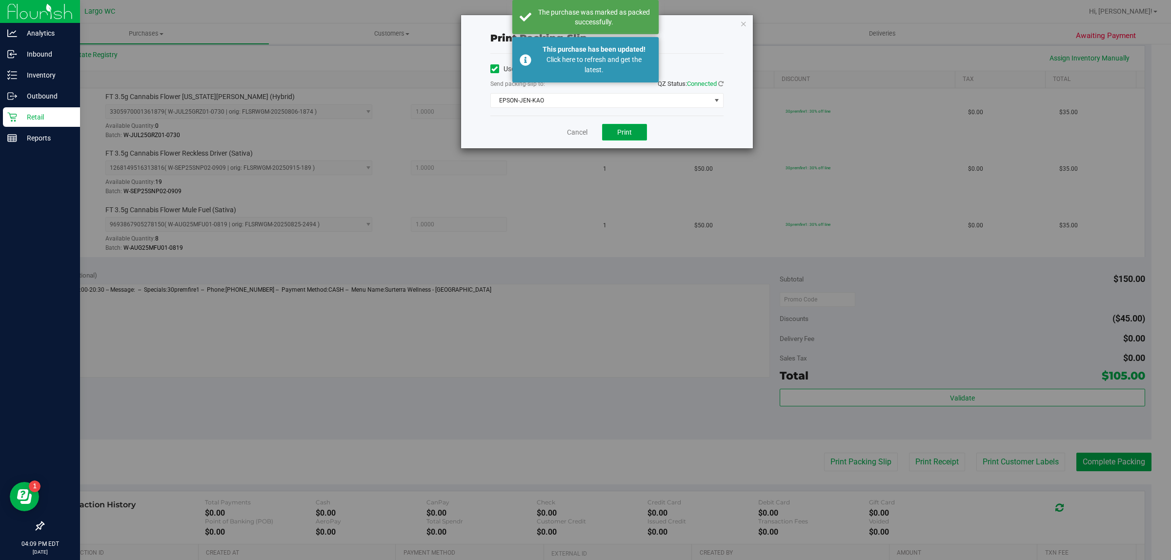
click at [625, 133] on span "Print" at bounding box center [624, 132] width 15 height 8
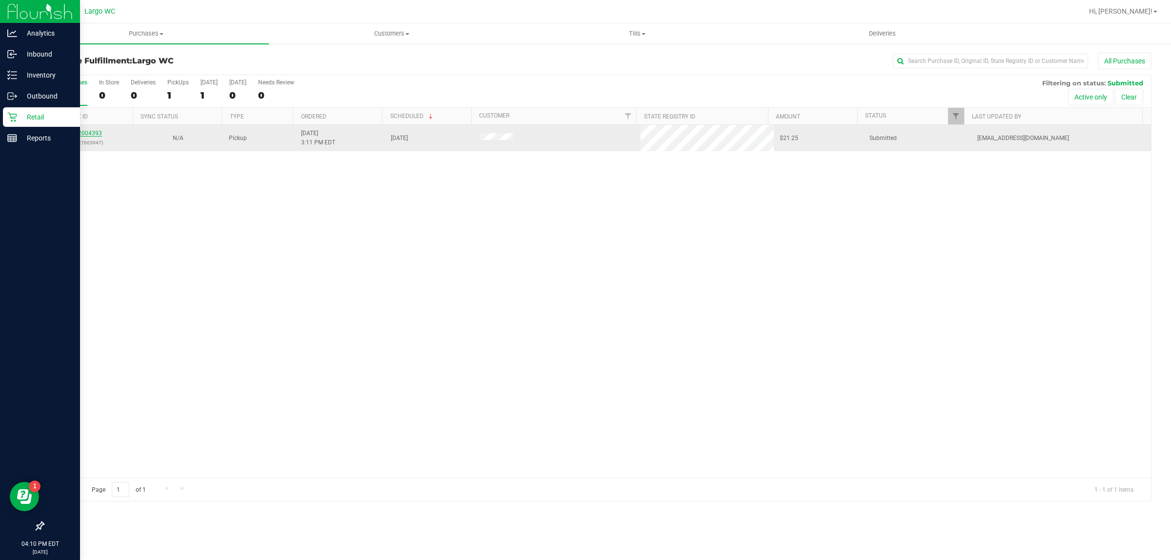
click at [88, 134] on link "12004393" at bounding box center [88, 133] width 27 height 7
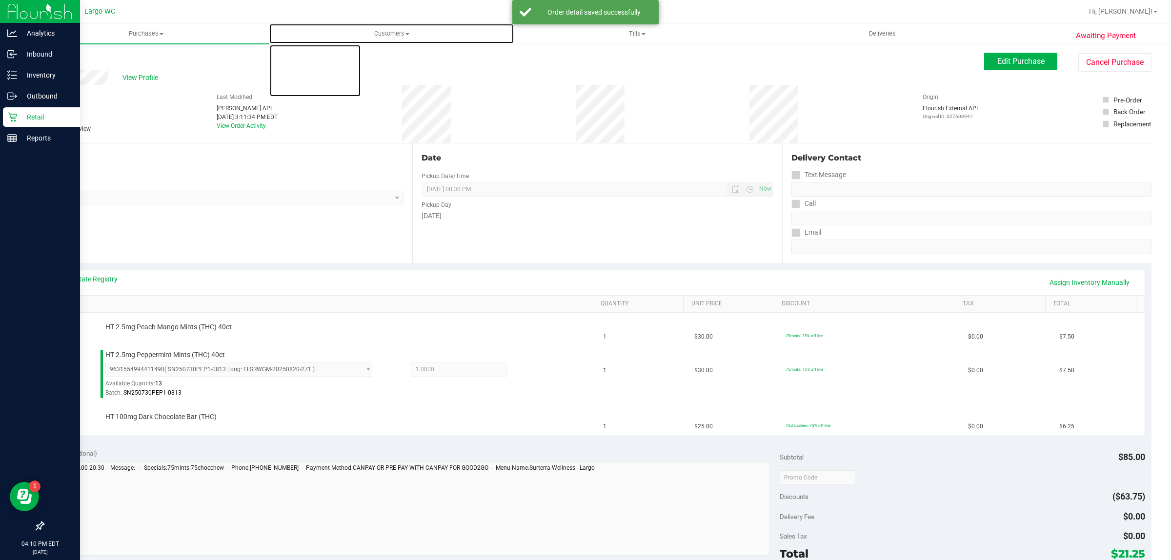
click at [301, 28] on uib-tab-heading "Customers All customers Add a new customer All physicians" at bounding box center [391, 34] width 244 height 20
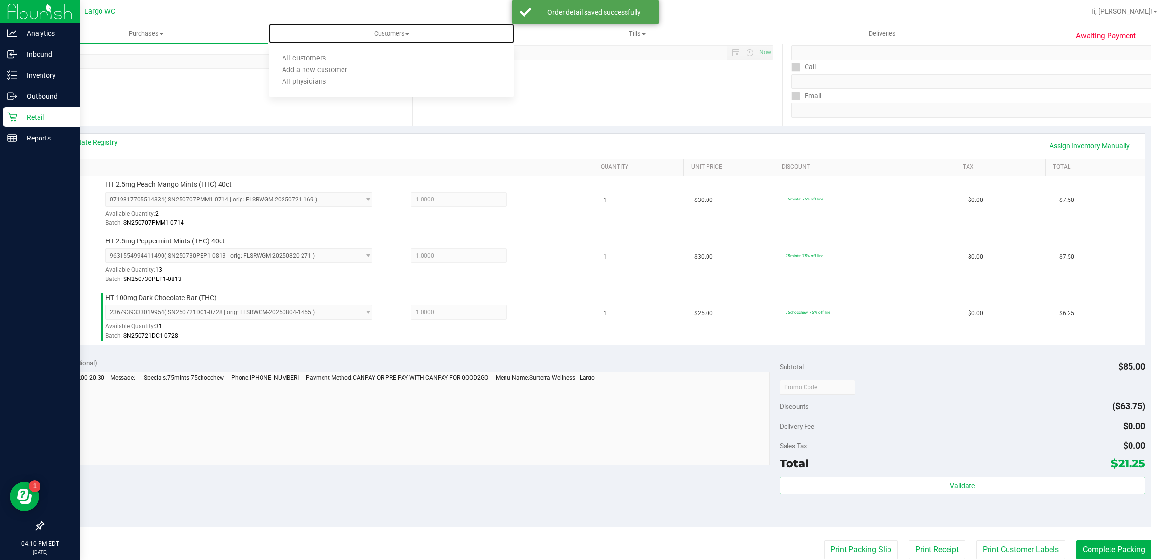
scroll to position [225, 0]
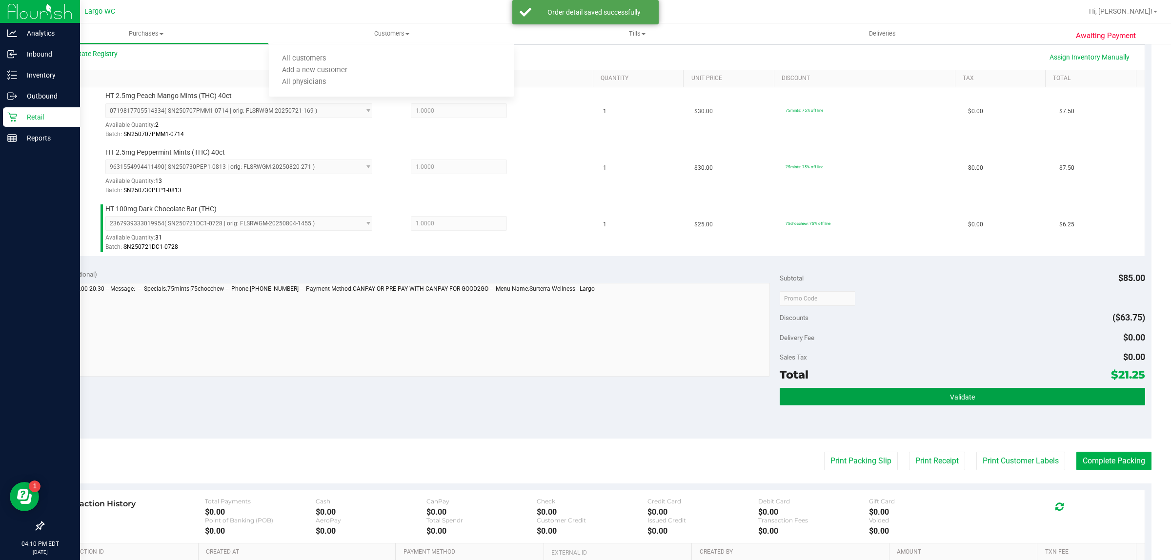
click at [831, 401] on button "Validate" at bounding box center [962, 397] width 365 height 18
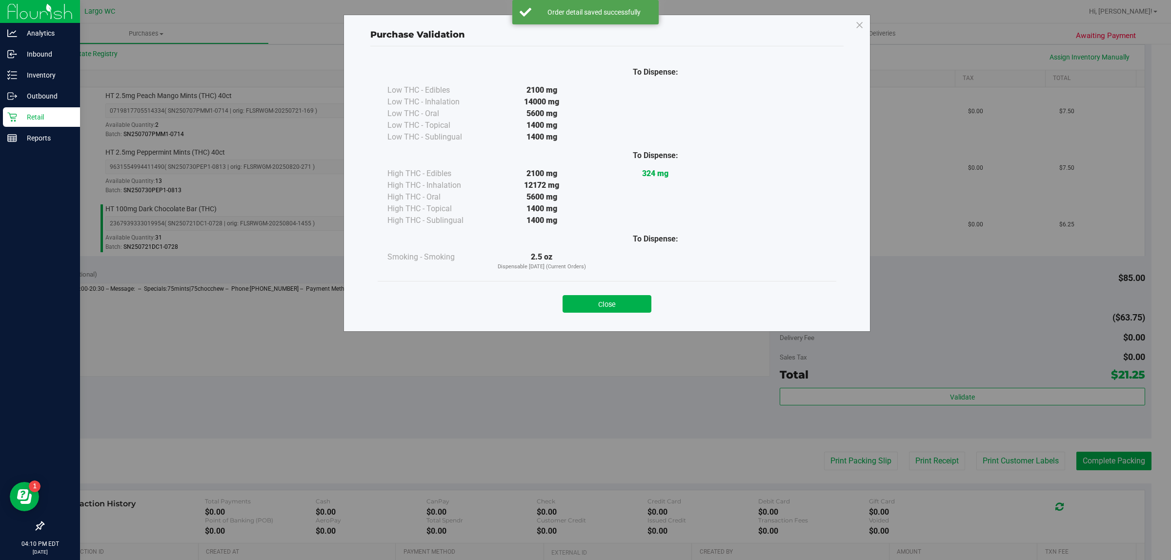
click at [617, 327] on div "Purchase Validation To Dispense: Low THC - Edibles 2100 mg" at bounding box center [607, 173] width 527 height 317
click at [830, 454] on div "Purchase Validation To Dispense: Low THC - Edibles 2100 mg" at bounding box center [589, 280] width 1178 height 560
click at [612, 305] on button "Close" at bounding box center [607, 304] width 89 height 18
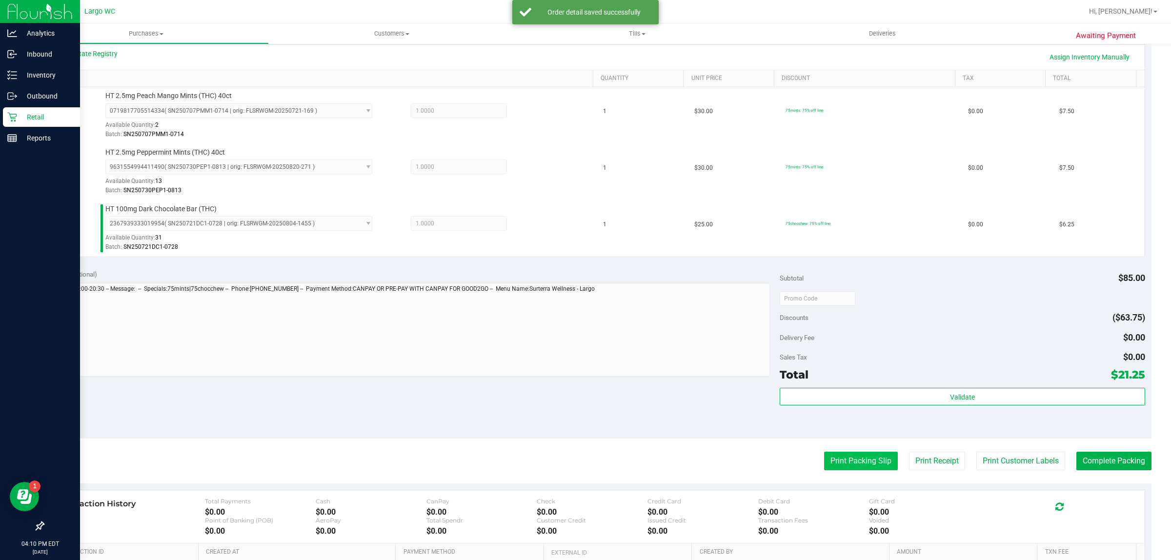
click at [828, 462] on button "Print Packing Slip" at bounding box center [861, 461] width 74 height 19
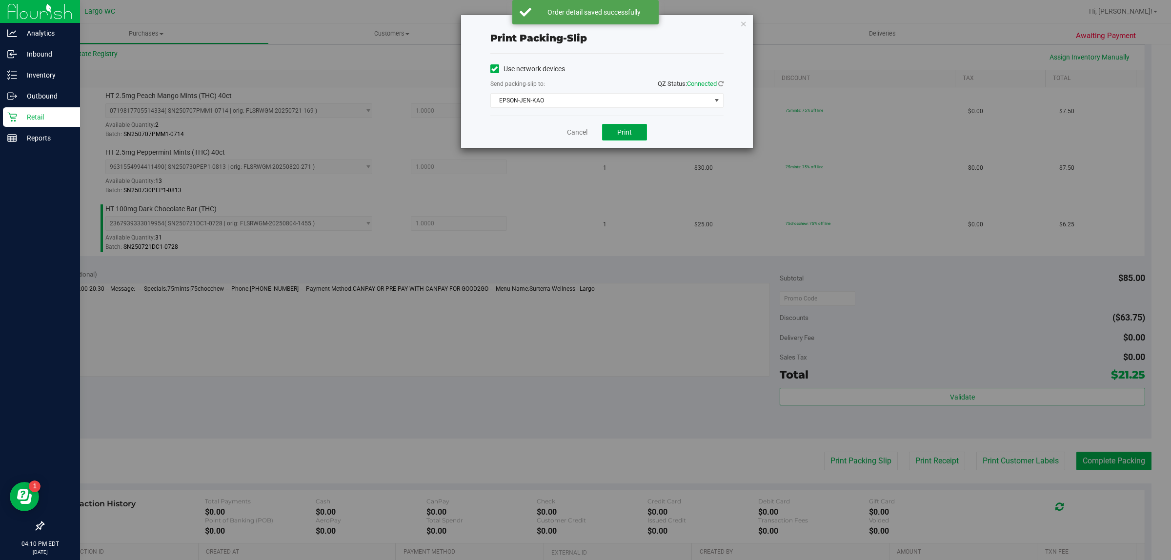
click at [625, 133] on span "Print" at bounding box center [624, 132] width 15 height 8
click at [571, 131] on link "Cancel" at bounding box center [577, 132] width 20 height 10
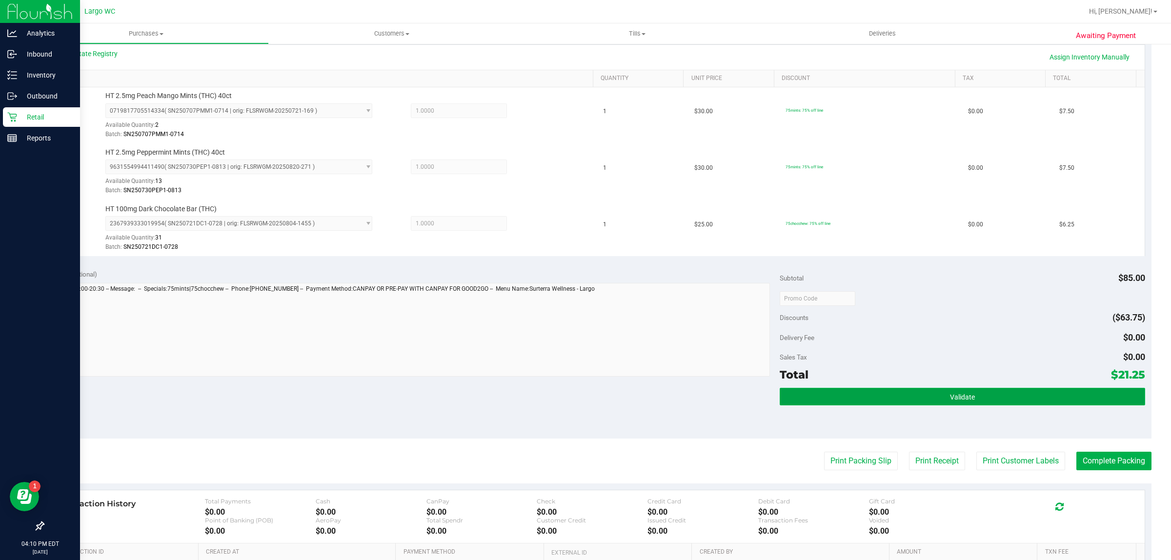
click at [863, 398] on button "Validate" at bounding box center [962, 397] width 365 height 18
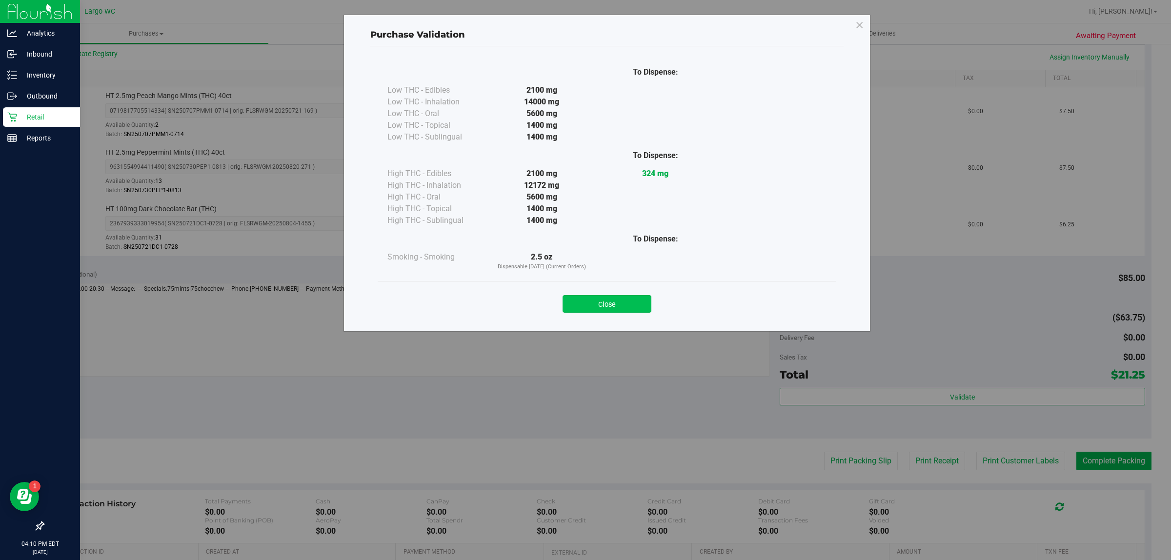
click at [618, 299] on button "Close" at bounding box center [607, 304] width 89 height 18
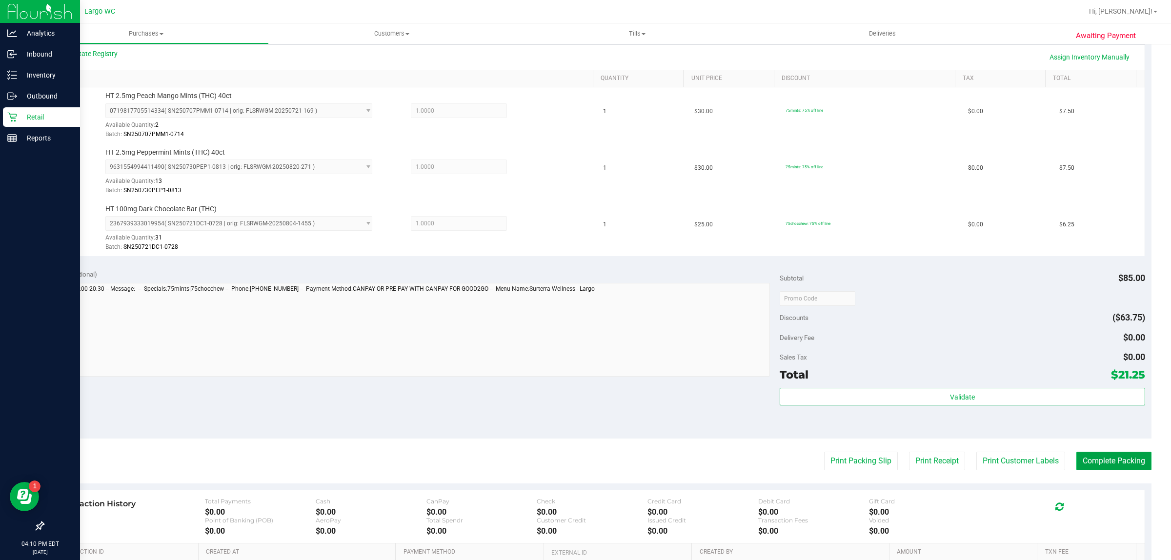
click at [1084, 465] on button "Complete Packing" at bounding box center [1113, 461] width 75 height 19
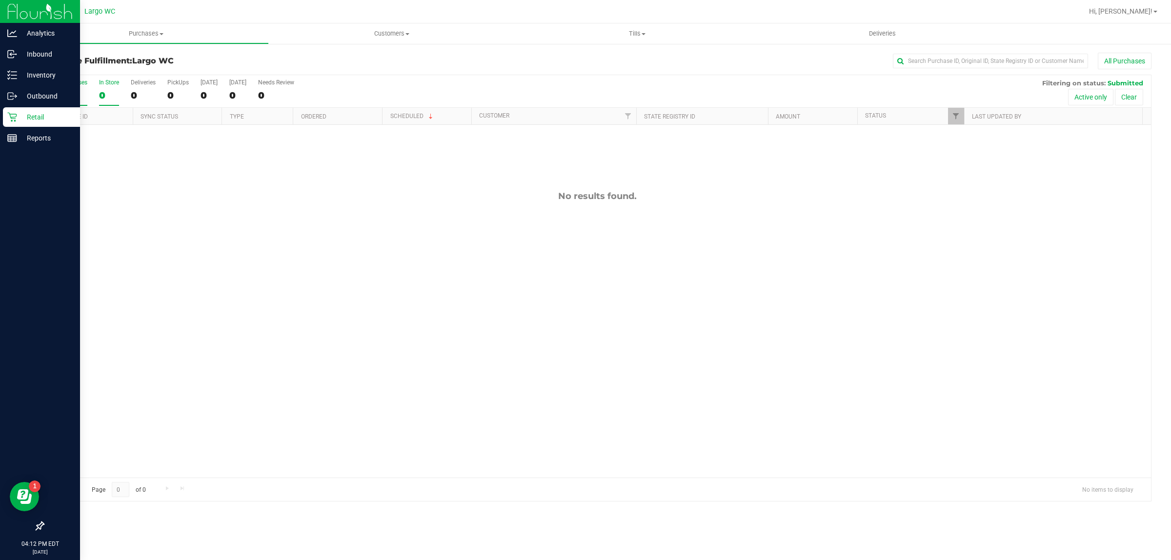
click at [111, 97] on div "0" at bounding box center [109, 95] width 20 height 11
click at [0, 0] on input "In Store 0" at bounding box center [0, 0] width 0 height 0
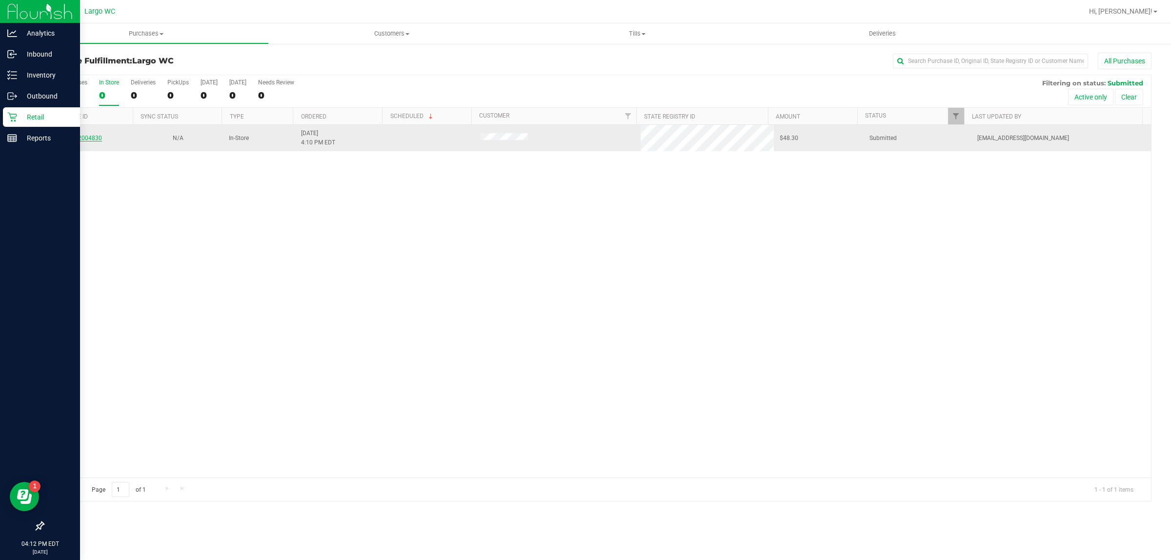
click at [101, 139] on link "12004830" at bounding box center [88, 138] width 27 height 7
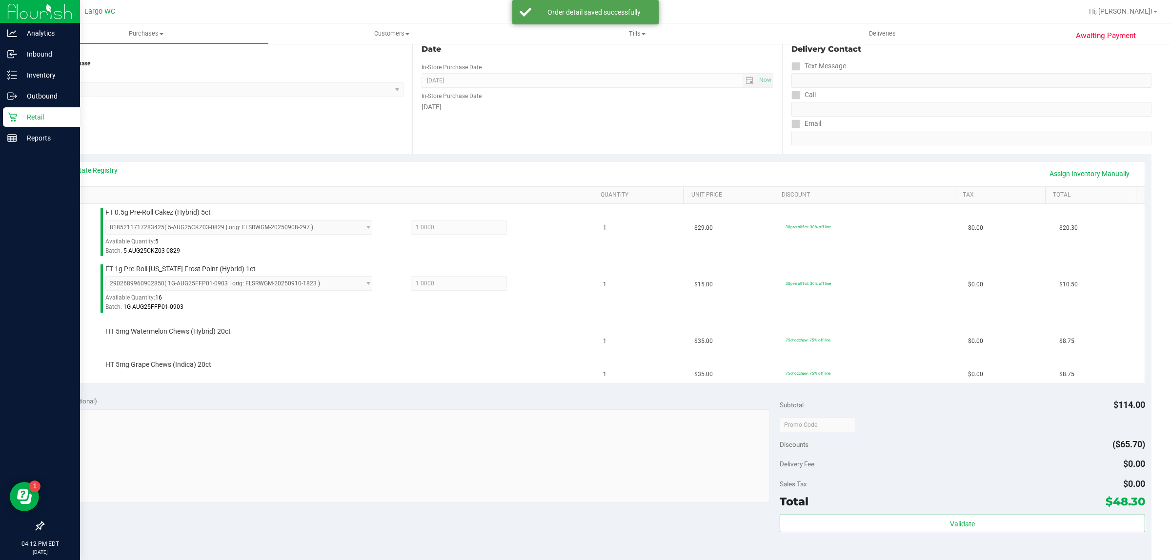
scroll to position [126, 0]
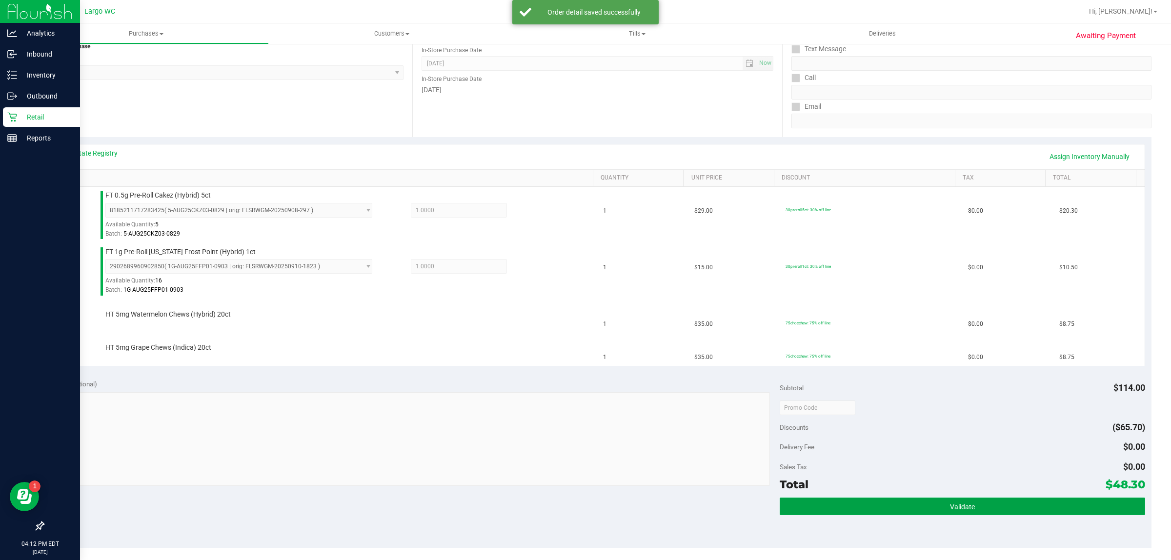
click at [932, 512] on button "Validate" at bounding box center [962, 507] width 365 height 18
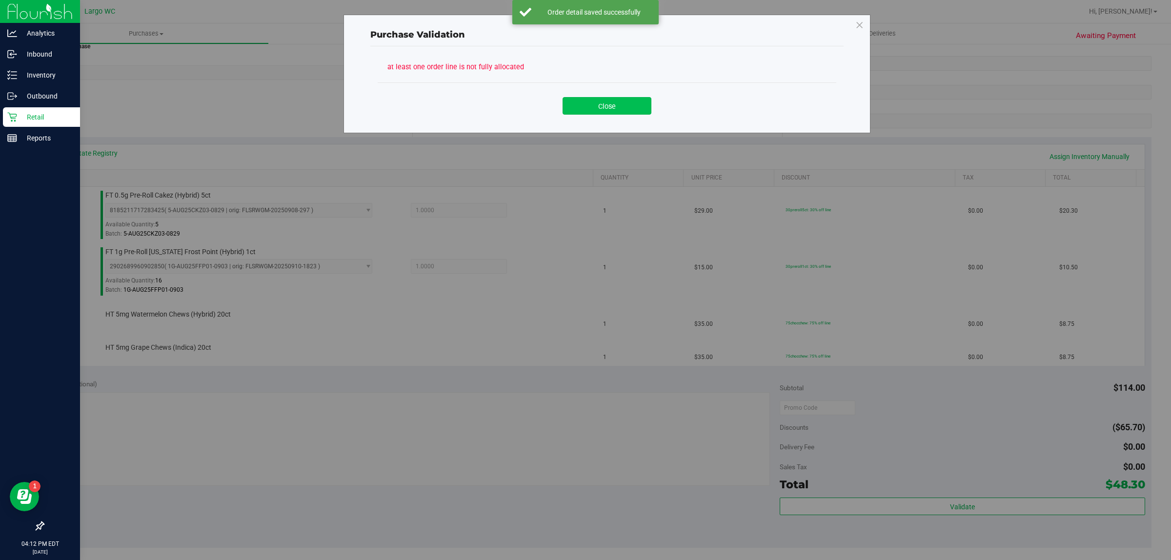
click at [627, 113] on button "Close" at bounding box center [607, 106] width 89 height 18
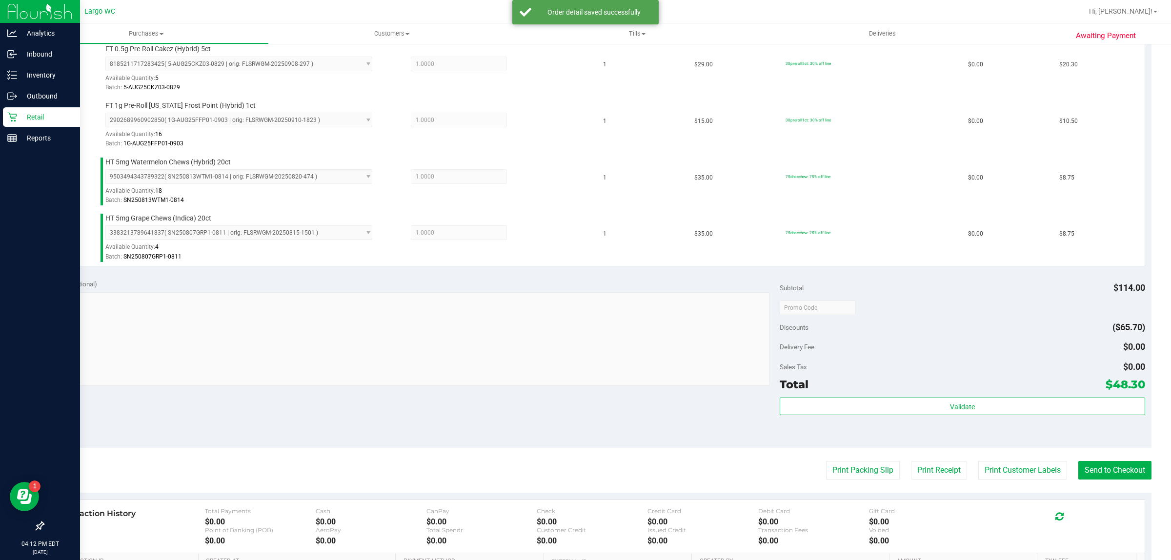
scroll to position [331, 0]
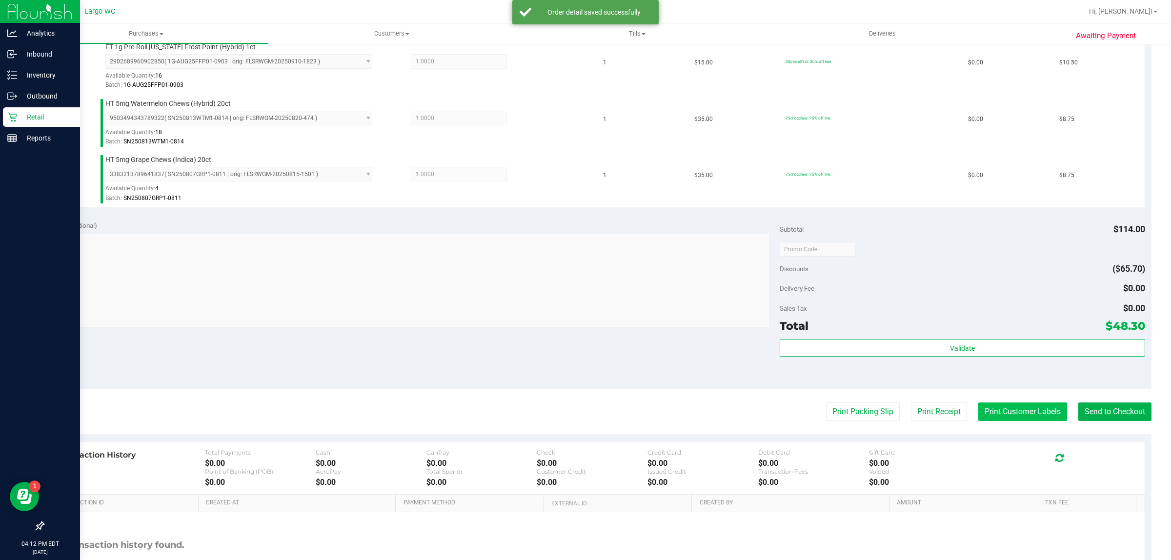
click at [994, 420] on button "Print Customer Labels" at bounding box center [1022, 412] width 89 height 19
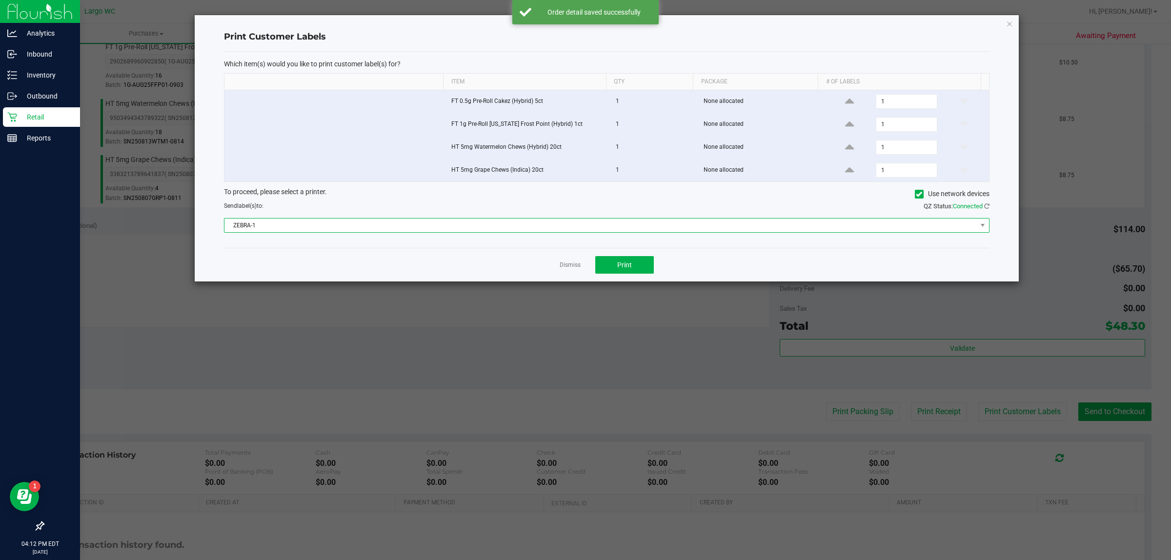
click at [662, 232] on span "ZEBRA-1" at bounding box center [600, 226] width 752 height 14
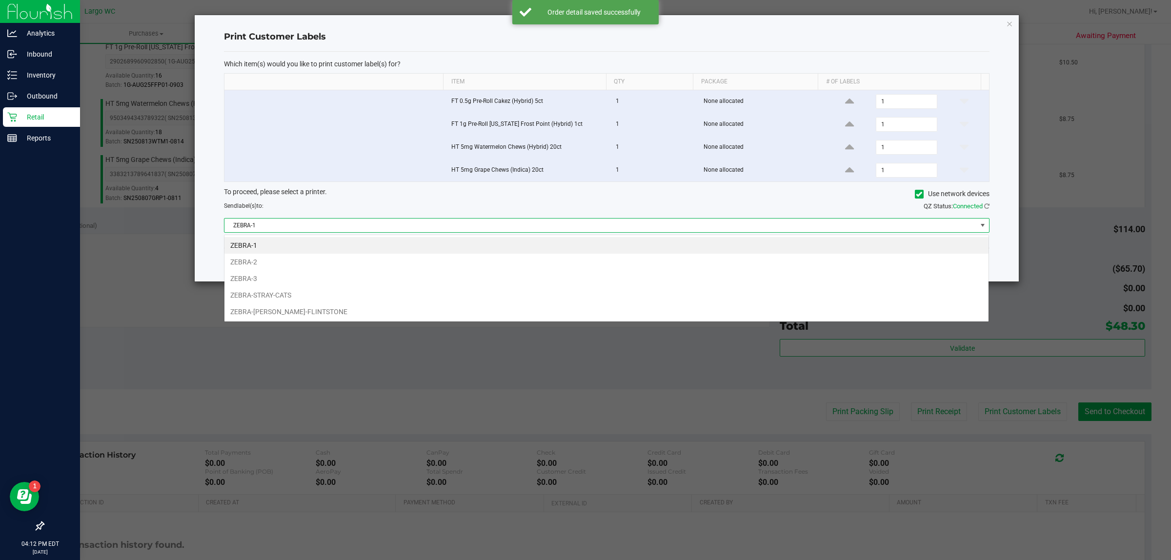
scroll to position [15, 765]
click at [635, 258] on li "ZEBRA-2" at bounding box center [606, 262] width 764 height 17
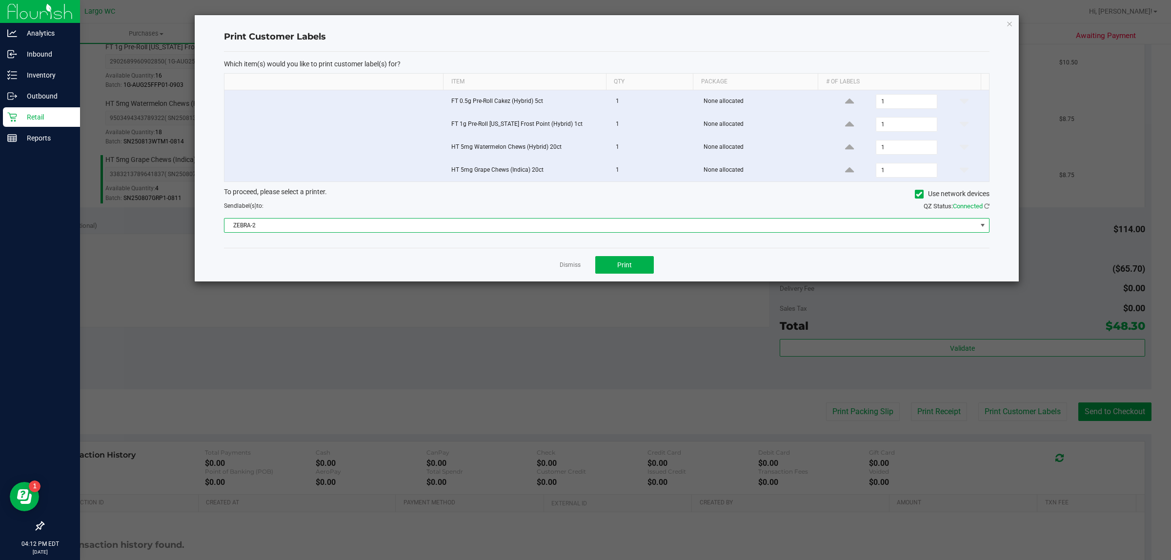
click at [534, 232] on span "ZEBRA-2" at bounding box center [600, 226] width 752 height 14
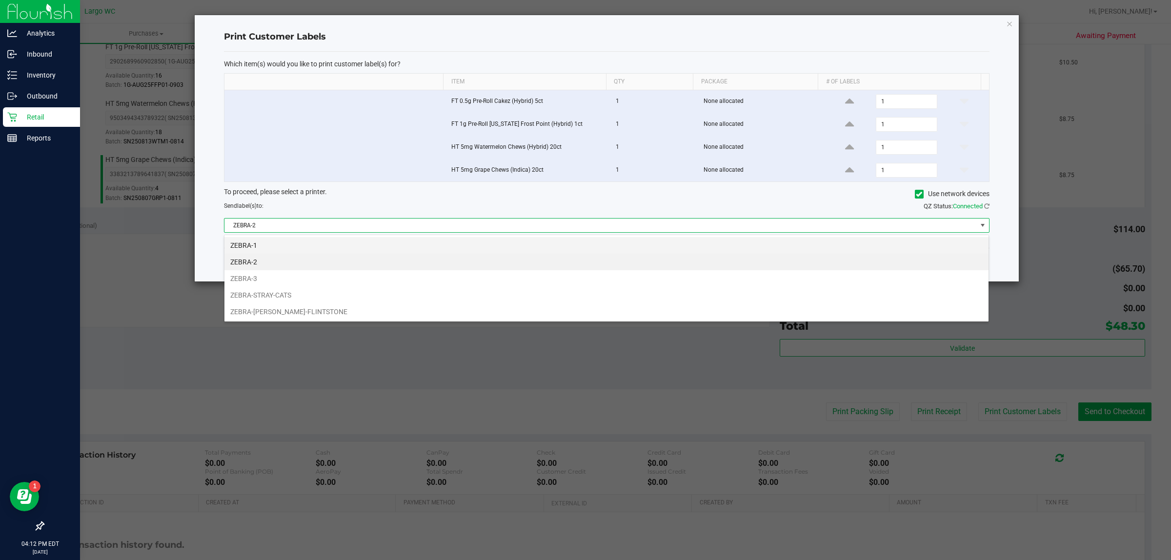
click at [412, 243] on li "ZEBRA-1" at bounding box center [606, 245] width 764 height 17
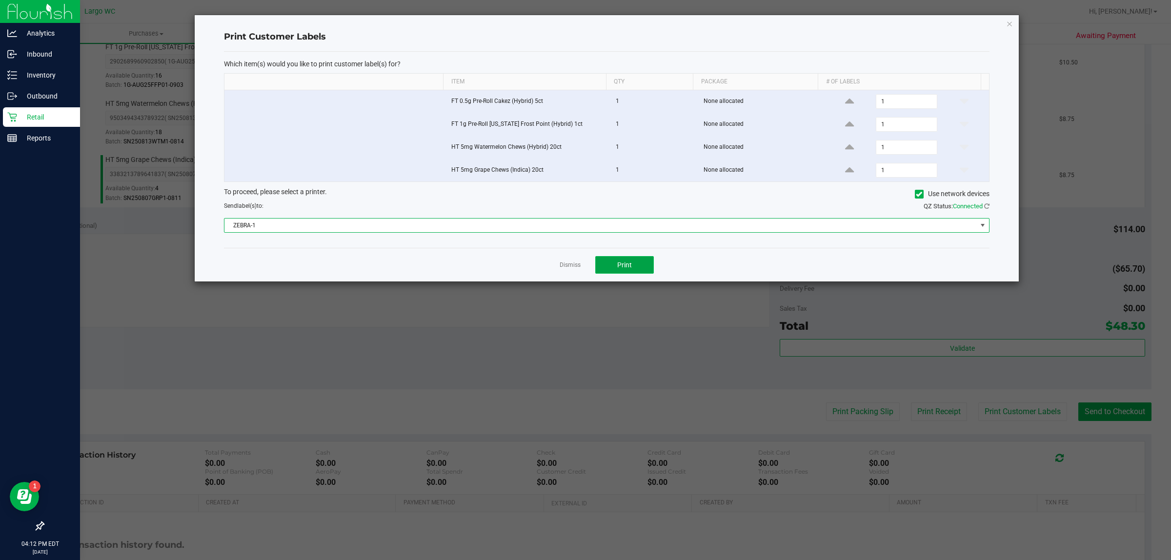
click at [642, 263] on button "Print" at bounding box center [624, 265] width 59 height 18
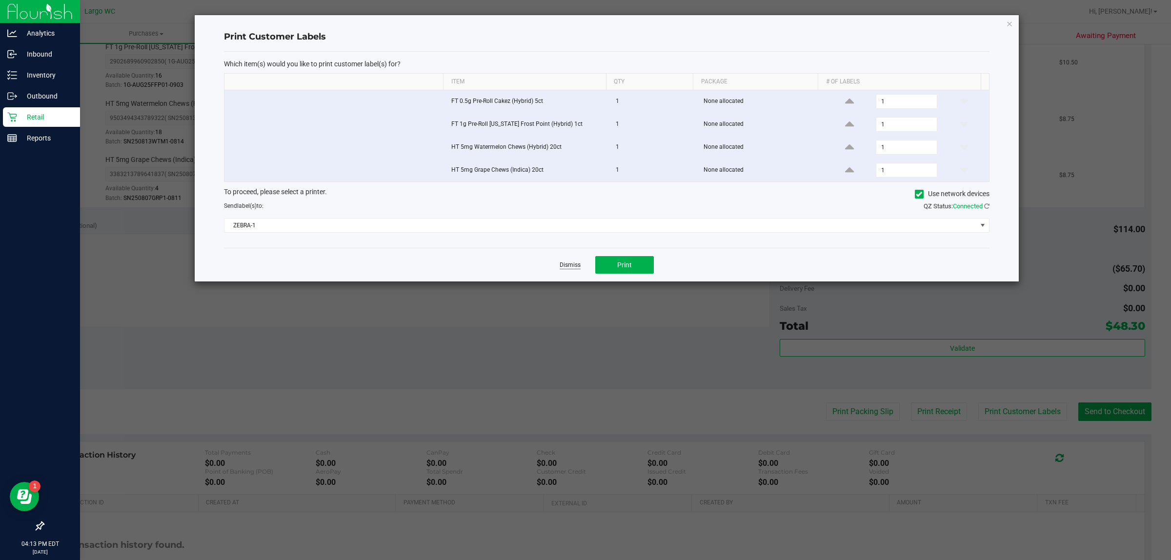
click at [562, 267] on link "Dismiss" at bounding box center [570, 265] width 21 height 8
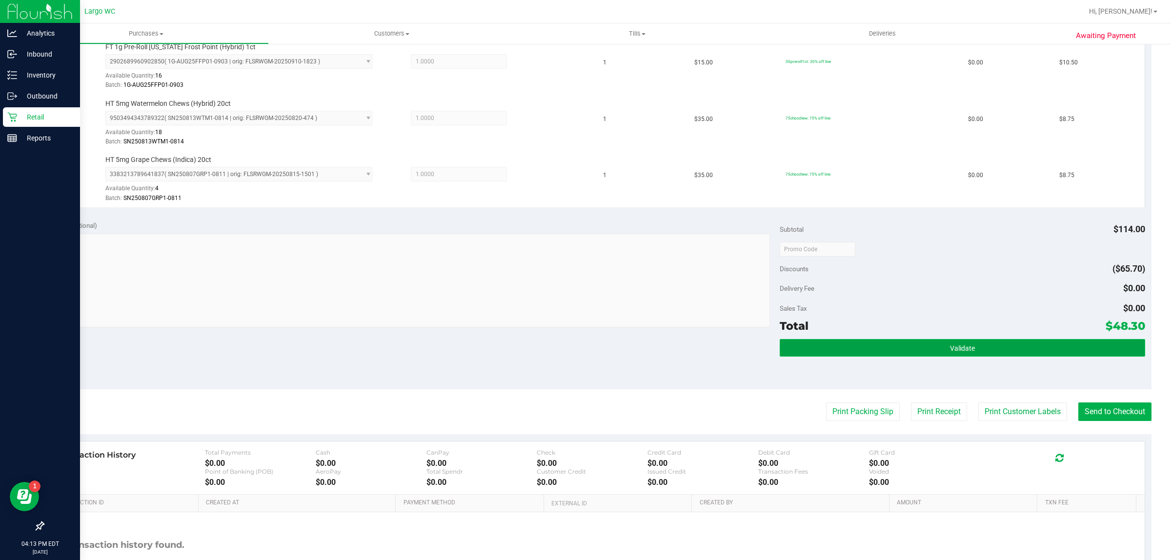
click at [840, 350] on button "Validate" at bounding box center [962, 348] width 365 height 18
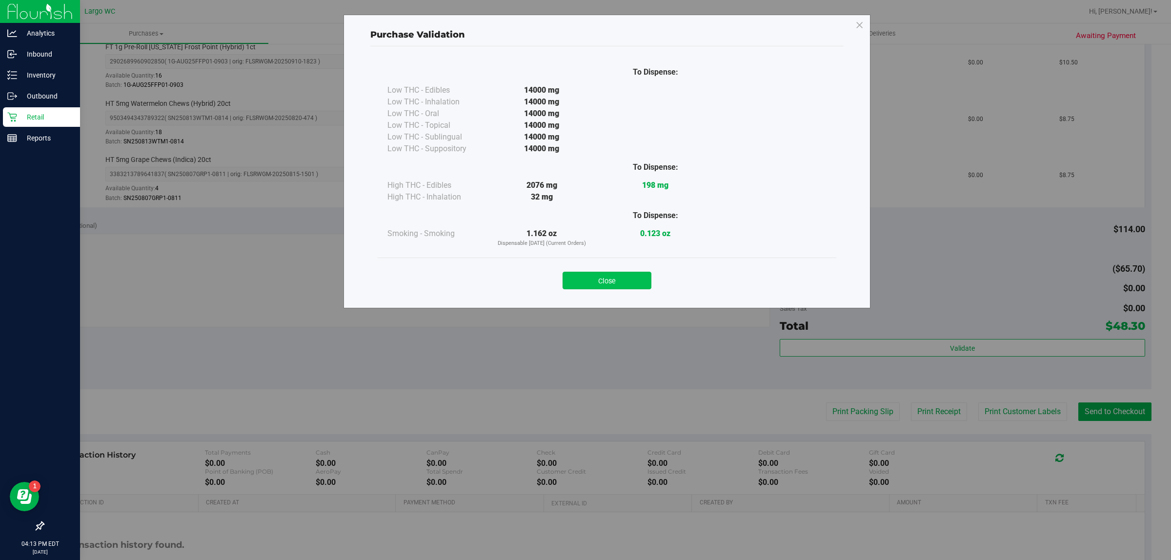
click at [600, 282] on button "Close" at bounding box center [607, 281] width 89 height 18
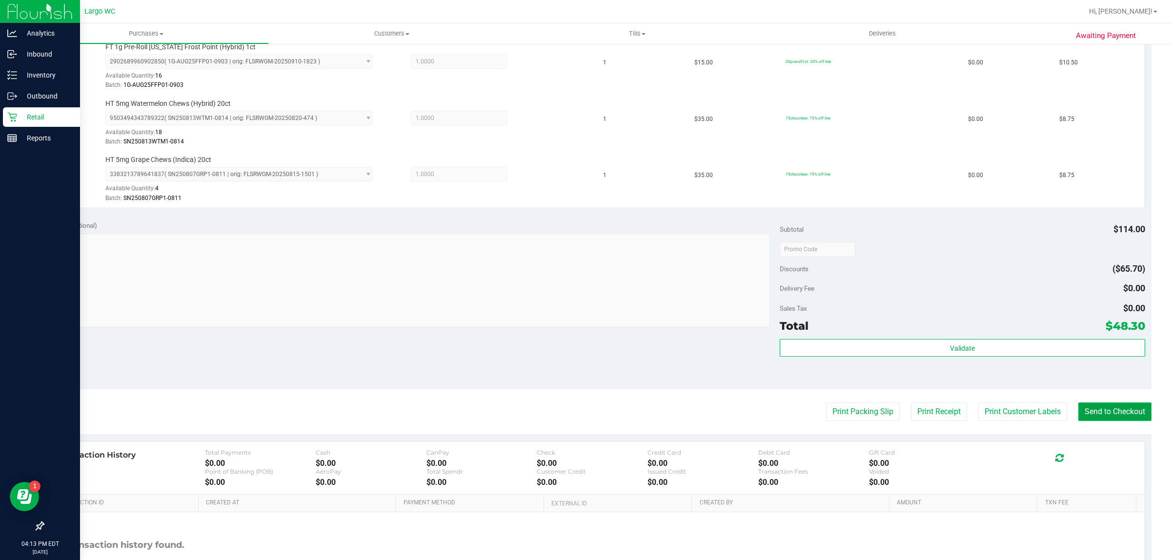
click at [1109, 409] on button "Send to Checkout" at bounding box center [1114, 412] width 73 height 19
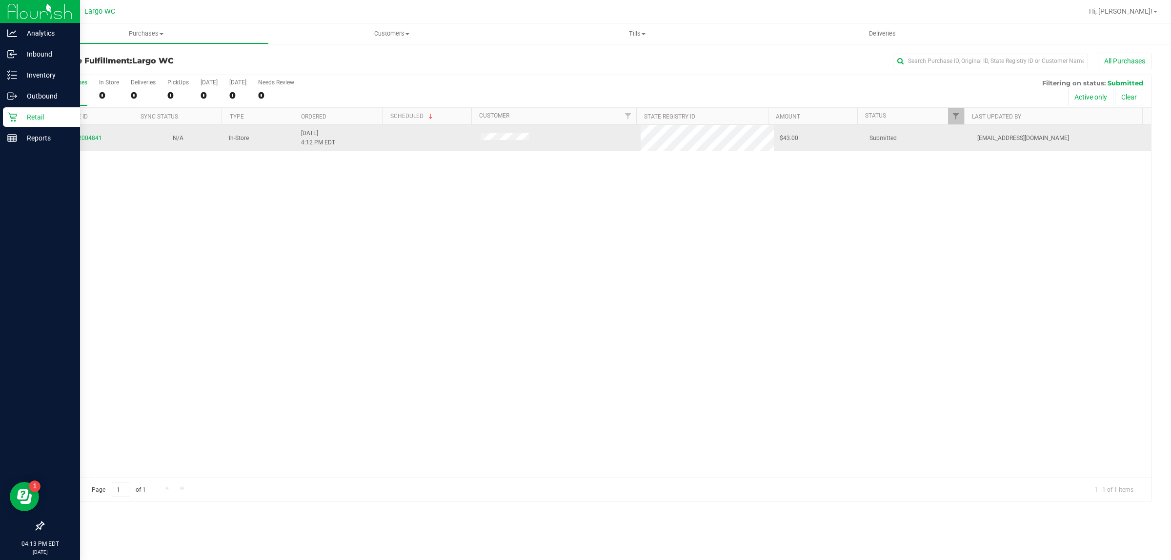
click at [87, 151] on td "12004841" at bounding box center [88, 138] width 90 height 26
click at [82, 135] on div "12004841" at bounding box center [88, 138] width 78 height 9
click at [98, 139] on link "12004841" at bounding box center [88, 138] width 27 height 7
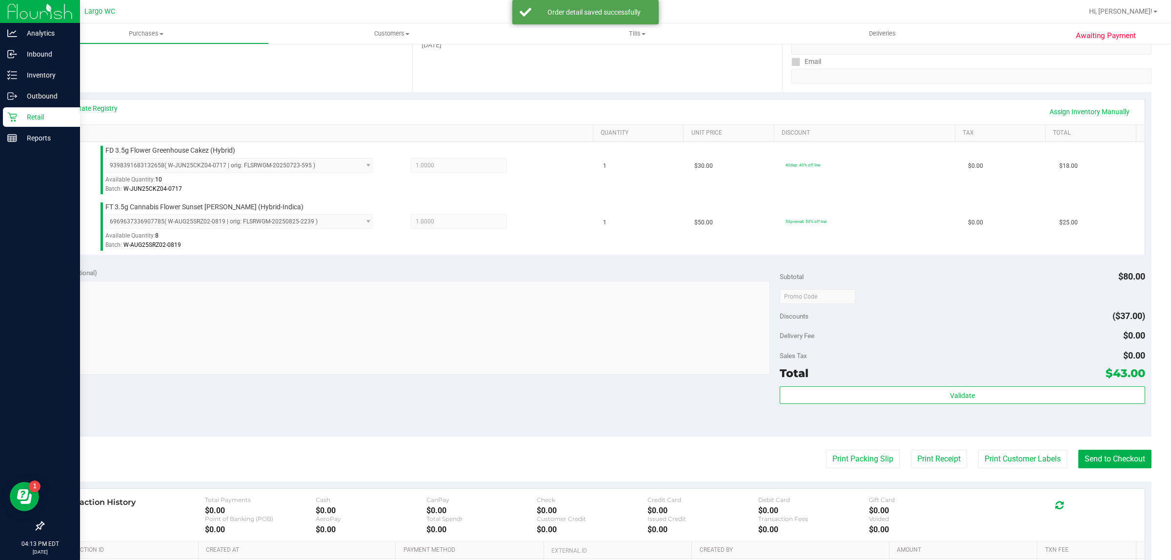
scroll to position [293, 0]
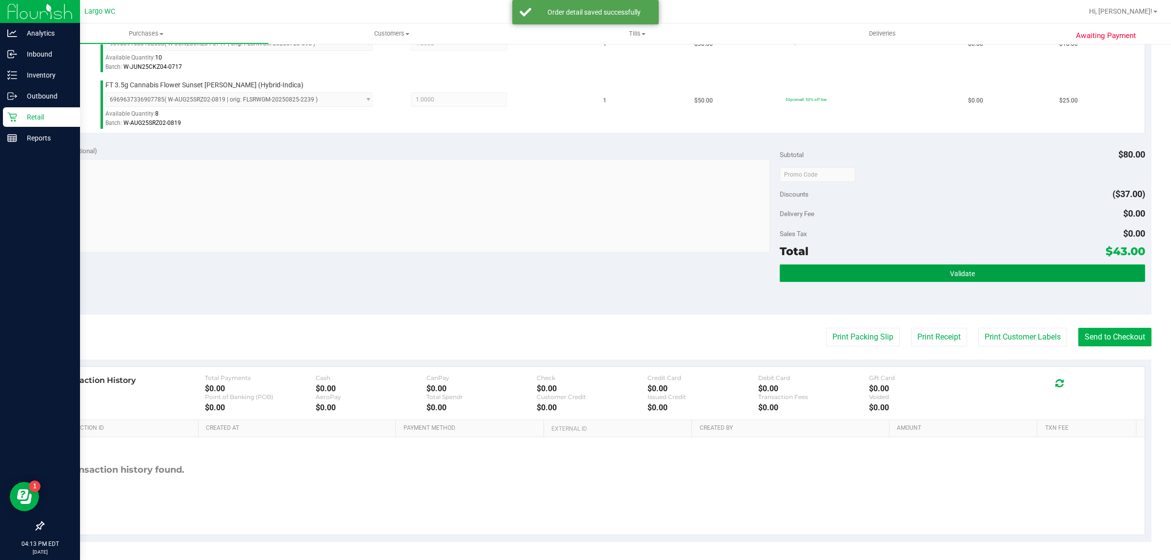
click at [883, 272] on button "Validate" at bounding box center [962, 273] width 365 height 18
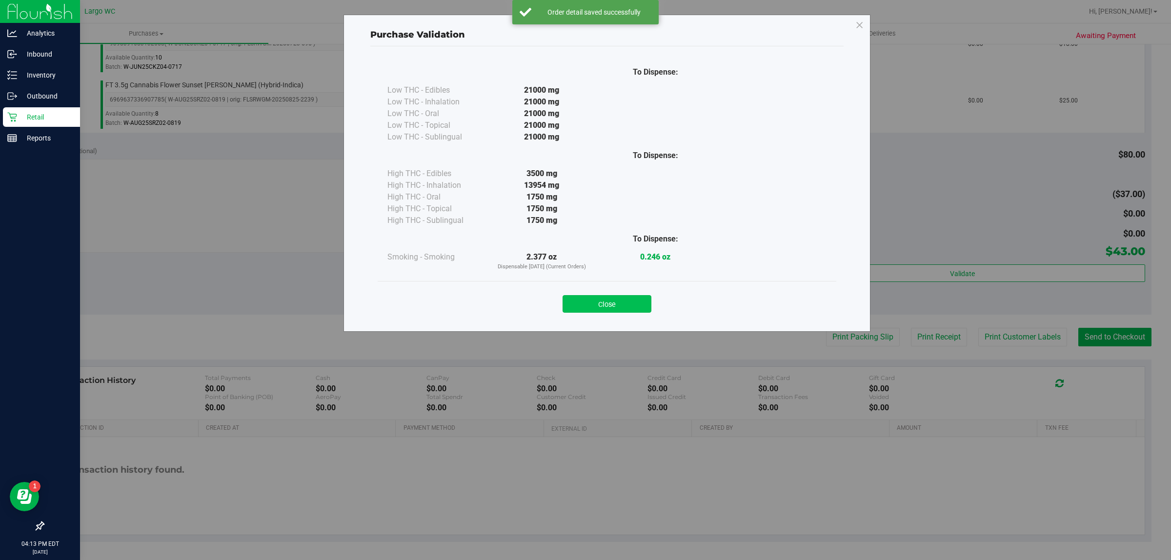
click at [618, 299] on button "Close" at bounding box center [607, 304] width 89 height 18
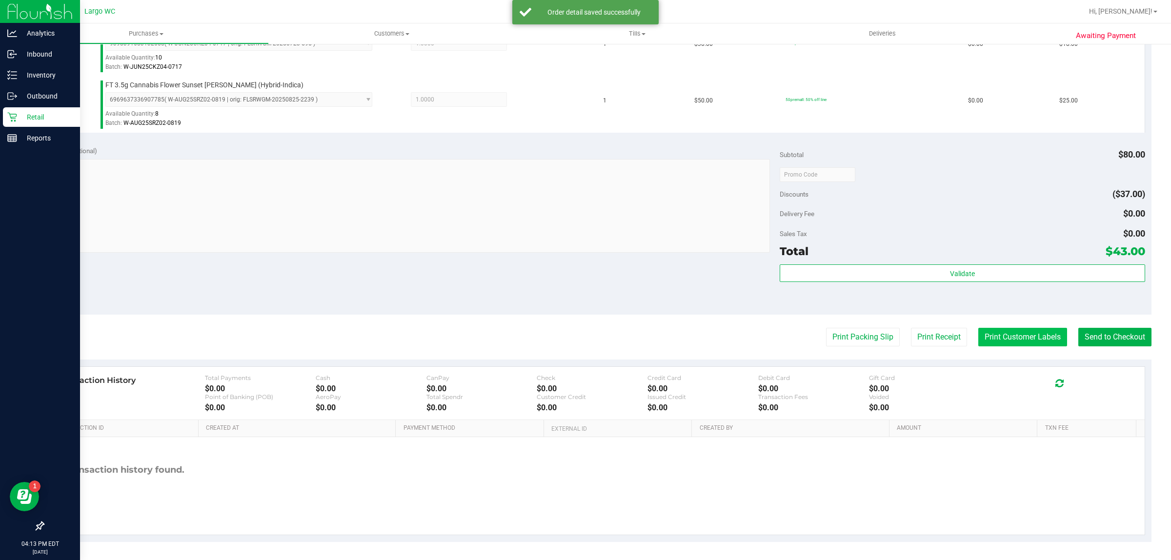
click at [1011, 339] on button "Print Customer Labels" at bounding box center [1022, 337] width 89 height 19
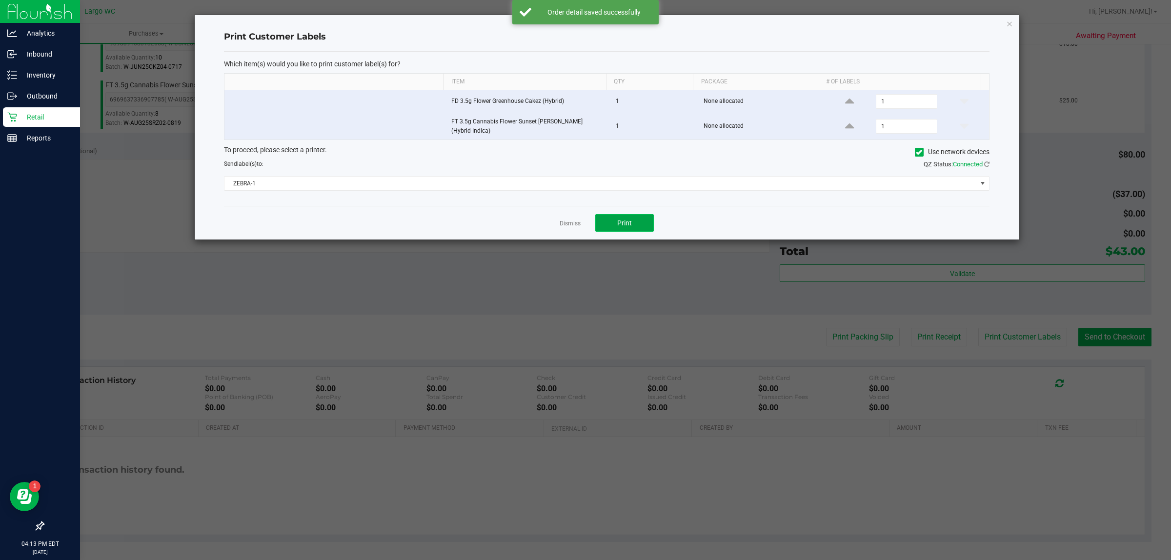
click at [641, 227] on button "Print" at bounding box center [624, 223] width 59 height 18
click at [1009, 21] on icon "button" at bounding box center [1009, 24] width 7 height 12
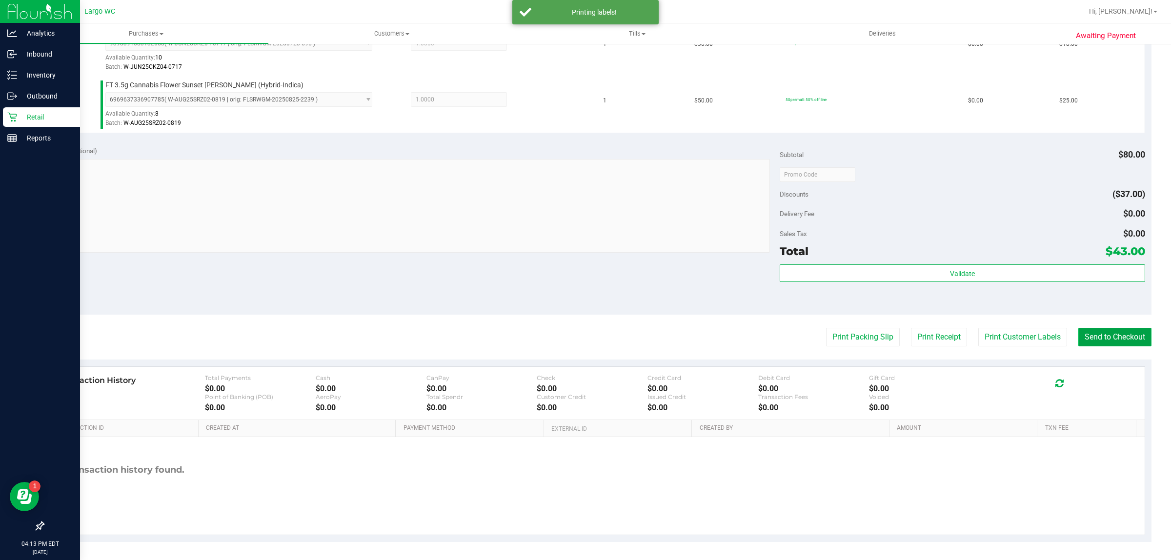
click at [1115, 338] on button "Send to Checkout" at bounding box center [1114, 337] width 73 height 19
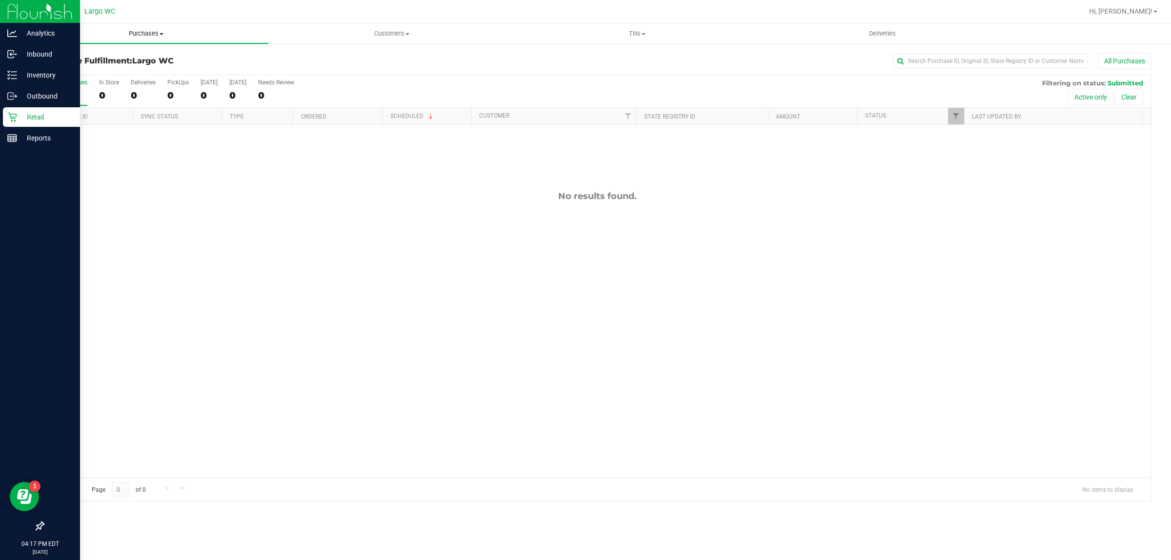
click at [147, 33] on span "Purchases" at bounding box center [146, 33] width 244 height 9
click at [58, 81] on span "All purchases" at bounding box center [57, 82] width 69 height 8
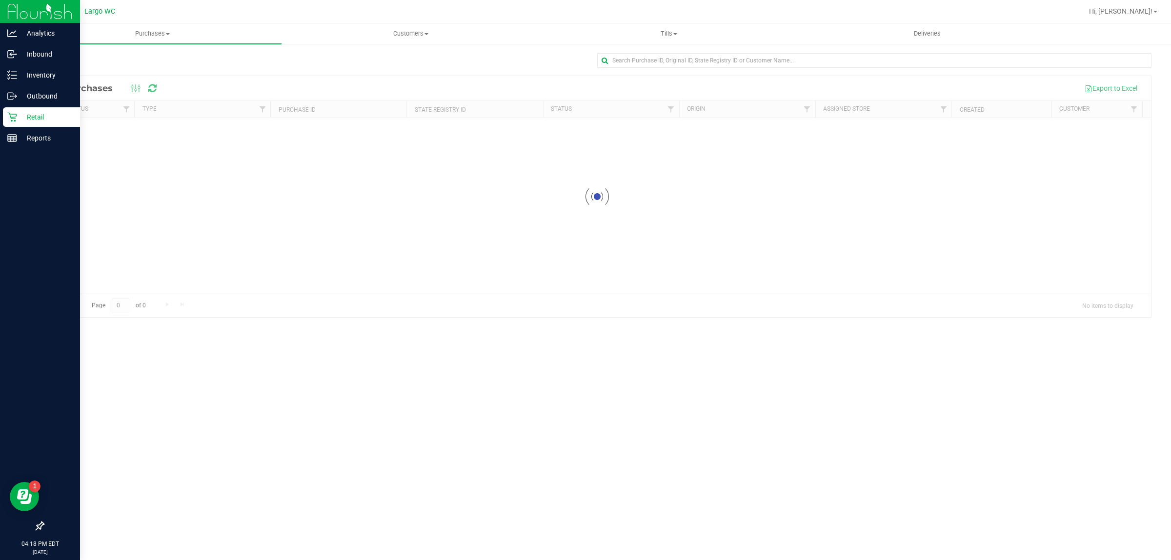
click at [13, 118] on icon at bounding box center [12, 117] width 10 height 10
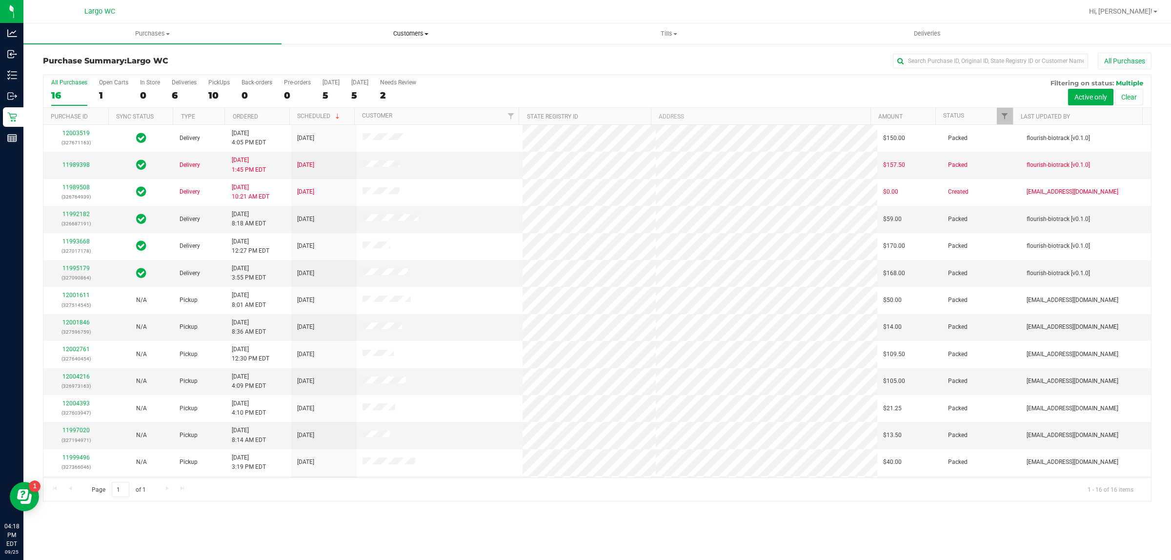
click at [396, 31] on span "Customers" at bounding box center [410, 33] width 257 height 9
click at [321, 59] on span "All customers" at bounding box center [317, 59] width 70 height 8
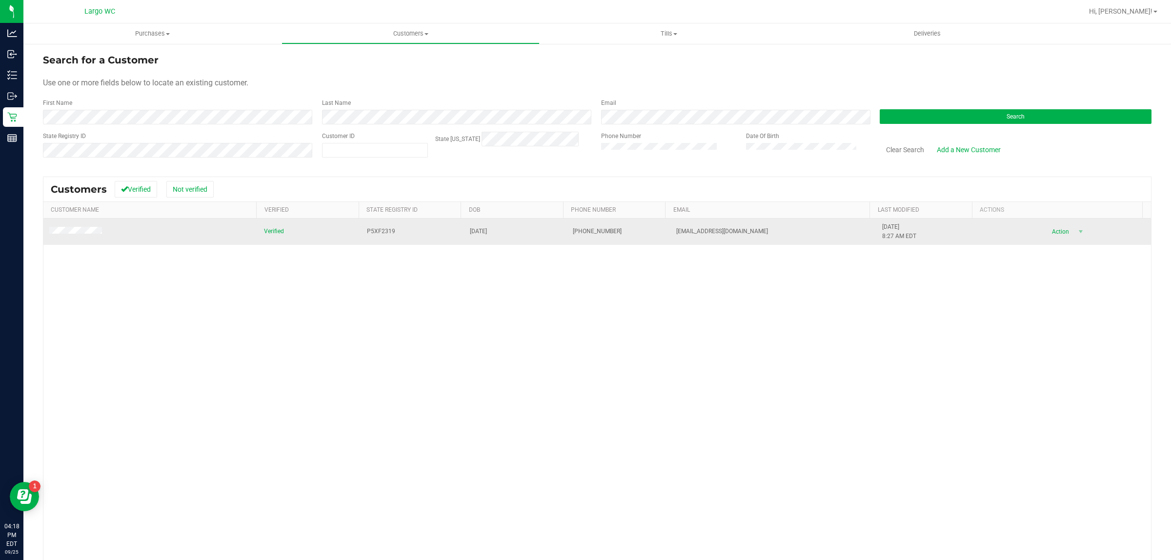
click at [1043, 232] on span "Action" at bounding box center [1059, 232] width 32 height 14
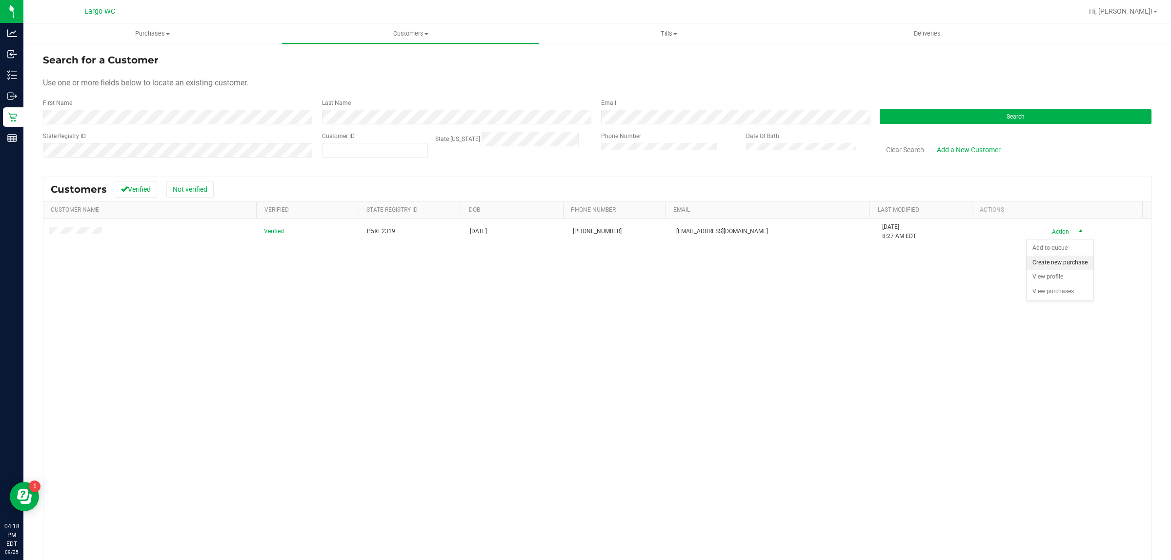
click at [1061, 269] on li "Create new purchase" at bounding box center [1060, 263] width 67 height 15
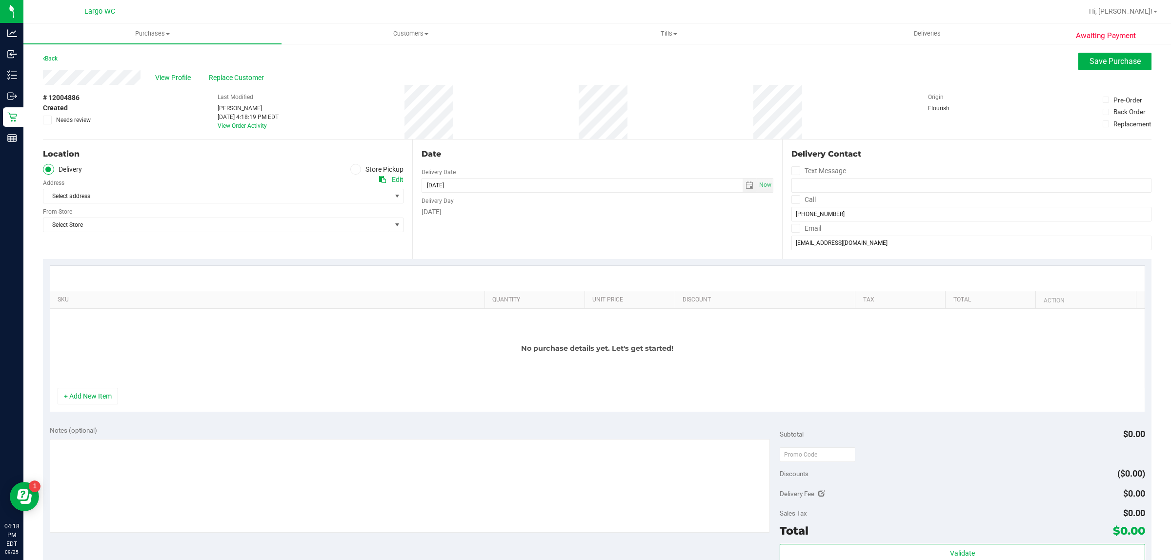
click at [353, 169] on icon at bounding box center [356, 169] width 6 height 0
click at [0, 0] on input "Store Pickup" at bounding box center [0, 0] width 0 height 0
click at [299, 200] on span "Select Store" at bounding box center [216, 196] width 347 height 14
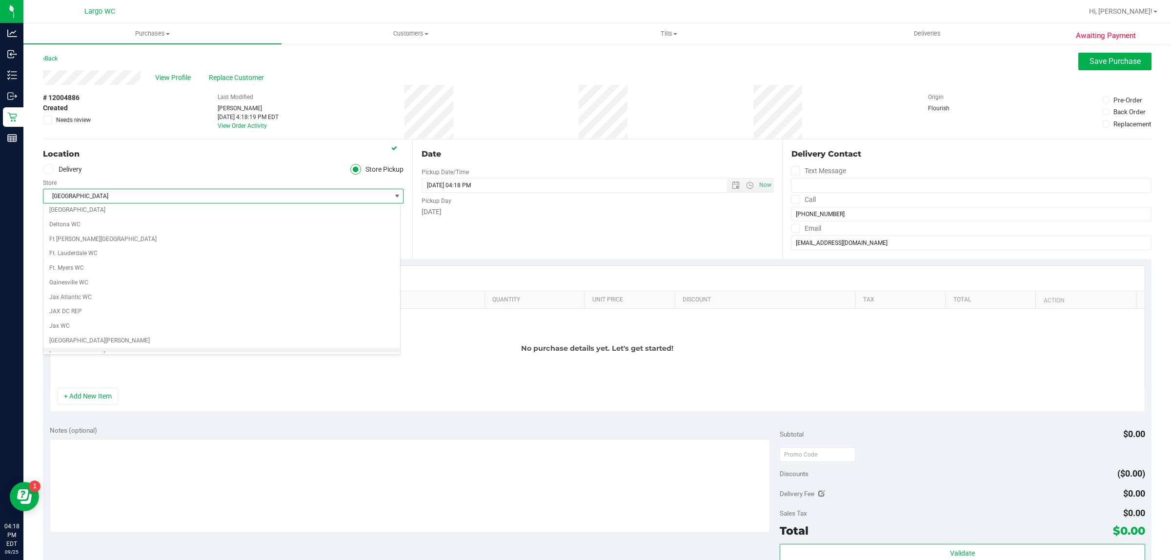
scroll to position [162, 0]
click at [335, 347] on li "Largo WC" at bounding box center [221, 340] width 357 height 15
click at [88, 402] on button "+ Add New Item" at bounding box center [88, 396] width 61 height 17
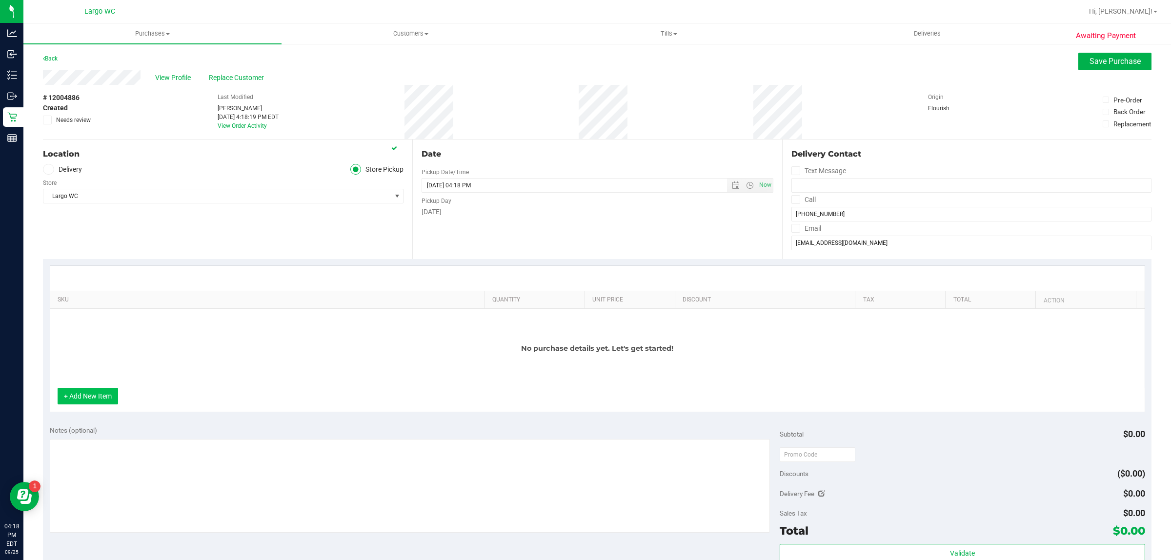
click at [93, 404] on button "+ Add New Item" at bounding box center [88, 396] width 61 height 17
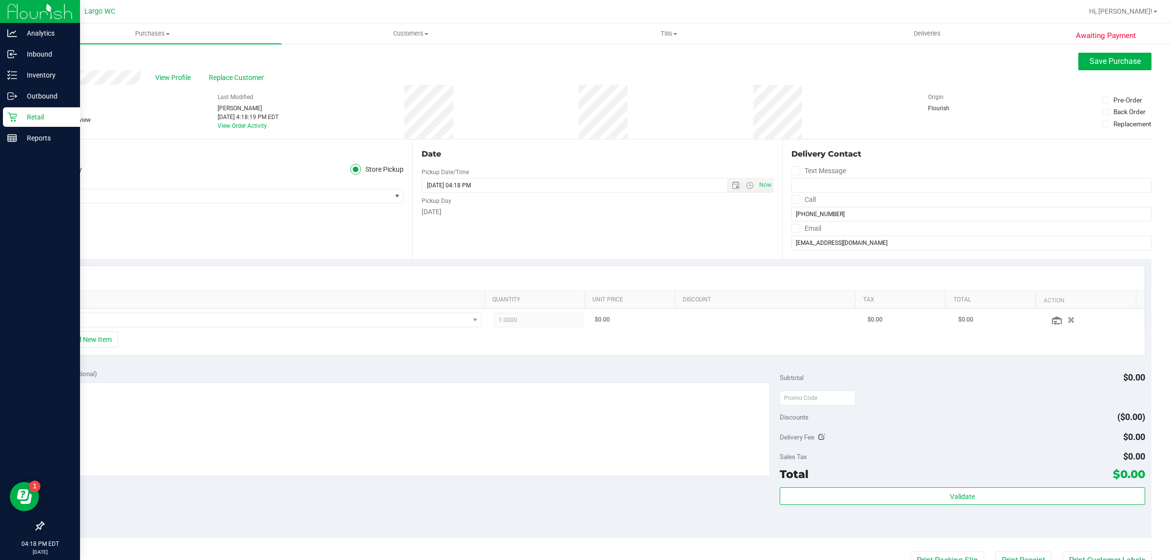
click at [20, 115] on p "Retail" at bounding box center [46, 117] width 59 height 12
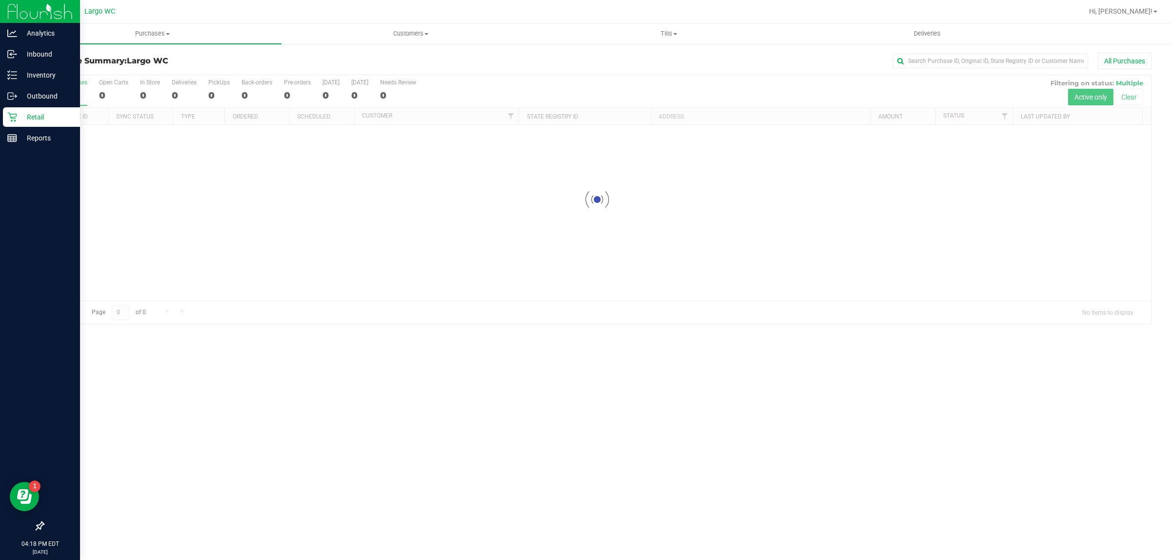
click at [38, 118] on p "Retail" at bounding box center [46, 117] width 59 height 12
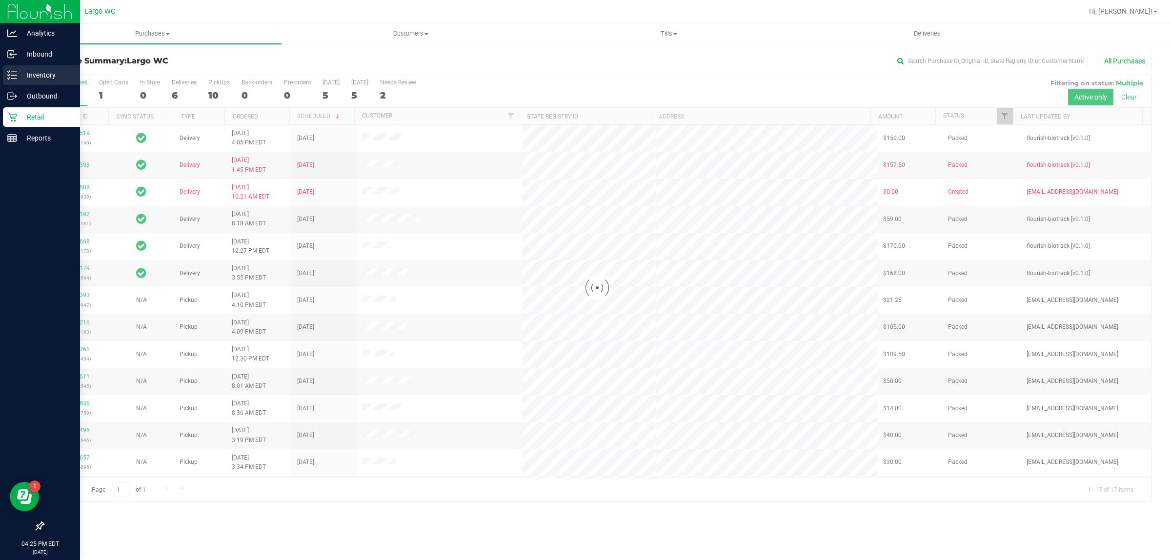
click at [8, 78] on icon at bounding box center [12, 75] width 10 height 10
click at [47, 79] on p "Inventory" at bounding box center [46, 75] width 59 height 12
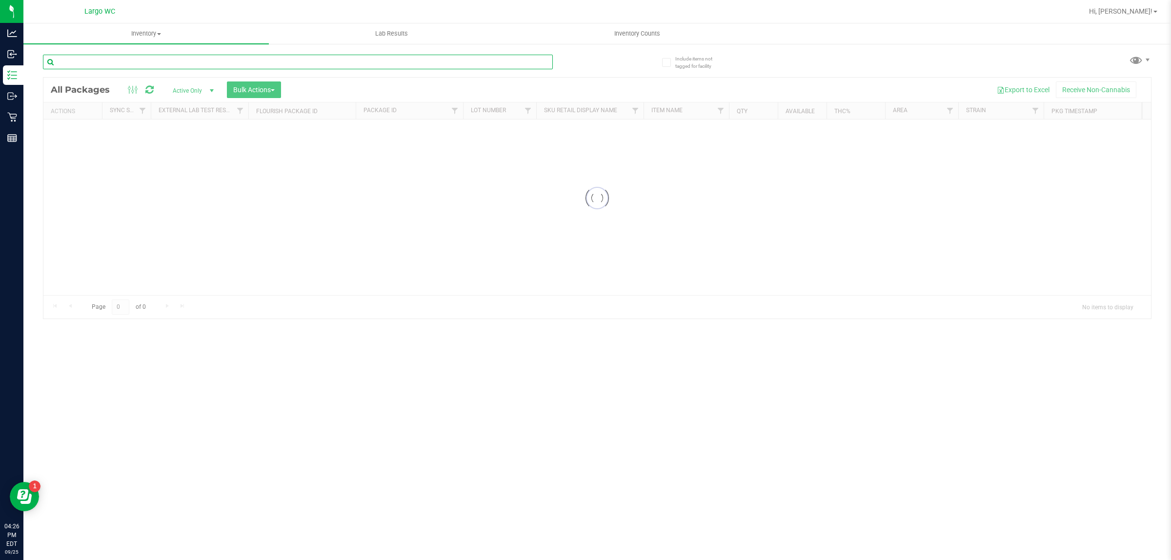
click at [352, 60] on input "text" at bounding box center [298, 62] width 510 height 15
click at [357, 61] on input "text" at bounding box center [298, 62] width 510 height 15
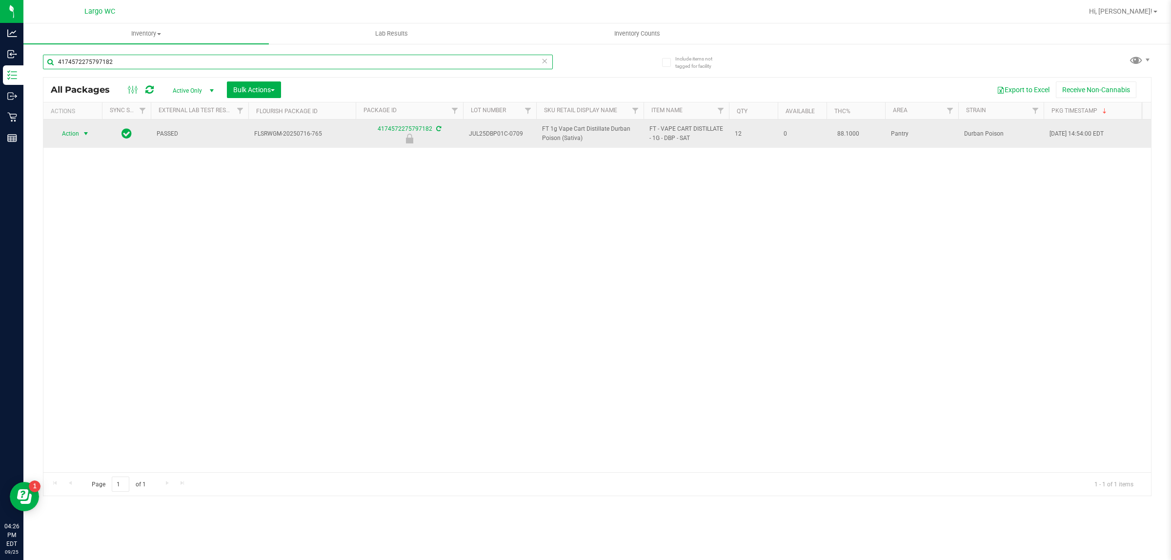
type input "4174572275797182"
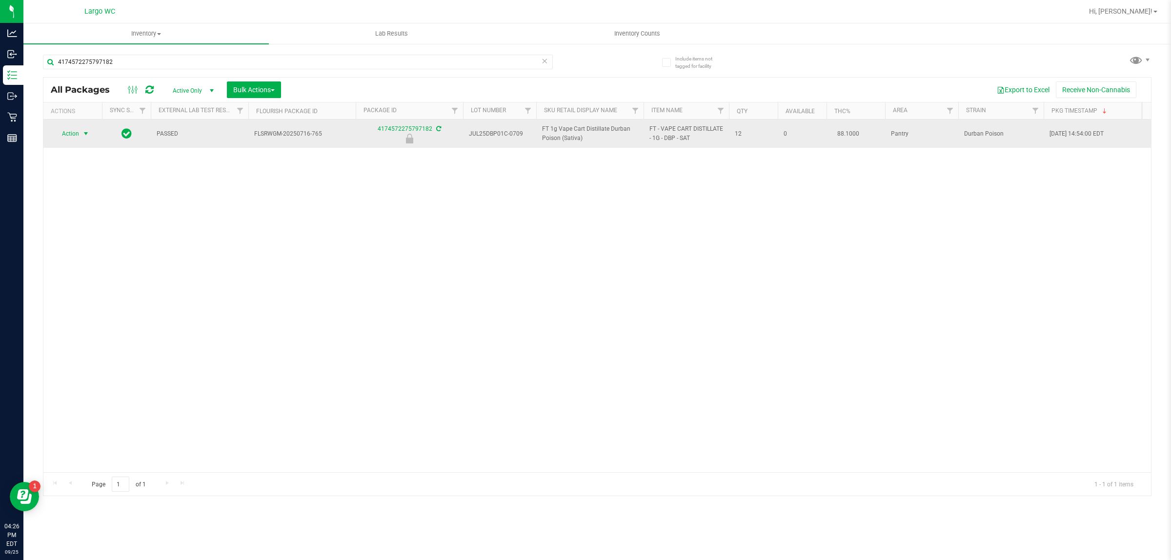
click at [86, 135] on span "select" at bounding box center [86, 134] width 8 height 8
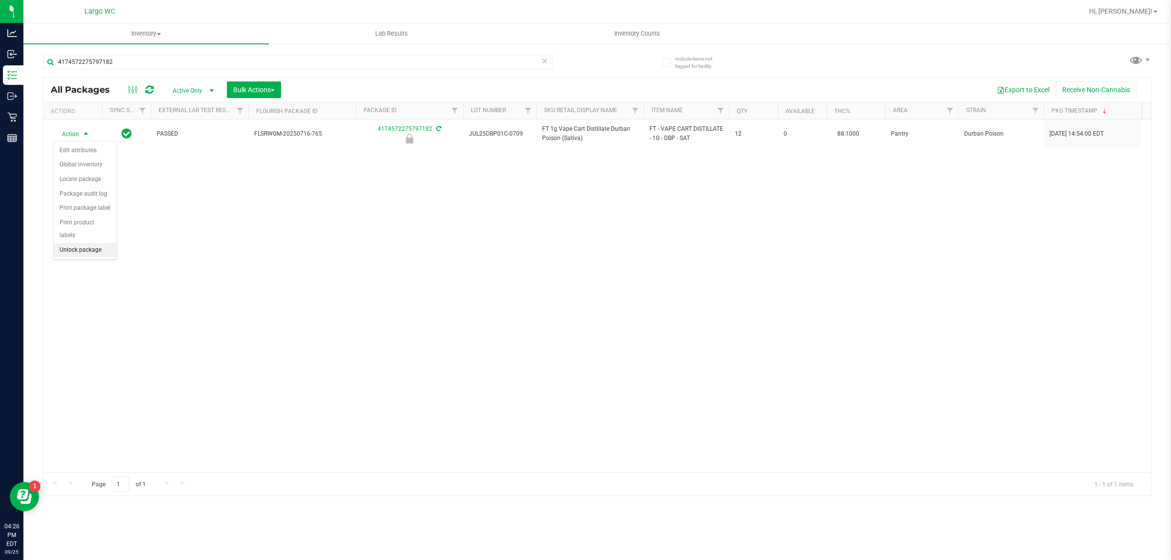
click at [77, 243] on li "Unlock package" at bounding box center [85, 250] width 63 height 15
click at [99, 338] on div "Action Action Adjust qty Create package Edit attributes Global inventory Locate…" at bounding box center [597, 296] width 1108 height 353
type input "4"
type input "2678362492631460"
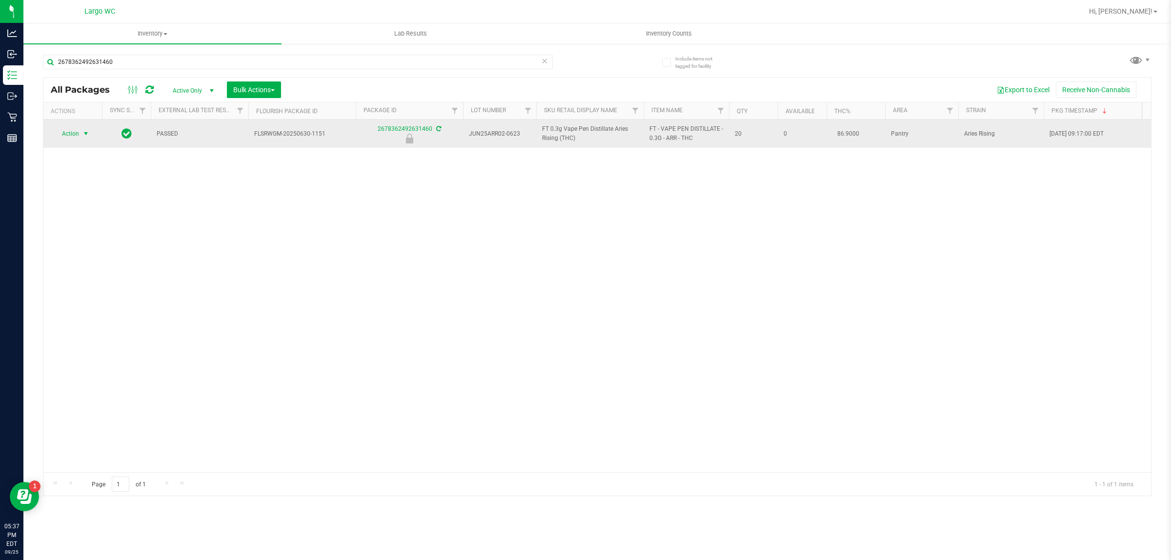
click at [88, 132] on span "select" at bounding box center [86, 134] width 8 height 8
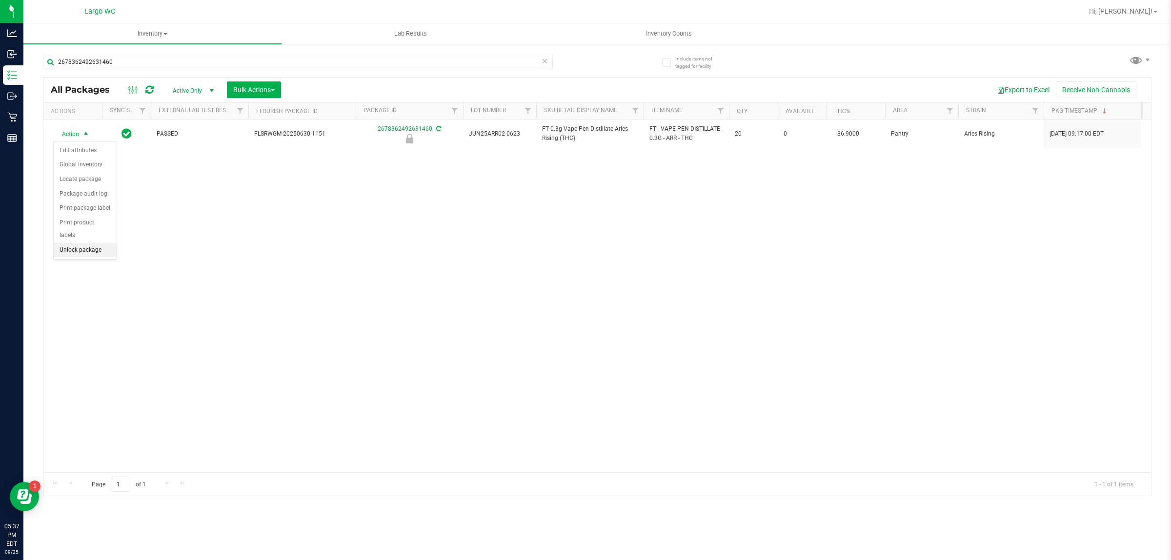
click at [71, 245] on li "Unlock package" at bounding box center [85, 250] width 63 height 15
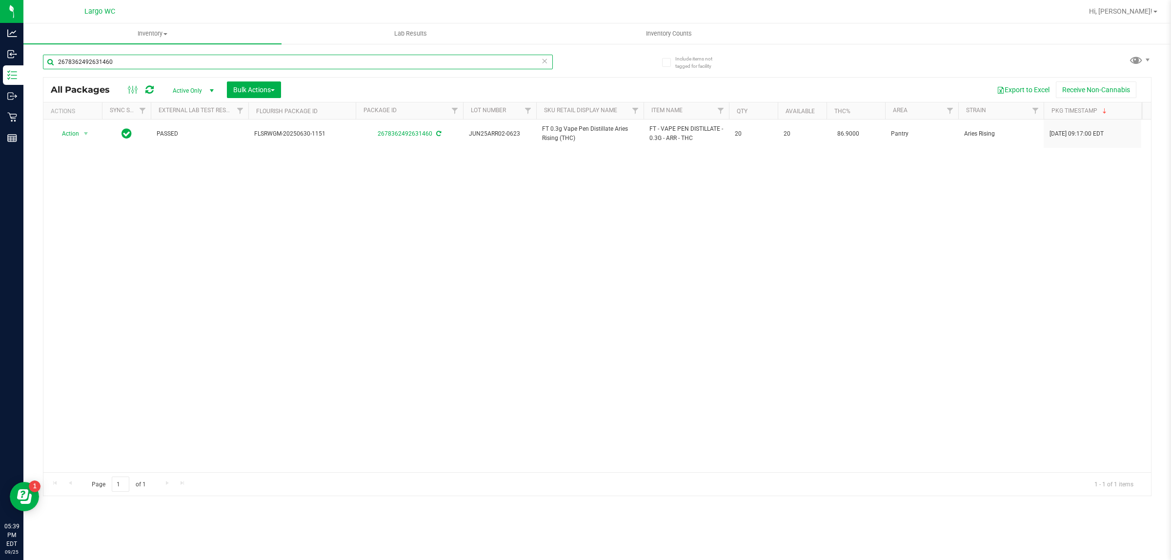
click at [293, 60] on input "2678362492631460" at bounding box center [298, 62] width 510 height 15
type input "2"
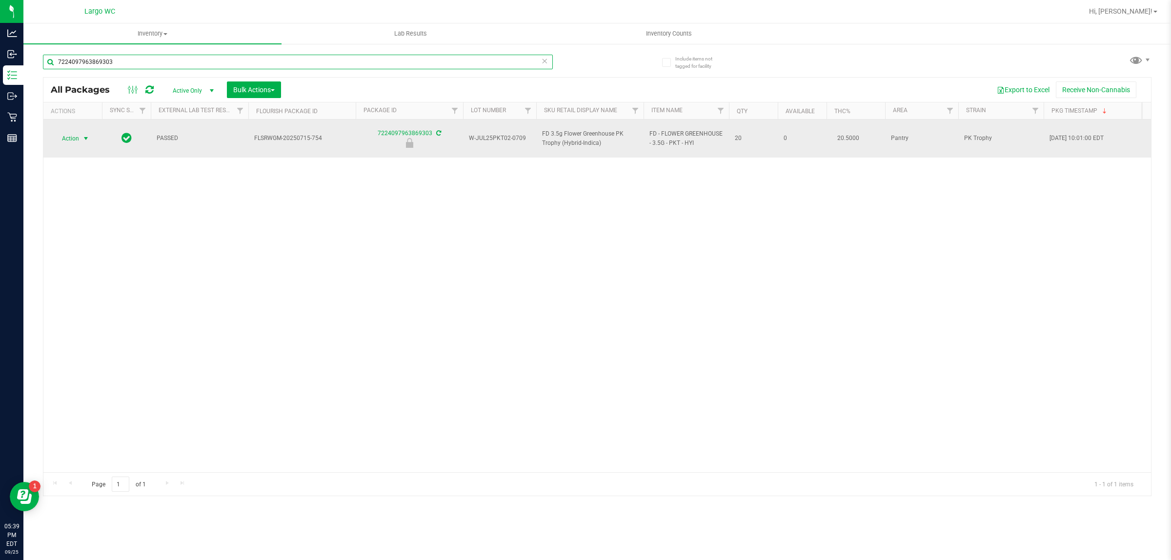
type input "7224097963869303"
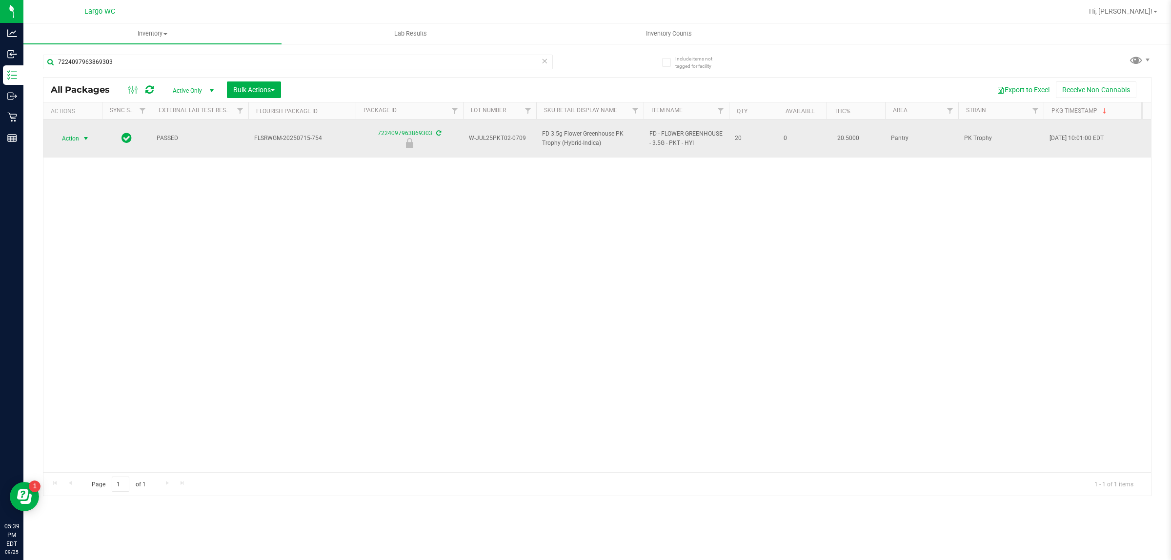
click at [89, 135] on span "select" at bounding box center [86, 139] width 8 height 8
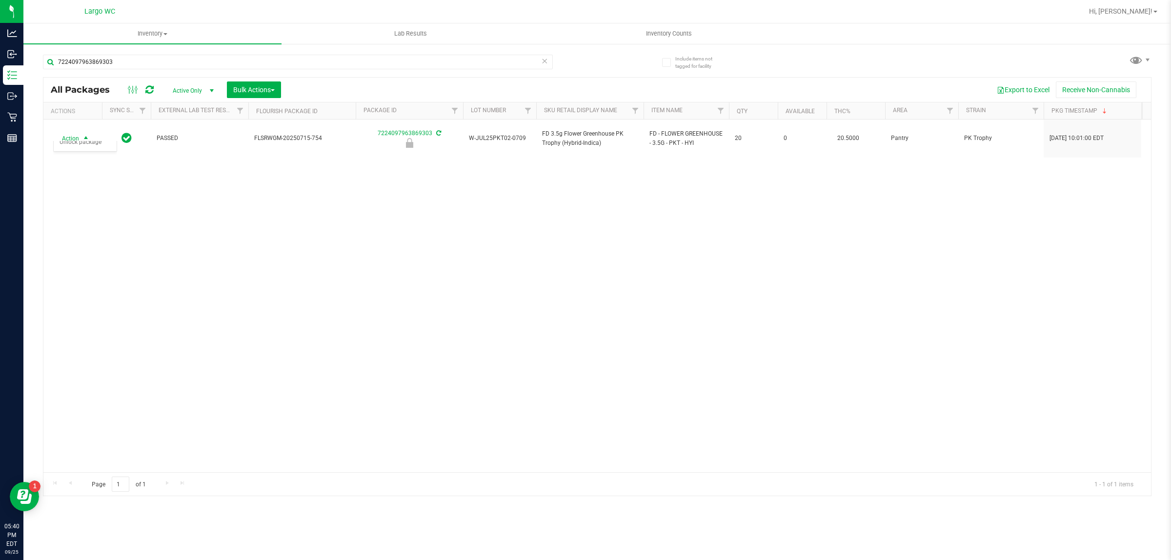
click at [86, 250] on div "Action Action Edit attributes Global inventory Locate package Package audit log…" at bounding box center [597, 296] width 1108 height 353
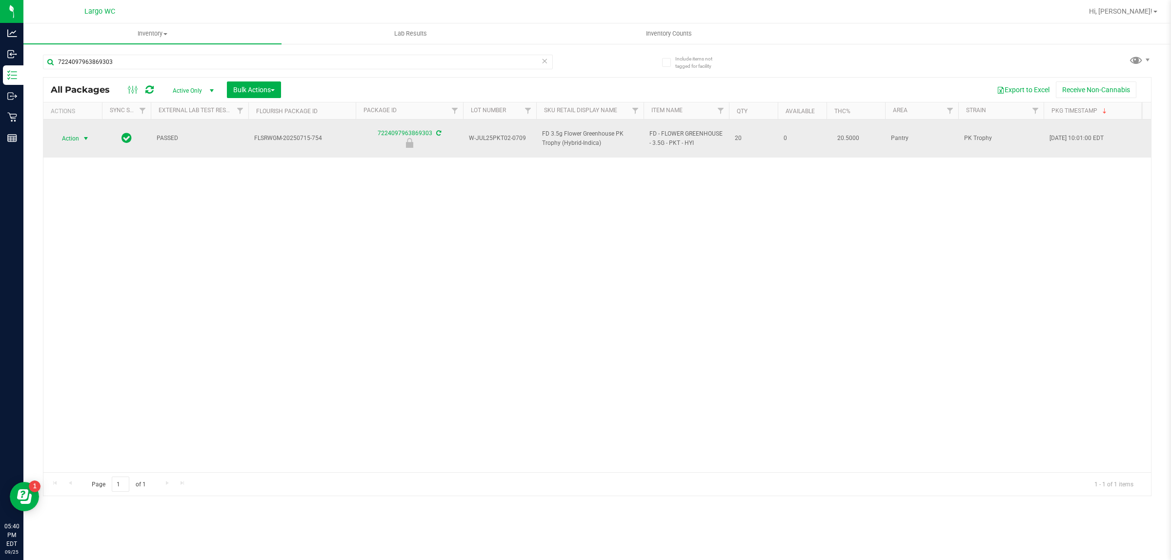
click at [88, 135] on span "select" at bounding box center [86, 139] width 8 height 8
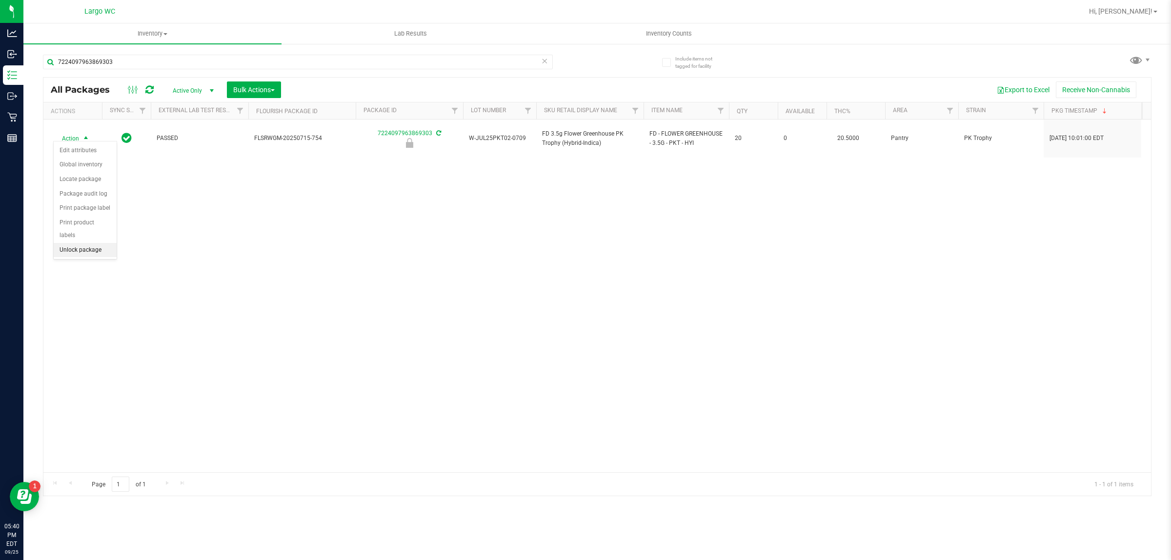
click at [105, 243] on li "Unlock package" at bounding box center [85, 250] width 63 height 15
click at [649, 29] on span "Inventory Counts" at bounding box center [669, 33] width 72 height 9
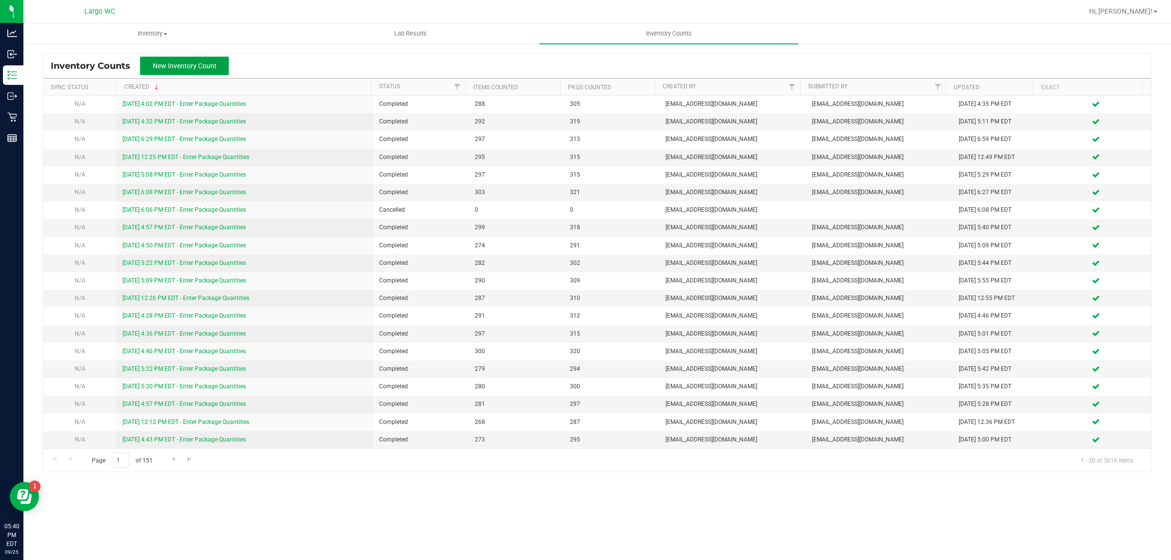
click at [174, 65] on span "New Inventory Count" at bounding box center [185, 66] width 64 height 8
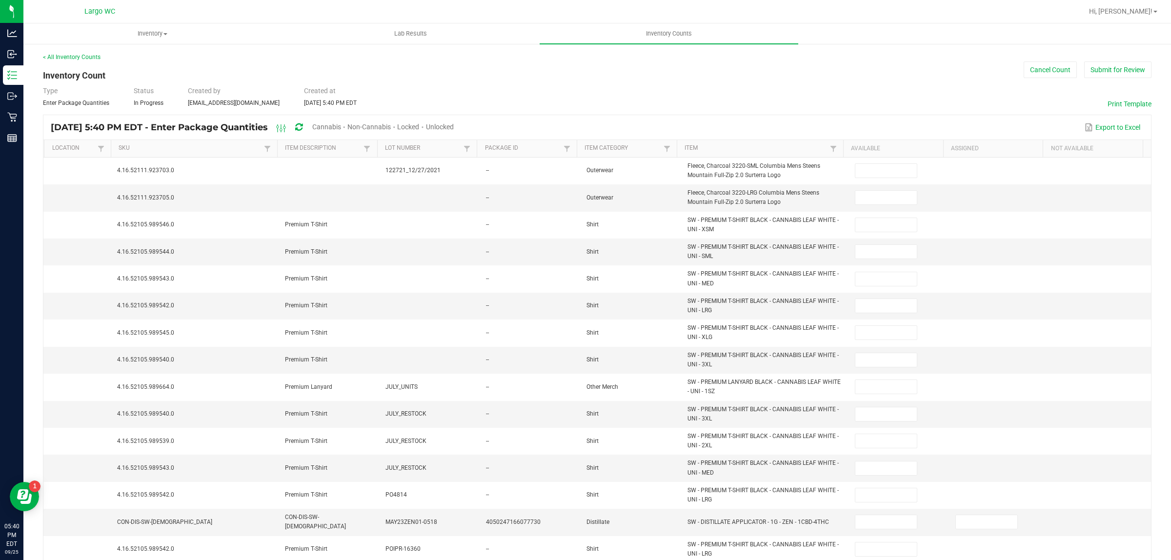
click at [341, 124] on span "Cannabis" at bounding box center [326, 127] width 29 height 8
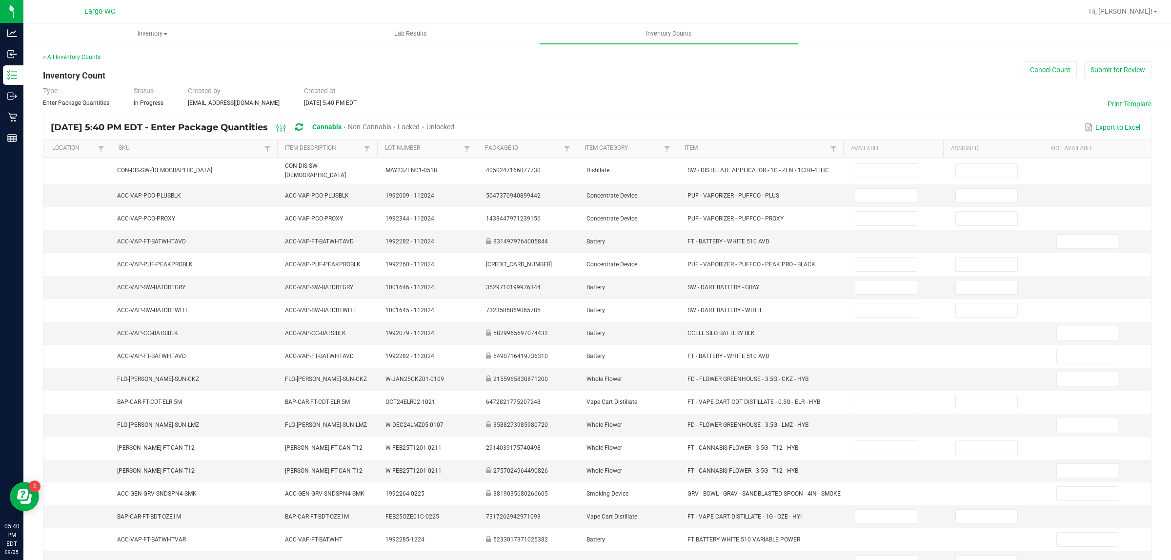
click at [454, 125] on span "Unlocked" at bounding box center [440, 127] width 28 height 8
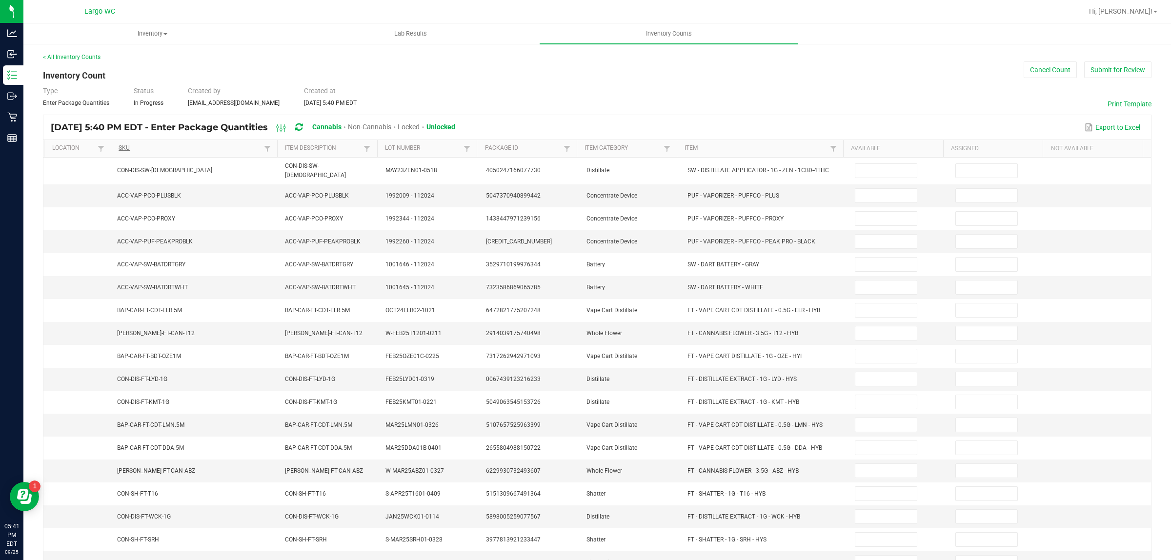
click at [175, 144] on link "SKU" at bounding box center [190, 148] width 143 height 8
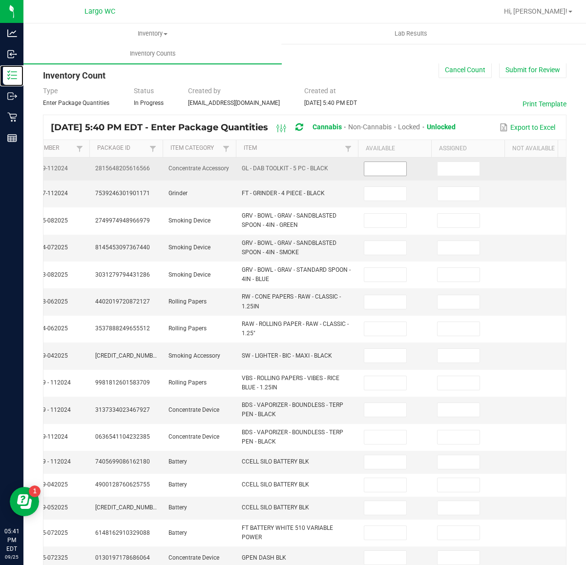
scroll to position [0, 272]
click at [387, 169] on input at bounding box center [385, 169] width 42 height 14
type input "3"
type input "2"
type input "9"
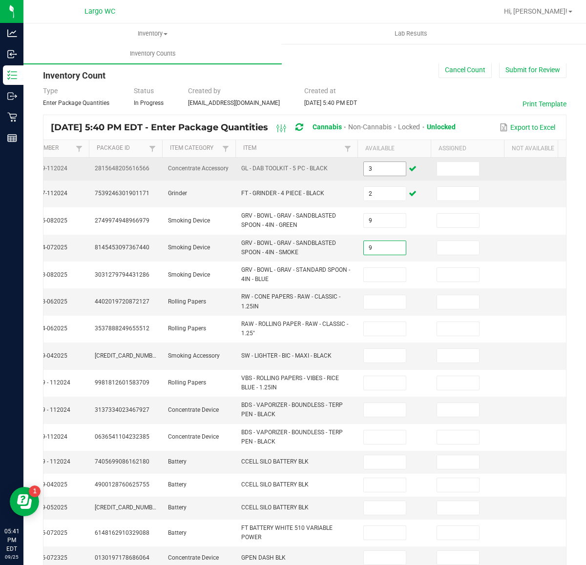
type input "9"
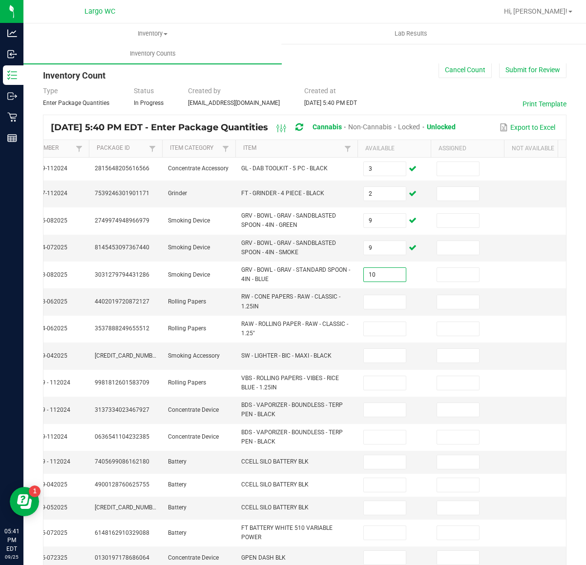
type input "10"
type input "1"
type input "28"
type input "3"
type input "27"
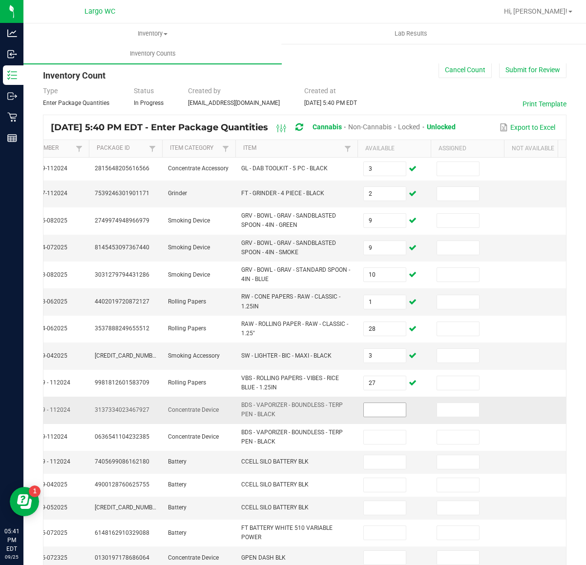
click at [376, 410] on input at bounding box center [385, 410] width 42 height 14
type input "1"
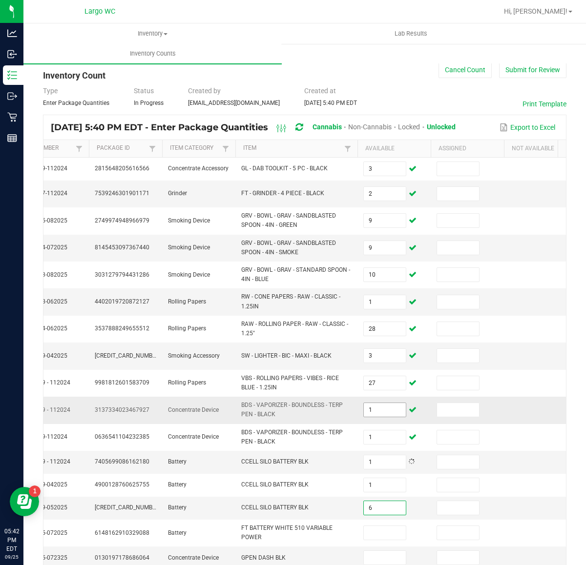
type input "6"
type input "9"
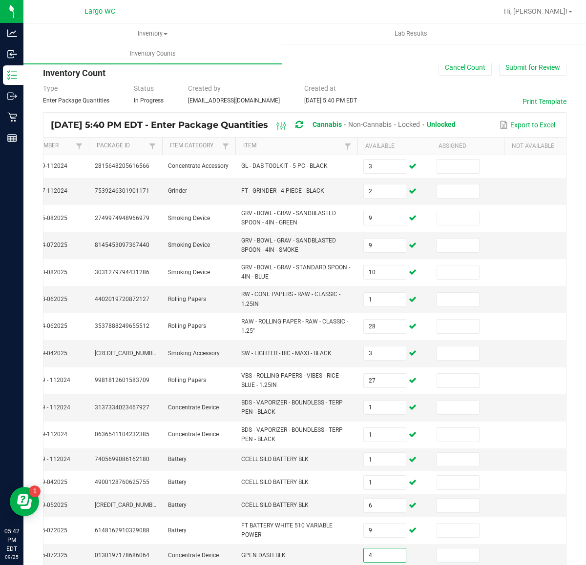
type input "4"
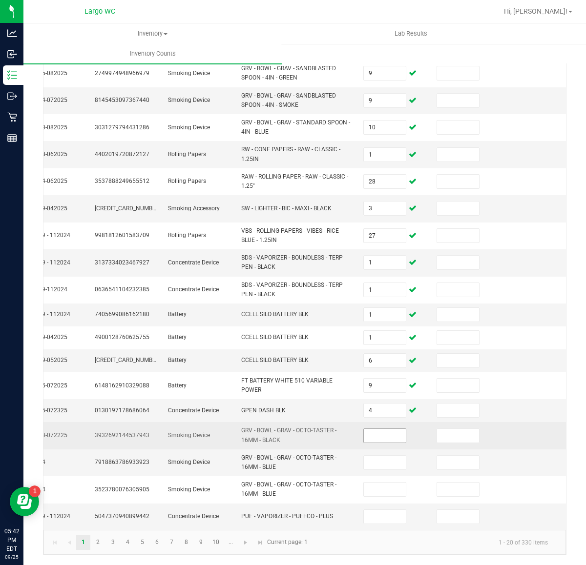
click at [374, 431] on input at bounding box center [385, 436] width 42 height 14
type input "10"
type input "1"
type input "2"
type input "1"
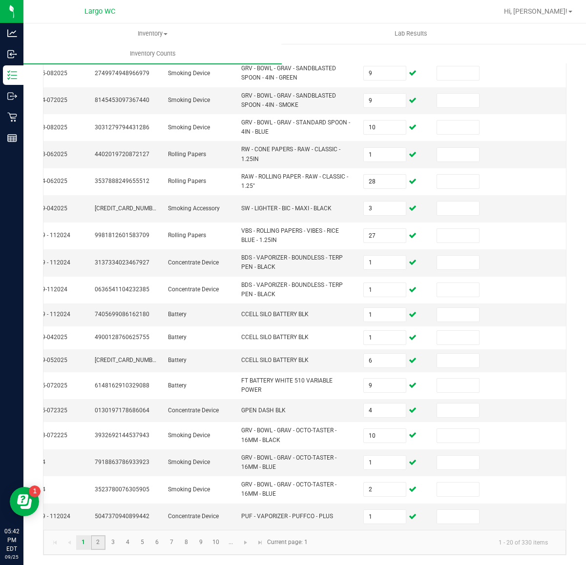
click at [105, 545] on link "2" at bounding box center [98, 542] width 14 height 15
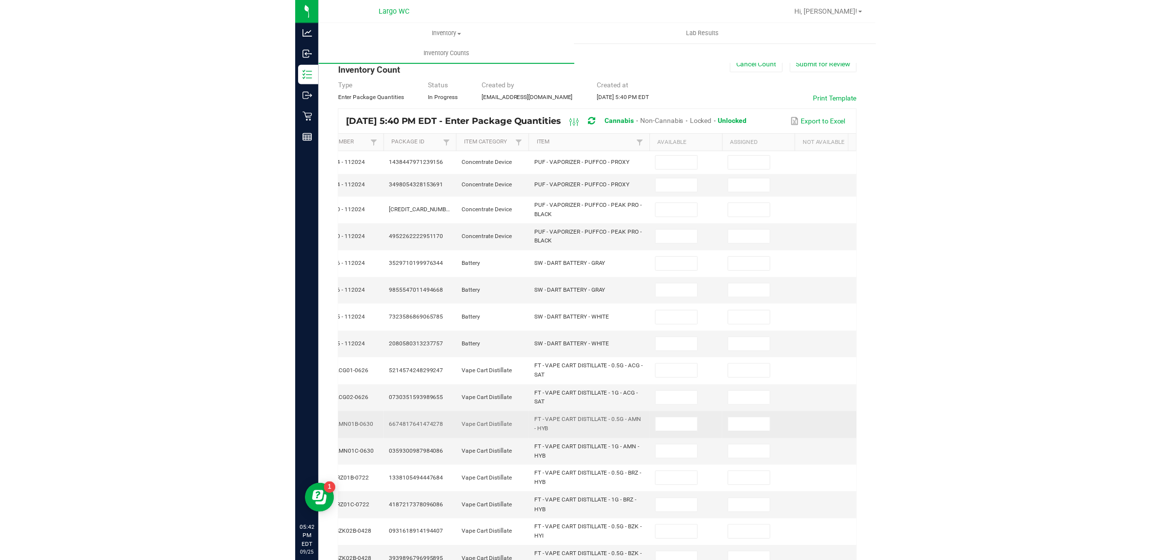
scroll to position [0, 0]
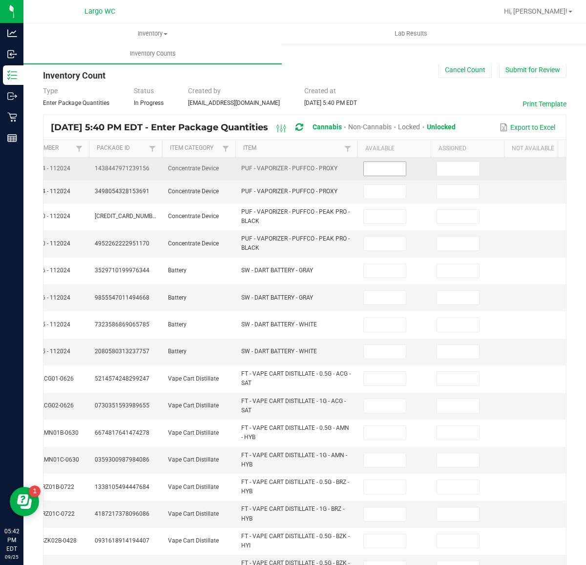
click at [382, 171] on input at bounding box center [385, 169] width 42 height 14
type input "3"
type input "1"
type input "3"
type input "1"
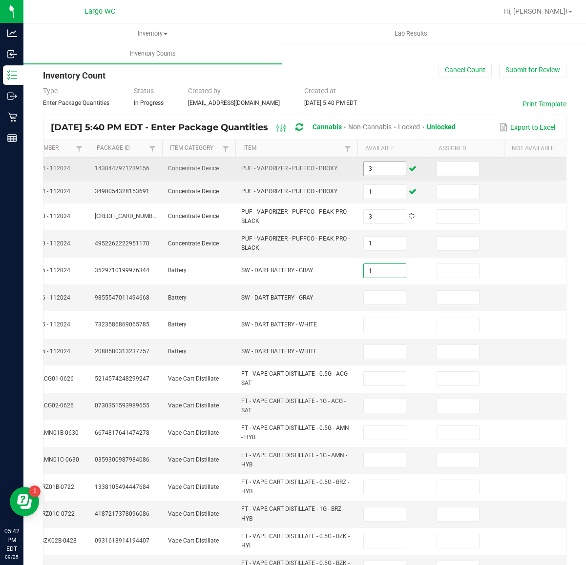
type input "1"
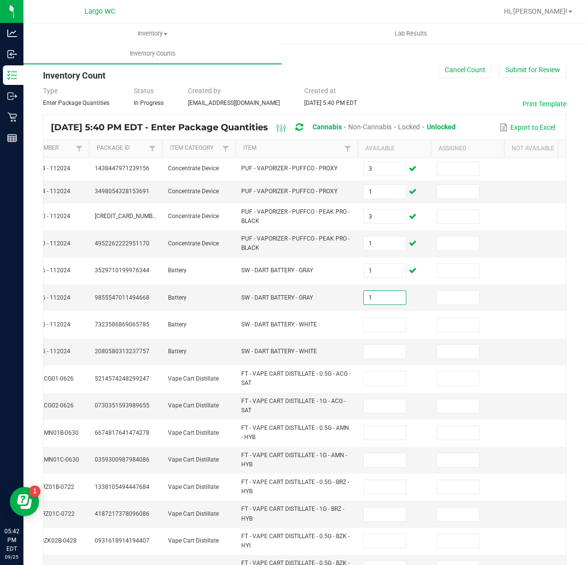
type input "1"
click at [377, 347] on input at bounding box center [385, 352] width 42 height 14
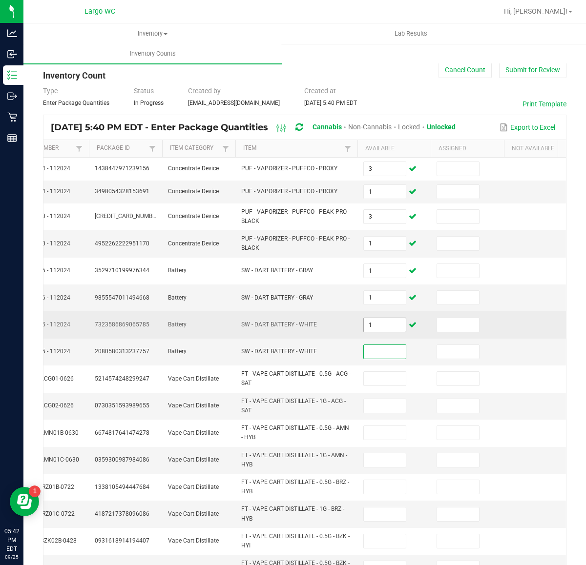
click at [384, 327] on input "1" at bounding box center [385, 325] width 42 height 14
type input "7"
type input "1"
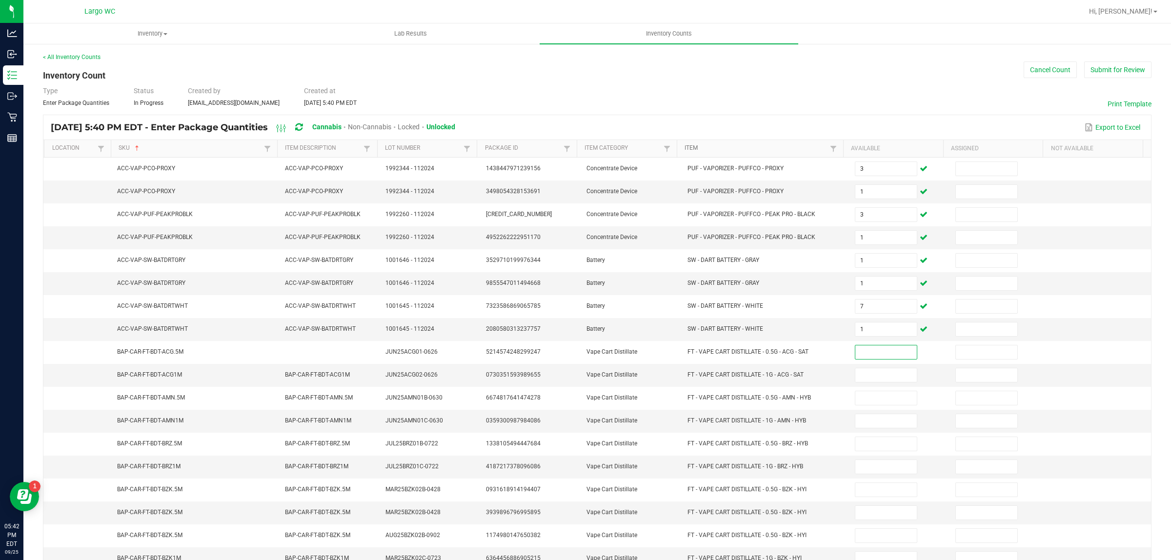
click at [710, 144] on link "Item" at bounding box center [756, 148] width 143 height 8
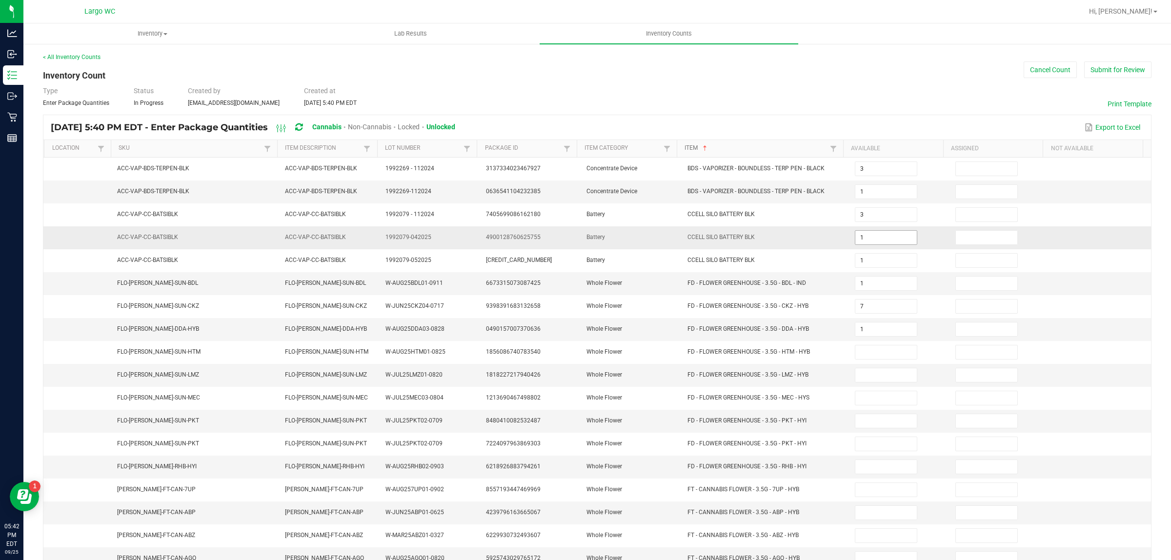
type input "1"
type input "6"
click at [862, 288] on input at bounding box center [885, 284] width 61 height 14
type input "2"
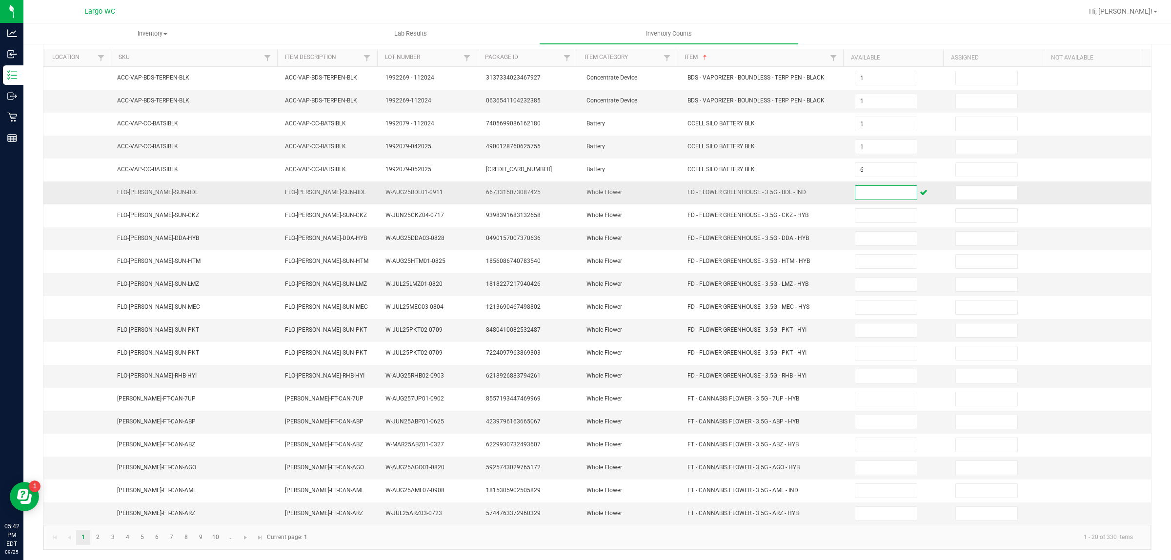
scroll to position [97, 0]
type input "19"
type input "10"
type input "8"
type input "19"
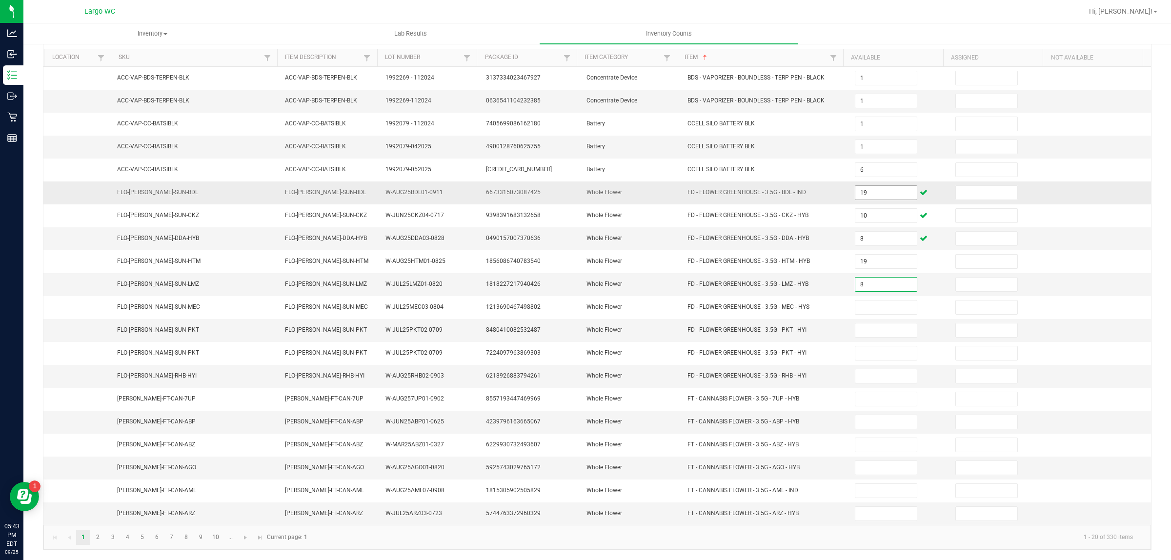
type input "8"
type input "15"
type input "19"
type input "1"
type input "0"
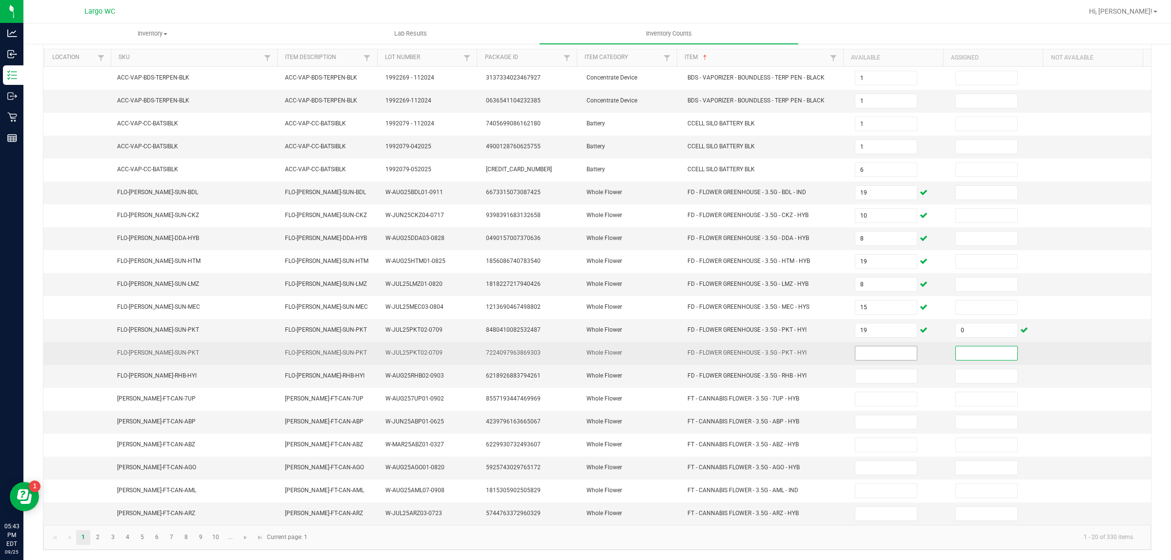
click at [872, 352] on input at bounding box center [885, 353] width 61 height 14
type input "19"
type input "16"
type input "5"
type input "10"
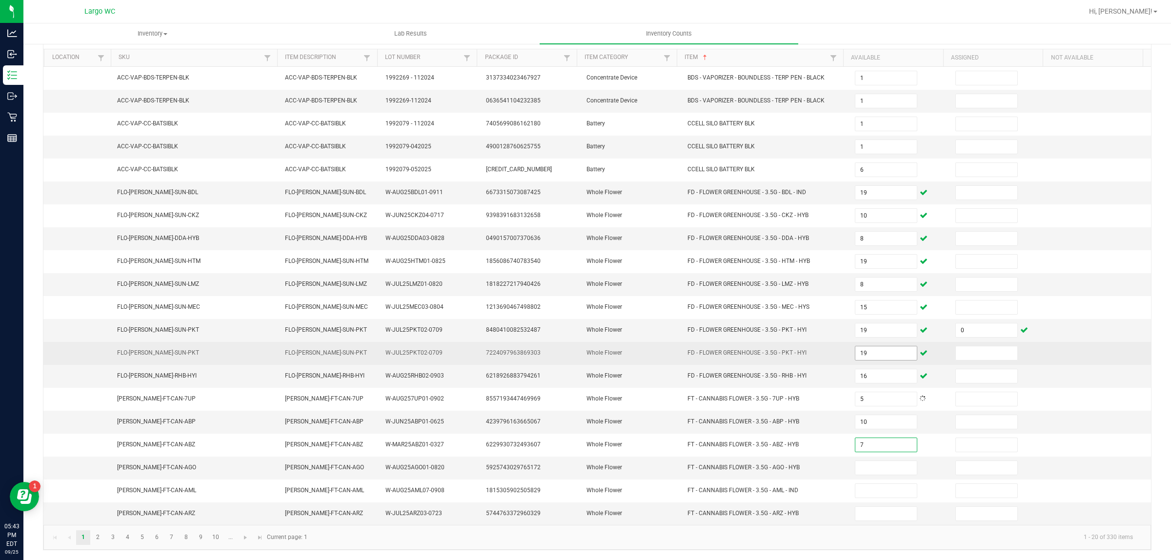
type input "7"
type input "12"
type input "20"
type input "3"
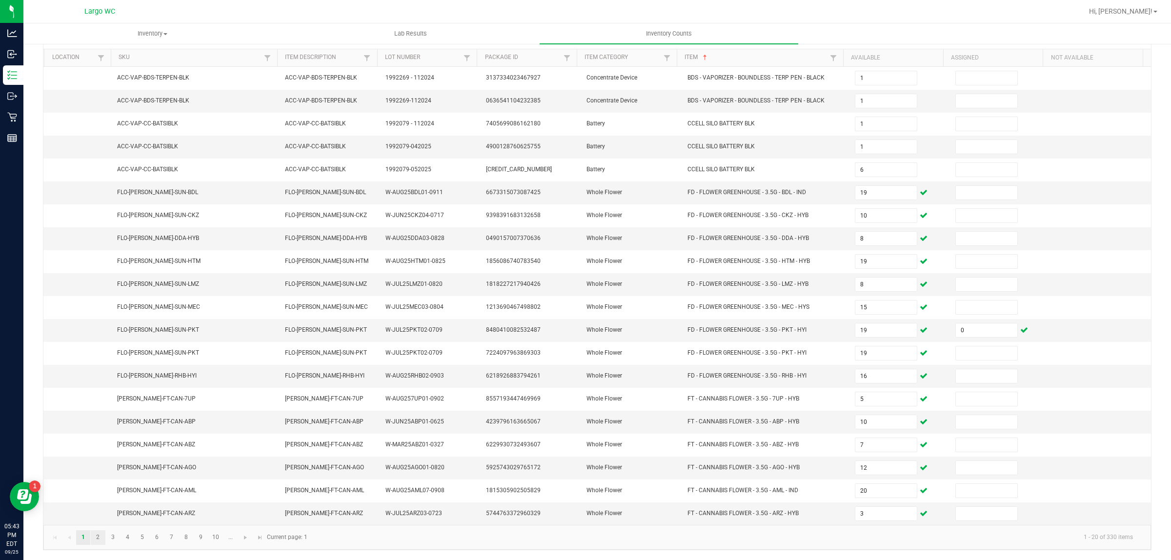
click at [98, 536] on link "2" at bounding box center [98, 537] width 14 height 15
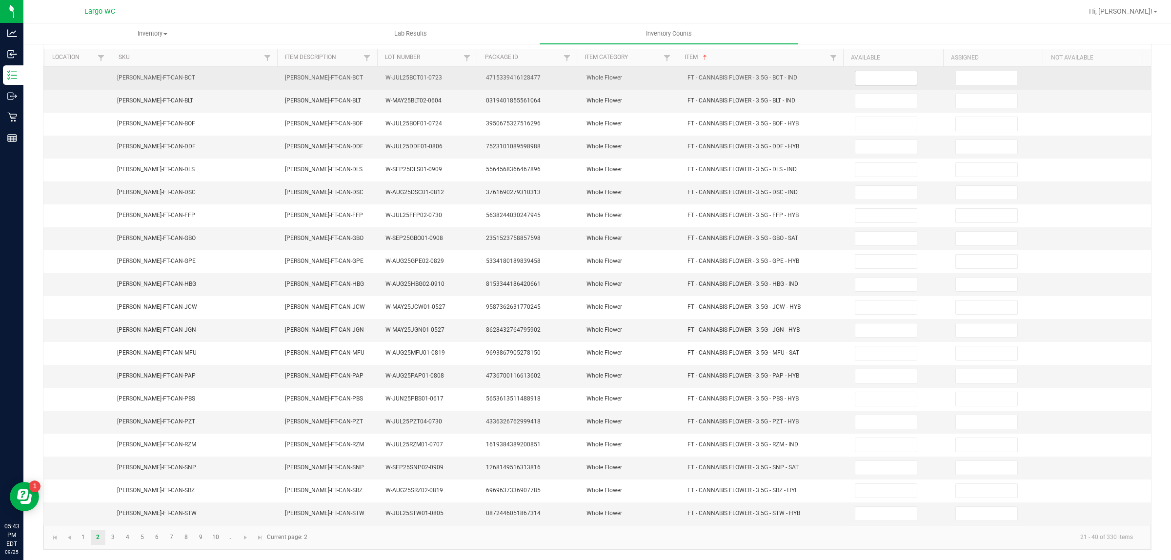
click at [868, 76] on input at bounding box center [885, 78] width 61 height 14
type input "2"
type input "19"
type input "9"
type input "15"
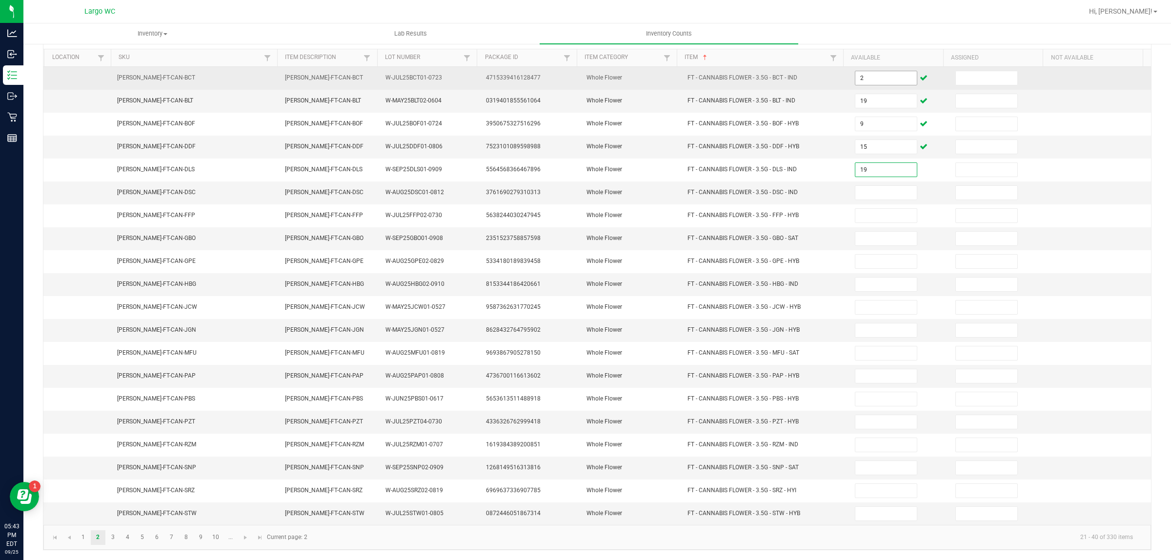
type input "19"
type input "18"
type input "8"
type input "20"
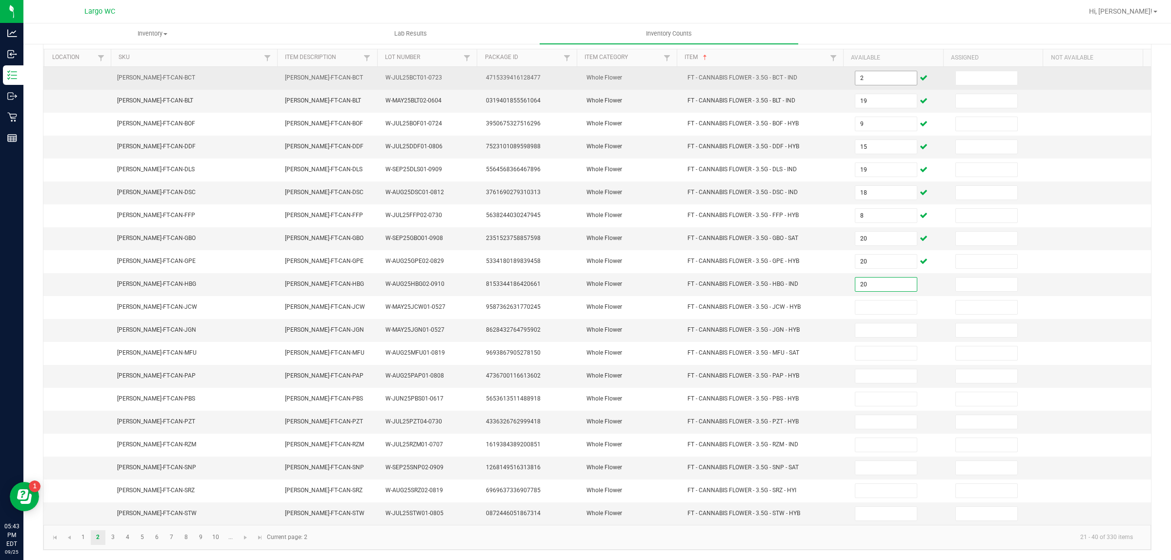
type input "20"
type input "2"
type input "1"
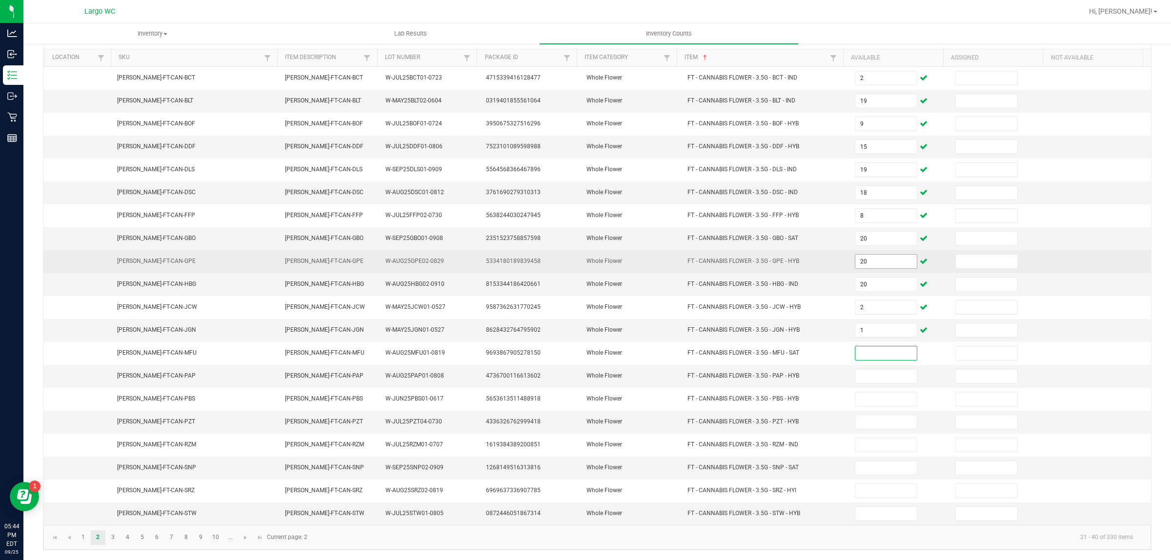
click at [862, 259] on input "20" at bounding box center [885, 262] width 61 height 14
type input "6"
type input "8"
type input "4"
type input "11"
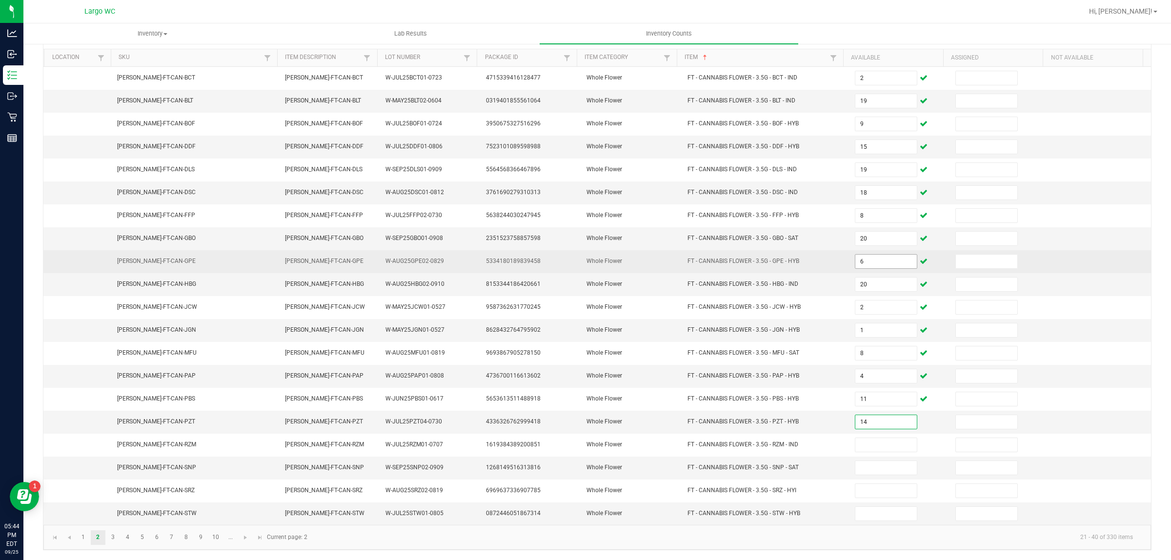
type input "14"
type input "12"
type input "19"
type input "8"
type input "3"
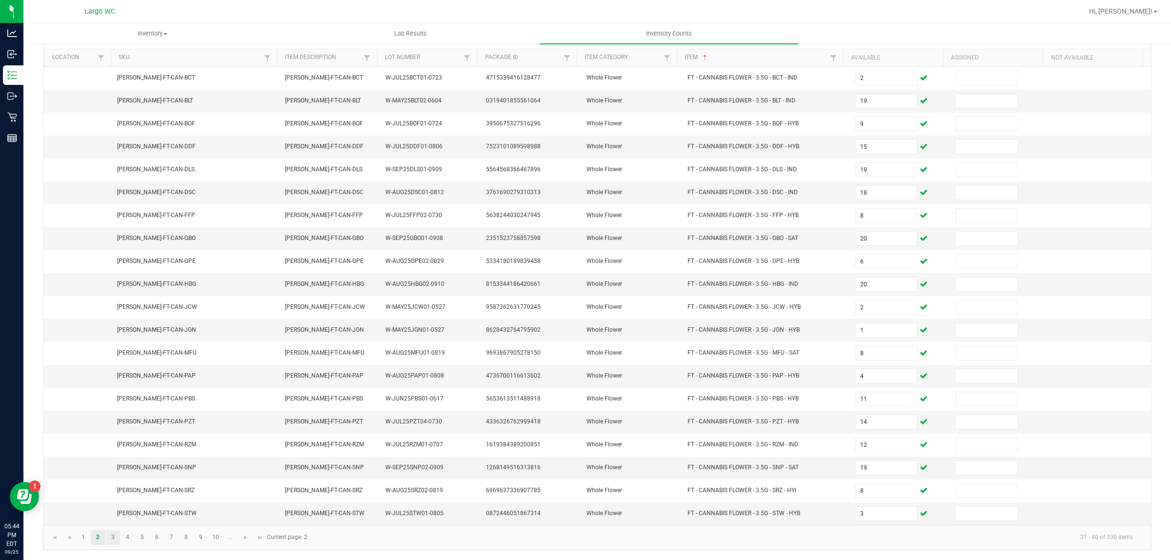
click at [113, 538] on link "3" at bounding box center [113, 537] width 14 height 15
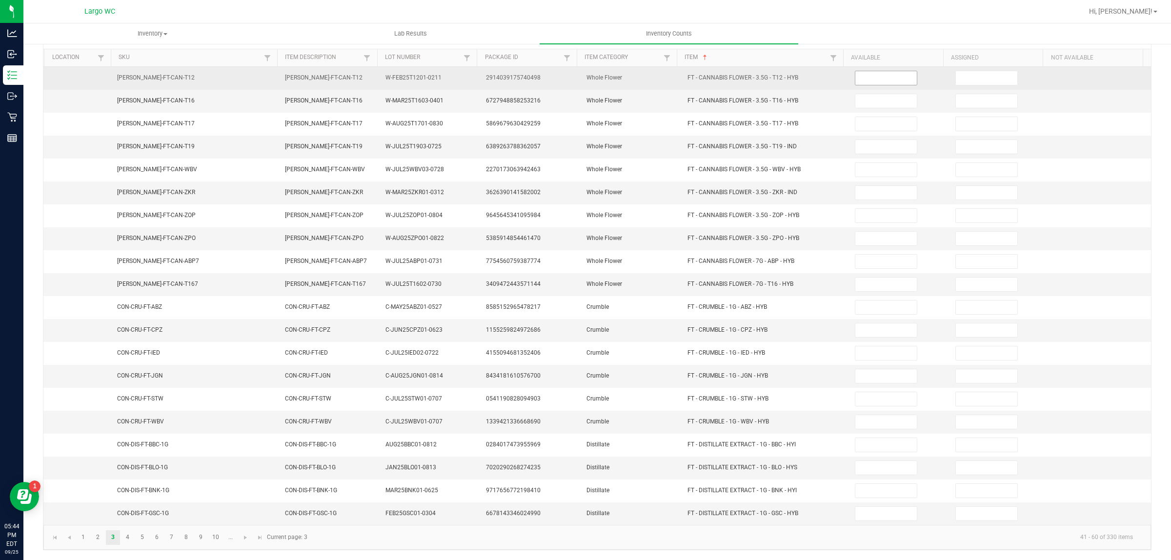
click at [859, 72] on input at bounding box center [885, 78] width 61 height 14
type input "6"
type input "17"
type input "20"
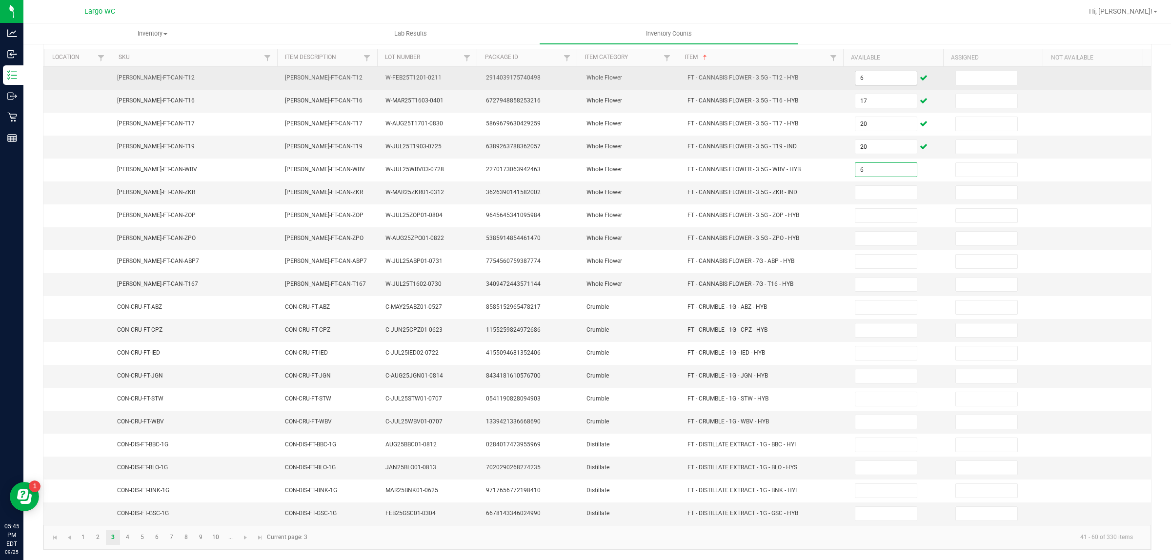
type input "6"
type input "7"
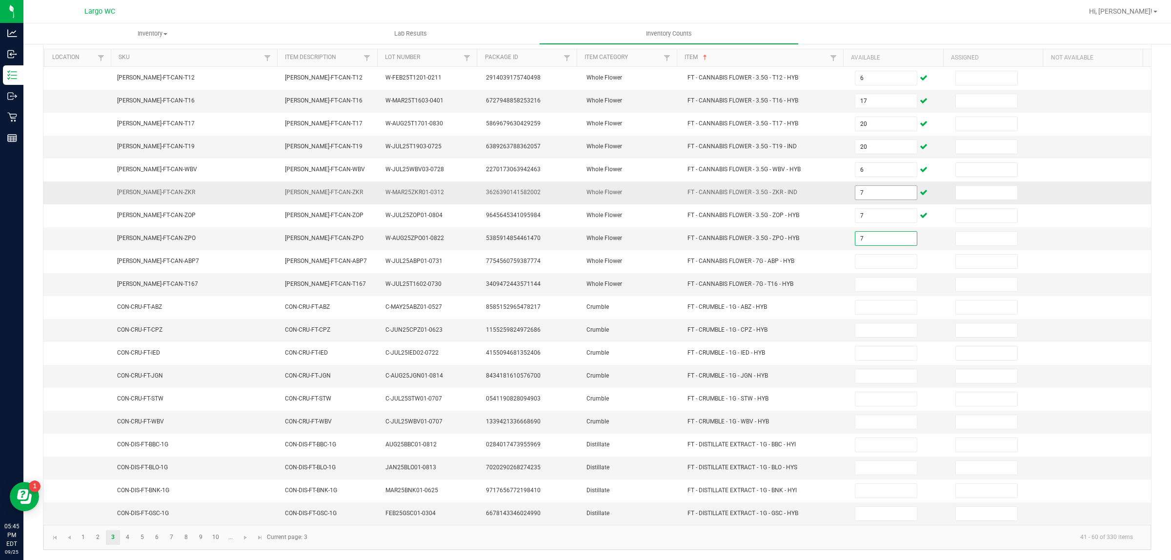
click at [870, 186] on input "7" at bounding box center [885, 193] width 61 height 14
type input "17"
type input "9"
type input "11"
type input "1"
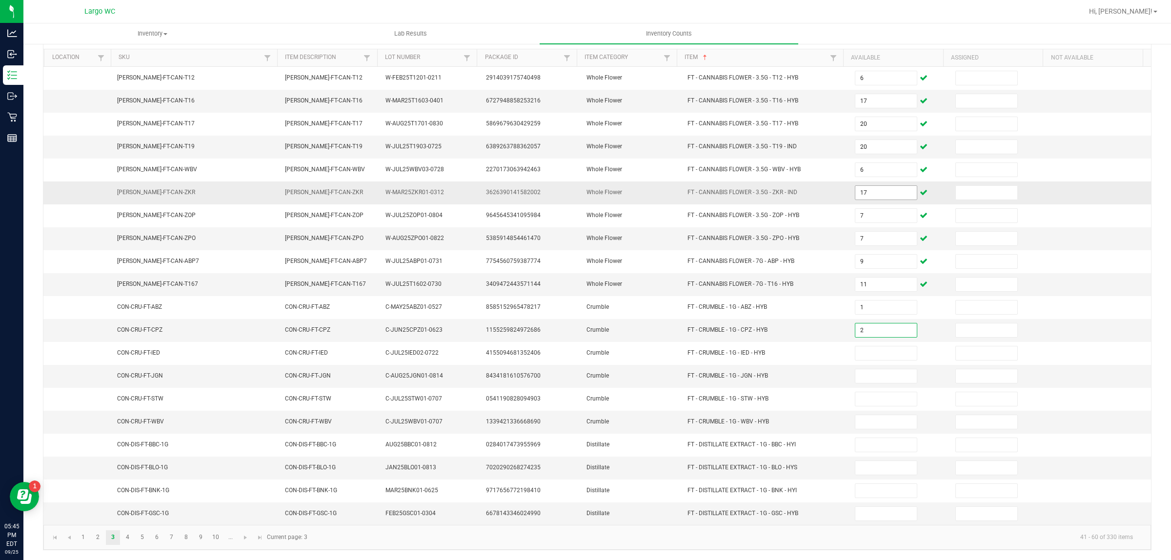
type input "2"
type input "6"
type input "8"
type input "3"
type input "8"
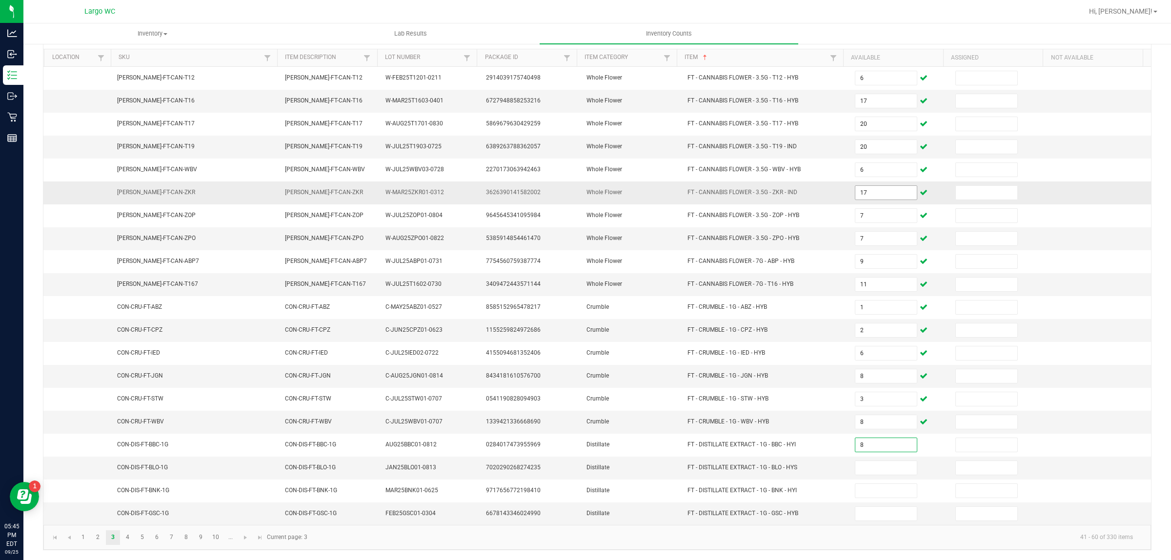
type input "8"
type input "9"
type input "11"
type input "7"
click at [128, 541] on link "4" at bounding box center [128, 537] width 14 height 15
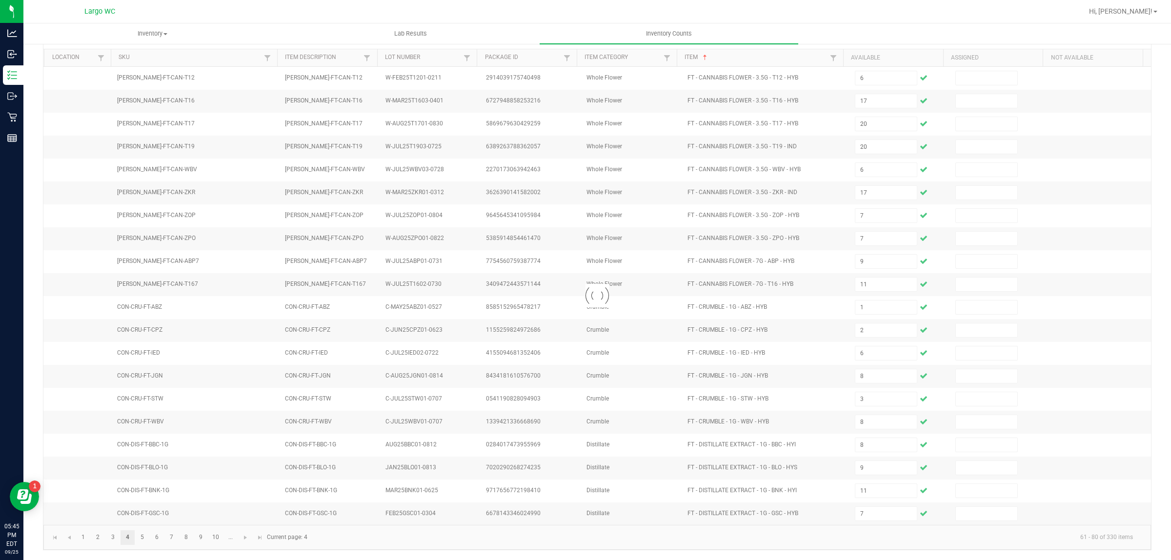
type input "2"
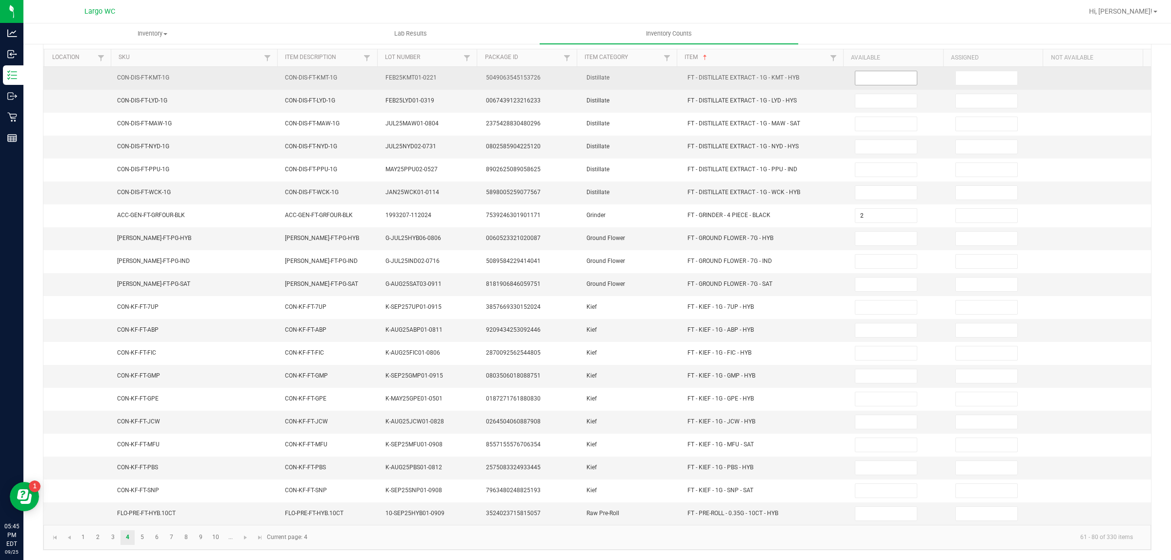
click at [860, 71] on input at bounding box center [885, 78] width 61 height 14
type input "3"
type input "4"
type input "12"
type input "10"
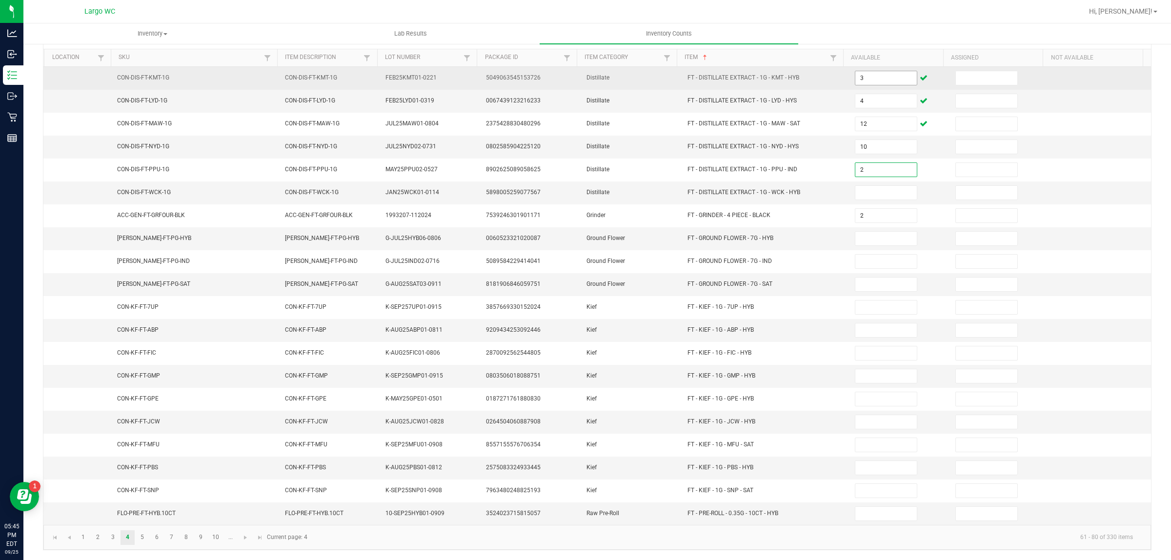
type input "2"
type input "1"
type input "18"
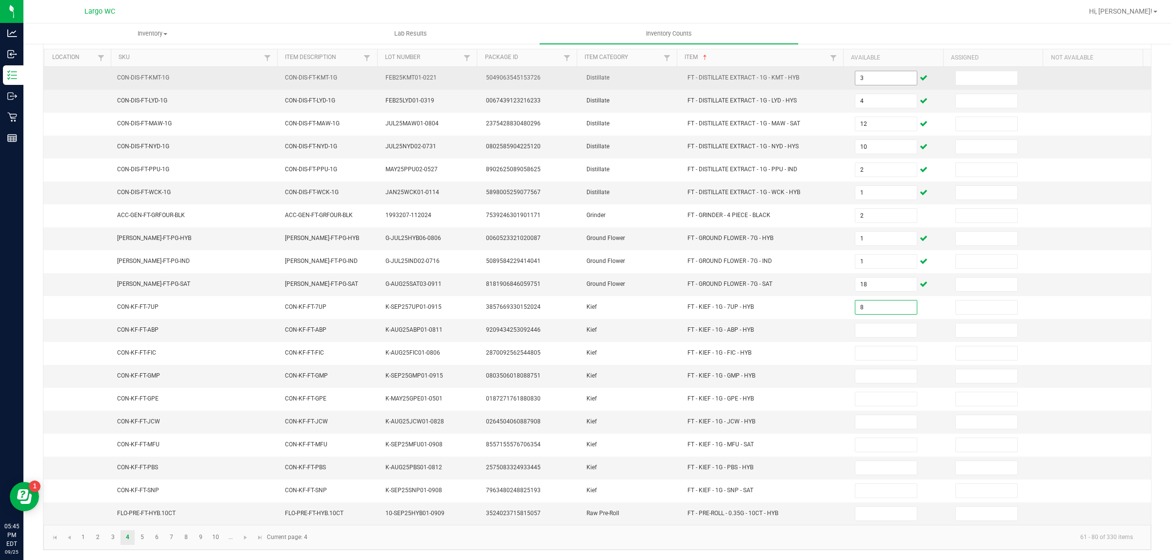
type input "8"
type input "3"
type input "1"
type input "8"
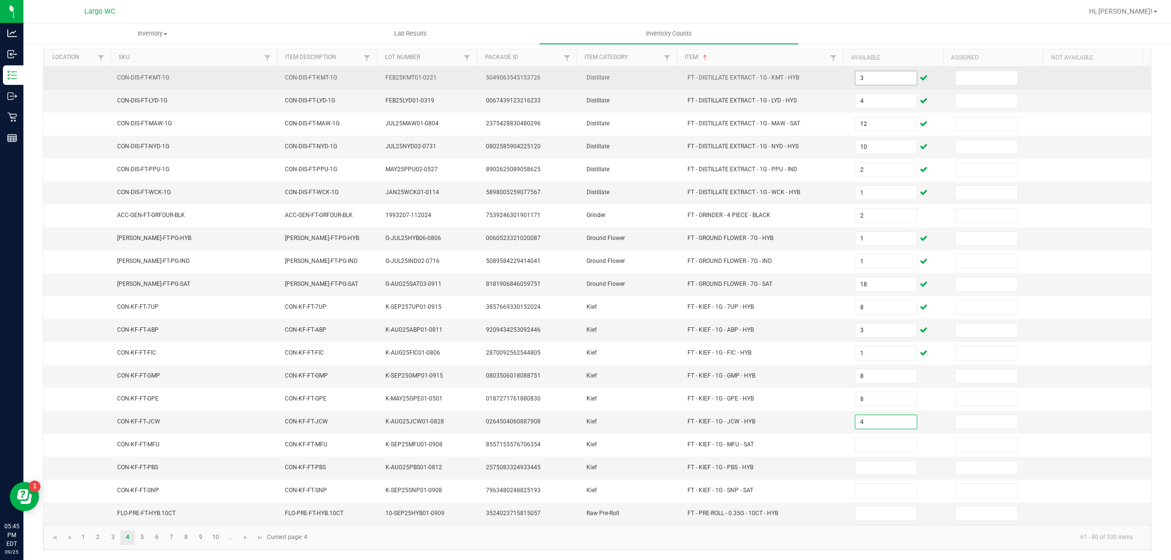
type input "4"
type input "7"
type input "8"
type input "10"
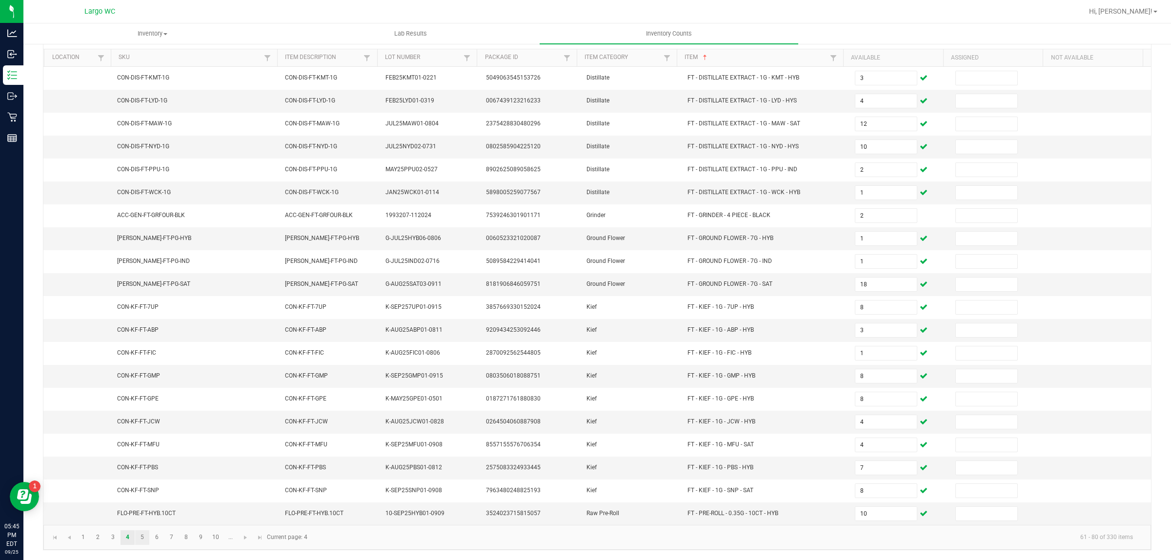
click at [142, 538] on link "5" at bounding box center [142, 537] width 14 height 15
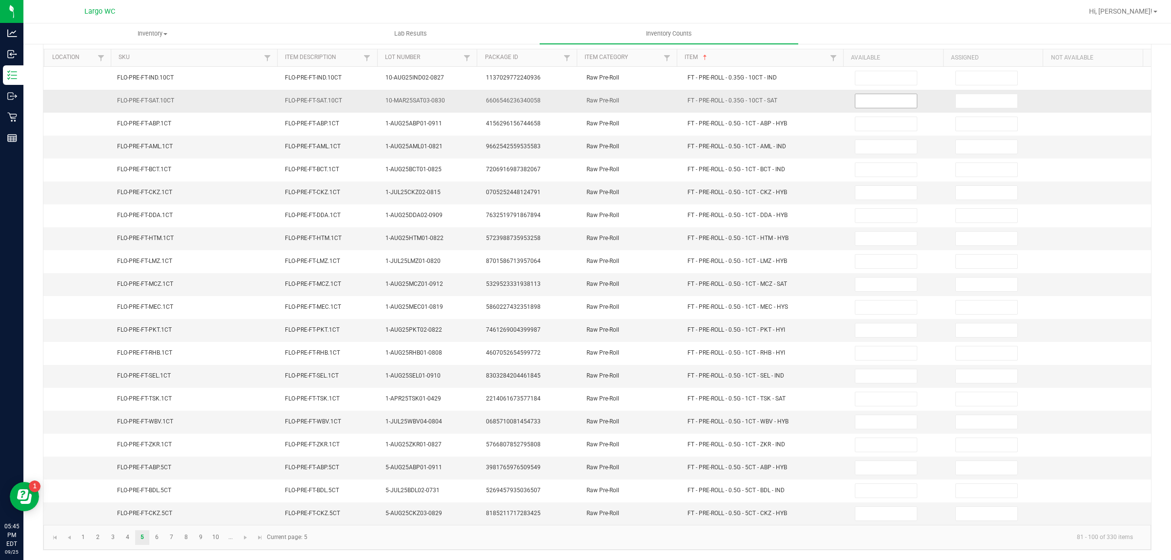
click at [867, 96] on input at bounding box center [885, 101] width 61 height 14
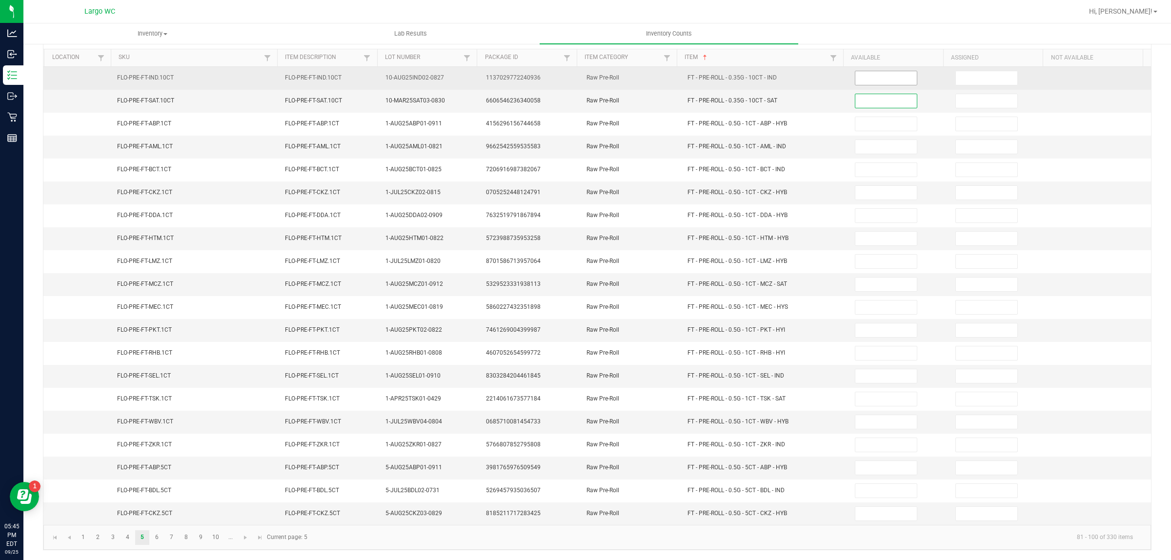
click at [868, 74] on input at bounding box center [885, 78] width 61 height 14
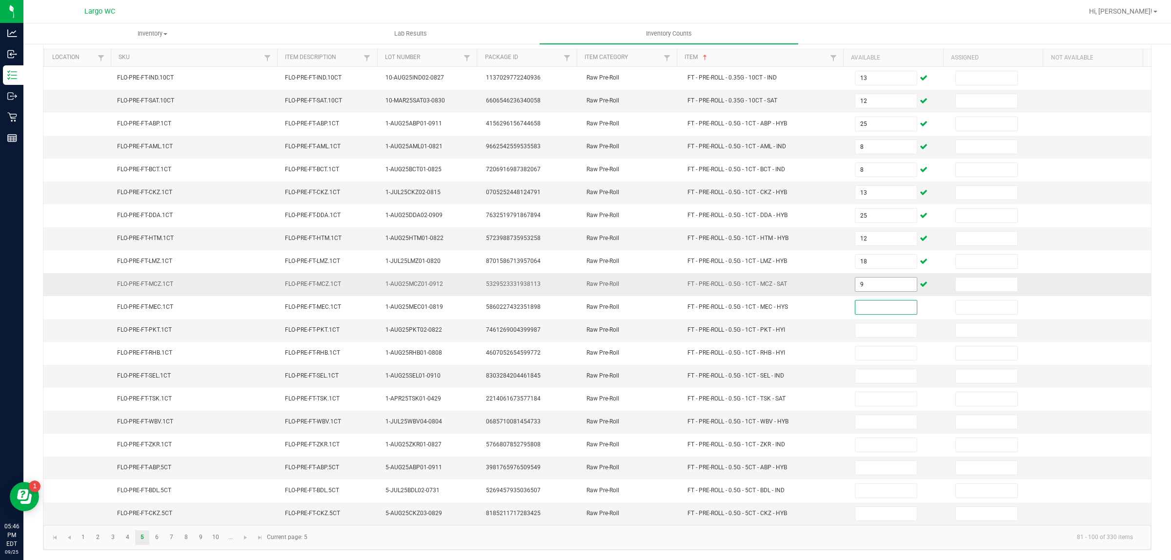
click at [881, 281] on input "9" at bounding box center [885, 285] width 61 height 14
click at [157, 538] on link "6" at bounding box center [157, 537] width 14 height 15
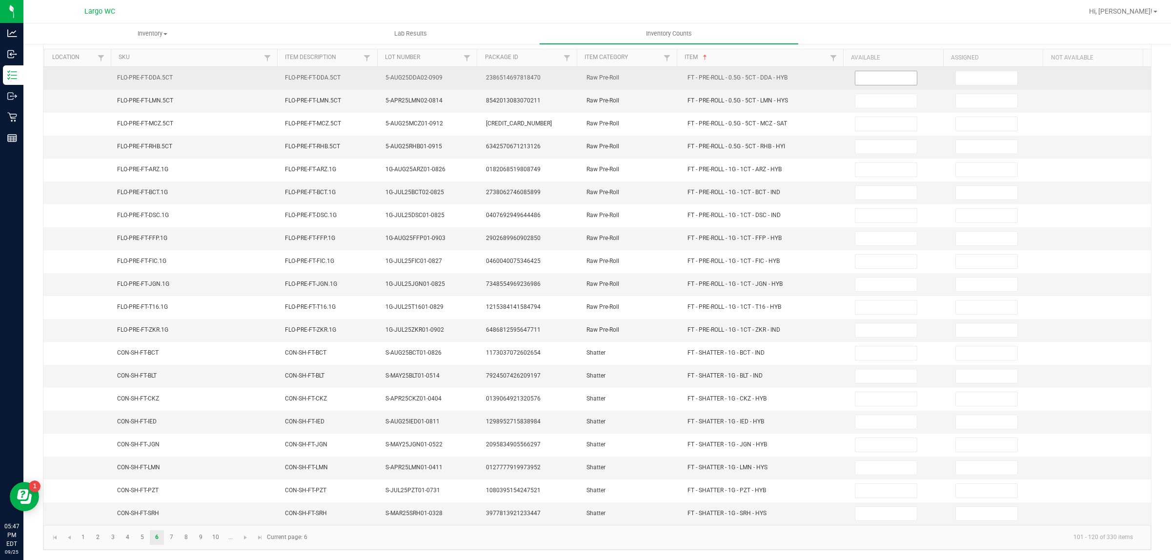
click at [860, 71] on input at bounding box center [885, 78] width 61 height 14
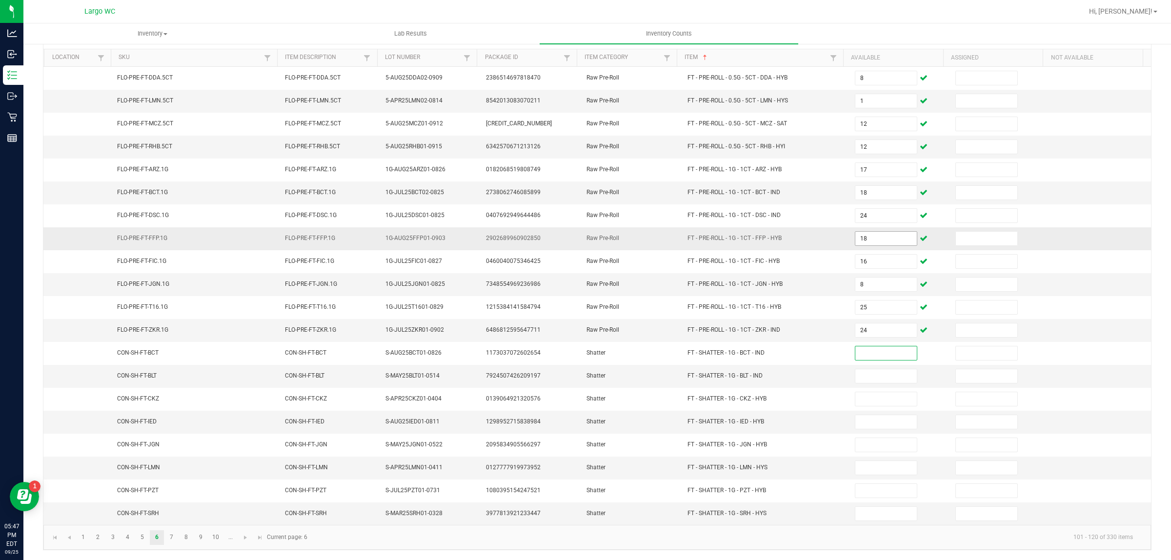
click at [873, 235] on input "18" at bounding box center [885, 239] width 61 height 14
click at [172, 538] on link "7" at bounding box center [171, 537] width 14 height 15
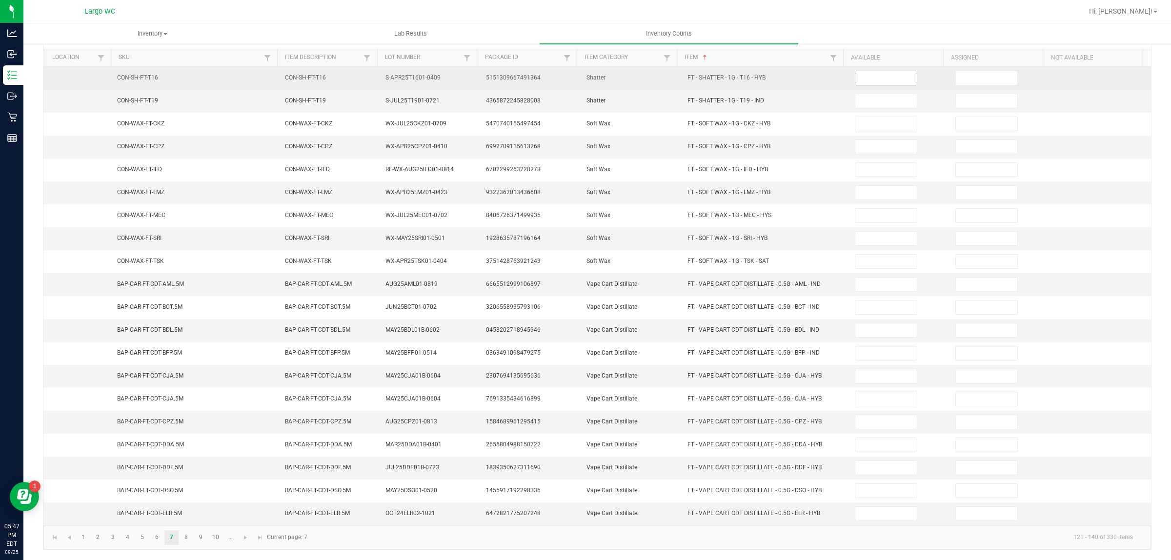
click at [869, 74] on input at bounding box center [885, 78] width 61 height 14
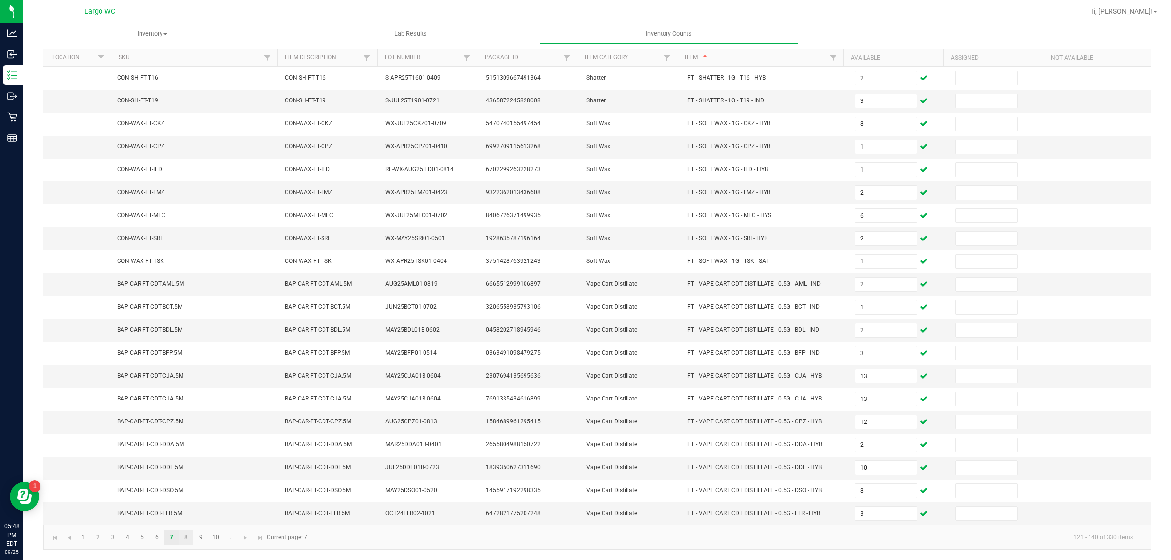
click at [186, 538] on link "8" at bounding box center [186, 537] width 14 height 15
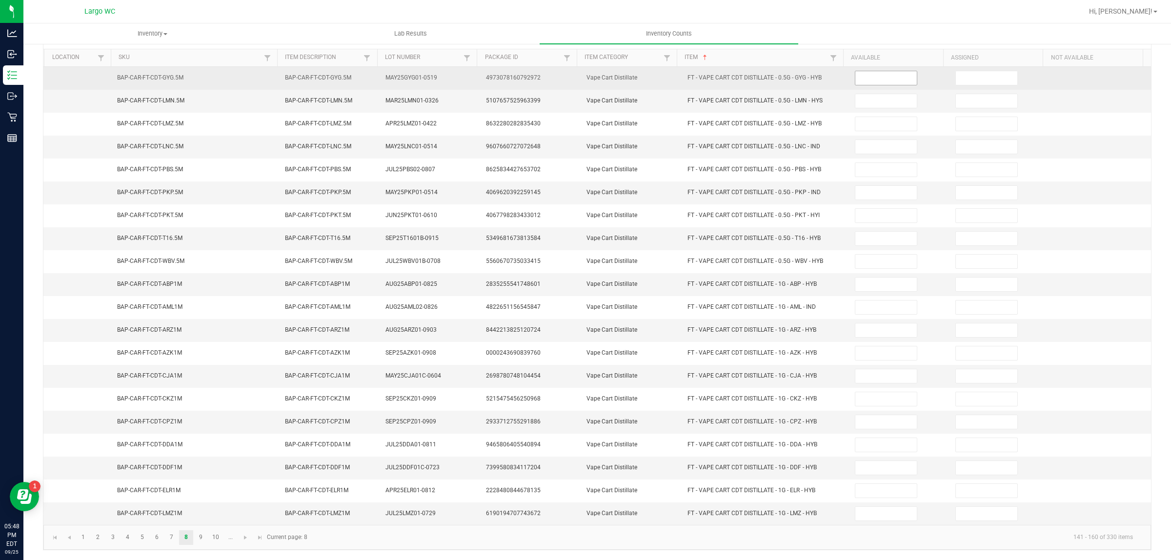
click at [870, 71] on input at bounding box center [885, 78] width 61 height 14
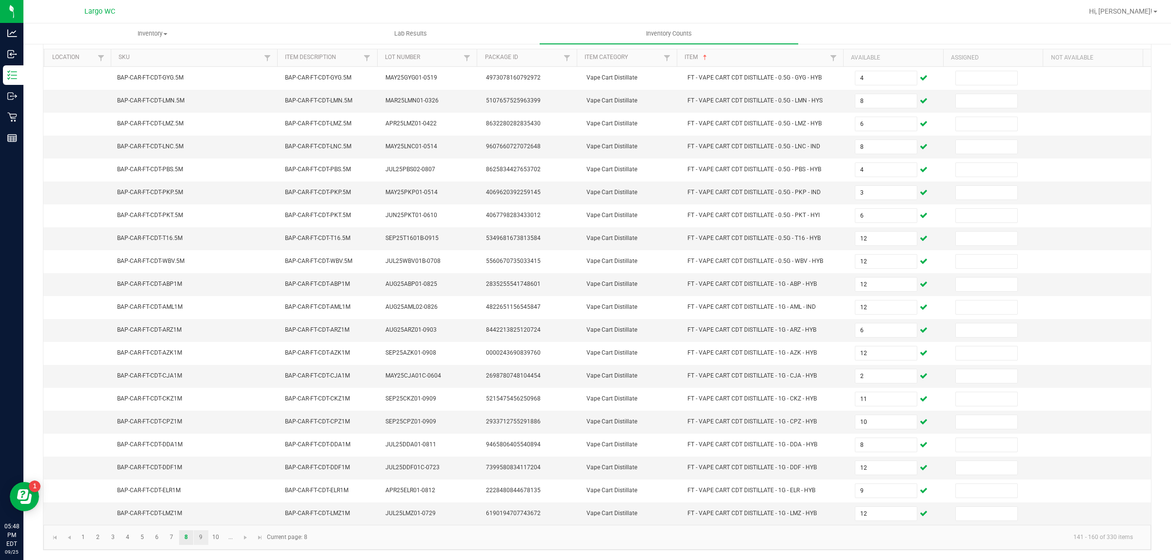
click at [201, 538] on link "9" at bounding box center [201, 537] width 14 height 15
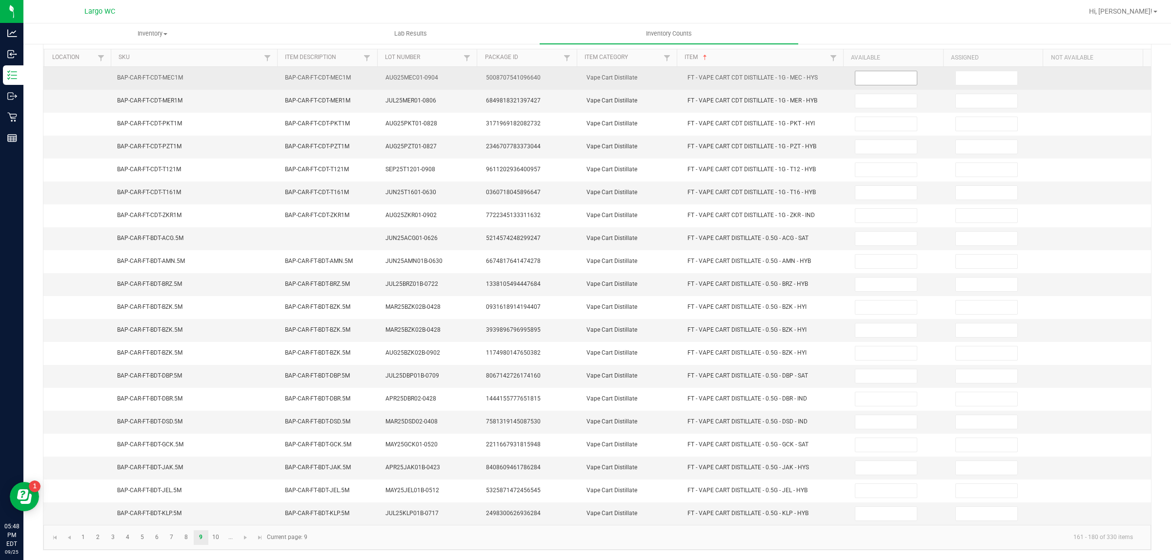
click at [859, 74] on input at bounding box center [885, 78] width 61 height 14
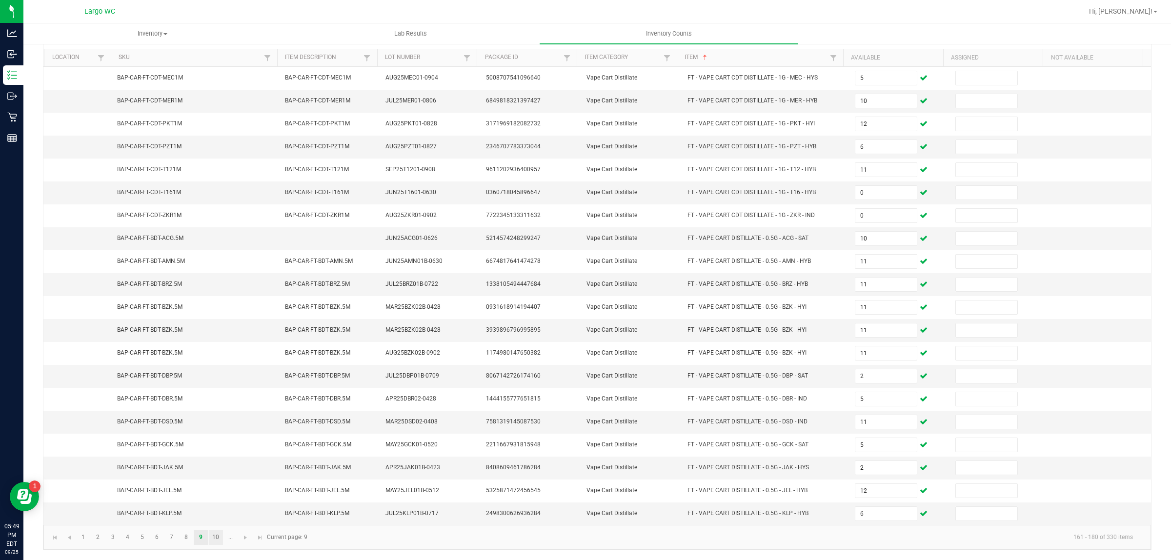
click at [213, 537] on link "10" at bounding box center [216, 537] width 14 height 15
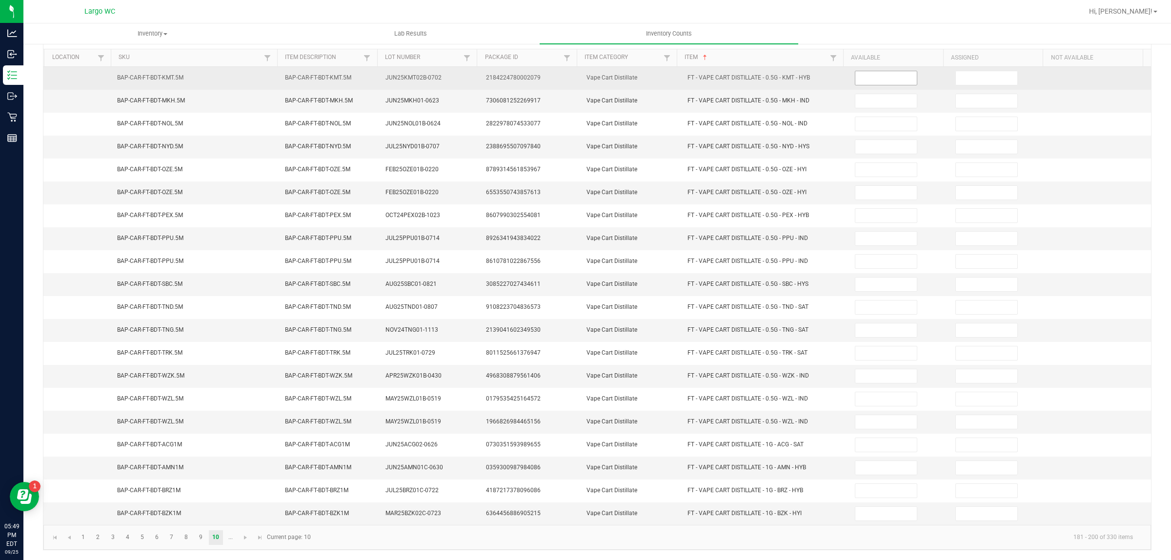
click at [874, 74] on input at bounding box center [885, 78] width 61 height 14
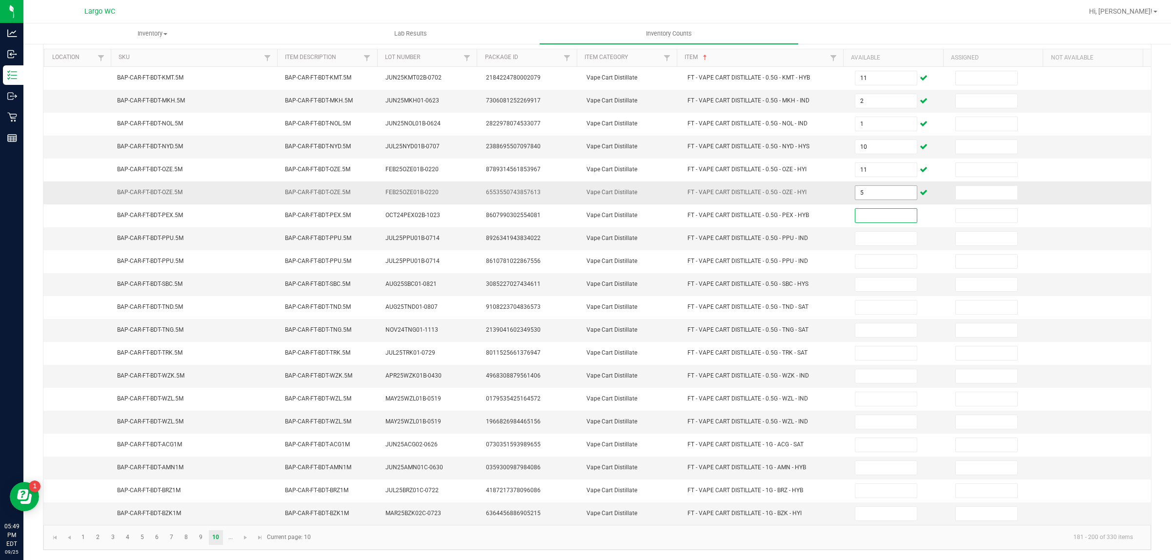
click at [855, 188] on input "5" at bounding box center [885, 193] width 61 height 14
click at [862, 425] on input "5" at bounding box center [885, 422] width 61 height 14
click at [230, 538] on link "..." at bounding box center [230, 537] width 14 height 15
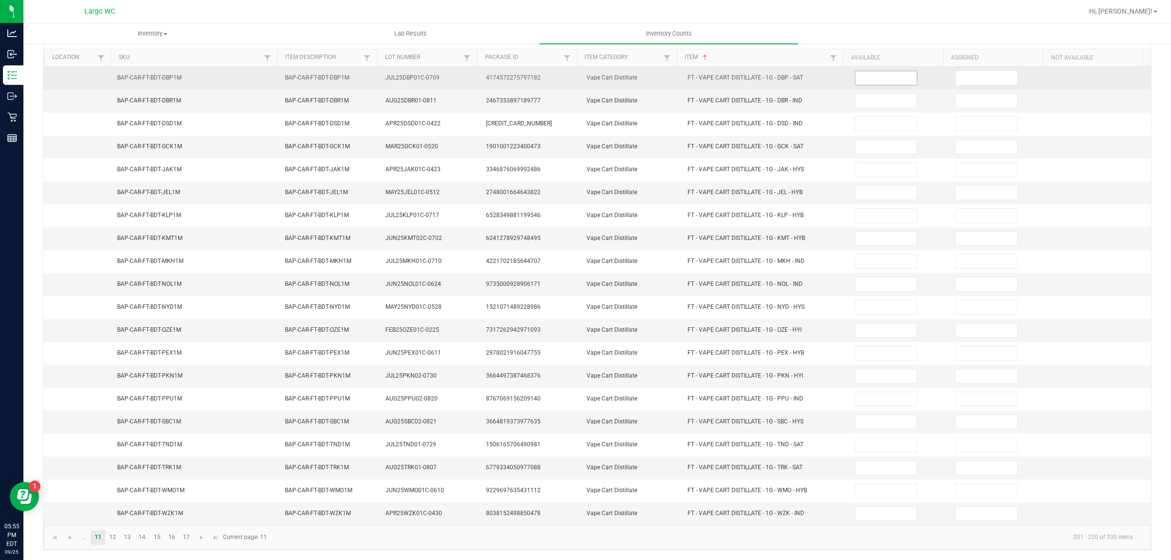
click at [863, 71] on input at bounding box center [885, 78] width 61 height 14
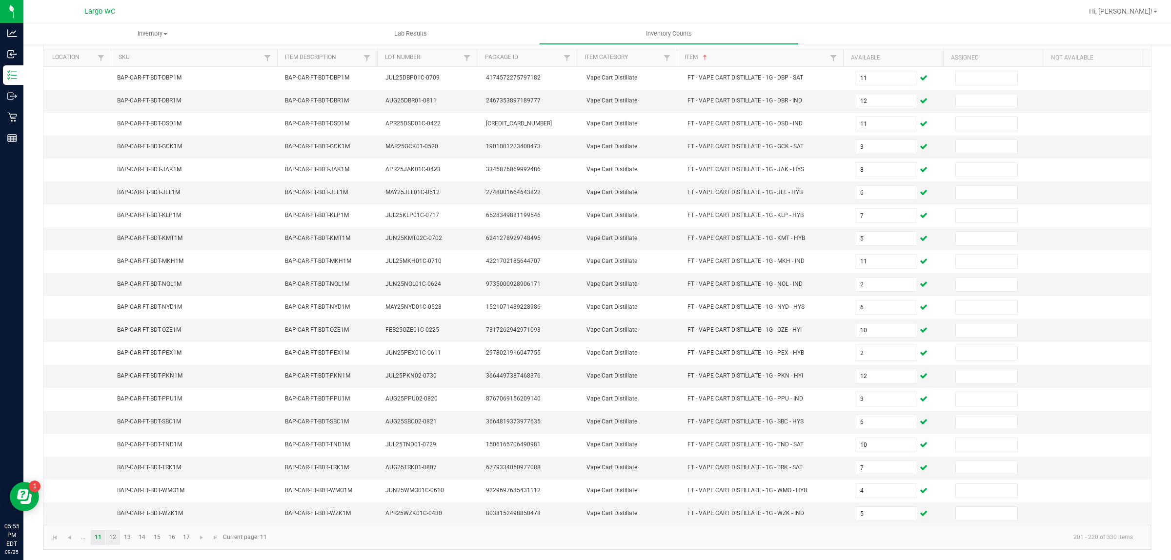
click at [112, 538] on link "12" at bounding box center [113, 537] width 14 height 15
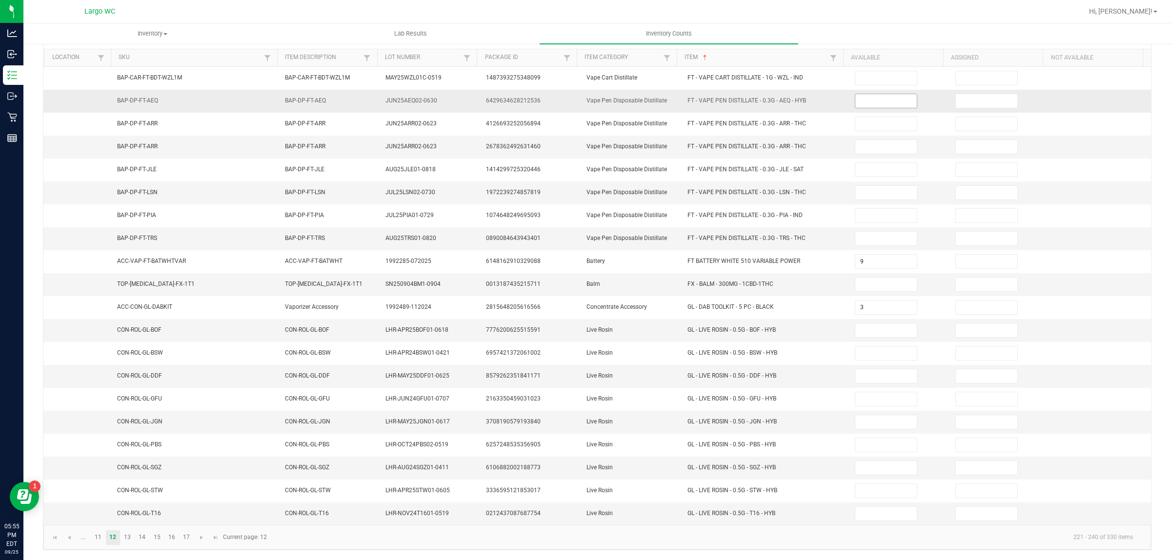
click at [877, 94] on input at bounding box center [885, 101] width 61 height 14
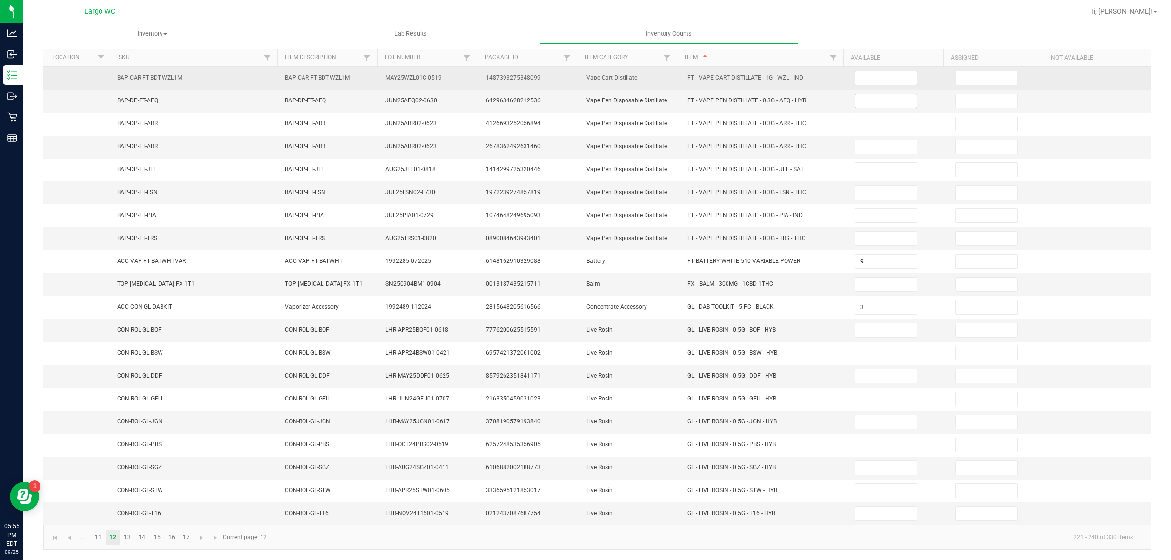
click at [855, 72] on input at bounding box center [885, 78] width 61 height 14
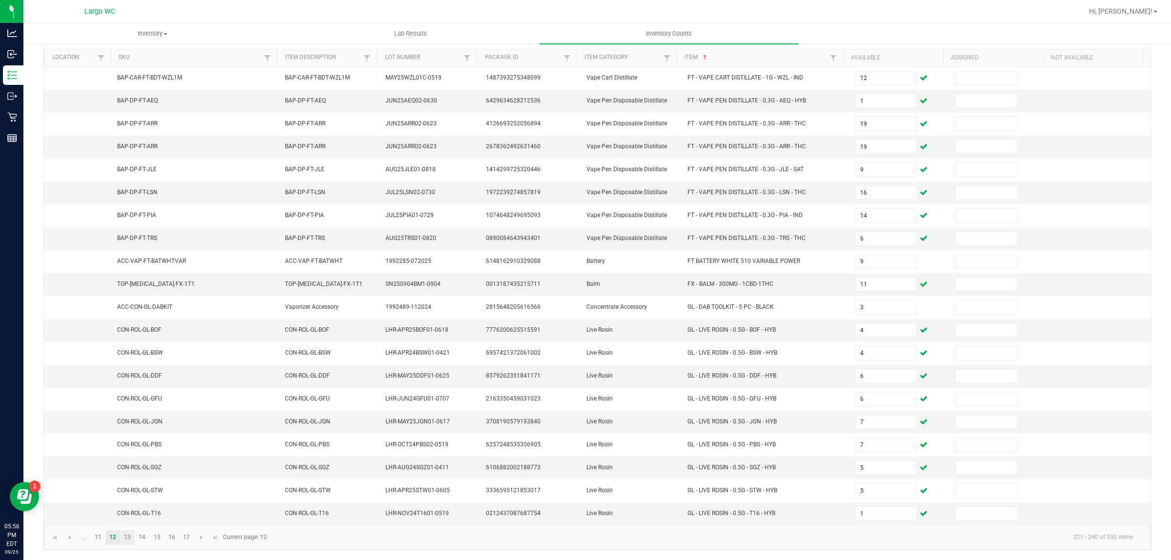
click at [125, 540] on link "13" at bounding box center [128, 537] width 14 height 15
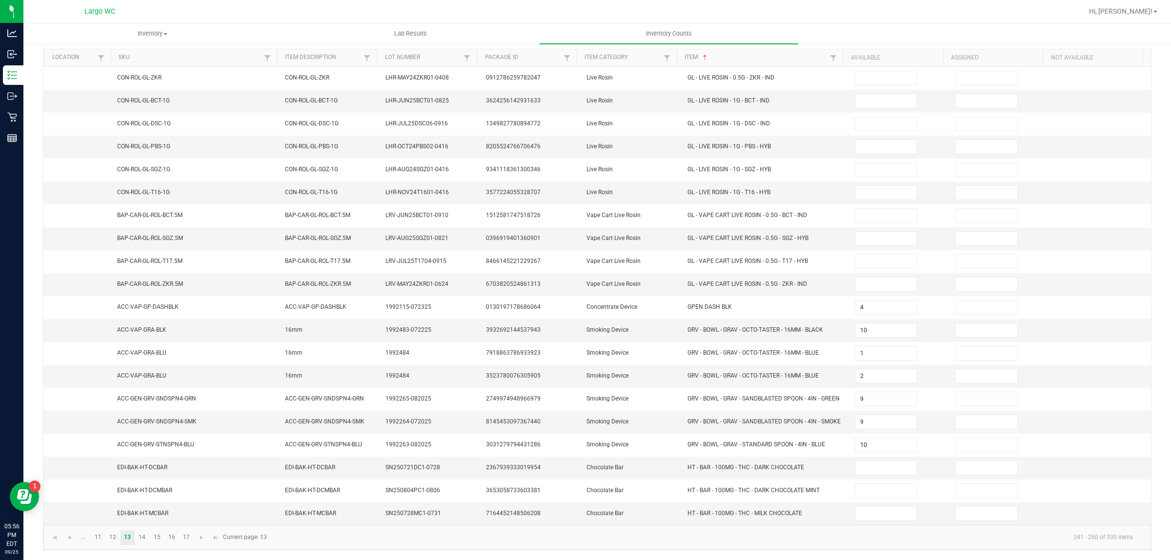
click at [865, 57] on th "Available" at bounding box center [893, 58] width 100 height 18
click at [871, 94] on input at bounding box center [885, 101] width 61 height 14
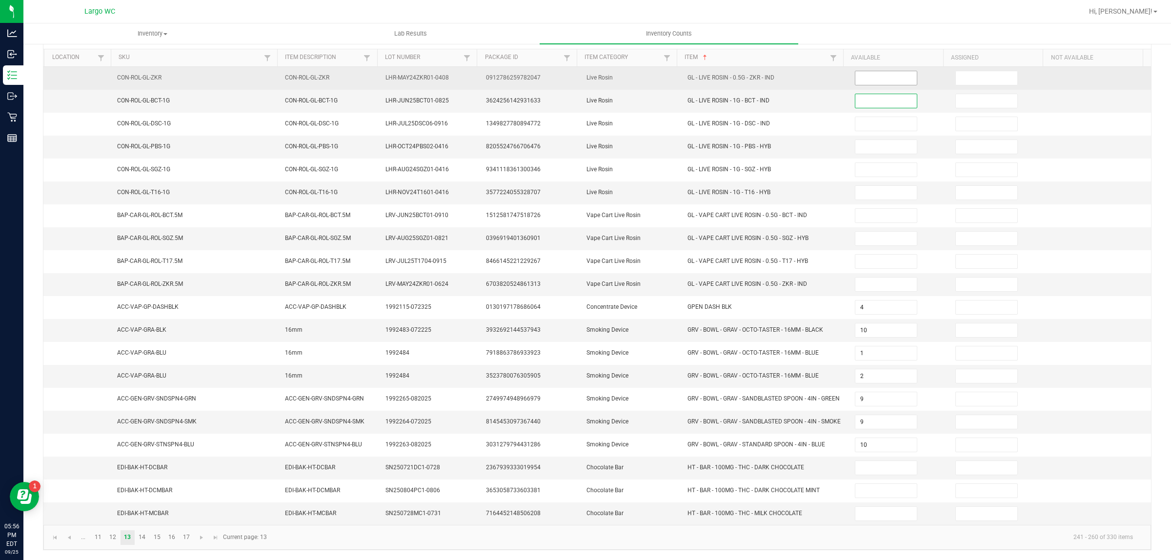
click at [863, 76] on input at bounding box center [885, 78] width 61 height 14
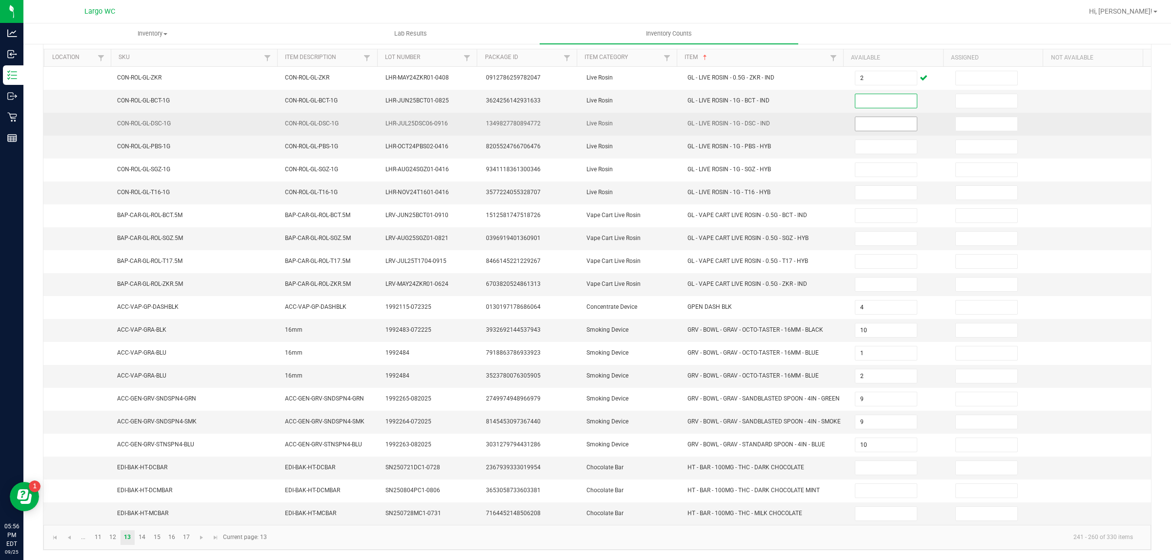
click at [855, 122] on input at bounding box center [885, 124] width 61 height 14
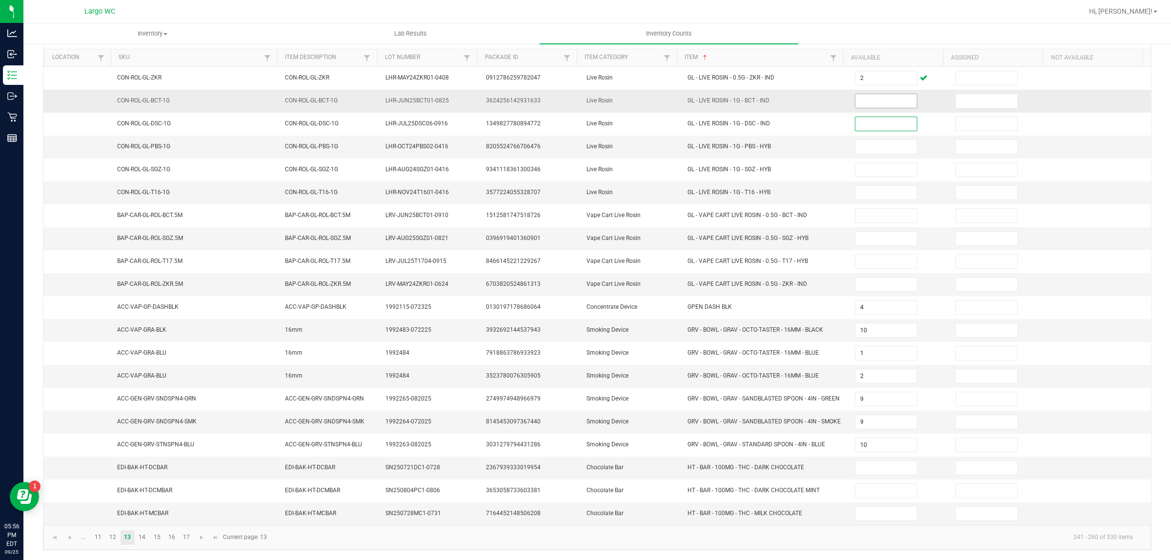
click at [859, 96] on input at bounding box center [885, 101] width 61 height 14
click at [855, 282] on input "6" at bounding box center [885, 285] width 61 height 14
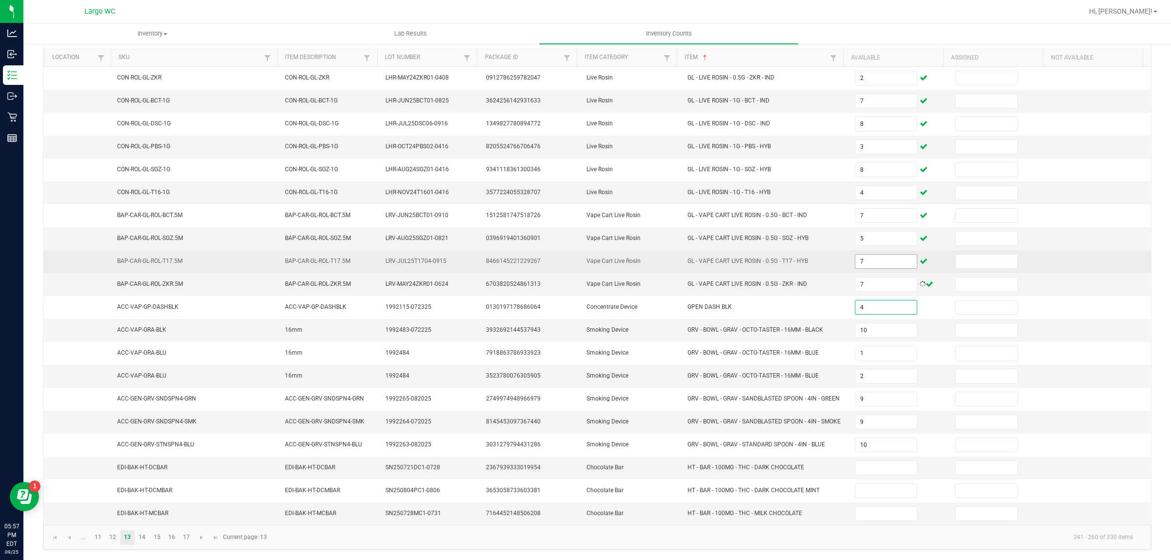
click at [859, 262] on input "7" at bounding box center [885, 262] width 61 height 14
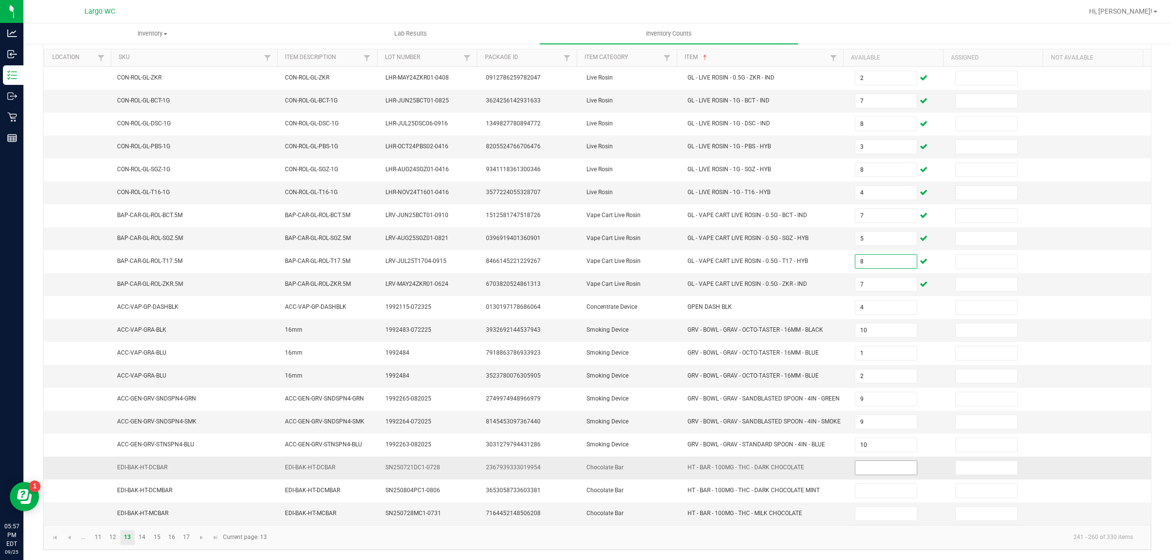
click at [857, 475] on input at bounding box center [885, 468] width 61 height 14
click at [142, 545] on link "14" at bounding box center [142, 537] width 14 height 15
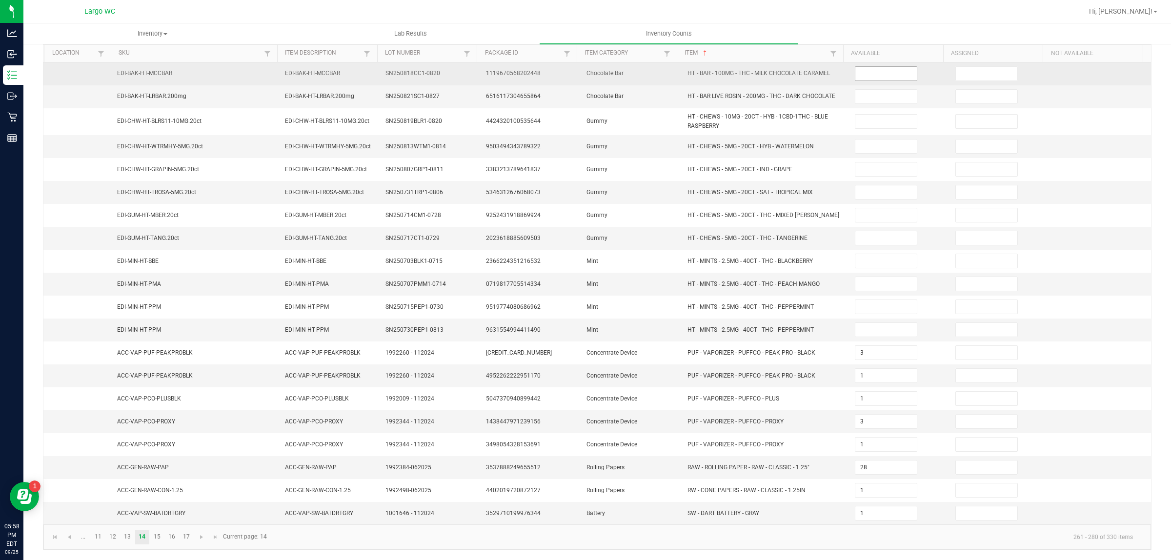
click at [865, 71] on input at bounding box center [885, 74] width 61 height 14
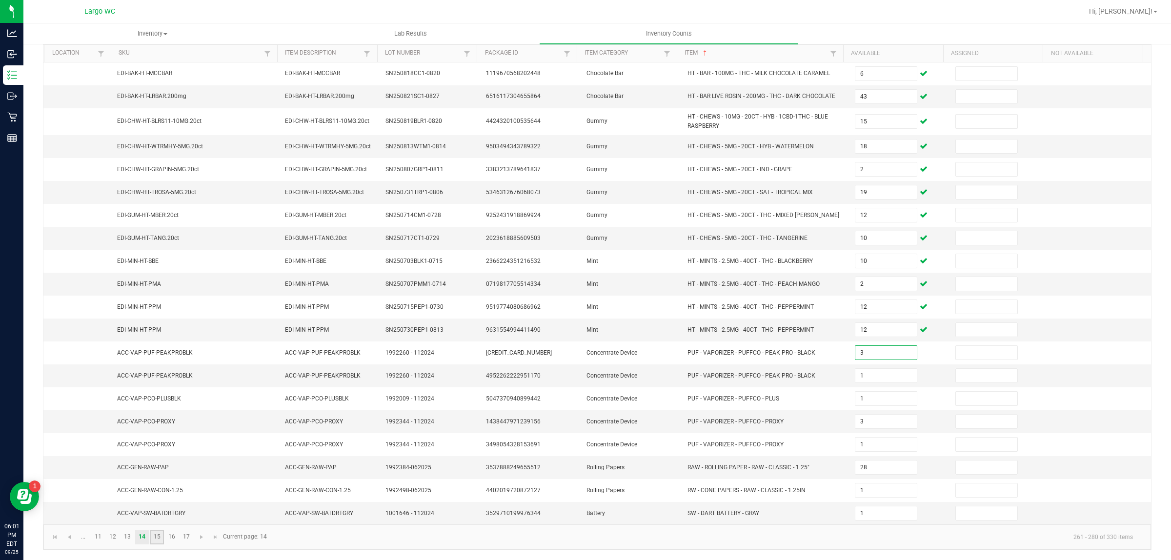
click at [157, 542] on link "15" at bounding box center [157, 537] width 14 height 15
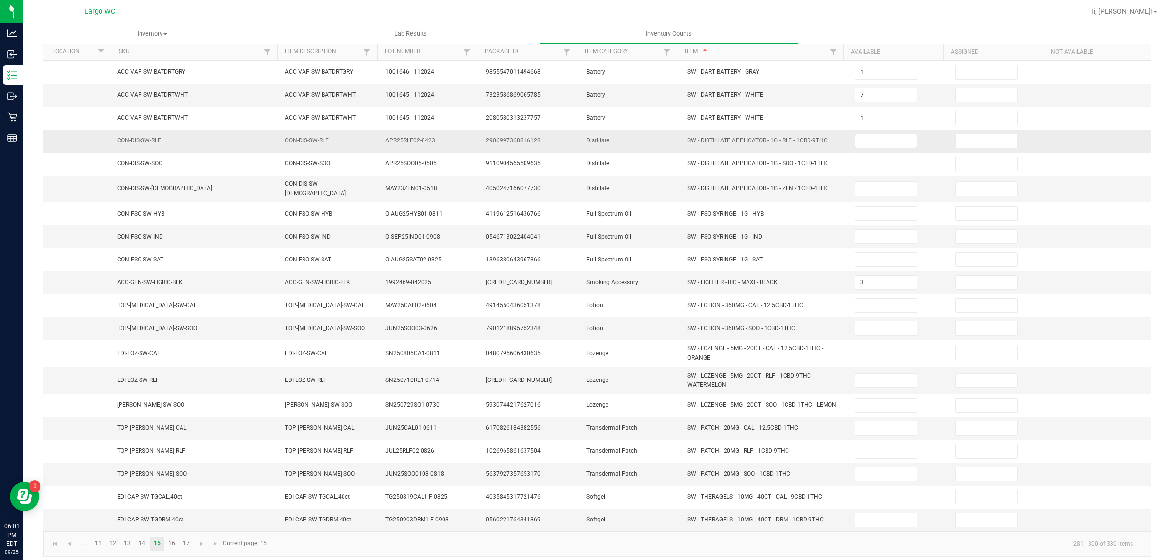
click at [863, 142] on input at bounding box center [885, 141] width 61 height 14
click at [855, 138] on input "5" at bounding box center [885, 141] width 61 height 14
click at [172, 546] on link "16" at bounding box center [171, 544] width 14 height 15
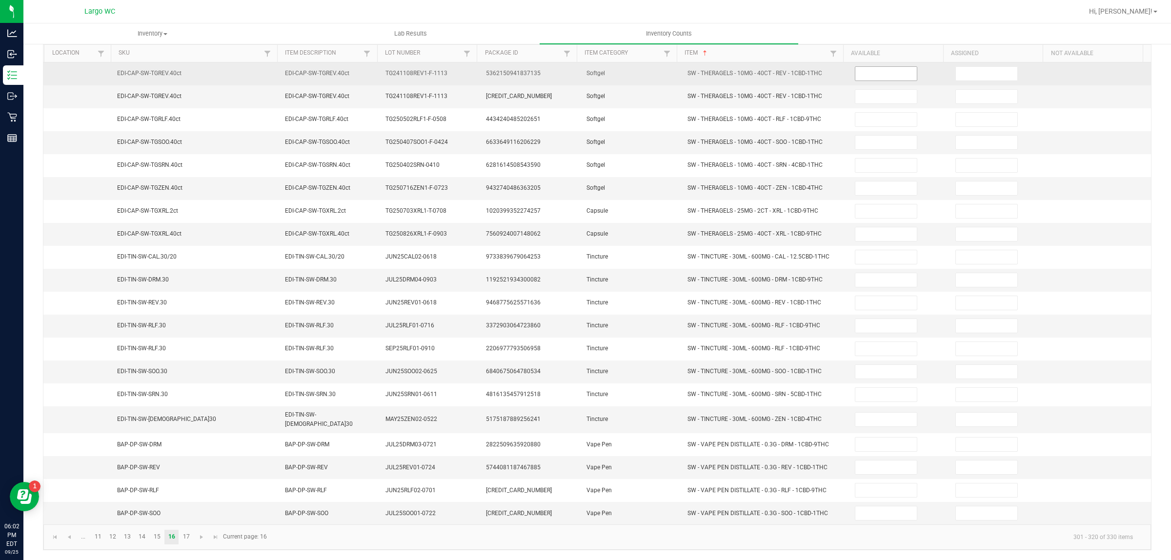
click at [855, 72] on input at bounding box center [885, 74] width 61 height 14
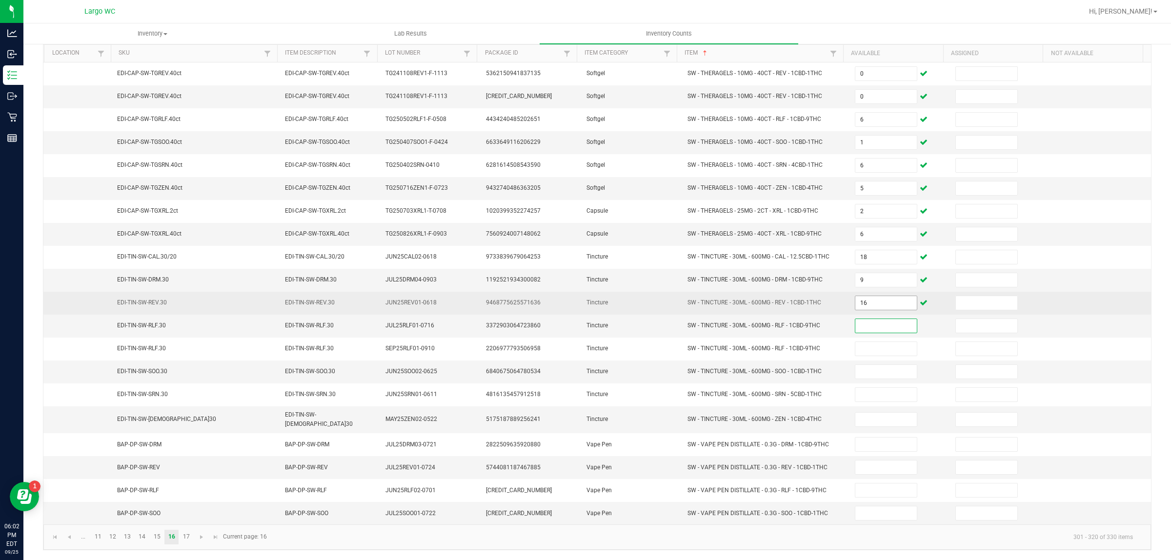
click at [867, 305] on input "16" at bounding box center [885, 303] width 61 height 14
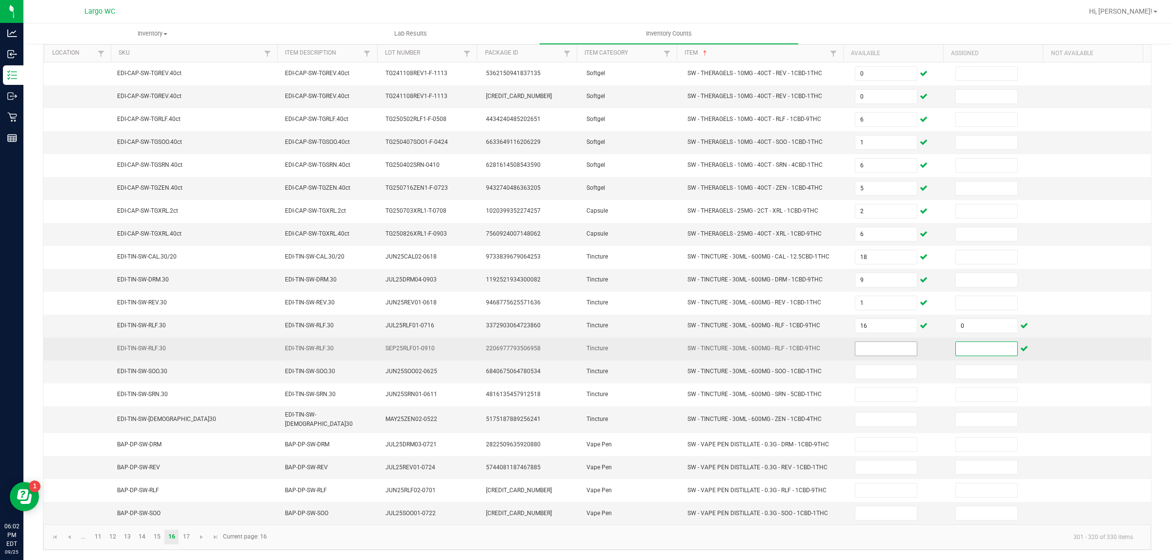
click at [871, 348] on input at bounding box center [885, 349] width 61 height 14
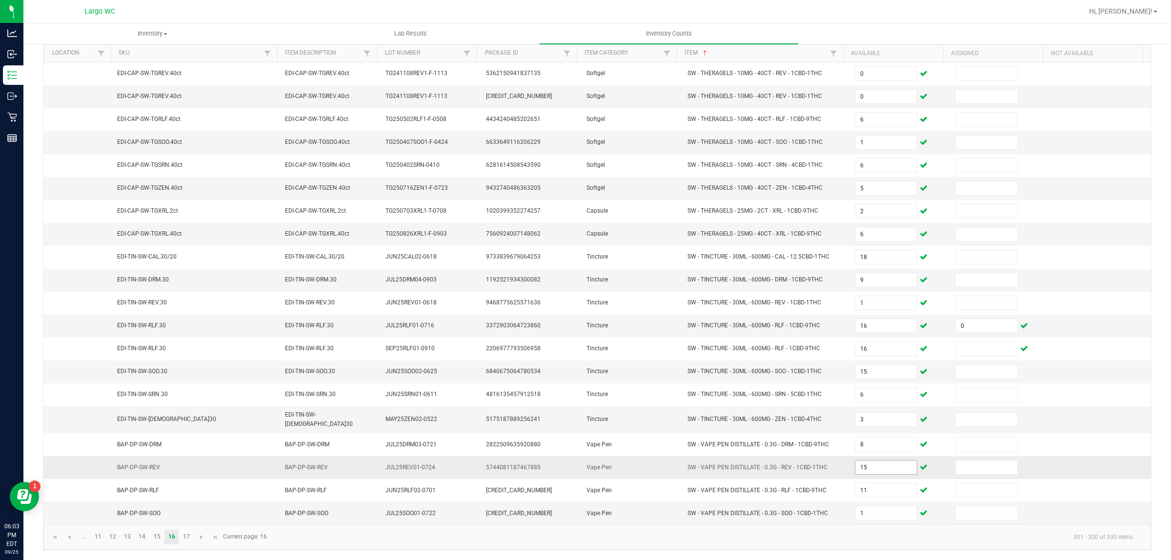
click at [860, 467] on input "15" at bounding box center [885, 468] width 61 height 14
click at [188, 540] on link "17" at bounding box center [186, 537] width 14 height 15
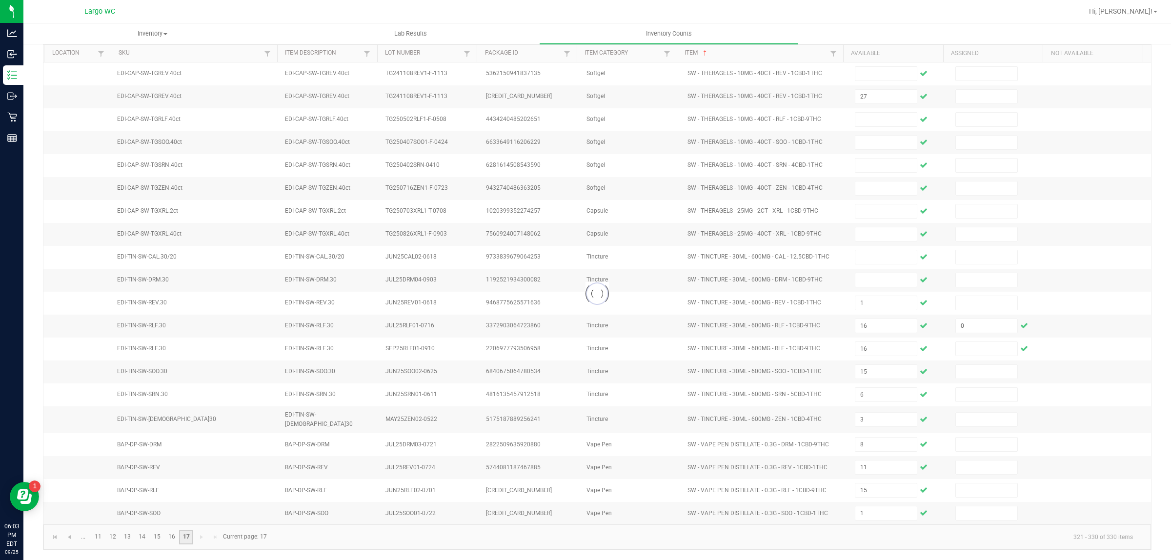
scroll to position [0, 0]
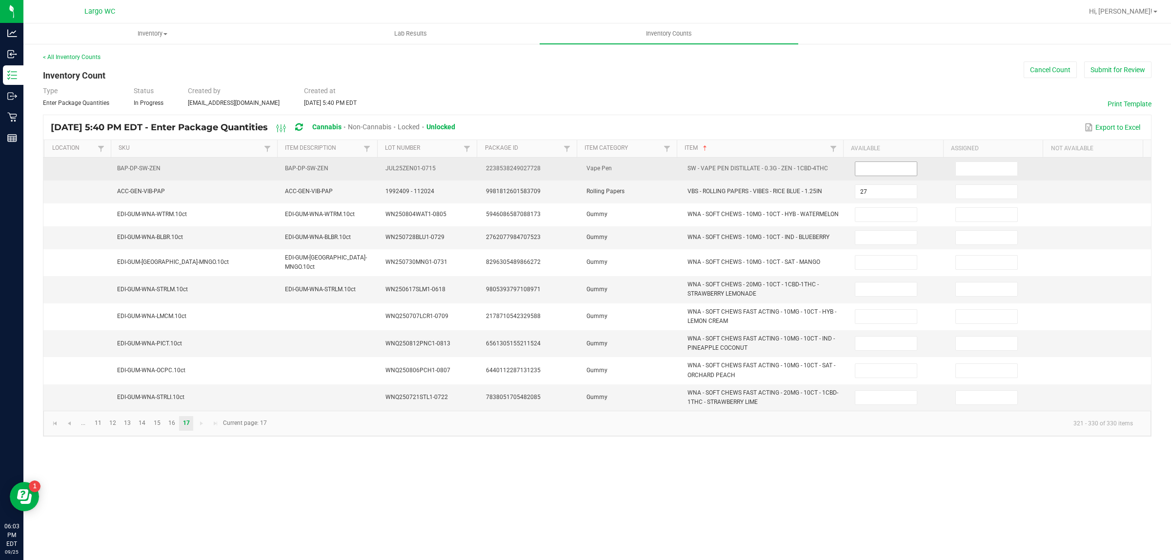
click at [880, 172] on input at bounding box center [885, 169] width 61 height 14
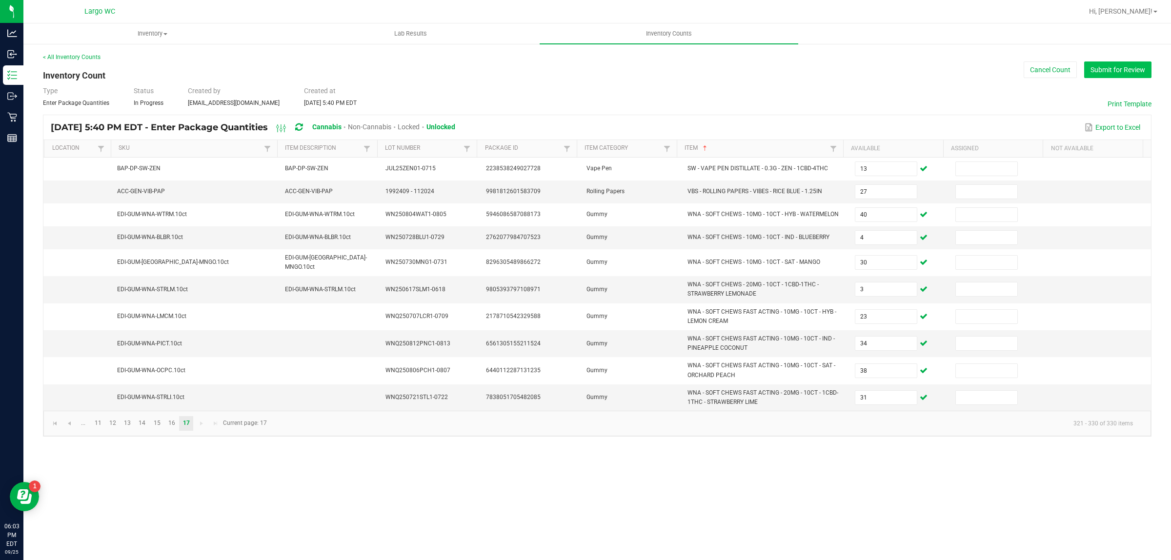
click at [1109, 71] on button "Submit for Review" at bounding box center [1117, 69] width 67 height 17
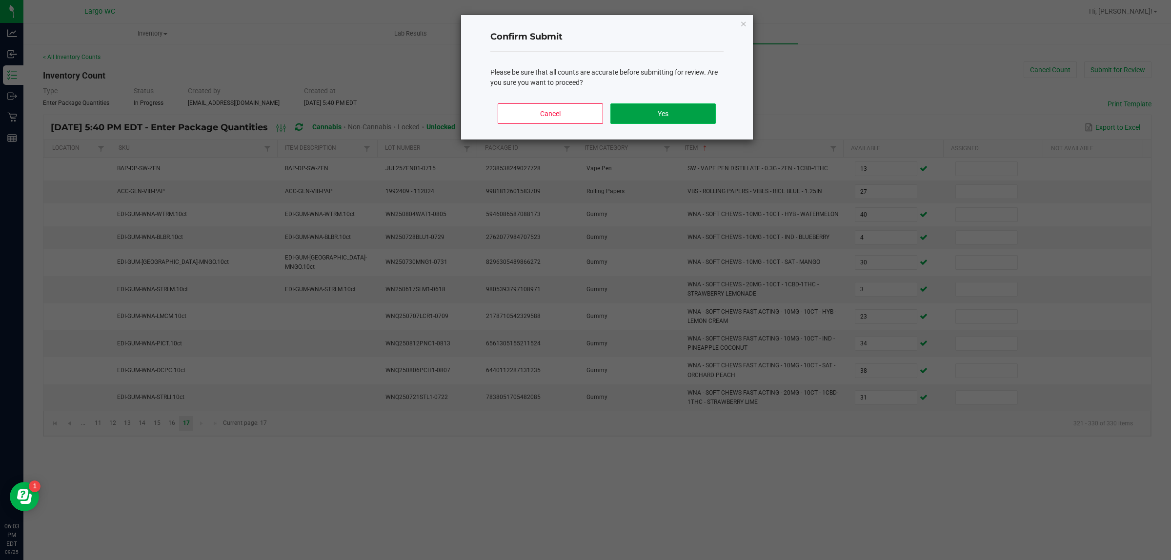
click at [676, 108] on button "Yes" at bounding box center [662, 113] width 105 height 20
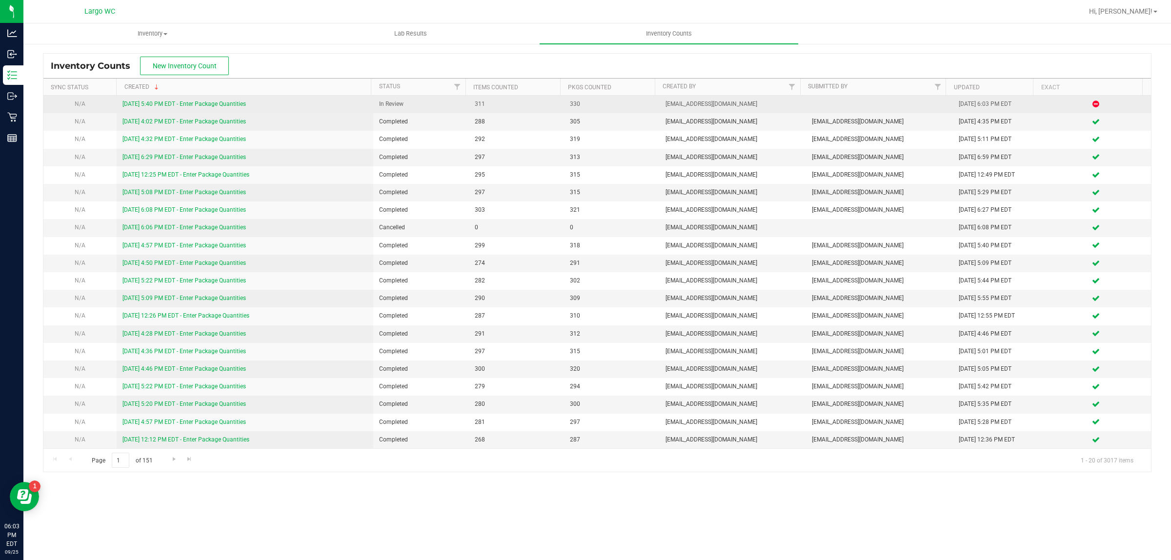
click at [212, 104] on link "9/25/25 5:40 PM EDT - Enter Package Quantities" at bounding box center [183, 104] width 123 height 7
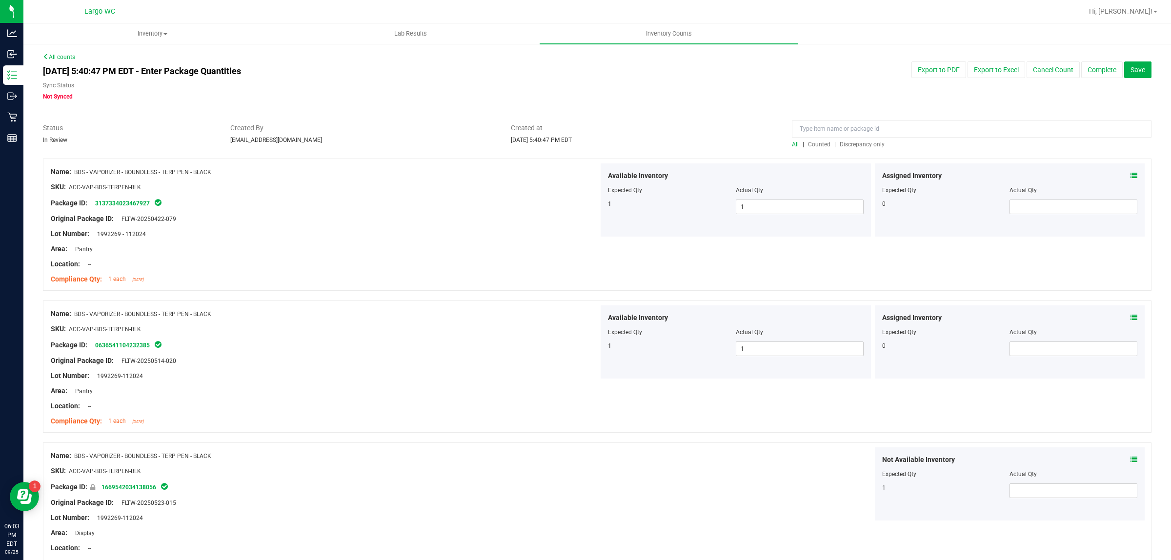
click at [856, 143] on span "Discrepancy only" at bounding box center [862, 144] width 45 height 7
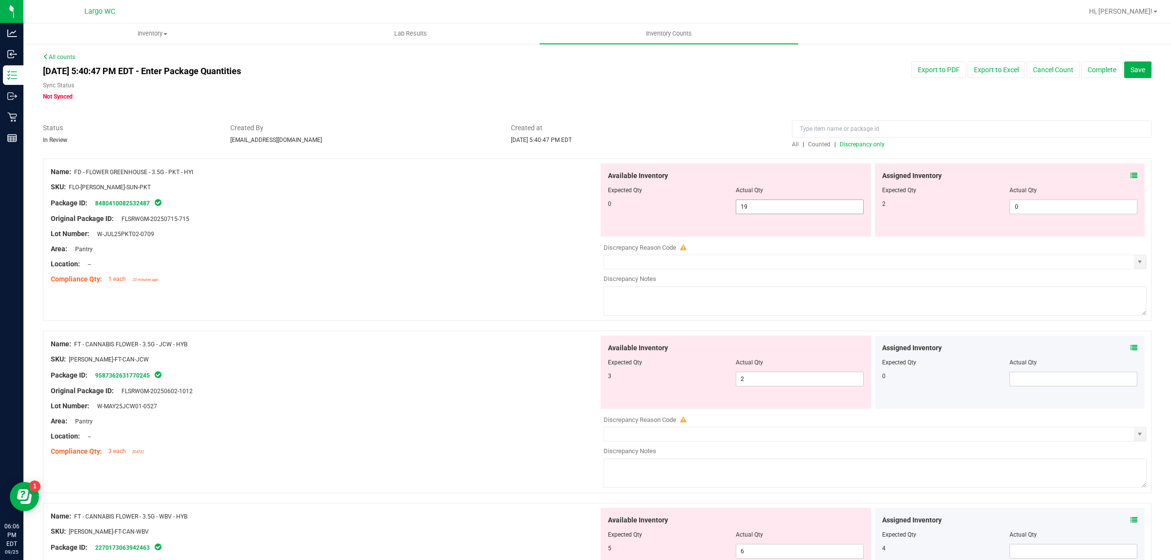
click at [799, 208] on input "19" at bounding box center [799, 207] width 127 height 14
click at [1041, 206] on input "0" at bounding box center [1073, 207] width 127 height 14
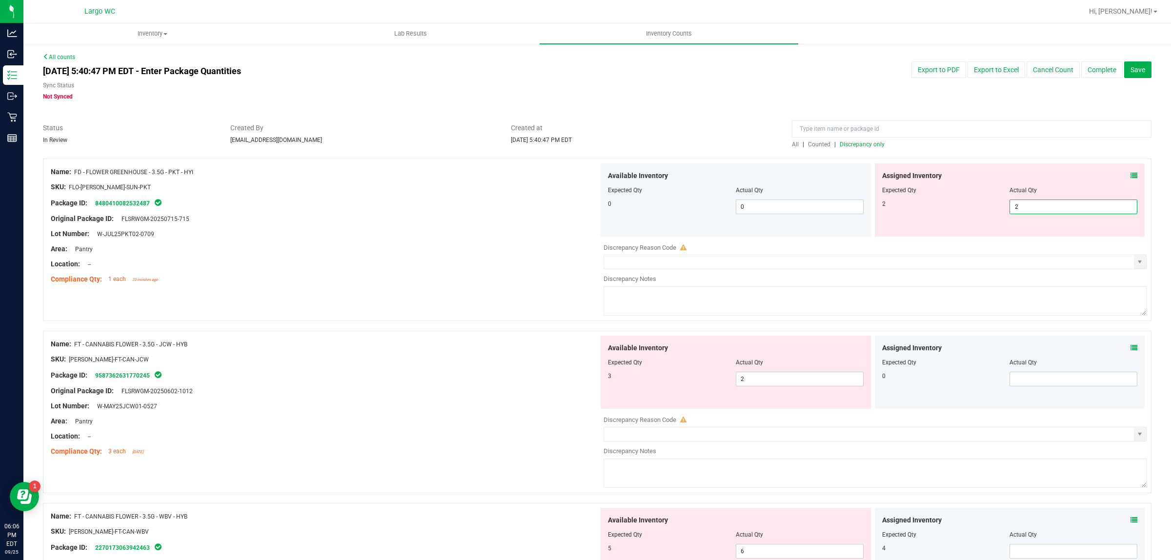
click at [520, 235] on div "Lot Number: W-JUL25PKT02-0709" at bounding box center [325, 234] width 548 height 10
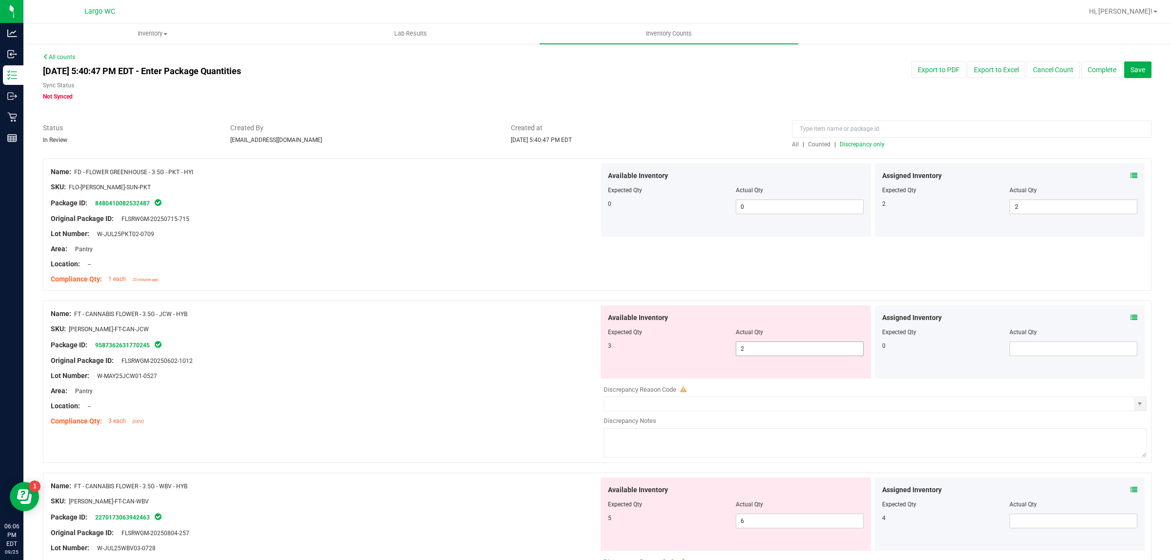
click at [768, 349] on input "2" at bounding box center [799, 349] width 127 height 14
click at [511, 408] on div "Location: --" at bounding box center [325, 406] width 548 height 10
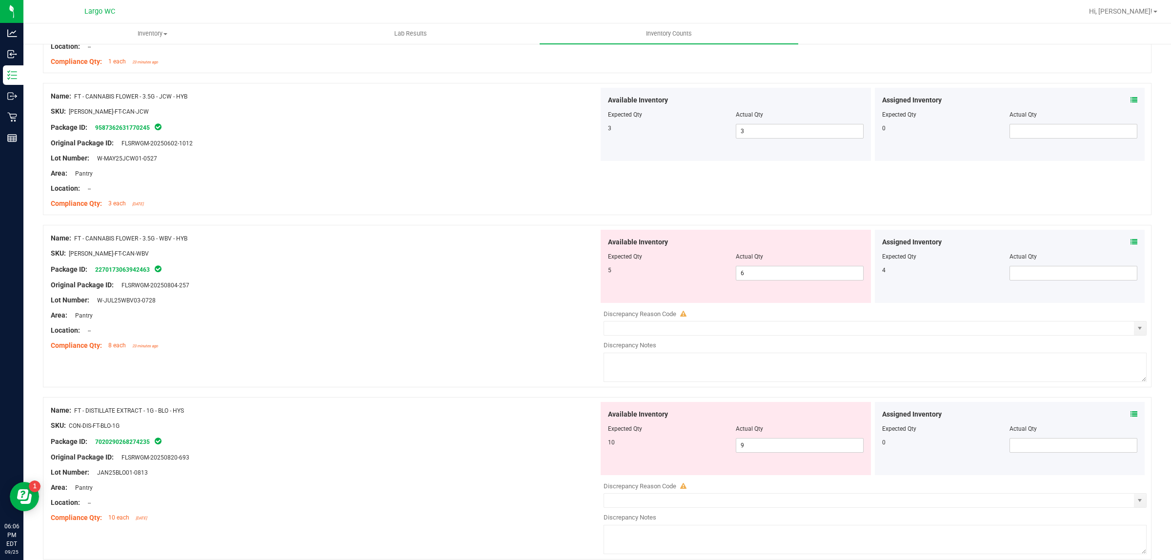
scroll to position [220, 0]
click at [779, 272] on input "6" at bounding box center [799, 271] width 127 height 14
click at [760, 444] on div "Available Inventory Expected Qty Actual Qty 10 9 9" at bounding box center [873, 477] width 548 height 155
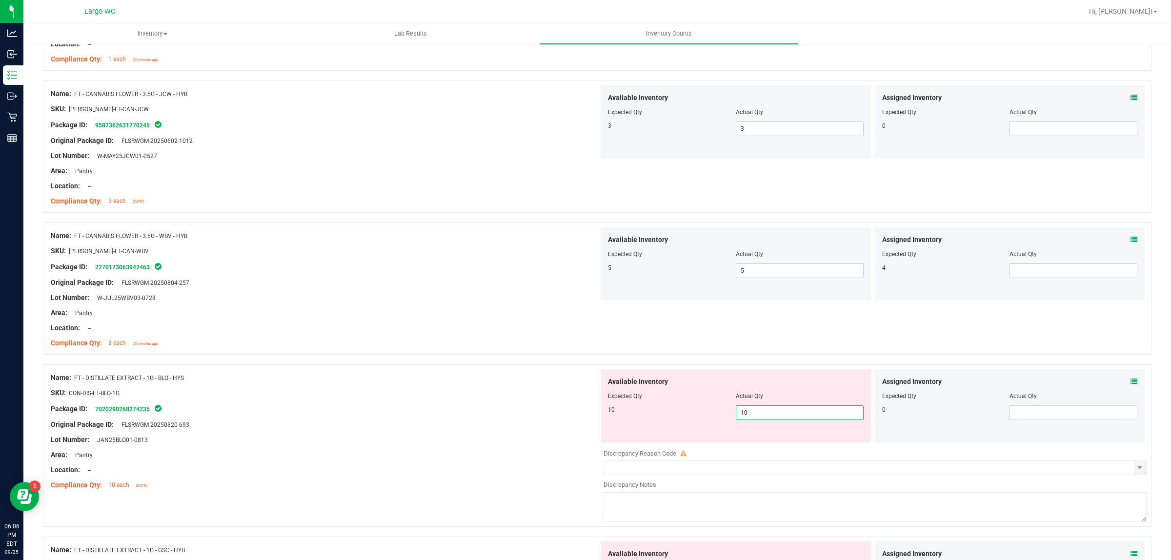
click at [483, 421] on div "Original Package ID: FLSRWGM-20250820-693" at bounding box center [325, 425] width 548 height 10
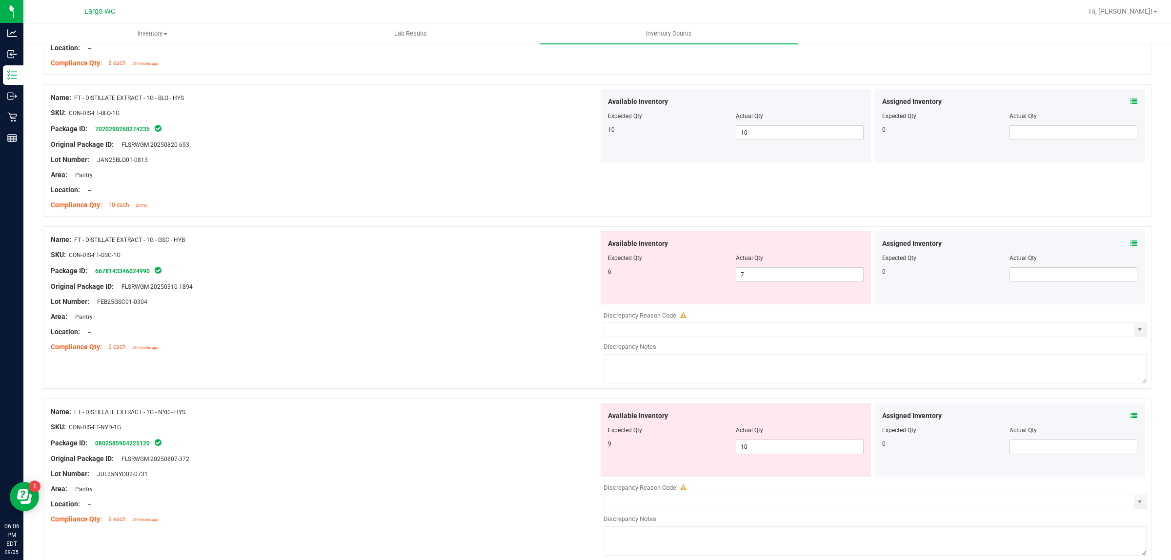
scroll to position [504, 0]
click at [767, 274] on input "7" at bounding box center [799, 271] width 127 height 14
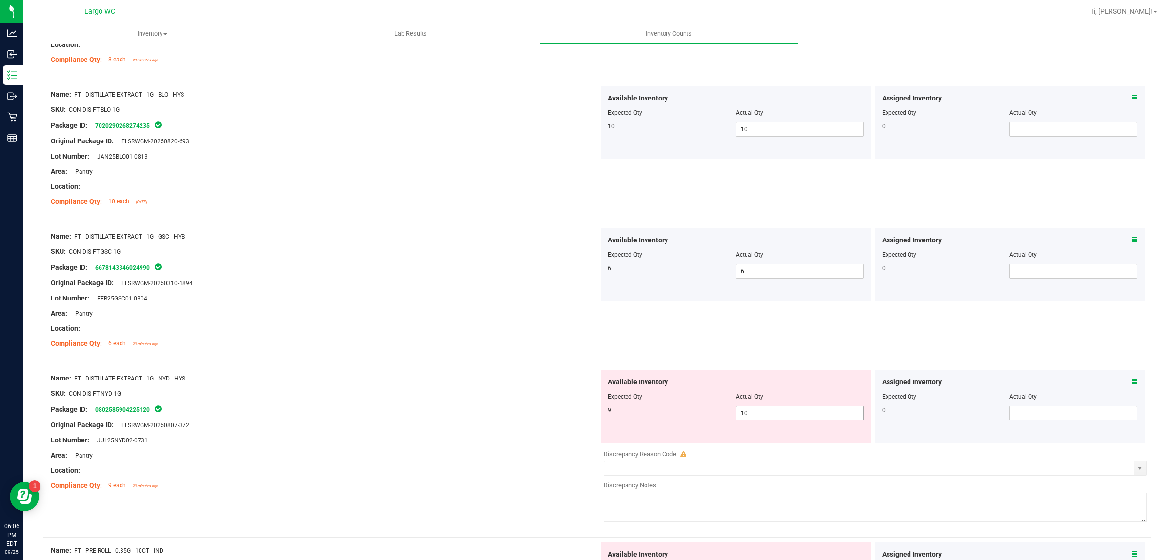
click at [765, 411] on input "10" at bounding box center [799, 413] width 127 height 14
click at [530, 432] on div at bounding box center [325, 432] width 548 height 5
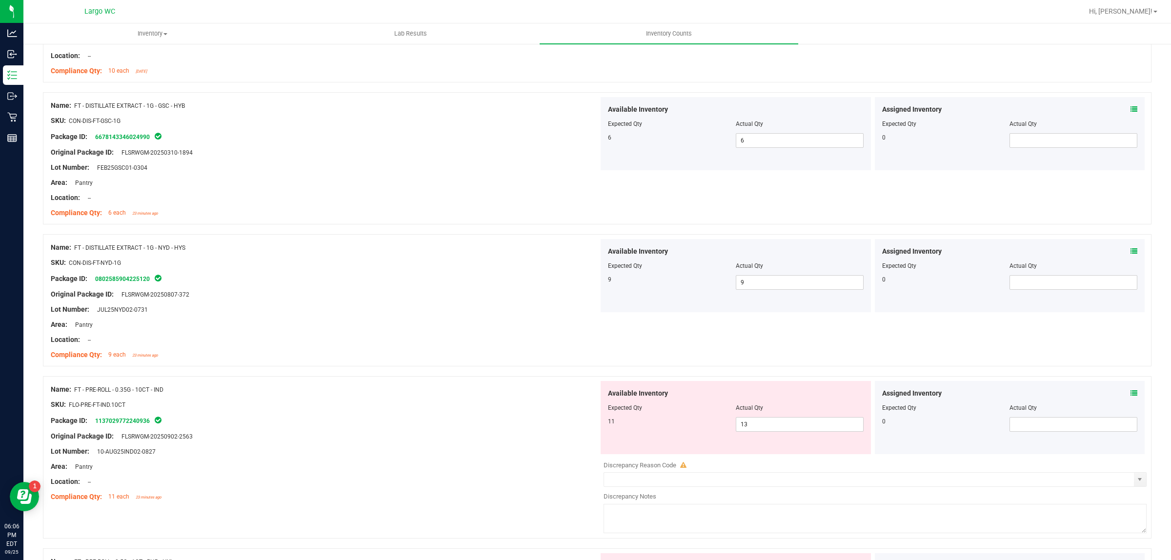
scroll to position [755, 0]
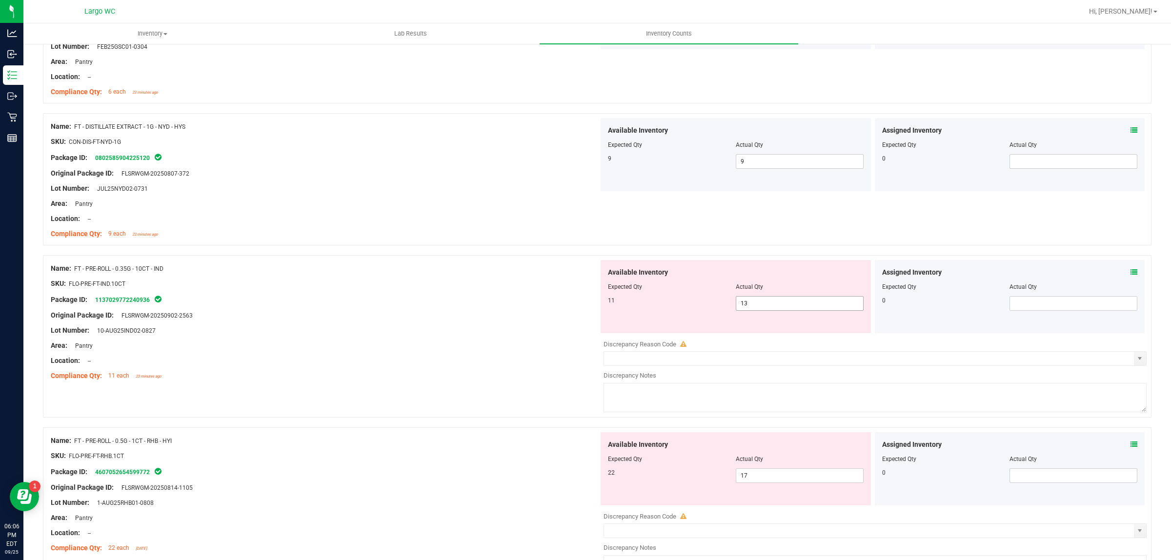
click at [788, 306] on input "13" at bounding box center [799, 304] width 127 height 14
click at [530, 379] on div "Compliance Qty: 11 each 23 minutes ago" at bounding box center [325, 376] width 548 height 10
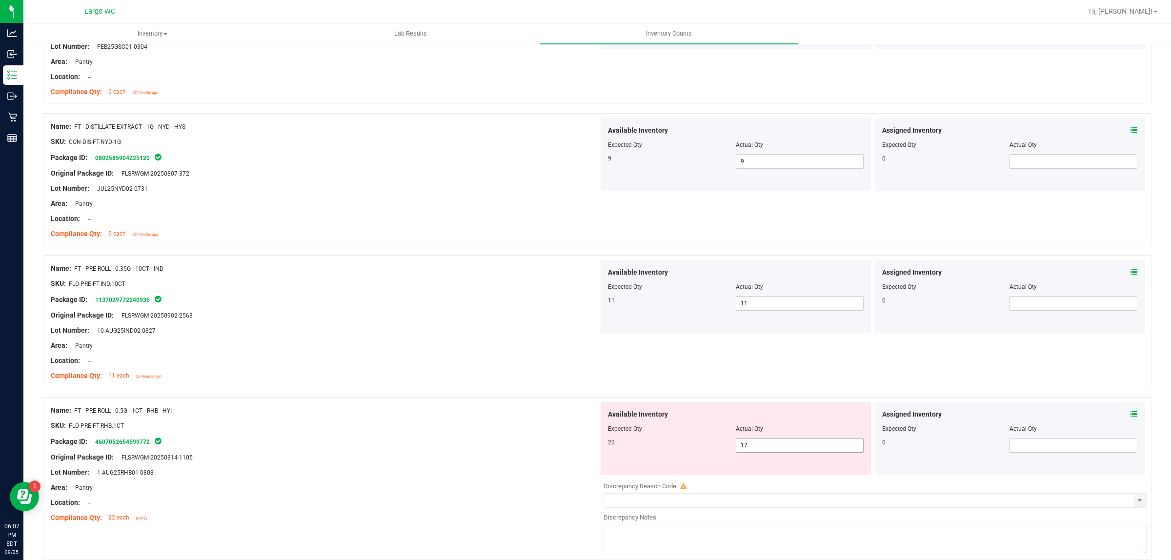
click at [788, 444] on input "17" at bounding box center [799, 446] width 127 height 14
click at [530, 242] on div "Name: FT - DISTILLATE EXTRACT - 1G - NYD - HYS SKU: CON-DIS-FT-NYD-1G Package I…" at bounding box center [325, 180] width 548 height 124
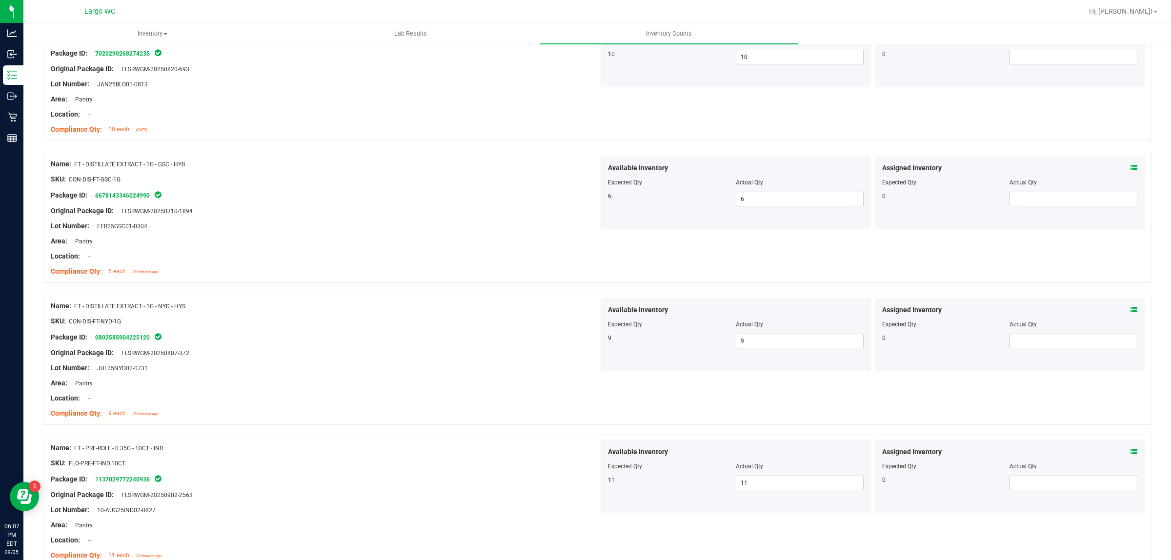
scroll to position [0, 0]
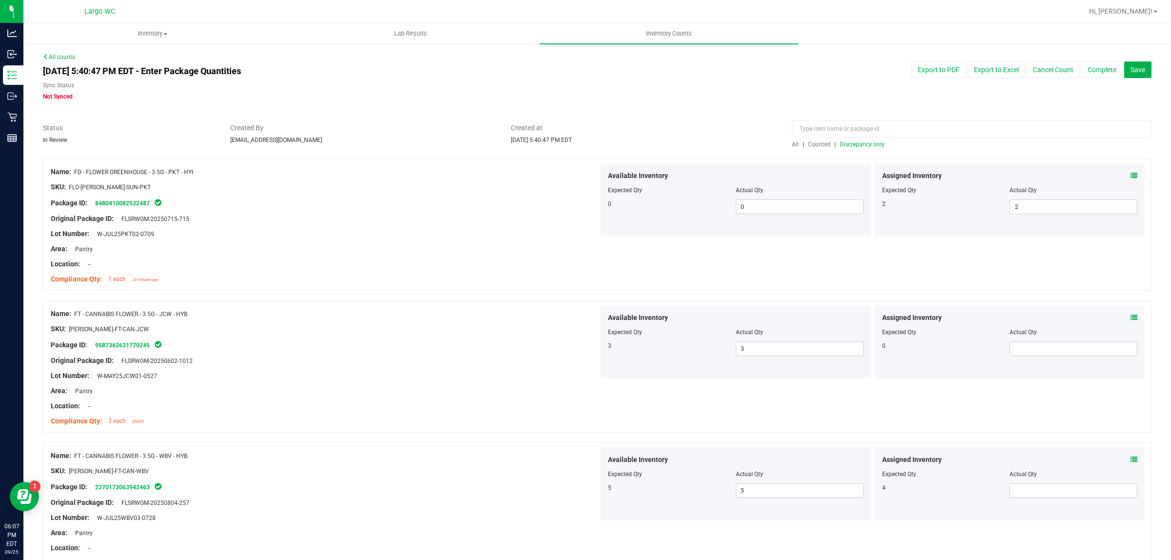
click at [859, 145] on span "Discrepancy only" at bounding box center [862, 144] width 45 height 7
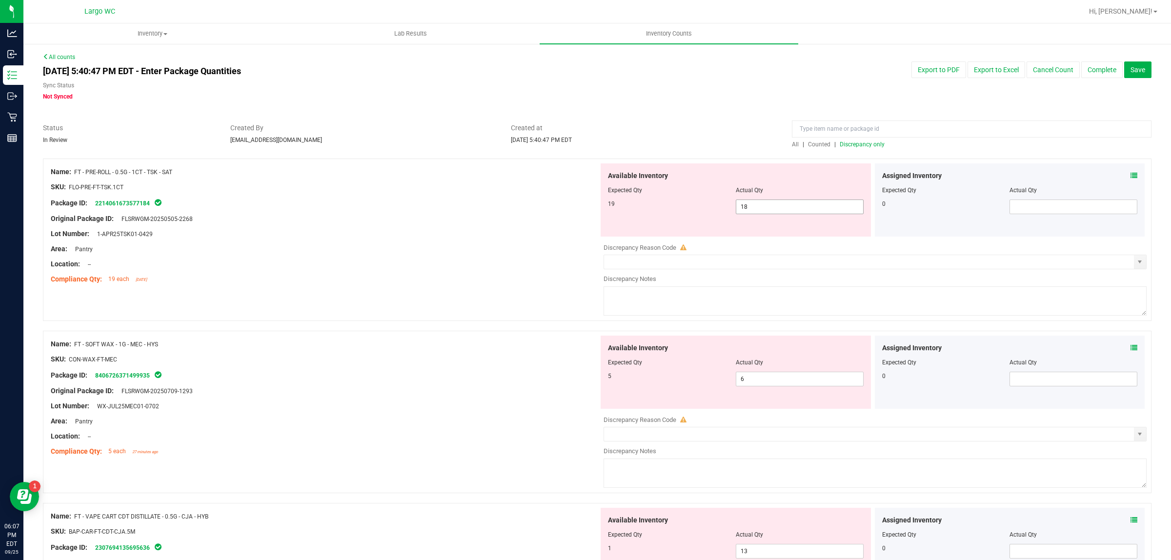
click at [802, 203] on input "18" at bounding box center [799, 207] width 127 height 14
click at [785, 380] on div "Available Inventory Expected Qty Actual Qty 5 6 6" at bounding box center [873, 413] width 548 height 155
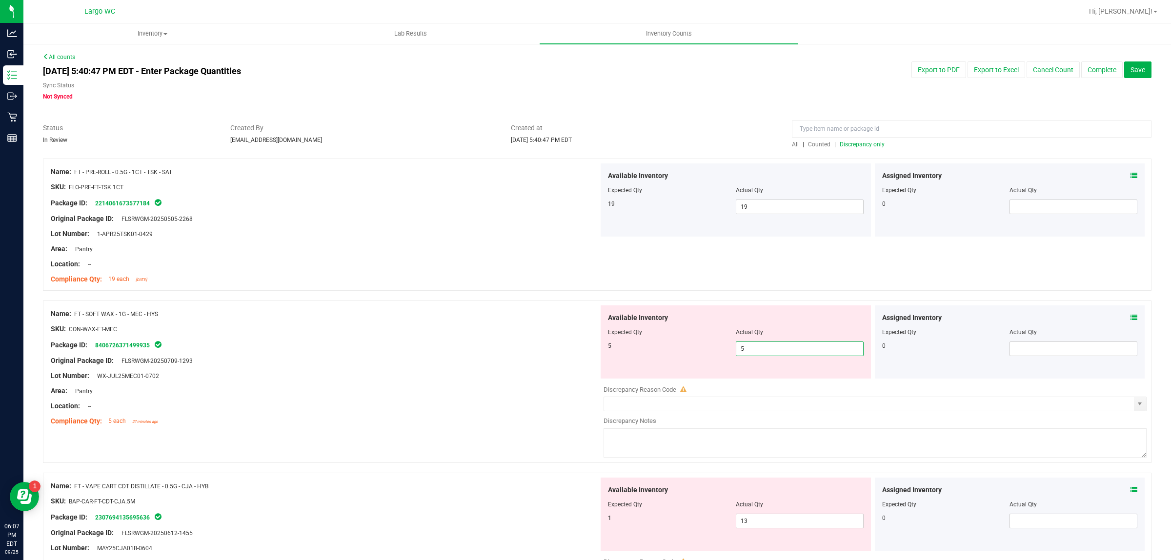
click at [394, 392] on div "Area: Pantry" at bounding box center [325, 391] width 548 height 10
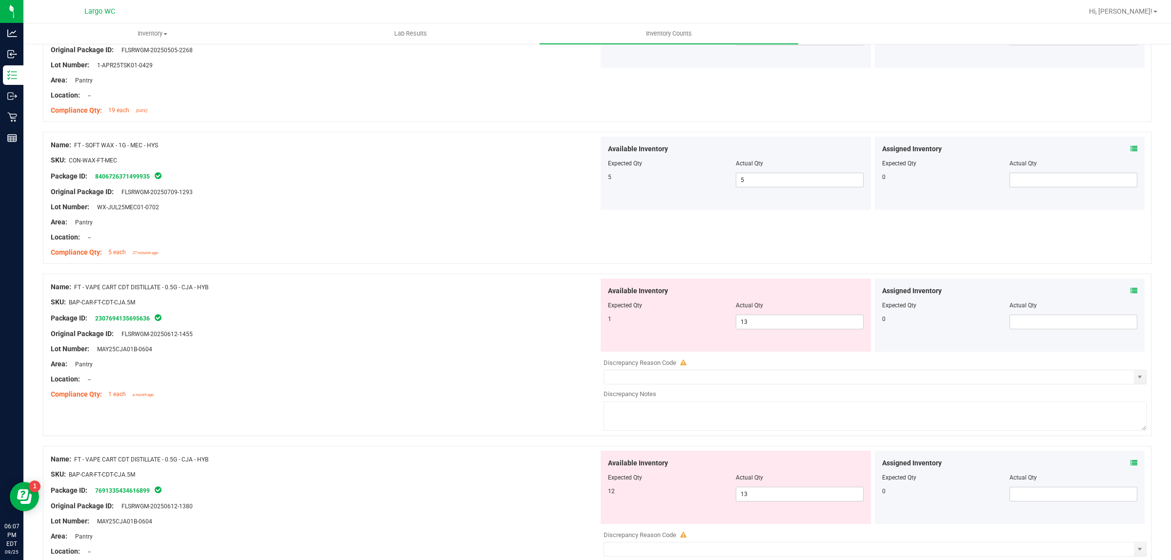
scroll to position [186, 0]
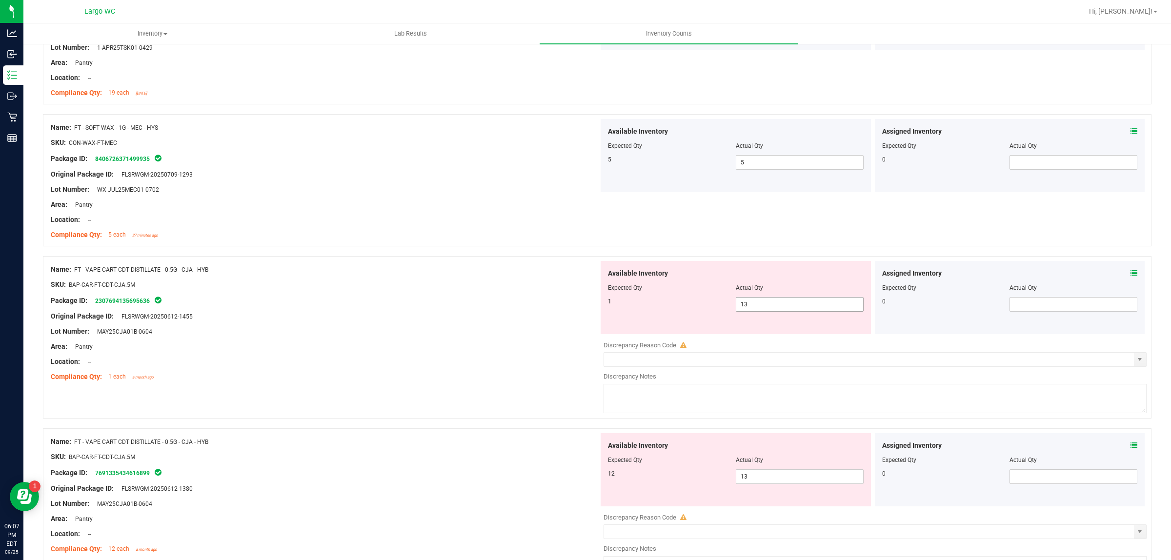
click at [777, 308] on input "13" at bounding box center [799, 305] width 127 height 14
click at [761, 480] on div "Available Inventory Expected Qty Actual Qty 12 13 13" at bounding box center [873, 510] width 548 height 155
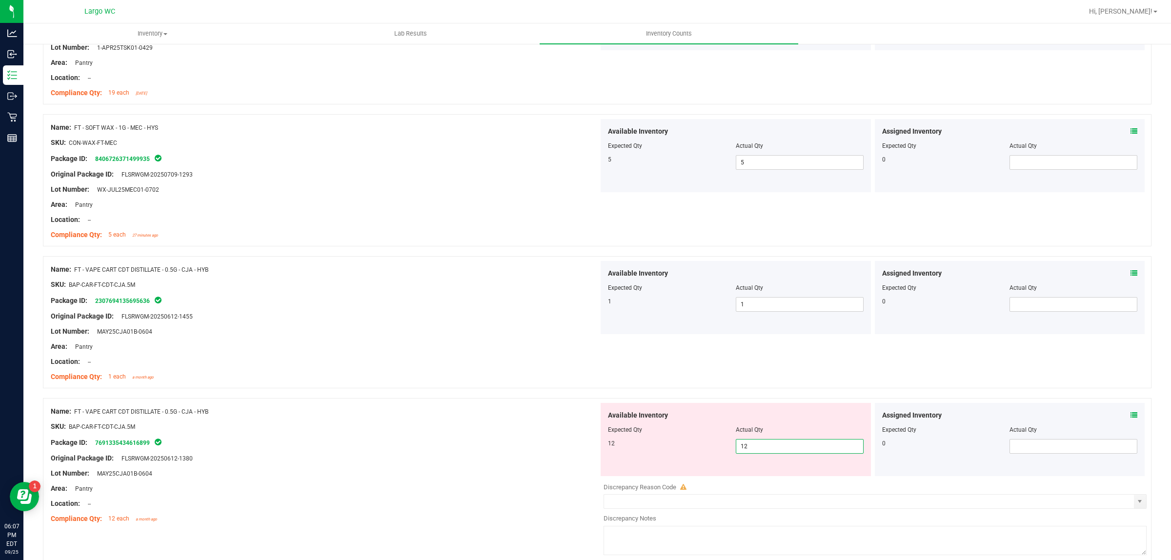
click at [505, 341] on div at bounding box center [325, 339] width 548 height 5
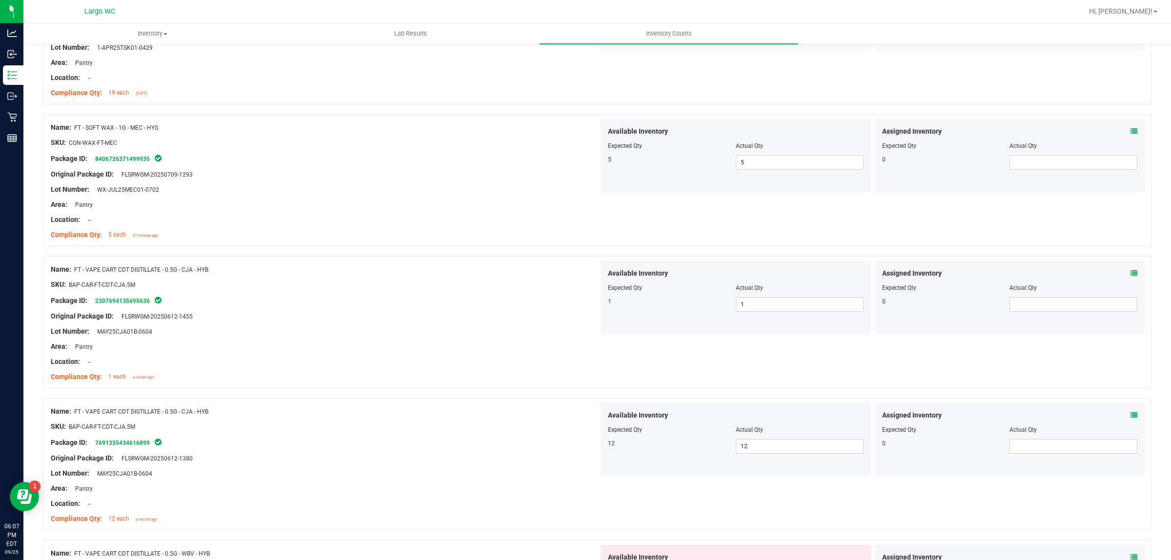
scroll to position [0, 0]
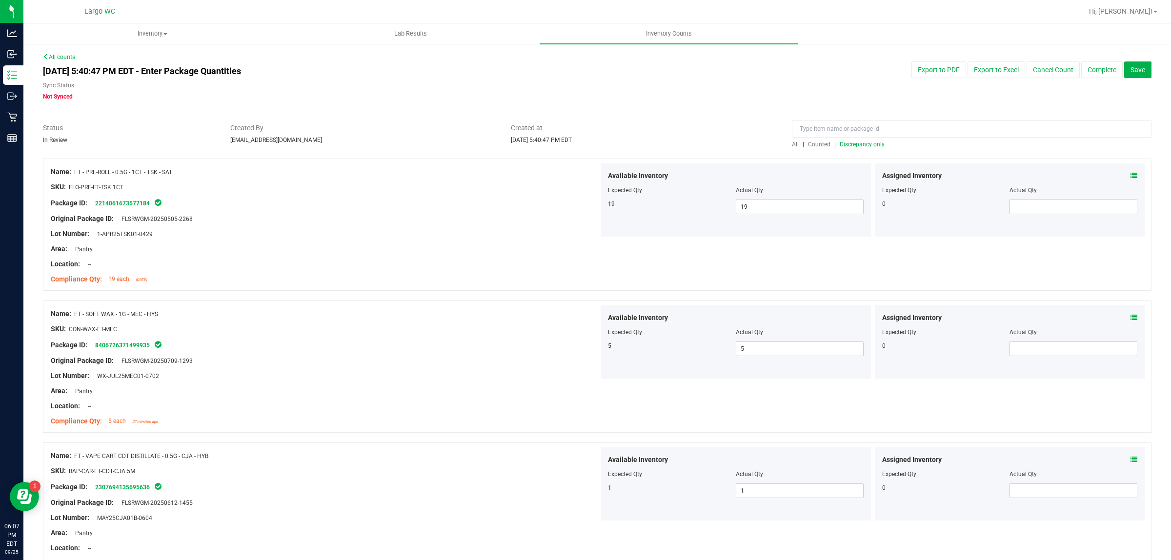
click at [842, 144] on span "Discrepancy only" at bounding box center [862, 144] width 45 height 7
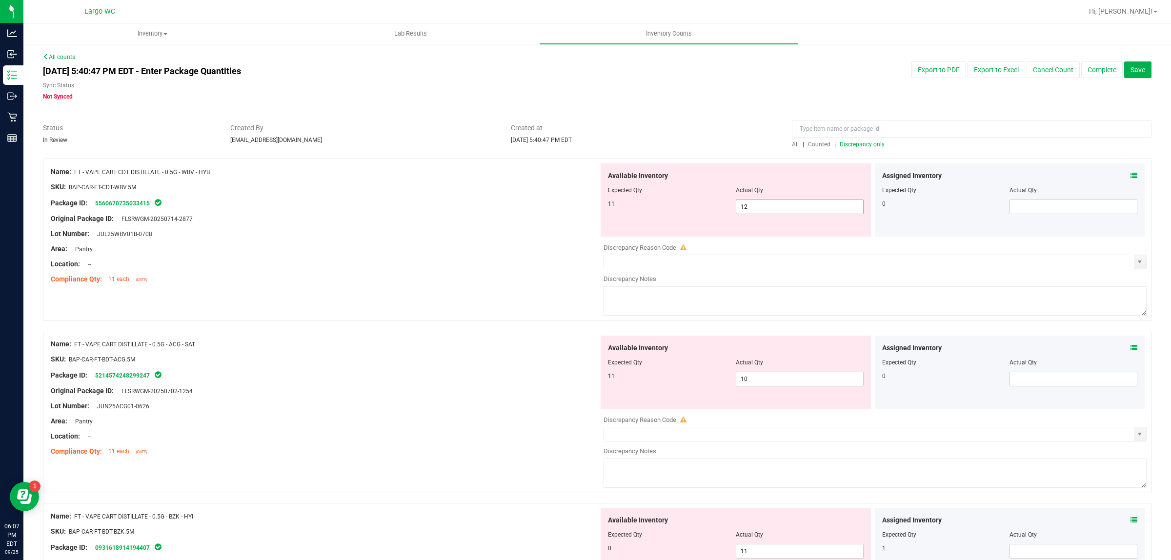
click at [775, 210] on input "12" at bounding box center [799, 207] width 127 height 14
click at [523, 400] on div "Name: FT - VAPE CART DISTILLATE - 0.5G - ACG - SAT SKU: BAP-CAR-FT-BDT-ACG.5M P…" at bounding box center [325, 398] width 548 height 124
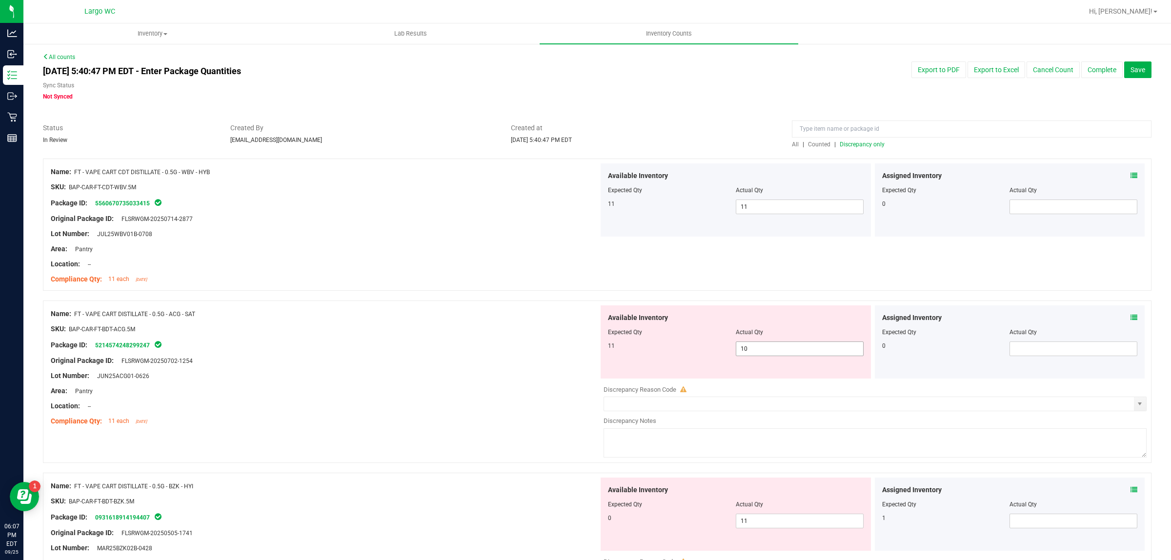
click at [780, 345] on input "10" at bounding box center [799, 349] width 127 height 14
click at [455, 376] on div "Lot Number: JUN25ACG01-0626" at bounding box center [325, 376] width 548 height 10
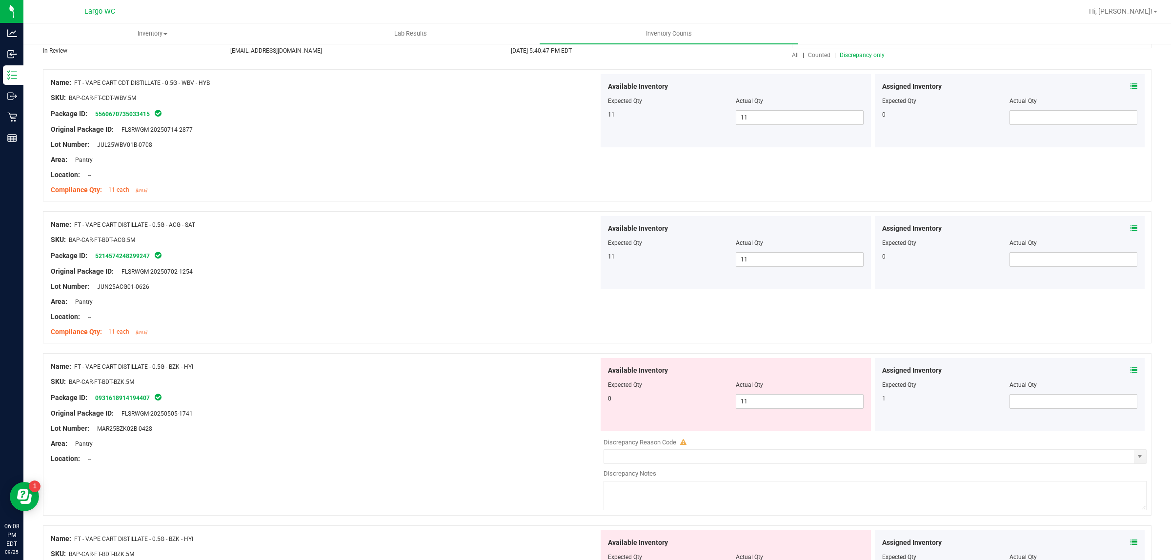
scroll to position [222, 0]
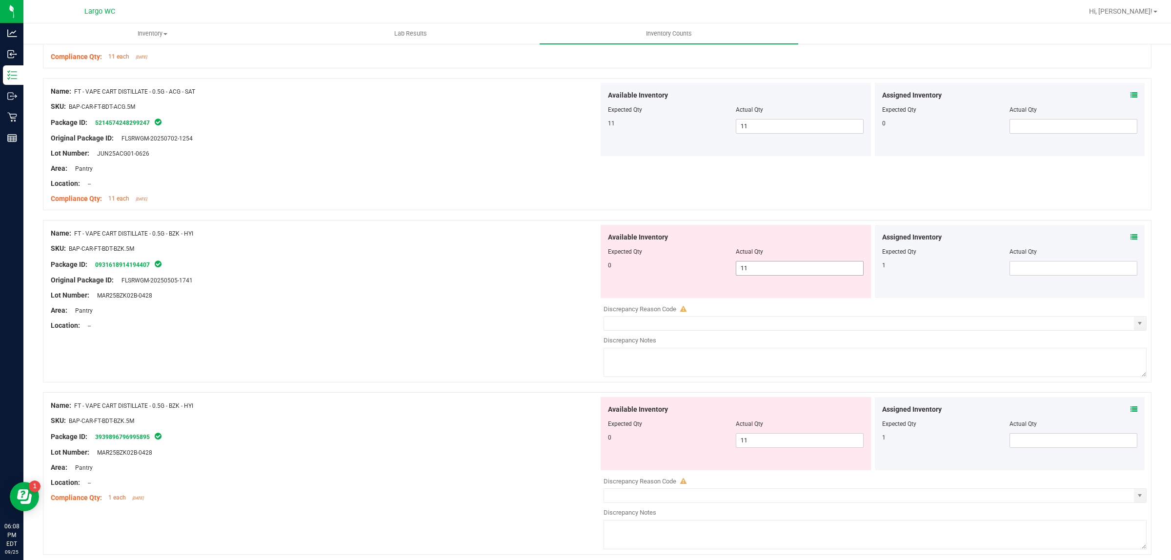
click at [786, 271] on input "11" at bounding box center [799, 269] width 127 height 14
click at [788, 438] on div "Available Inventory Expected Qty Actual Qty 0 11 11" at bounding box center [873, 474] width 548 height 155
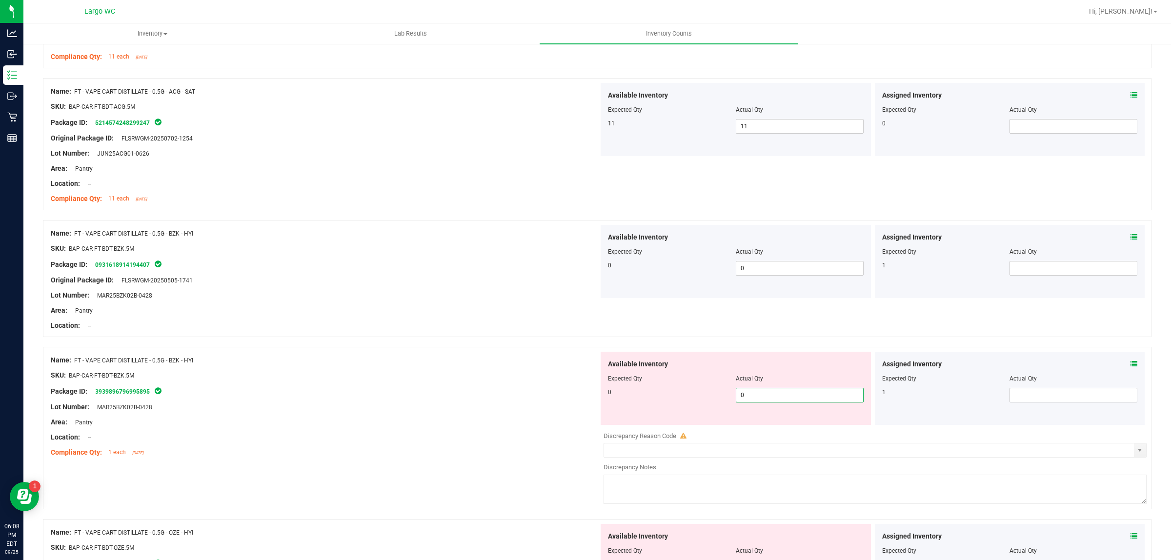
click at [549, 410] on div "Lot Number: MAR25BZK02B-0428" at bounding box center [325, 407] width 548 height 10
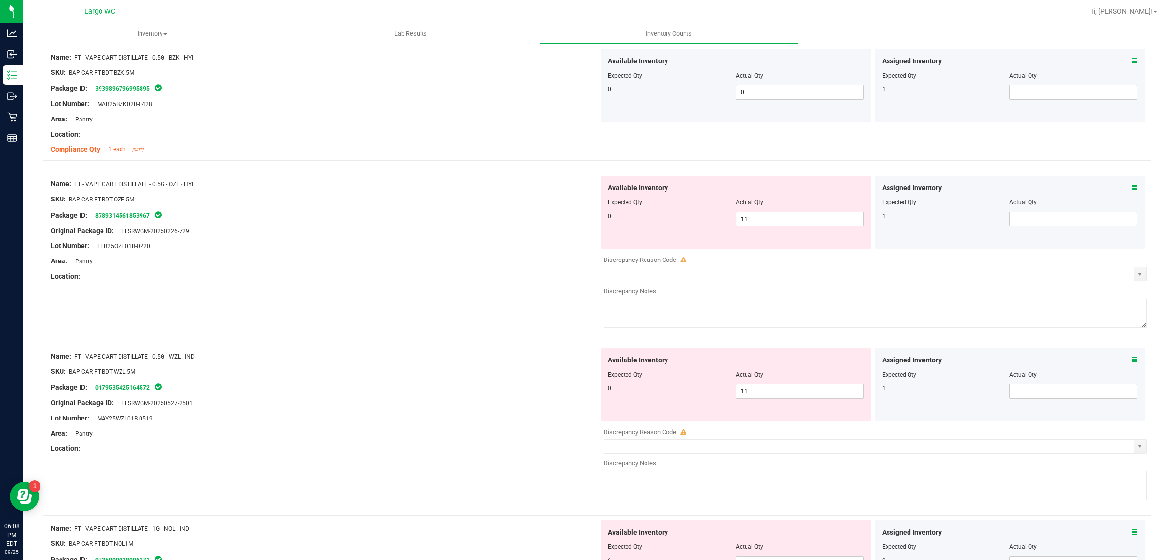
scroll to position [527, 0]
click at [789, 216] on input "11" at bounding box center [799, 217] width 127 height 14
click at [776, 388] on div "Available Inventory Expected Qty Actual Qty 0 11 11" at bounding box center [873, 423] width 548 height 155
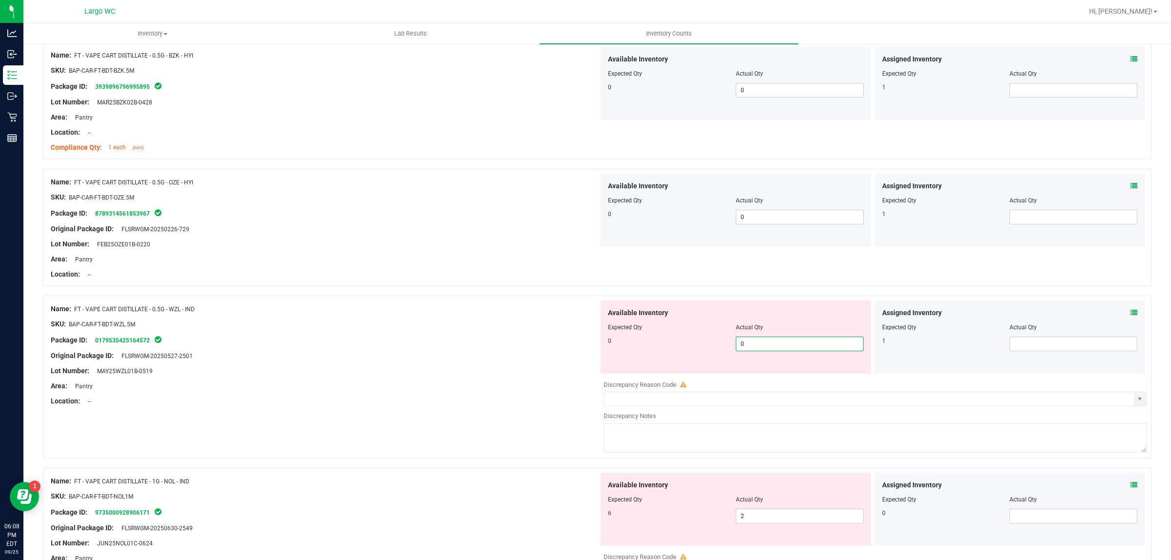
click at [545, 316] on div at bounding box center [325, 316] width 548 height 5
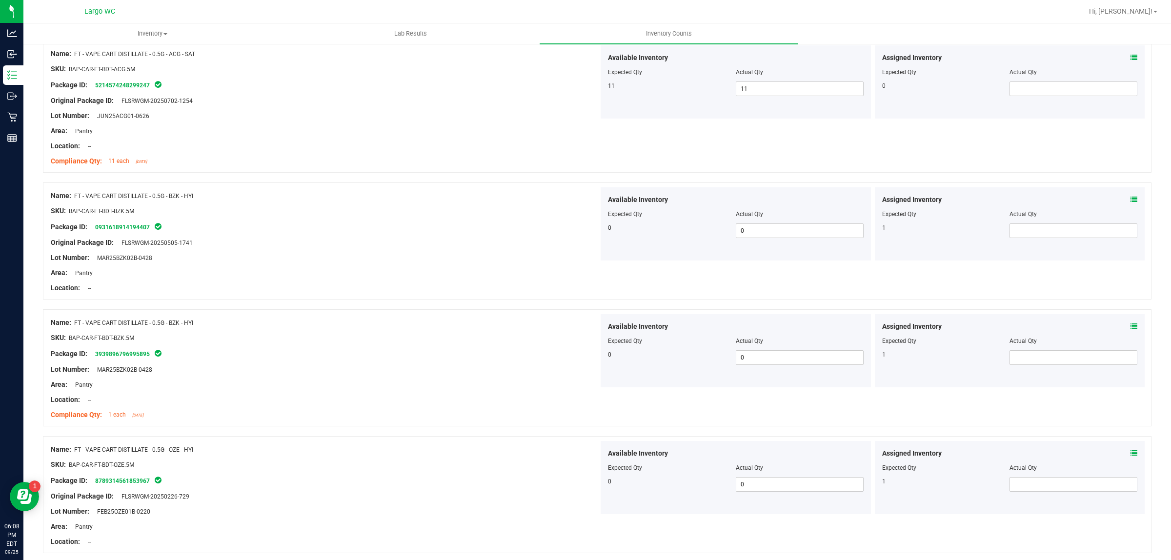
scroll to position [0, 0]
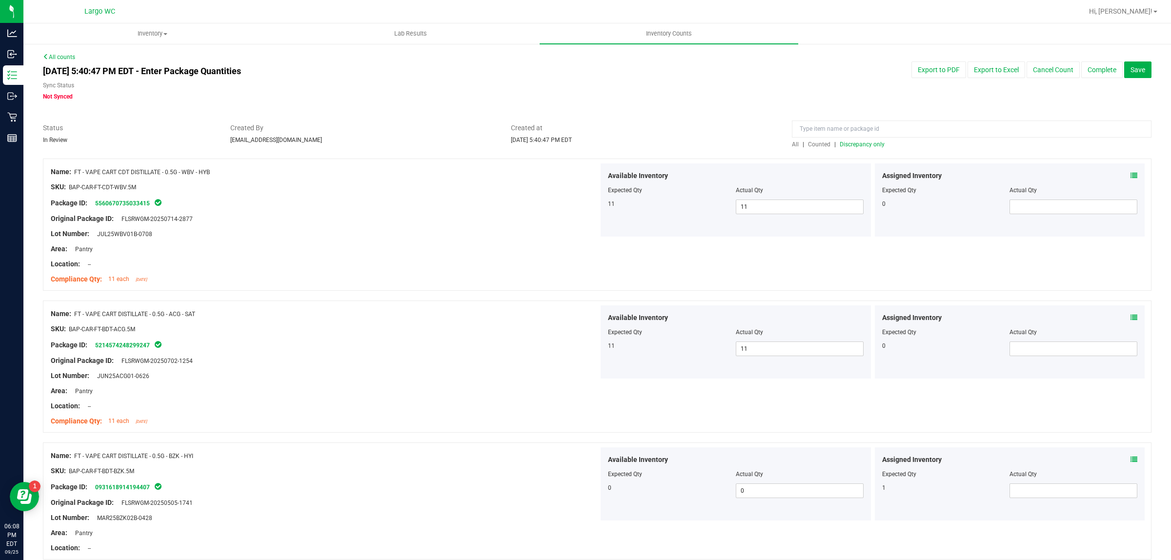
click at [865, 144] on span "Discrepancy only" at bounding box center [862, 144] width 45 height 7
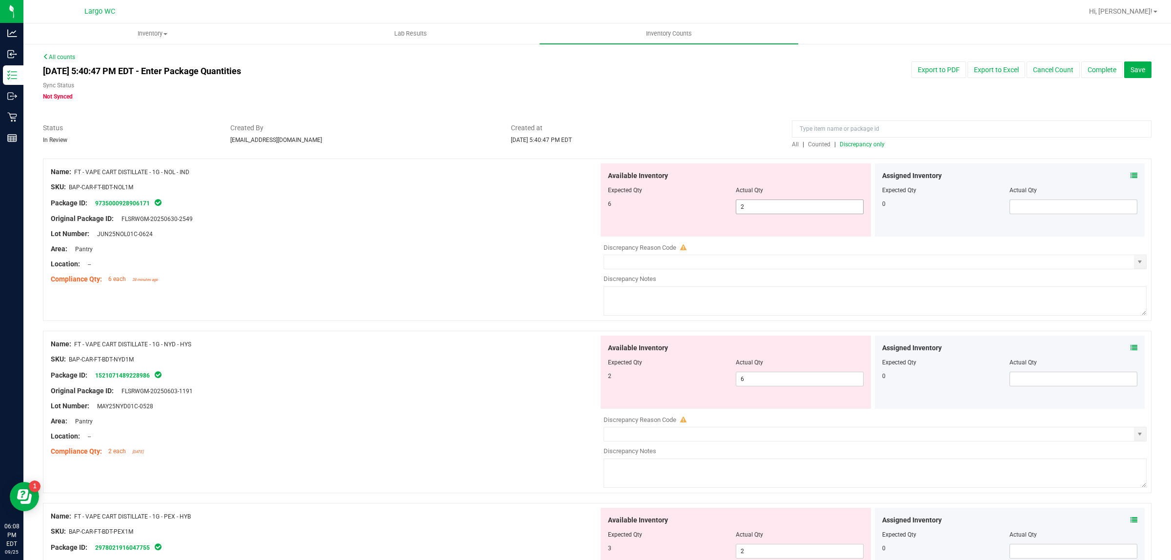
click at [777, 206] on input "2" at bounding box center [799, 207] width 127 height 14
click at [787, 378] on div "Available Inventory Expected Qty Actual Qty 2 6 6" at bounding box center [736, 372] width 270 height 73
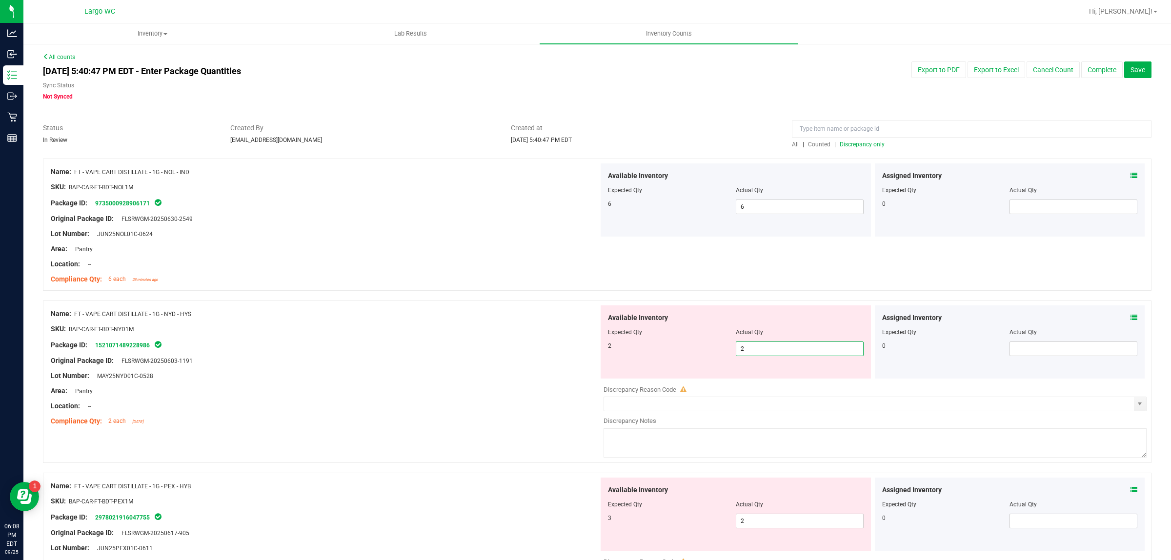
click at [648, 267] on div "Name: FT - VAPE CART DISTILLATE - 1G - NOL - IND SKU: BAP-CAR-FT-BDT-NOL1M Pack…" at bounding box center [597, 225] width 1109 height 132
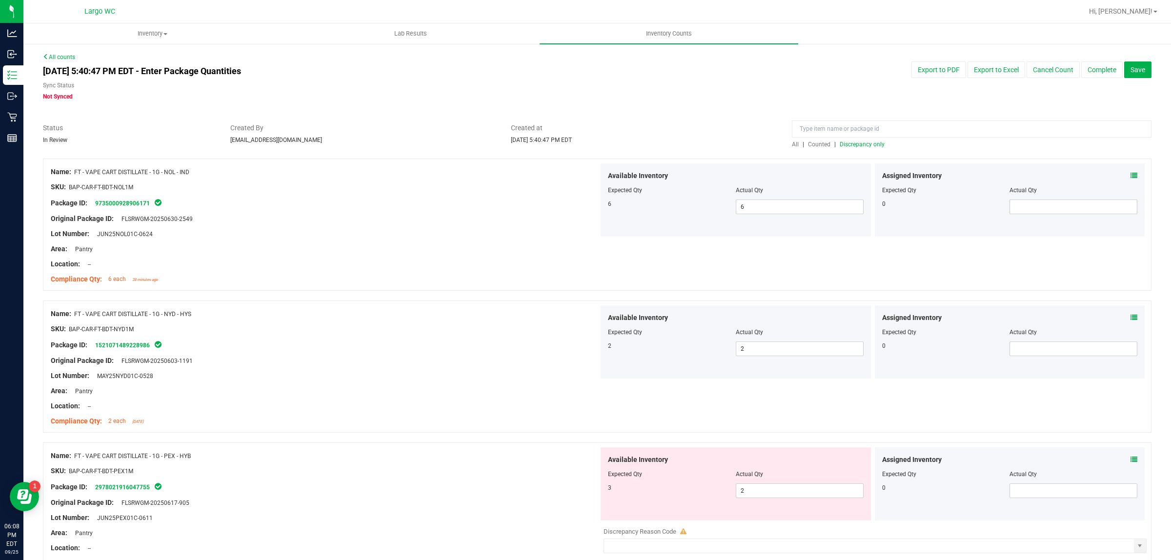
click at [864, 165] on div "Available Inventory Expected Qty Actual Qty 6 6 6" at bounding box center [736, 199] width 270 height 73
click at [856, 142] on span "Discrepancy only" at bounding box center [862, 144] width 45 height 7
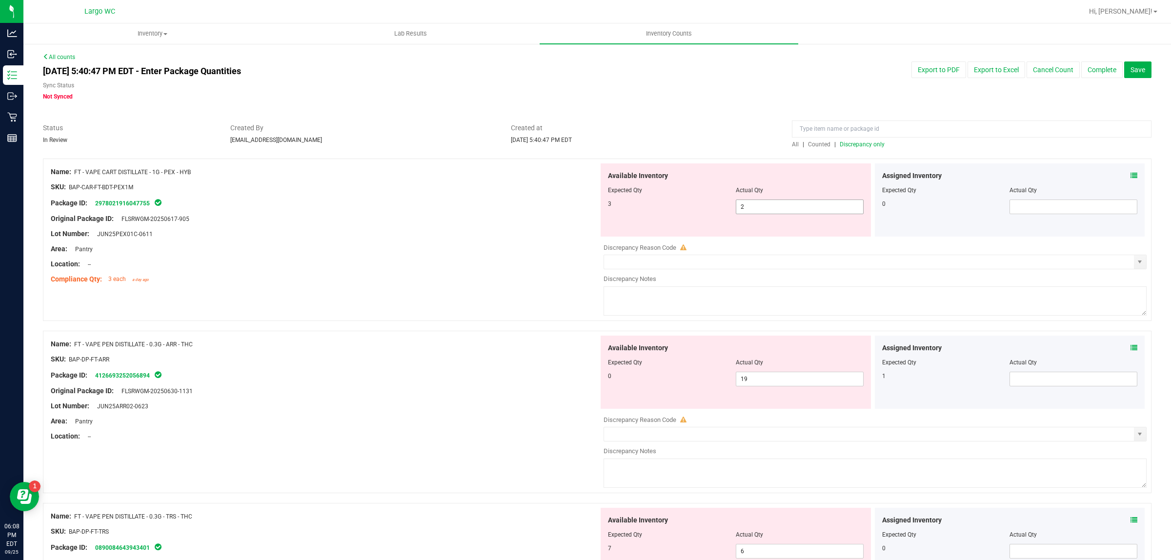
click at [788, 209] on input "2" at bounding box center [799, 207] width 127 height 14
click at [755, 381] on div "Available Inventory Expected Qty Actual Qty 0 19 19" at bounding box center [873, 413] width 548 height 155
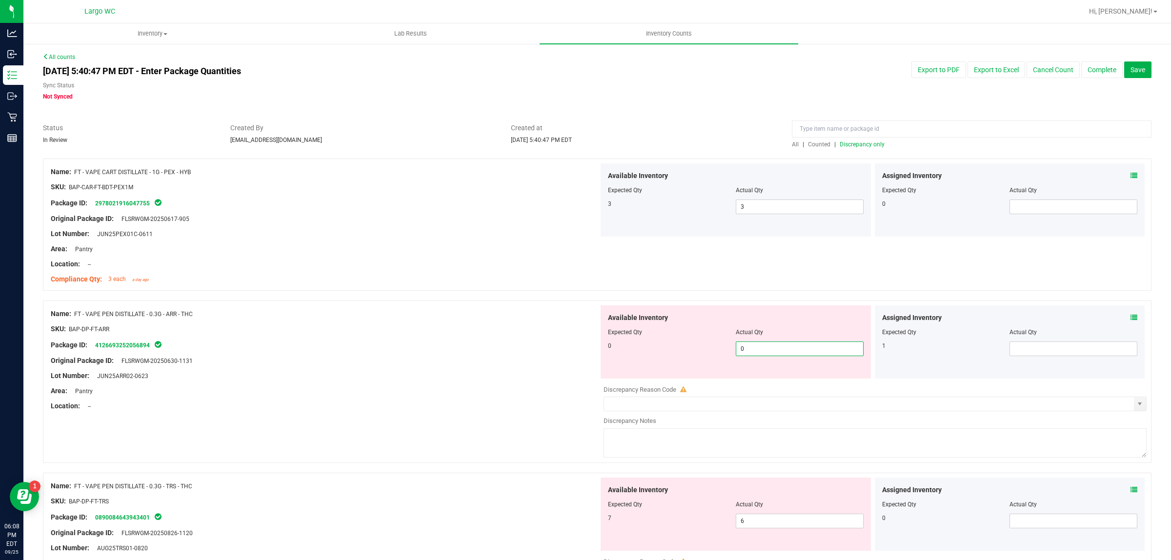
click at [530, 394] on div "Area: Pantry" at bounding box center [325, 391] width 548 height 10
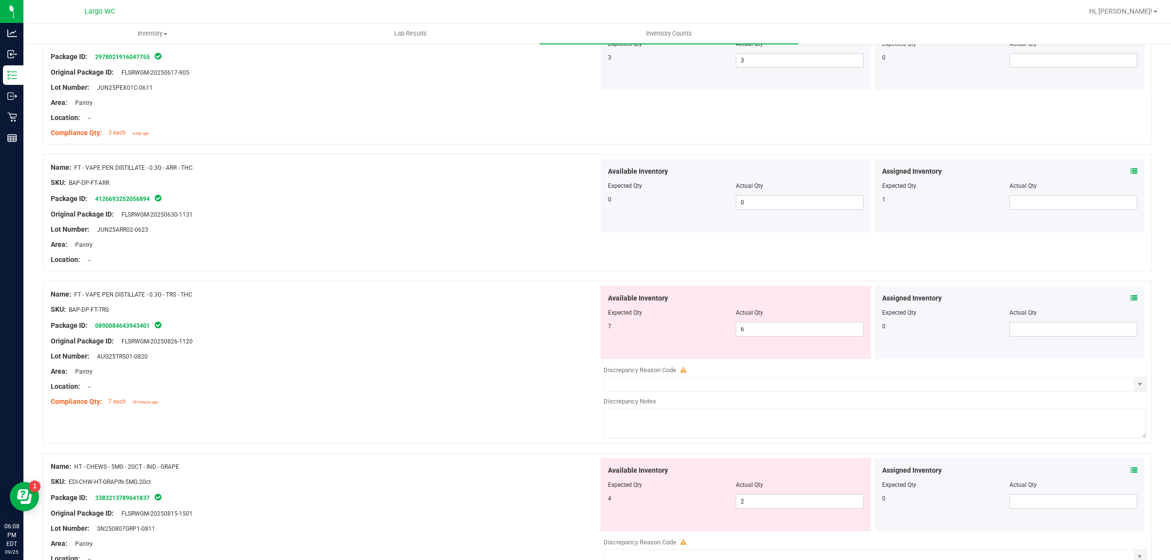
scroll to position [189, 0]
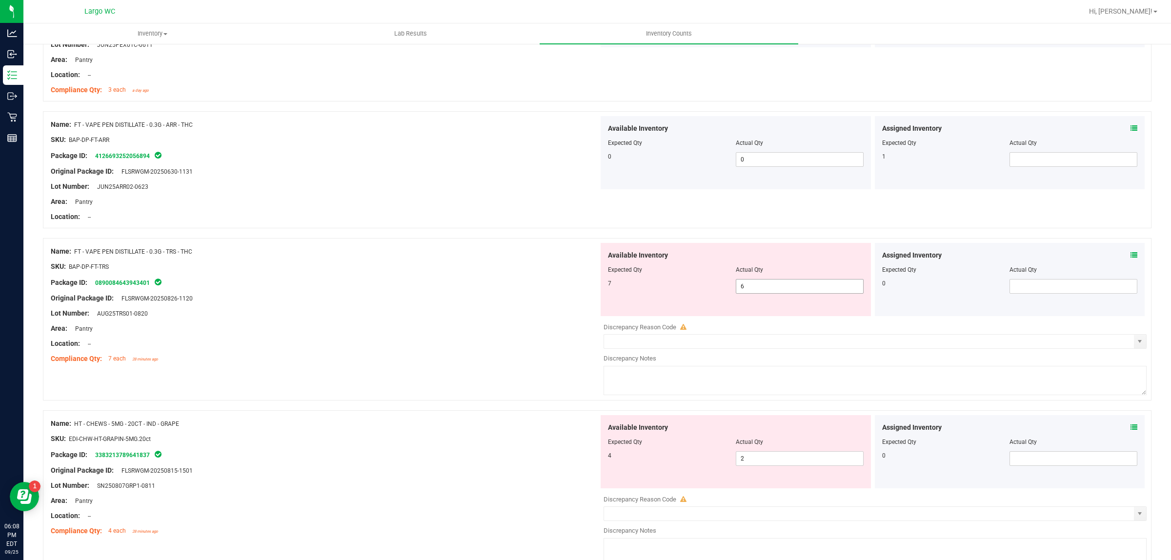
click at [783, 286] on input "6" at bounding box center [799, 287] width 127 height 14
click at [523, 374] on div "Name: FT - VAPE PEN DISTILLATE - 0.3G - TRS - THC SKU: BAP-DP-FT-TRS Package ID…" at bounding box center [597, 324] width 1109 height 172
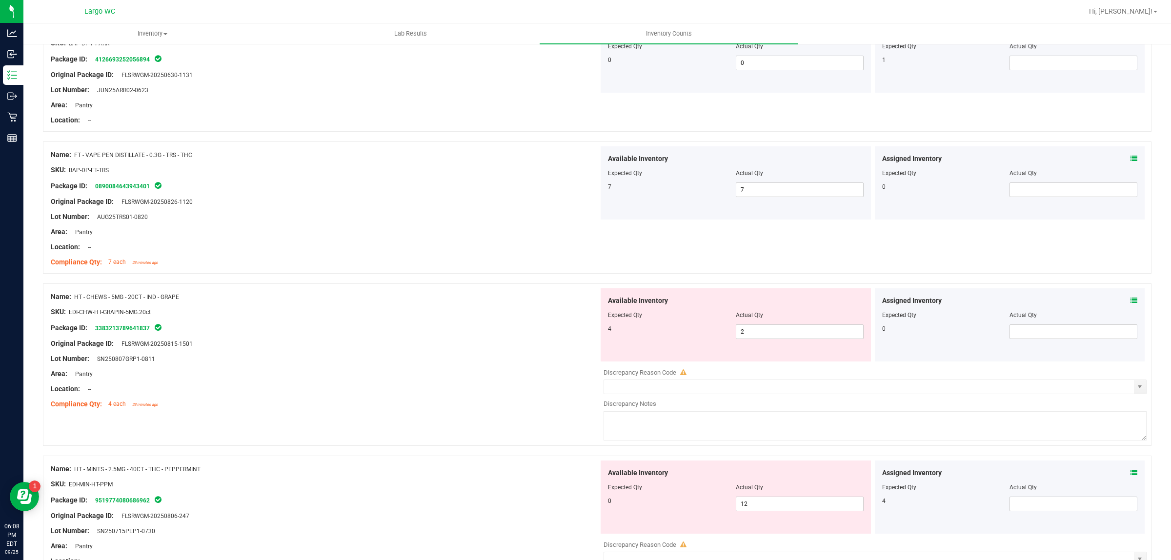
scroll to position [299, 0]
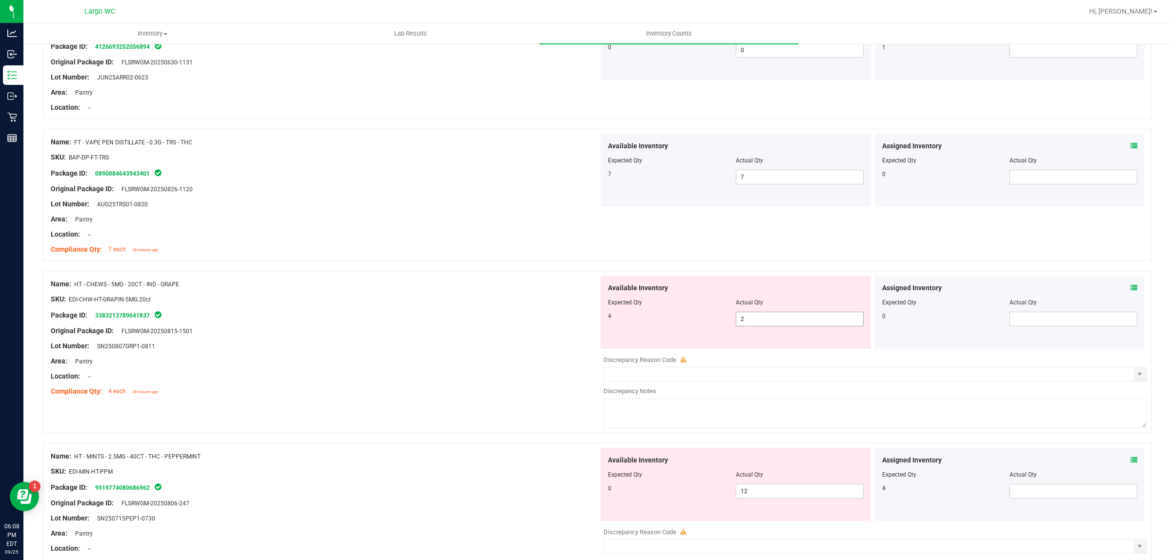
click at [787, 318] on input "2" at bounding box center [799, 319] width 127 height 14
click at [1131, 285] on icon at bounding box center [1134, 287] width 7 height 7
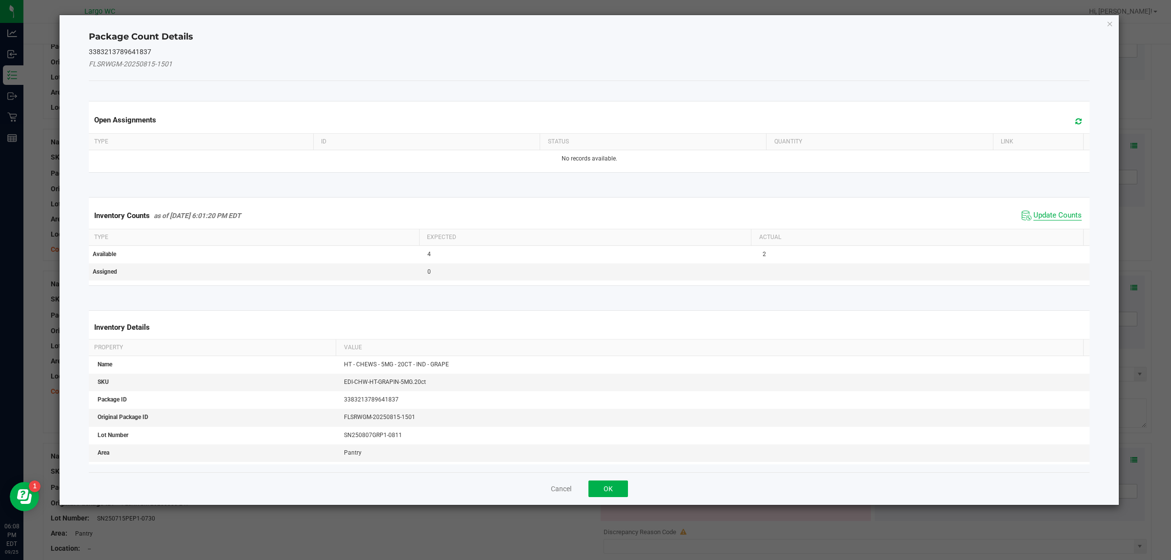
click at [1054, 216] on span "Update Counts" at bounding box center [1057, 216] width 48 height 10
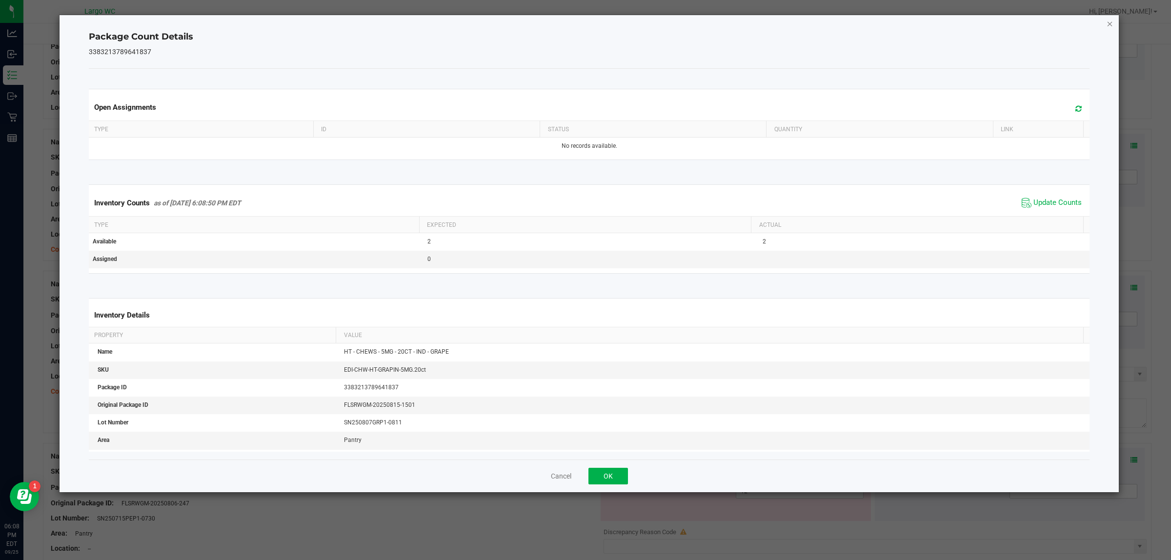
click at [1112, 22] on icon "Close" at bounding box center [1110, 24] width 7 height 12
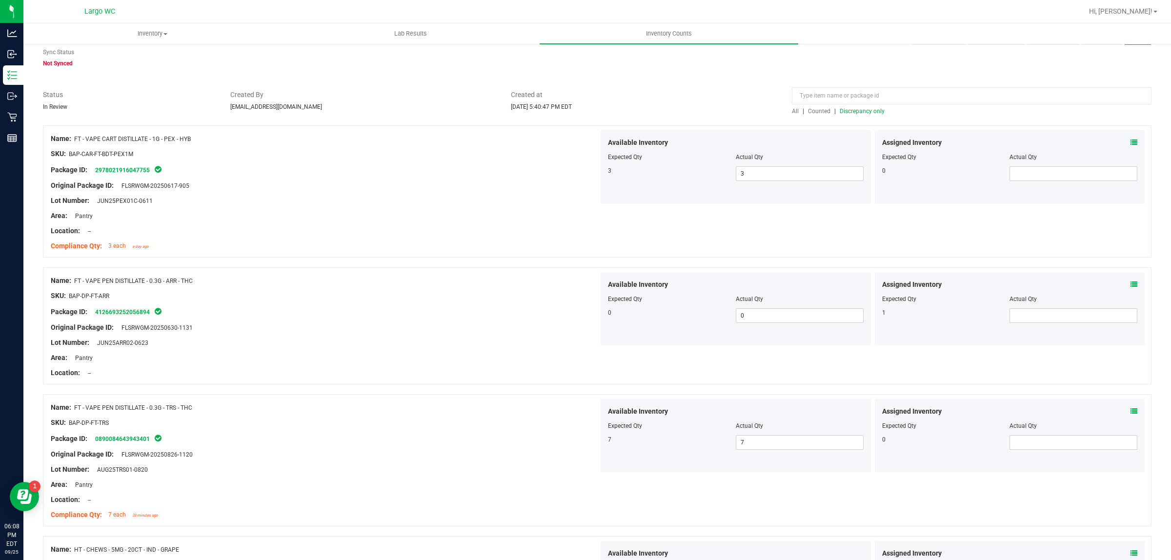
scroll to position [0, 0]
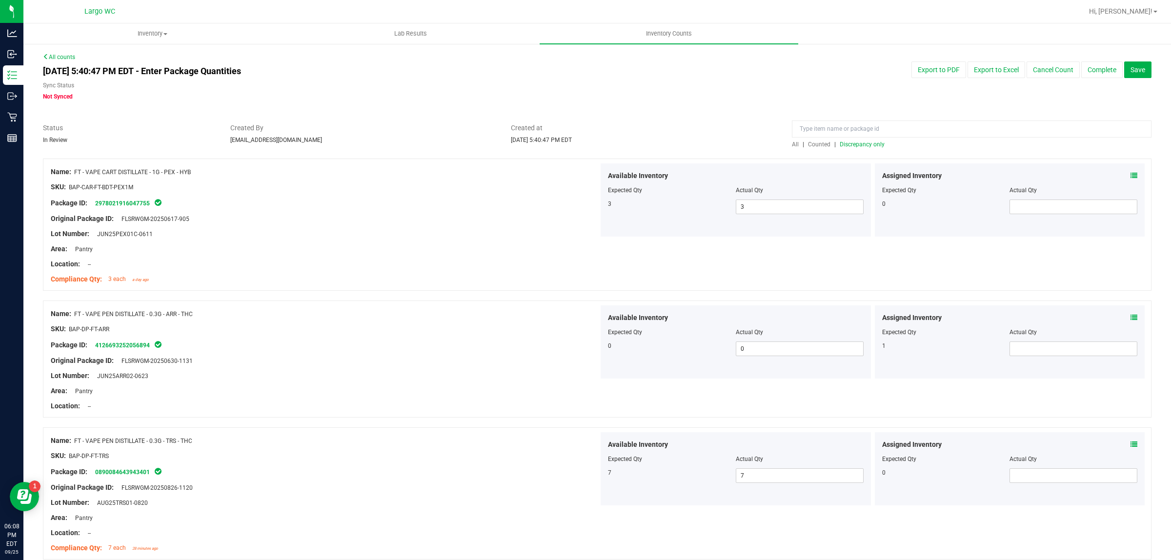
click at [860, 143] on span "Discrepancy only" at bounding box center [862, 144] width 45 height 7
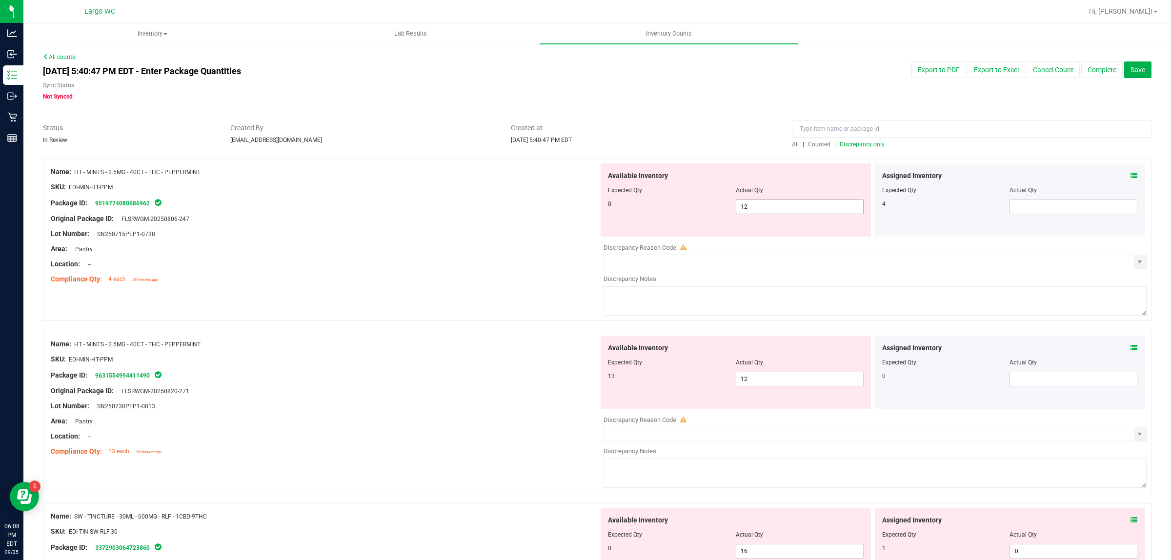
click at [803, 205] on input "12" at bounding box center [799, 207] width 127 height 14
click at [493, 349] on div "Name: HT - MINTS - 2.5MG - 40CT - THC - PEPPERMINT SKU: EDI-MIN-HT-PPM Package …" at bounding box center [325, 398] width 548 height 124
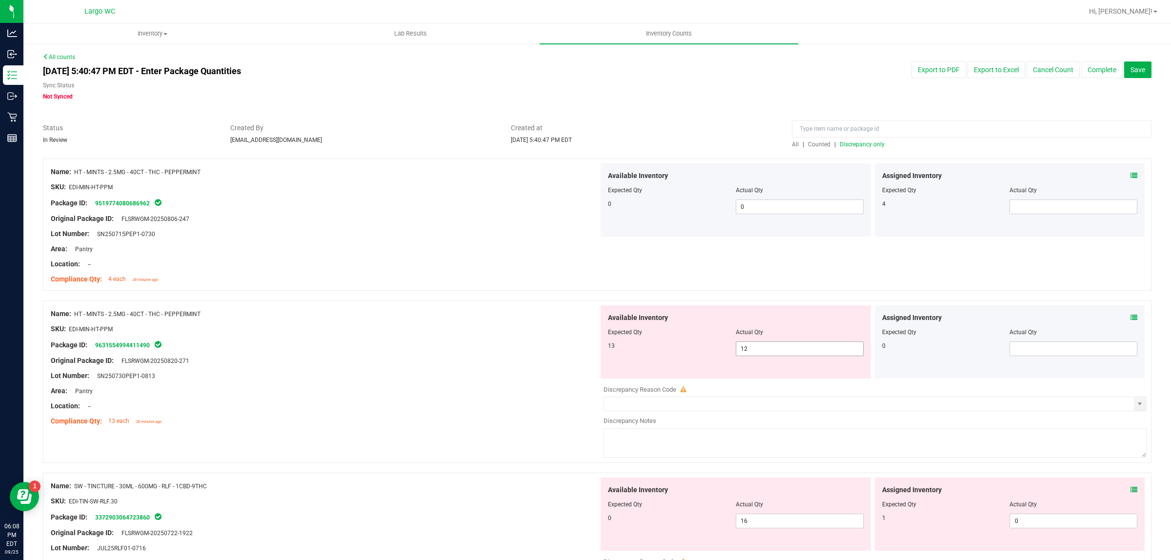
click at [773, 349] on input "12" at bounding box center [799, 349] width 127 height 14
click at [1131, 318] on icon at bounding box center [1134, 317] width 7 height 7
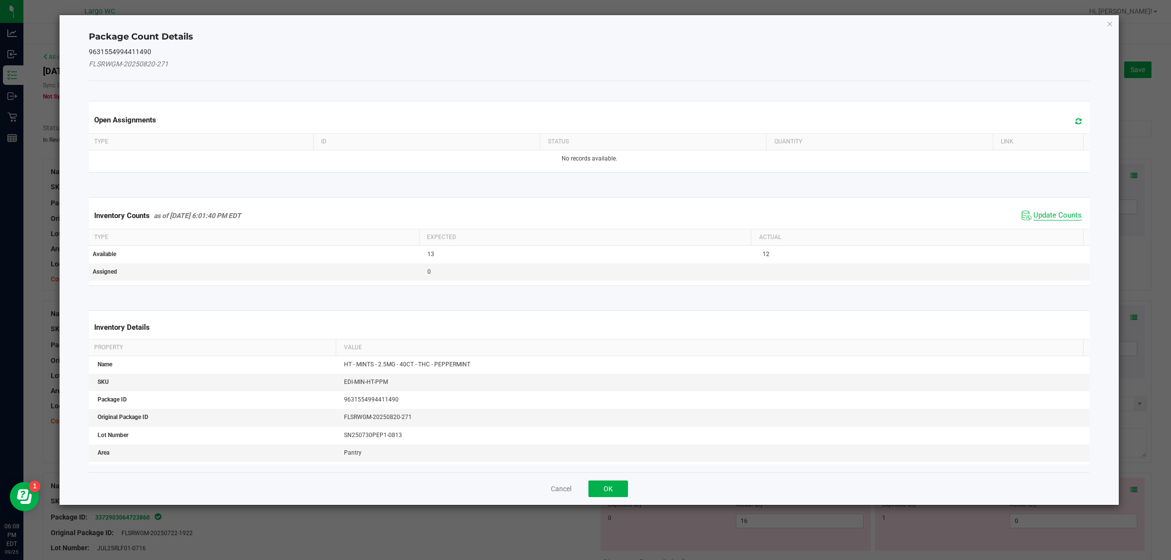
click at [1042, 218] on span "Update Counts" at bounding box center [1057, 216] width 48 height 10
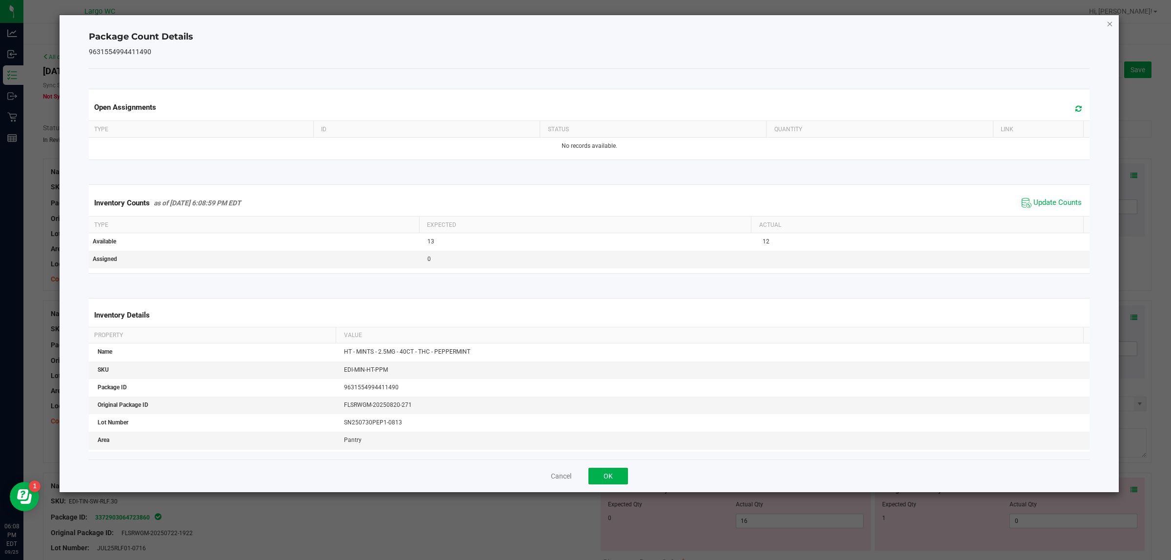
click at [1112, 28] on icon "Close" at bounding box center [1110, 24] width 7 height 12
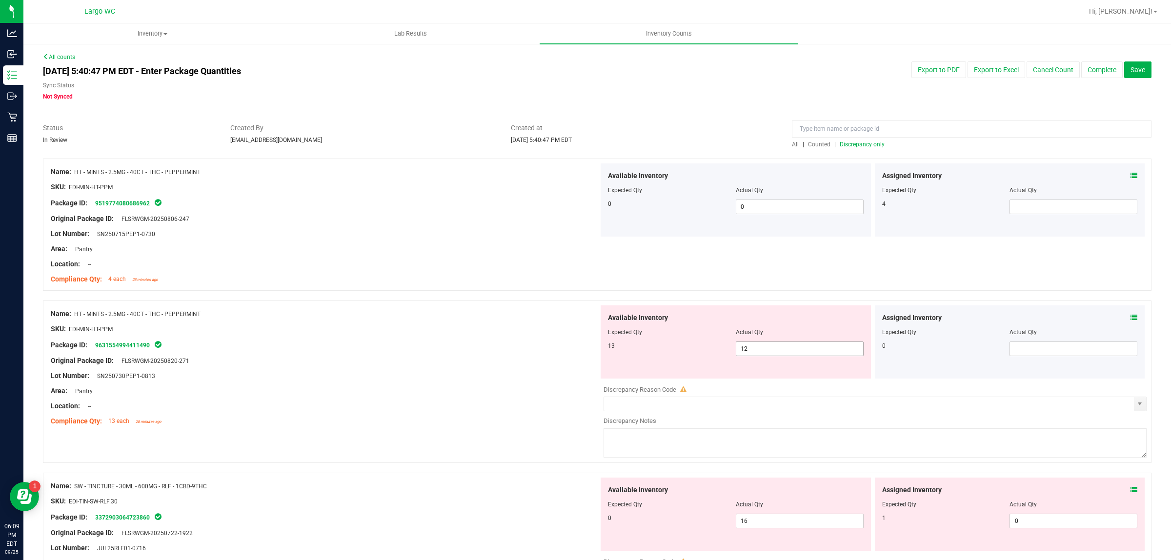
click at [773, 345] on input "12" at bounding box center [799, 349] width 127 height 14
click at [555, 383] on div at bounding box center [325, 383] width 548 height 5
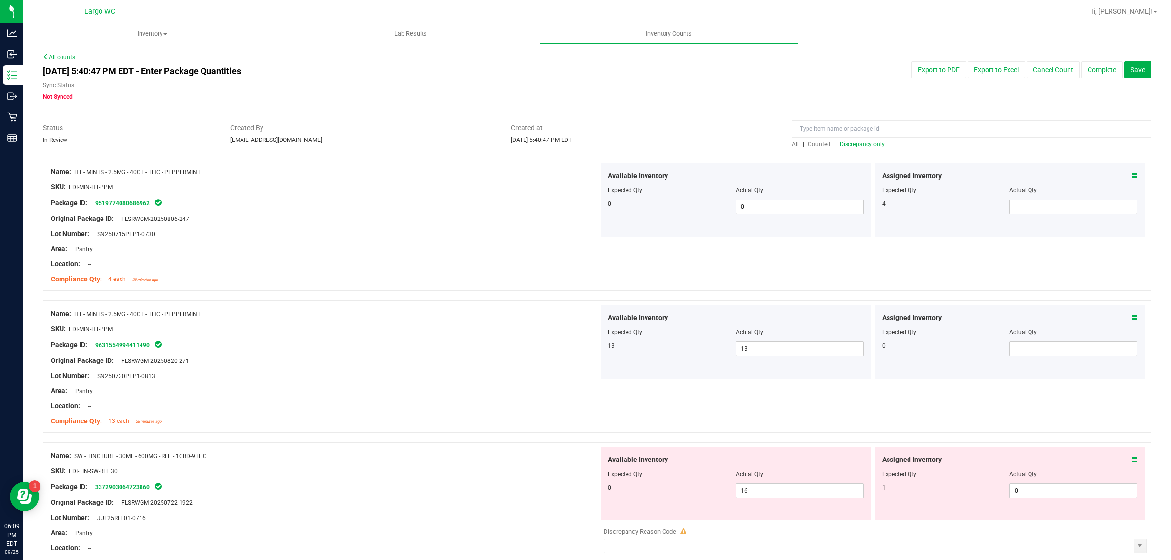
click at [865, 144] on span "Discrepancy only" at bounding box center [862, 144] width 45 height 7
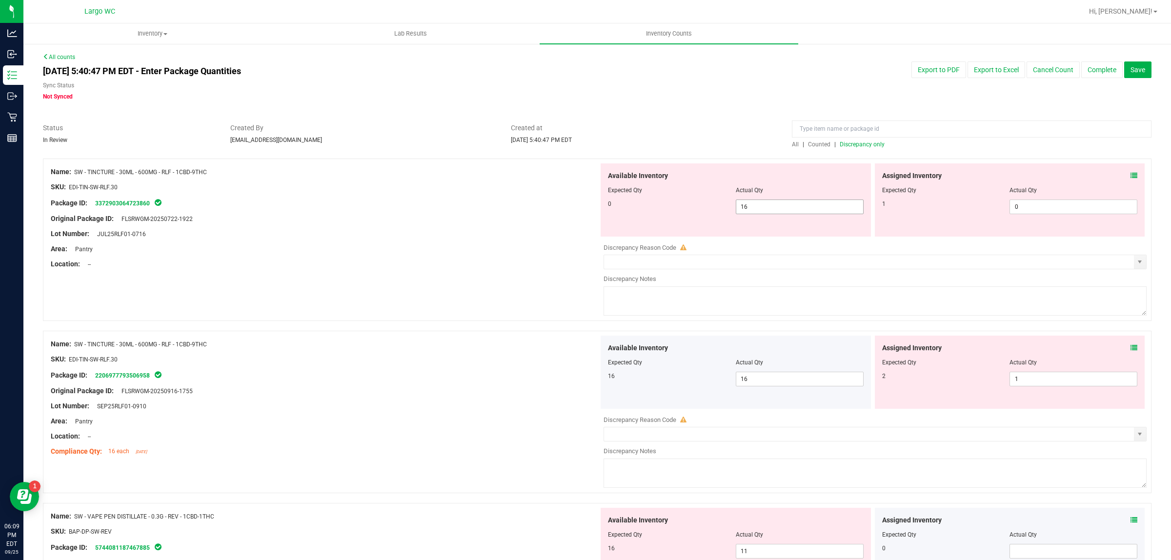
click at [797, 208] on input "16" at bounding box center [799, 207] width 127 height 14
click at [1046, 208] on input "0" at bounding box center [1073, 207] width 127 height 14
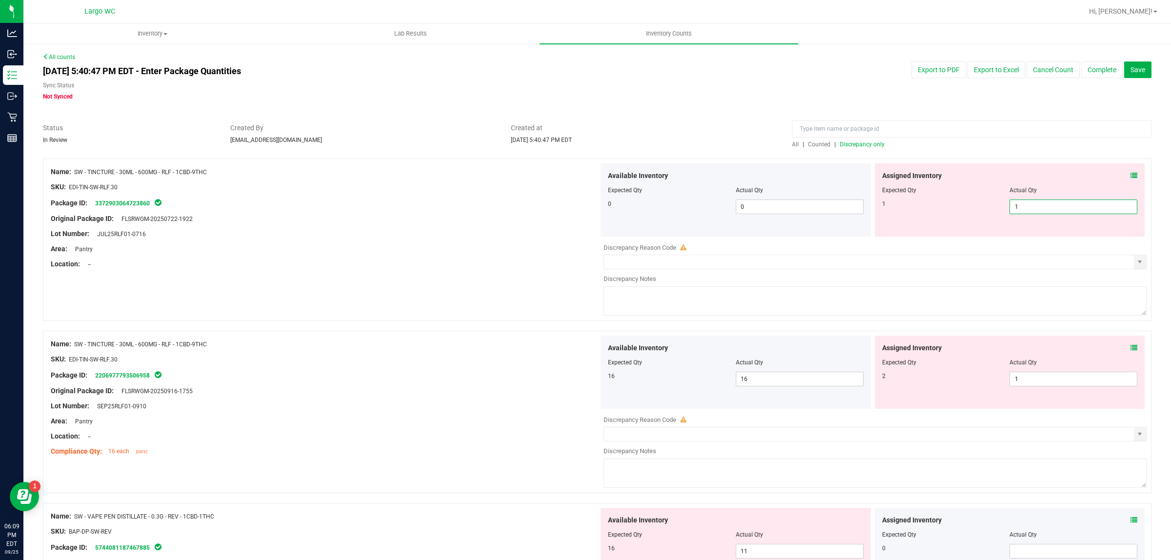
click at [515, 261] on div "Location: --" at bounding box center [325, 264] width 548 height 10
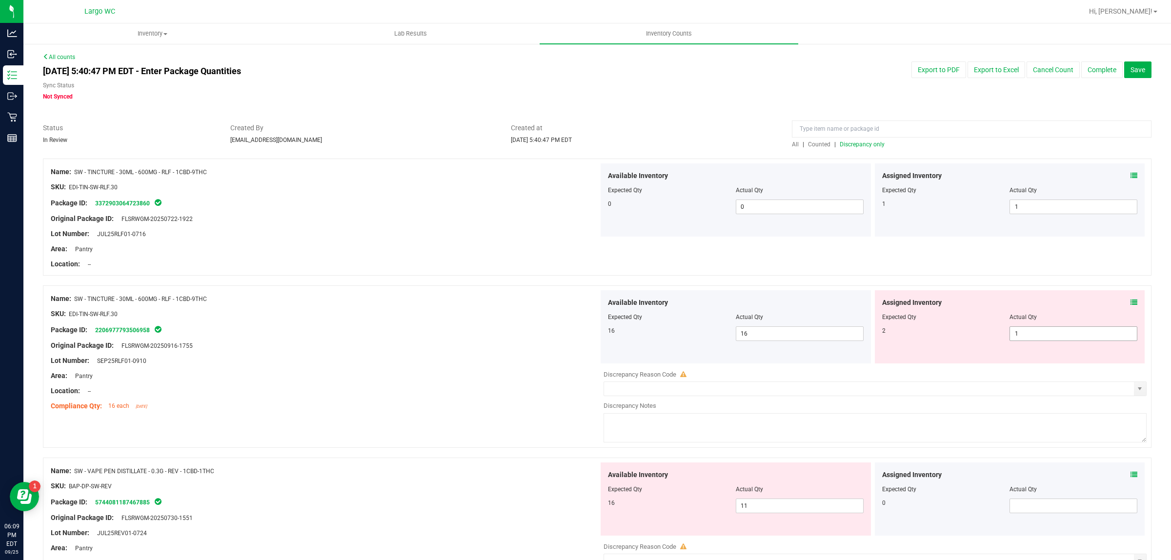
click at [1047, 334] on input "1" at bounding box center [1073, 334] width 127 height 14
click at [520, 360] on div "Lot Number: SEP25RLF01-0910" at bounding box center [325, 361] width 548 height 10
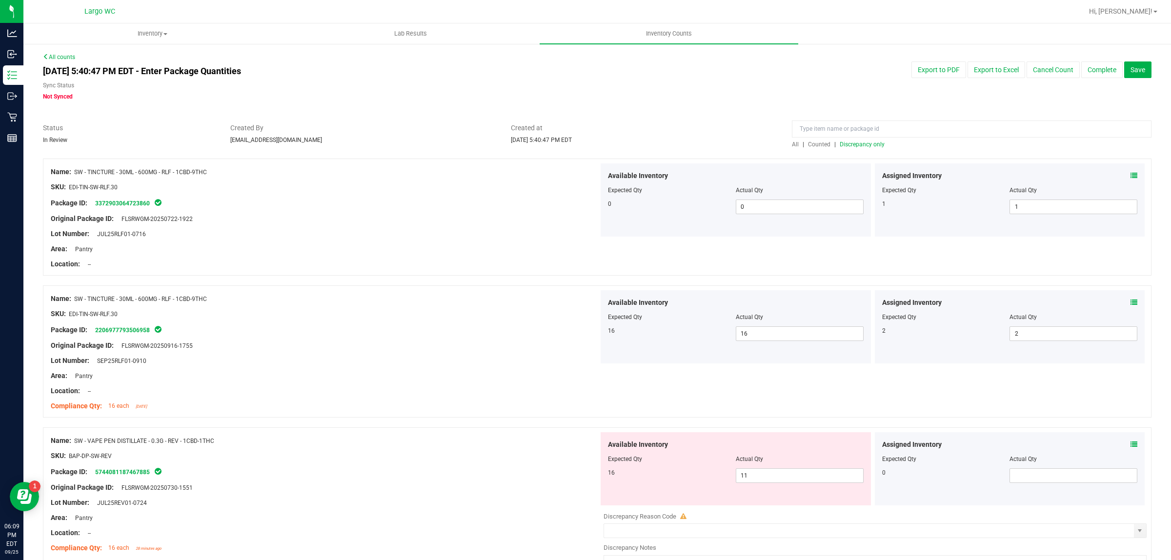
click at [856, 144] on span "Discrepancy only" at bounding box center [862, 144] width 45 height 7
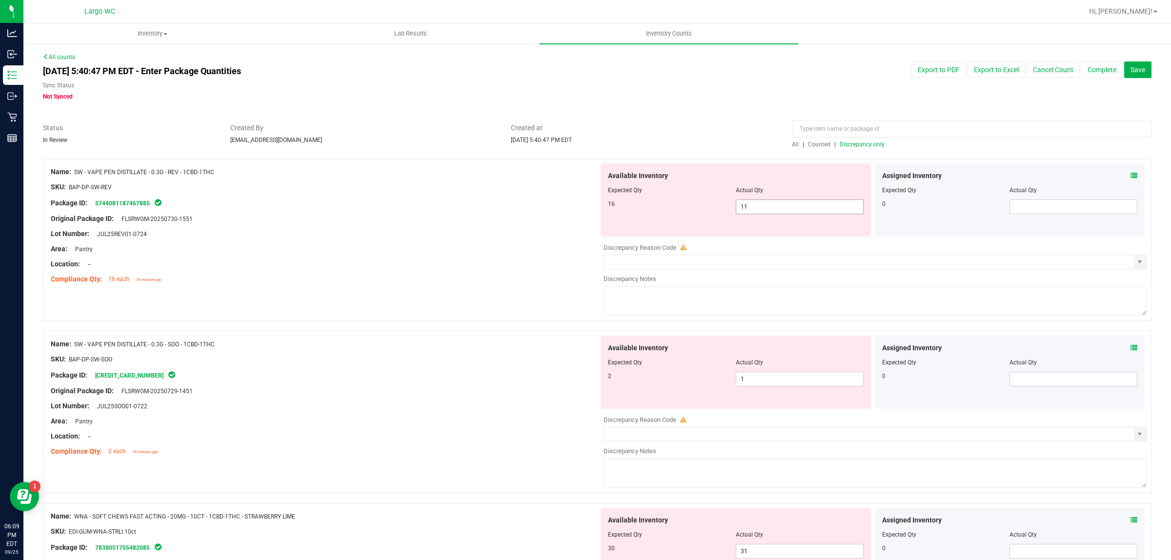
click at [772, 206] on input "11" at bounding box center [799, 207] width 127 height 14
click at [504, 349] on div "Name: SW - VAPE PEN DISTILLATE - 0.3G - SOO - 1CBD-1THC SKU: BAP-DP-SW-SOO Pack…" at bounding box center [325, 398] width 548 height 124
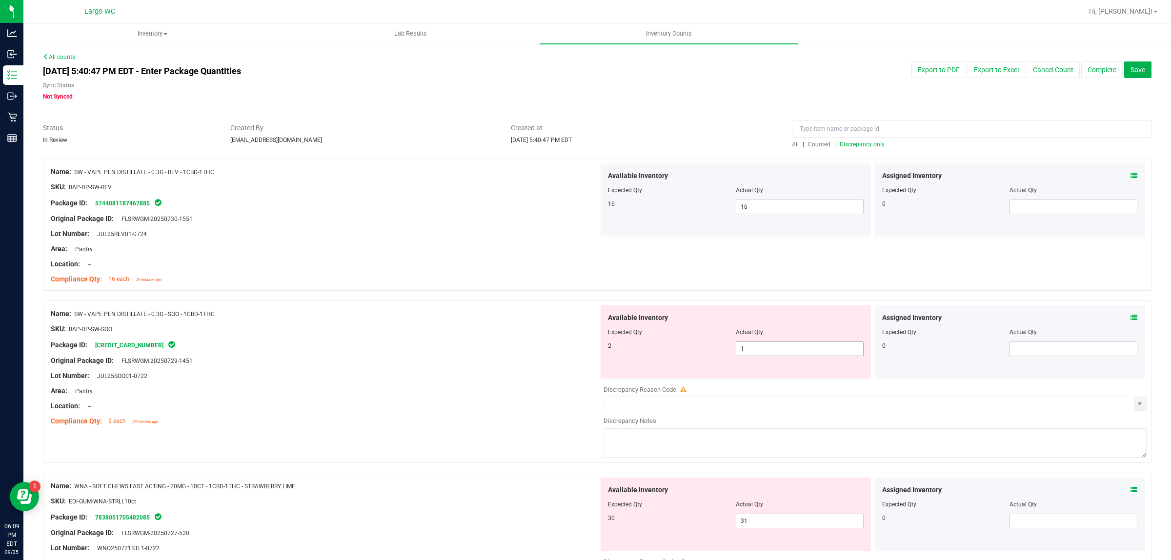
click at [757, 349] on input "1" at bounding box center [799, 349] width 127 height 14
click at [450, 379] on div "Lot Number: JUL25SOO01-0722" at bounding box center [325, 376] width 548 height 10
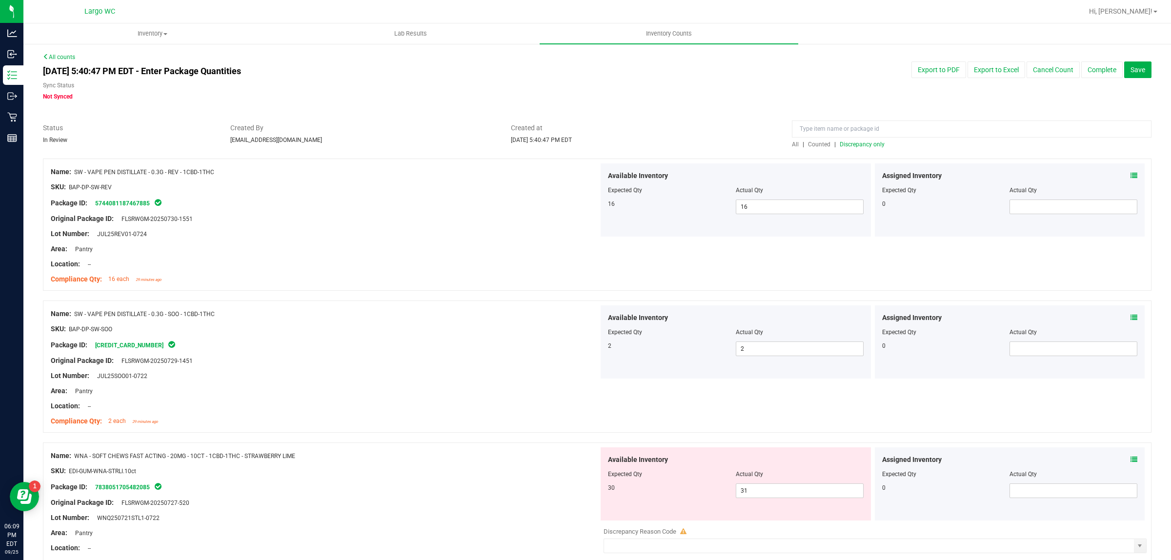
click at [853, 145] on span "Discrepancy only" at bounding box center [862, 144] width 45 height 7
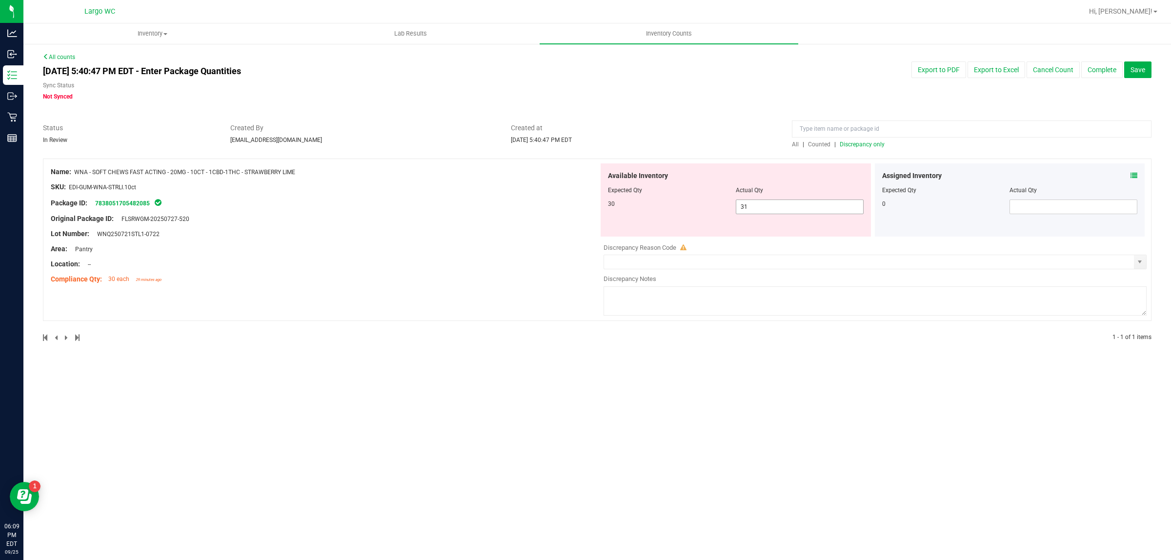
click at [771, 204] on input "31" at bounding box center [799, 207] width 127 height 14
click at [1133, 180] on span at bounding box center [1134, 176] width 7 height 10
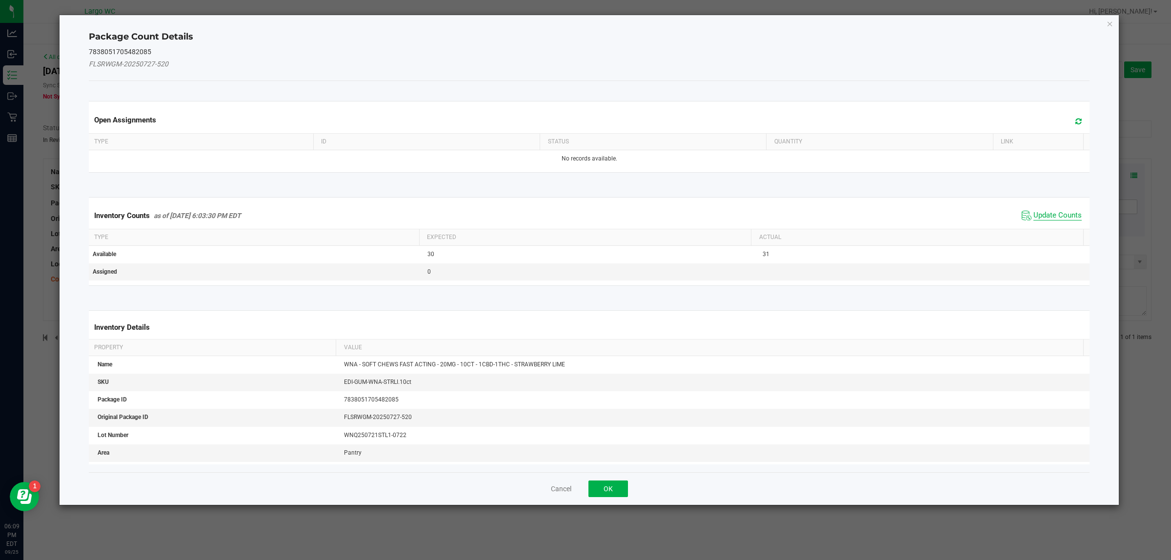
click at [1043, 216] on span "Update Counts" at bounding box center [1057, 216] width 48 height 10
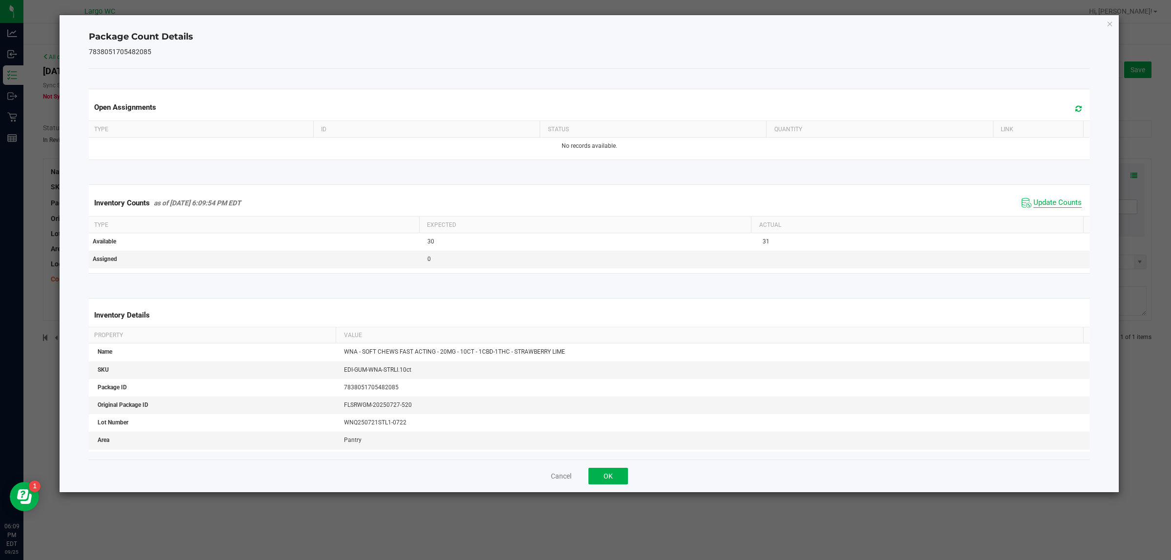
click at [1096, 20] on div "Package Count Details 7838051705482085 Open Assignments Type ID Status Quantity…" at bounding box center [590, 253] width 1060 height 477
click at [1109, 23] on icon "Close" at bounding box center [1110, 24] width 7 height 12
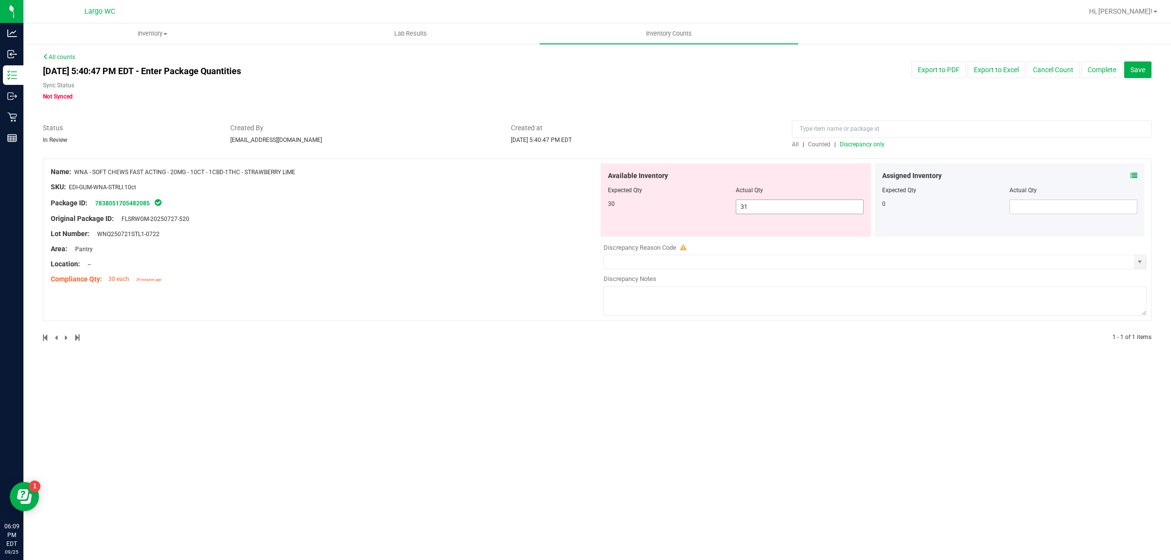
click at [778, 204] on input "31" at bounding box center [799, 207] width 127 height 14
click at [727, 329] on div "All counts Sep 25, 2025 5:40:47 PM EDT - Enter Package Quantities Sync Status N…" at bounding box center [597, 203] width 1148 height 321
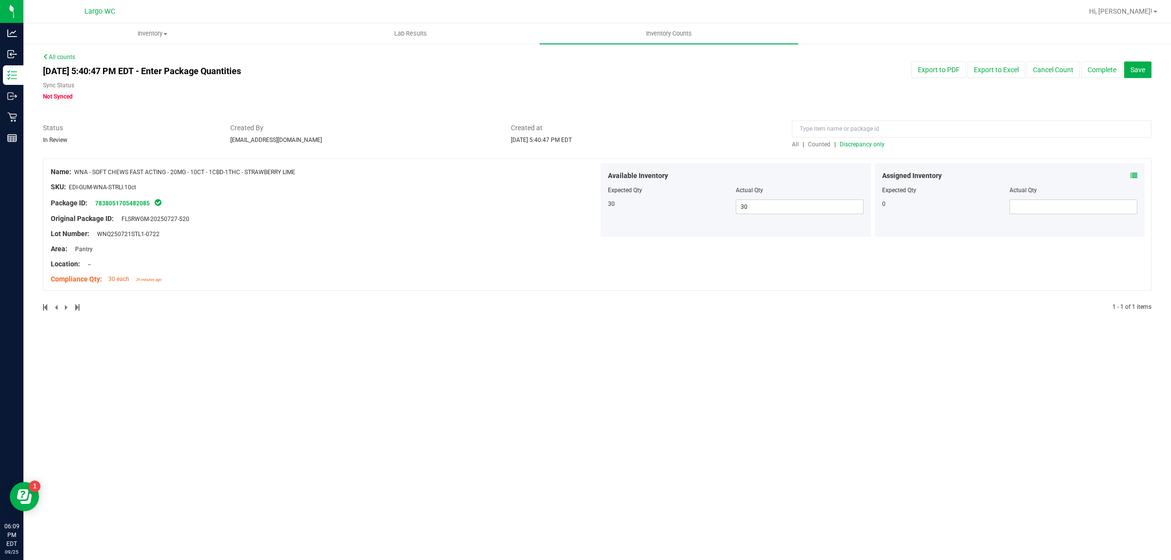
click at [858, 144] on span "Discrepancy only" at bounding box center [862, 144] width 45 height 7
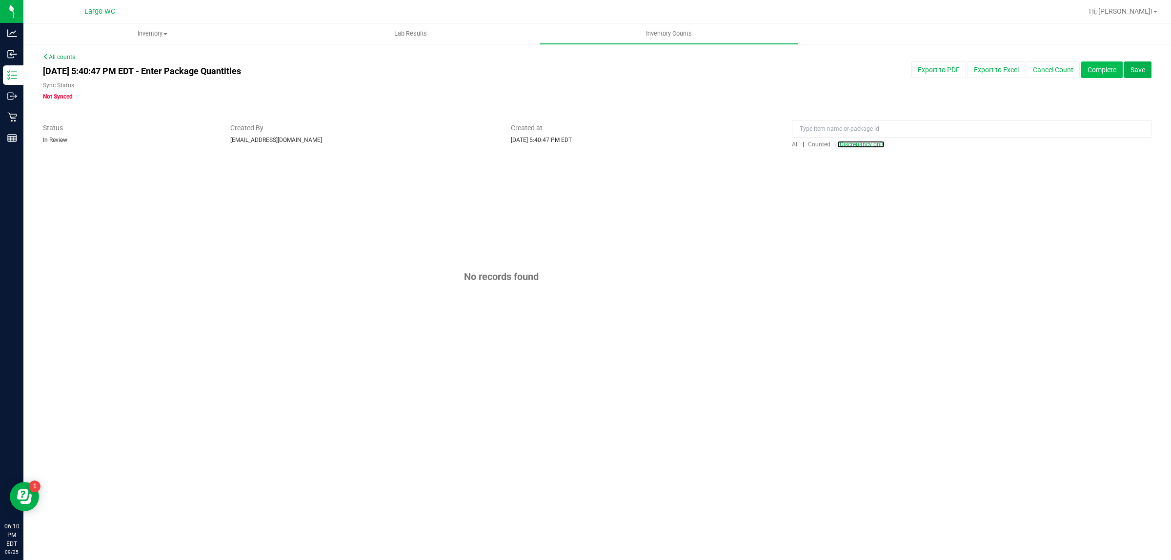
click at [1096, 71] on button "Complete" at bounding box center [1101, 69] width 41 height 17
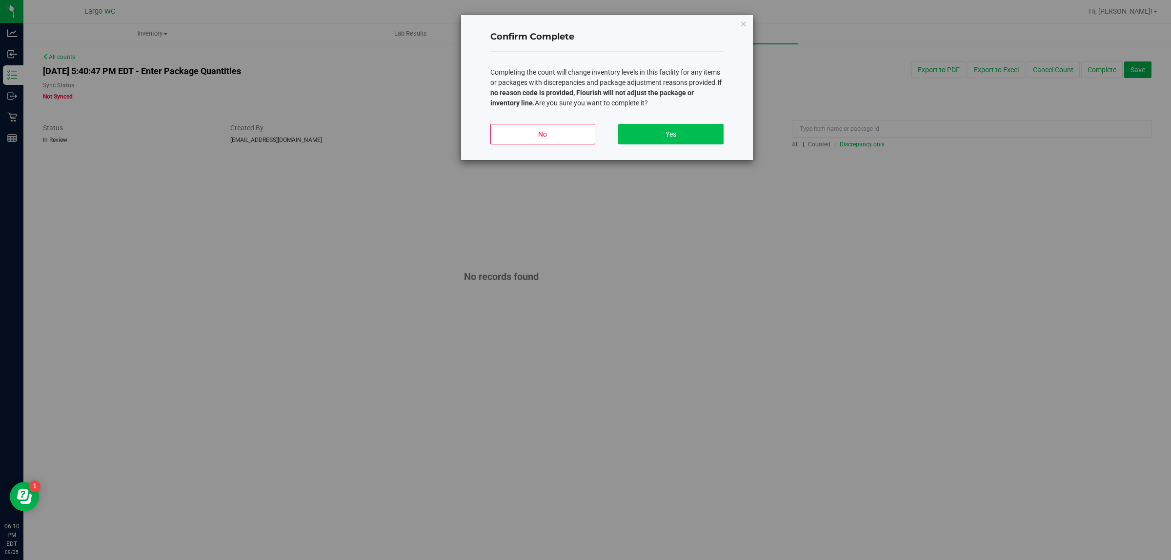
click at [694, 133] on button "Yes" at bounding box center [670, 134] width 105 height 20
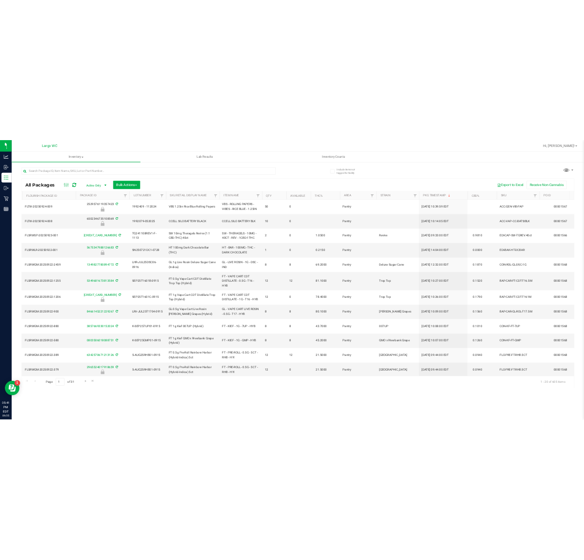
scroll to position [0, 254]
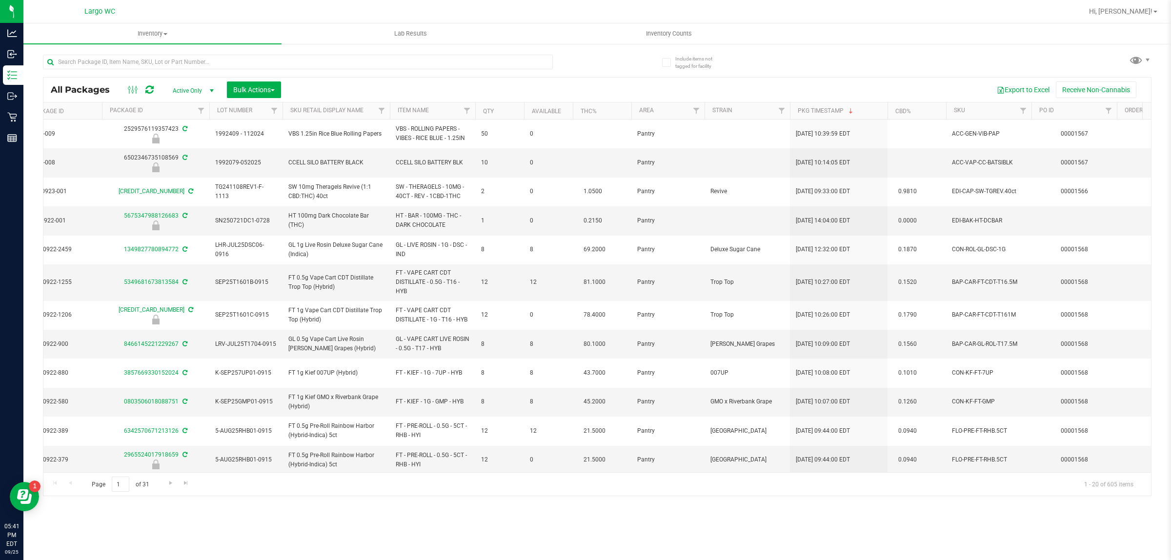
click at [978, 110] on th "SKU" at bounding box center [988, 110] width 85 height 17
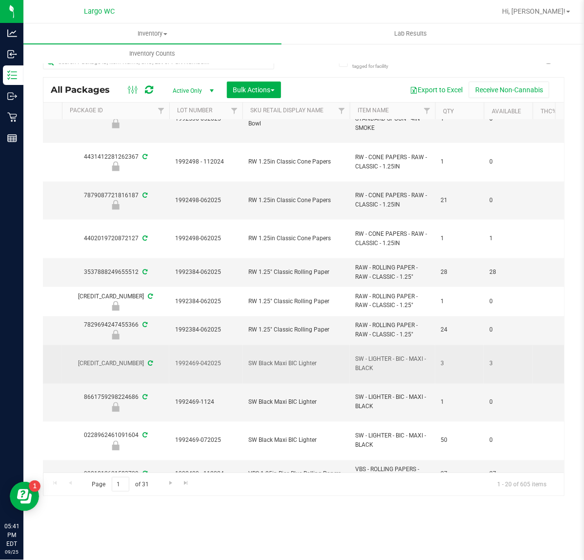
scroll to position [425, 294]
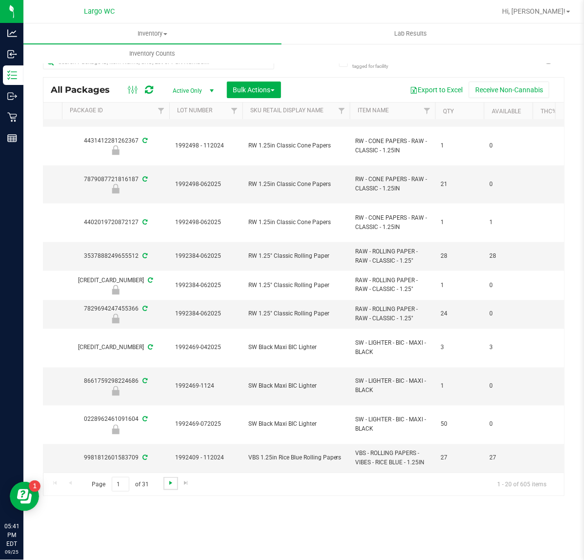
click at [171, 482] on span "Go to the next page" at bounding box center [171, 483] width 8 height 8
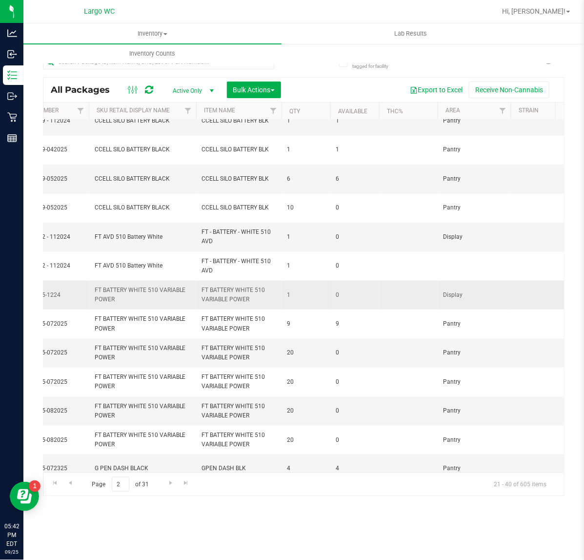
scroll to position [266, 447]
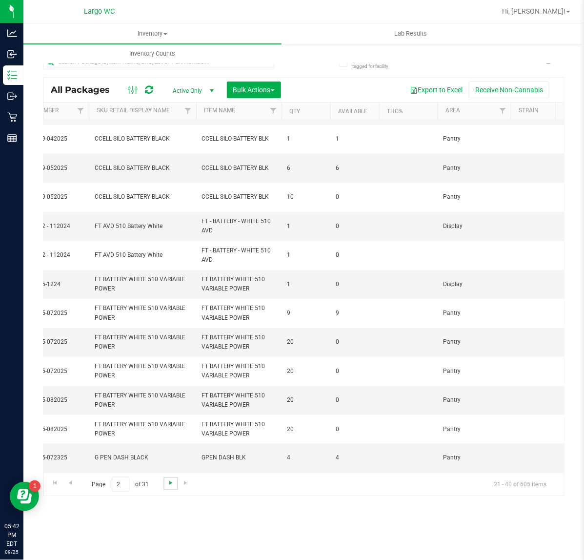
click at [168, 484] on span "Go to the next page" at bounding box center [171, 483] width 8 height 8
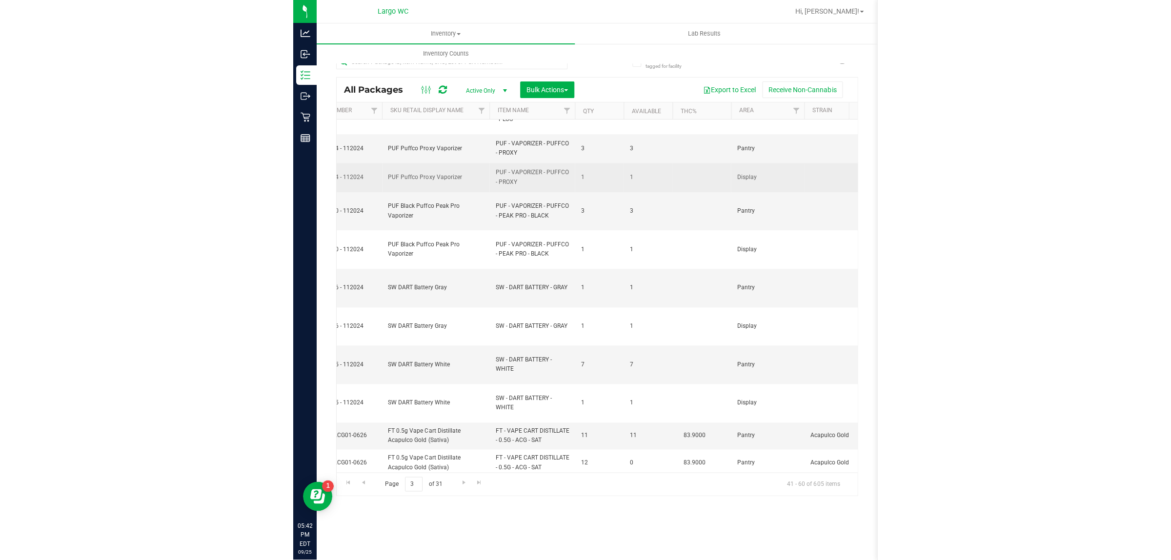
scroll to position [183, 447]
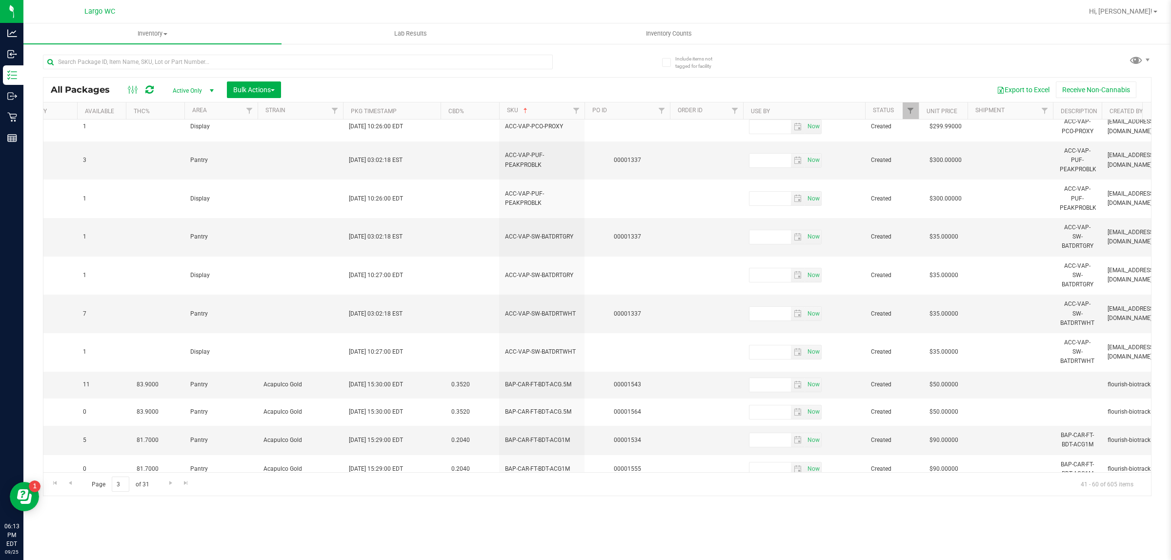
click at [537, 99] on div "All Packages Active Only Active Only Lab Samples Locked All External Internal B…" at bounding box center [597, 90] width 1108 height 24
click at [547, 114] on th "SKU" at bounding box center [541, 110] width 85 height 17
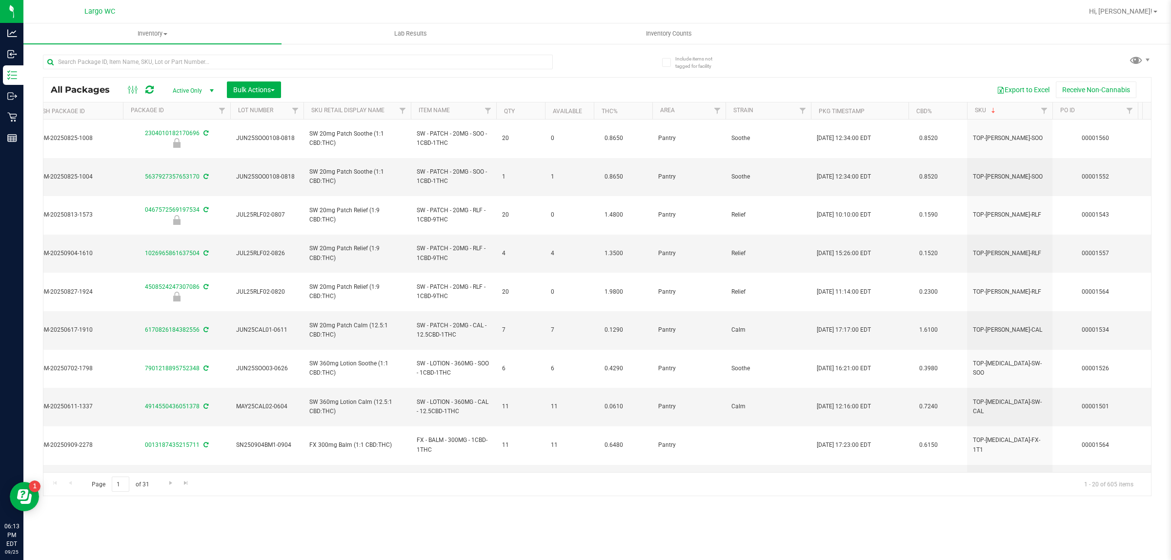
scroll to position [0, 968]
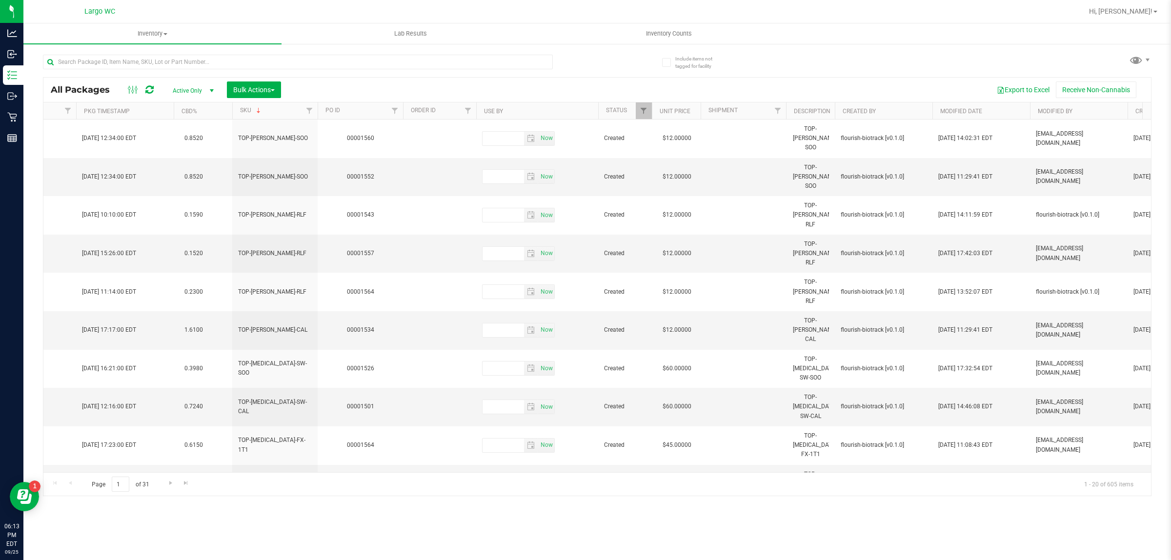
click at [274, 115] on th "SKU" at bounding box center [274, 110] width 85 height 17
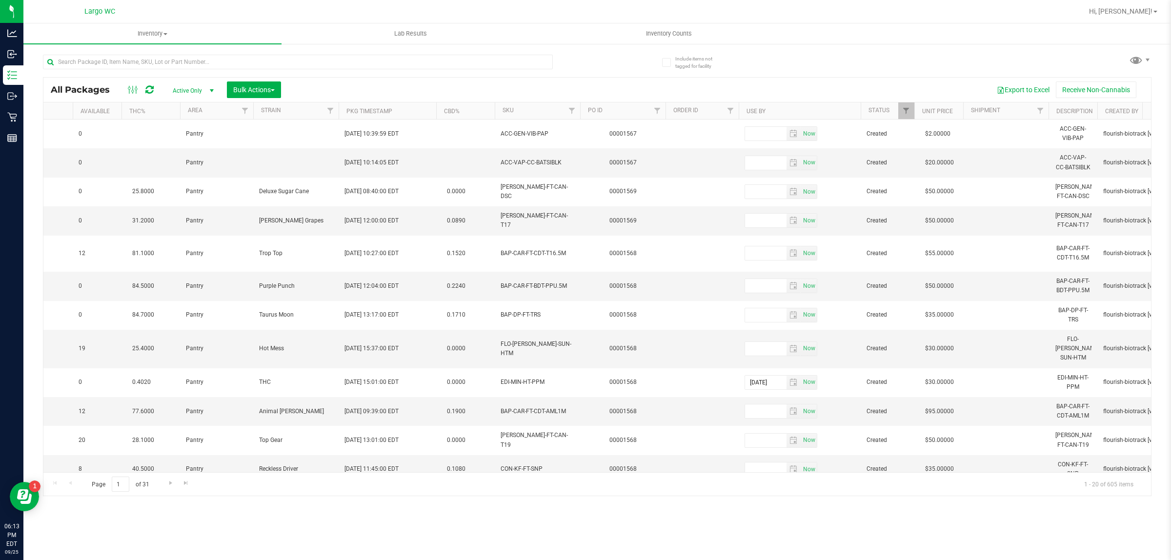
scroll to position [0, 0]
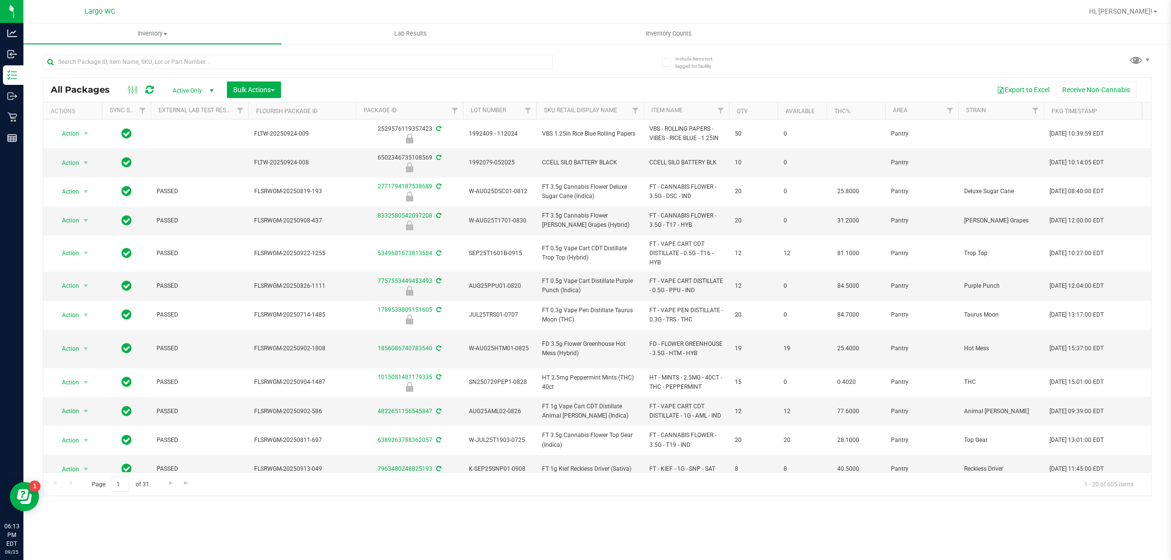
click at [477, 81] on div "Export to Excel Receive Non-Cannabis" at bounding box center [715, 89] width 855 height 17
click at [479, 81] on div "Export to Excel Receive Non-Cannabis" at bounding box center [715, 89] width 855 height 17
click at [467, 61] on input "text" at bounding box center [298, 62] width 510 height 15
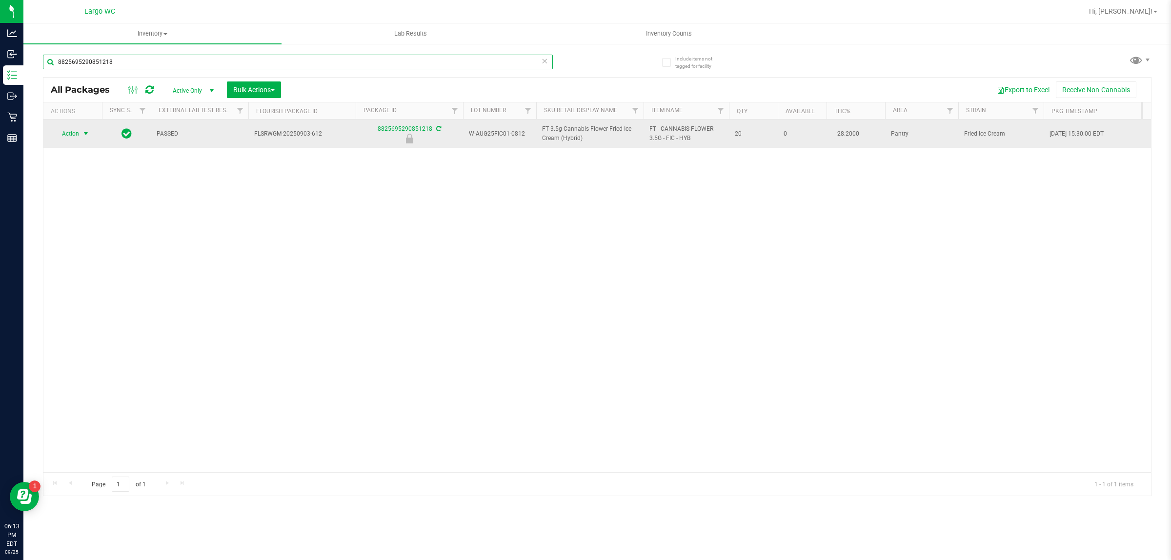
type input "8825695290851218"
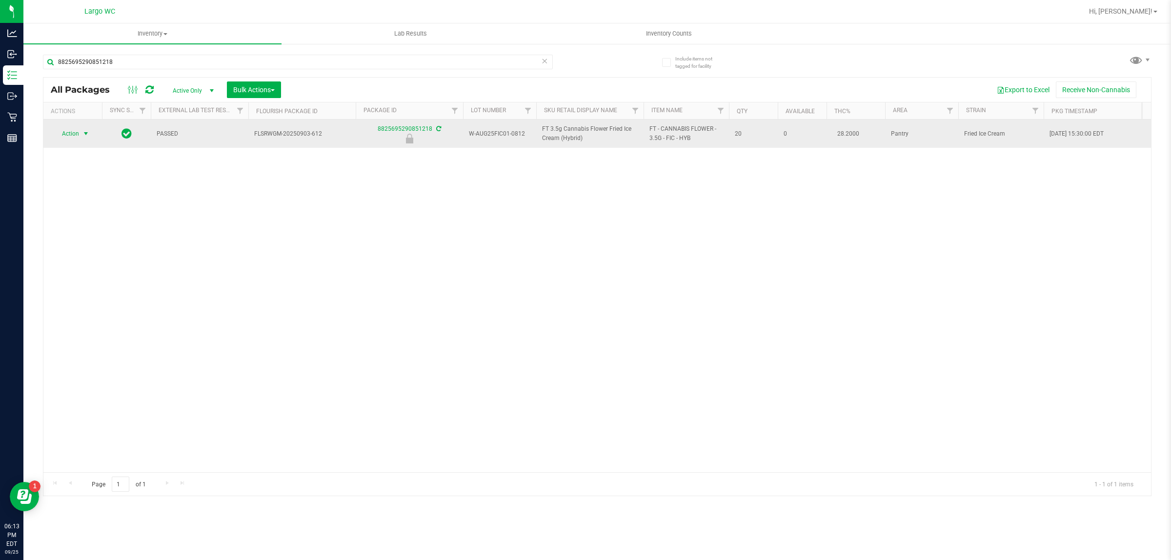
click at [86, 135] on span "select" at bounding box center [86, 134] width 8 height 8
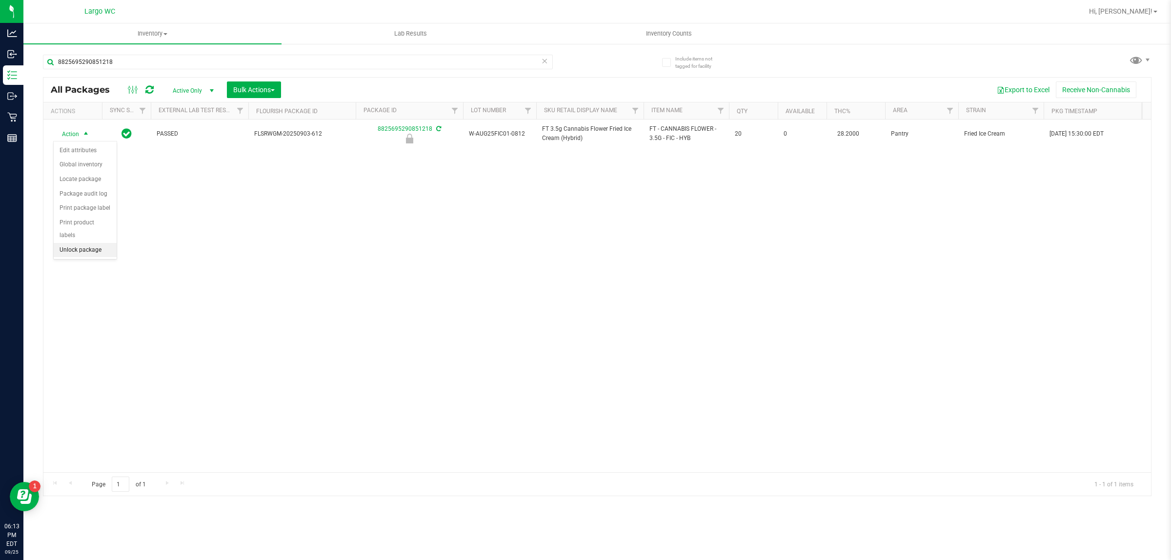
click at [71, 244] on li "Unlock package" at bounding box center [85, 250] width 63 height 15
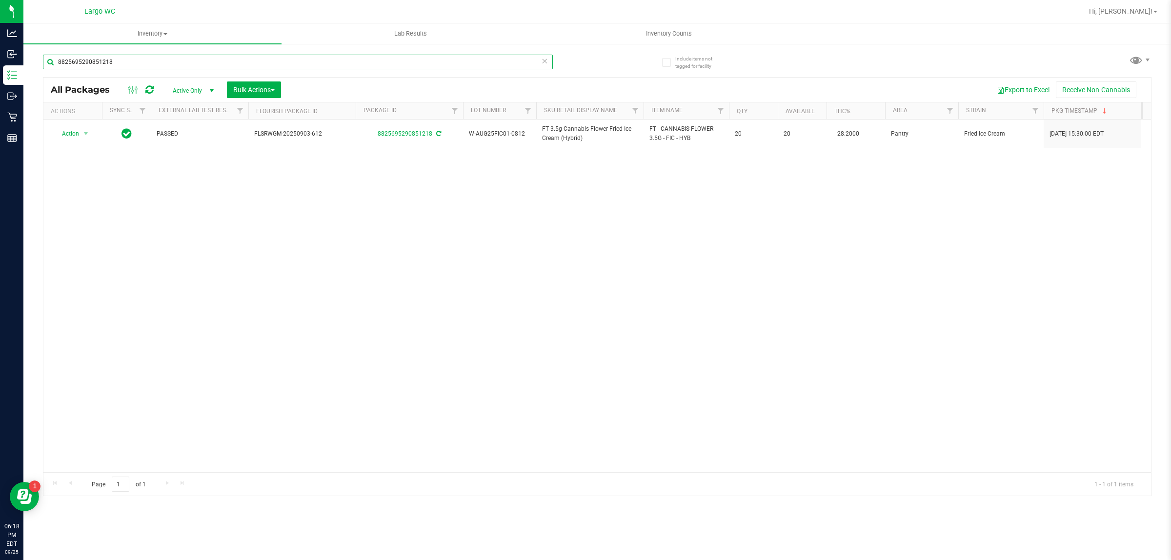
click at [364, 62] on input "8825695290851218" at bounding box center [298, 62] width 510 height 15
type input "8"
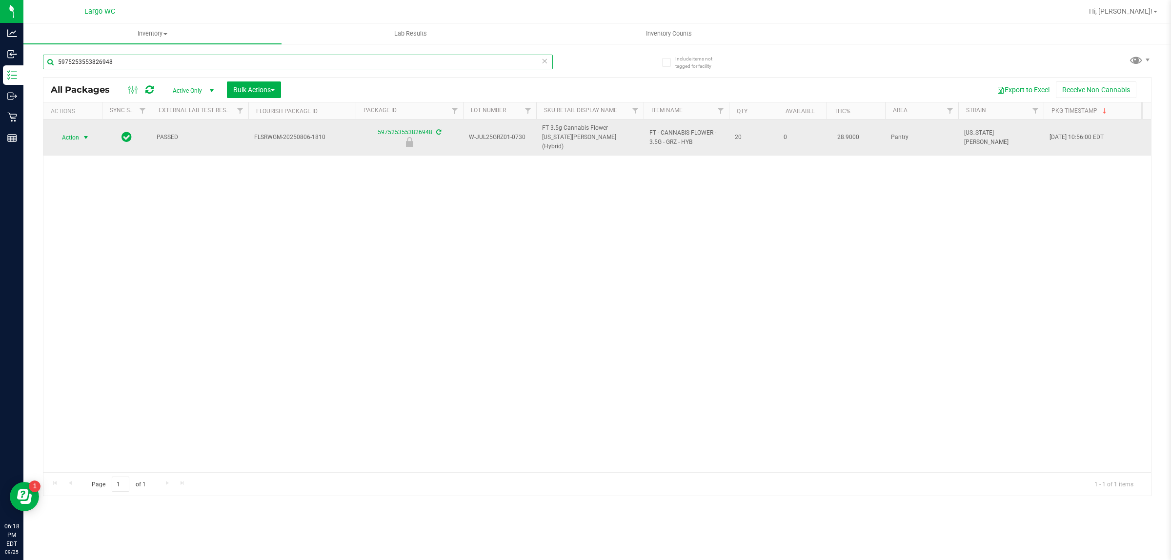
type input "5975253553826948"
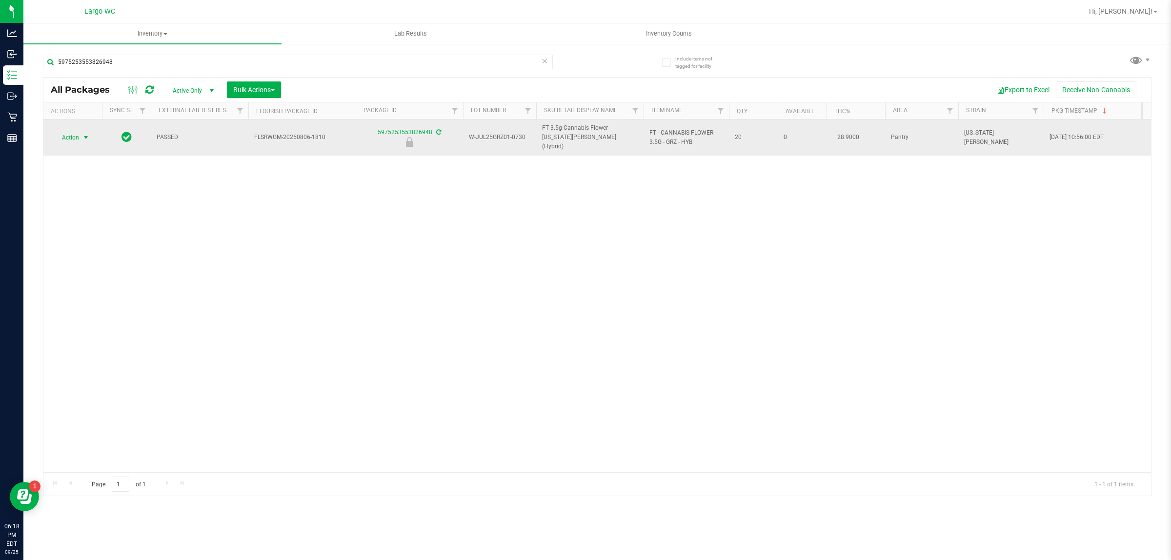
click at [86, 134] on span "select" at bounding box center [86, 138] width 8 height 8
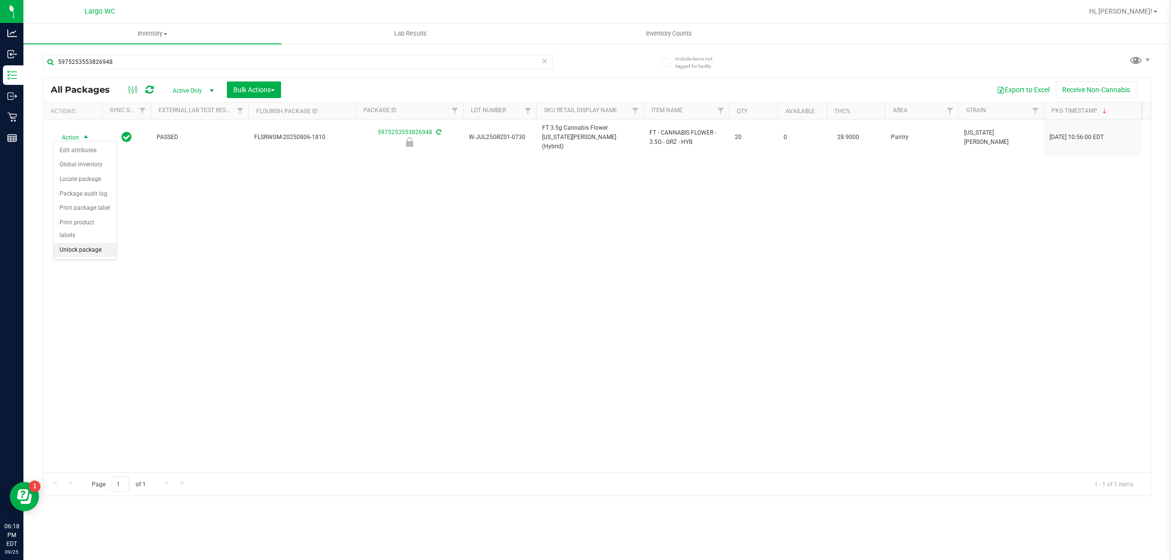
click at [94, 243] on li "Unlock package" at bounding box center [85, 250] width 63 height 15
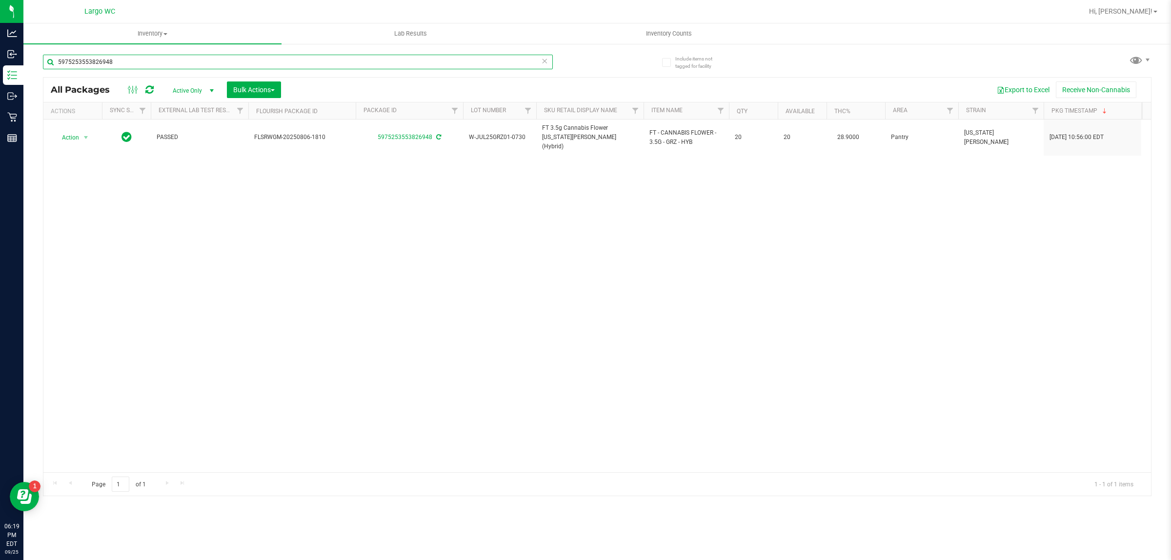
click at [291, 61] on input "5975253553826948" at bounding box center [298, 62] width 510 height 15
type input "5"
type input "[CREDIT_CARD_NUMBER]"
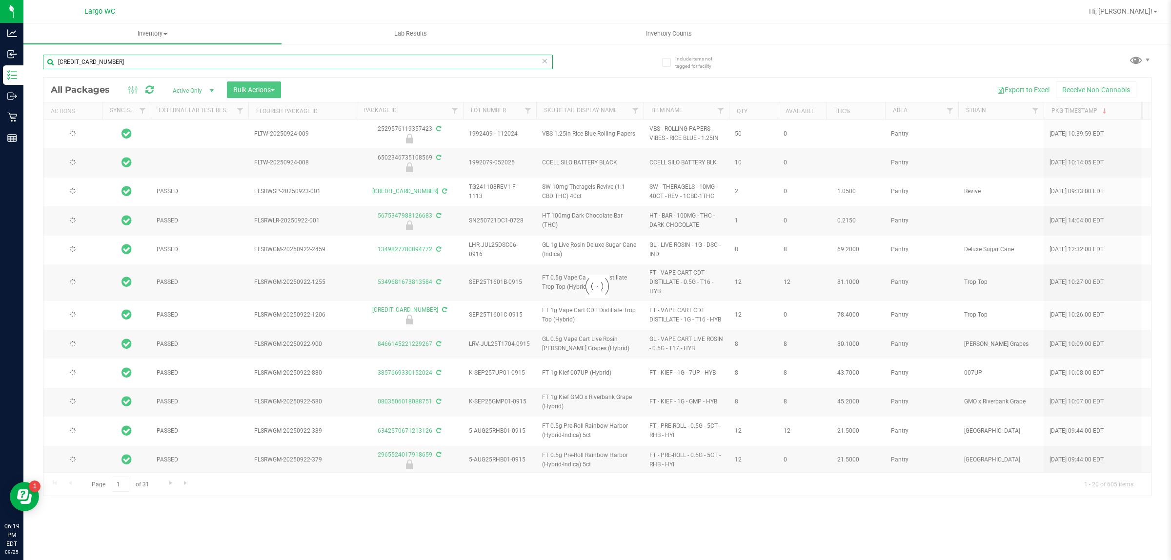
type input "[DATE]"
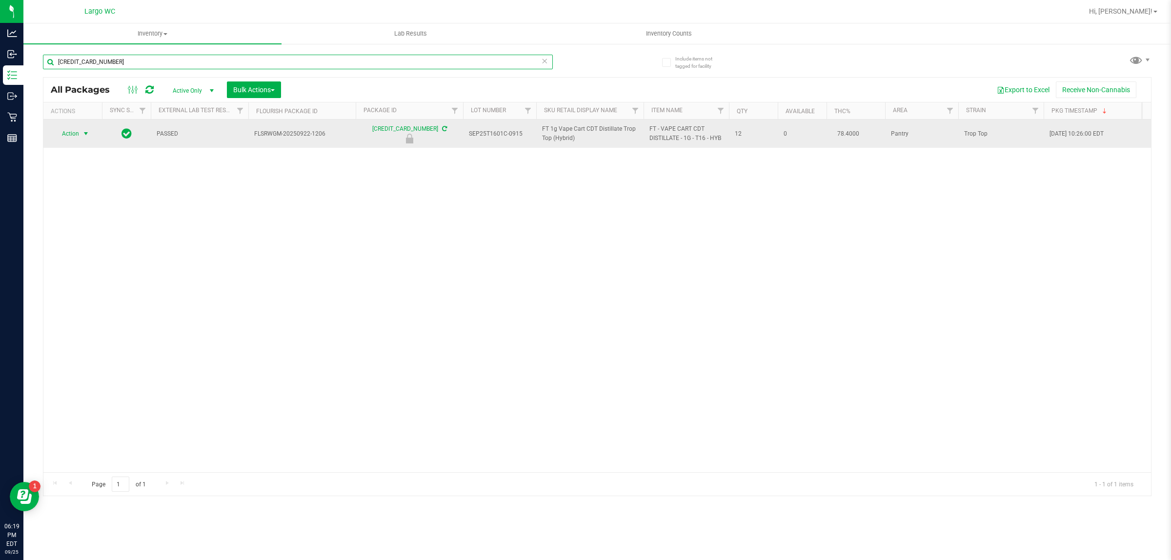
type input "[CREDIT_CARD_NUMBER]"
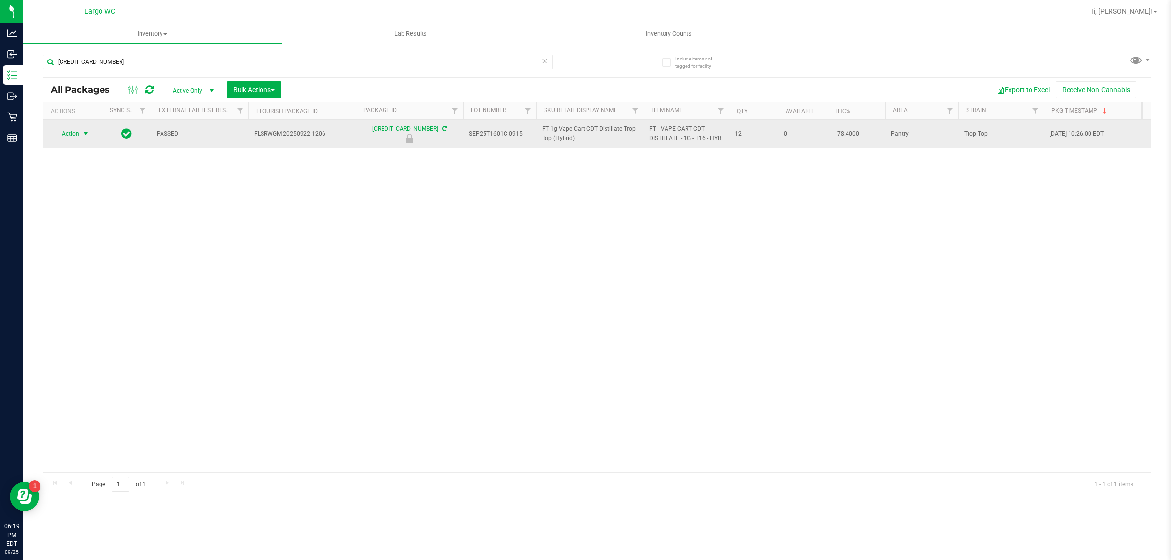
click at [88, 134] on span "select" at bounding box center [86, 134] width 8 height 8
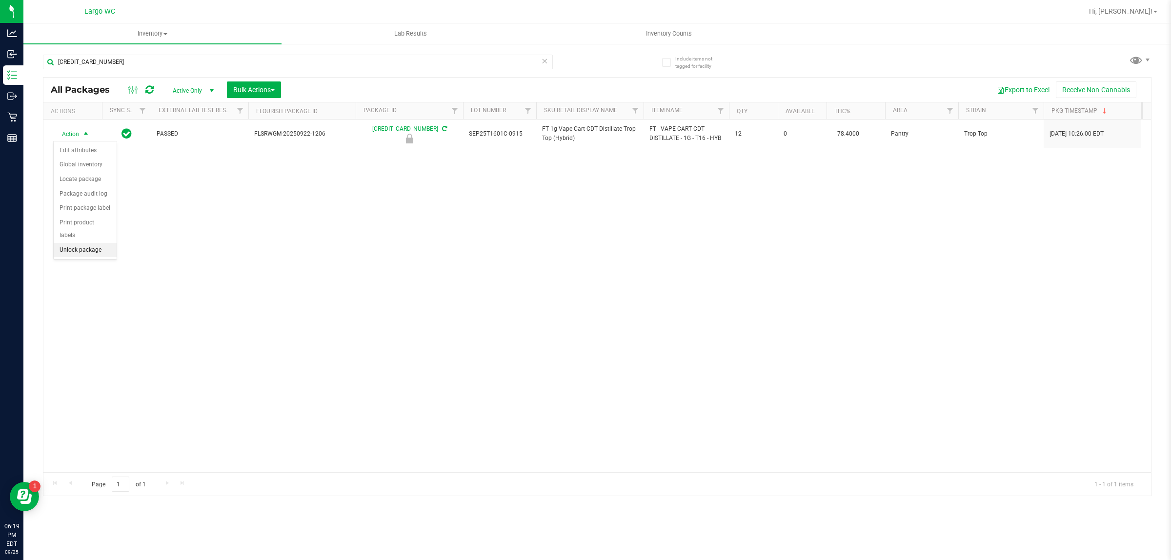
click at [85, 243] on li "Unlock package" at bounding box center [85, 250] width 63 height 15
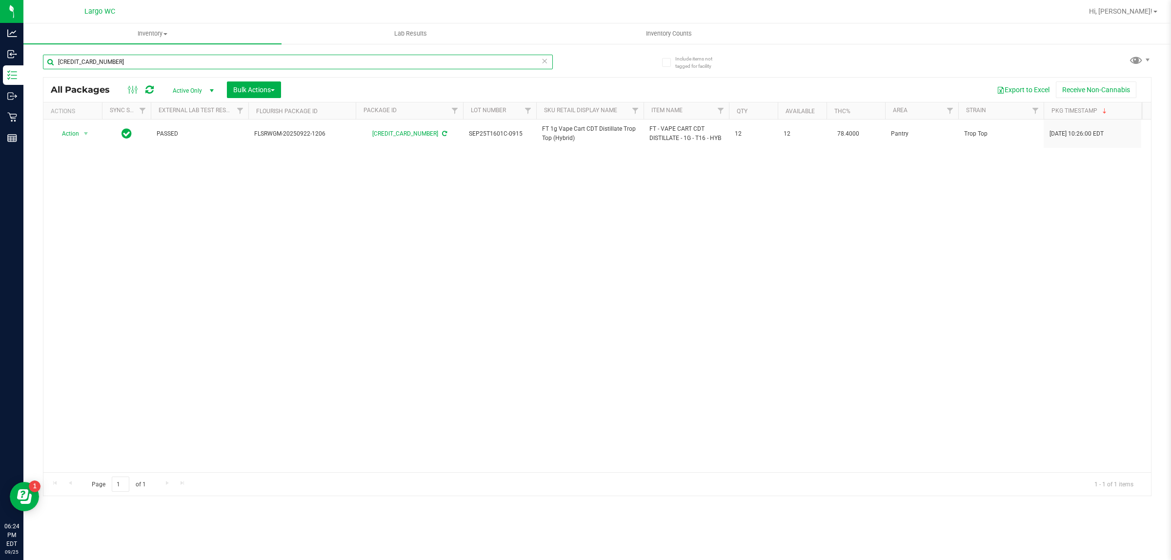
click at [166, 60] on input "[CREDIT_CARD_NUMBER]" at bounding box center [298, 62] width 510 height 15
type input "6"
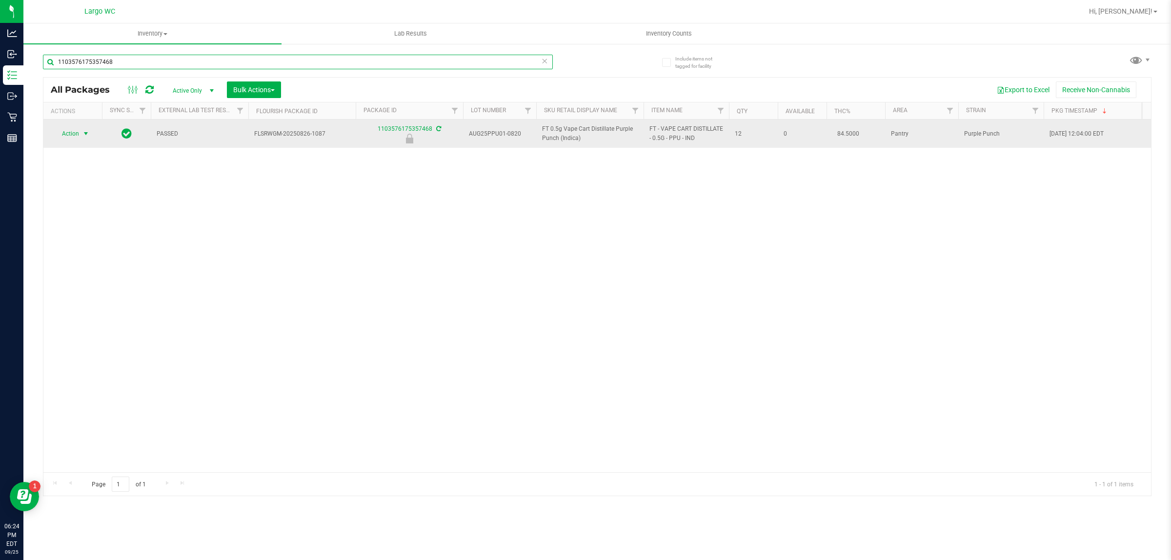
type input "1103576175357468"
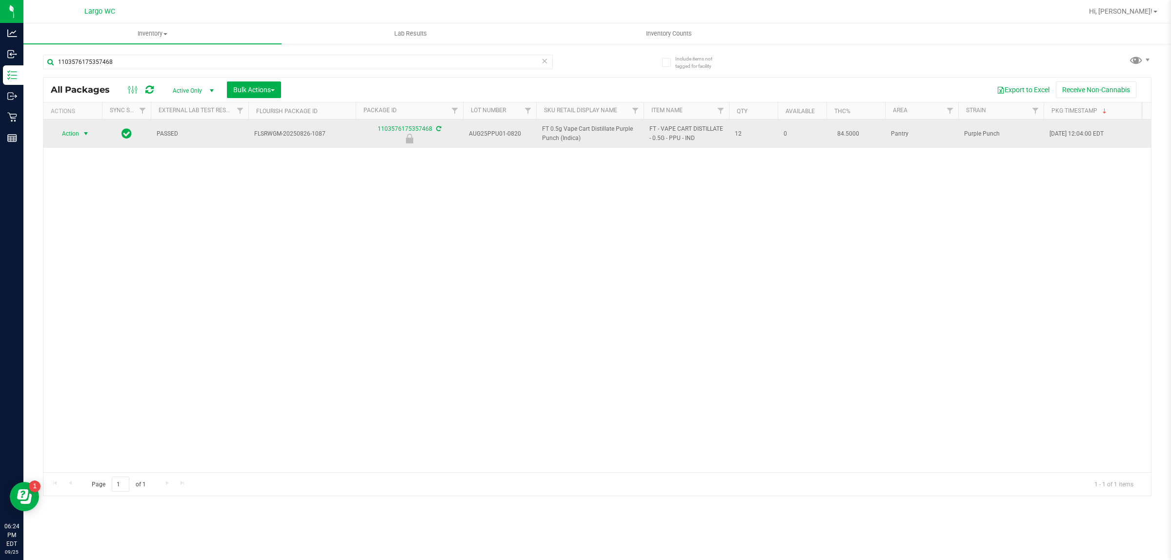
click at [83, 133] on span "select" at bounding box center [86, 134] width 8 height 8
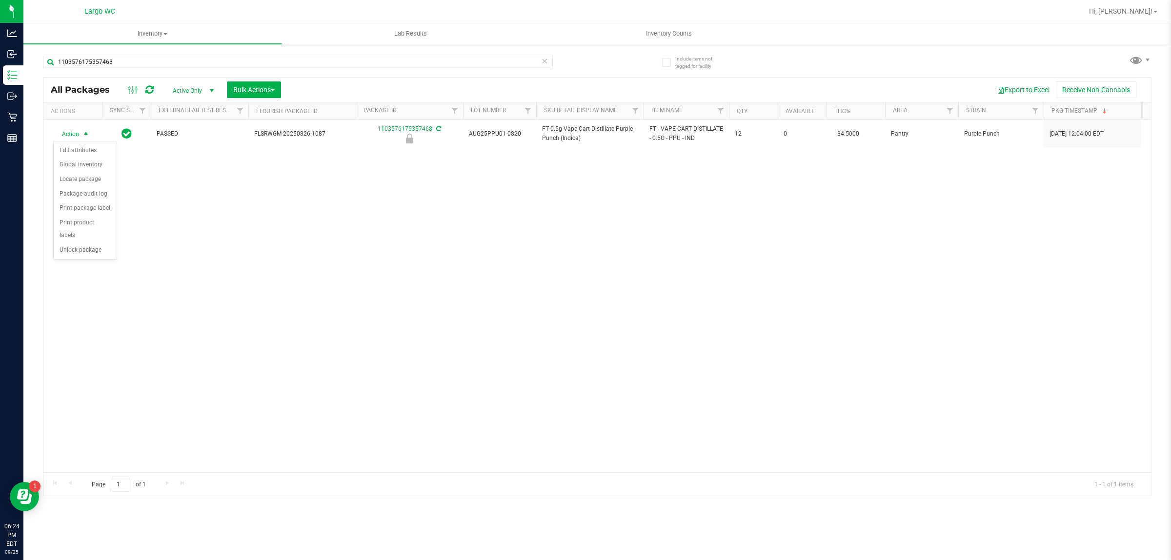
click at [75, 248] on div "Action Edit attributes Global inventory Locate package Package audit log Print …" at bounding box center [85, 200] width 64 height 119
click at [71, 245] on li "Unlock package" at bounding box center [85, 250] width 63 height 15
click at [543, 66] on icon at bounding box center [544, 61] width 7 height 12
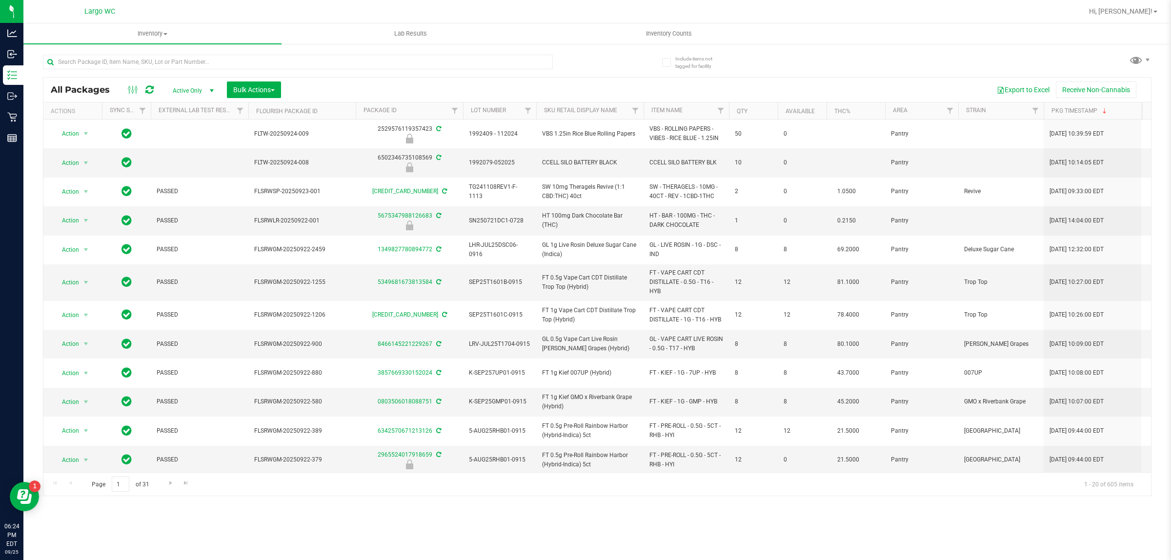
click at [448, 81] on div "All Packages Active Only Active Only Lab Samples Locked All External Internal B…" at bounding box center [597, 90] width 1108 height 24
click at [461, 60] on input "text" at bounding box center [298, 62] width 510 height 15
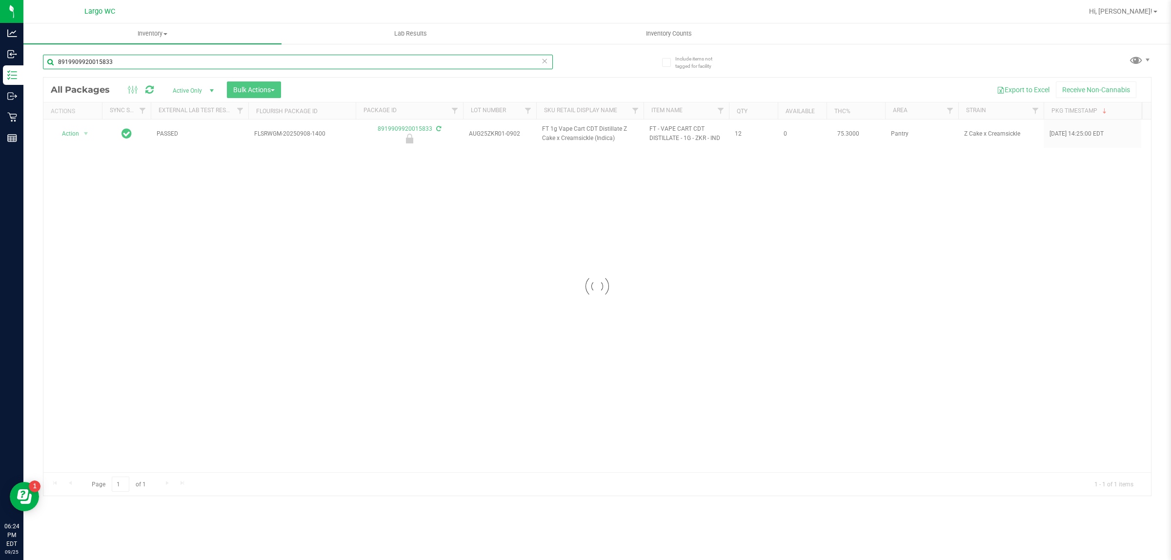
type input "8919909920015833"
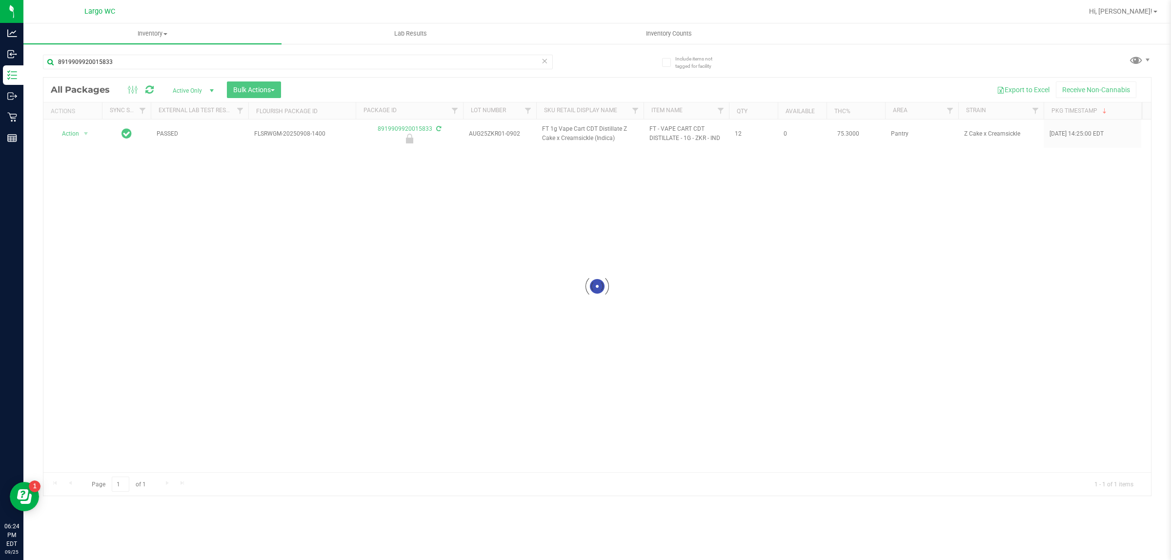
click at [88, 131] on div at bounding box center [597, 287] width 1108 height 418
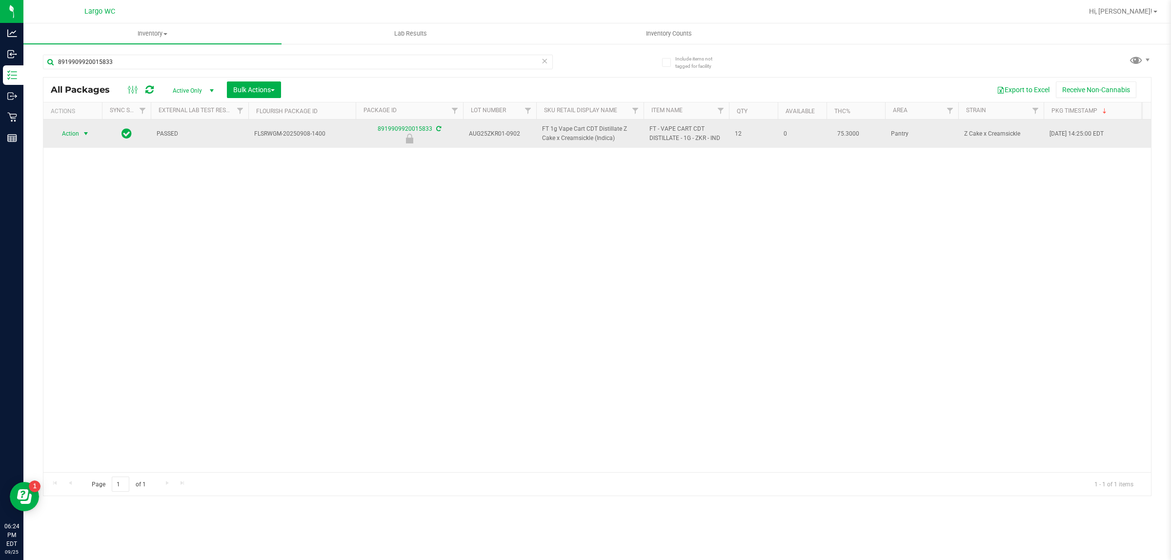
click at [86, 135] on span "select" at bounding box center [86, 134] width 8 height 8
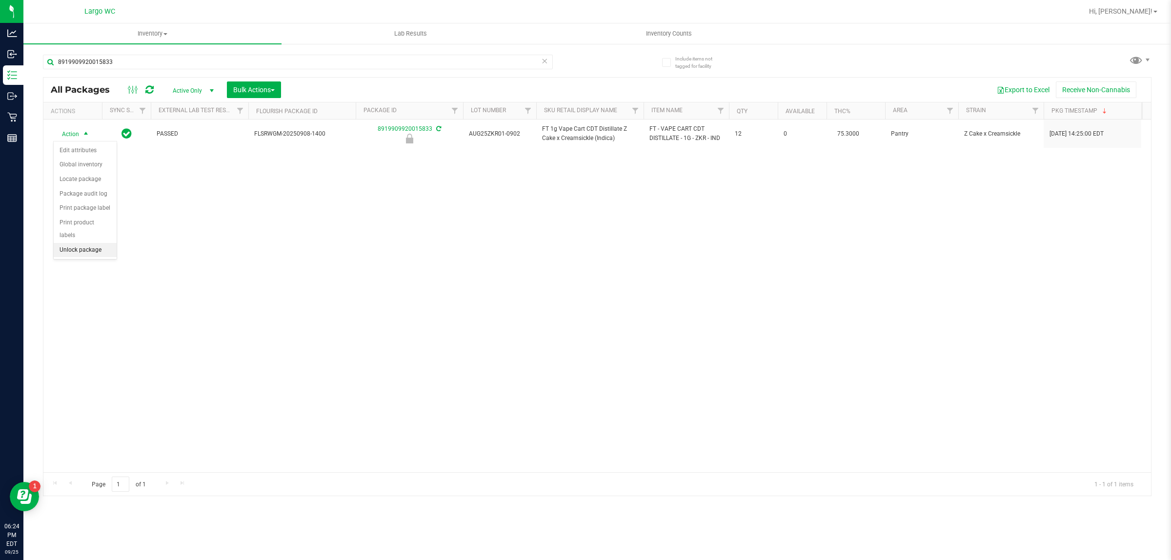
click at [73, 243] on li "Unlock package" at bounding box center [85, 250] width 63 height 15
click at [1077, 389] on div "Action Action Adjust qty Create package Edit attributes Global inventory Locate…" at bounding box center [597, 296] width 1108 height 353
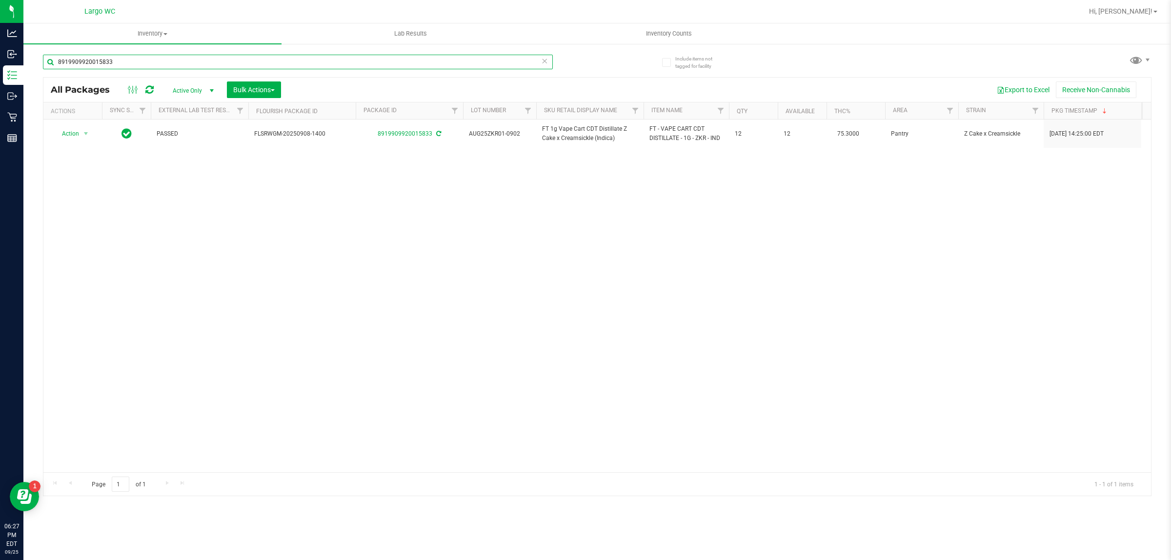
click at [537, 62] on input "8919909920015833" at bounding box center [298, 62] width 510 height 15
type input "8"
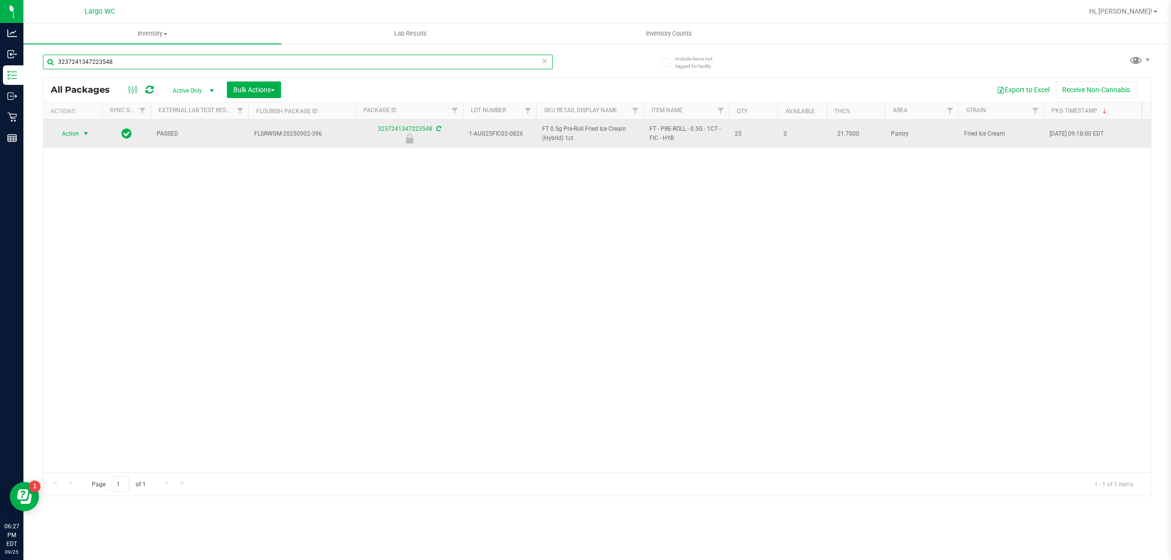
type input "3237241347223548"
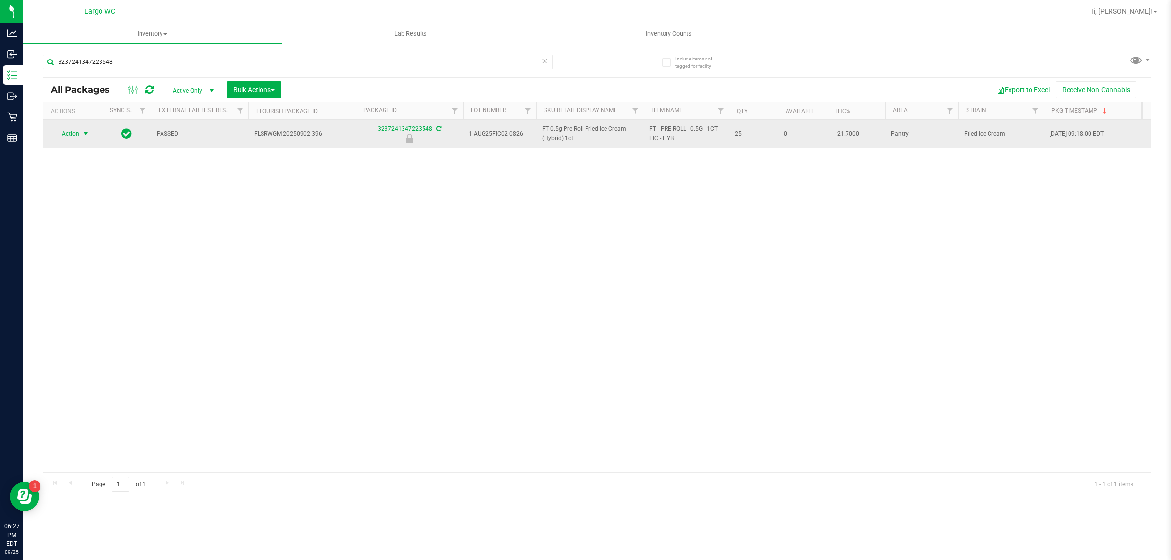
click at [86, 131] on span "select" at bounding box center [86, 134] width 8 height 8
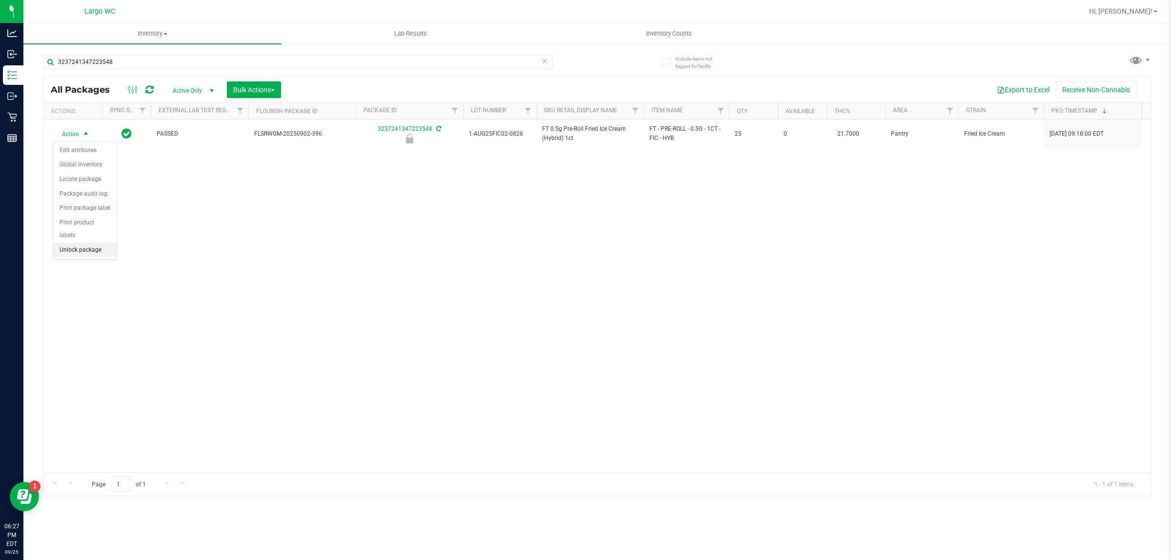
click at [71, 246] on li "Unlock package" at bounding box center [85, 250] width 63 height 15
